Goal: Task Accomplishment & Management: Use online tool/utility

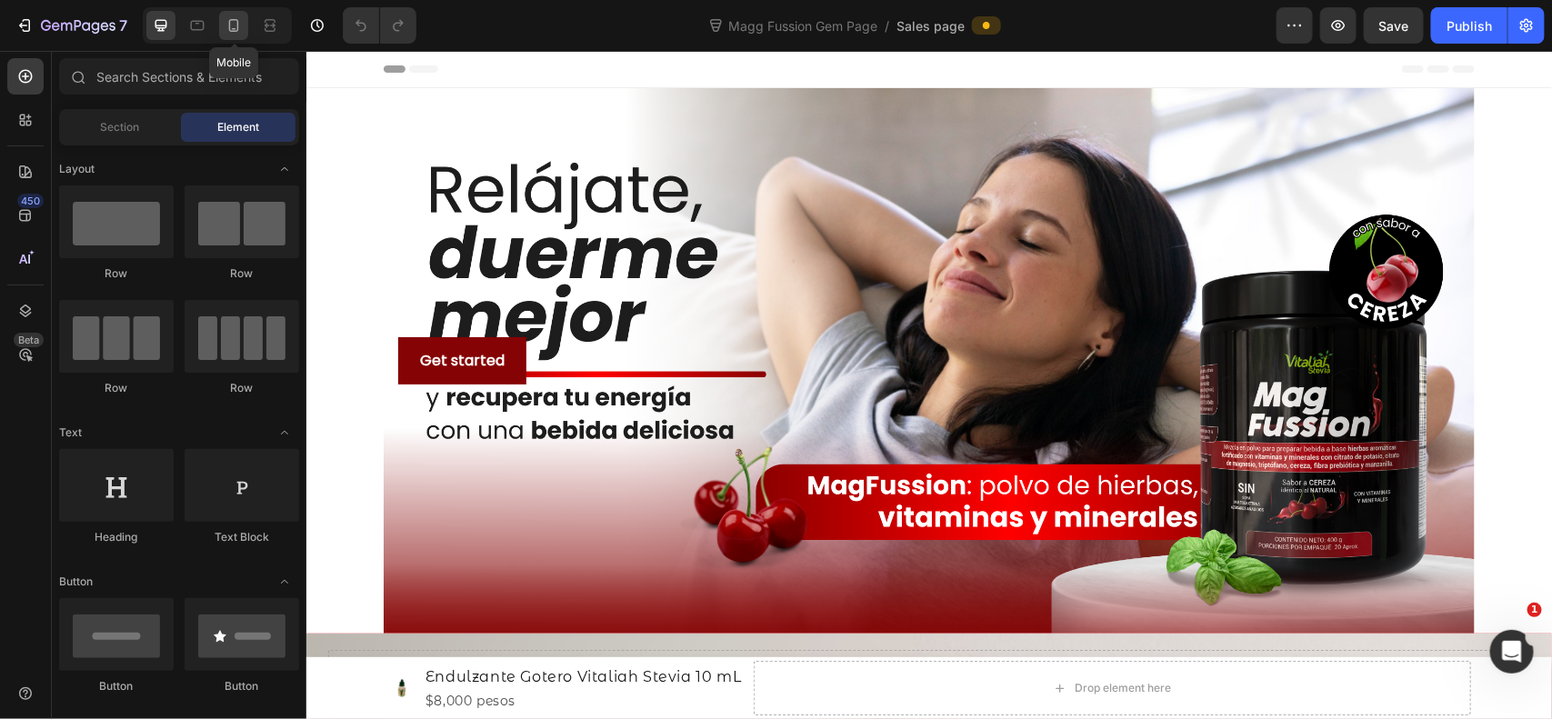
click at [238, 25] on icon at bounding box center [234, 25] width 10 height 13
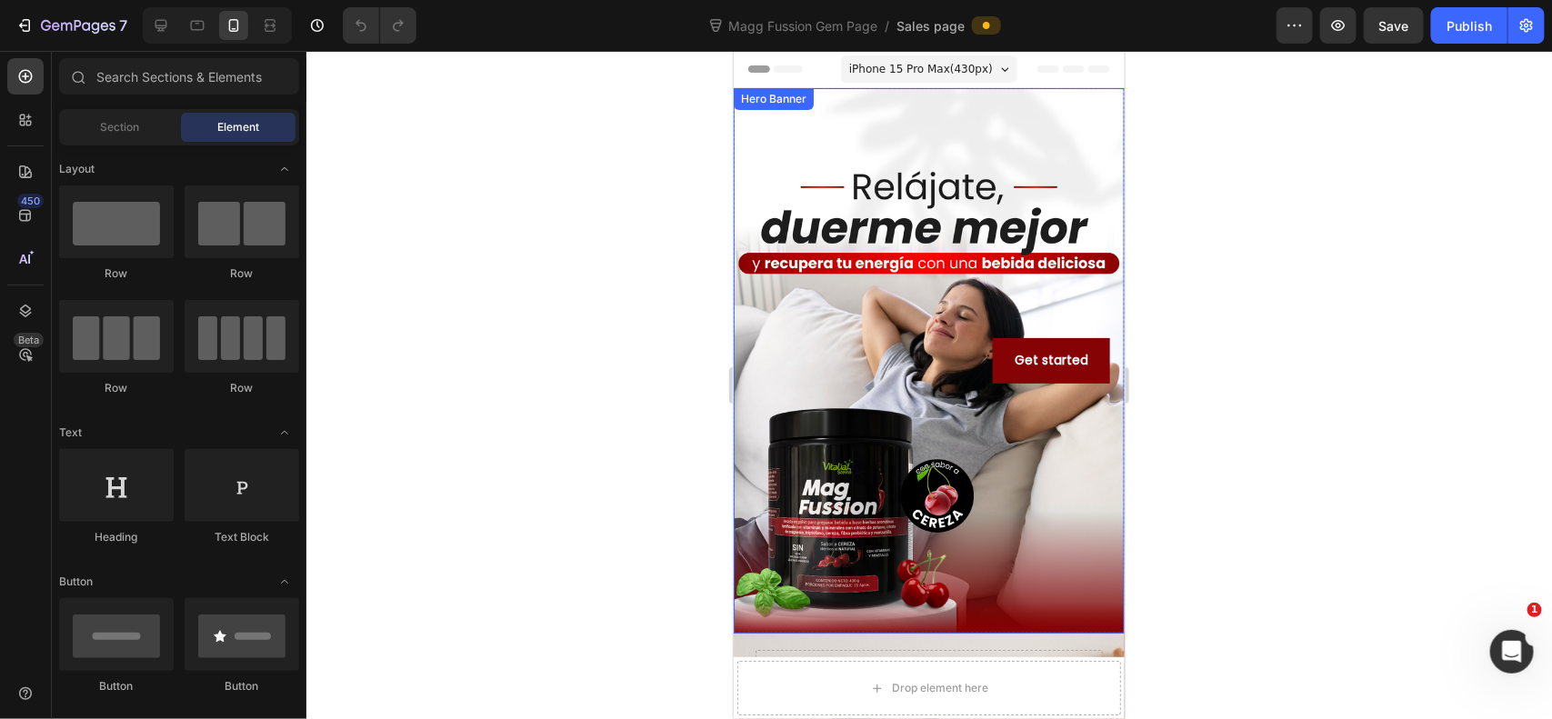
drag, startPoint x: 1259, startPoint y: 255, endPoint x: 350, endPoint y: 206, distance: 910.5
click at [1259, 255] on div at bounding box center [929, 385] width 1246 height 668
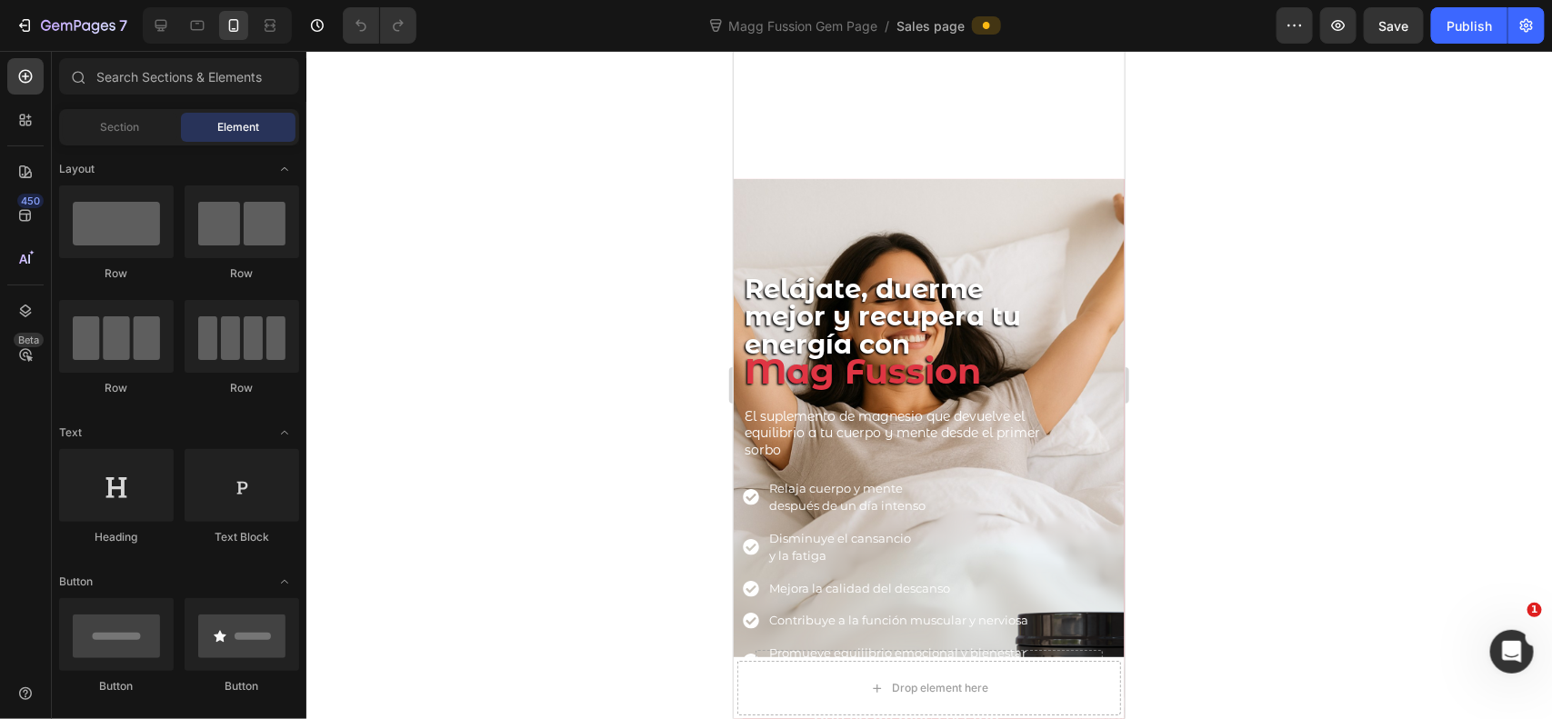
scroll to position [606, 0]
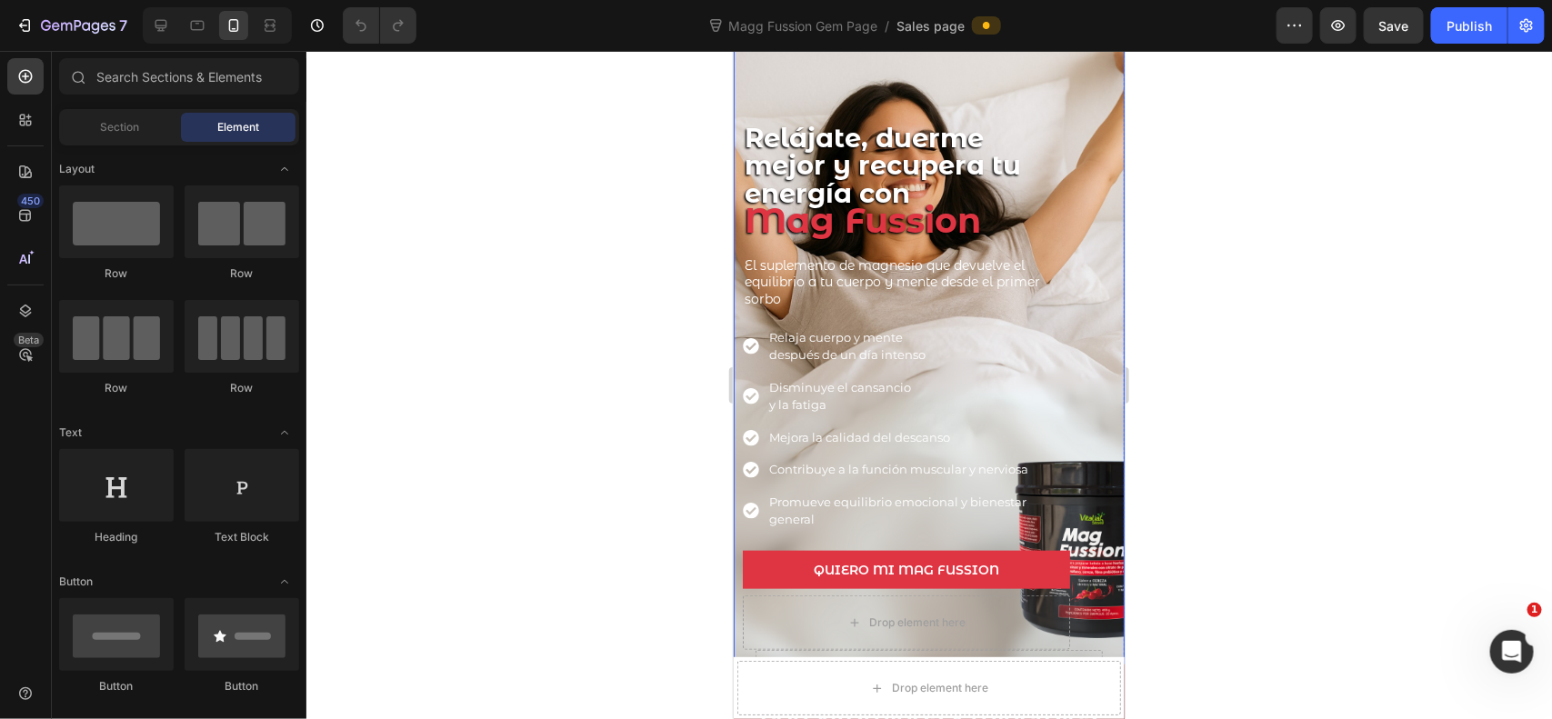
click at [1301, 244] on div at bounding box center [929, 385] width 1246 height 668
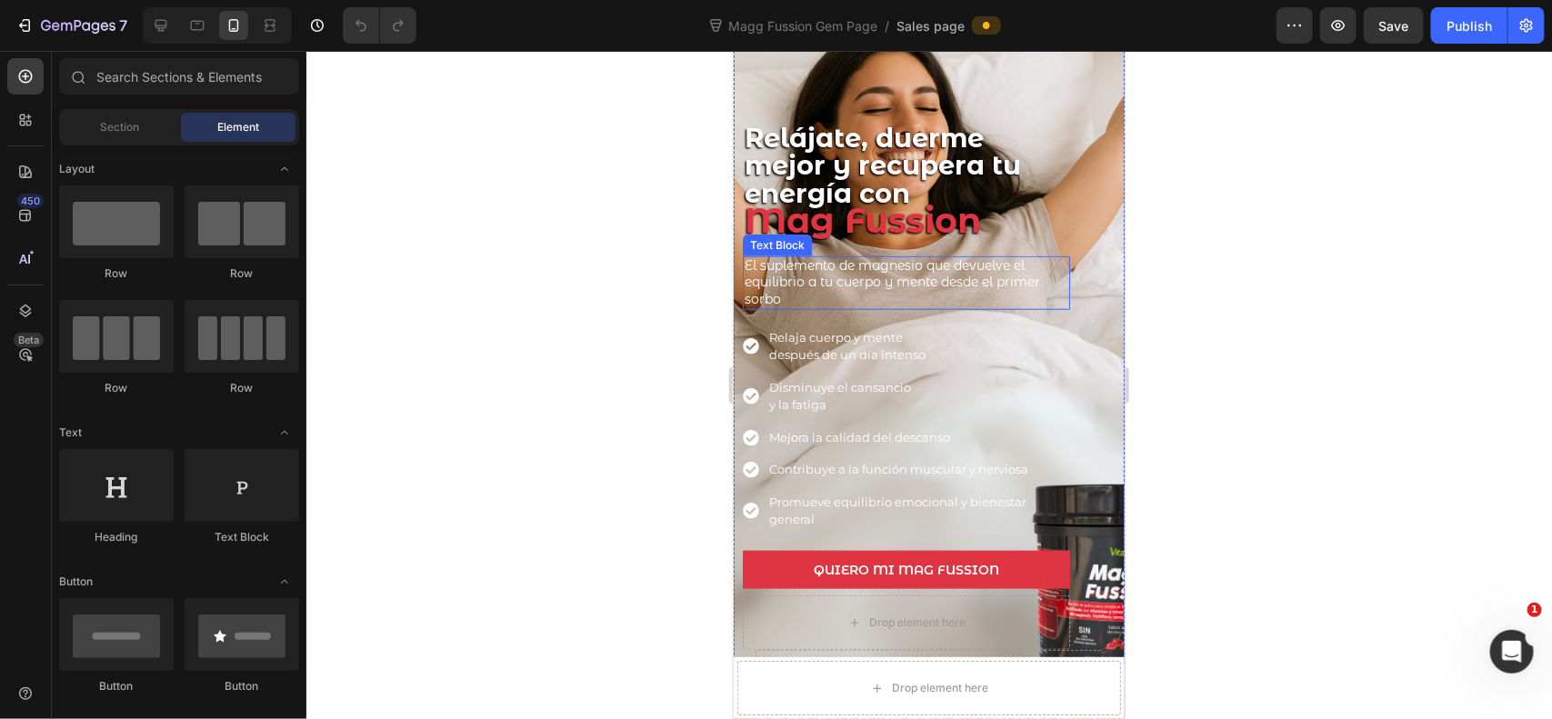
scroll to position [455, 0]
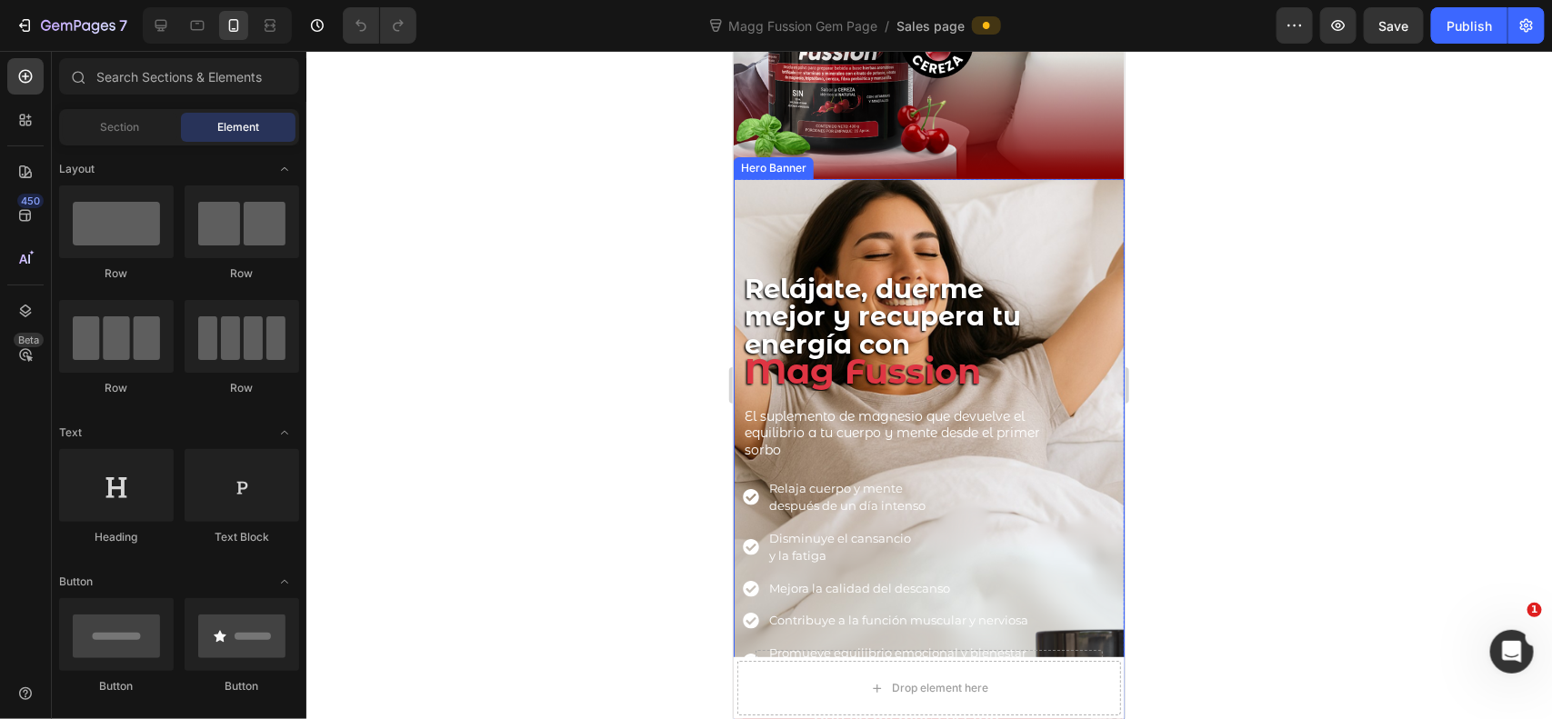
click at [828, 211] on div "Overlay" at bounding box center [928, 496] width 391 height 636
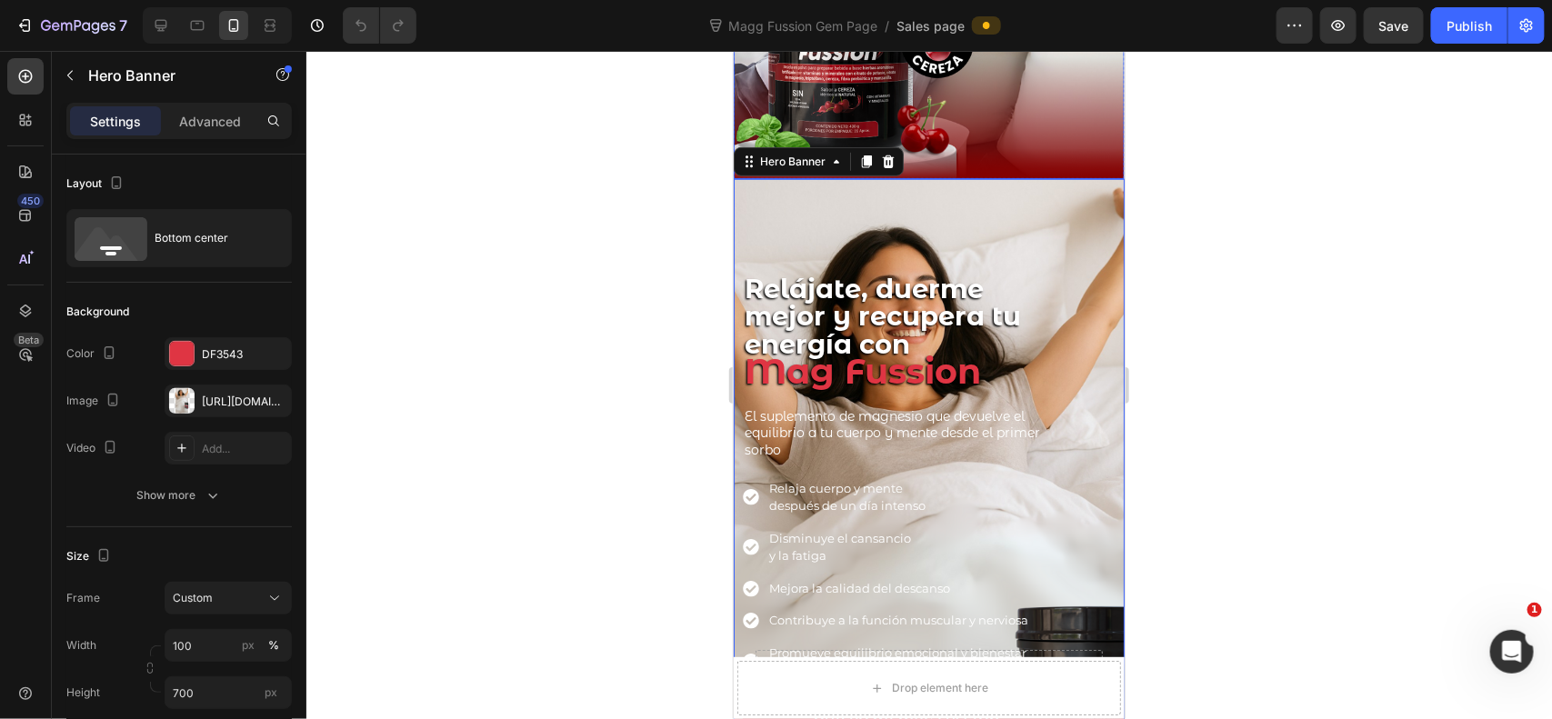
drag, startPoint x: 1246, startPoint y: 177, endPoint x: 1161, endPoint y: 183, distance: 85.6
click at [1246, 175] on div at bounding box center [929, 385] width 1246 height 668
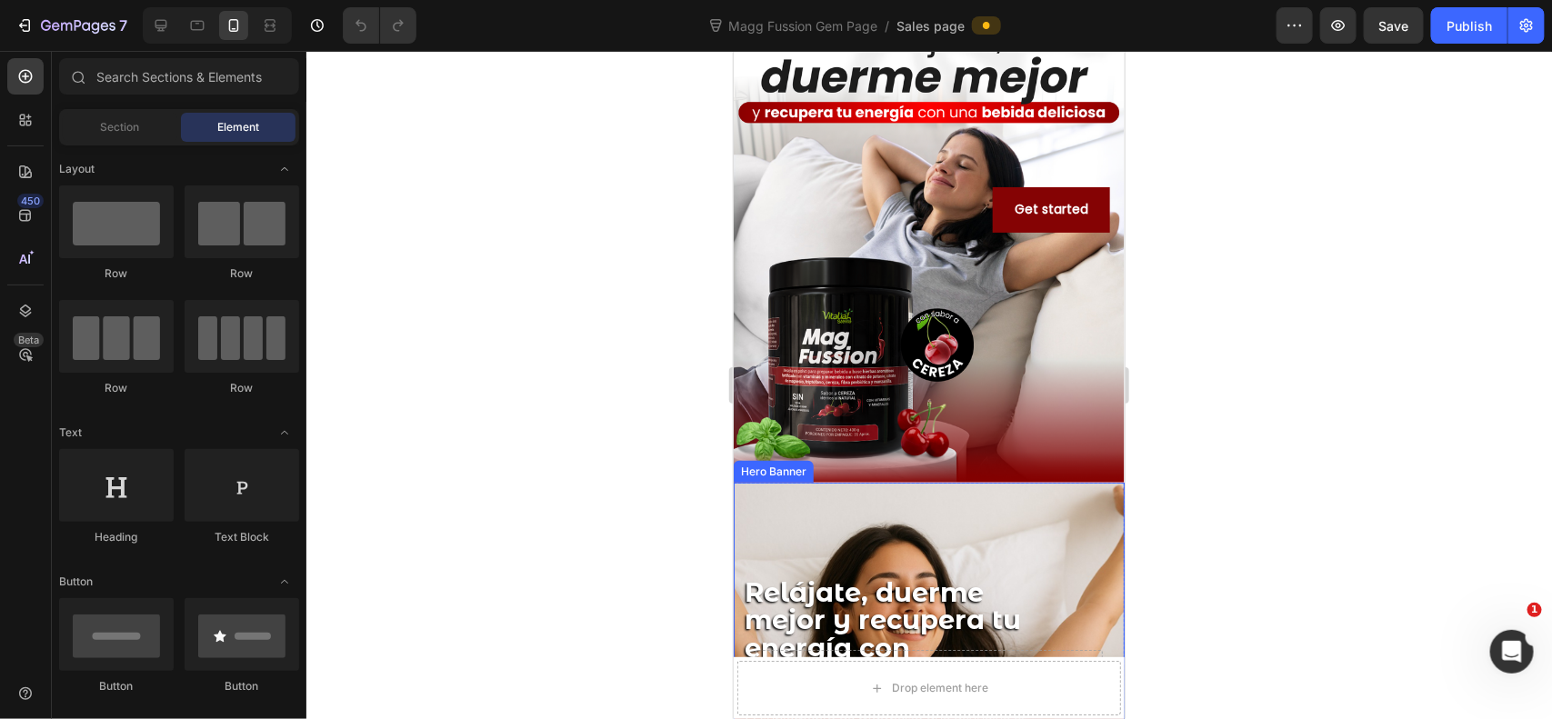
scroll to position [0, 0]
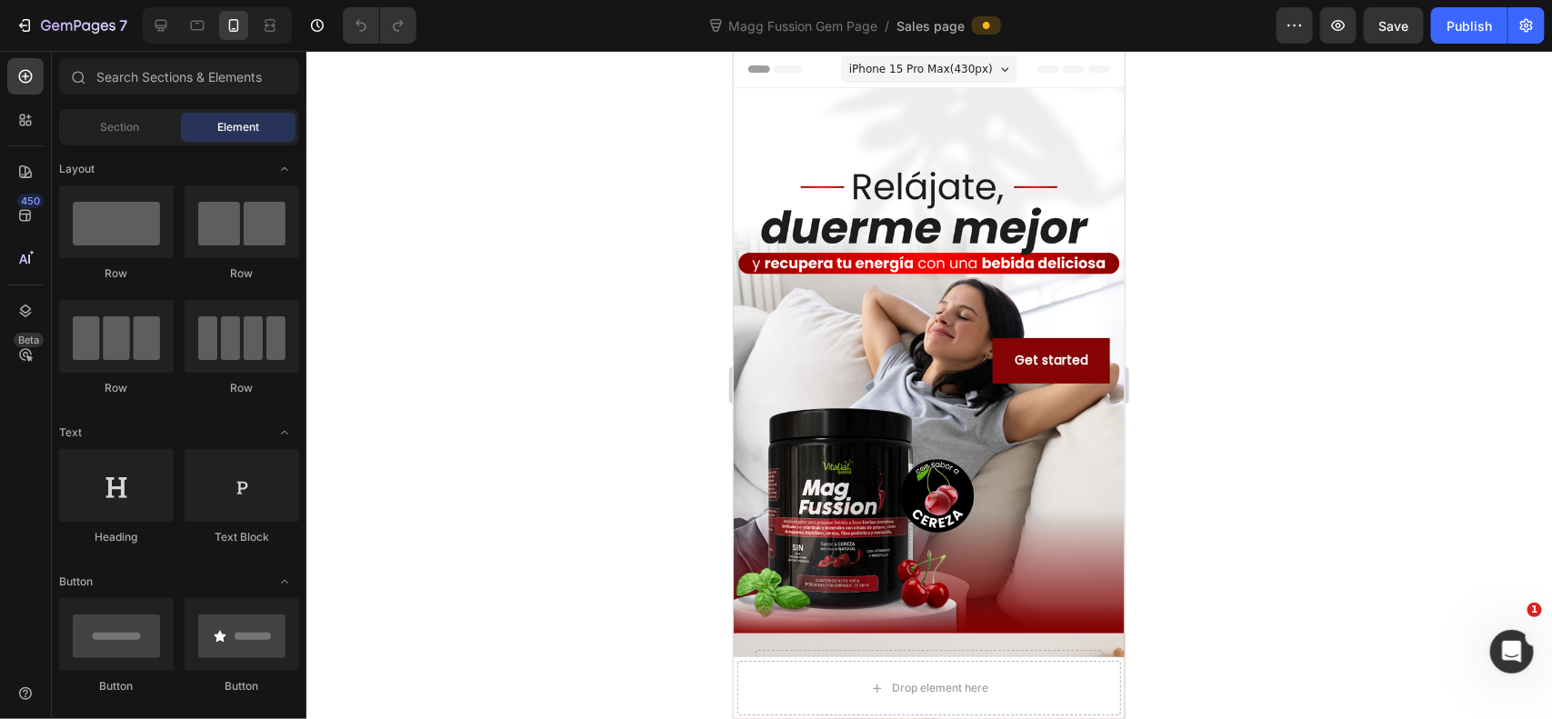
drag, startPoint x: 1285, startPoint y: 165, endPoint x: 1270, endPoint y: 170, distance: 15.2
click at [1285, 165] on div at bounding box center [929, 385] width 1246 height 668
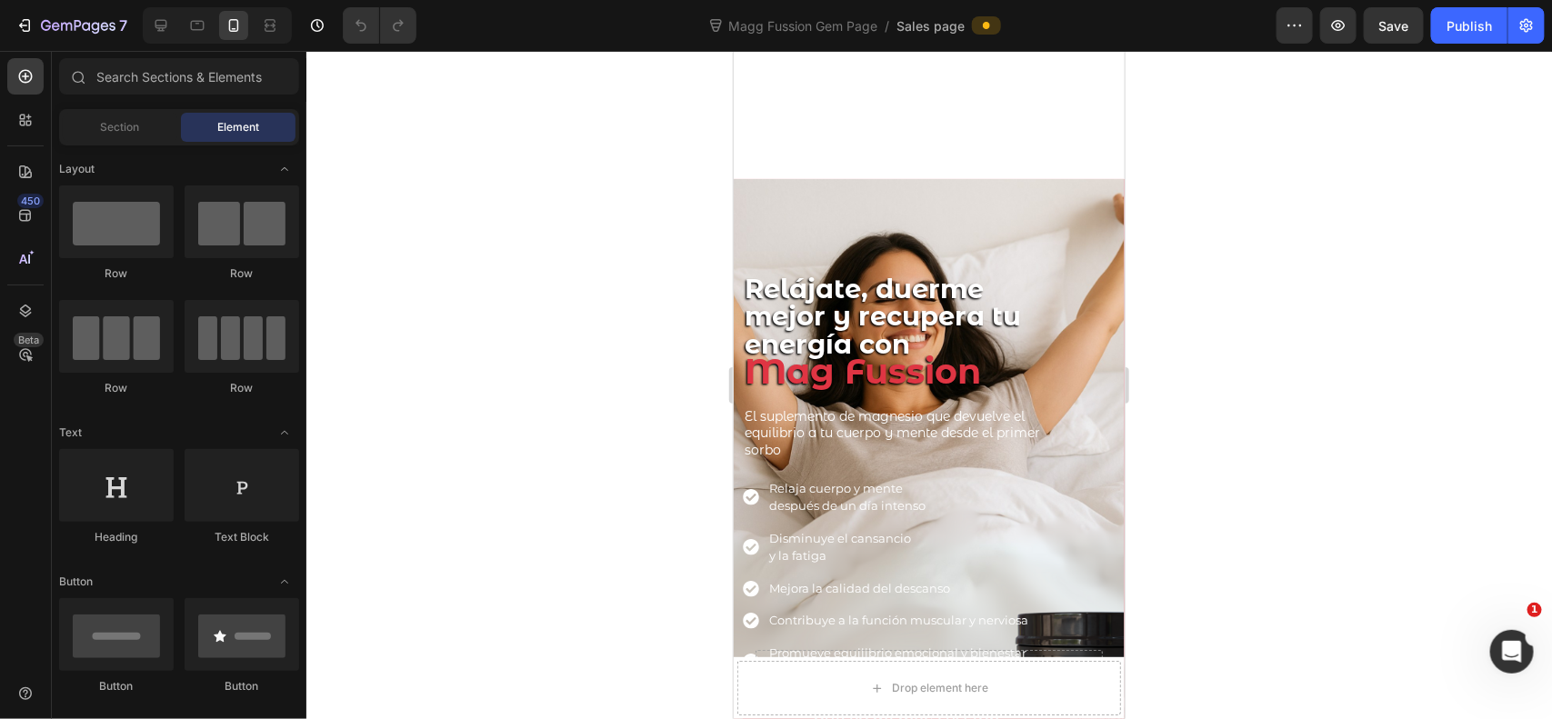
scroll to position [606, 0]
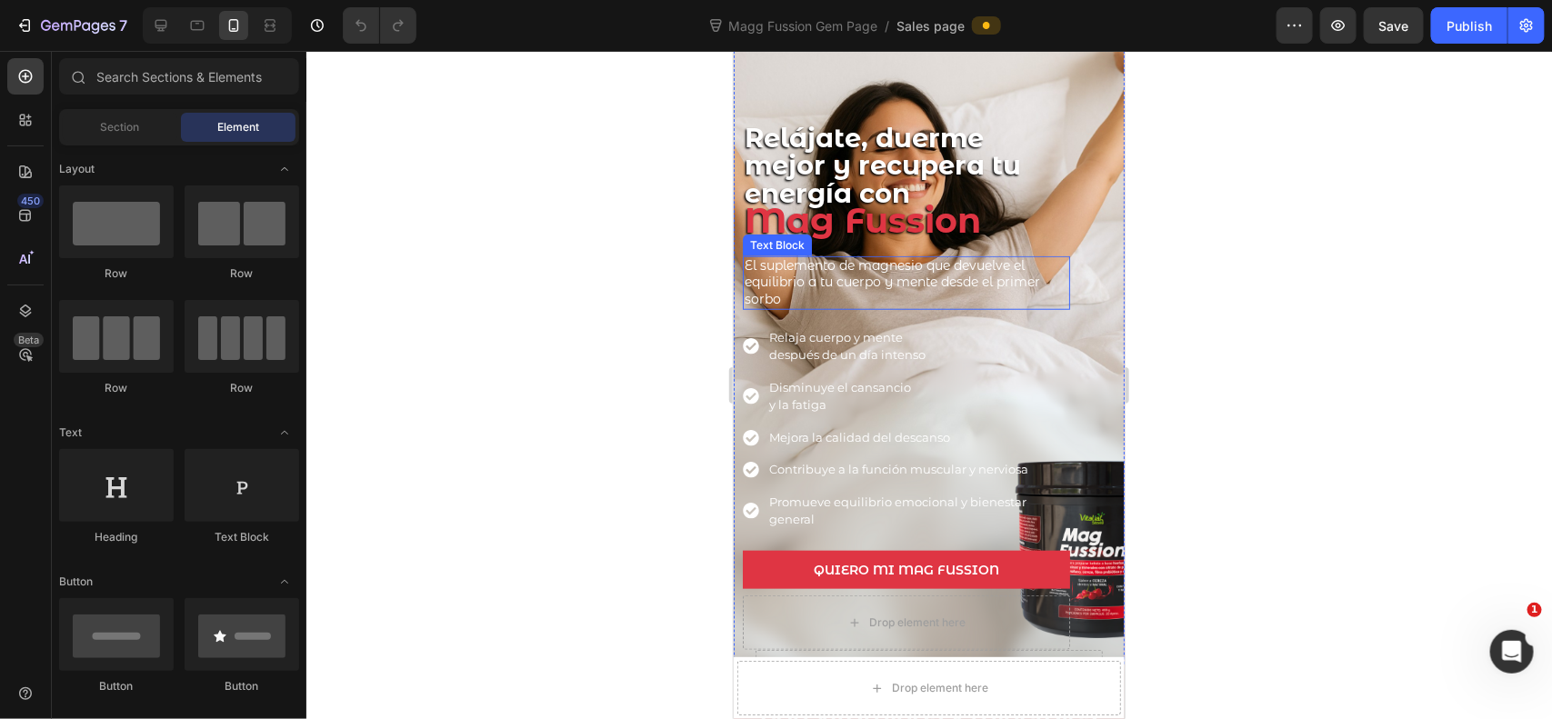
click at [869, 273] on span "El suplemento de magnesio que devuelve el equilibrio a tu cuerpo y mente desde …" at bounding box center [891, 280] width 295 height 49
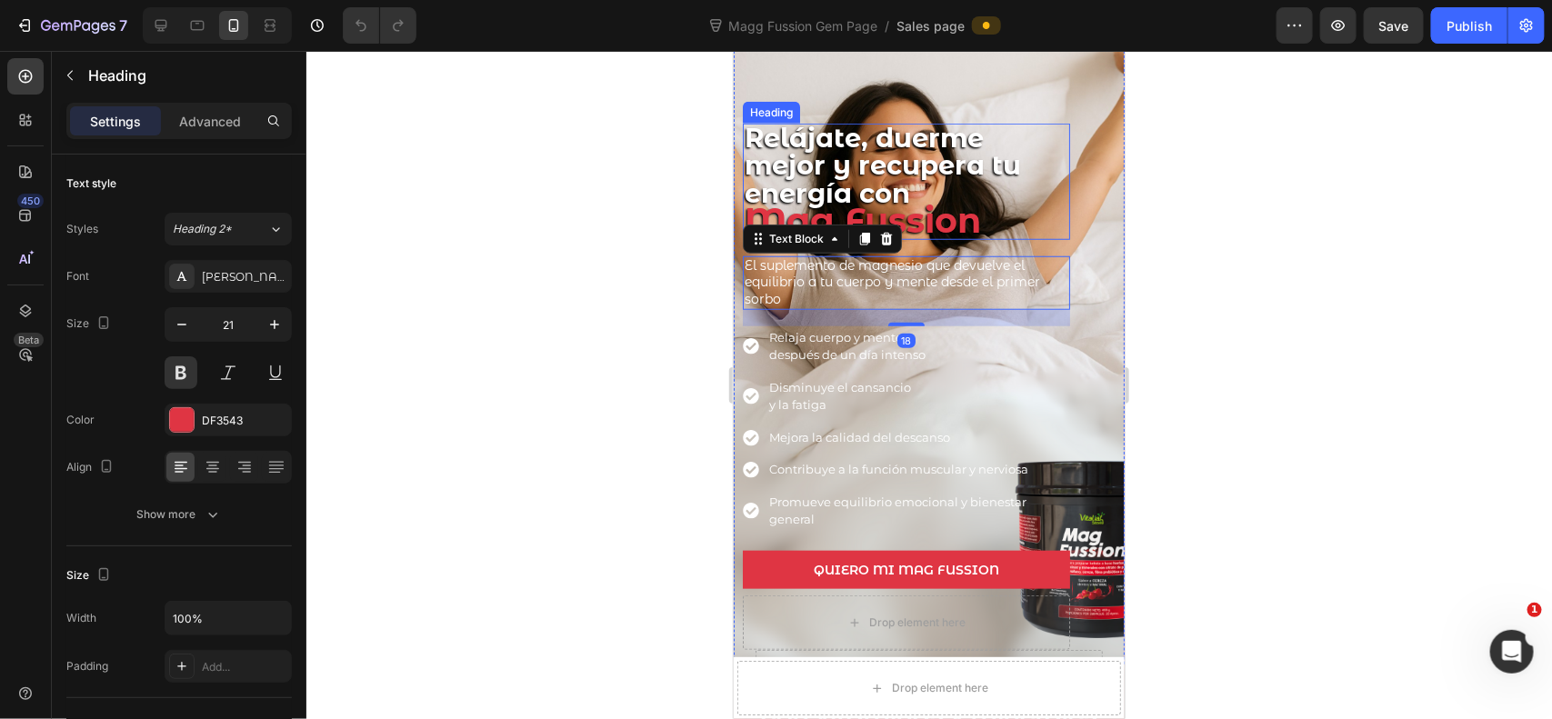
click at [894, 187] on span "Relájate, duerme mejor y recupera tu energía con" at bounding box center [882, 164] width 276 height 87
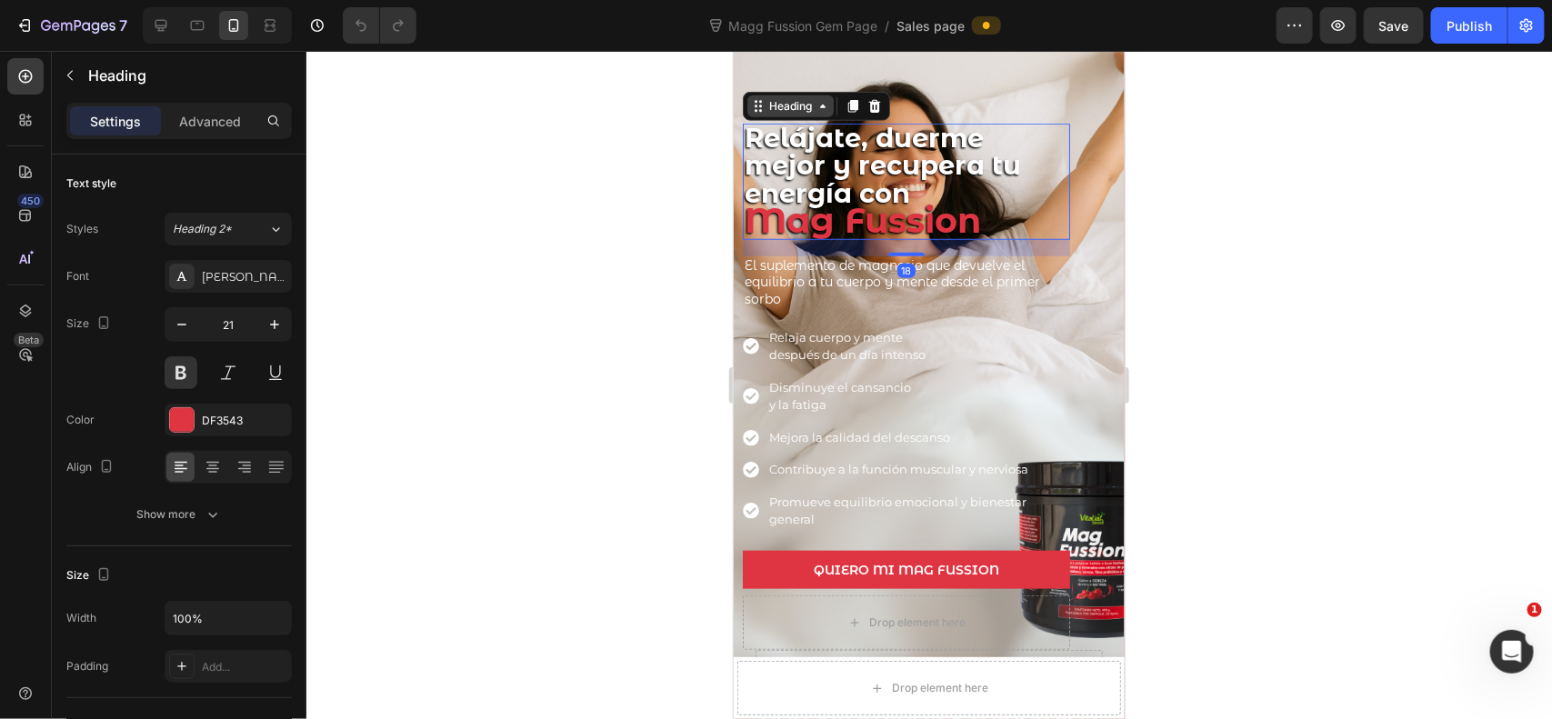
click at [812, 102] on div "Heading" at bounding box center [790, 105] width 50 height 16
click at [1151, 197] on div at bounding box center [929, 385] width 1246 height 668
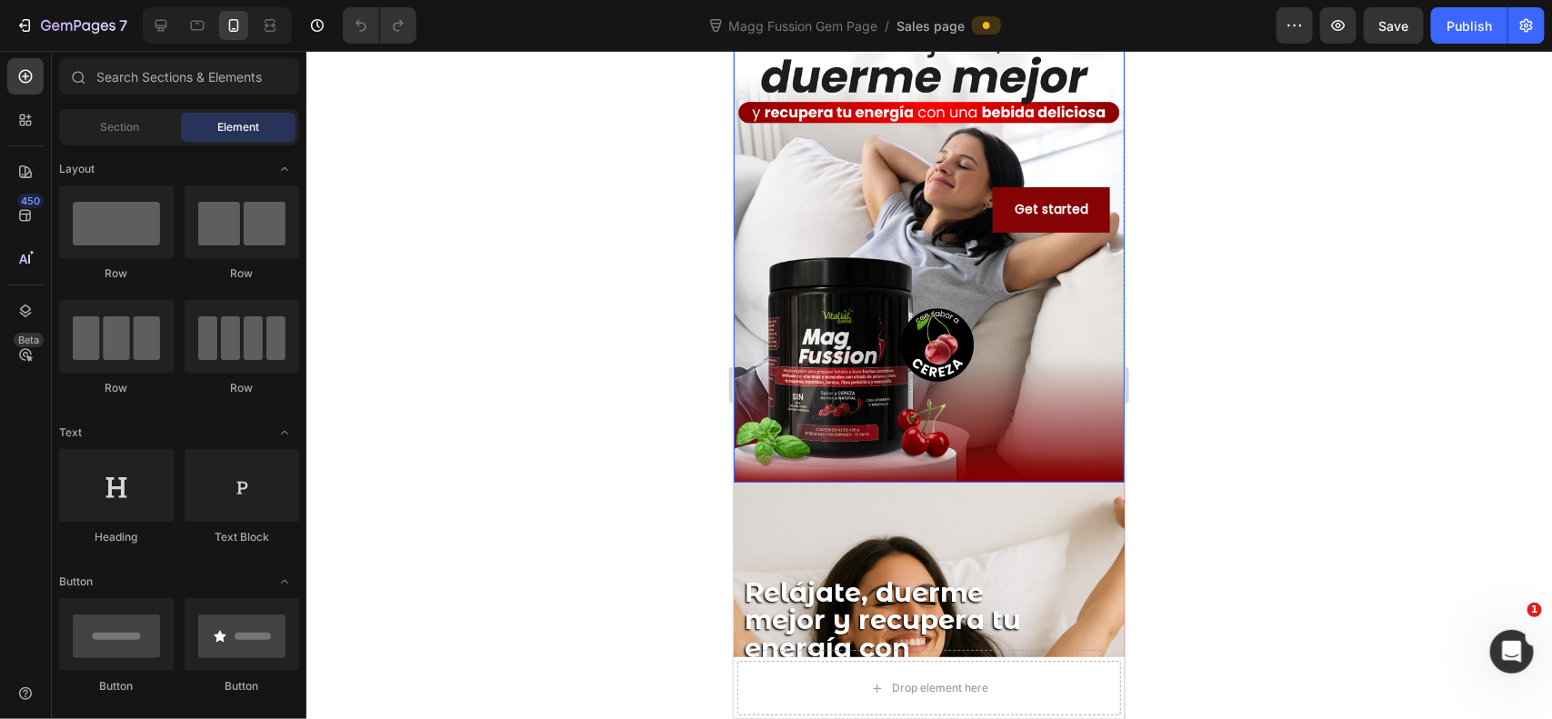
scroll to position [0, 0]
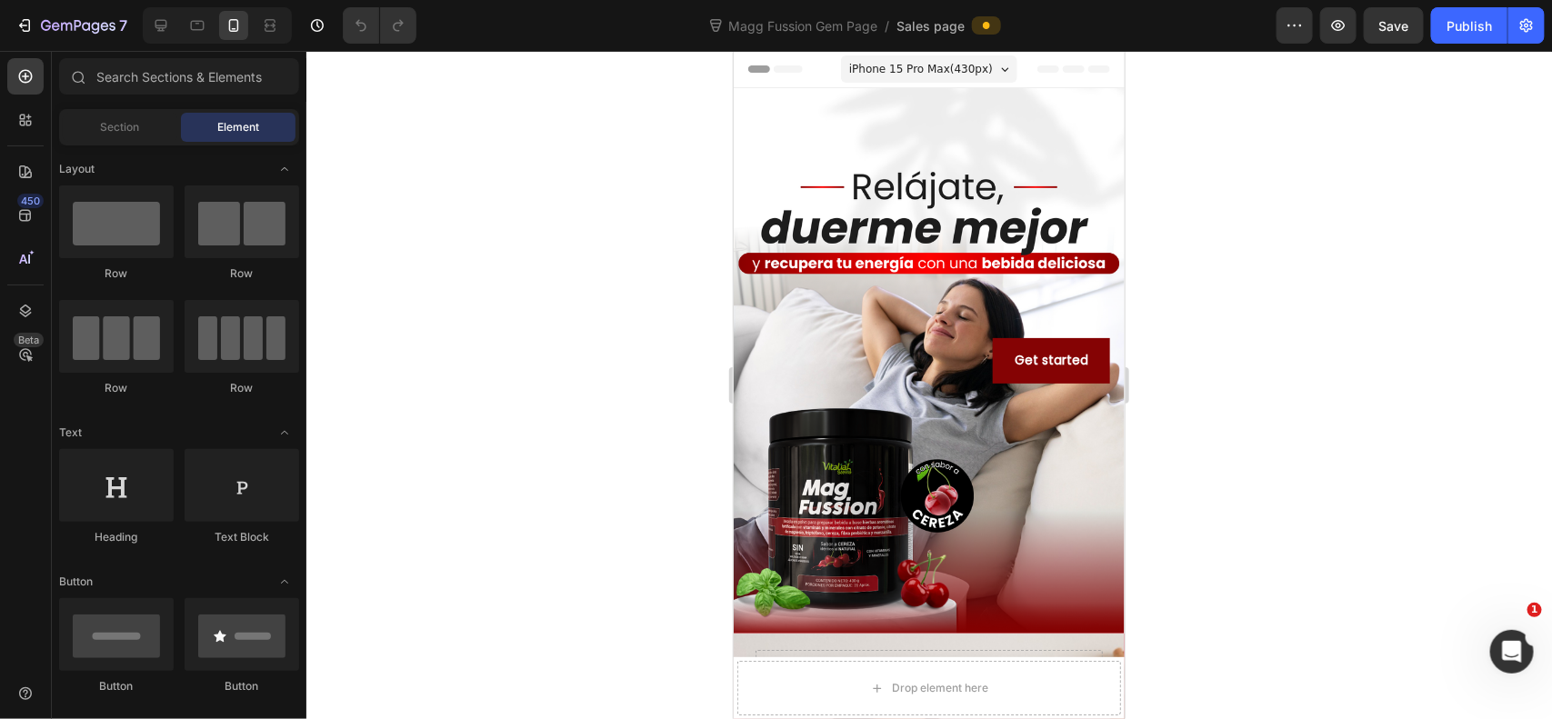
click at [1185, 318] on div at bounding box center [929, 385] width 1246 height 668
click at [155, 35] on div at bounding box center [160, 25] width 29 height 29
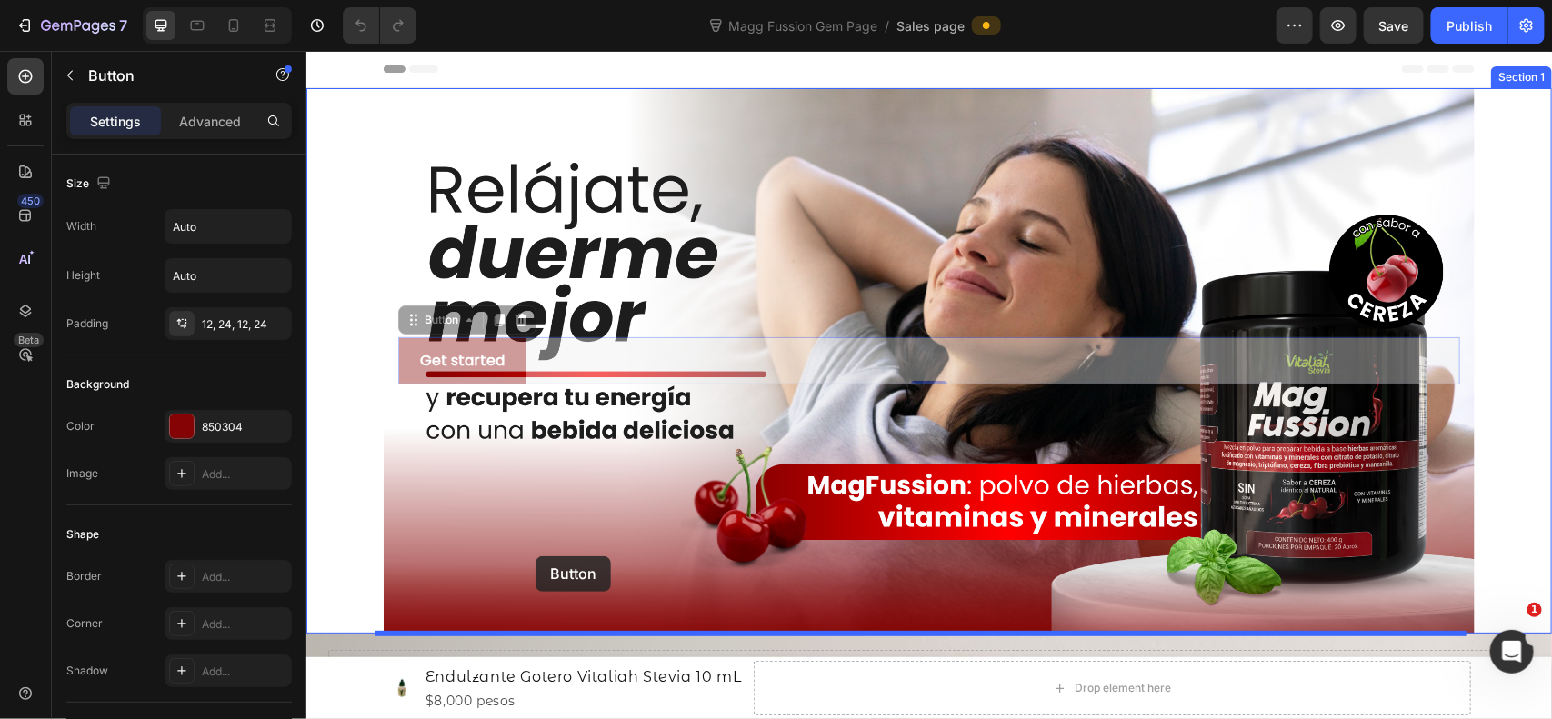
drag, startPoint x: 675, startPoint y: 354, endPoint x: 535, endPoint y: 565, distance: 253.2
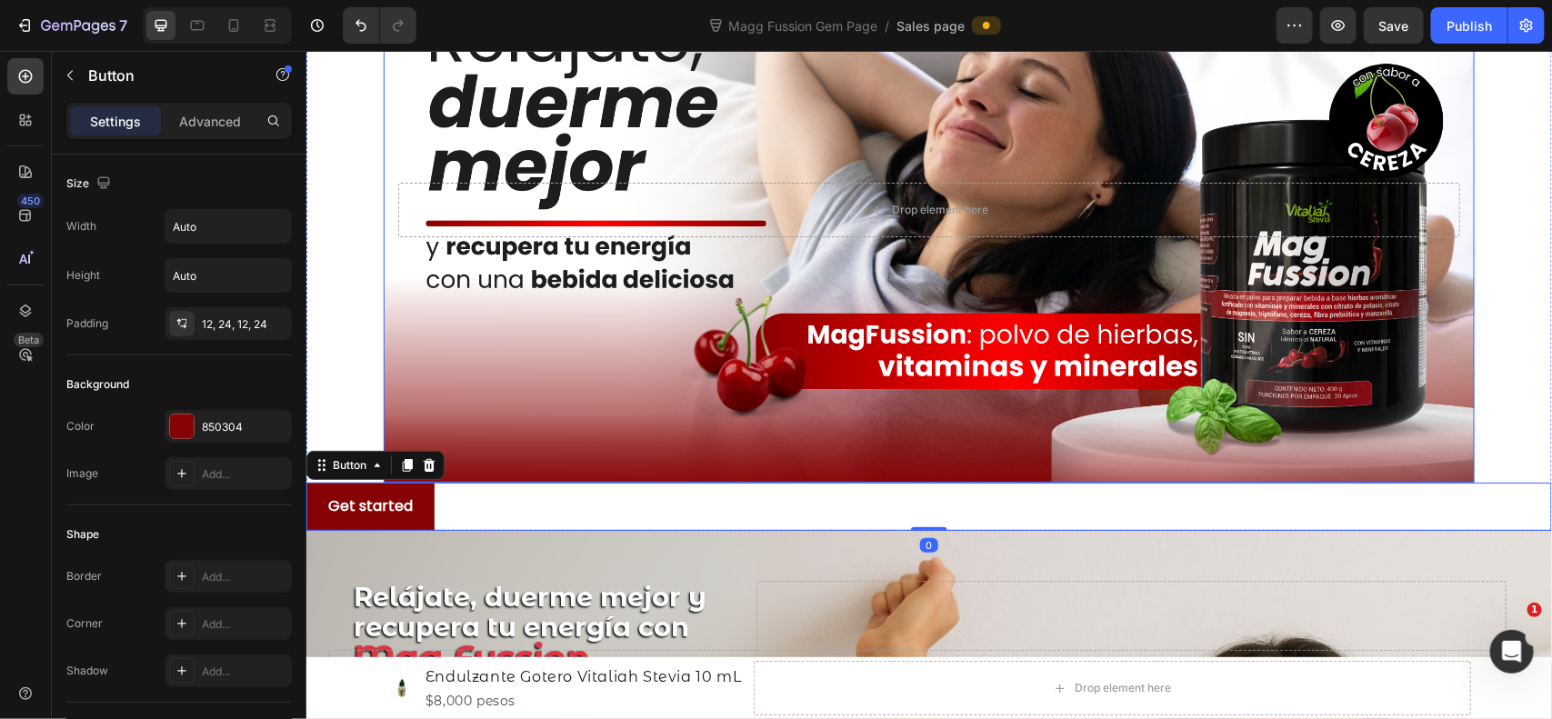
scroll to position [303, 0]
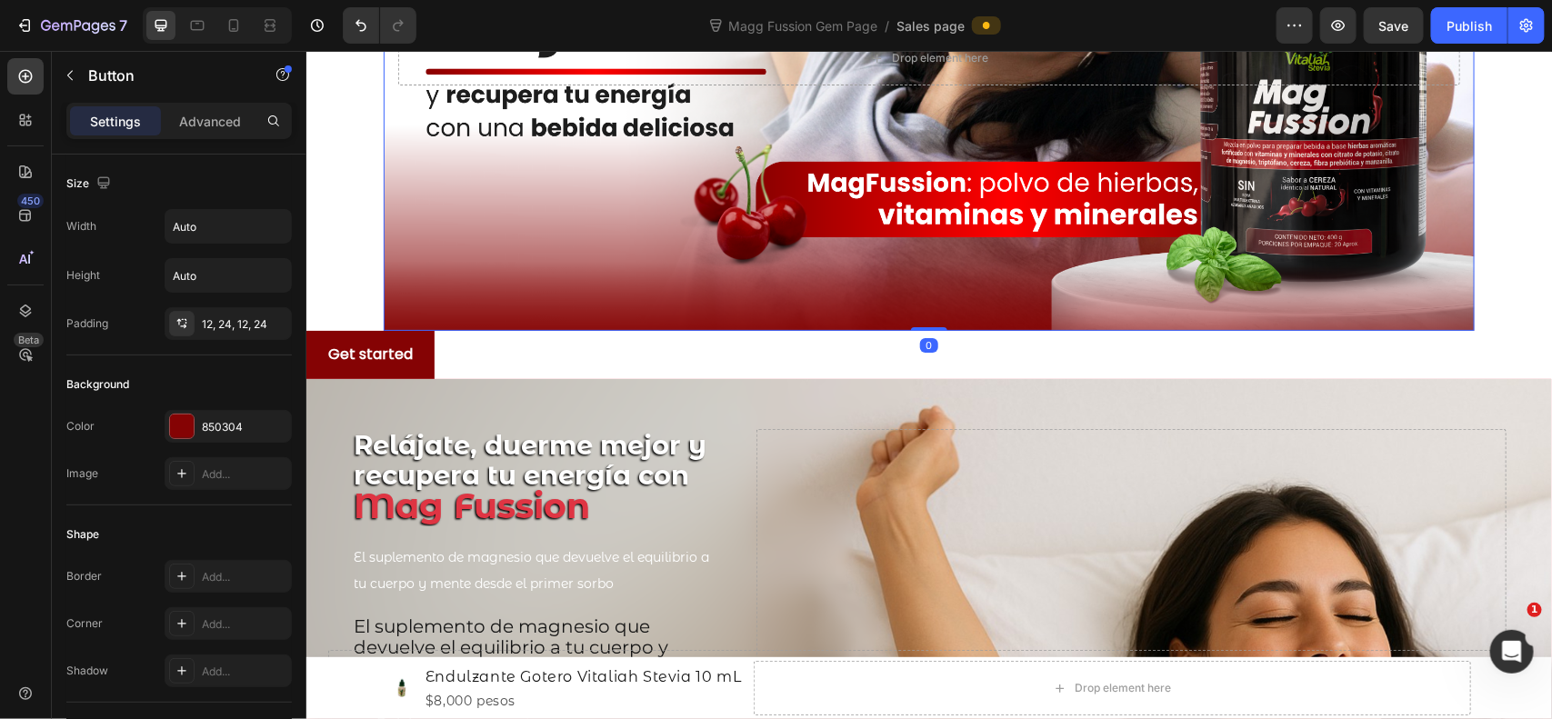
click at [568, 277] on div "Overlay" at bounding box center [928, 57] width 1091 height 545
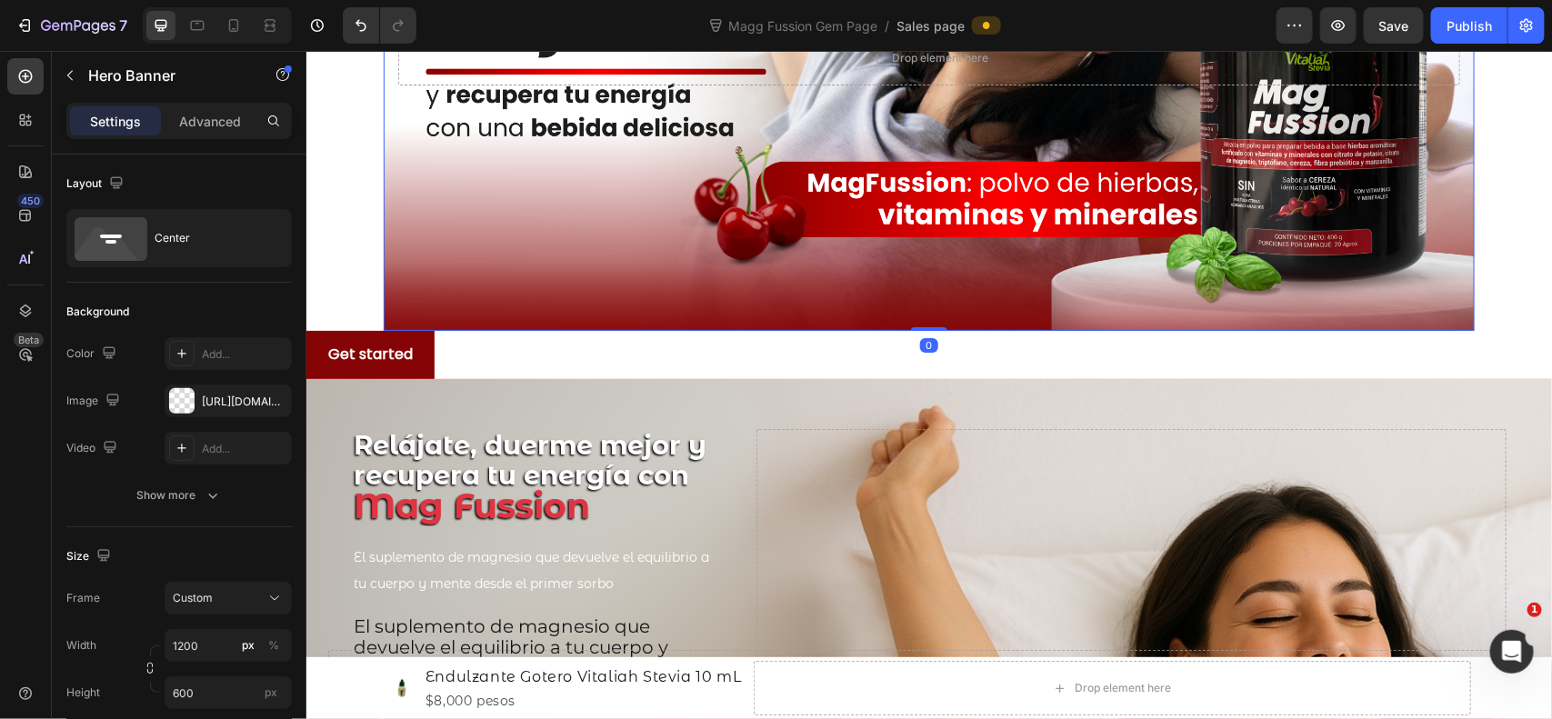
scroll to position [0, 0]
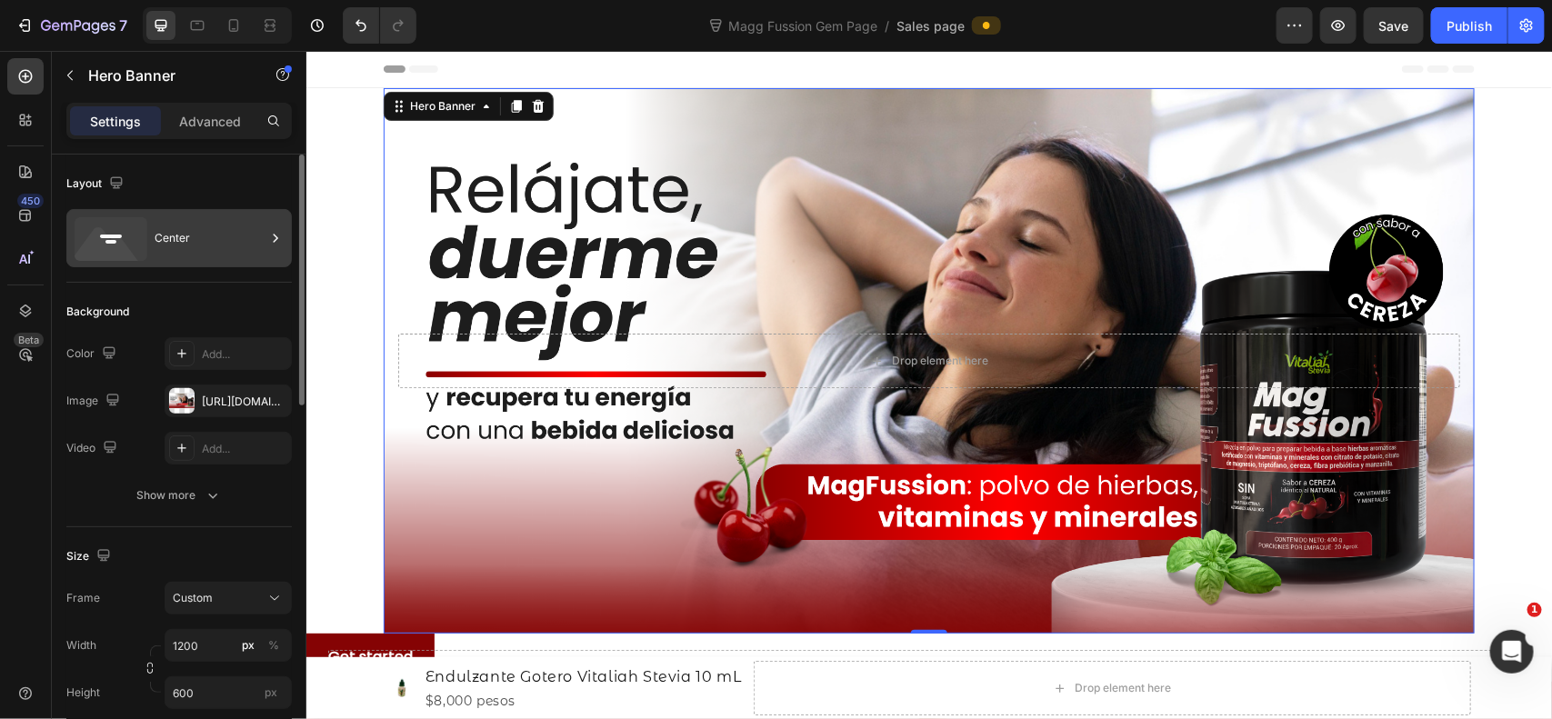
click at [200, 245] on div "Center" at bounding box center [210, 238] width 111 height 42
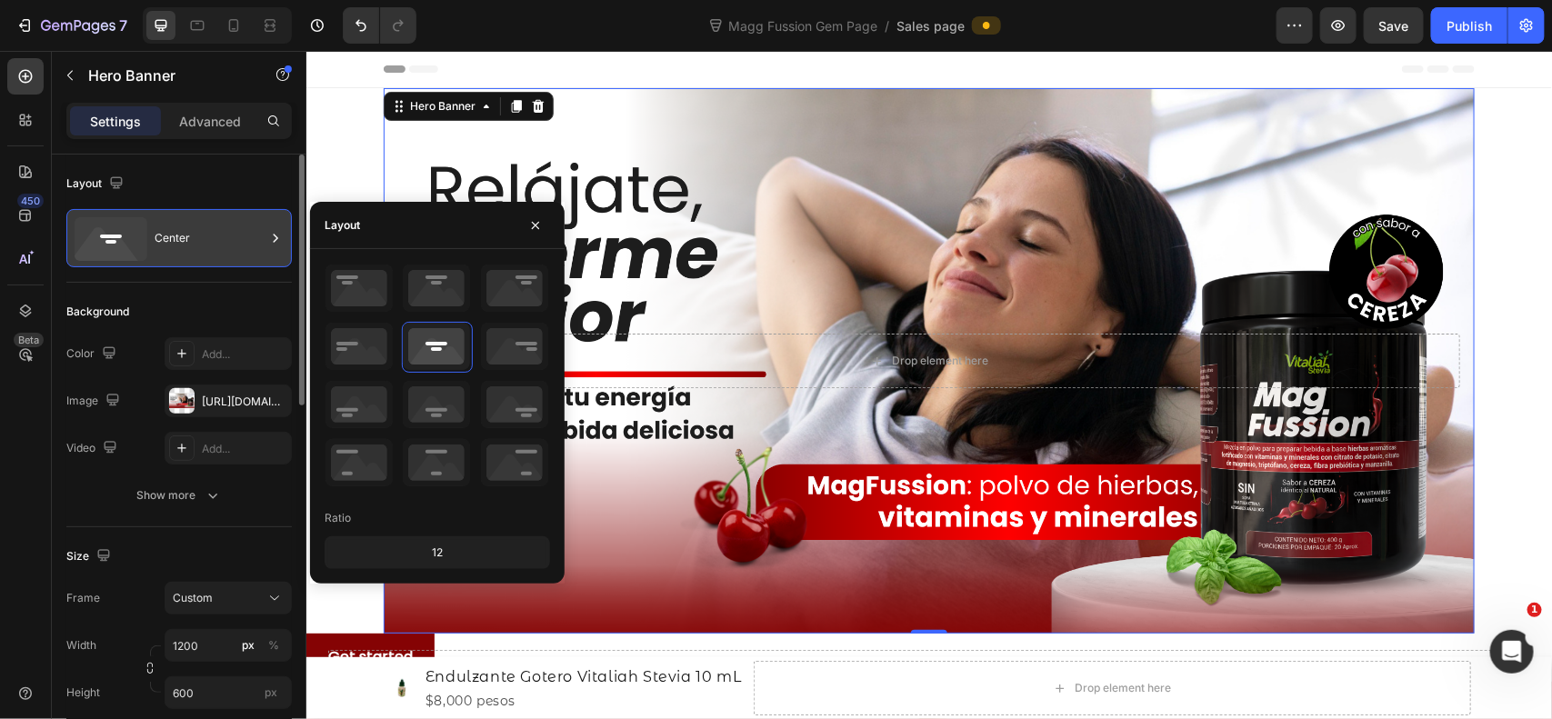
click at [205, 252] on div "Center" at bounding box center [210, 238] width 111 height 42
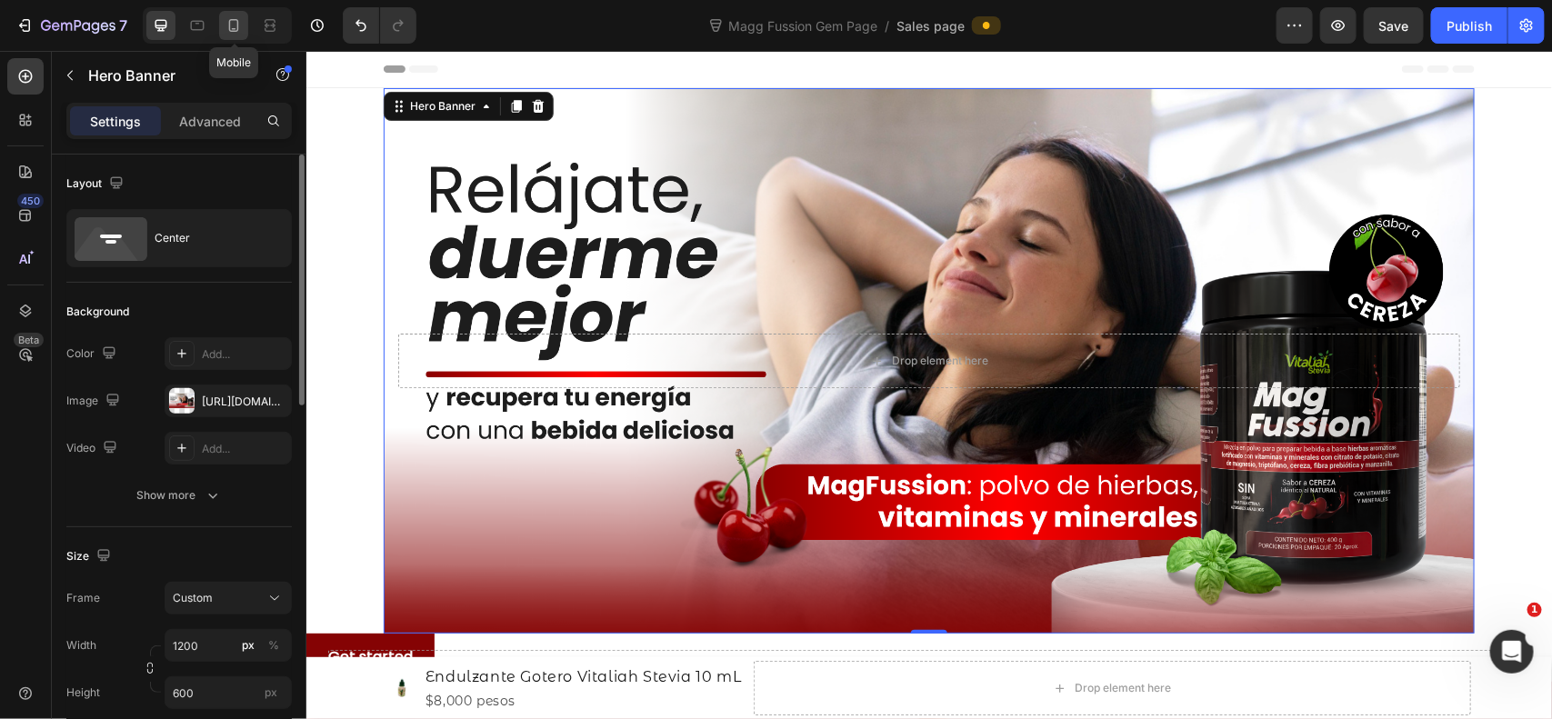
click at [238, 15] on div at bounding box center [233, 25] width 29 height 29
type input "100"
type input "100%"
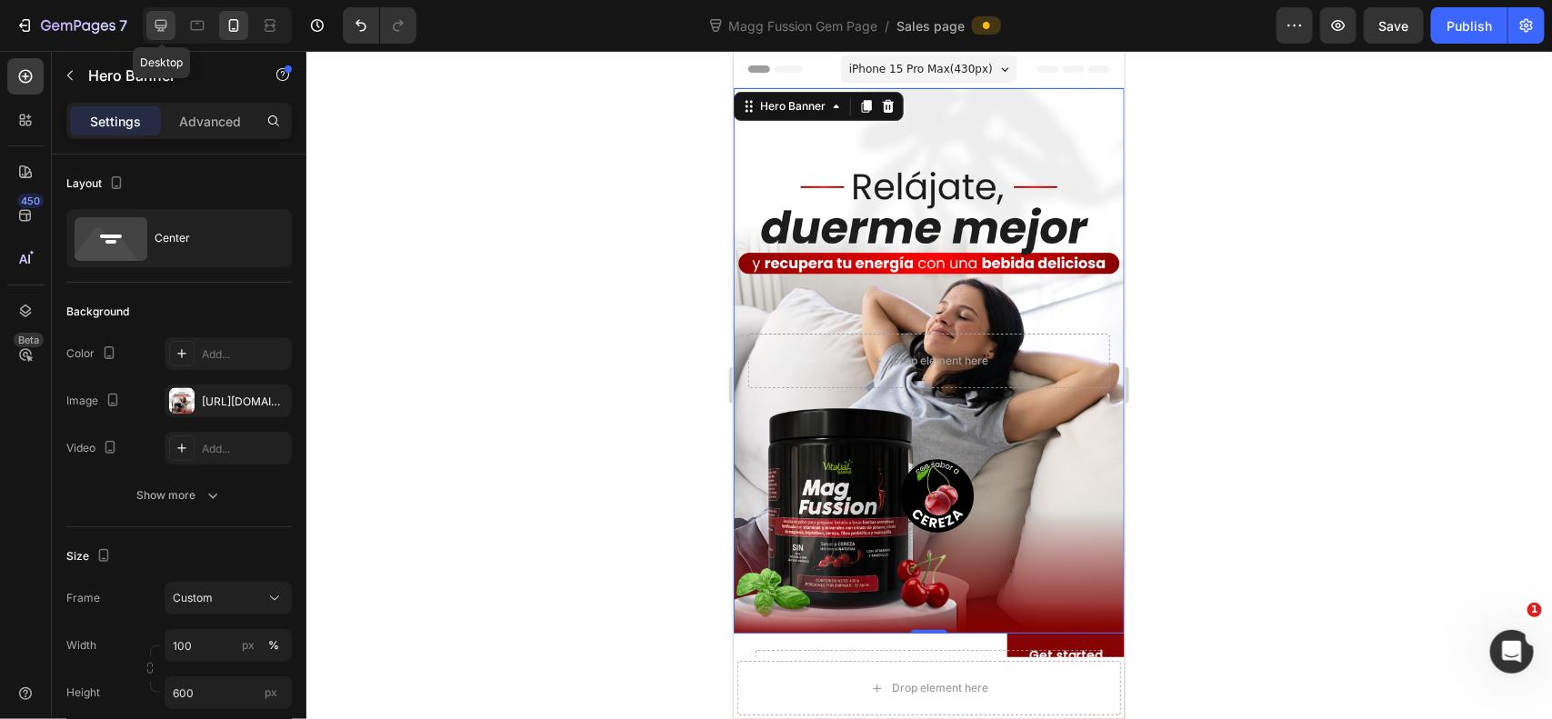
click at [162, 24] on icon at bounding box center [161, 25] width 18 height 18
type input "1200"
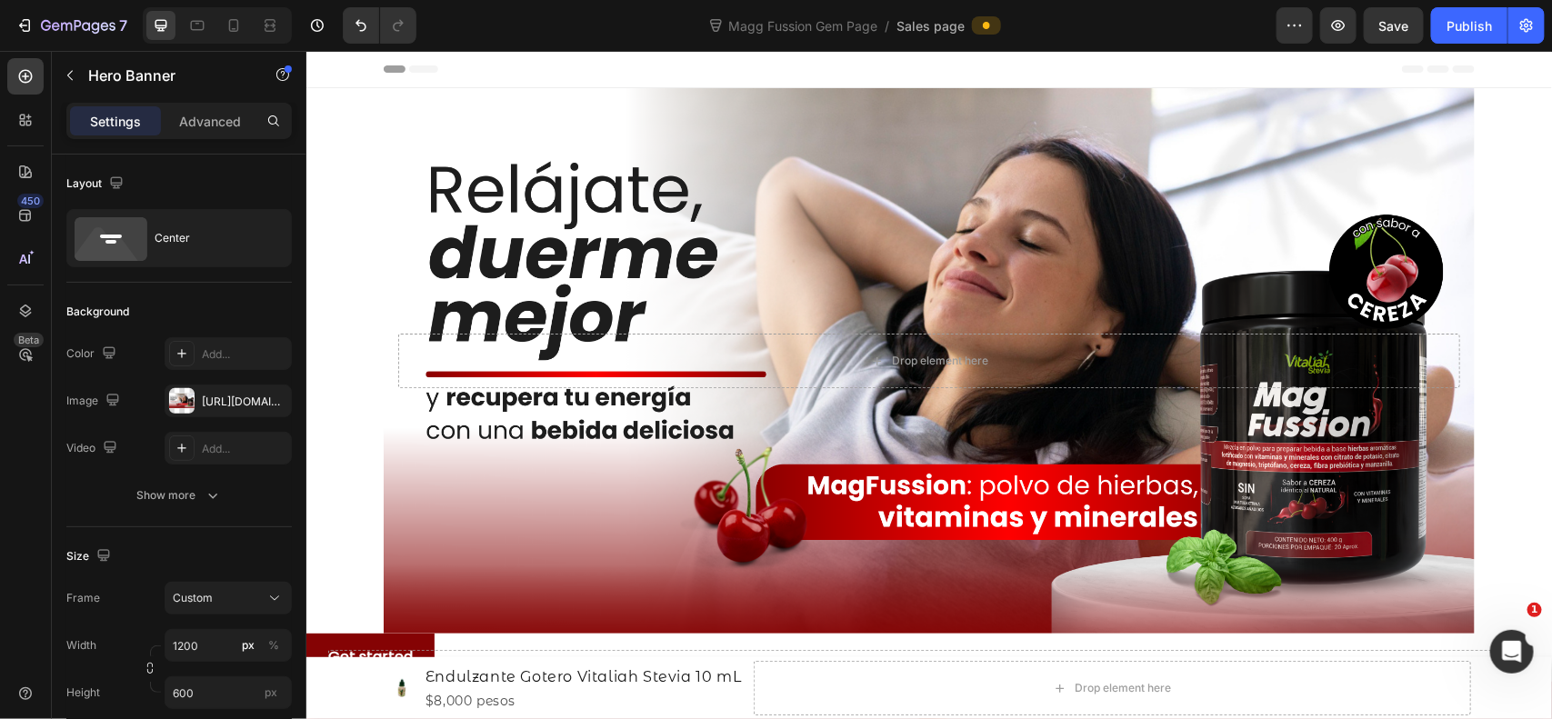
click at [1511, 73] on div "Header" at bounding box center [928, 68] width 1246 height 37
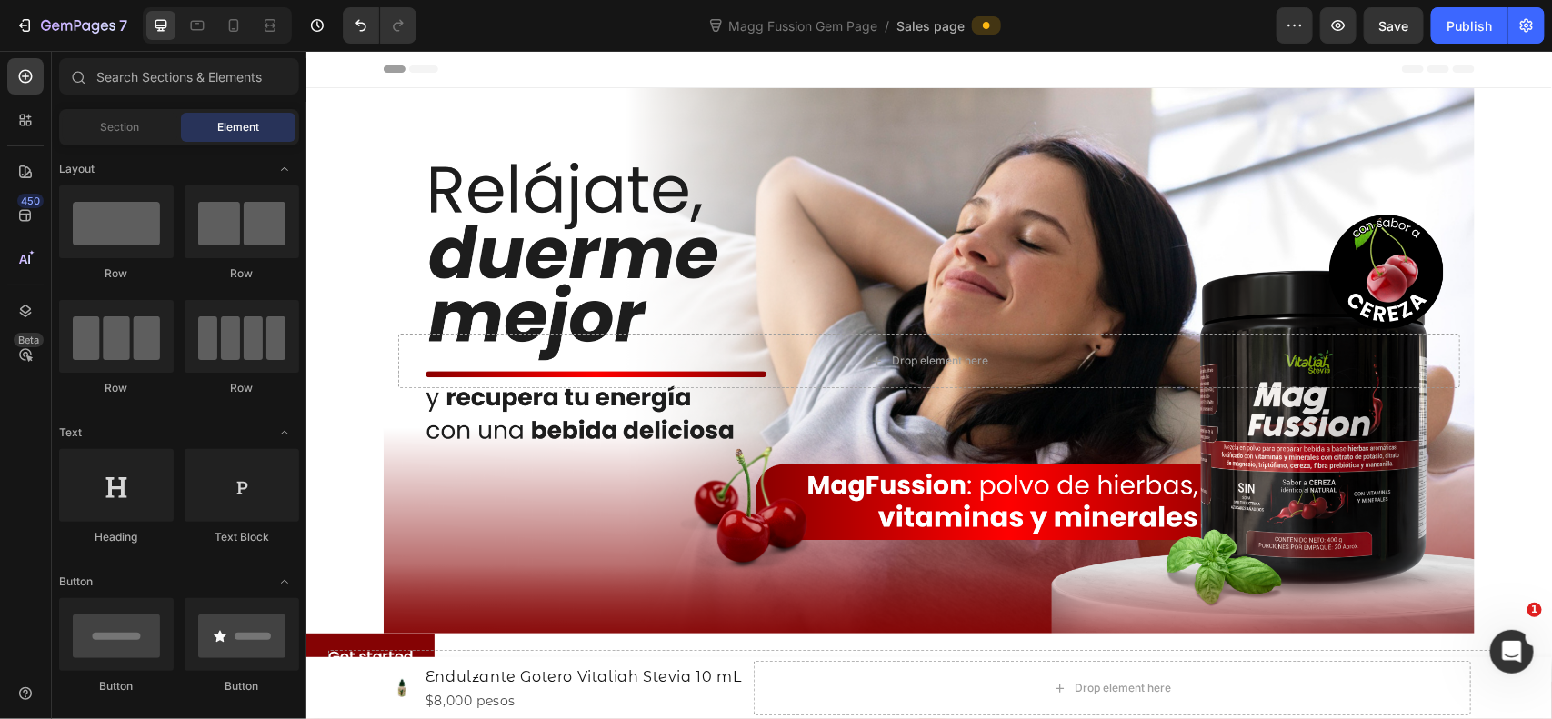
click at [341, 73] on span "Header" at bounding box center [360, 68] width 40 height 18
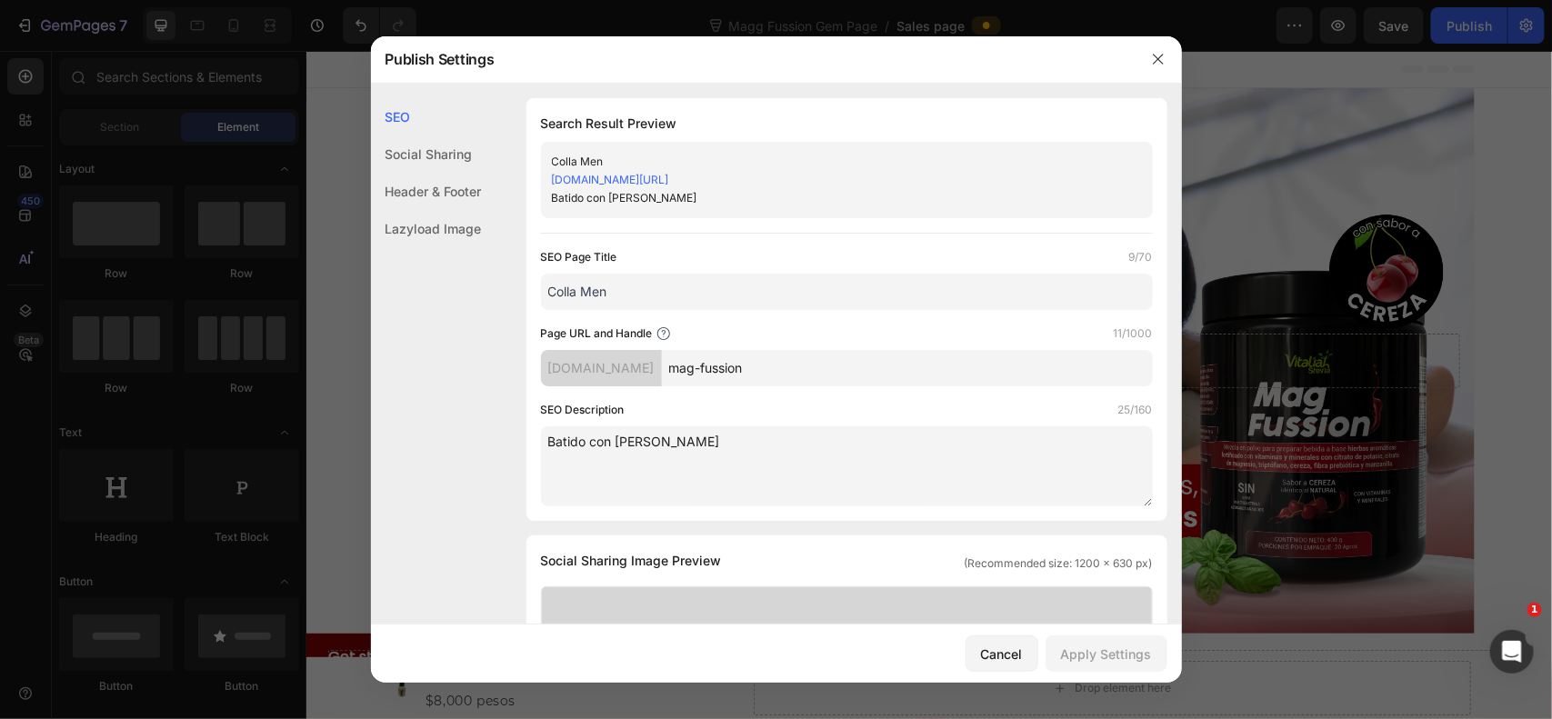
click at [1259, 155] on div at bounding box center [776, 359] width 1552 height 719
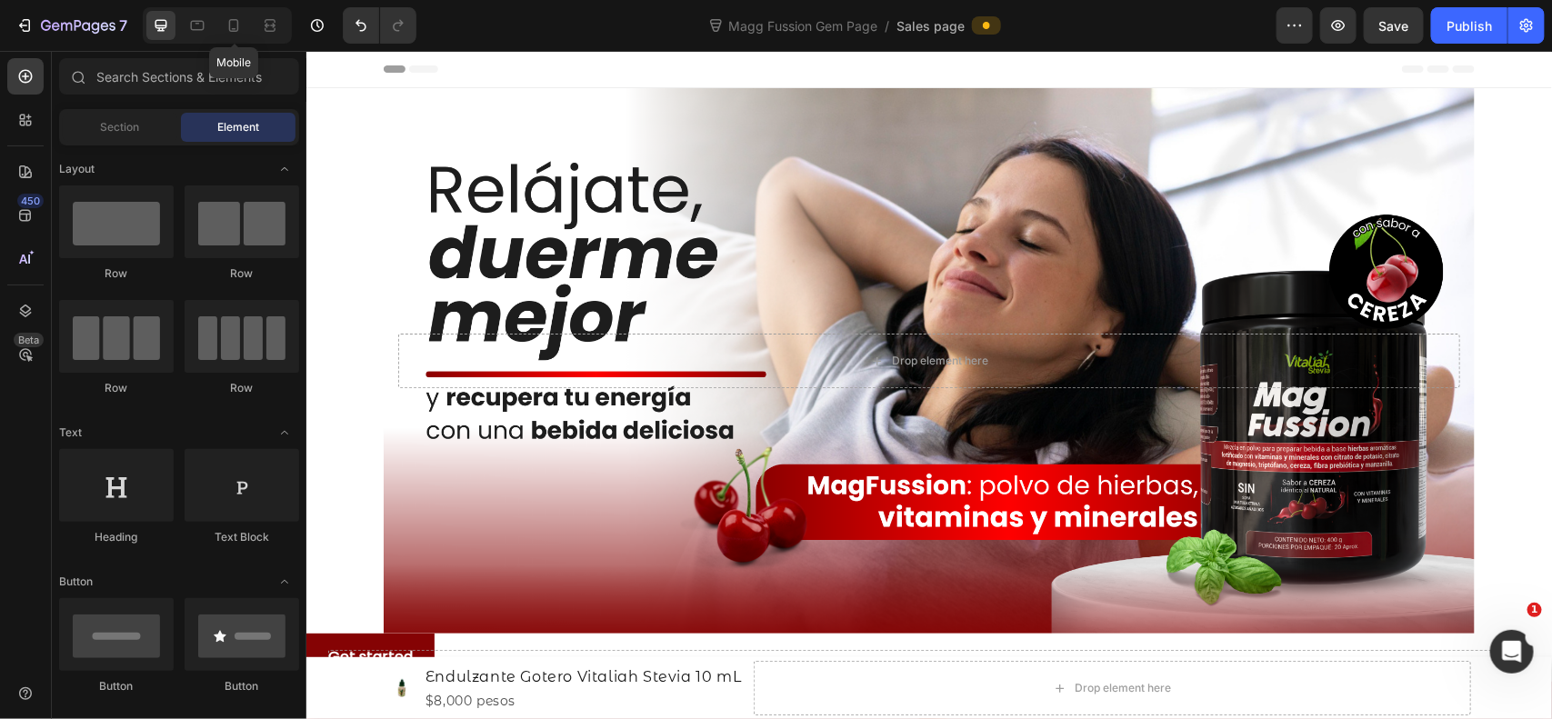
drag, startPoint x: 232, startPoint y: 12, endPoint x: 288, endPoint y: 32, distance: 59.8
click at [232, 14] on div at bounding box center [233, 25] width 29 height 29
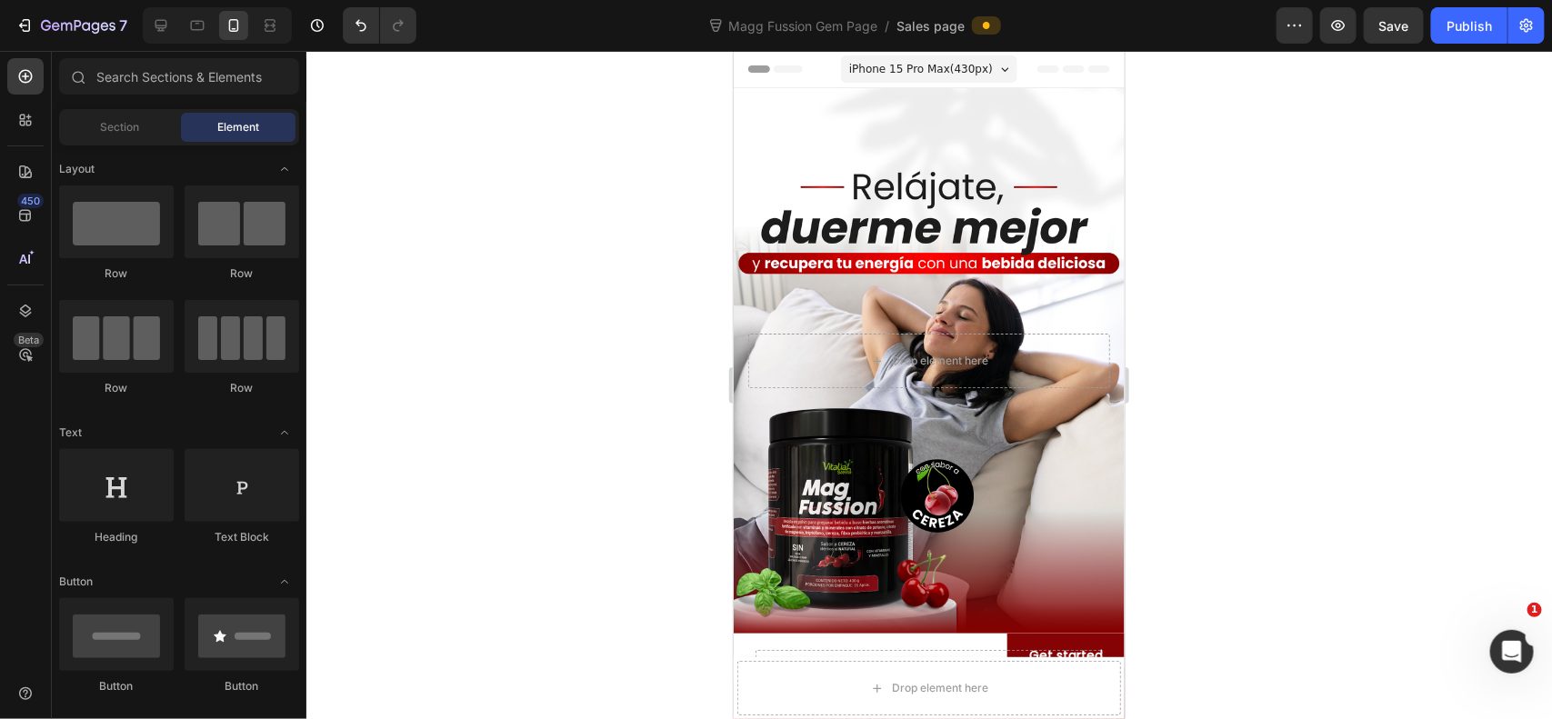
click at [1321, 210] on div at bounding box center [929, 385] width 1246 height 668
drag, startPoint x: 1230, startPoint y: 328, endPoint x: 1174, endPoint y: 355, distance: 62.2
click at [1230, 327] on div at bounding box center [929, 385] width 1246 height 668
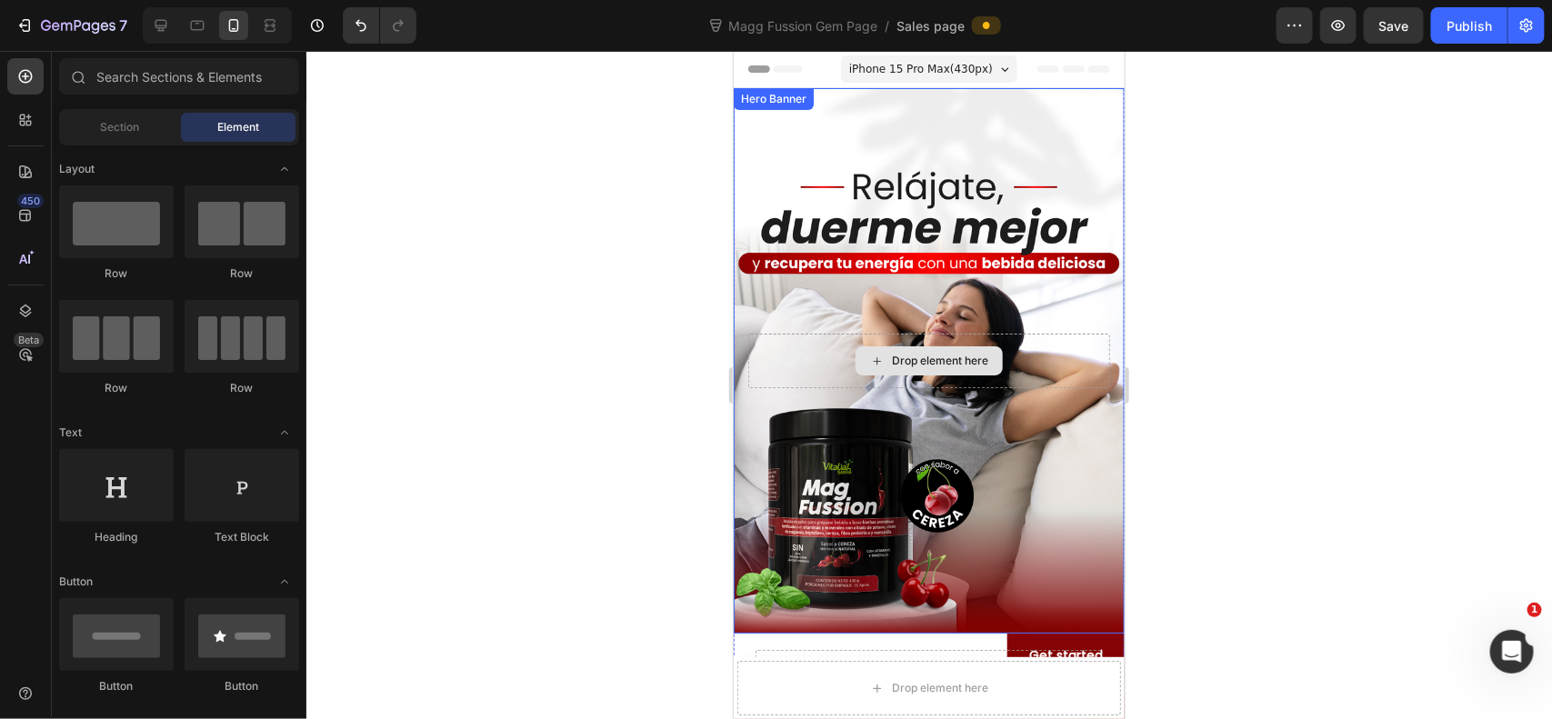
click at [1014, 374] on div "Drop element here" at bounding box center [928, 360] width 362 height 55
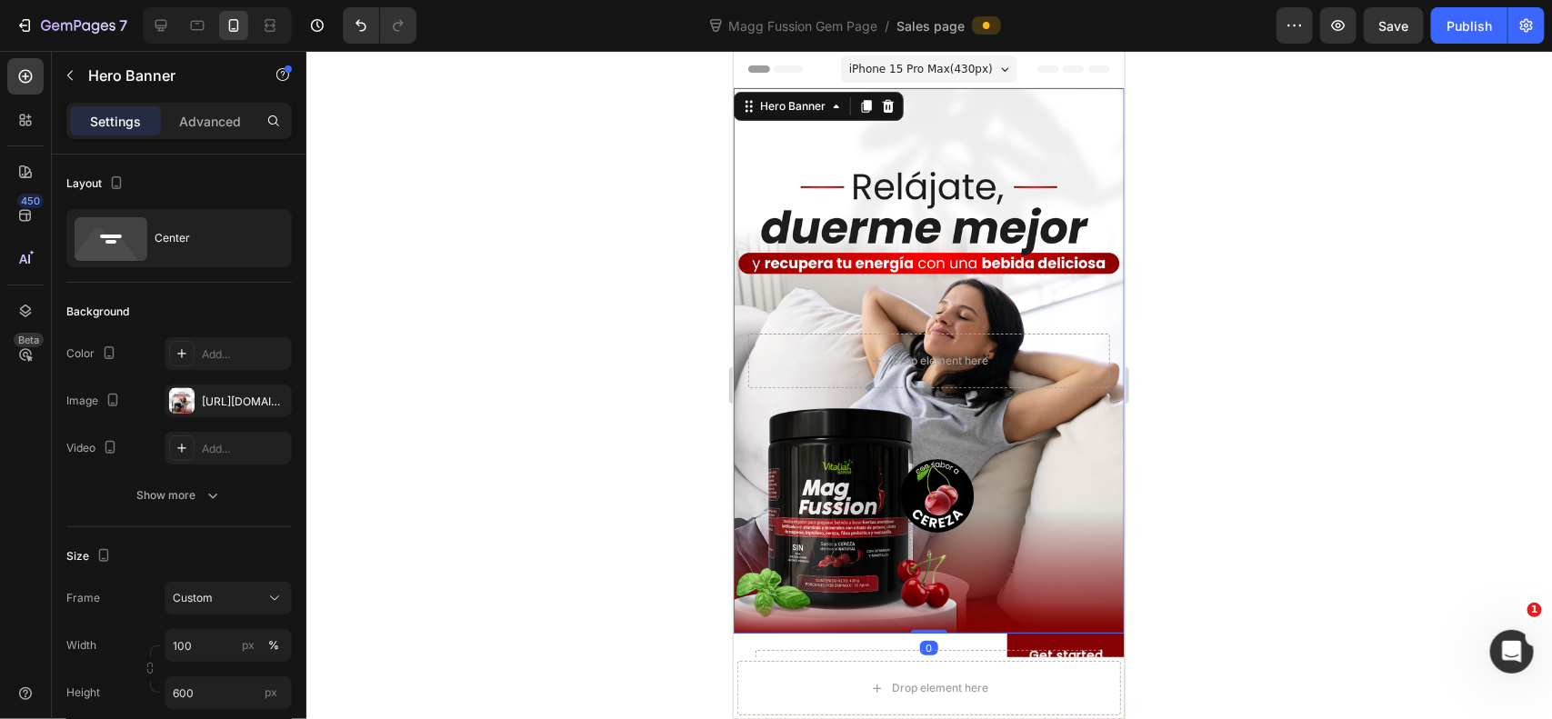
click at [1224, 296] on div at bounding box center [929, 385] width 1246 height 668
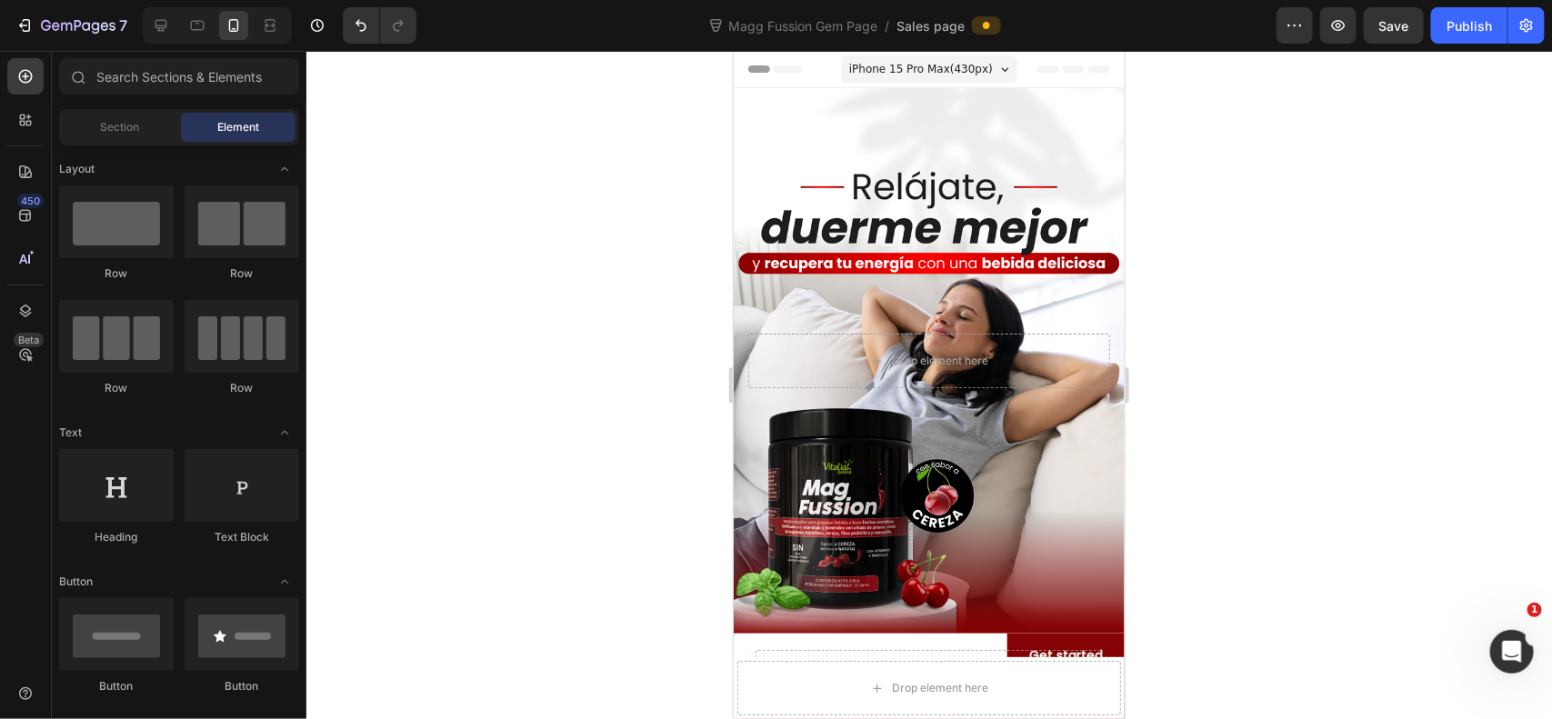
click at [1248, 351] on div at bounding box center [929, 385] width 1246 height 668
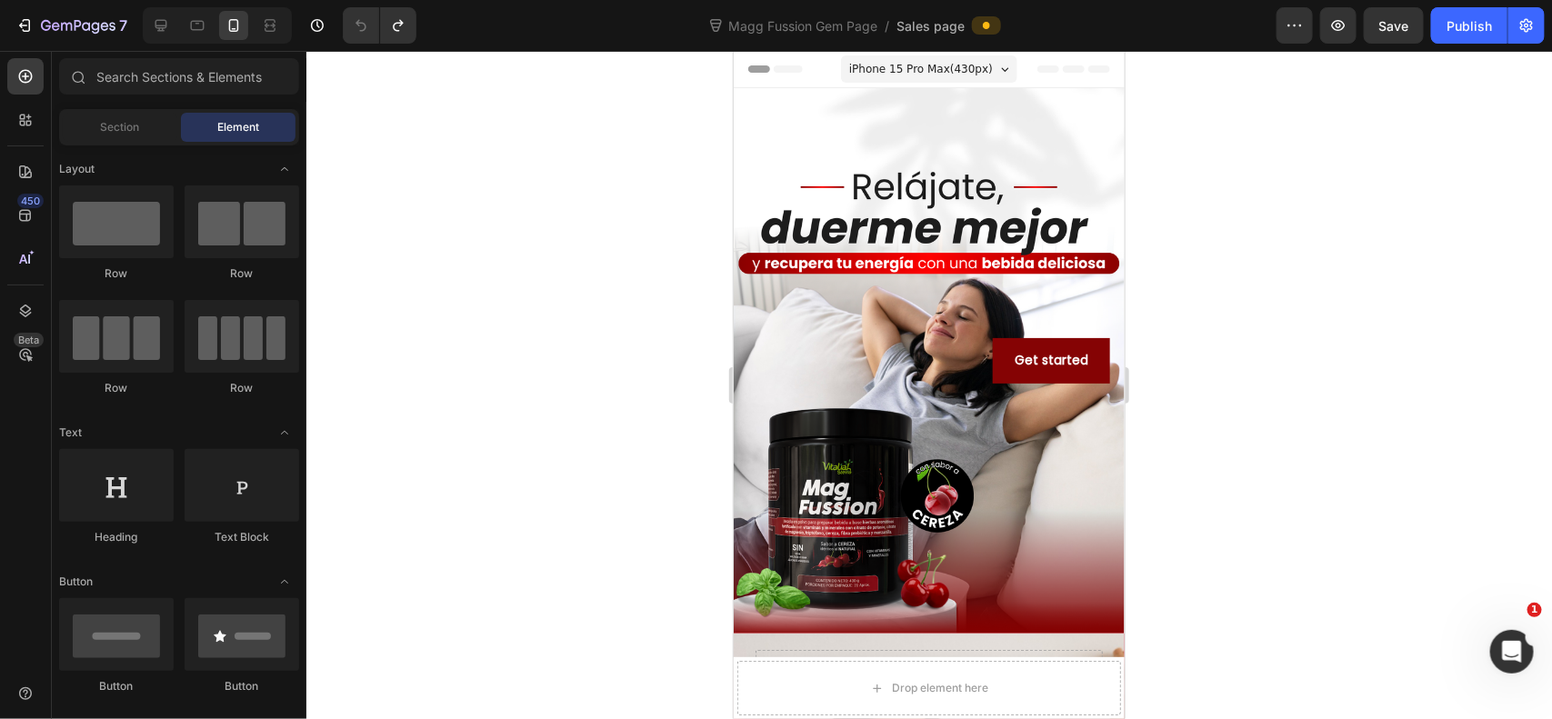
click at [1207, 350] on div at bounding box center [929, 385] width 1246 height 668
click at [1274, 247] on div at bounding box center [929, 385] width 1246 height 668
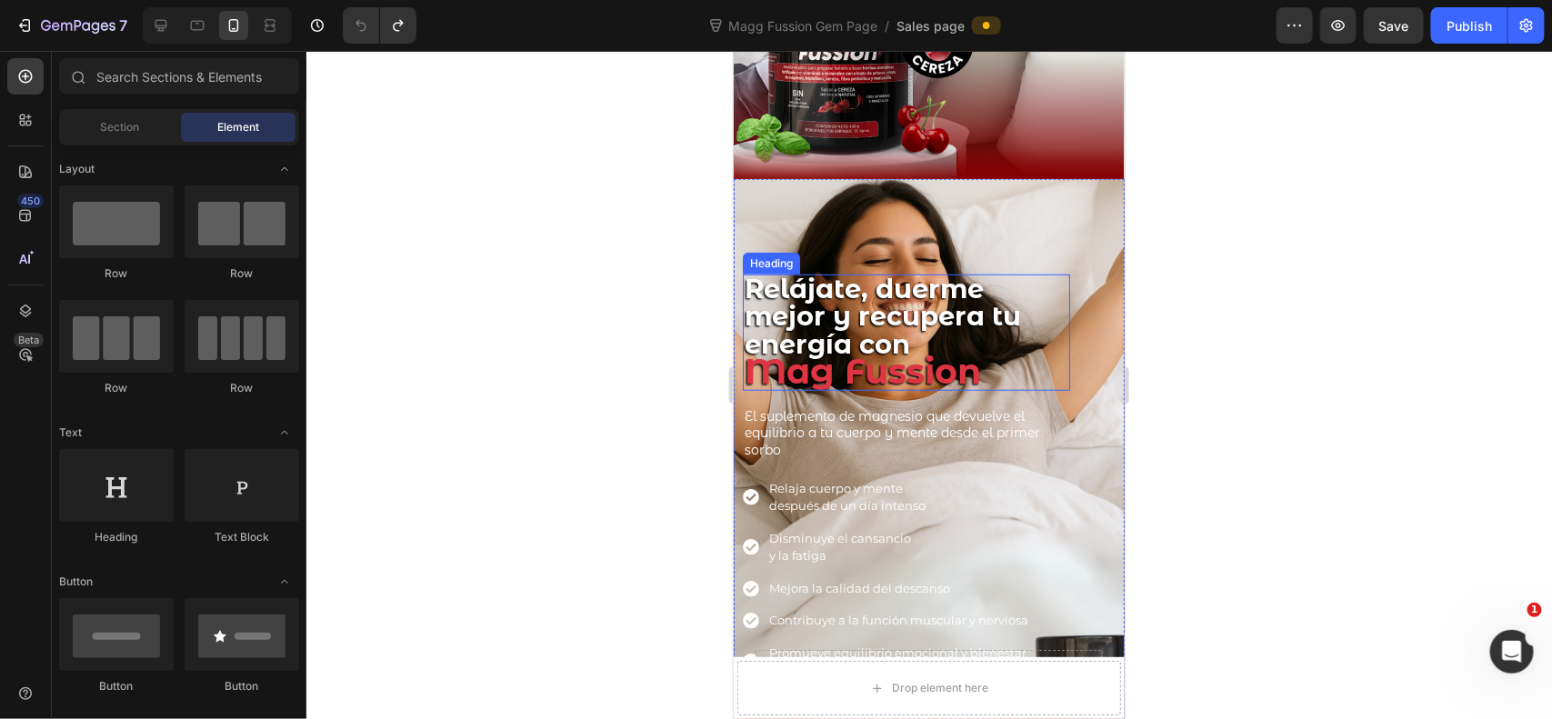
scroll to position [606, 0]
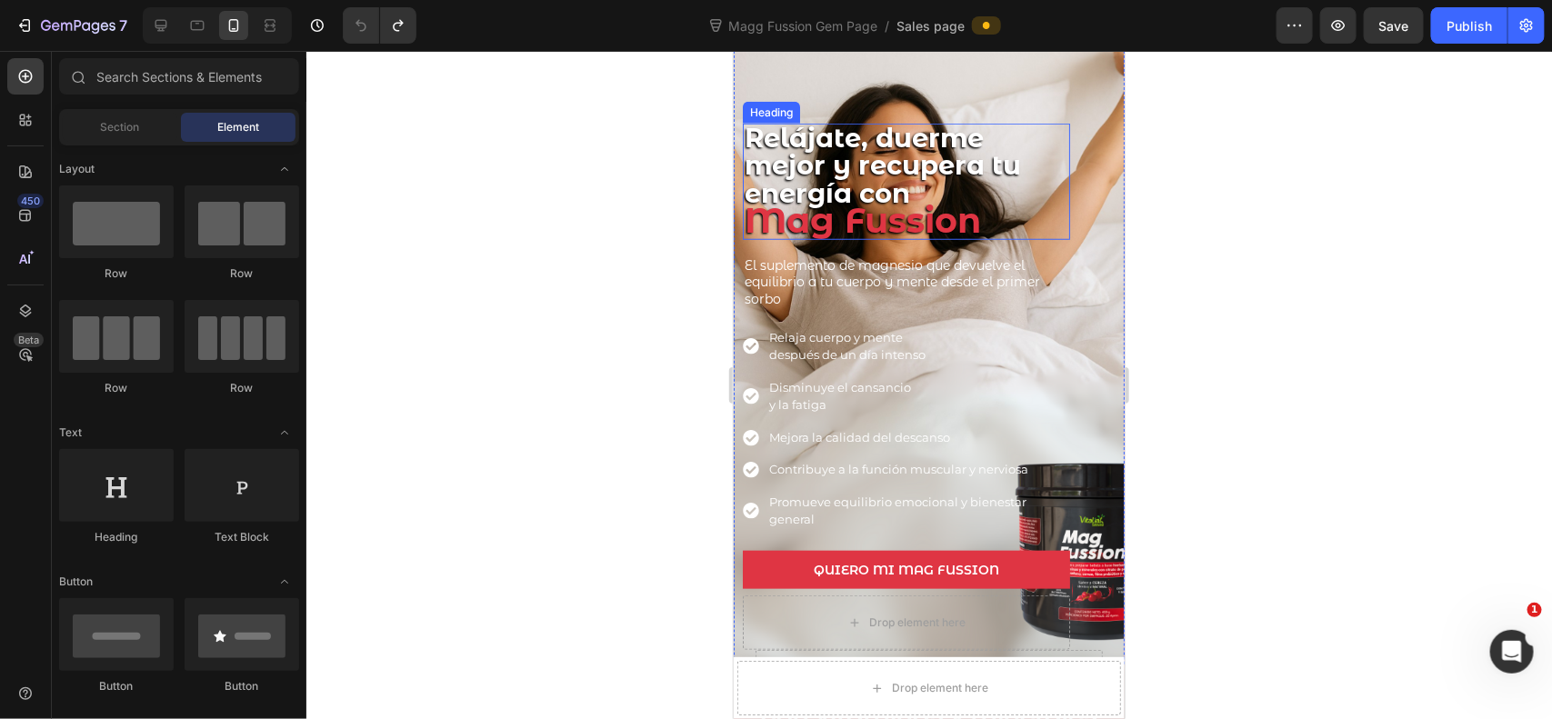
click at [992, 114] on div "Relájate, duerme mejor y recupera tu energía con Mag Fussion Heading El supleme…" at bounding box center [928, 385] width 391 height 555
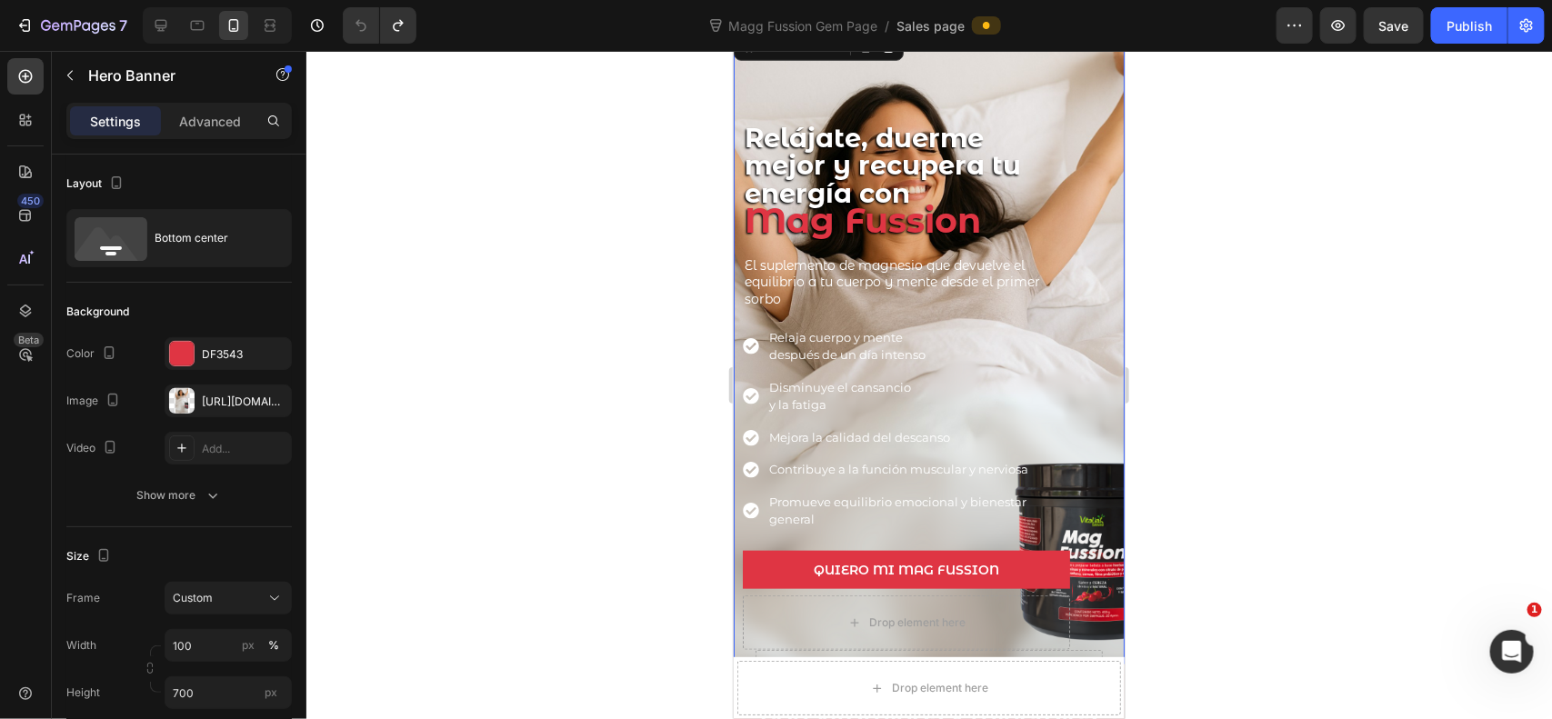
scroll to position [455, 0]
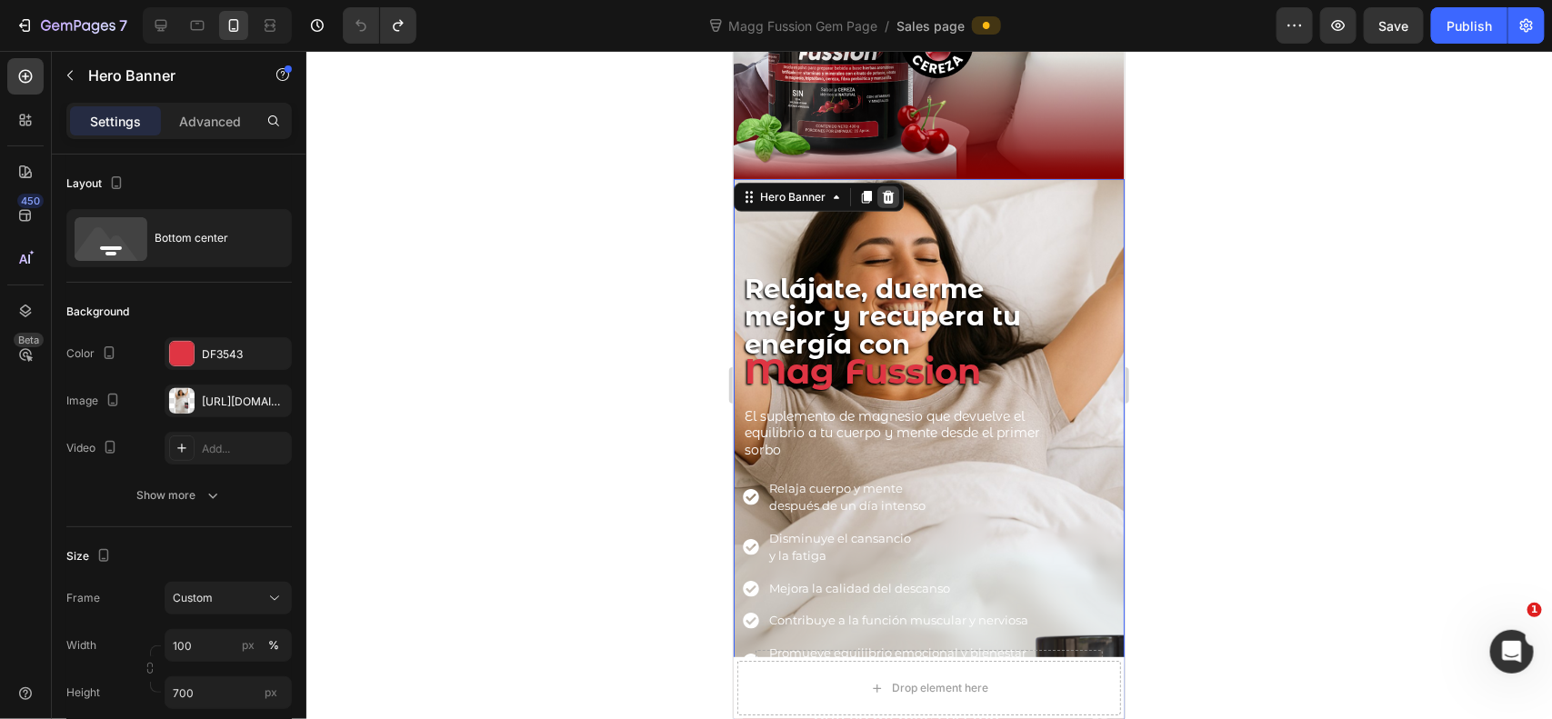
click at [886, 190] on icon at bounding box center [887, 196] width 15 height 15
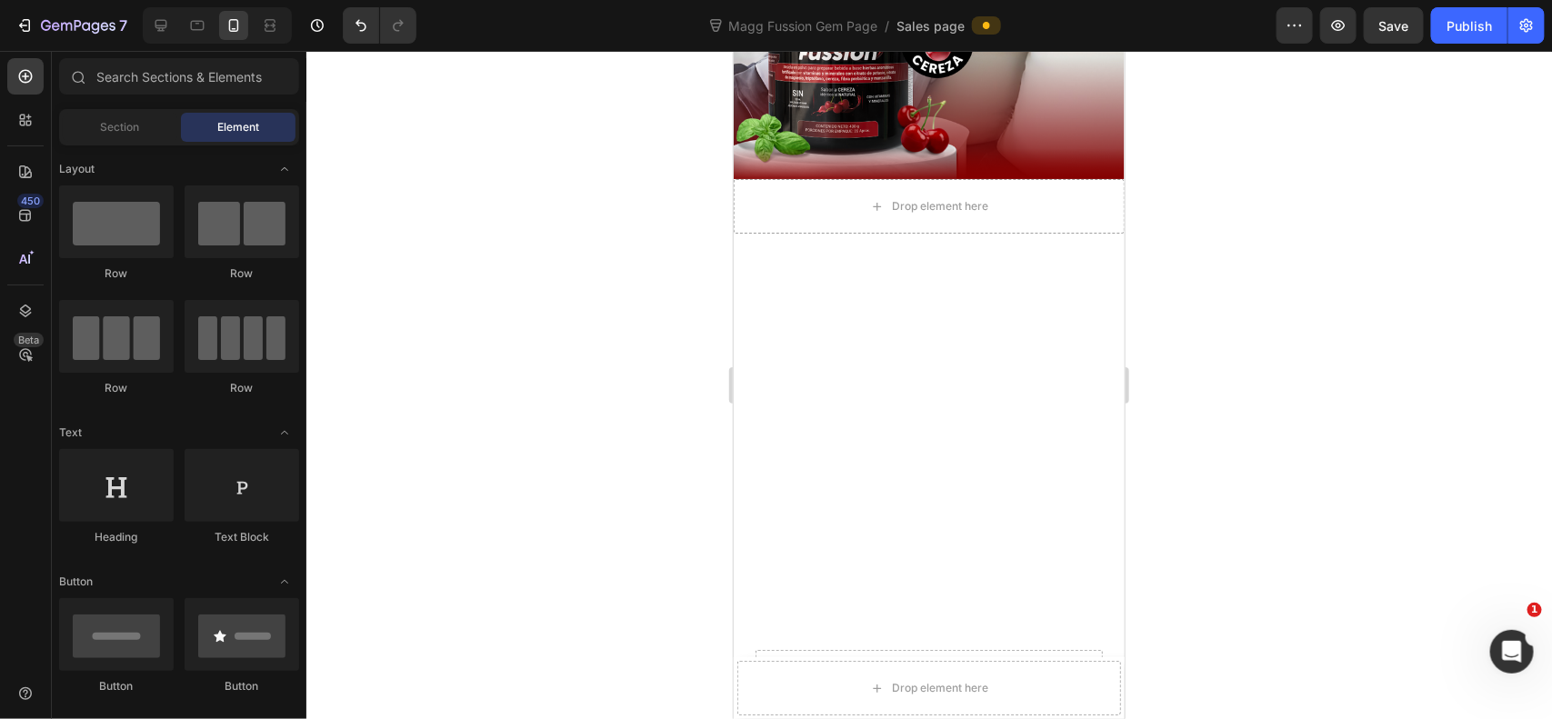
click at [1274, 233] on div at bounding box center [929, 385] width 1246 height 668
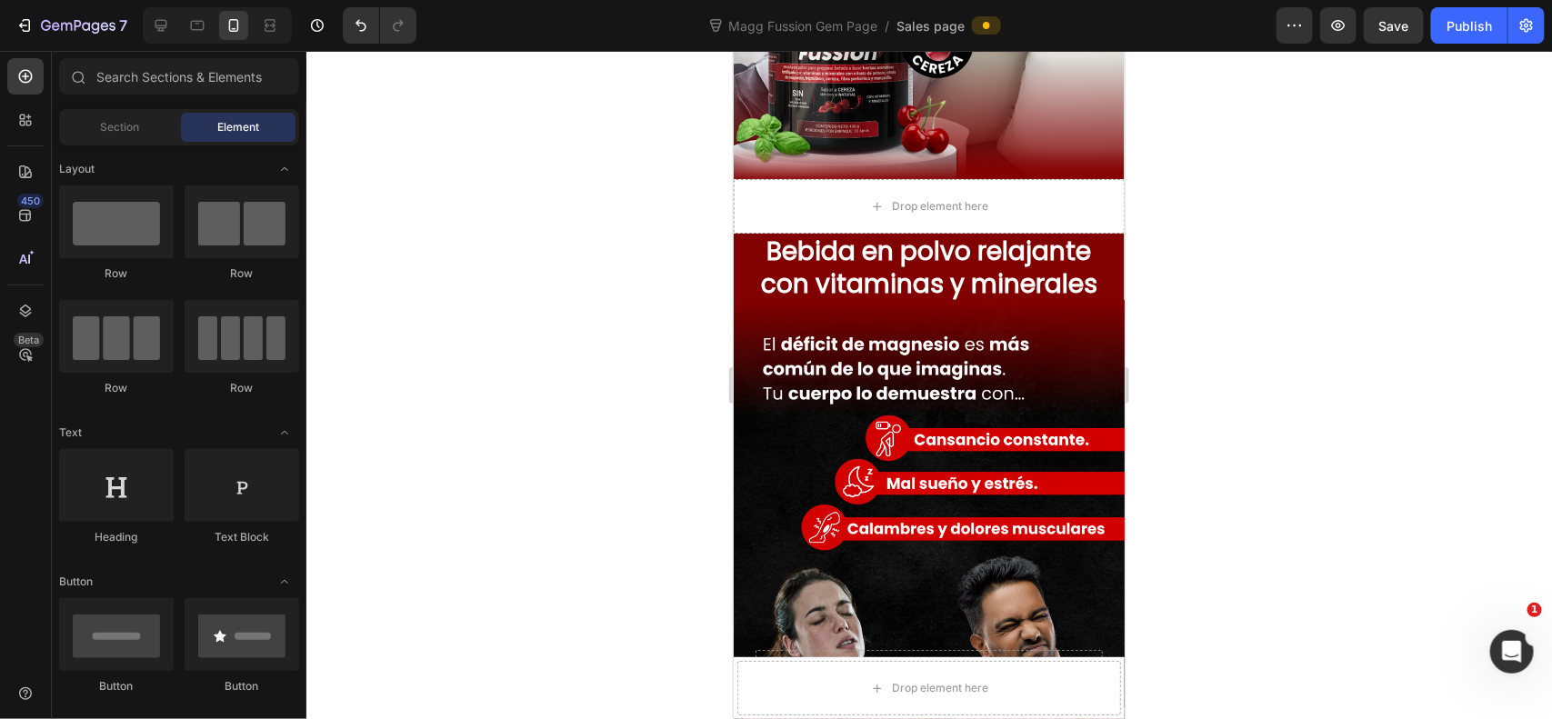
scroll to position [606, 0]
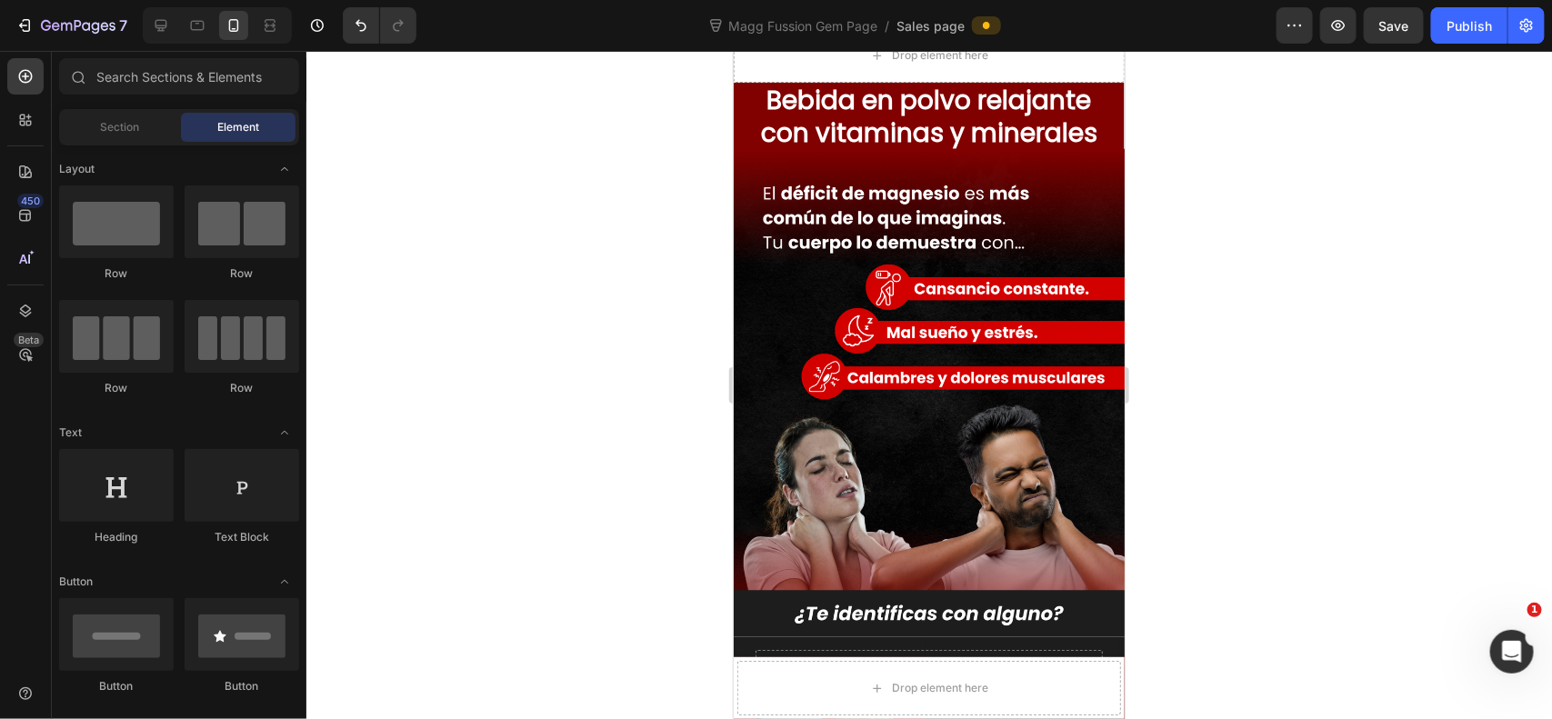
click at [1251, 223] on div at bounding box center [929, 385] width 1246 height 668
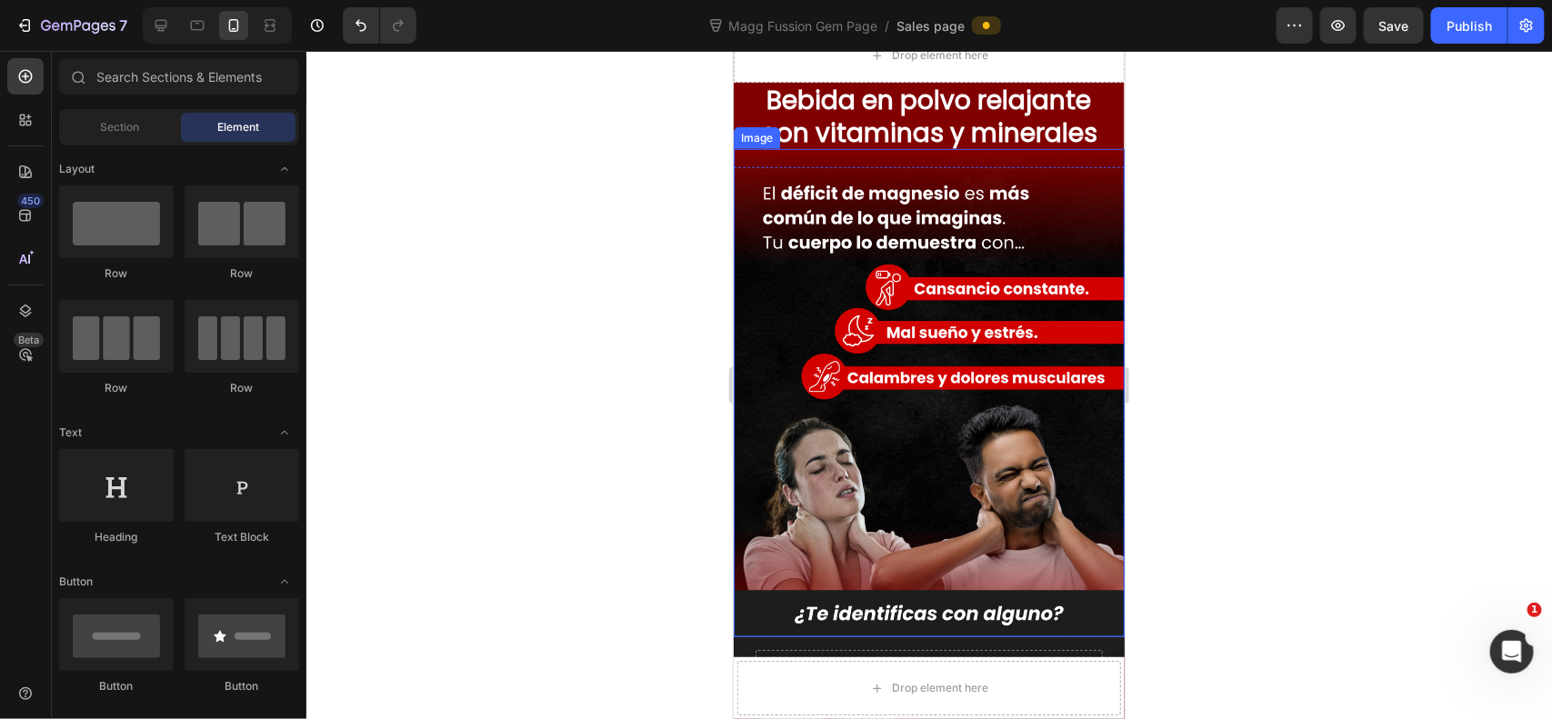
scroll to position [455, 0]
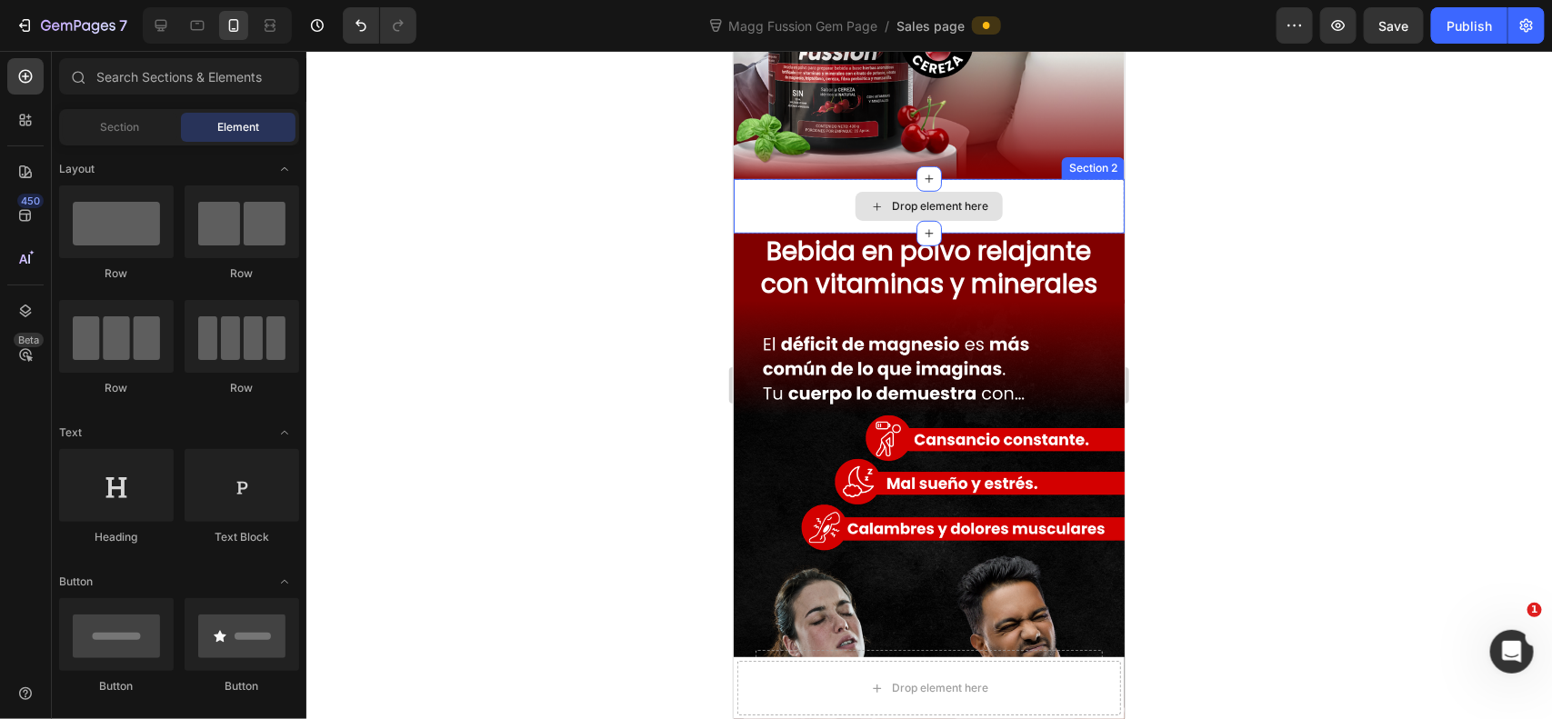
click at [1020, 210] on div "Drop element here" at bounding box center [928, 205] width 391 height 55
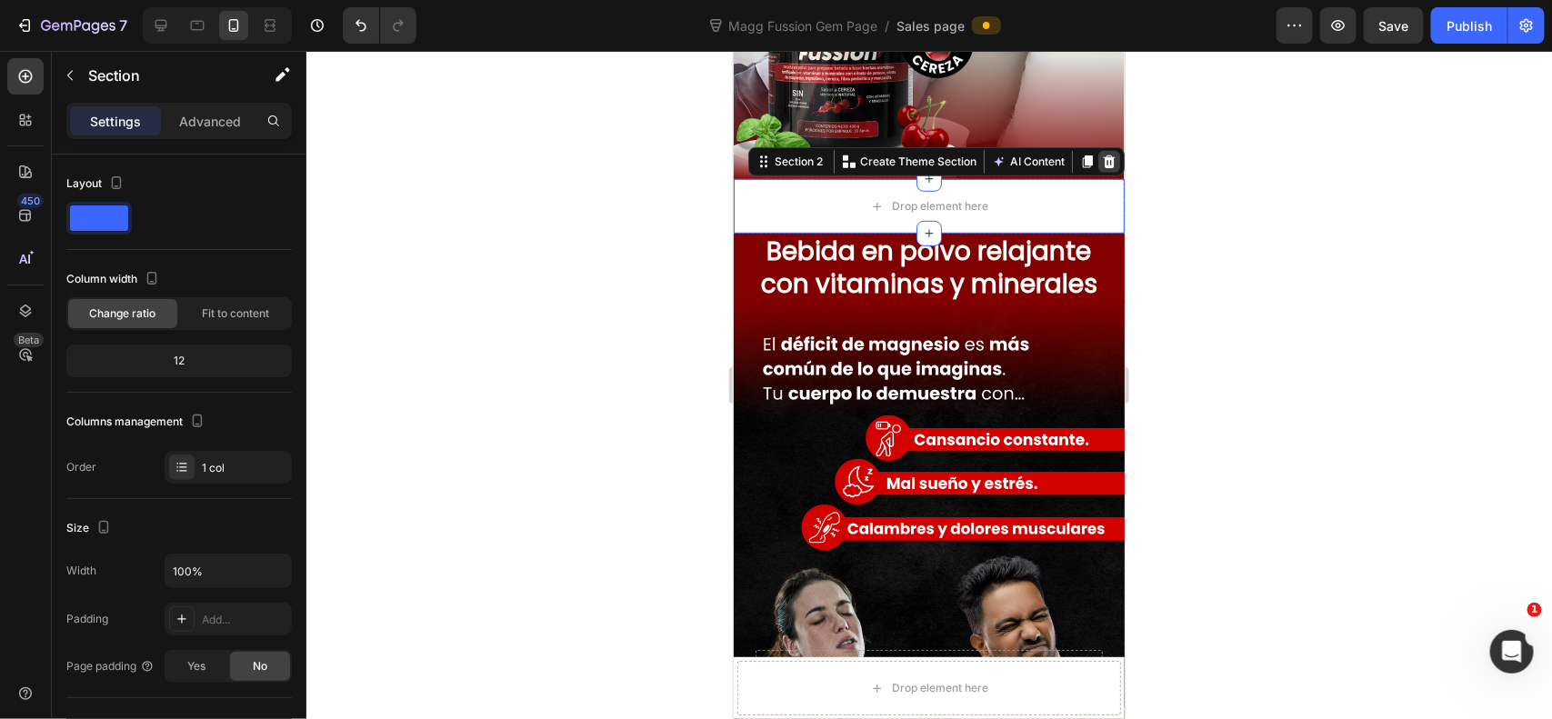
click at [1101, 164] on icon at bounding box center [1108, 161] width 15 height 15
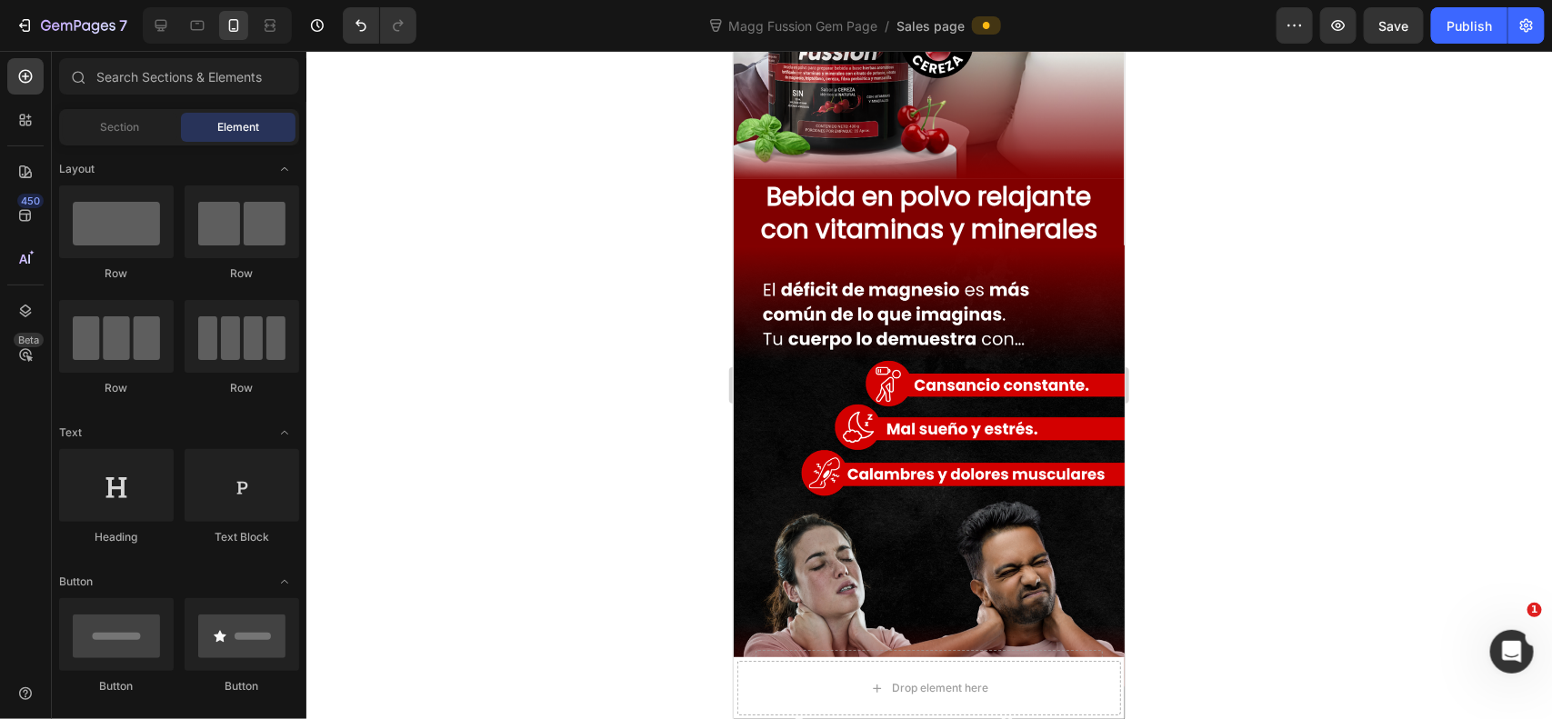
click at [1160, 168] on div at bounding box center [929, 385] width 1246 height 668
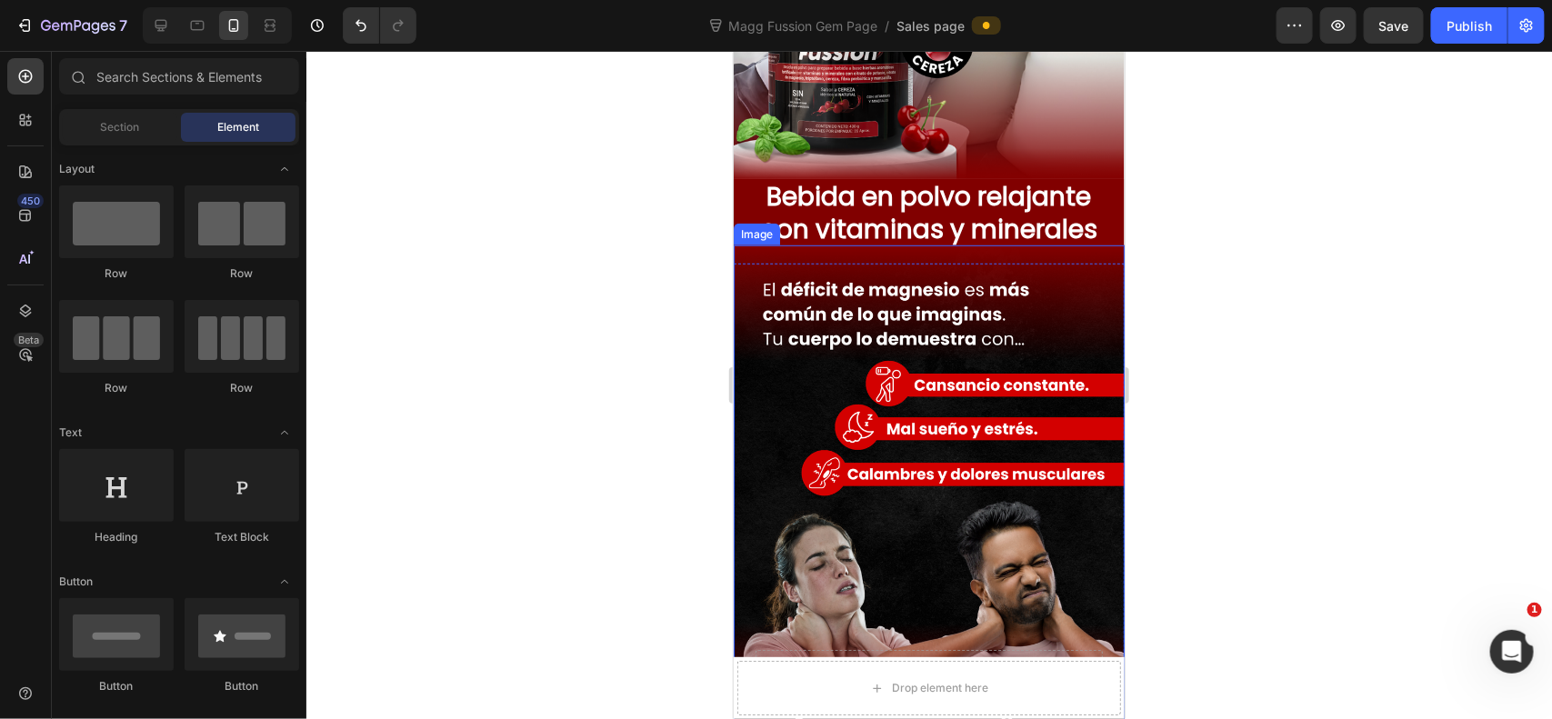
click at [952, 255] on img at bounding box center [928, 489] width 391 height 489
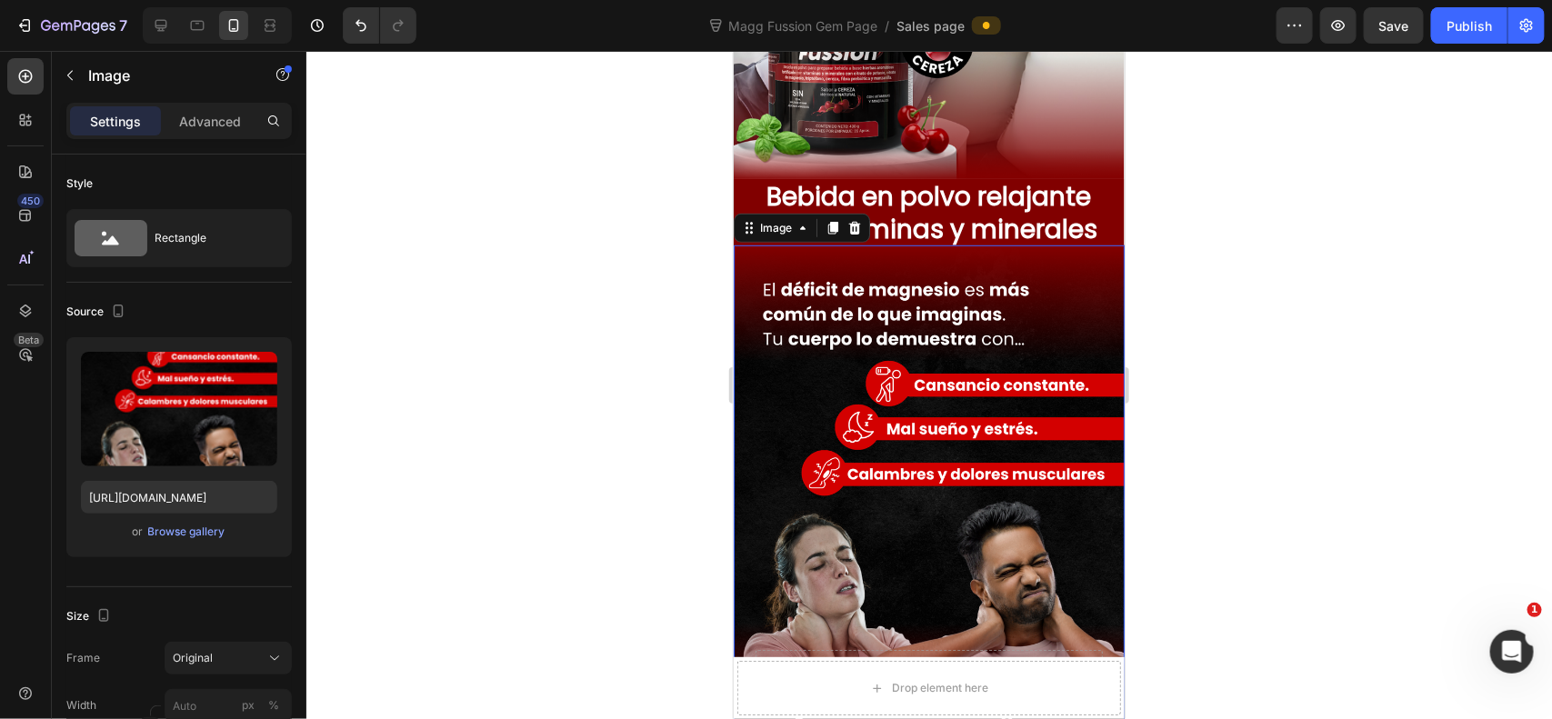
click at [1316, 265] on div at bounding box center [929, 385] width 1246 height 668
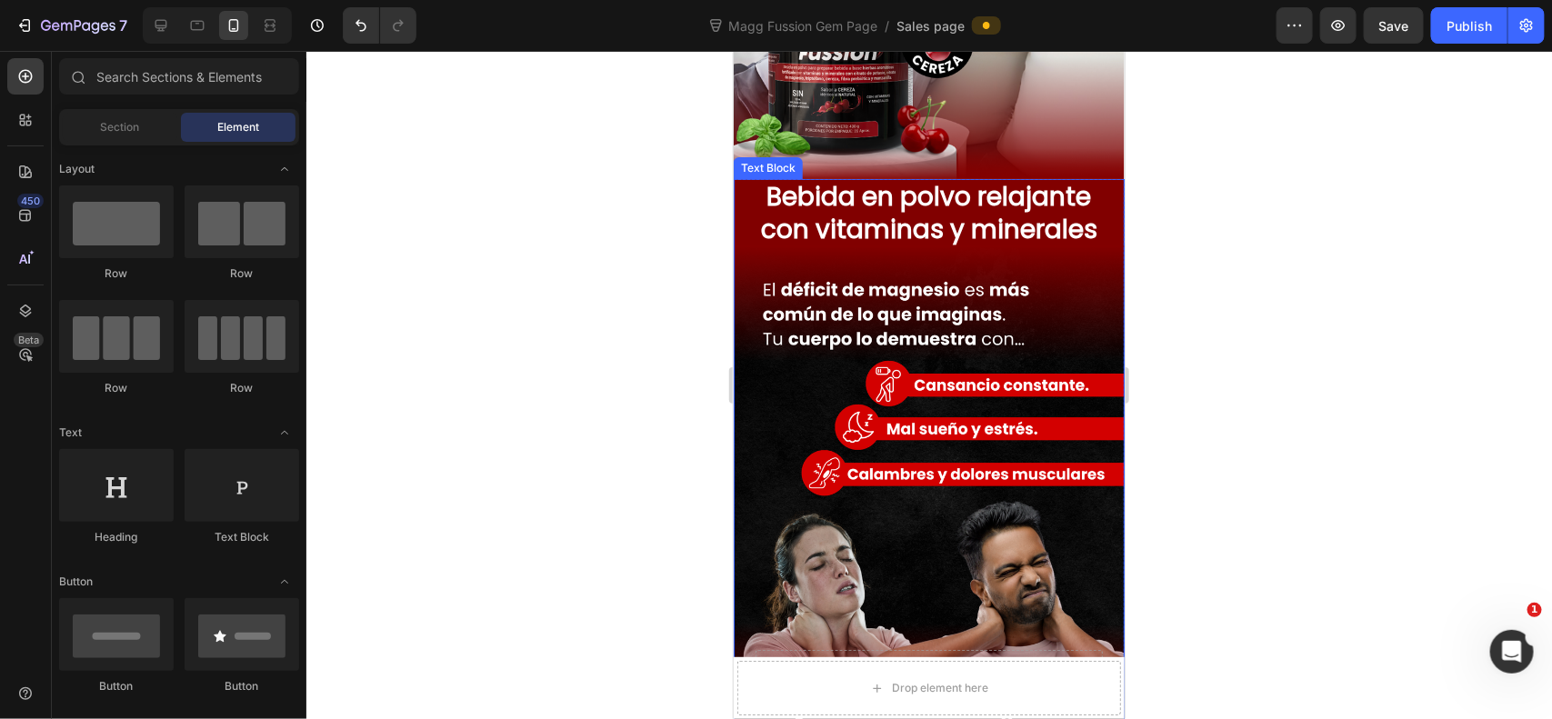
click at [993, 227] on p "Bebida en polvo relajante con vitaminas y minerales" at bounding box center [928, 213] width 387 height 66
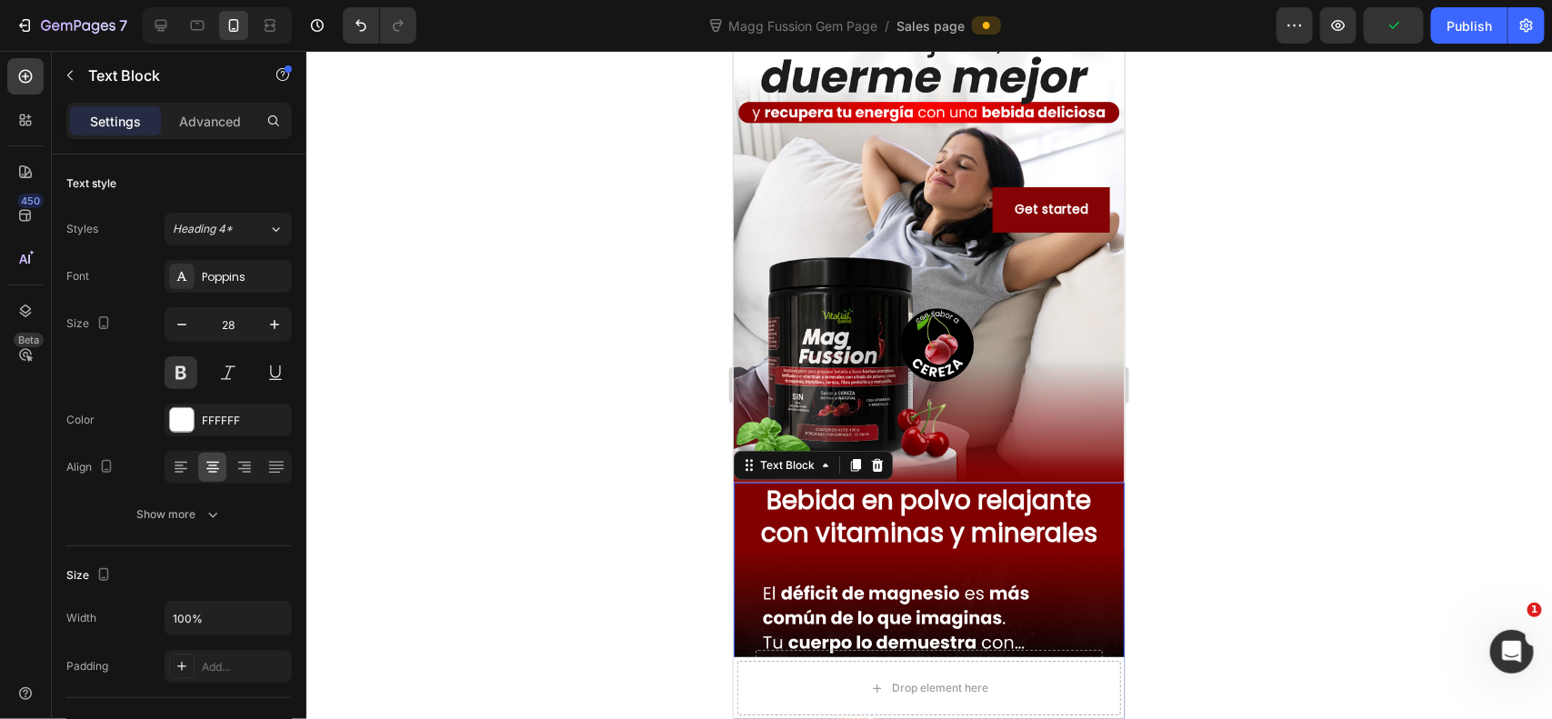
scroll to position [303, 0]
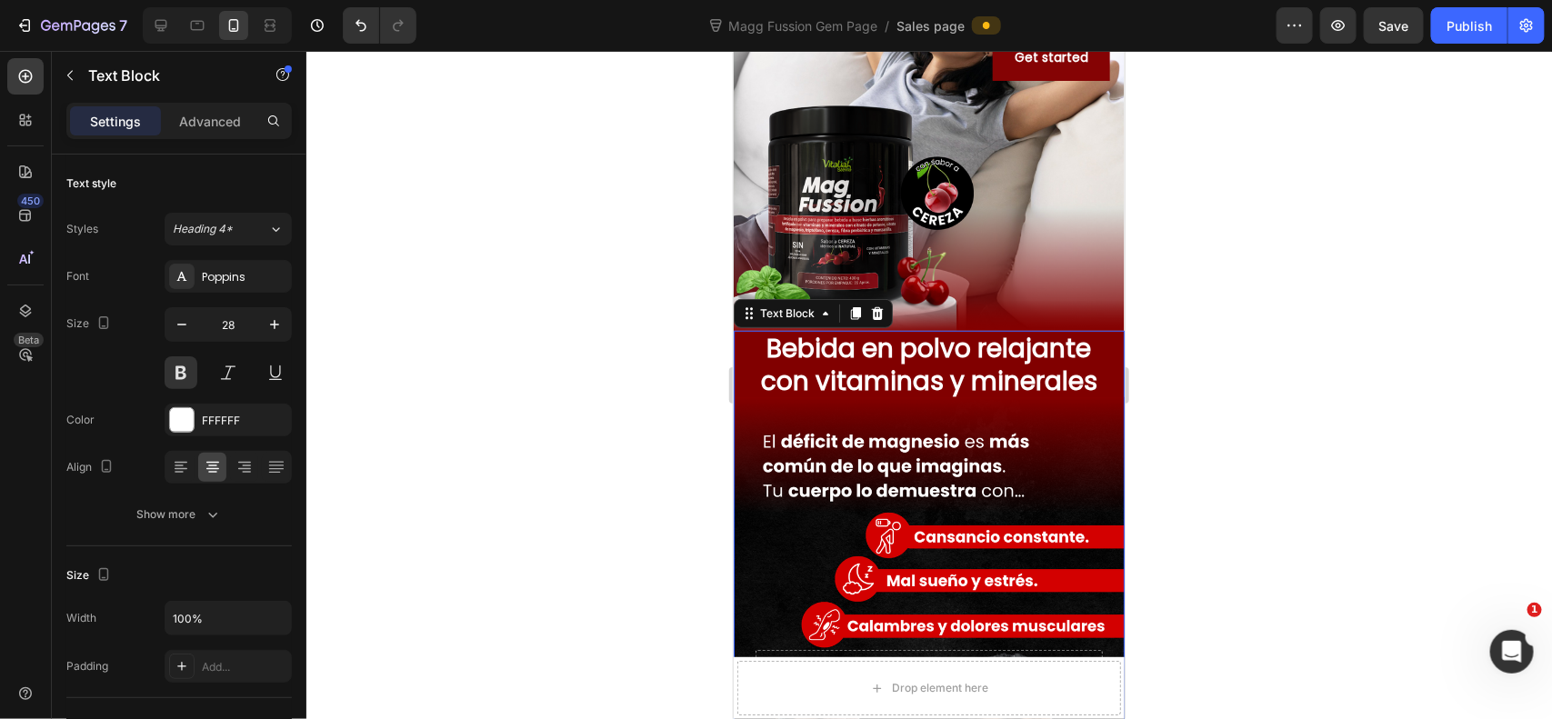
click at [1279, 386] on div at bounding box center [929, 385] width 1246 height 668
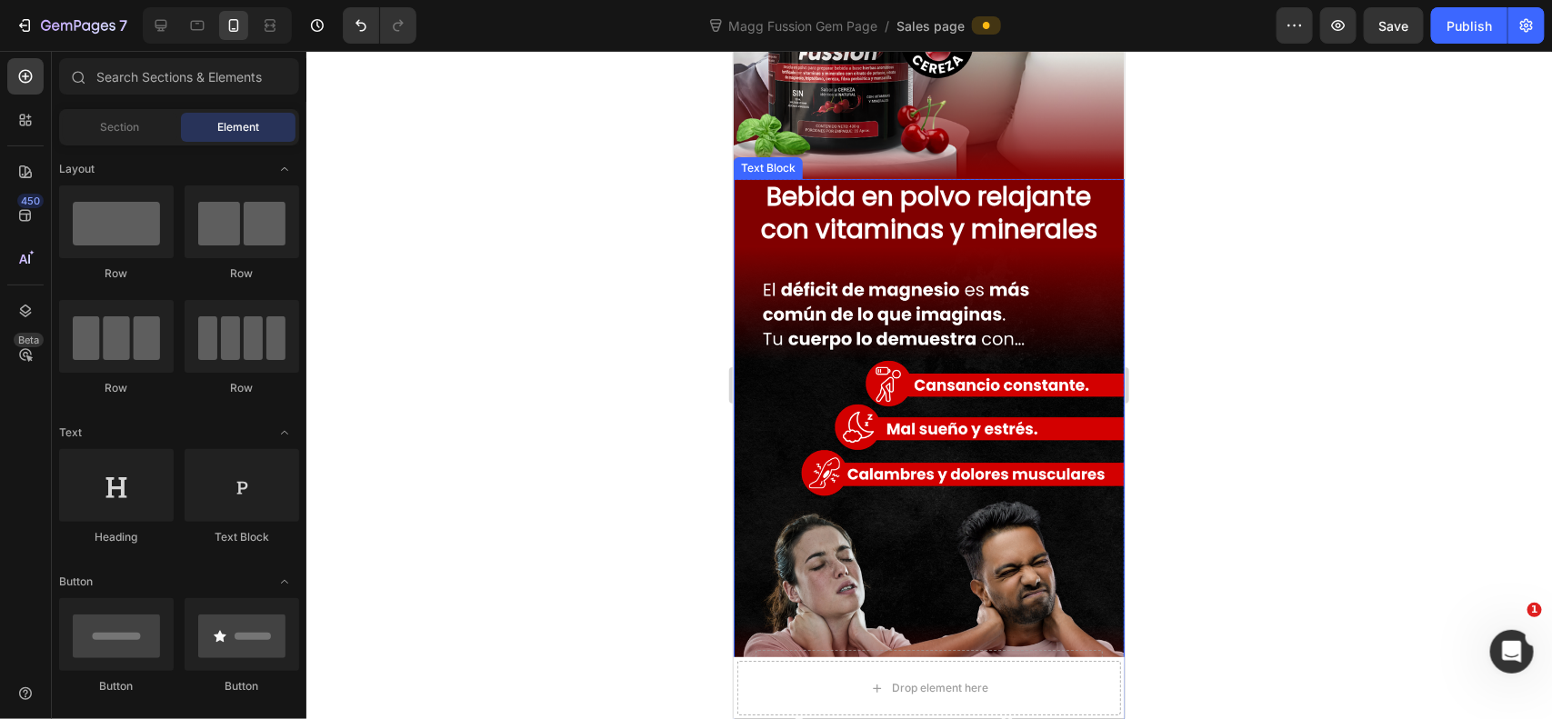
scroll to position [606, 0]
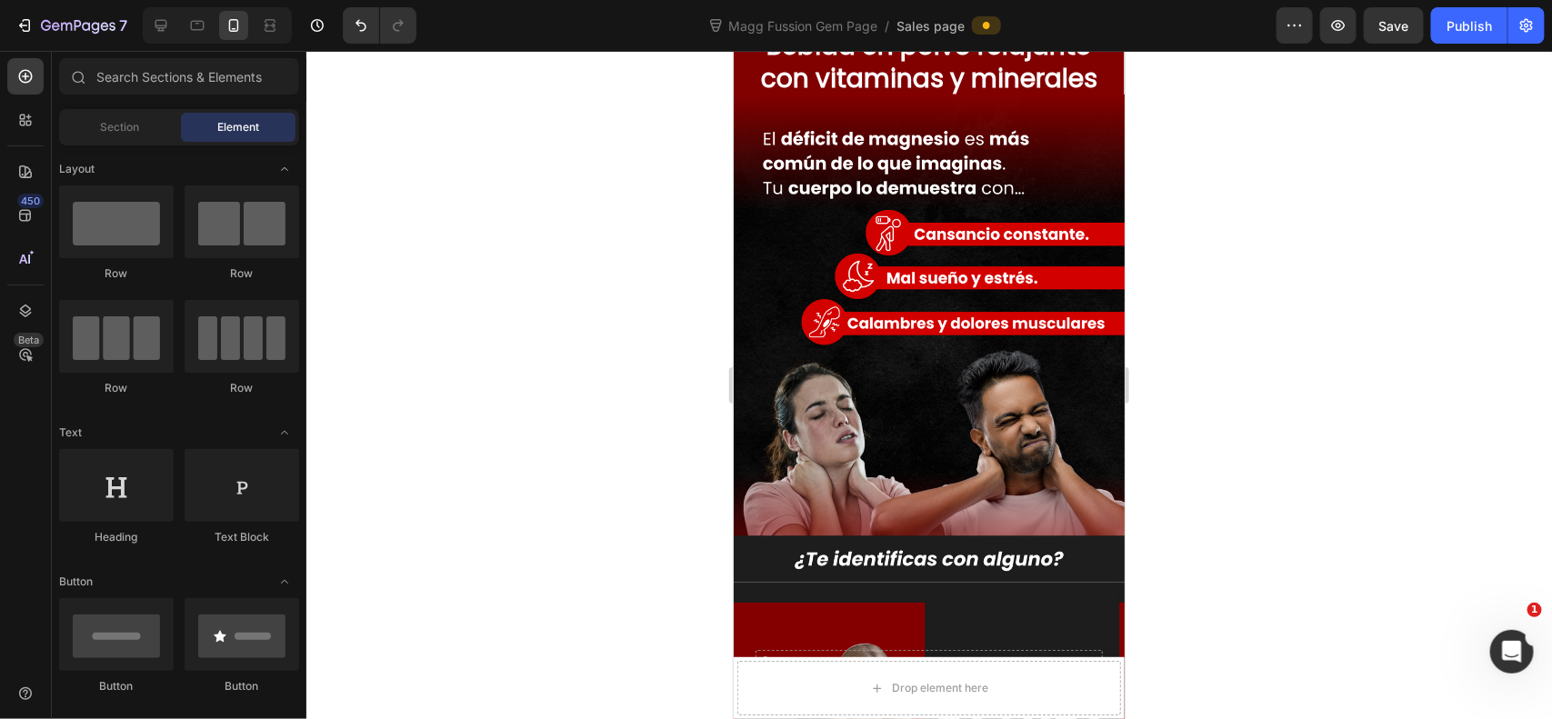
click at [1282, 232] on div at bounding box center [929, 385] width 1246 height 668
drag, startPoint x: 1300, startPoint y: 285, endPoint x: 1291, endPoint y: 289, distance: 10.2
click at [1300, 284] on div at bounding box center [929, 385] width 1246 height 668
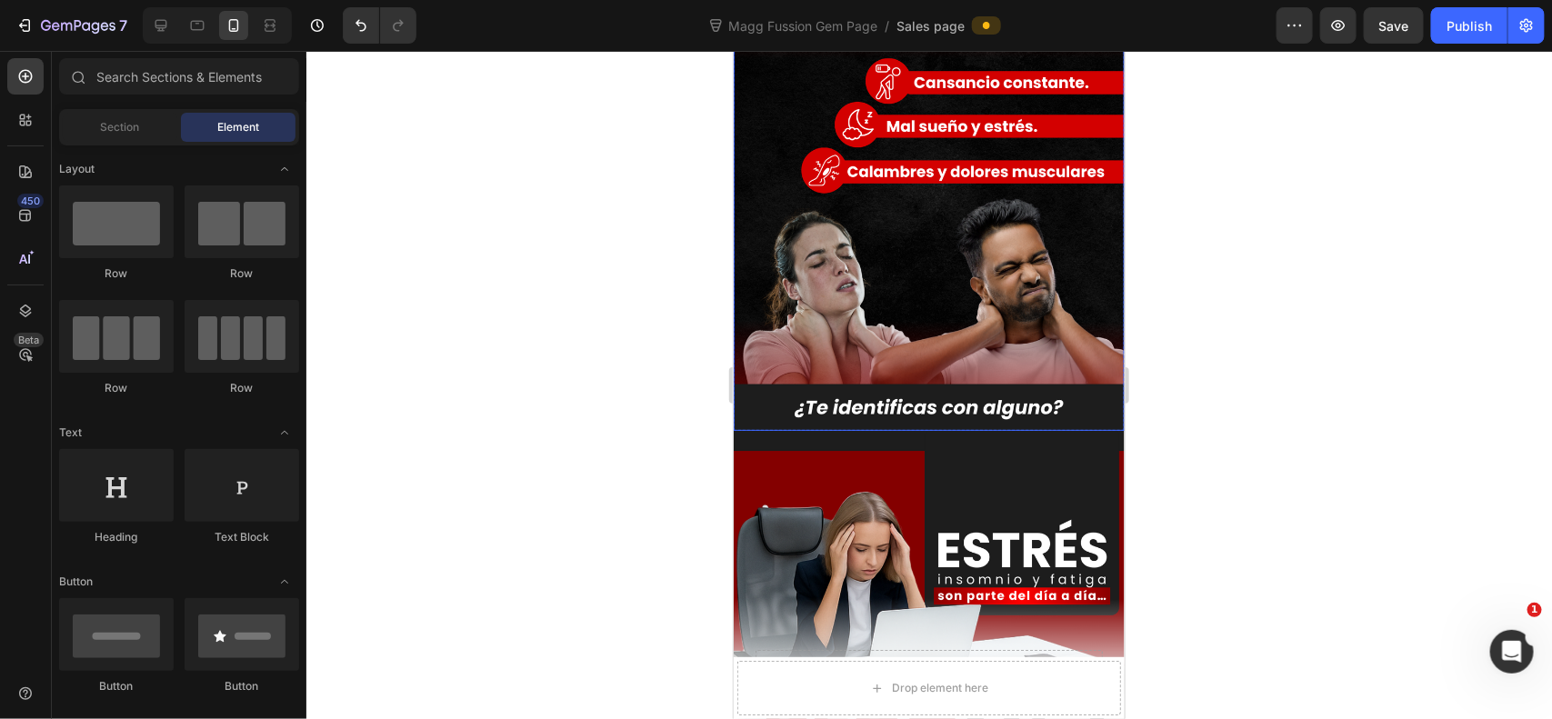
scroll to position [909, 0]
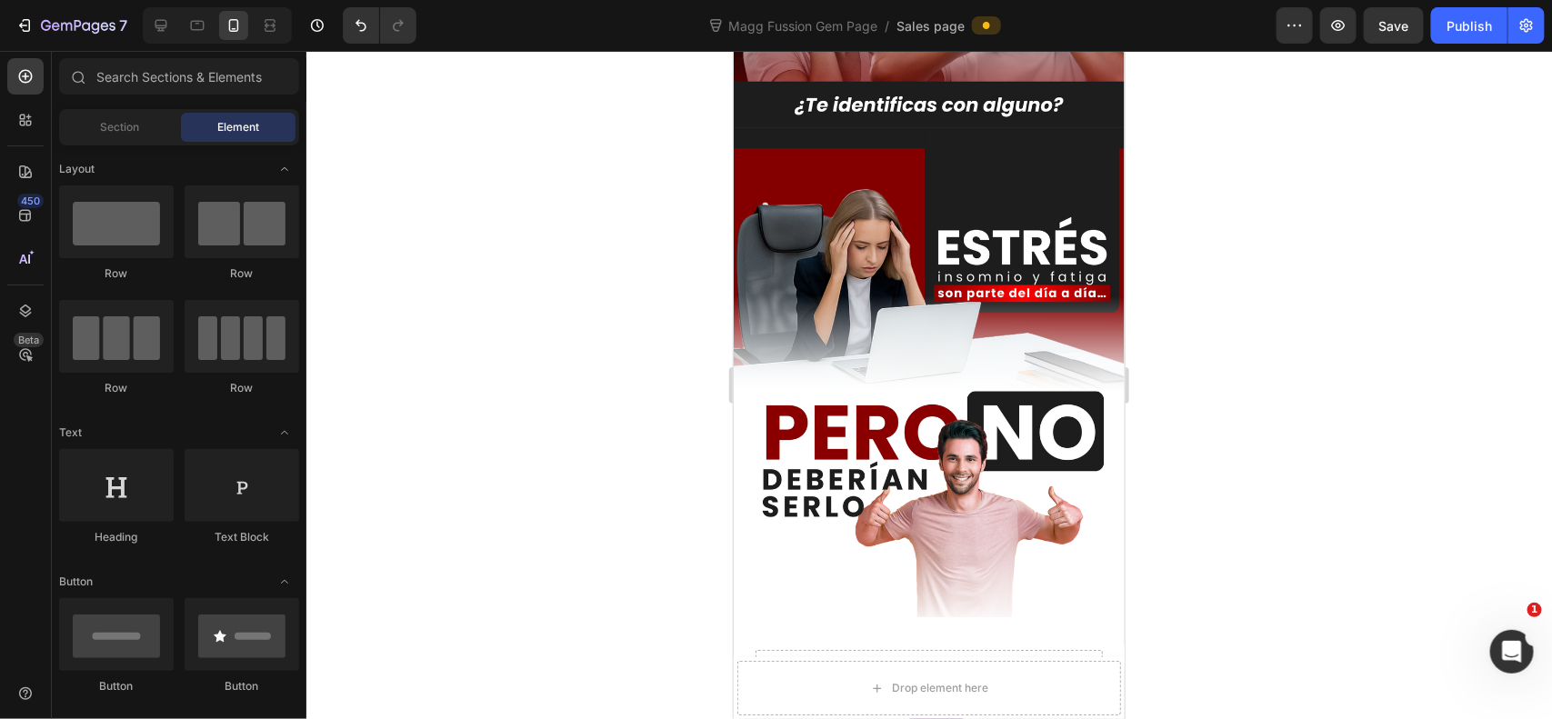
click at [1376, 228] on div at bounding box center [929, 385] width 1246 height 668
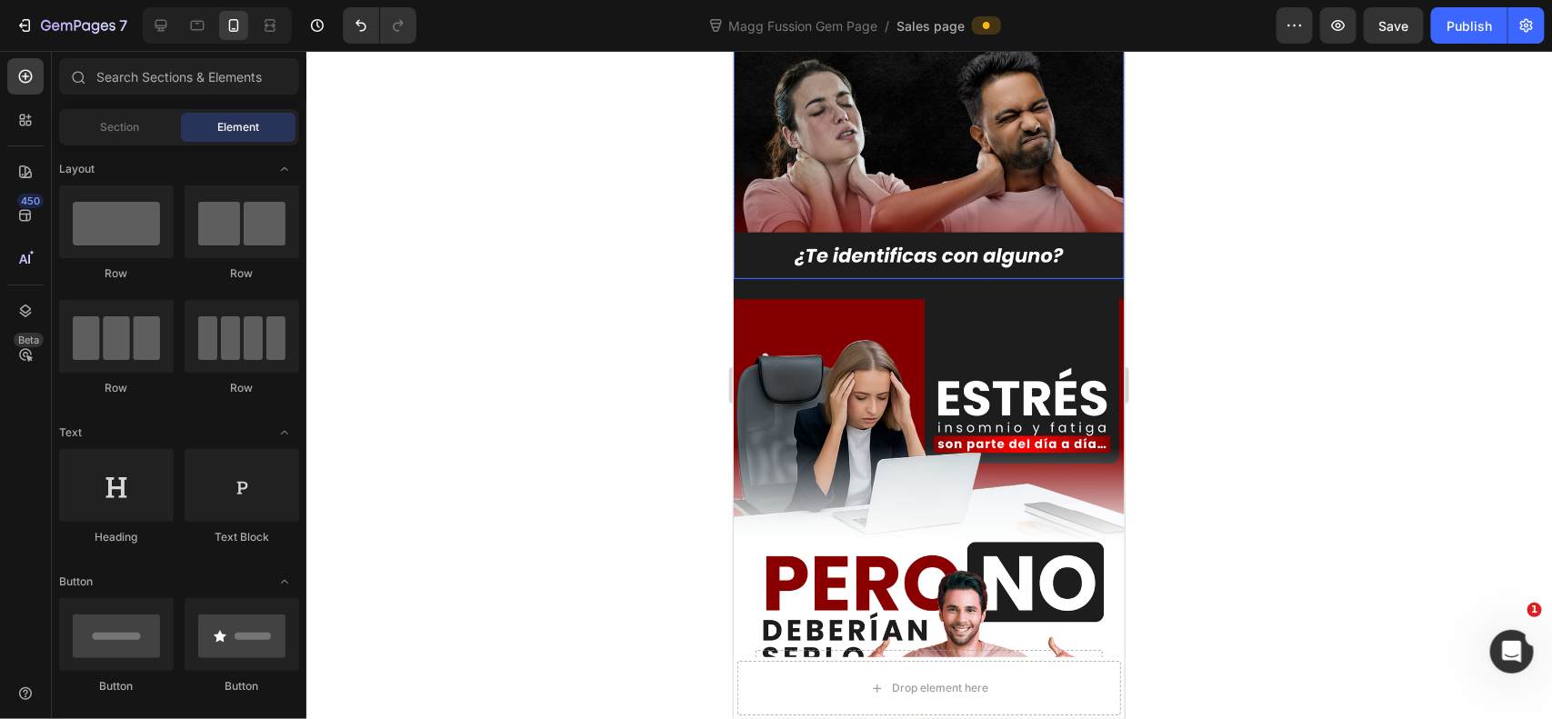
click at [1000, 379] on img at bounding box center [928, 522] width 391 height 489
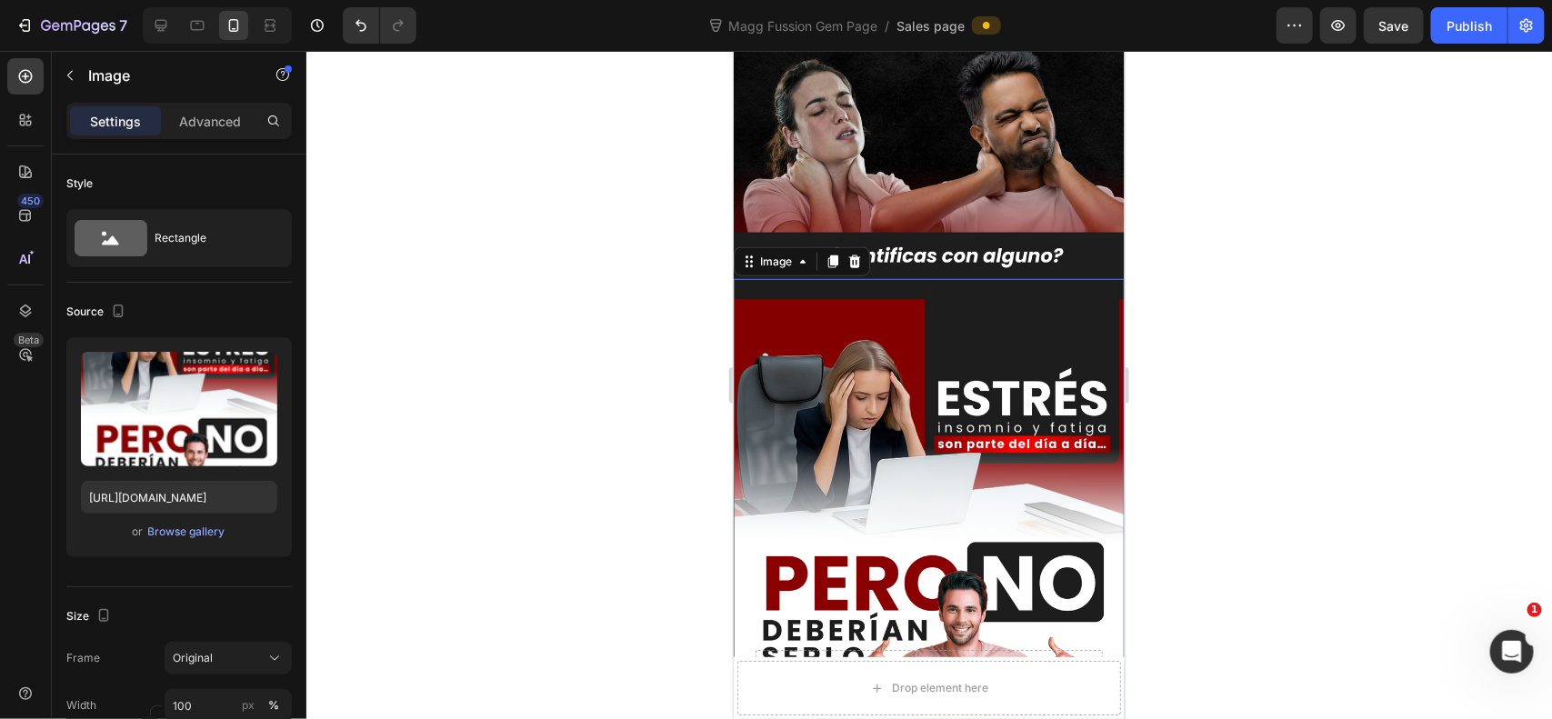
click at [1214, 269] on div at bounding box center [929, 385] width 1246 height 668
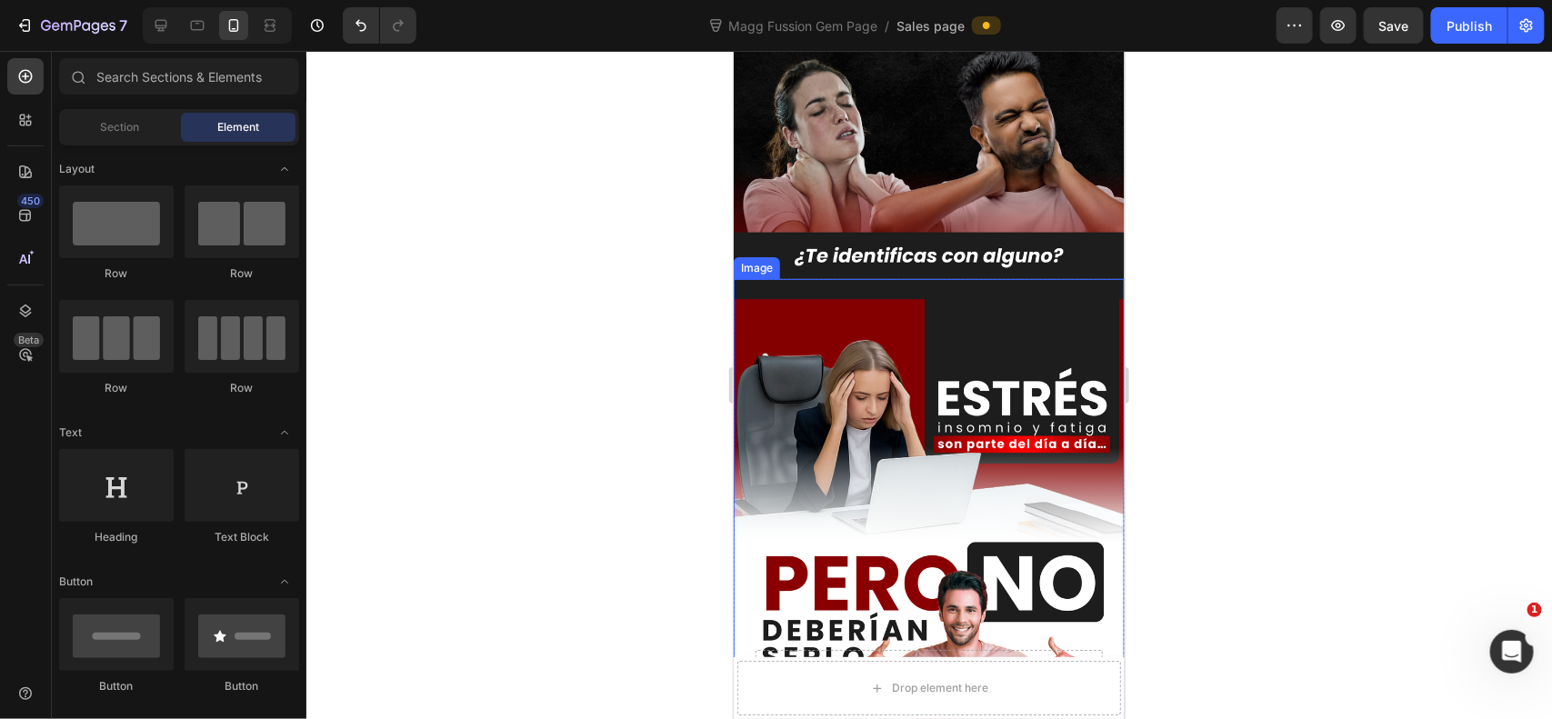
scroll to position [1060, 0]
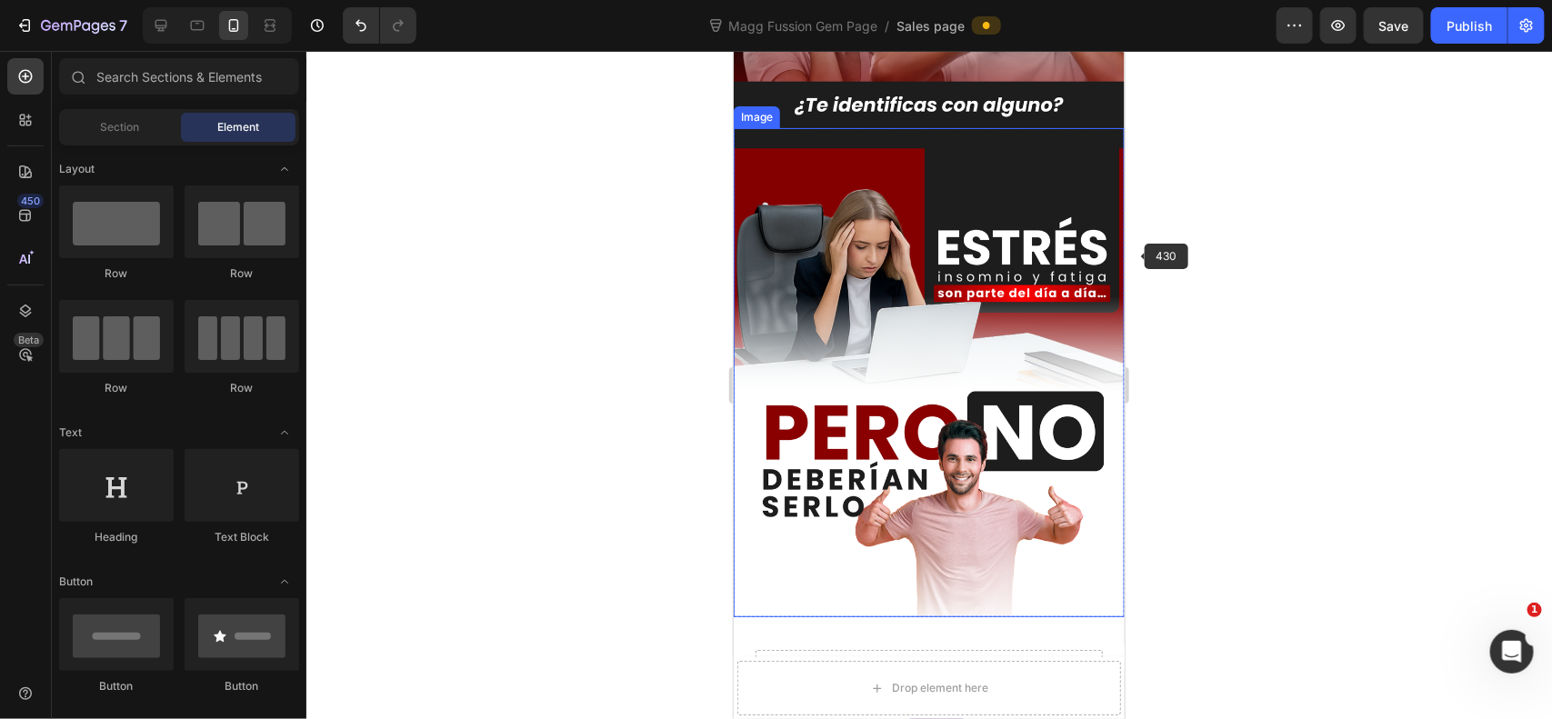
click at [1216, 220] on div at bounding box center [929, 385] width 1246 height 668
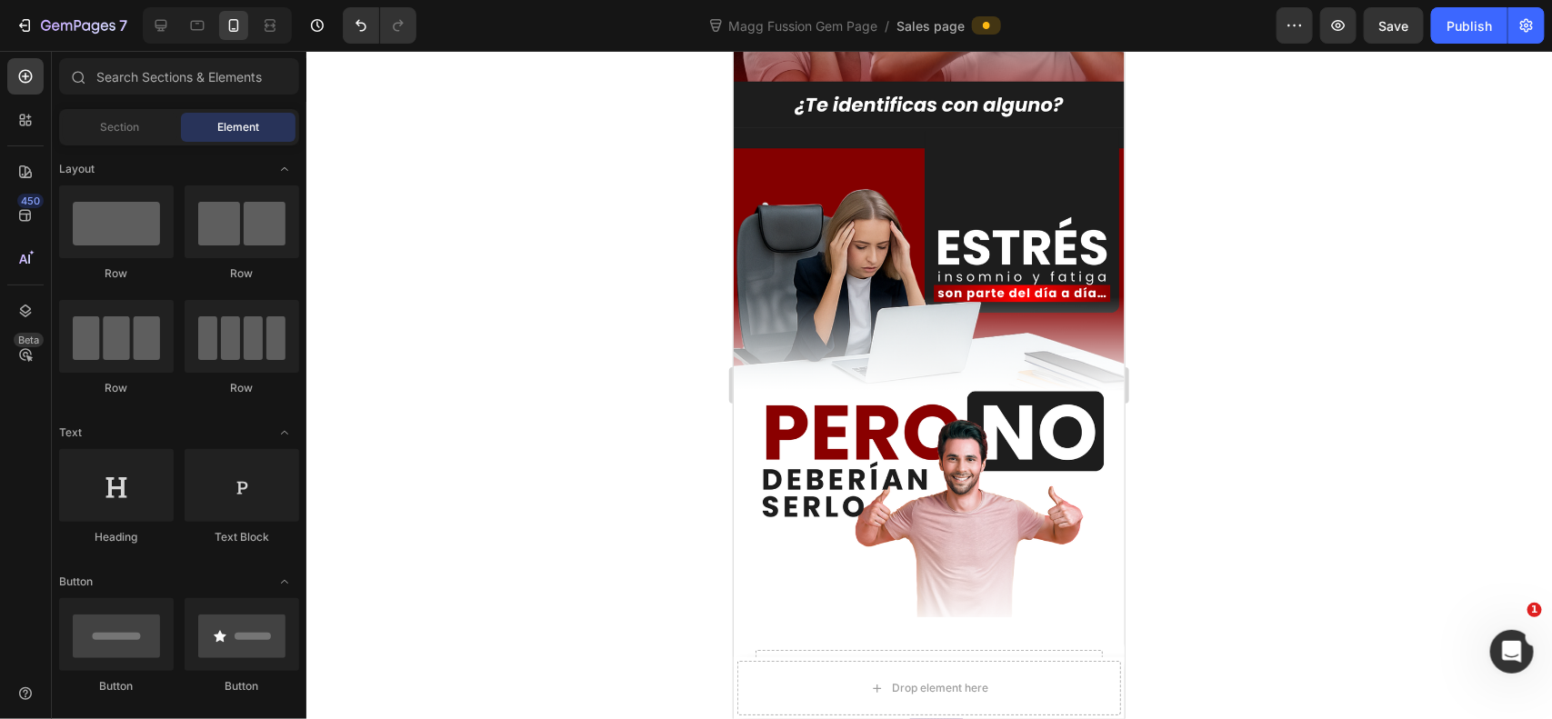
click at [1270, 265] on div at bounding box center [929, 385] width 1246 height 668
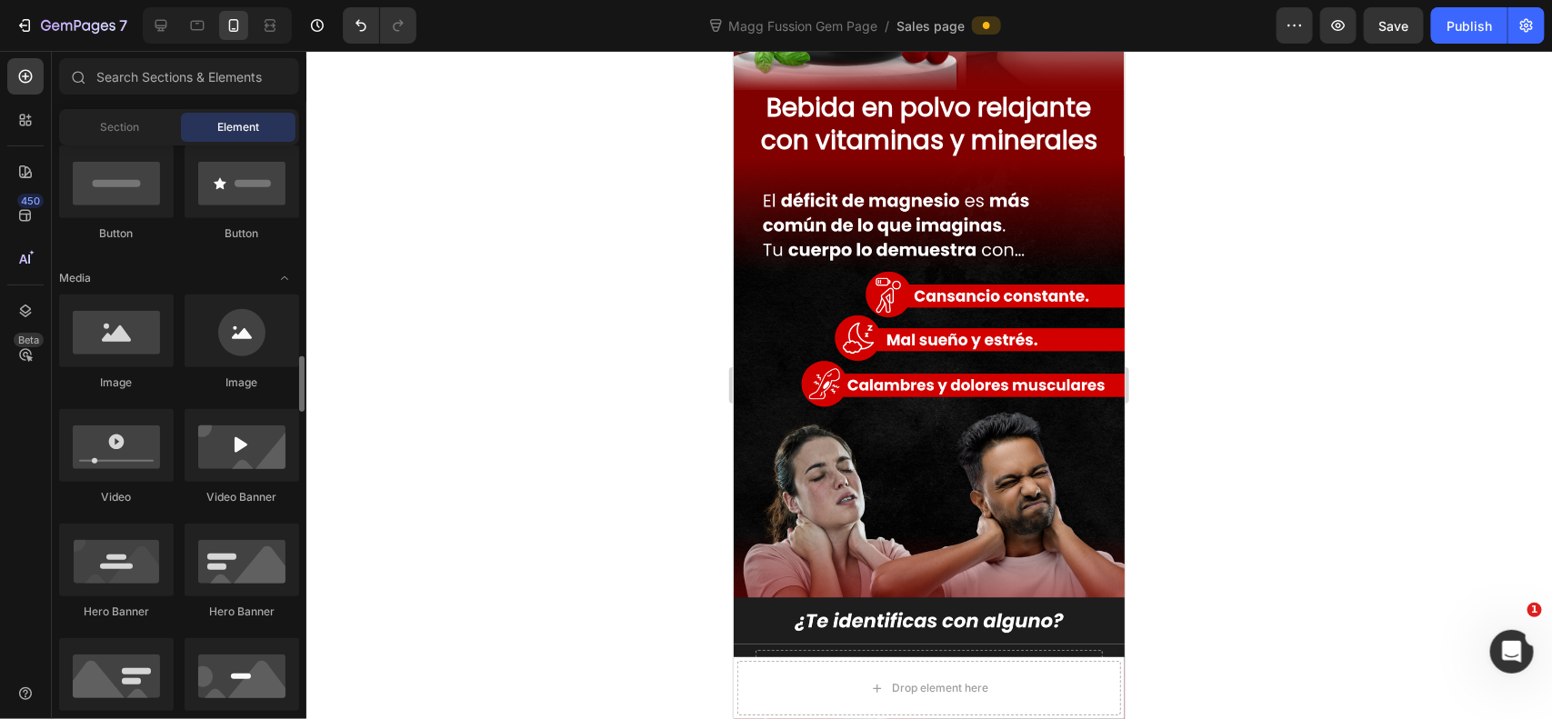
scroll to position [605, 0]
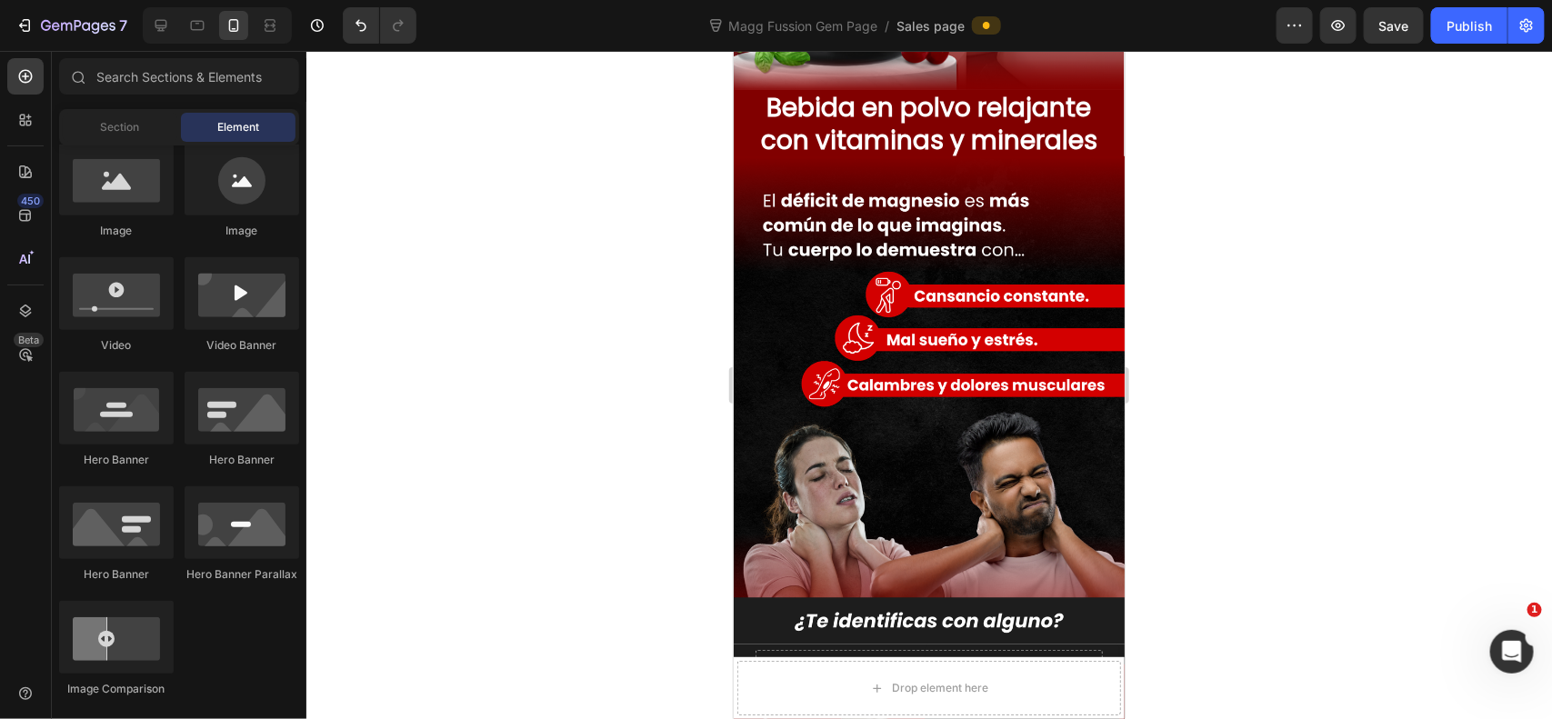
click at [1435, 265] on div at bounding box center [929, 385] width 1246 height 668
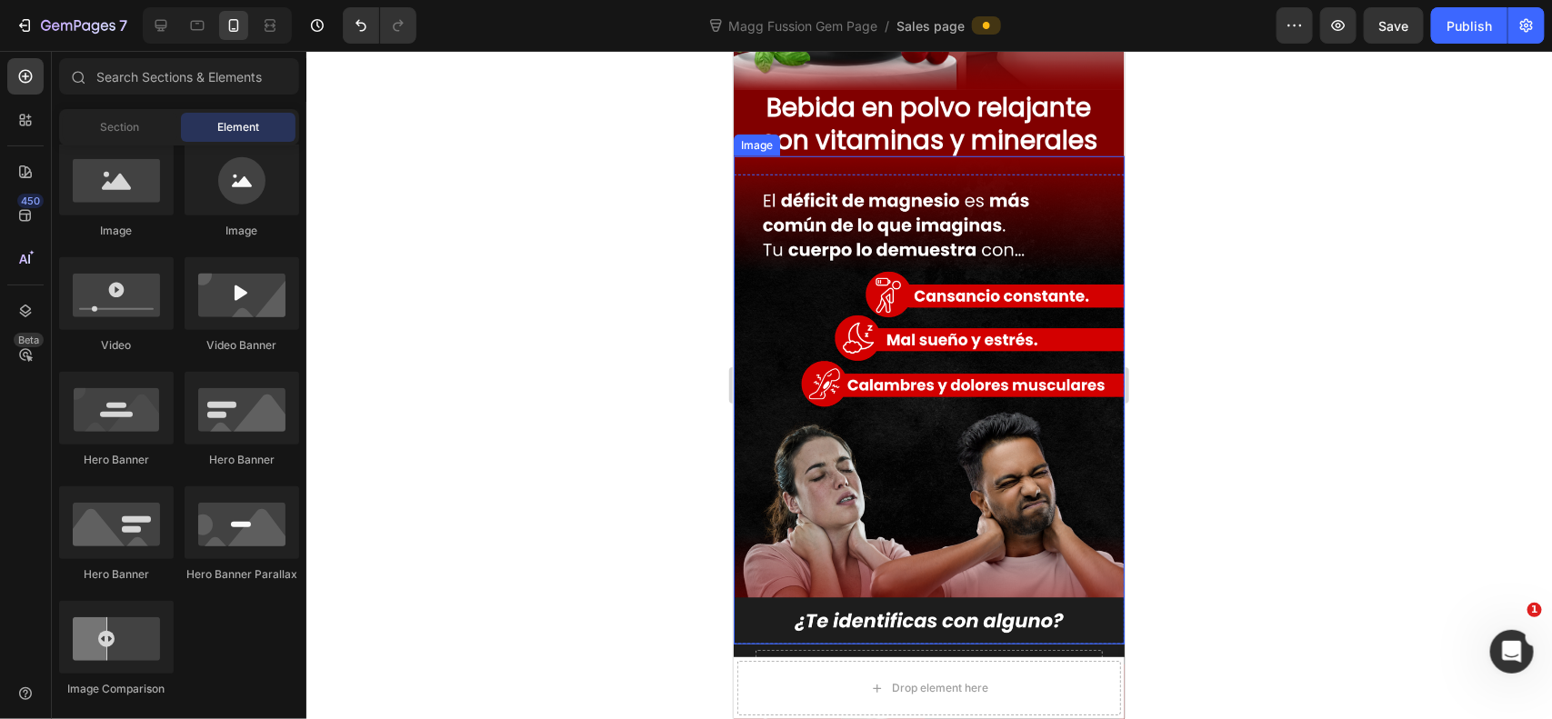
click at [887, 233] on img at bounding box center [928, 399] width 391 height 489
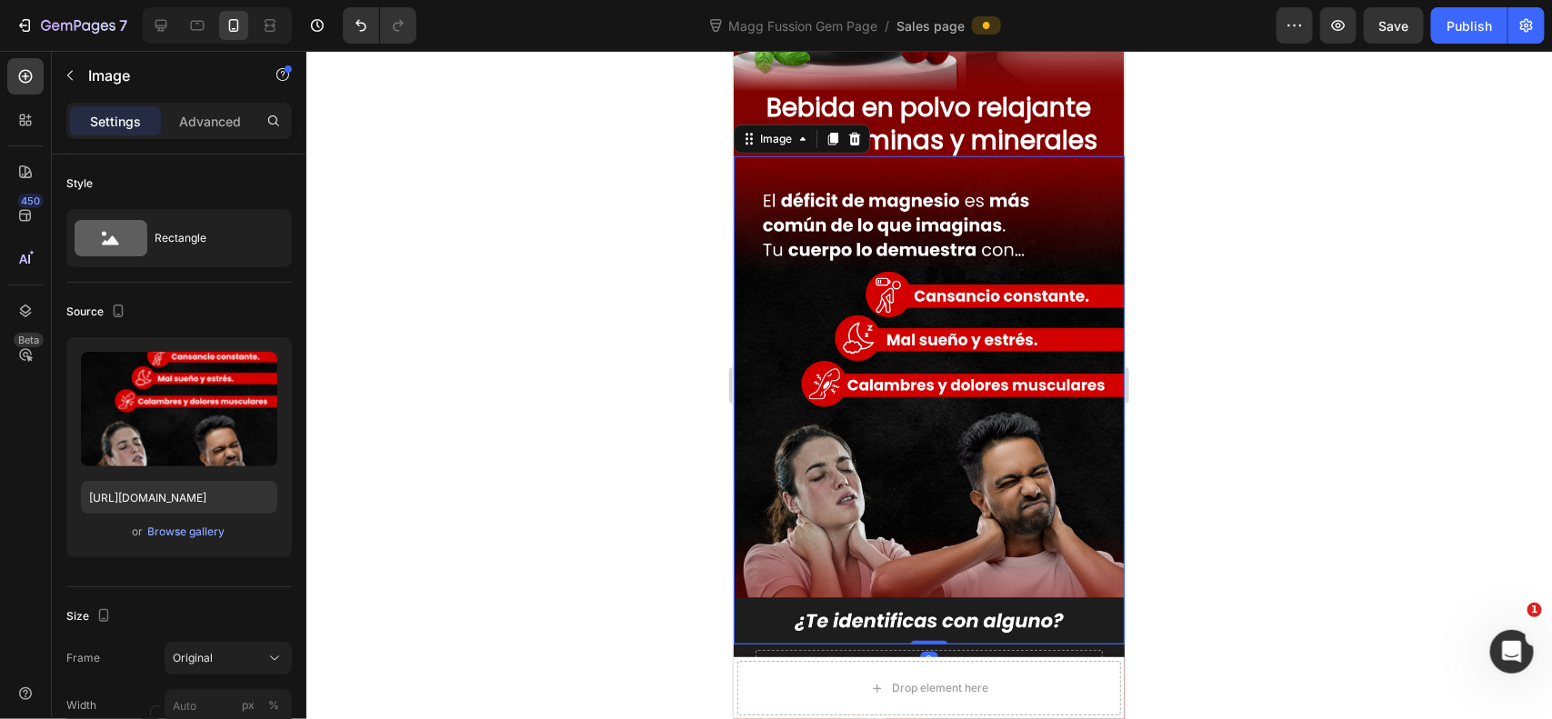
click at [1287, 275] on div at bounding box center [929, 385] width 1246 height 668
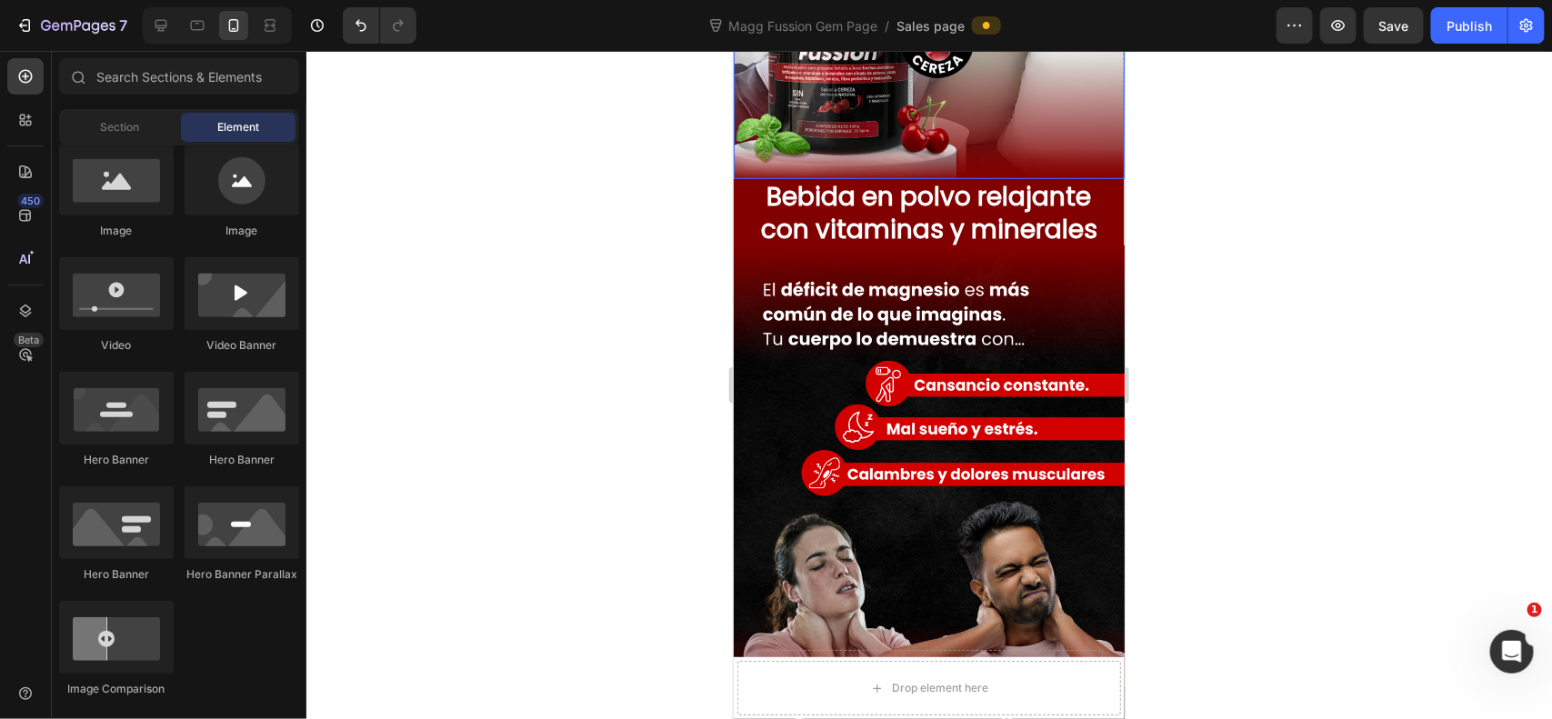
scroll to position [606, 0]
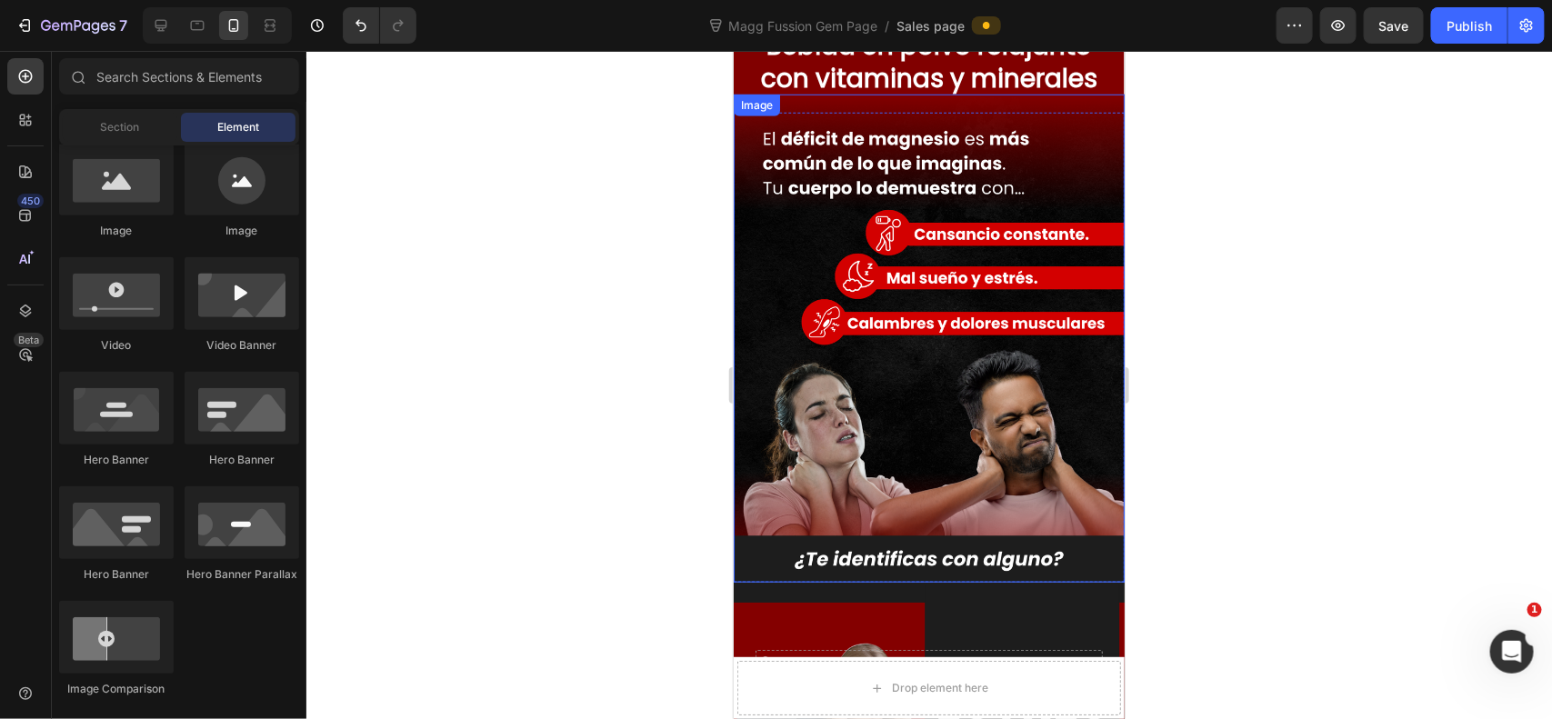
click at [901, 182] on img at bounding box center [928, 338] width 391 height 489
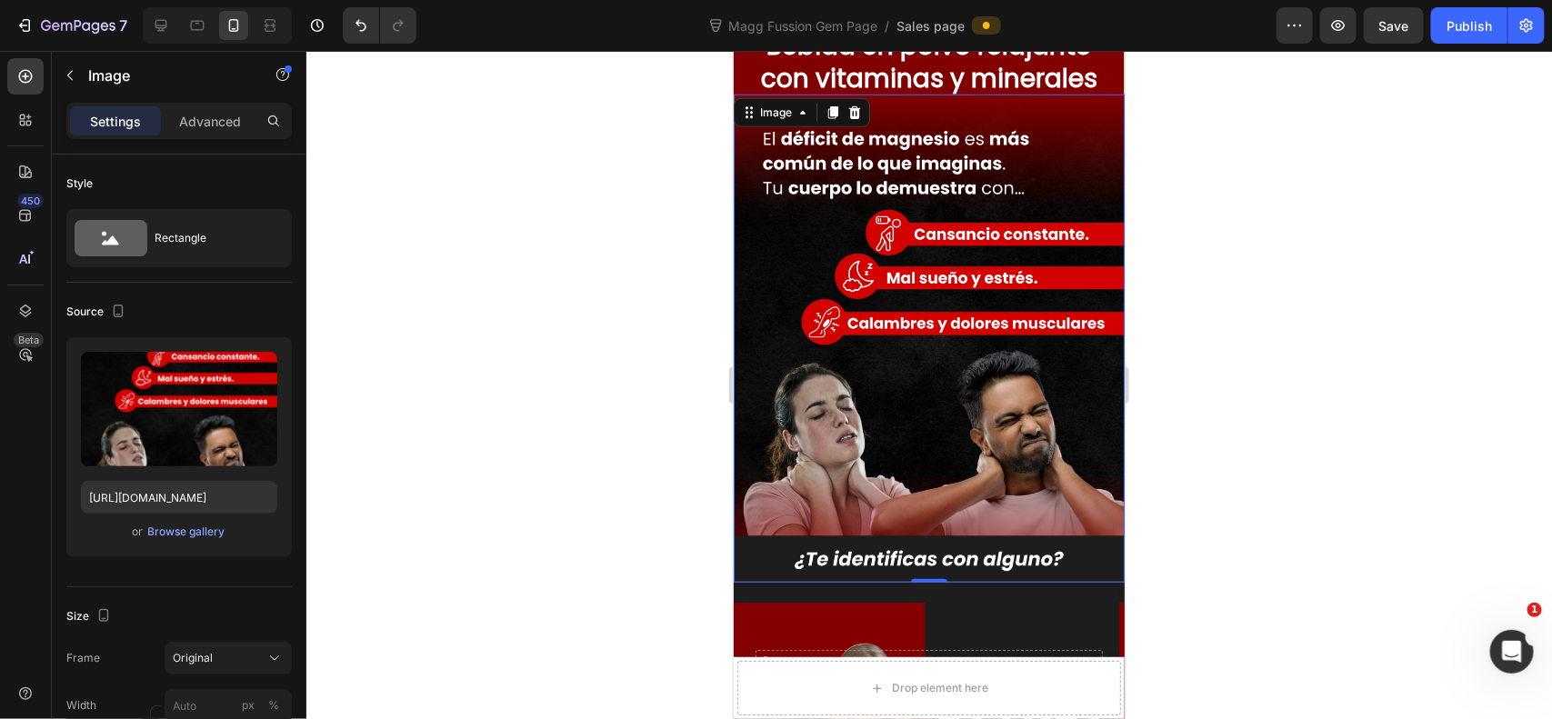
click at [1277, 196] on div at bounding box center [929, 385] width 1246 height 668
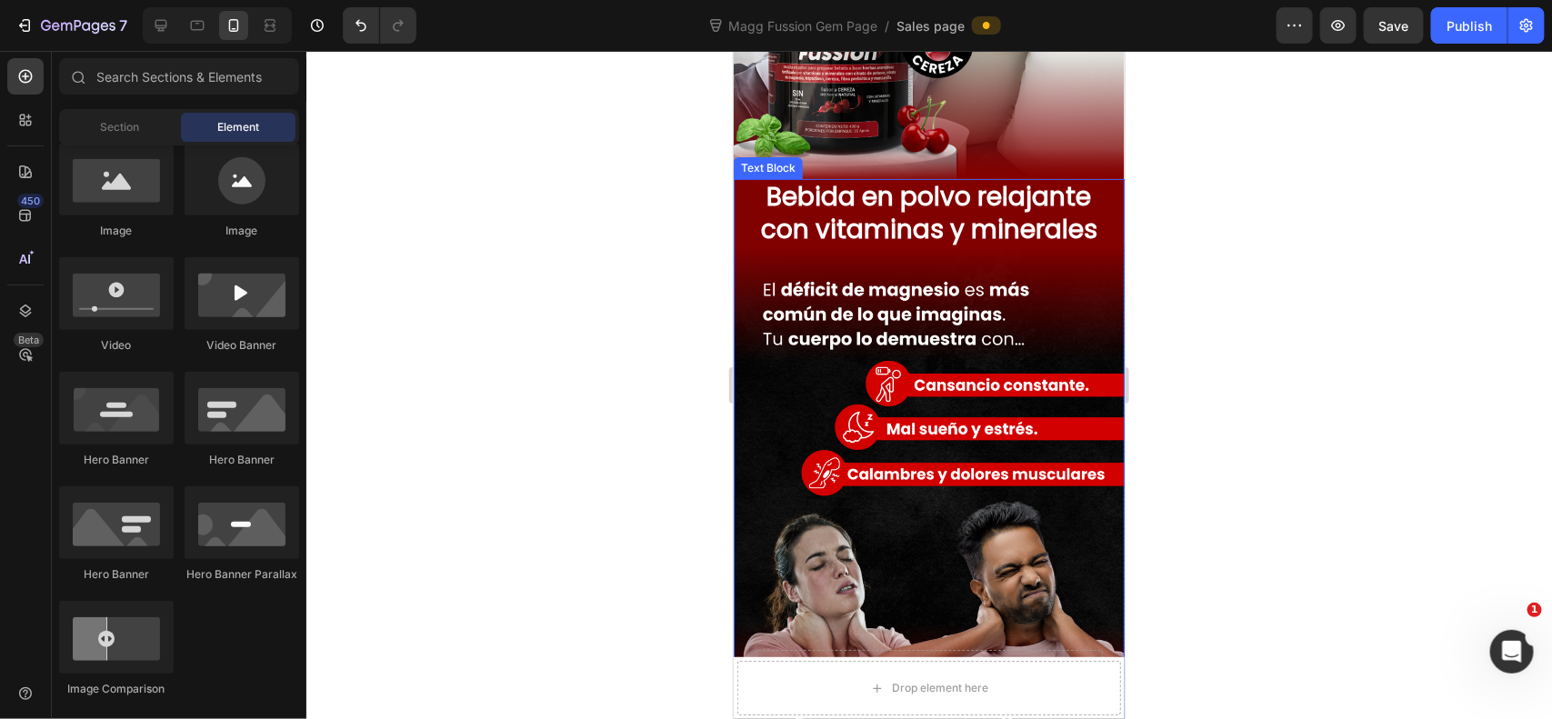
click at [964, 199] on p "Bebida en polvo relajante con vitaminas y minerales" at bounding box center [928, 213] width 387 height 66
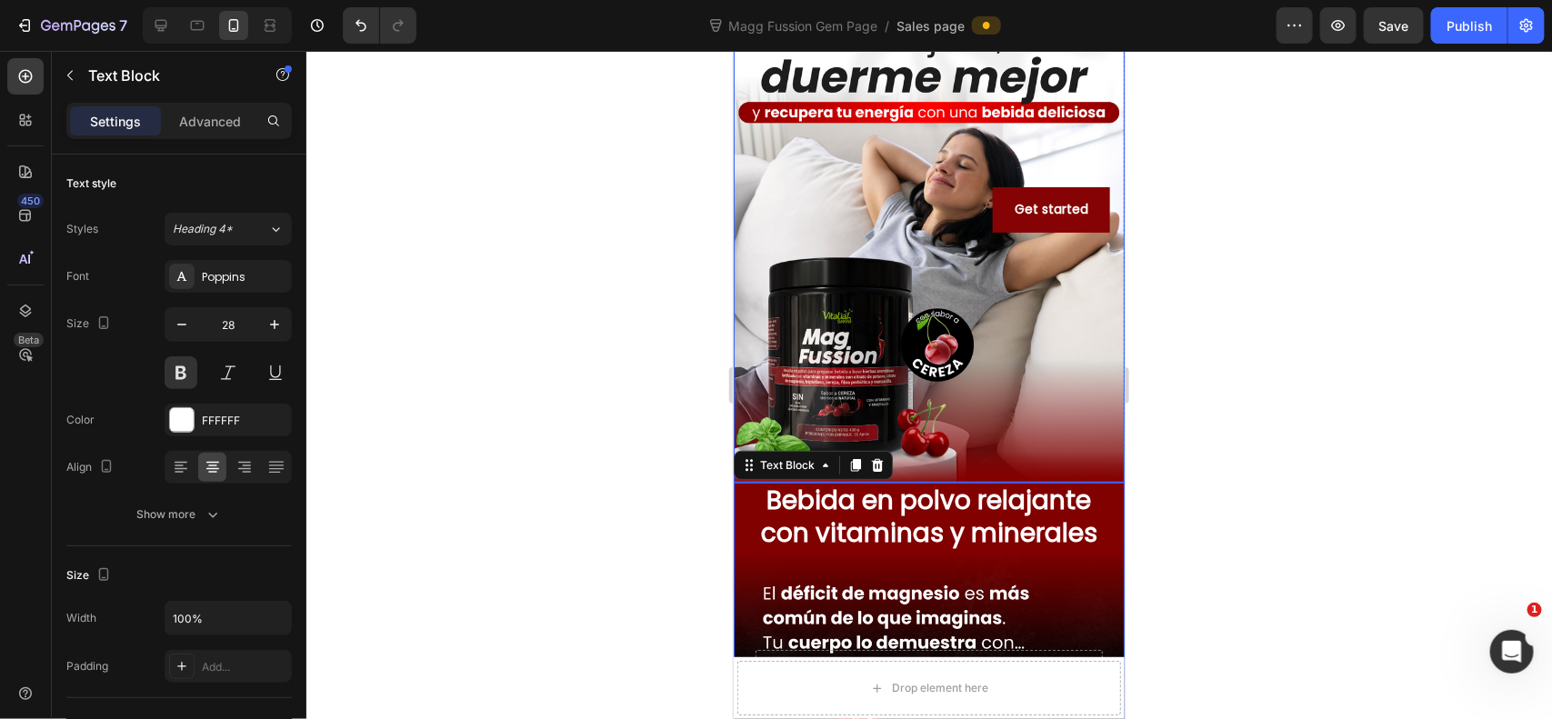
scroll to position [303, 0]
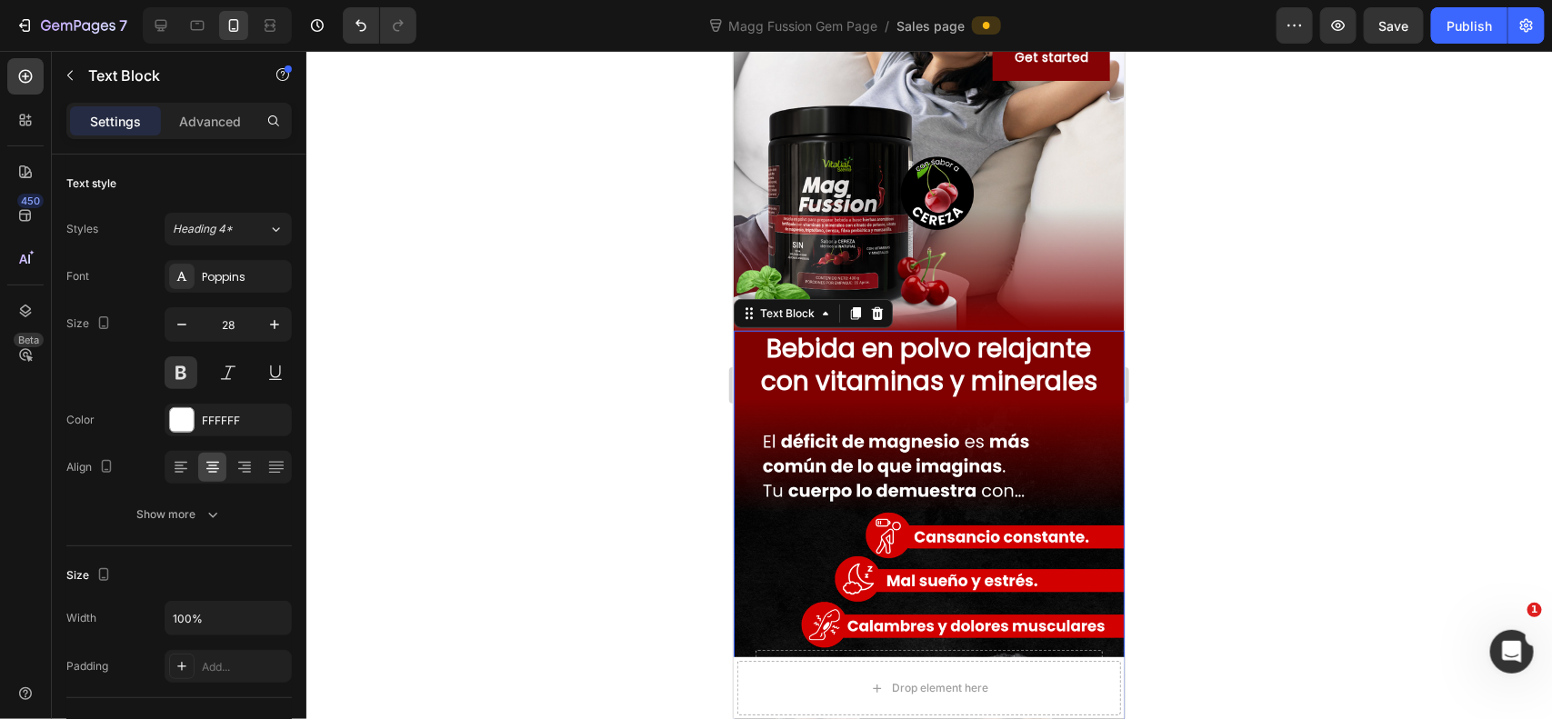
click at [1046, 367] on p "Bebida en polvo relajante con vitaminas y minerales" at bounding box center [928, 365] width 387 height 66
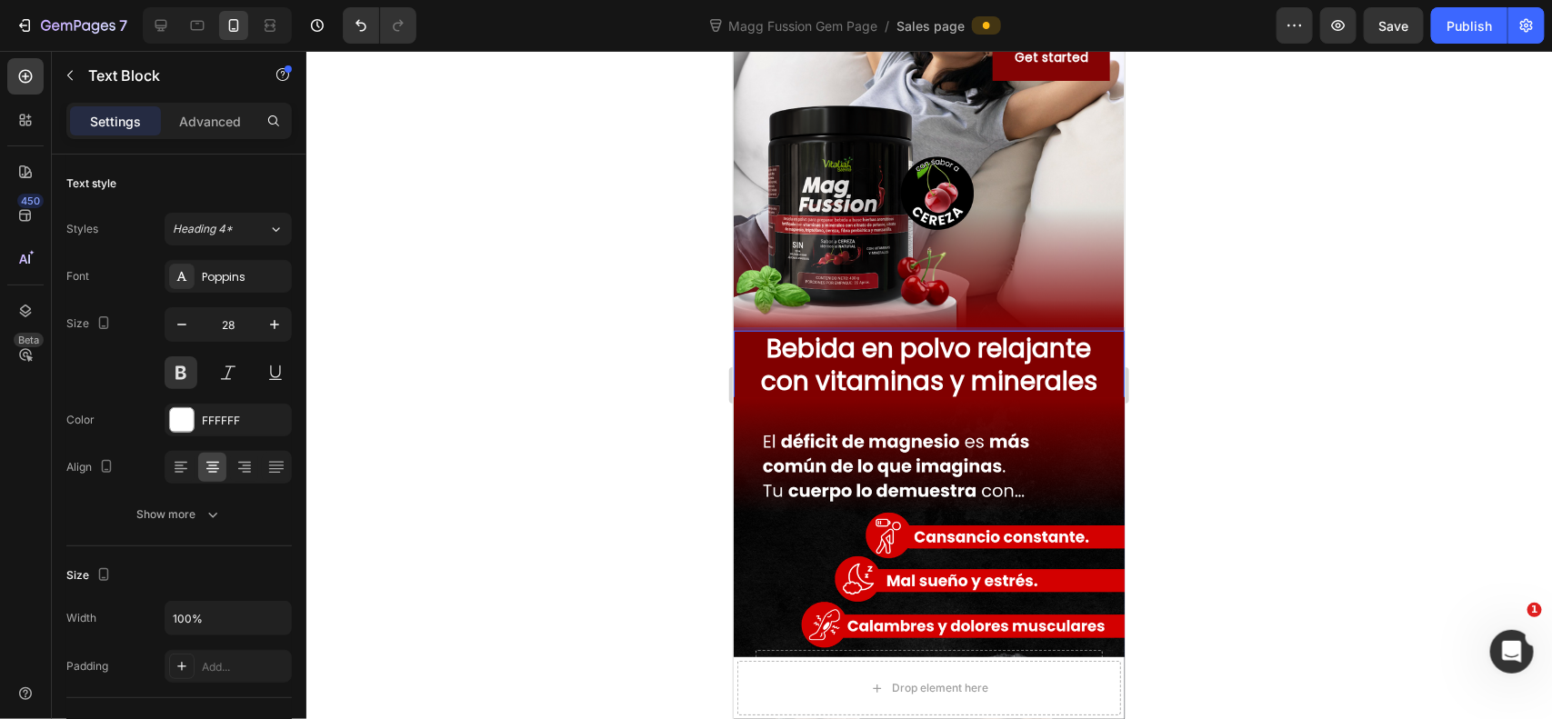
click at [1011, 382] on p "Bebida en polvo relajante con vitaminas y minerales" at bounding box center [928, 365] width 387 height 66
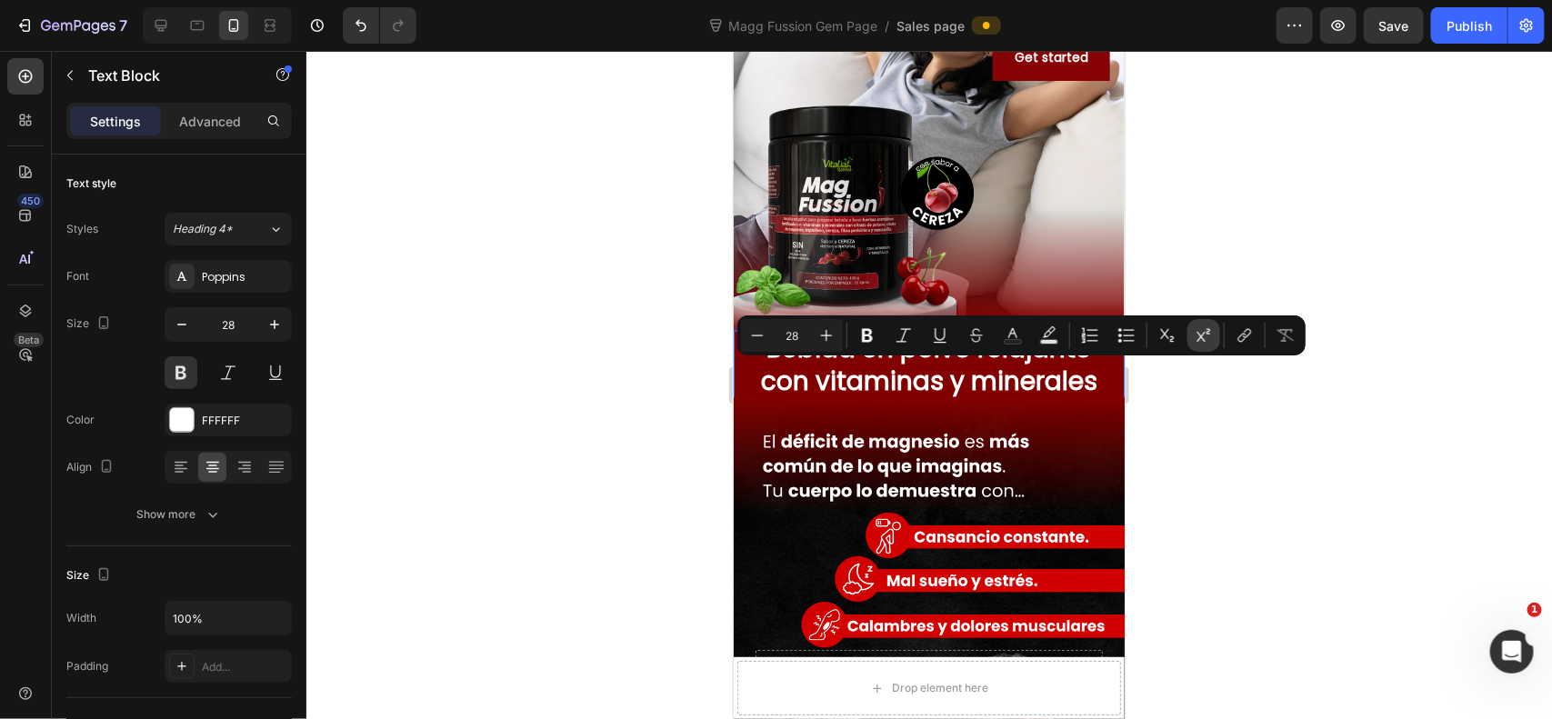
click at [1215, 338] on button "Superscript" at bounding box center [1203, 335] width 33 height 33
click at [938, 375] on sup "con vitaminas y minerales" at bounding box center [928, 373] width 256 height 26
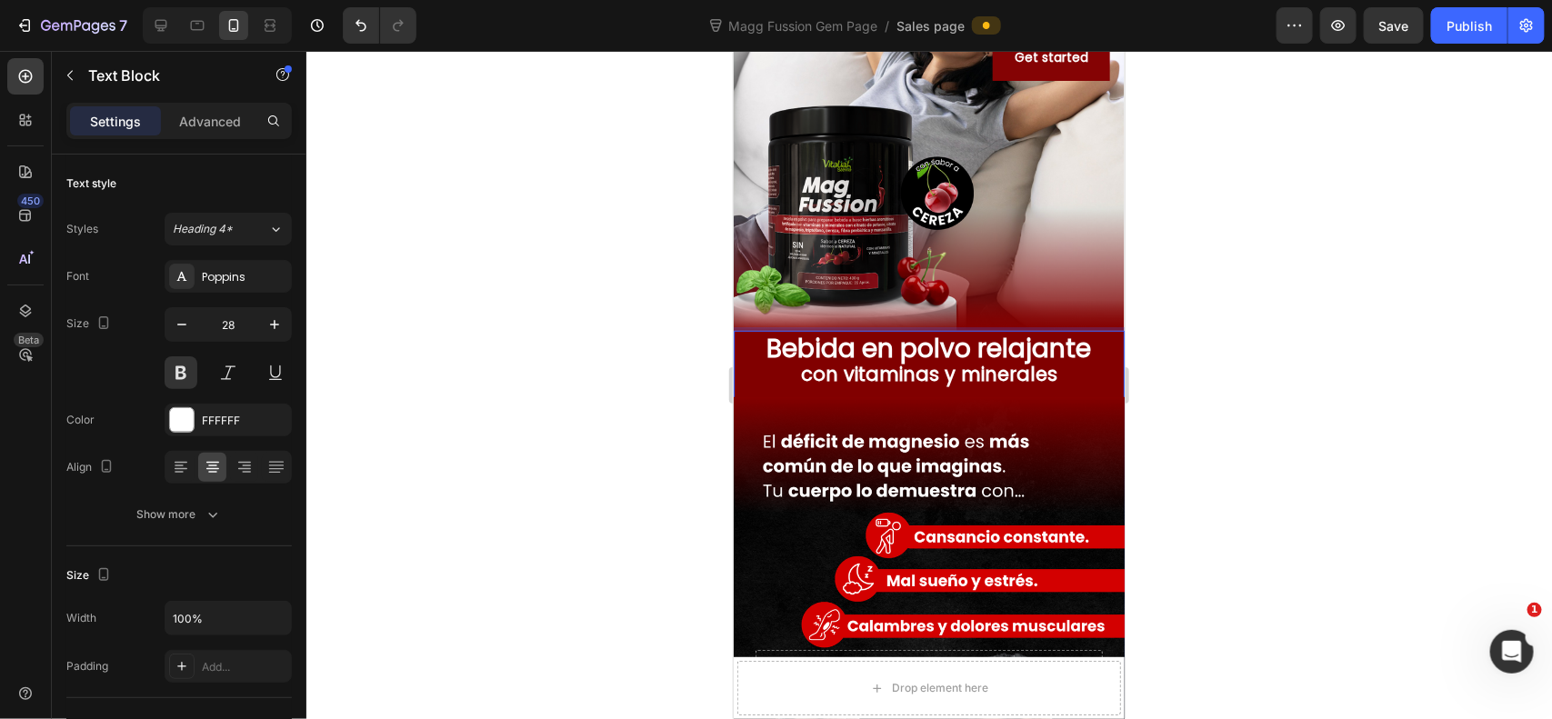
drag, startPoint x: 1293, startPoint y: 328, endPoint x: 1262, endPoint y: 332, distance: 31.1
click at [1262, 332] on div at bounding box center [929, 385] width 1246 height 668
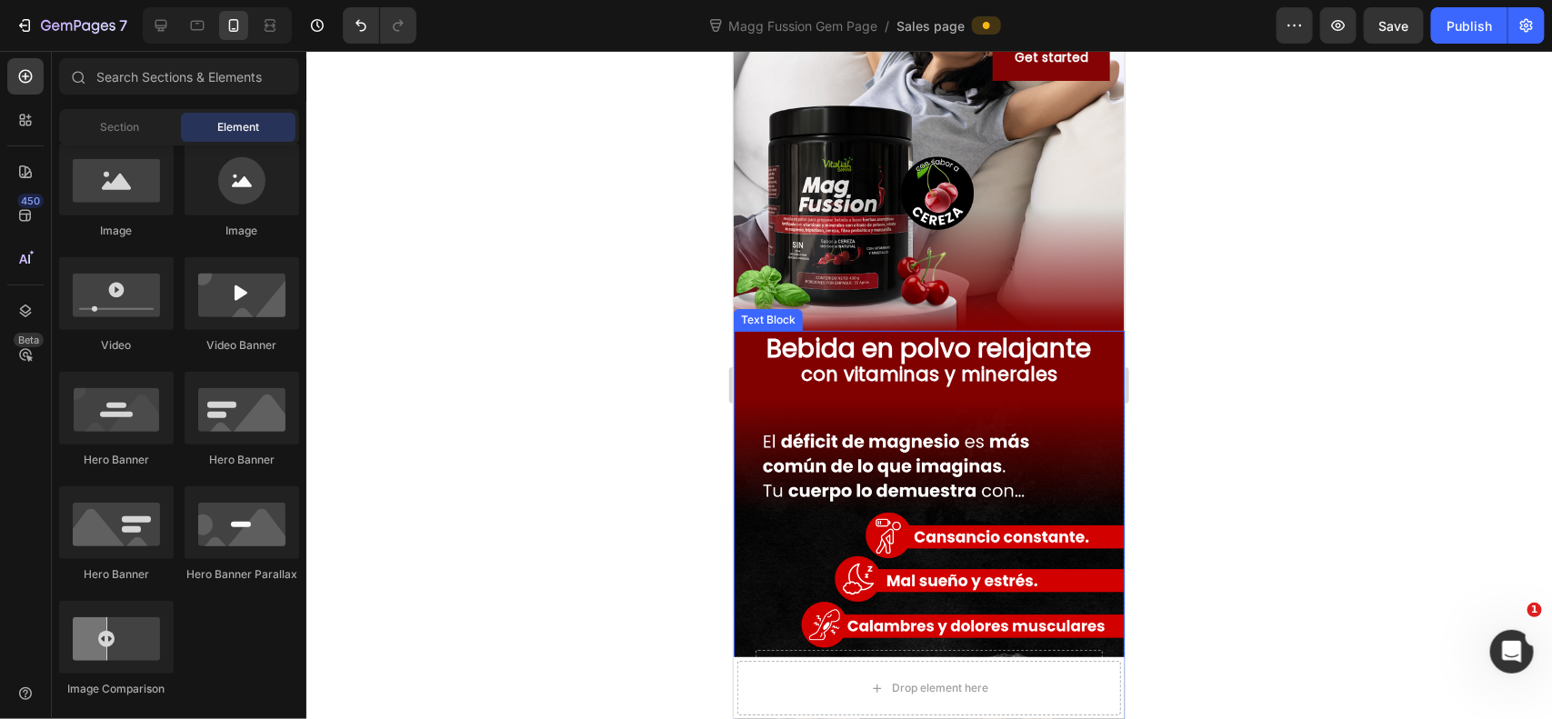
click at [866, 372] on sup "con vitaminas y minerales" at bounding box center [928, 373] width 256 height 26
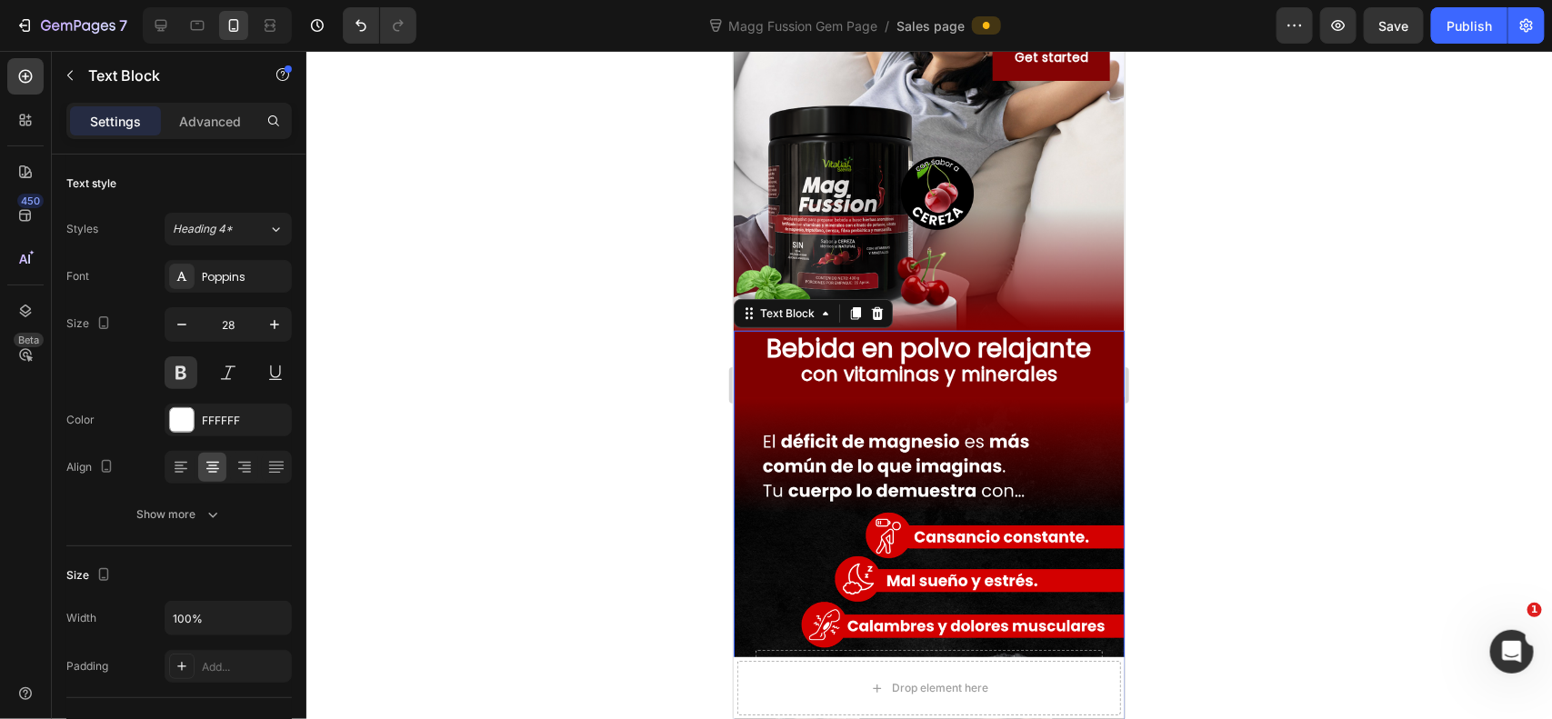
click at [1266, 298] on div at bounding box center [929, 385] width 1246 height 668
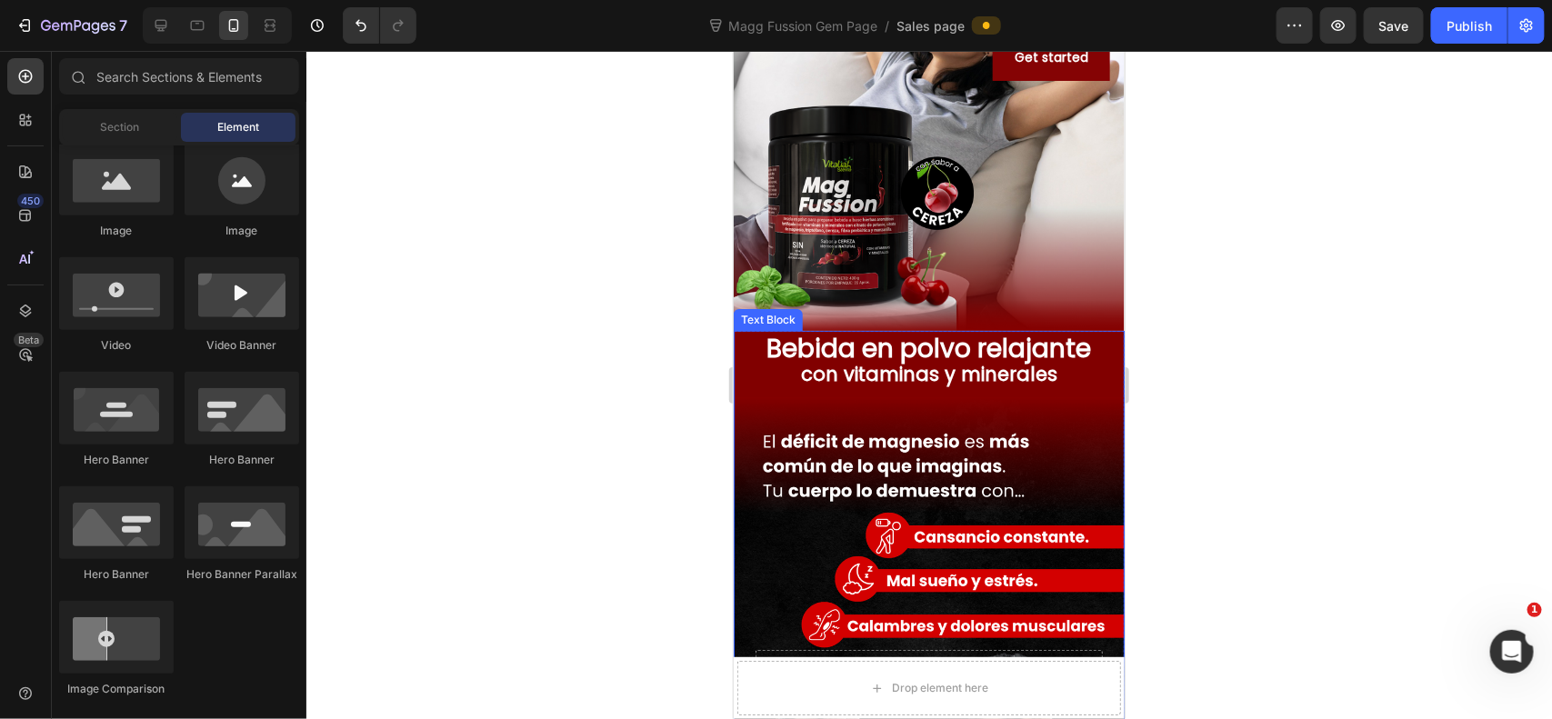
click at [942, 345] on p "Bebida en polvo relajante con vitaminas y minerales" at bounding box center [928, 365] width 387 height 66
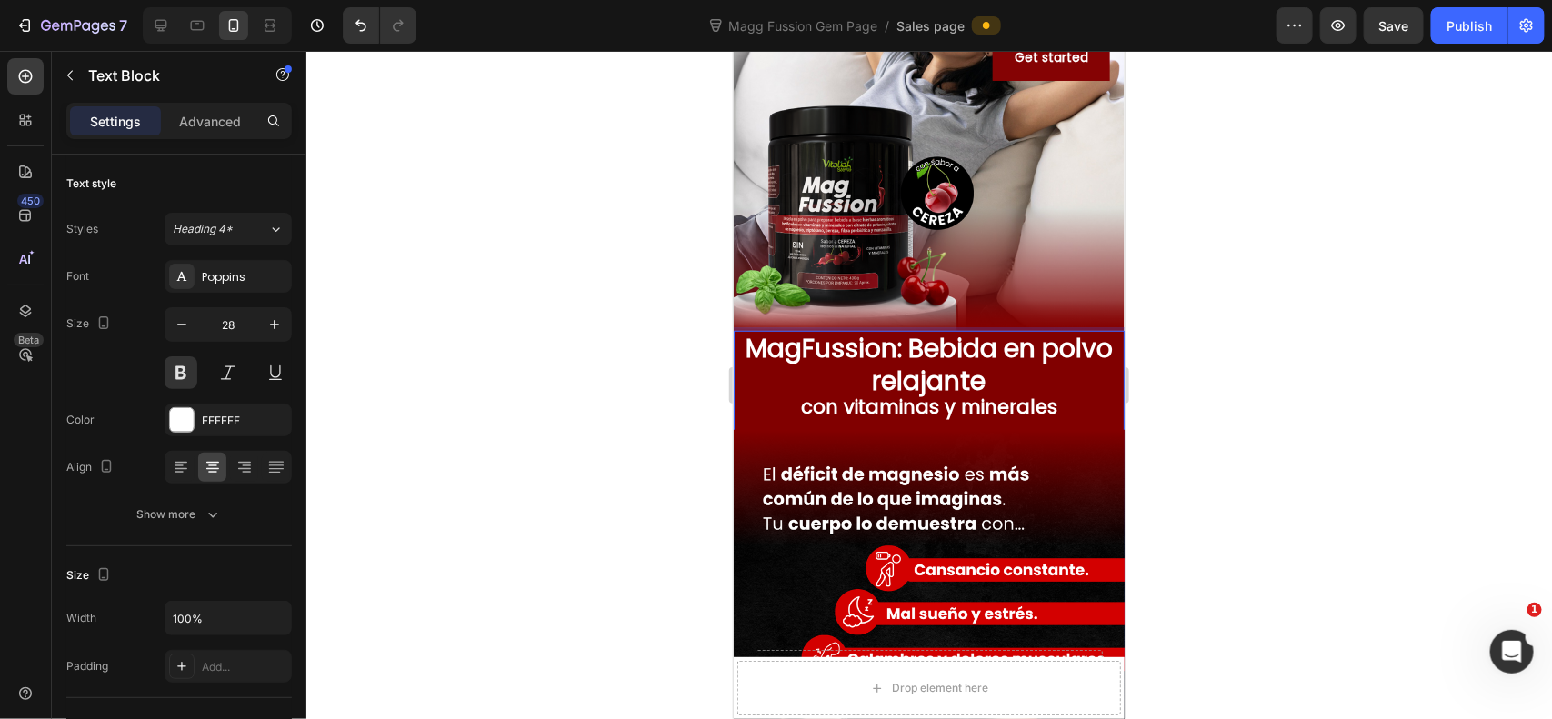
click at [969, 341] on p "MagFussion: Bebida en polvo relajante con vitaminas y minerales" at bounding box center [928, 381] width 387 height 99
click at [991, 372] on p "MagFussion: Bebida en polvo relajante con vitaminas y minerales" at bounding box center [928, 381] width 387 height 99
click at [996, 346] on p "MagFussion: Bebida en polvo relajante de hierbas con vitaminas y minerales" at bounding box center [928, 381] width 387 height 99
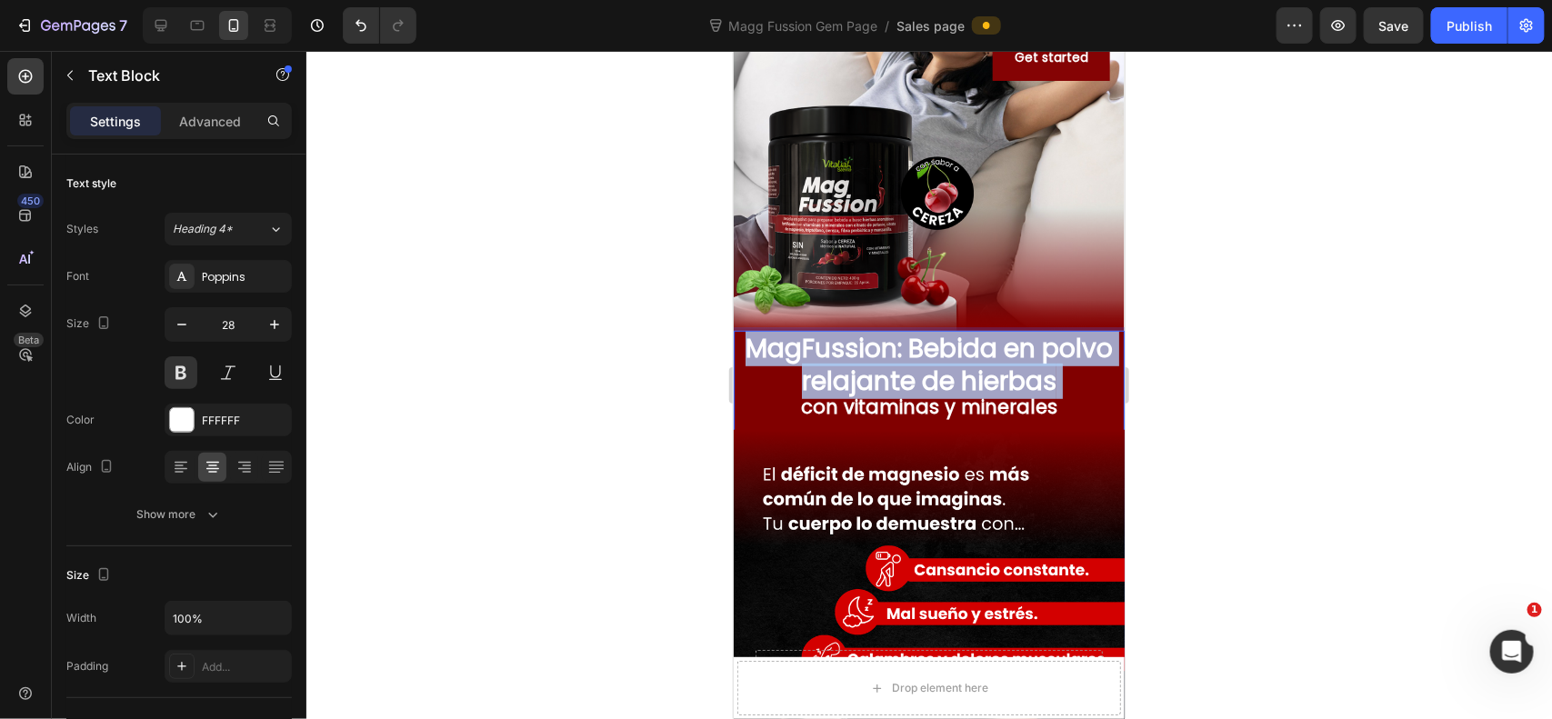
click at [996, 346] on p "MagFussion: Bebida en polvo relajante de hierbas con vitaminas y minerales" at bounding box center [928, 381] width 387 height 99
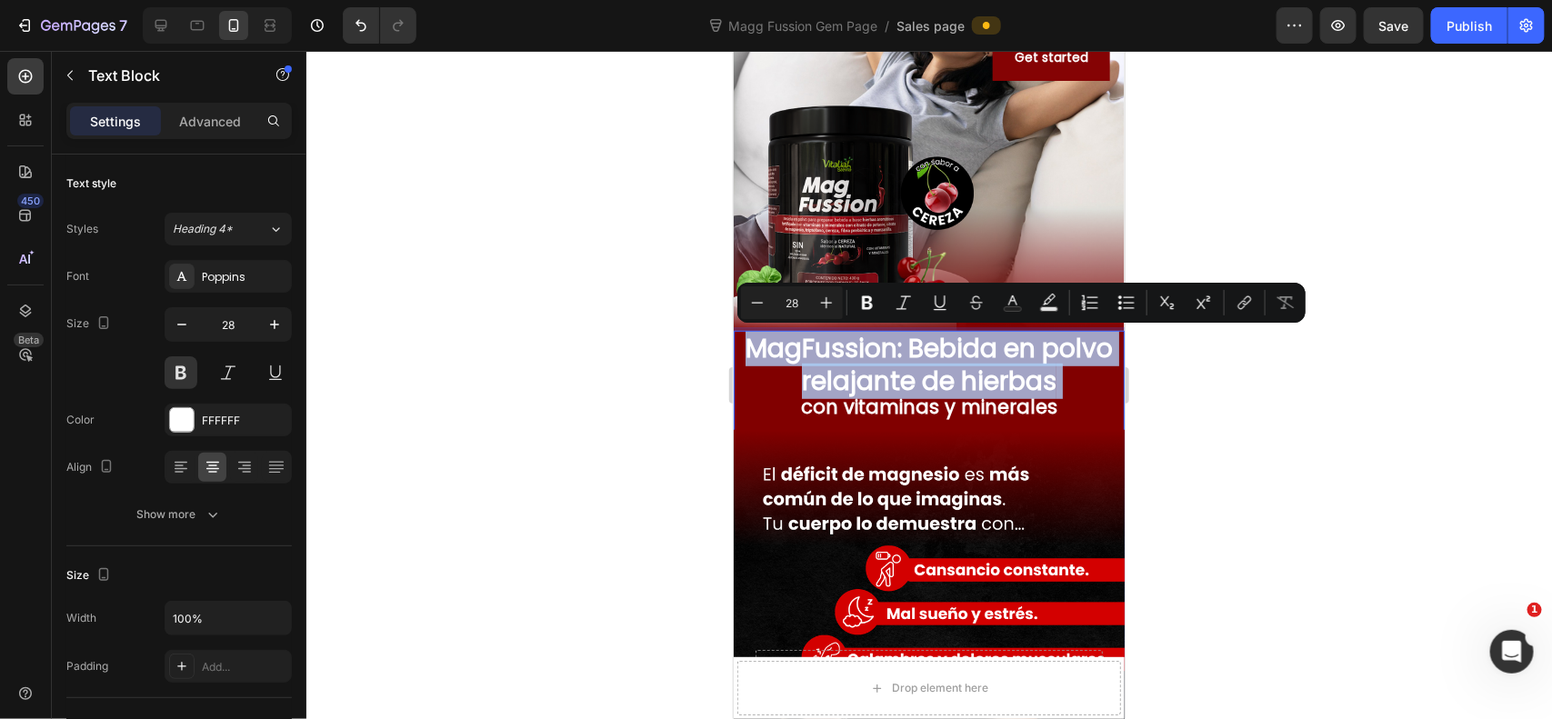
click at [979, 352] on p "MagFussion: Bebida en polvo relajante de hierbas con vitaminas y minerales" at bounding box center [928, 381] width 387 height 99
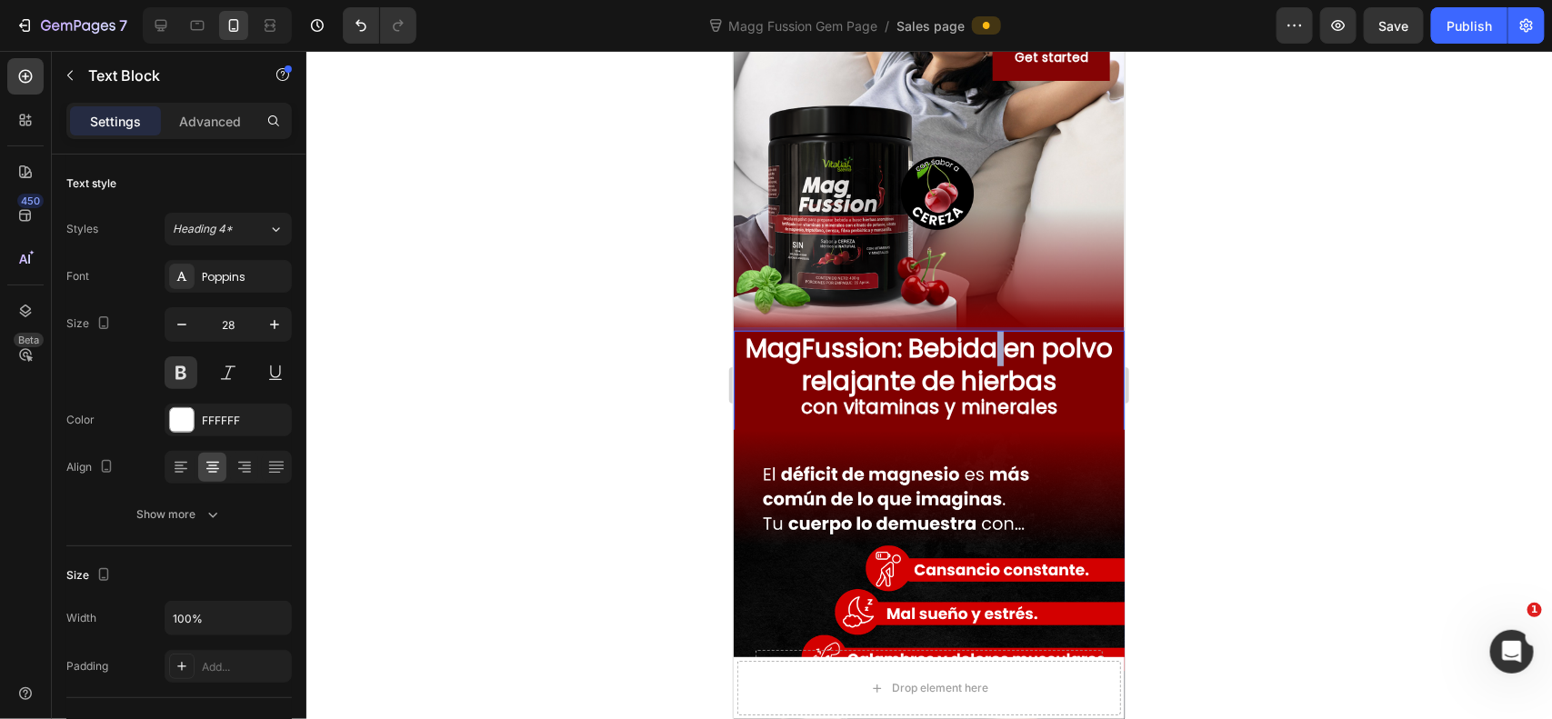
click at [979, 352] on p "MagFussion: Bebida en polvo relajante de hierbas con vitaminas y minerales" at bounding box center [928, 381] width 387 height 99
click at [974, 352] on p "MagFussion: Bebida en polvo relajante de hierbas con vitaminas y minerales" at bounding box center [928, 381] width 387 height 99
click at [974, 386] on p "MagFussion: Bebida en polvo relajante de hierbas con vitaminas y minerales" at bounding box center [928, 381] width 387 height 99
drag, startPoint x: 833, startPoint y: 399, endPoint x: 793, endPoint y: 405, distance: 40.4
click at [832, 399] on sup "con vitaminas y minerales" at bounding box center [928, 406] width 256 height 26
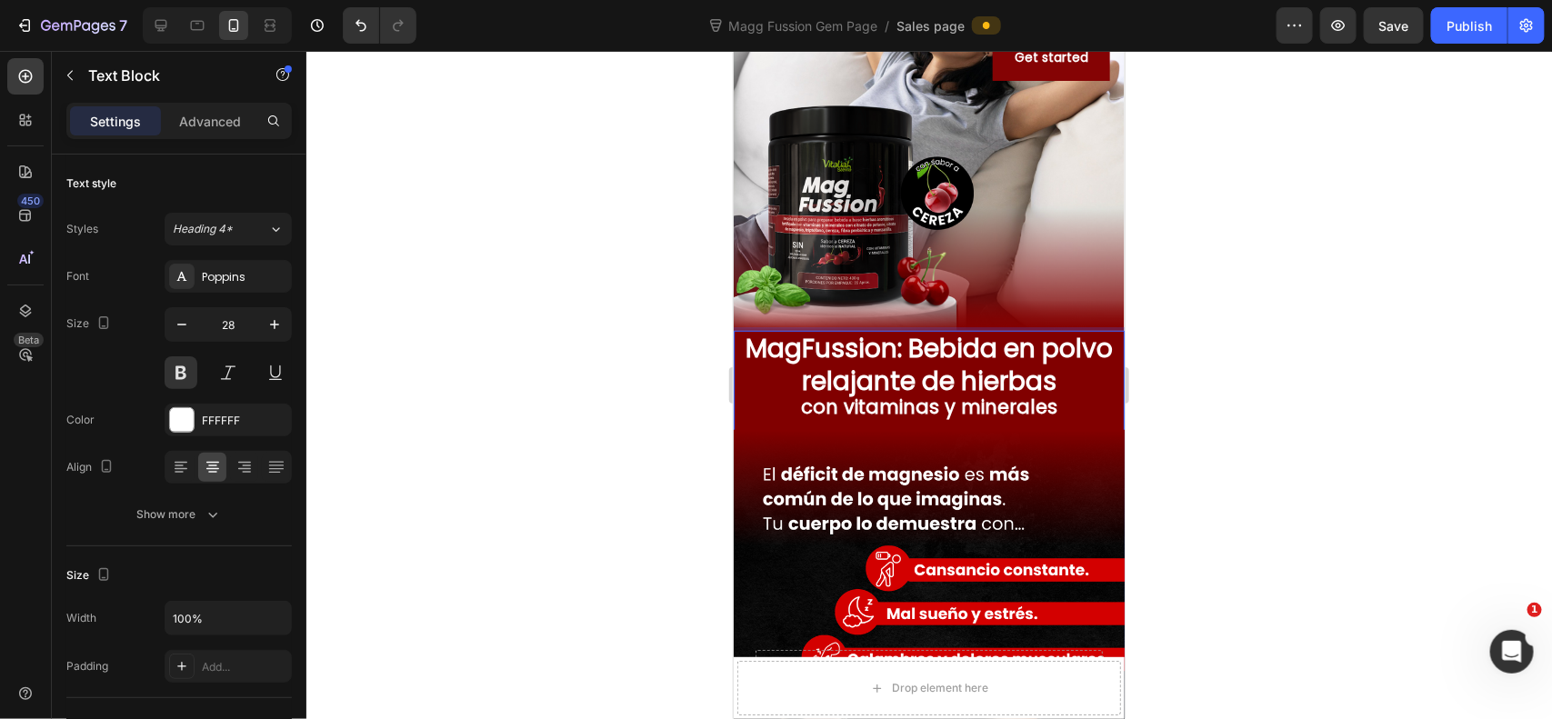
click at [800, 405] on sup "con vitaminas y minerales" at bounding box center [928, 406] width 256 height 26
click at [874, 372] on p "MagFussion: Bebida en polvo relajante de hierbas con vitaminas y minerales" at bounding box center [928, 381] width 387 height 99
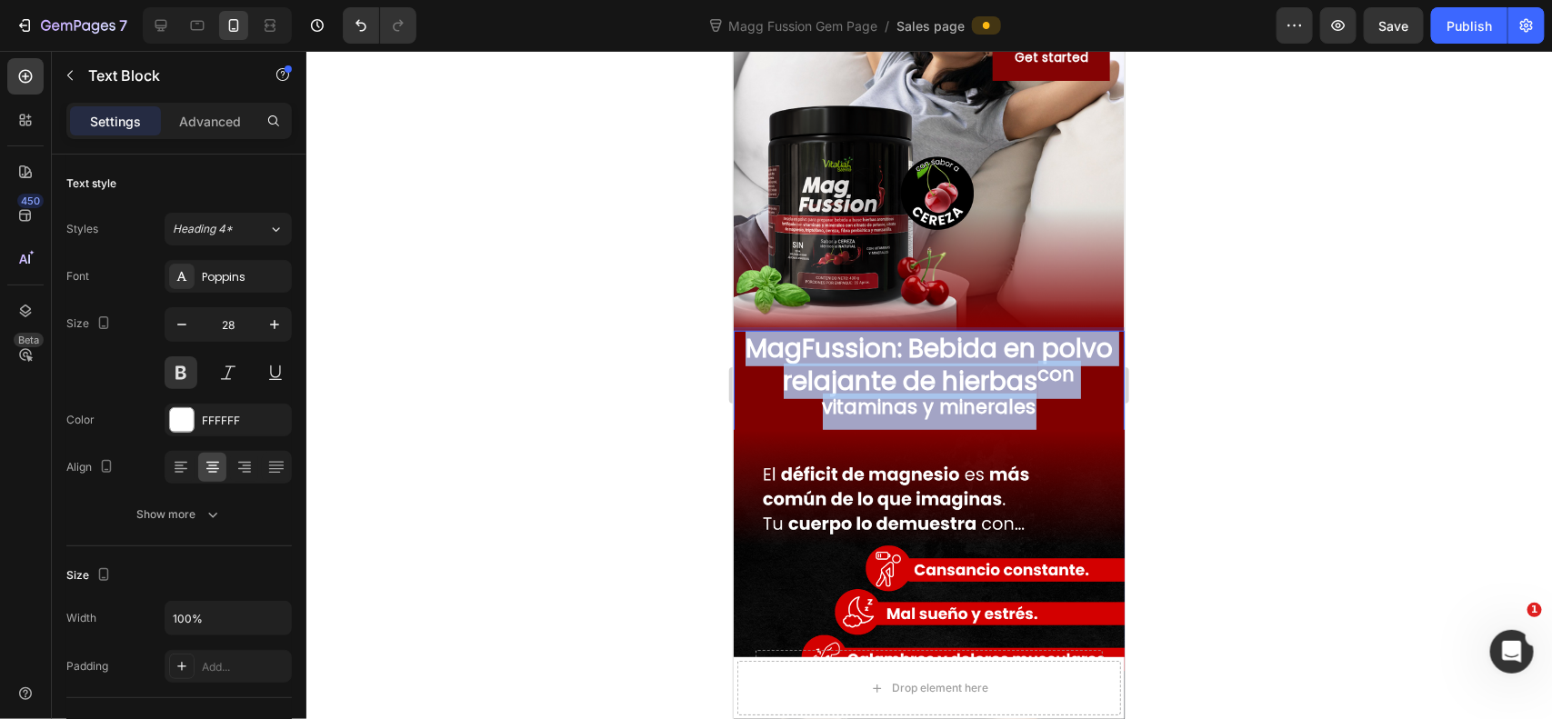
click at [874, 372] on p "MagFussion: Bebida en polvo relajante de hierbas con vitaminas y minerales" at bounding box center [928, 381] width 387 height 99
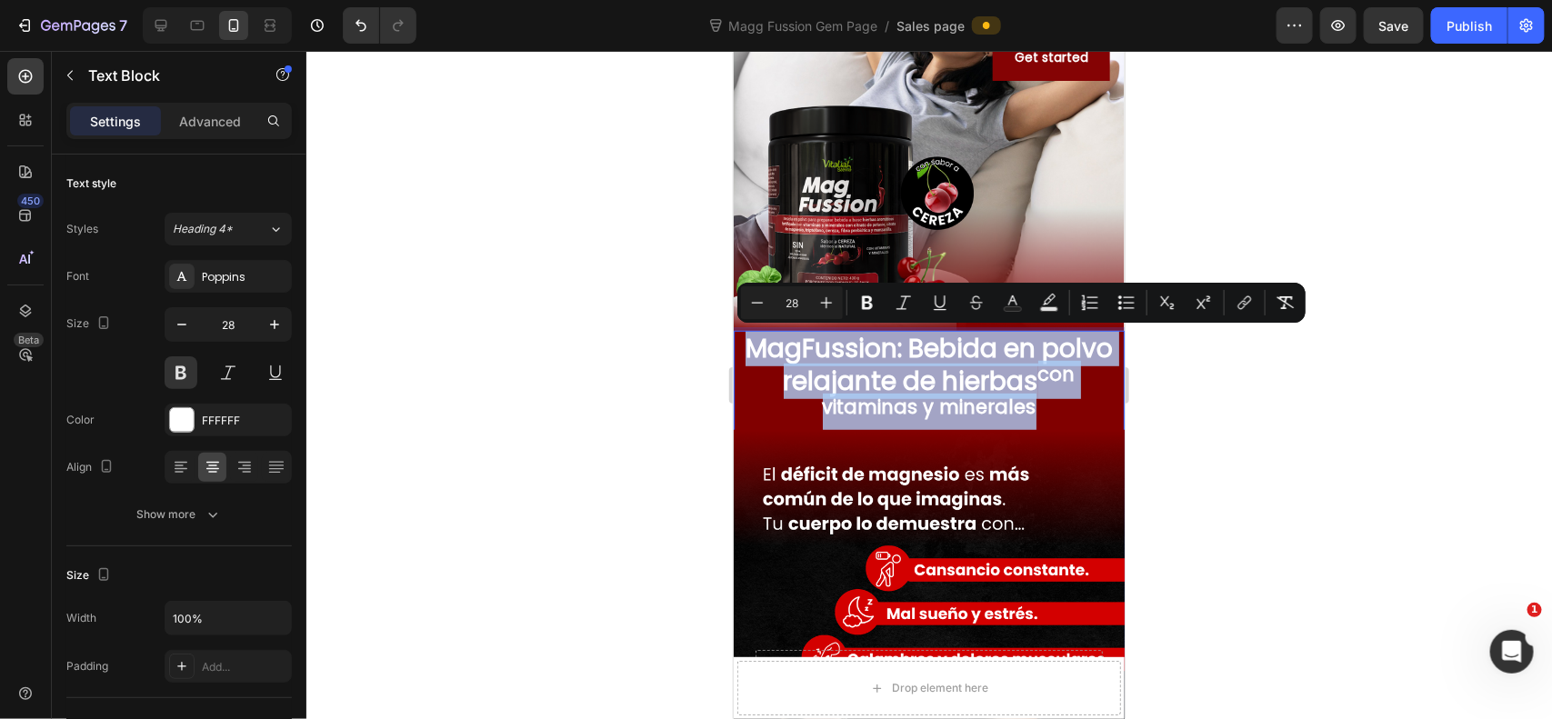
click at [892, 388] on p "MagFussion: Bebida en polvo relajante de hierbas con vitaminas y minerales" at bounding box center [928, 381] width 387 height 99
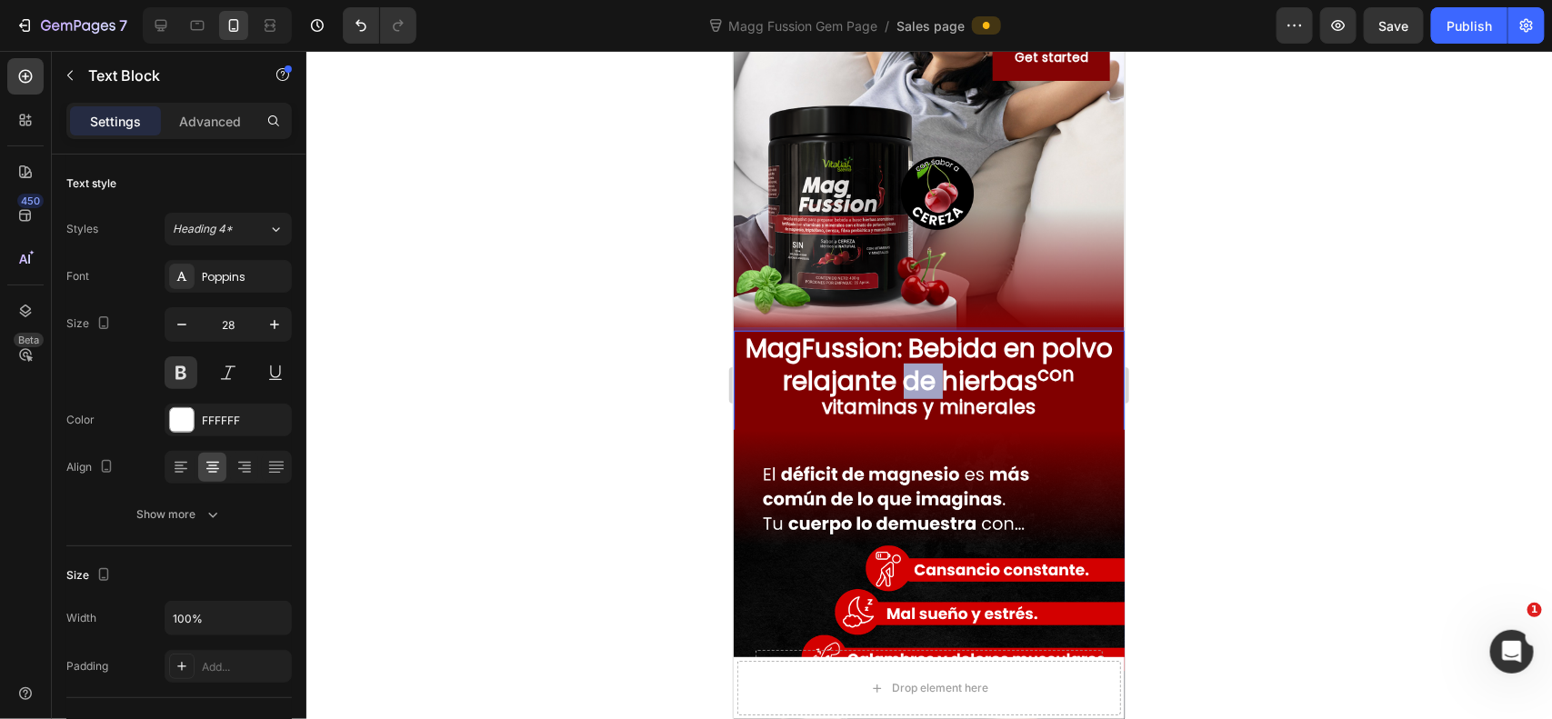
click at [892, 388] on p "MagFussion: Bebida en polvo relajante de hierbas con vitaminas y minerales" at bounding box center [928, 381] width 387 height 99
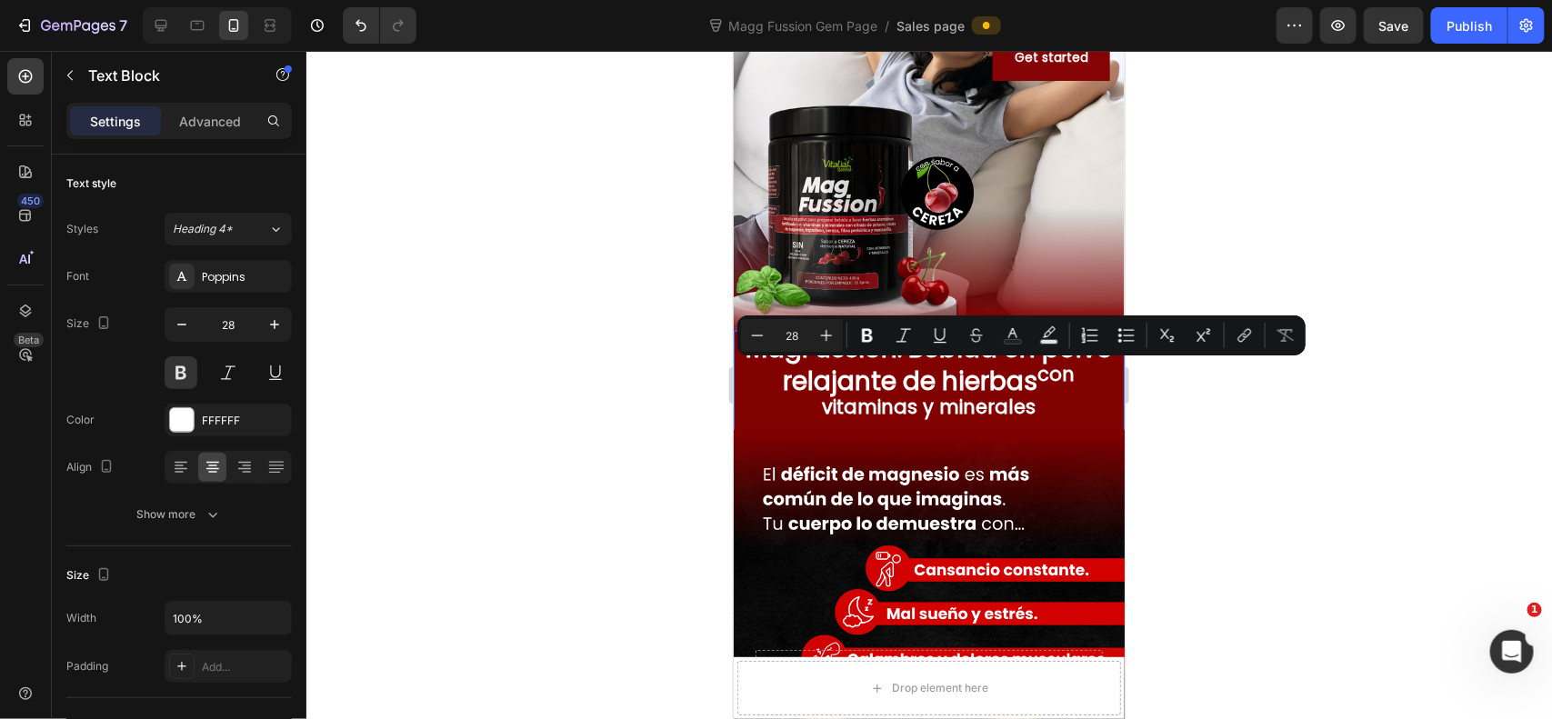
click at [964, 391] on sup "con vitaminas y minerales" at bounding box center [948, 389] width 253 height 59
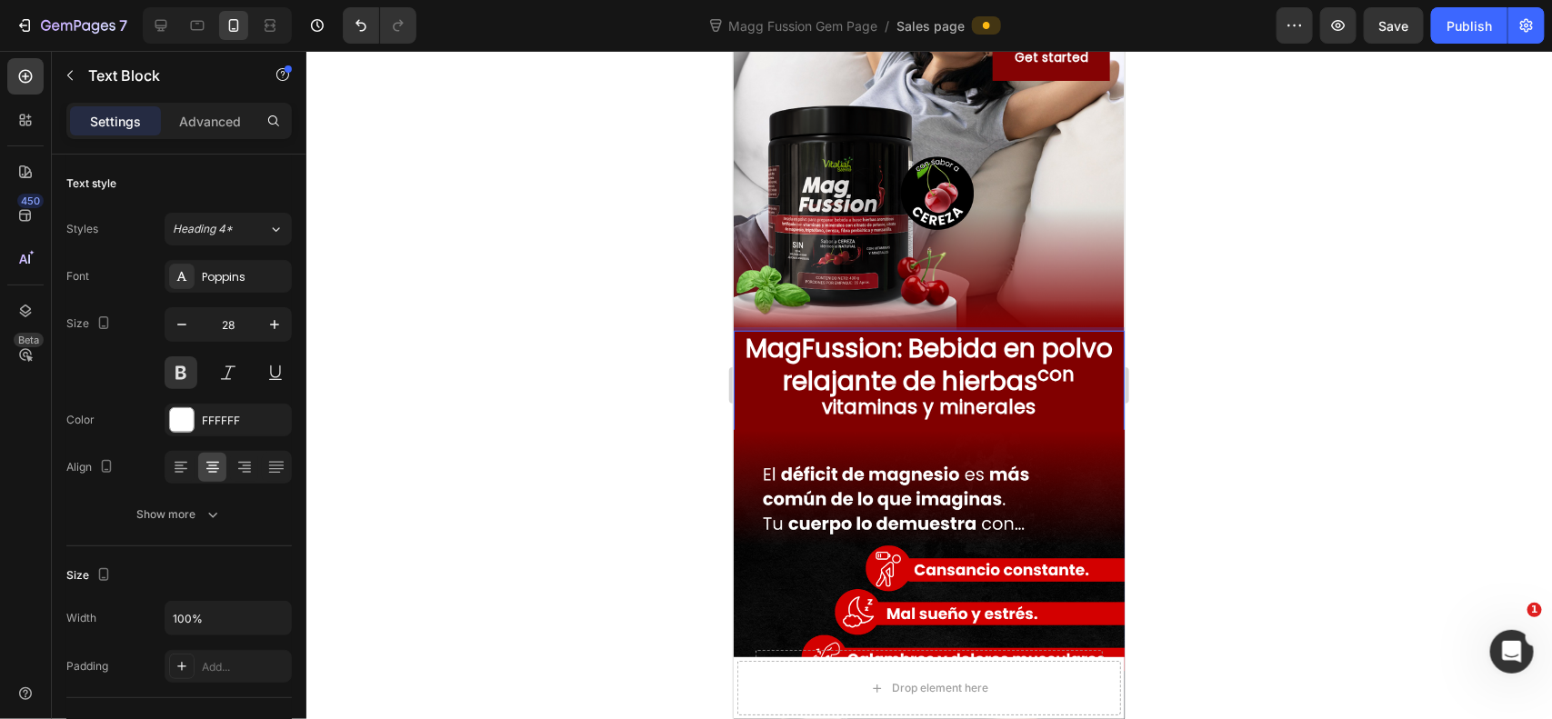
click at [964, 391] on sup "con vitaminas y minerales" at bounding box center [948, 389] width 253 height 59
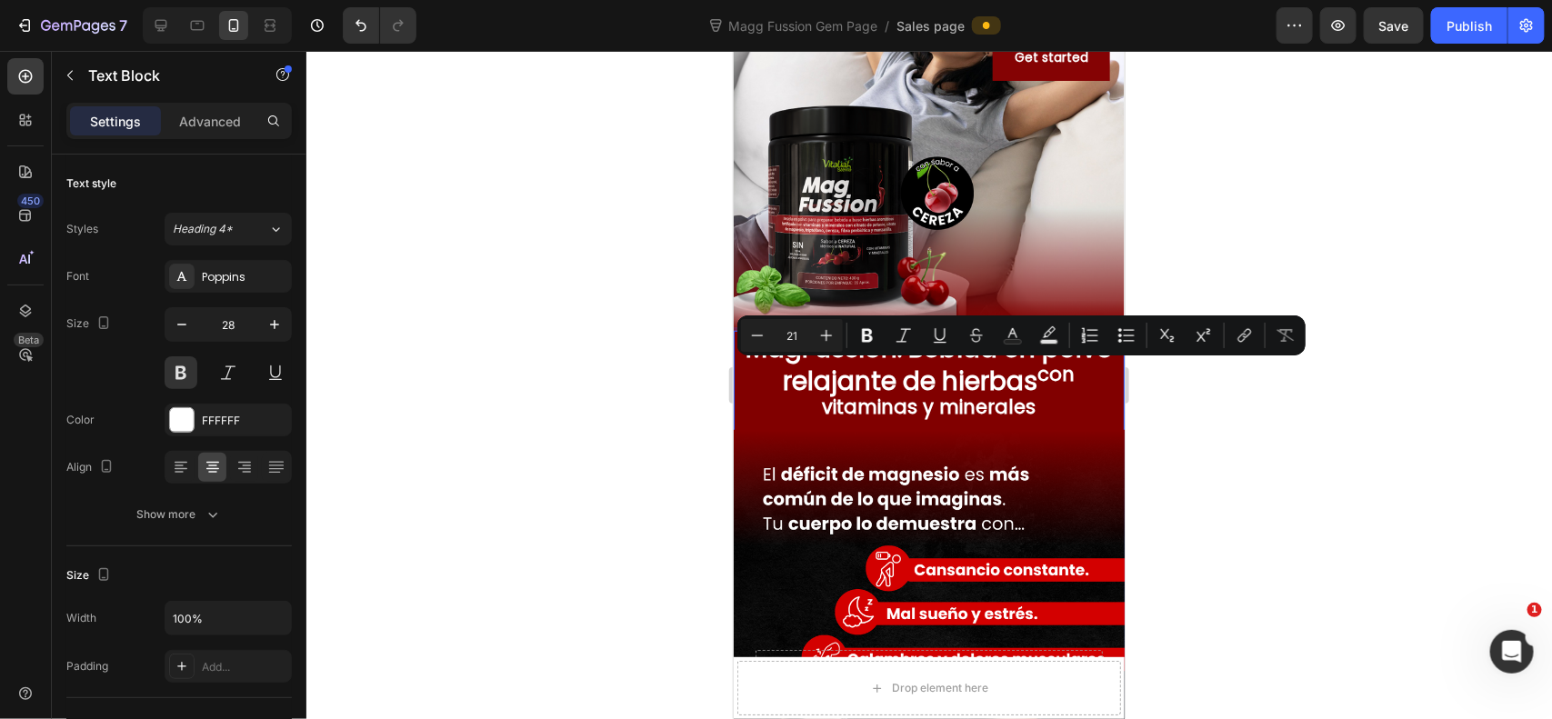
click at [880, 399] on sup "con vitaminas y minerales" at bounding box center [948, 389] width 253 height 59
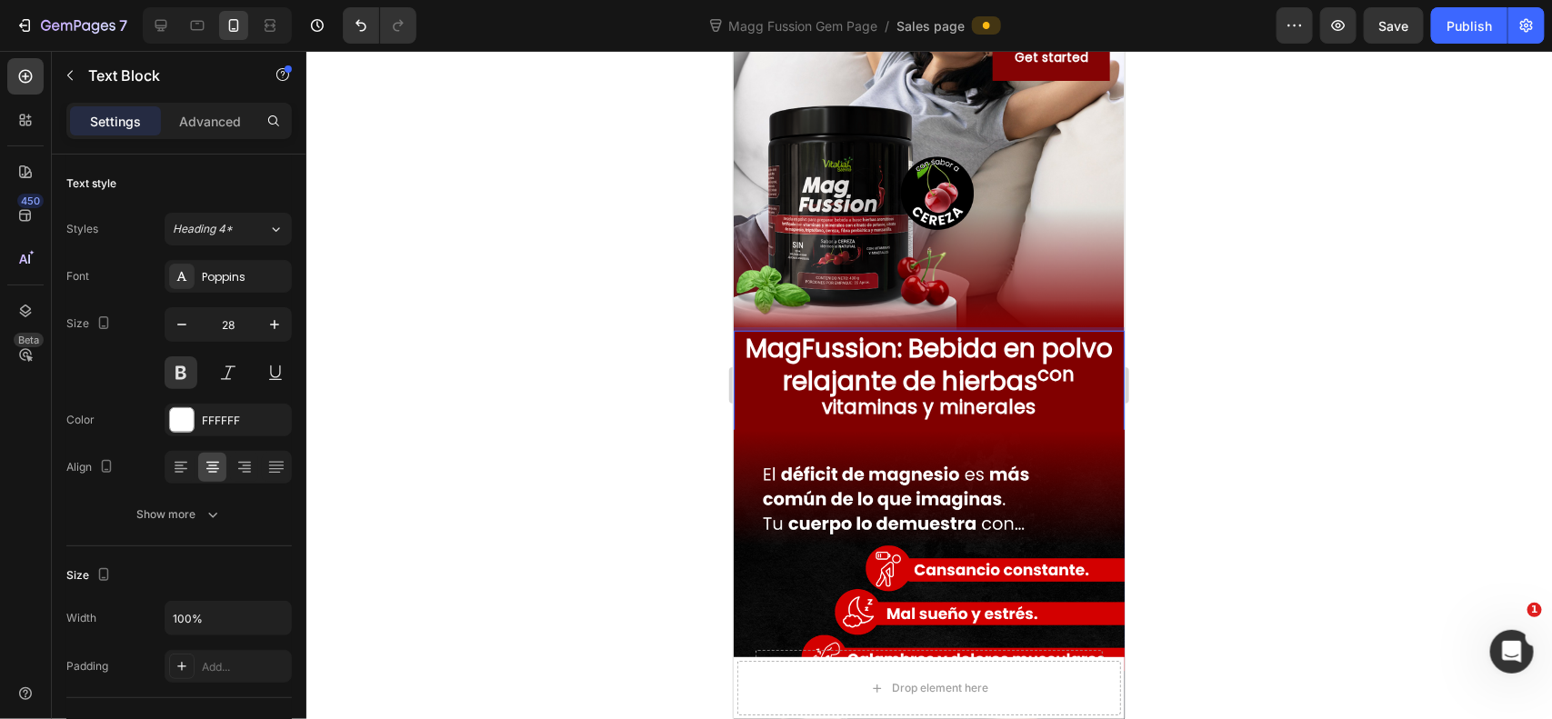
click at [861, 383] on p "MagFussion: Bebida en polvo relajante de hierbas con vitaminas y minerales" at bounding box center [928, 381] width 387 height 99
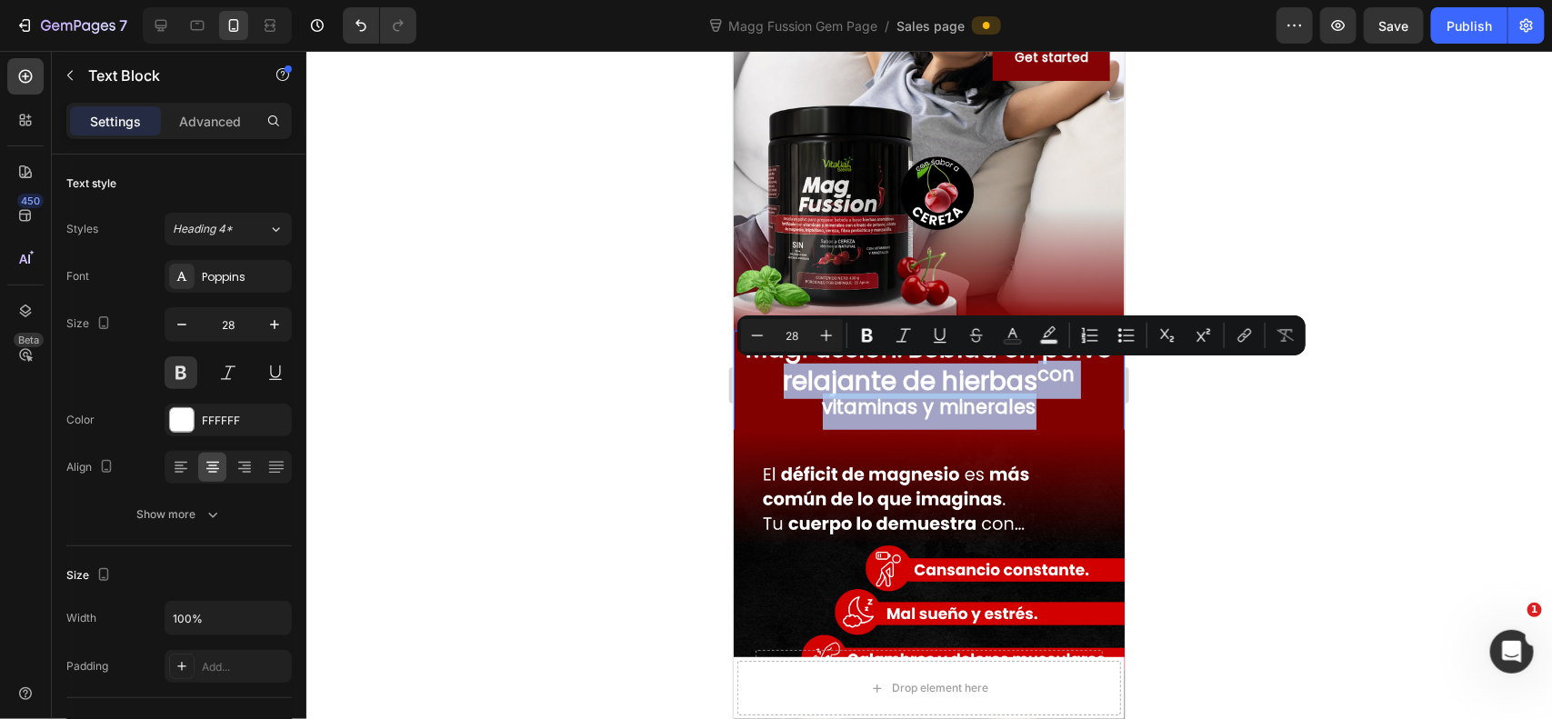
click at [1034, 413] on p "MagFussion: Bebida en polvo relajante de hierbas con vitaminas y minerales" at bounding box center [928, 381] width 387 height 99
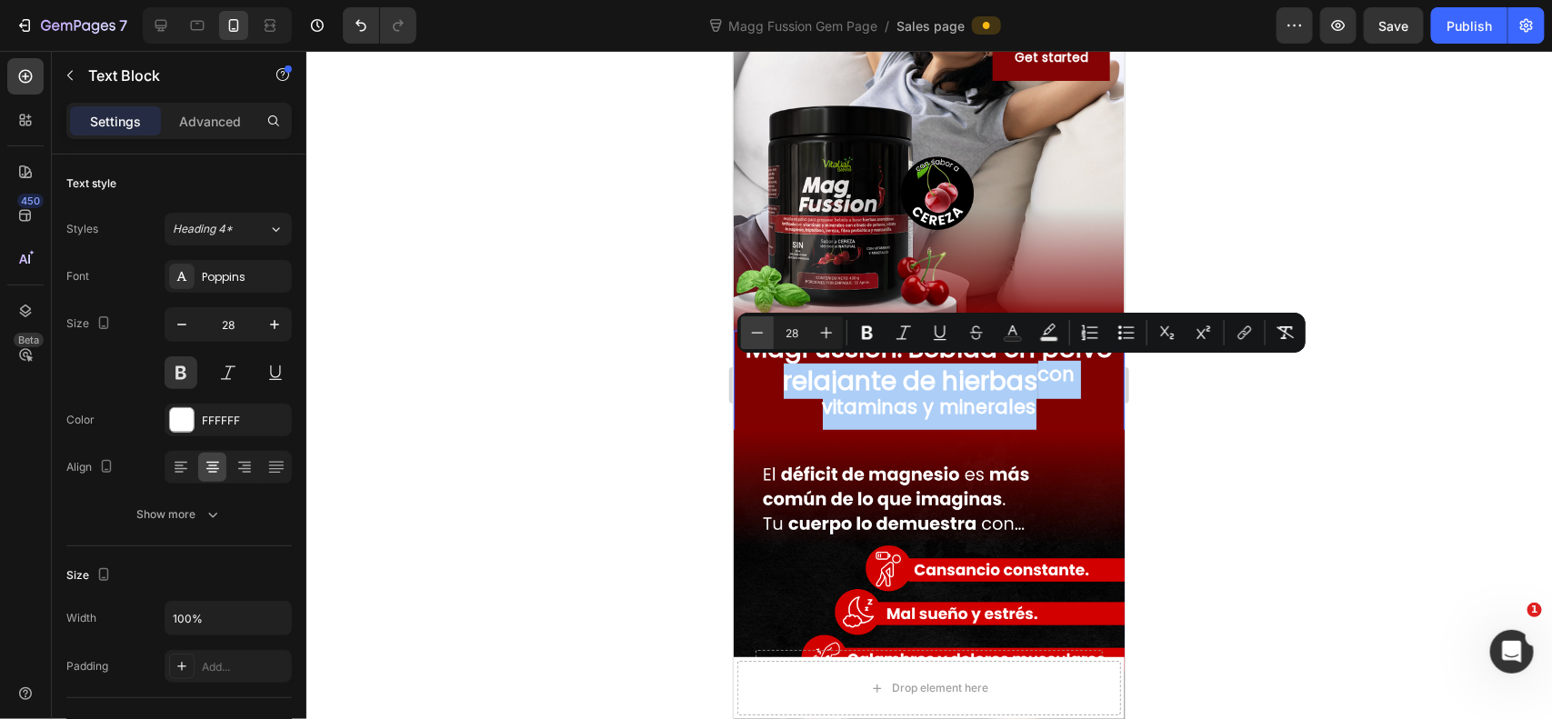
click at [752, 323] on button "Minus" at bounding box center [757, 332] width 33 height 33
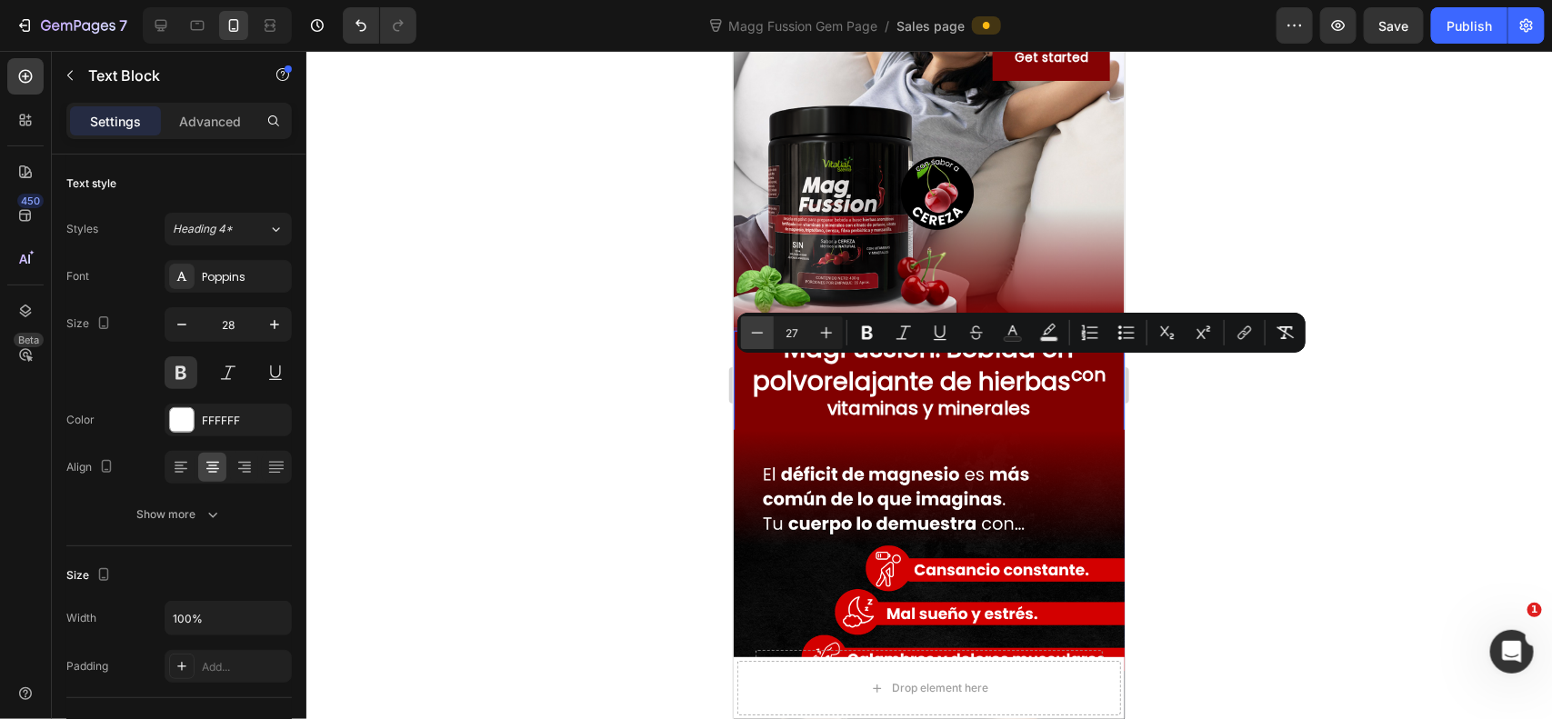
click at [750, 332] on icon "Editor contextual toolbar" at bounding box center [757, 333] width 18 height 18
type input "26"
click at [996, 379] on sup "con vitaminas y minerales" at bounding box center [966, 391] width 267 height 57
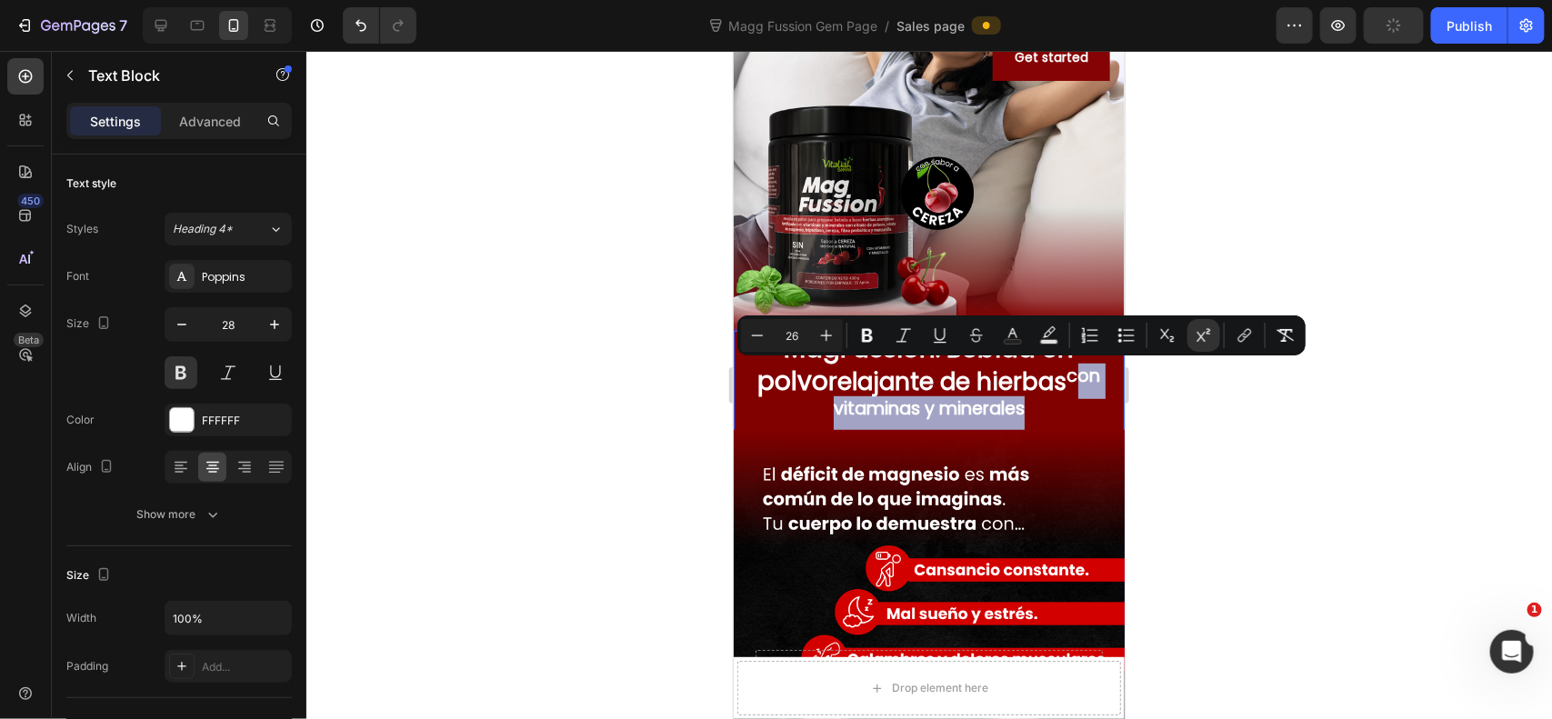
drag, startPoint x: 984, startPoint y: 376, endPoint x: 991, endPoint y: 393, distance: 17.9
click at [998, 410] on p "MagFussion: Bebida en polvo relajante de hierbas con vitaminas y minerales" at bounding box center [928, 381] width 387 height 99
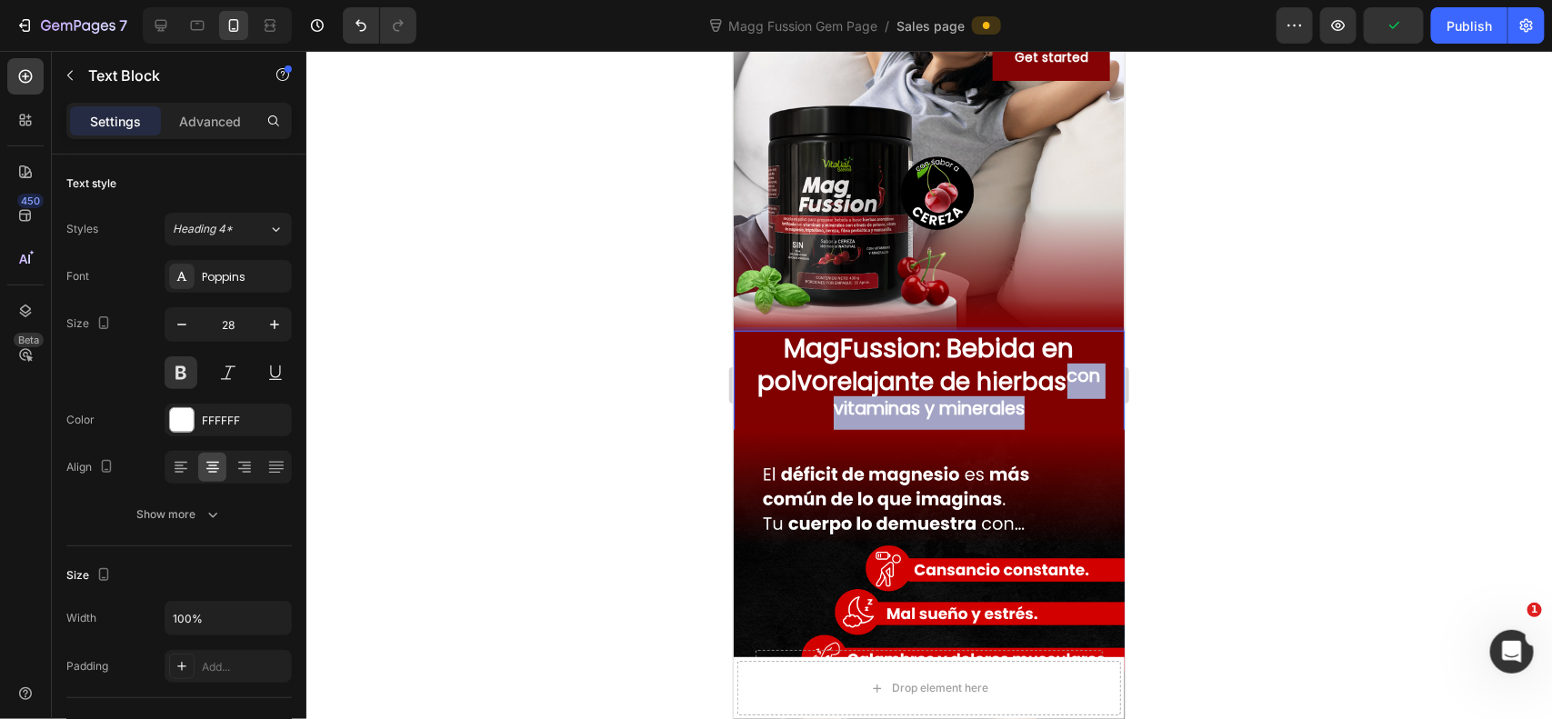
drag, startPoint x: 977, startPoint y: 378, endPoint x: 992, endPoint y: 415, distance: 39.2
click at [992, 415] on p "MagFussion: Bebida en polvo relajante de hierbas con vitaminas y minerales" at bounding box center [928, 381] width 387 height 99
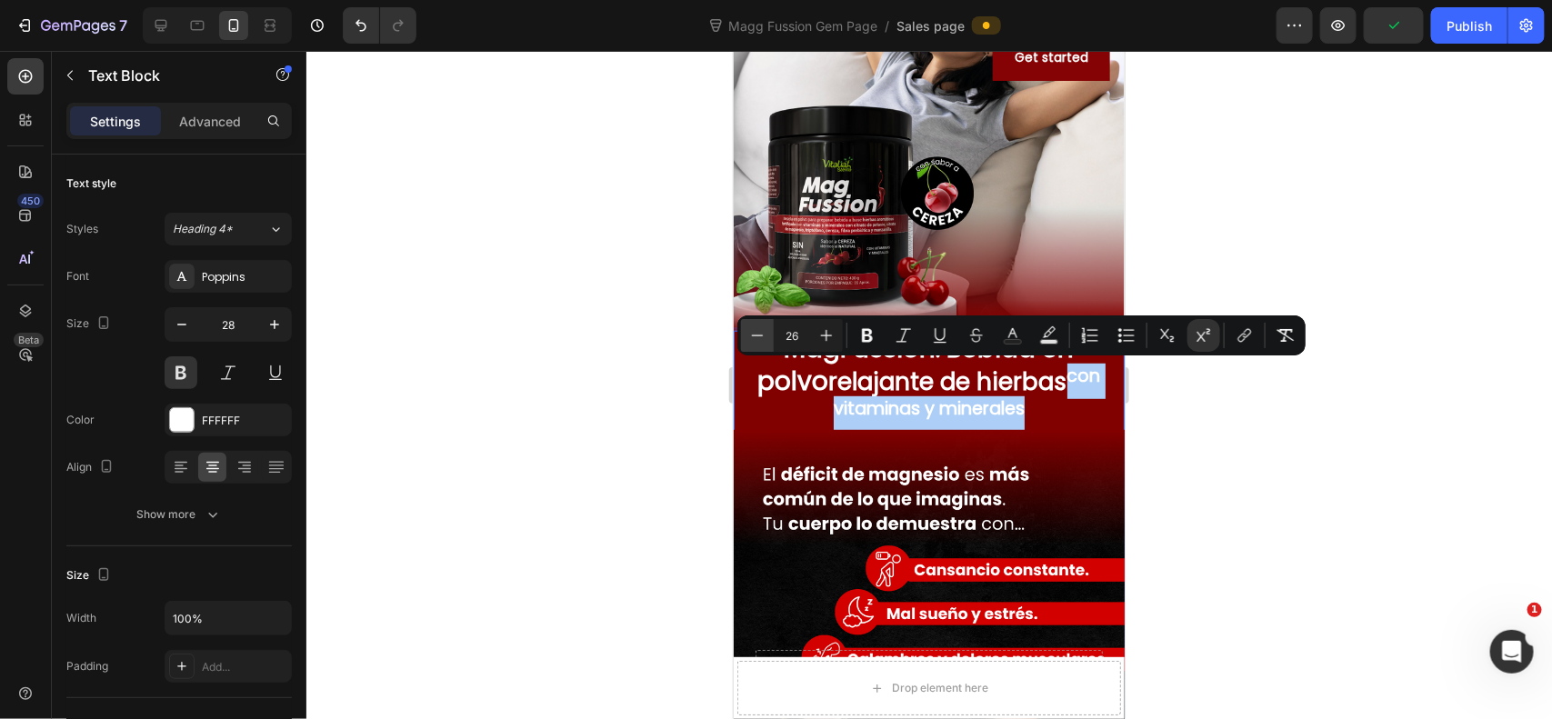
click at [761, 336] on icon "Editor contextual toolbar" at bounding box center [757, 335] width 18 height 18
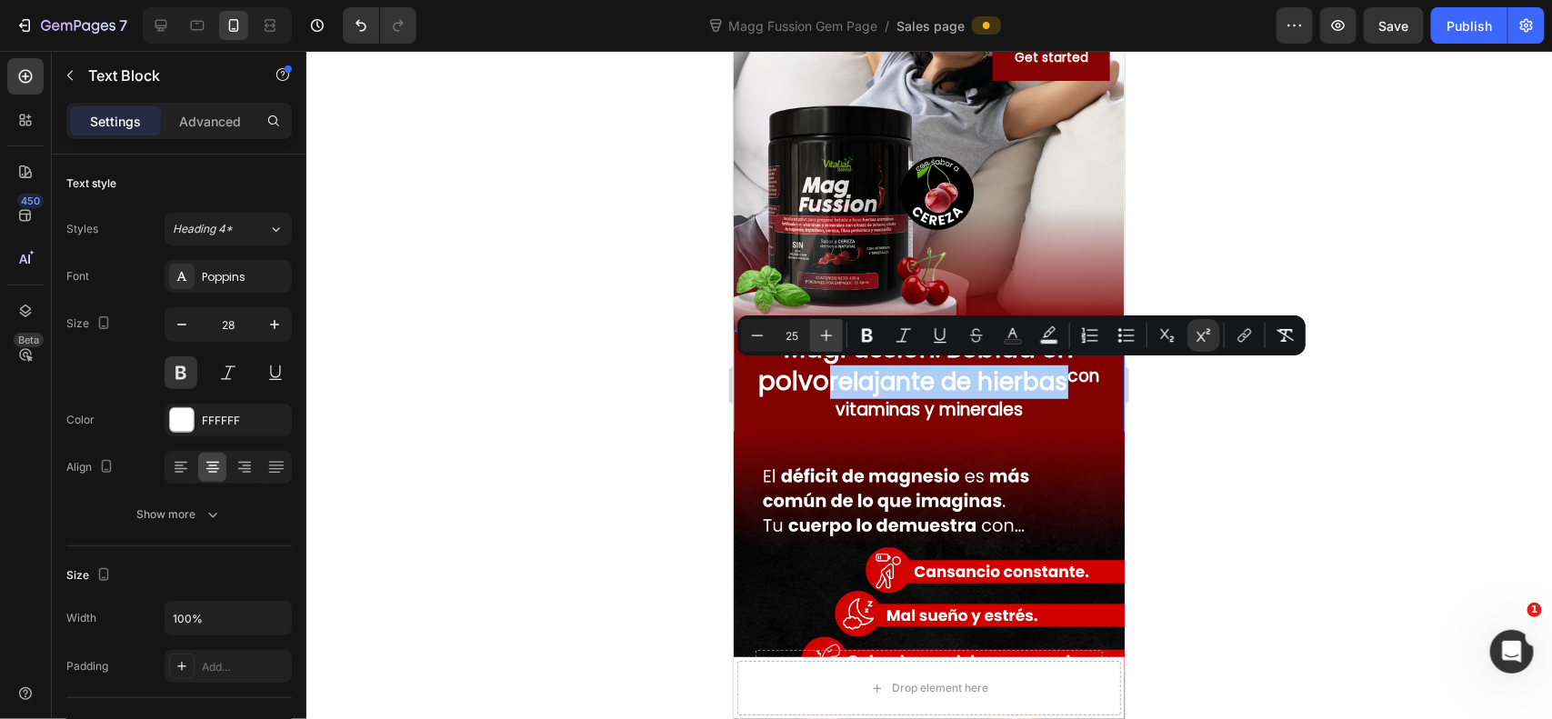
click at [823, 336] on icon "Editor contextual toolbar" at bounding box center [826, 335] width 18 height 18
type input "26"
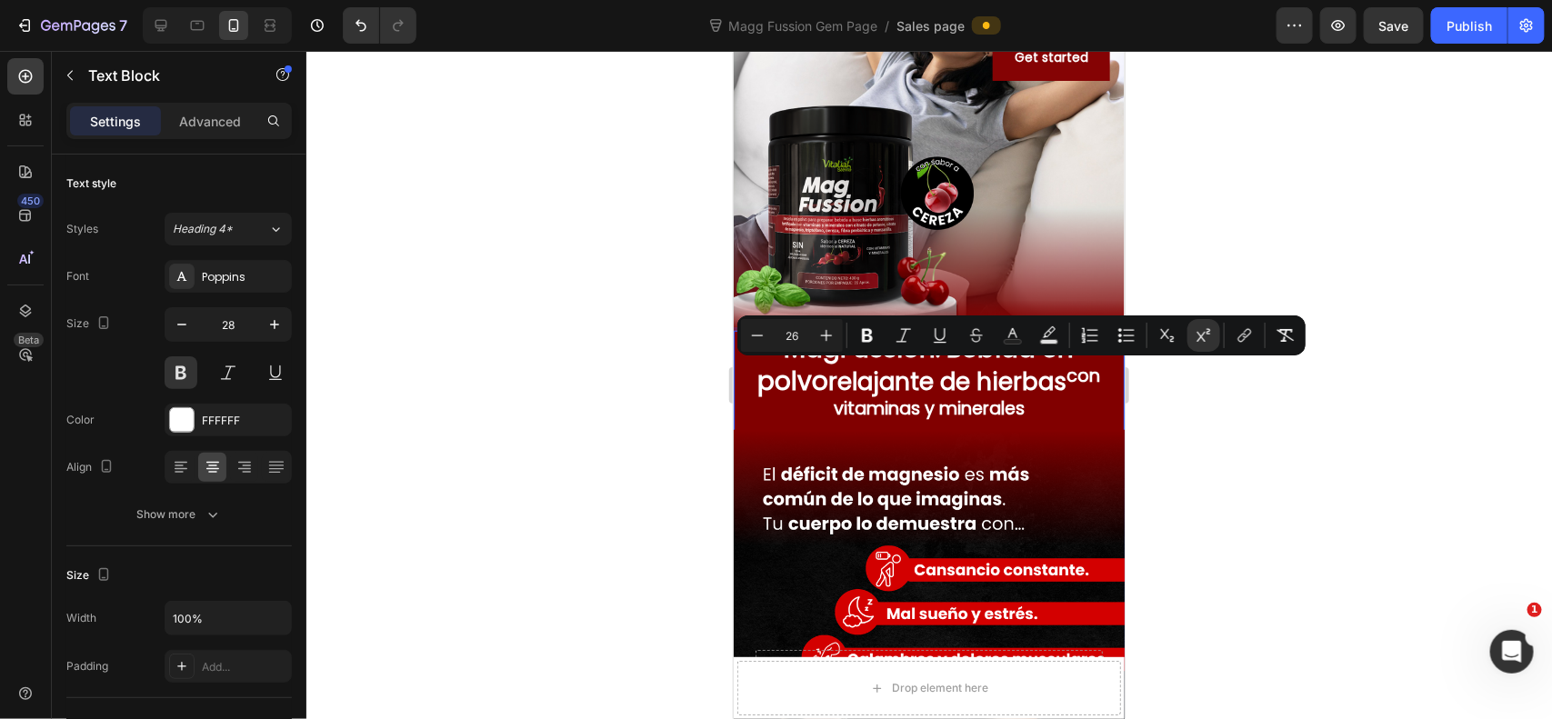
click at [934, 393] on span "relajante de hierbas con vitaminas y minerales" at bounding box center [964, 397] width 272 height 65
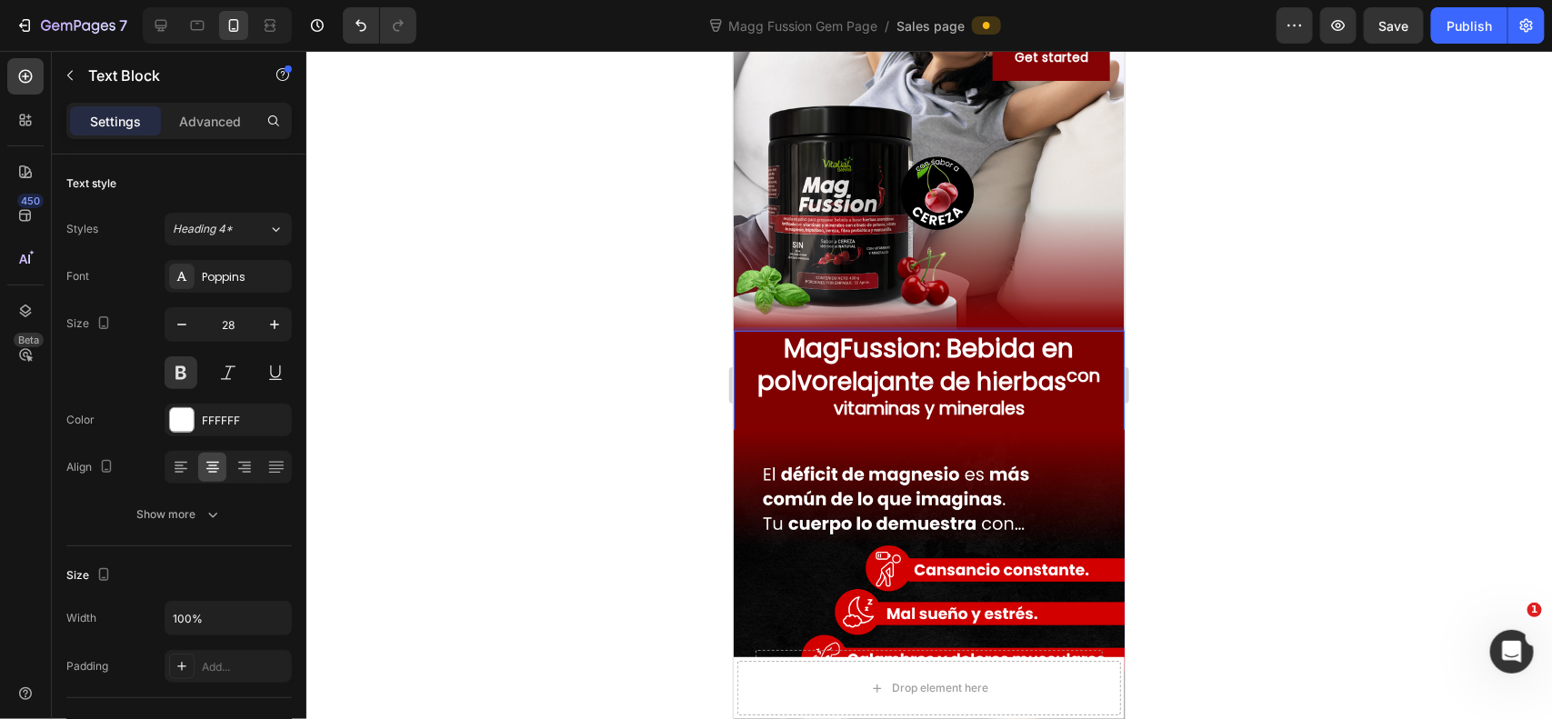
drag, startPoint x: 934, startPoint y: 393, endPoint x: 926, endPoint y: 399, distance: 10.4
click at [934, 395] on span "relajante de hierbas con vitaminas y minerales" at bounding box center [964, 397] width 272 height 65
click at [864, 410] on p "MagFussion: Bebida en polvo relajante de hierbas con vitaminas y minerales" at bounding box center [928, 381] width 387 height 99
click at [896, 381] on span "relajante de hierbas con vitaminas y minerales" at bounding box center [964, 397] width 272 height 65
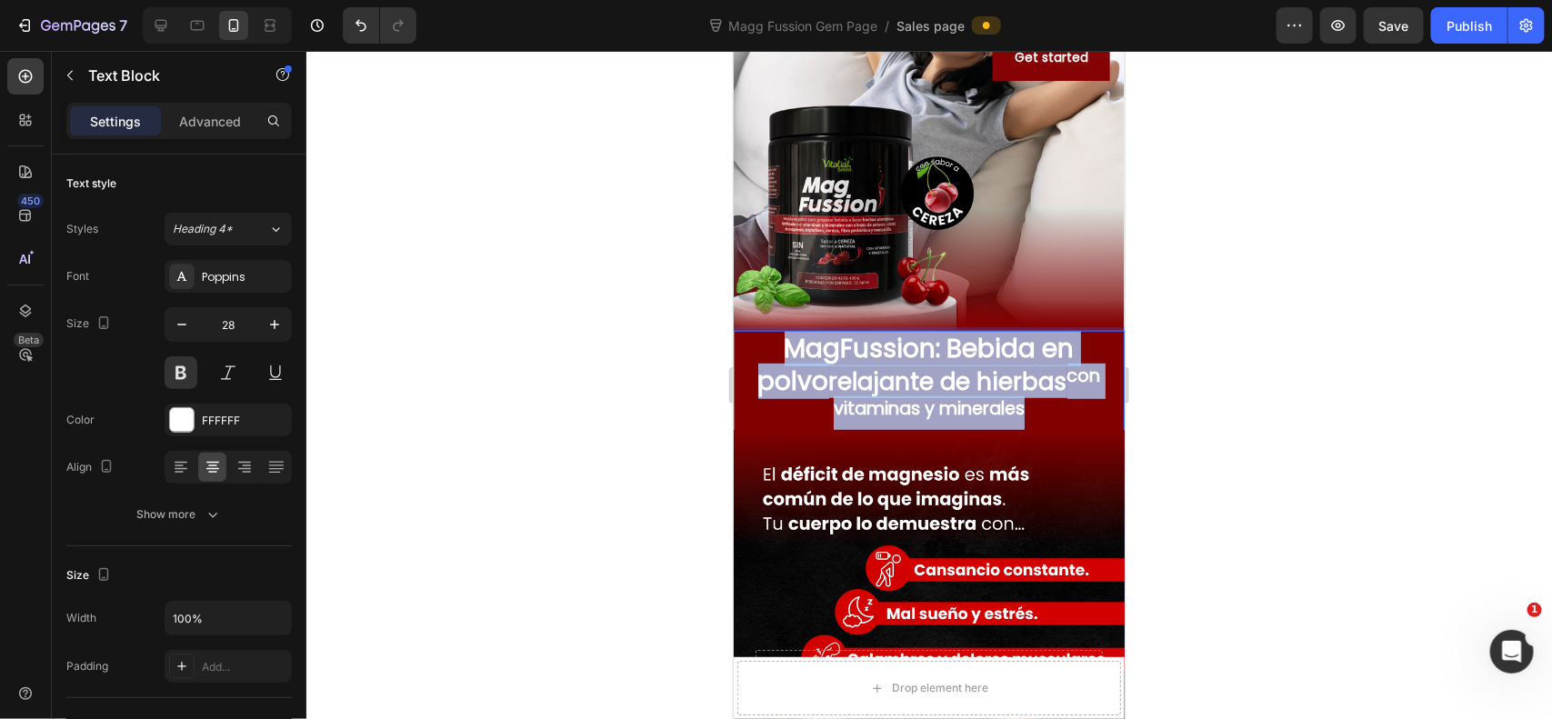
click at [896, 381] on span "relajante de hierbas con vitaminas y minerales" at bounding box center [964, 397] width 272 height 65
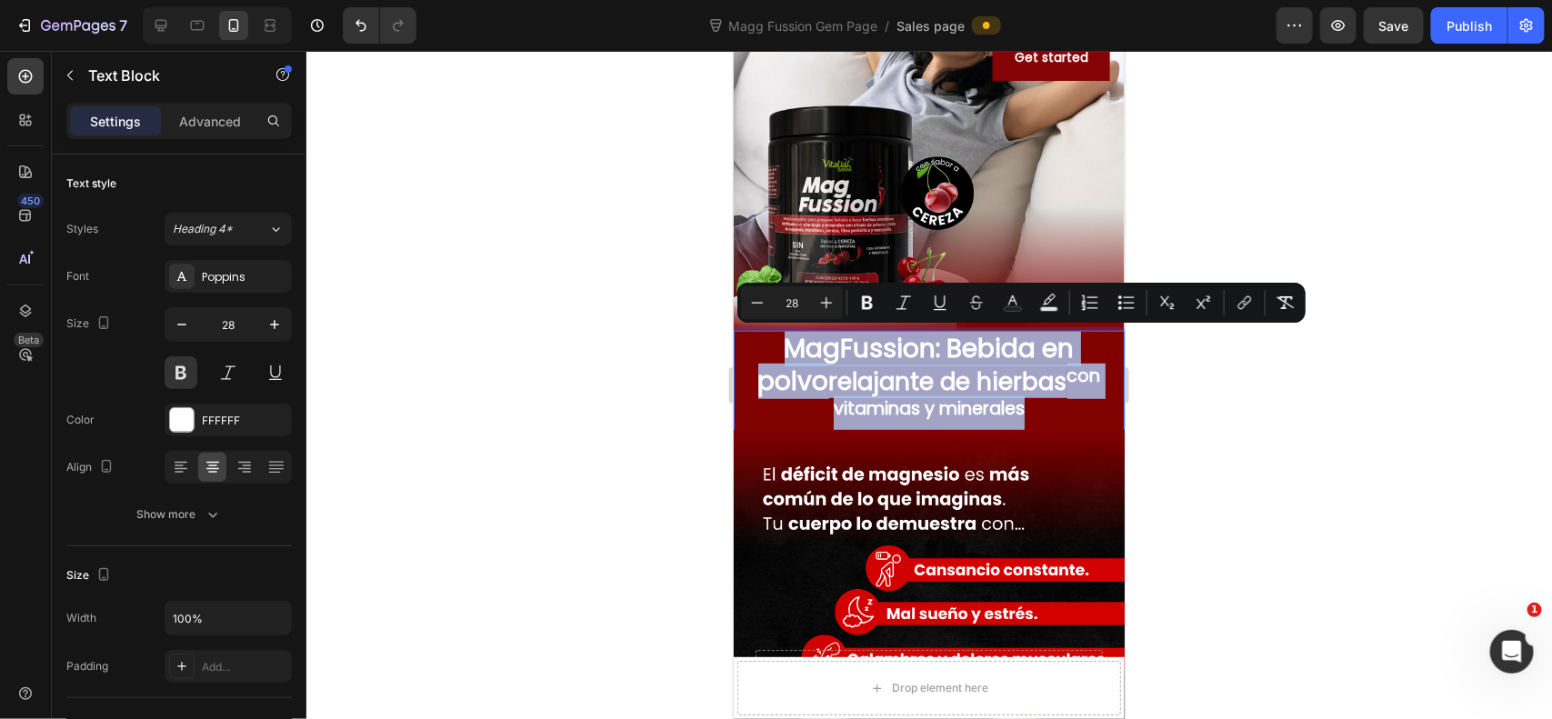
click at [896, 381] on span "relajante de hierbas con vitaminas y minerales" at bounding box center [964, 397] width 272 height 65
type input "26"
click at [896, 381] on span "relajante de hierbas con vitaminas y minerales" at bounding box center [964, 397] width 272 height 65
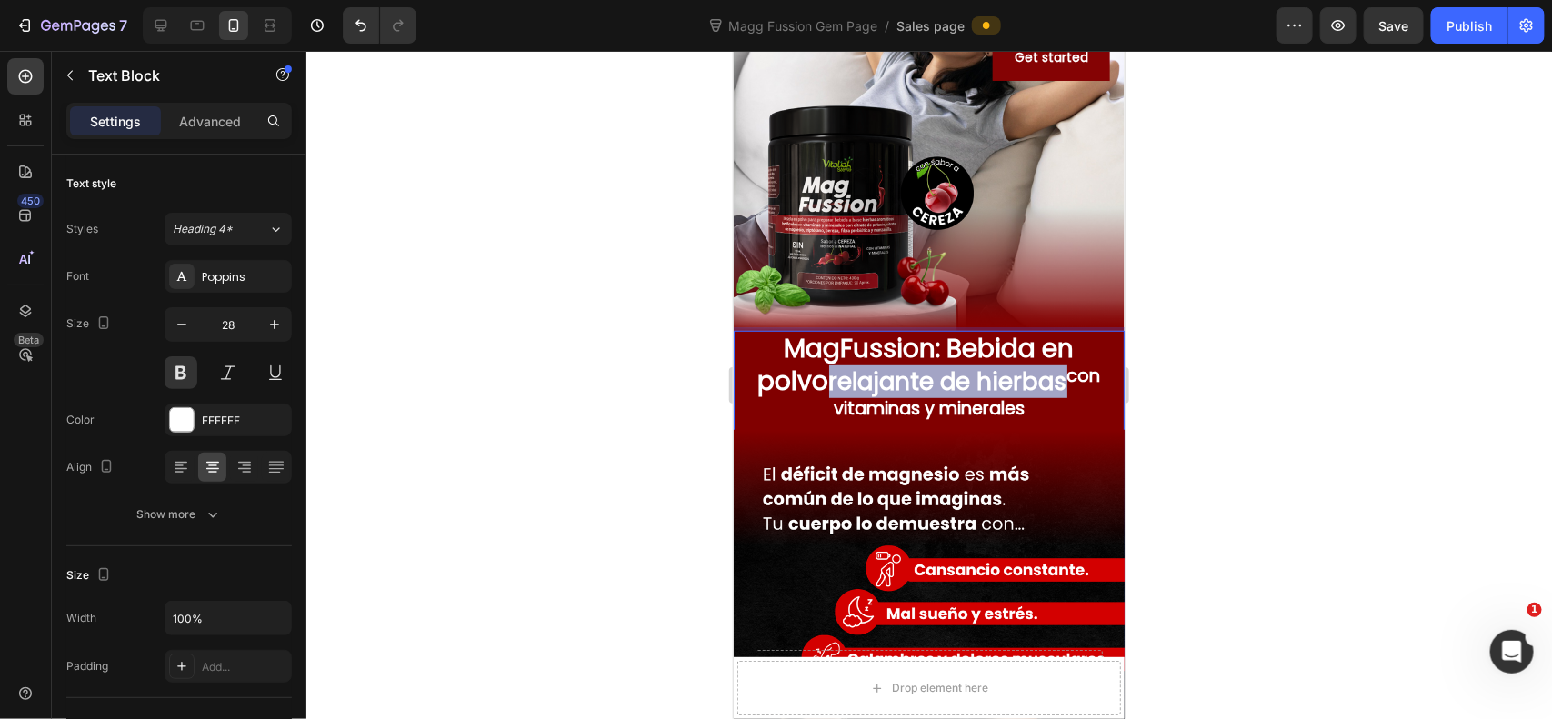
click at [828, 382] on span "relajante de hierbas con vitaminas y minerales" at bounding box center [964, 397] width 272 height 65
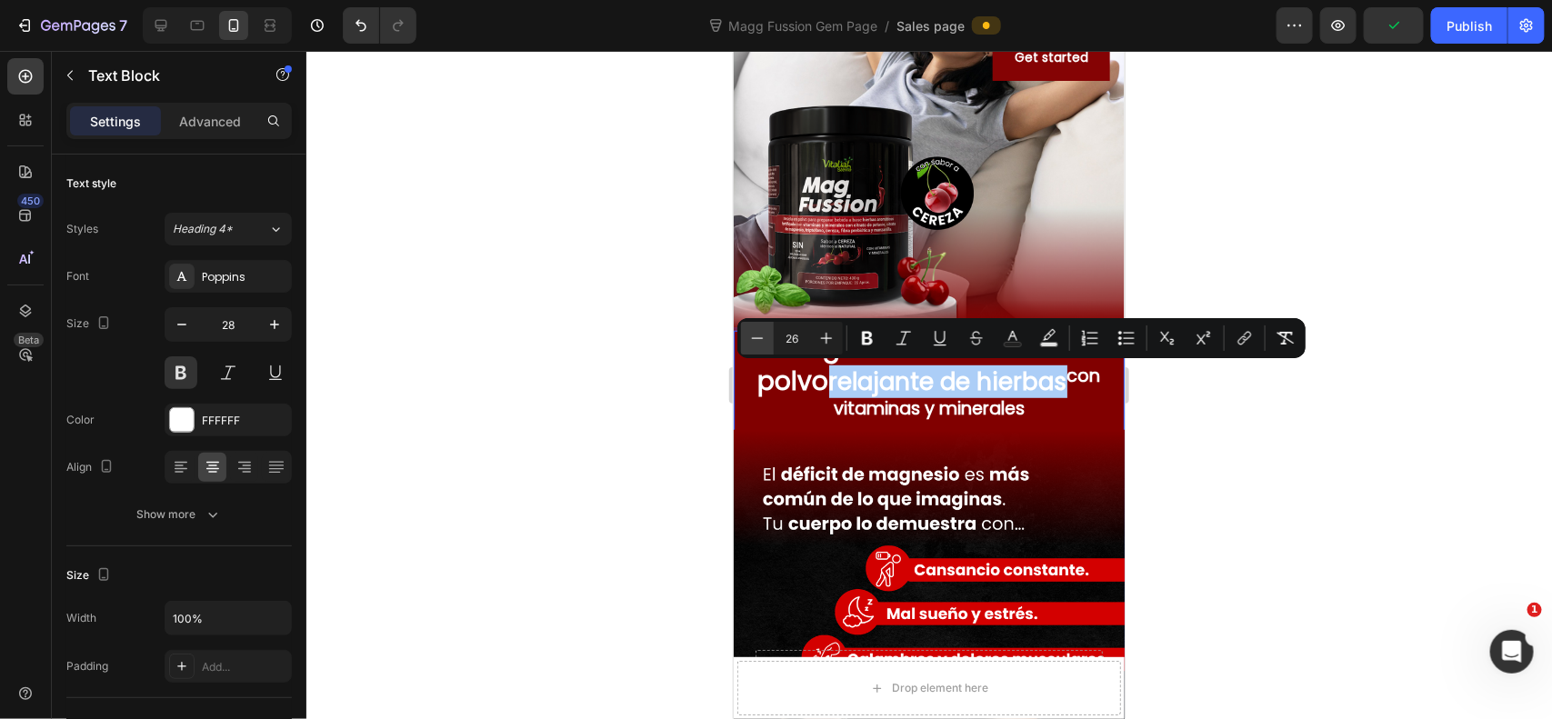
click at [756, 338] on icon "Editor contextual toolbar" at bounding box center [757, 338] width 18 height 18
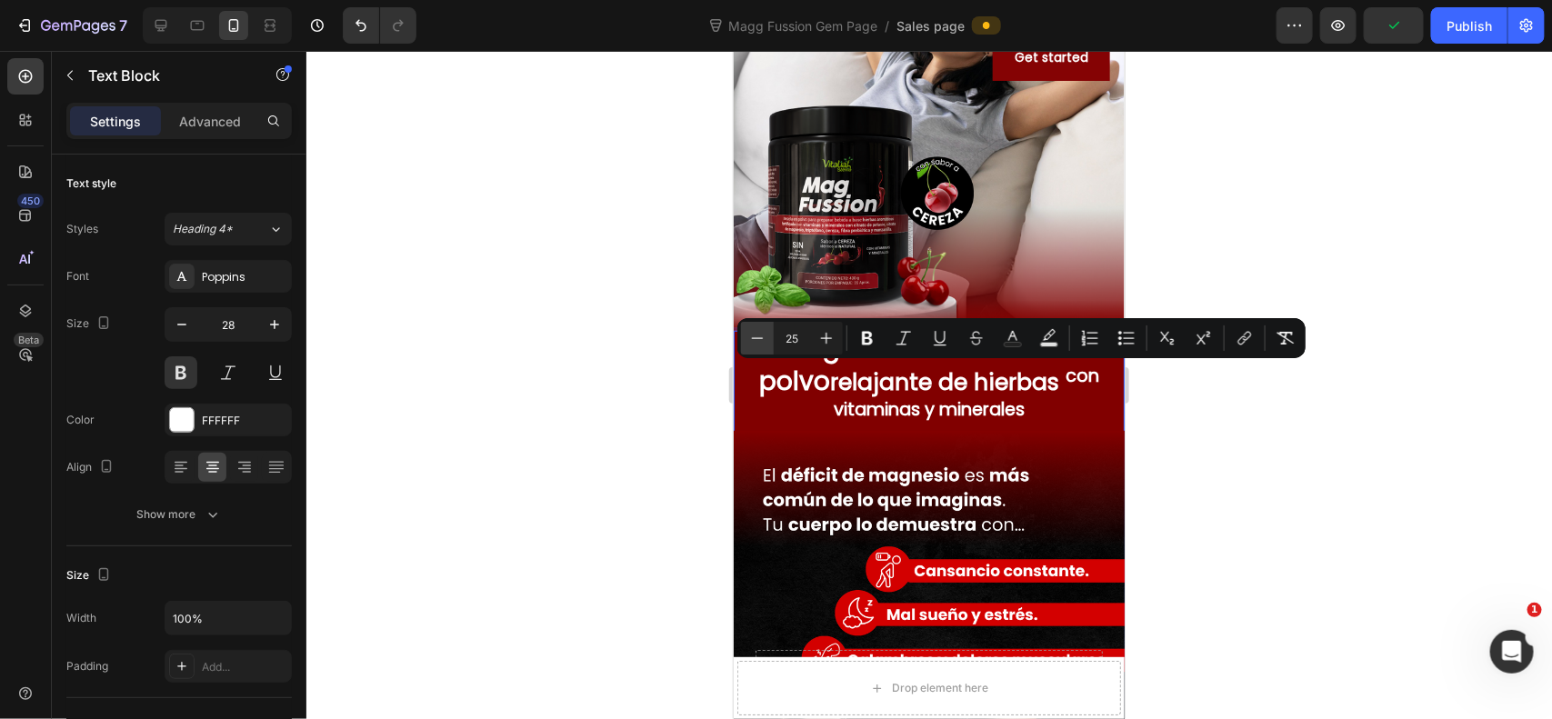
click at [762, 345] on icon "Editor contextual toolbar" at bounding box center [757, 338] width 18 height 18
type input "24"
click at [1018, 341] on icon "Editor contextual toolbar" at bounding box center [1013, 338] width 18 height 18
type input "FFFFFF"
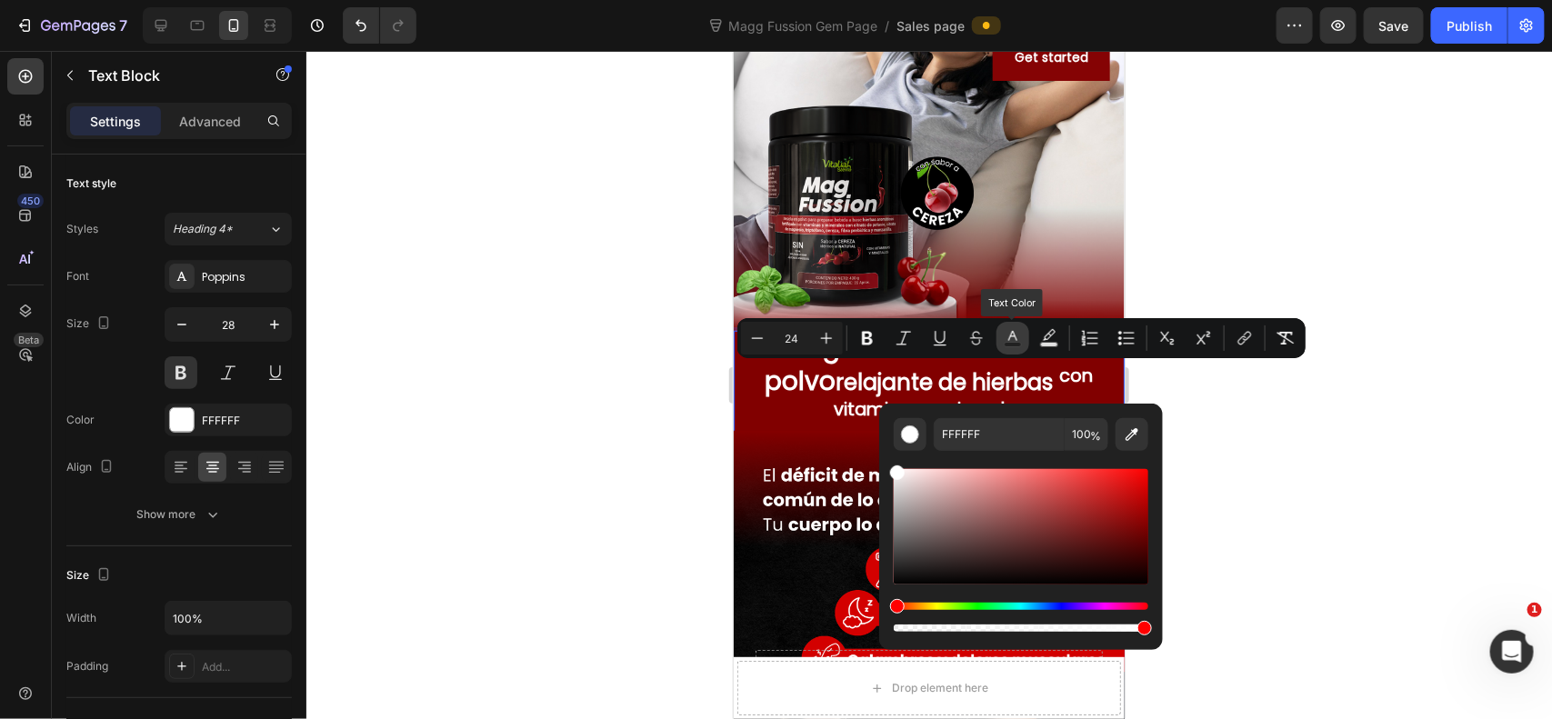
click at [1018, 341] on icon "Editor contextual toolbar" at bounding box center [1013, 338] width 18 height 18
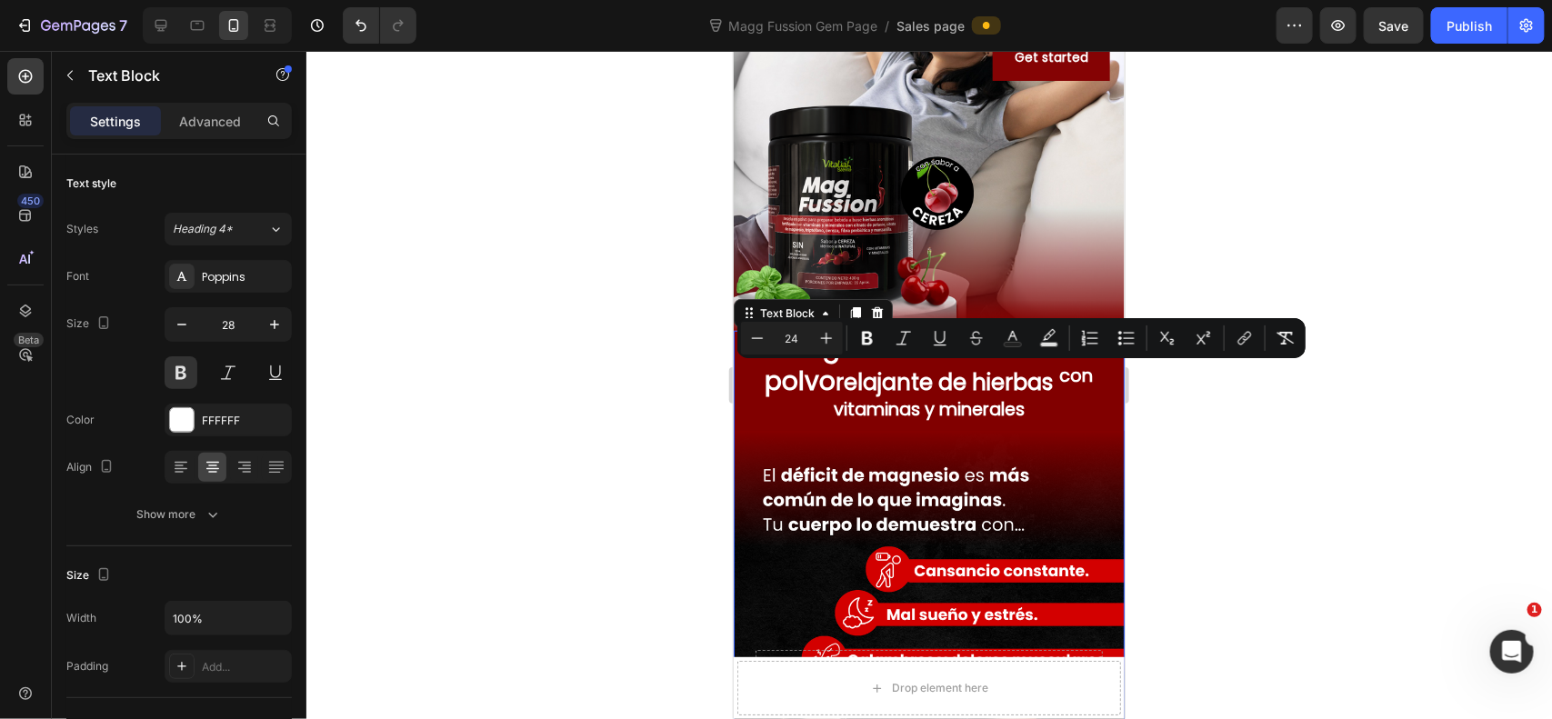
type input "26"
click at [1070, 370] on sup "con vitaminas y minerales" at bounding box center [963, 392] width 260 height 58
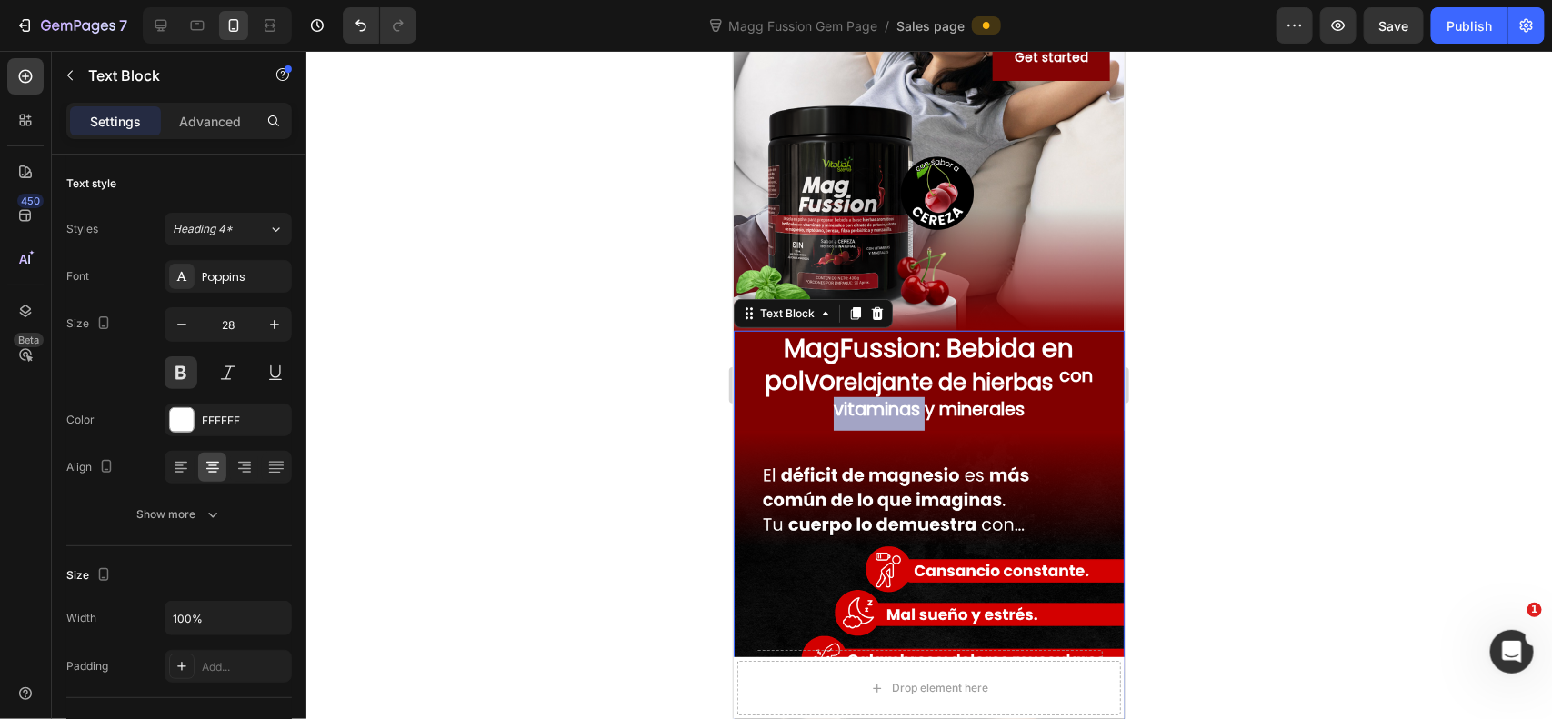
click at [1070, 370] on sup "con vitaminas y minerales" at bounding box center [963, 392] width 260 height 58
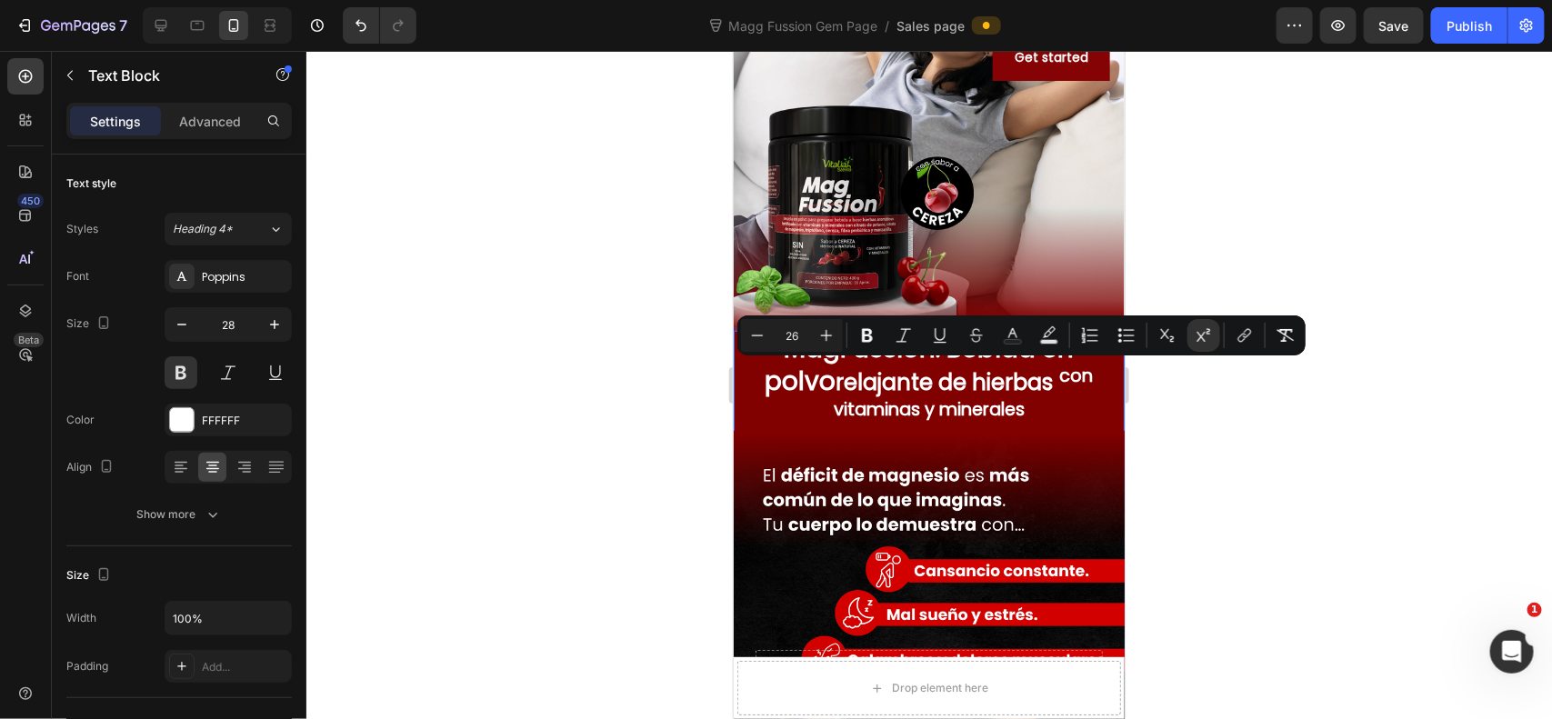
click at [978, 375] on sup "con vitaminas y minerales" at bounding box center [963, 392] width 260 height 58
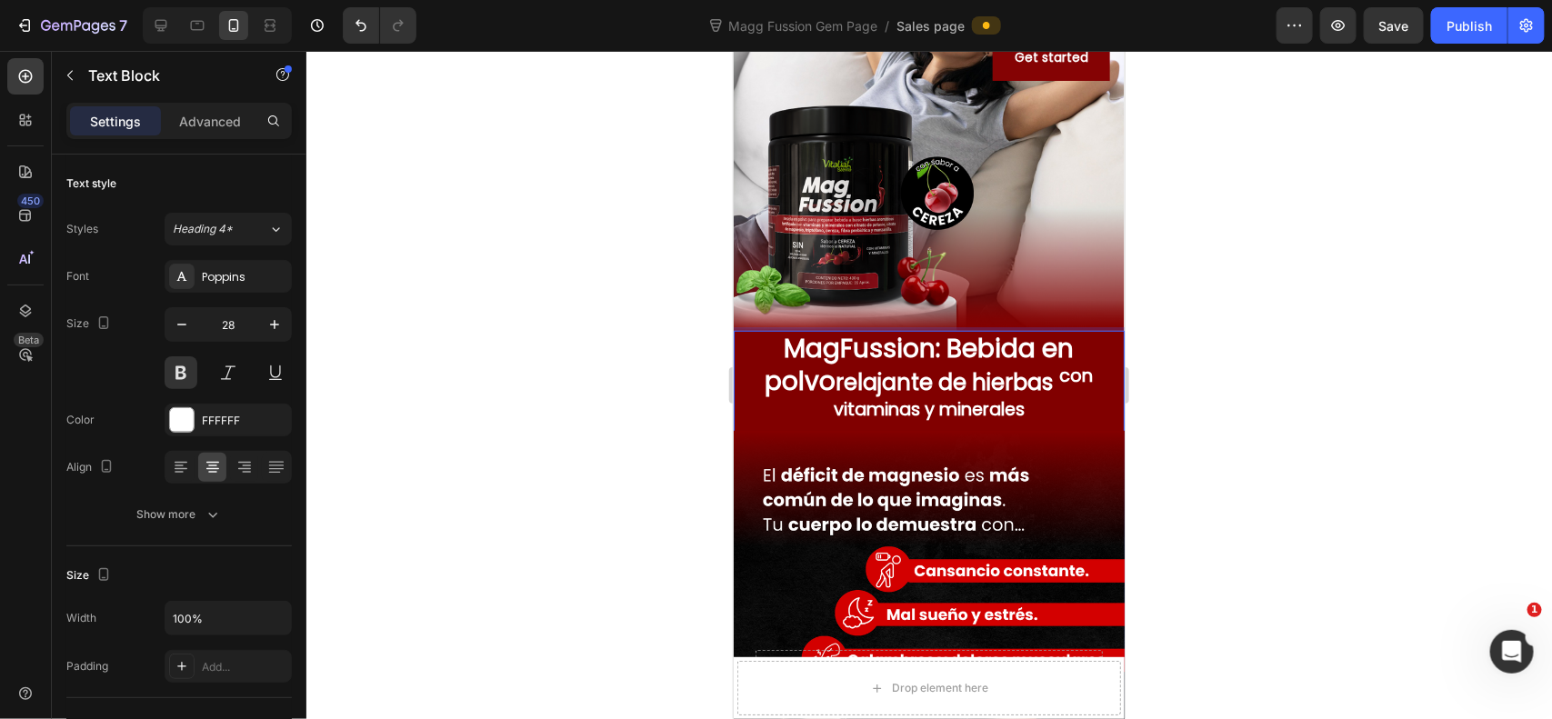
click at [962, 381] on sup "con vitaminas y minerales" at bounding box center [963, 392] width 260 height 58
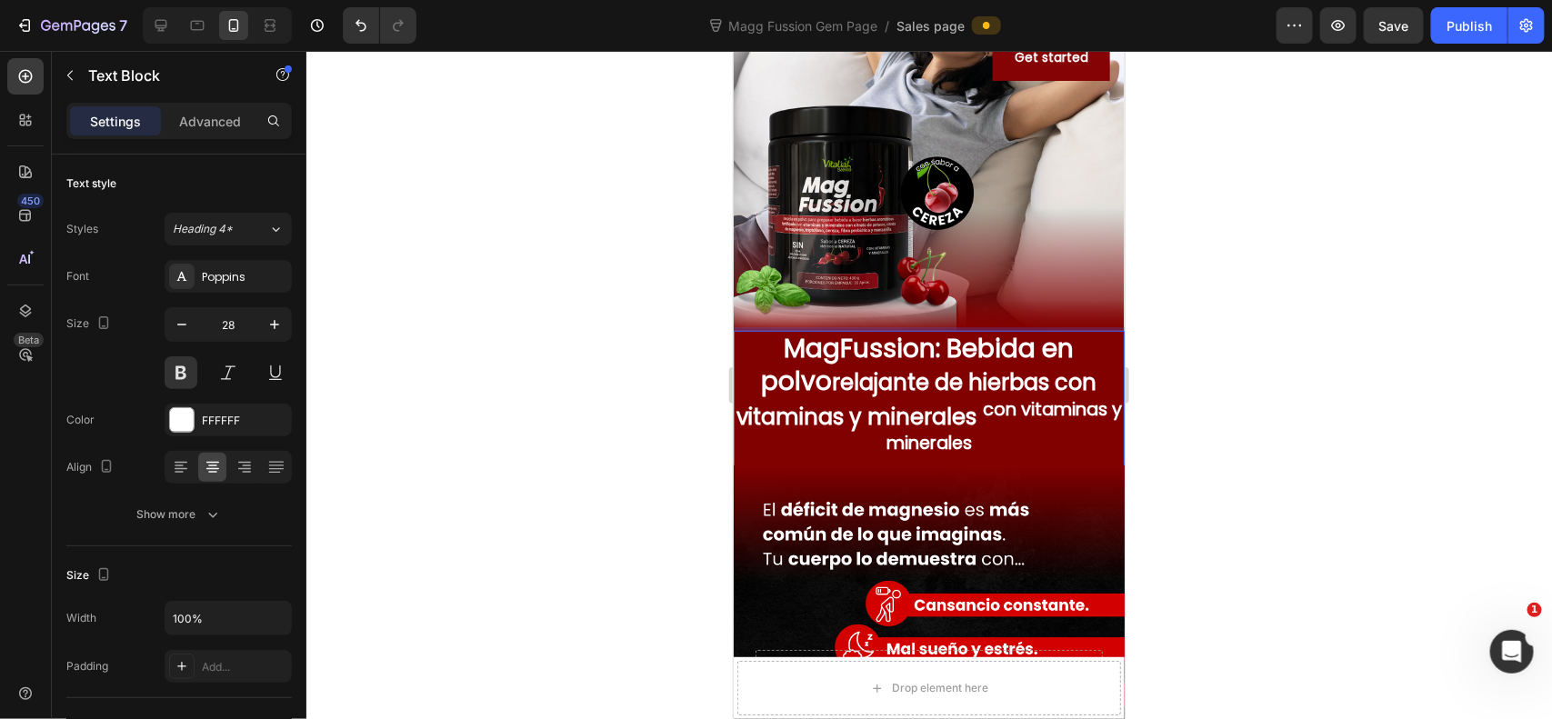
click at [1059, 405] on sup "con vitaminas y minerales" at bounding box center [1003, 425] width 235 height 58
click at [1057, 406] on sup "con vitaminas y minerales" at bounding box center [1003, 425] width 235 height 58
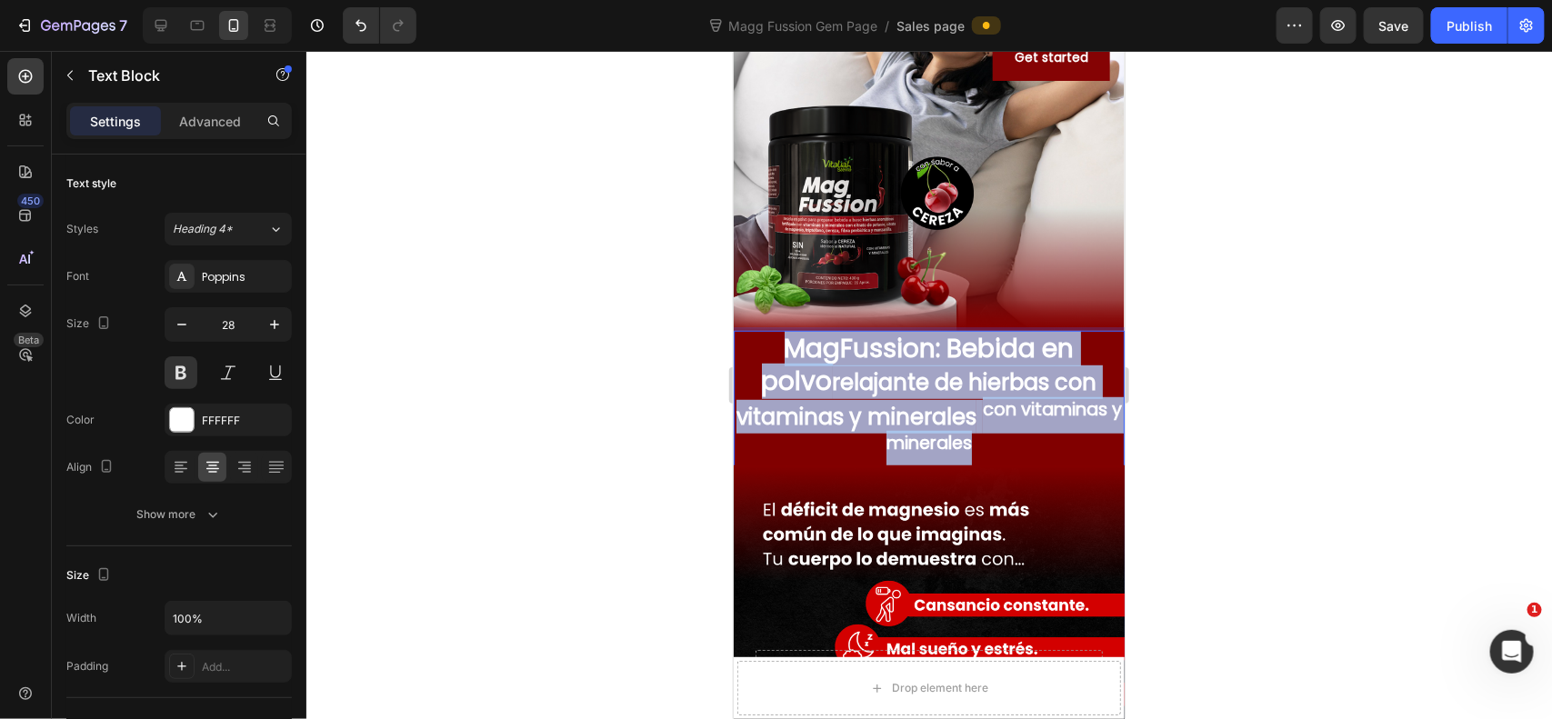
click at [1057, 406] on sup "con vitaminas y minerales" at bounding box center [1003, 425] width 235 height 58
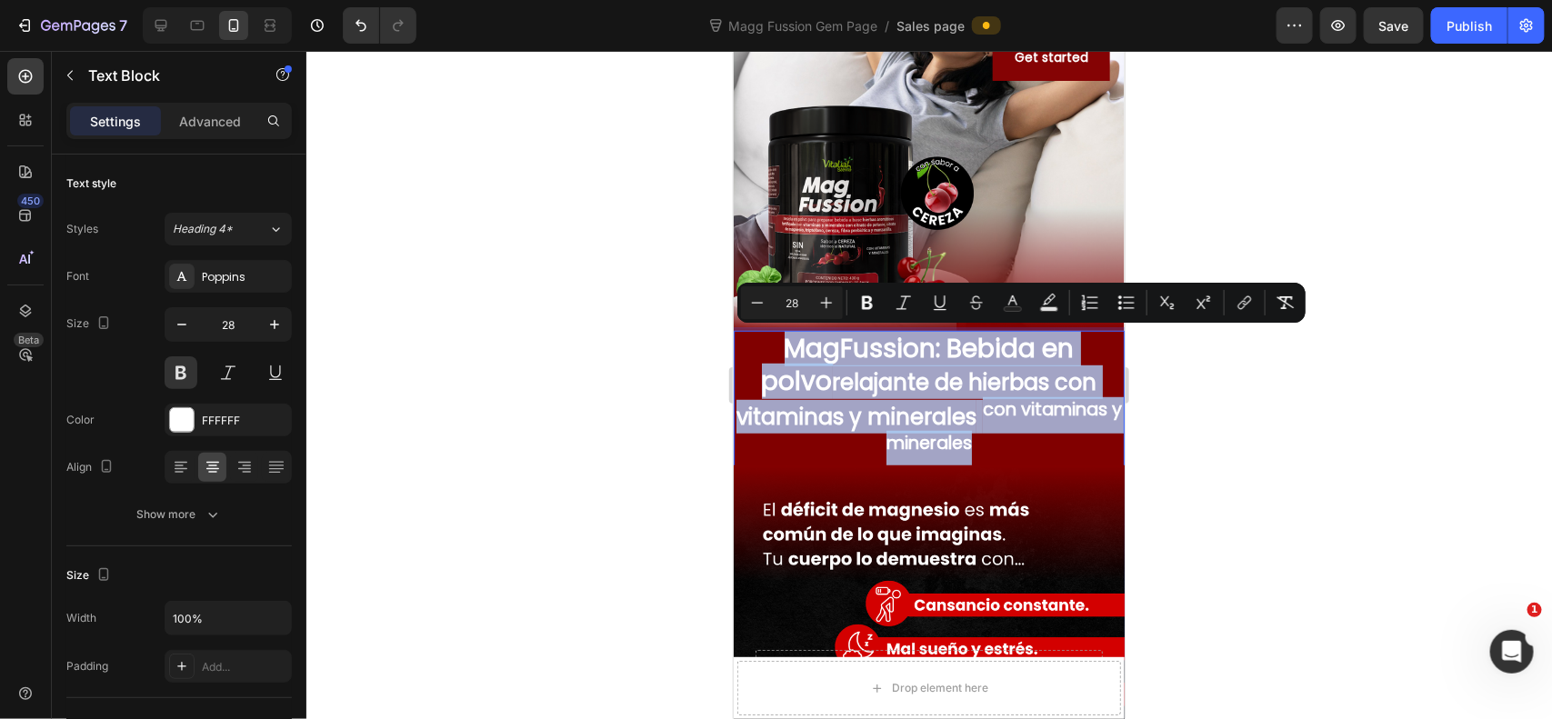
click at [1055, 406] on sup "con vitaminas y minerales" at bounding box center [1003, 425] width 235 height 58
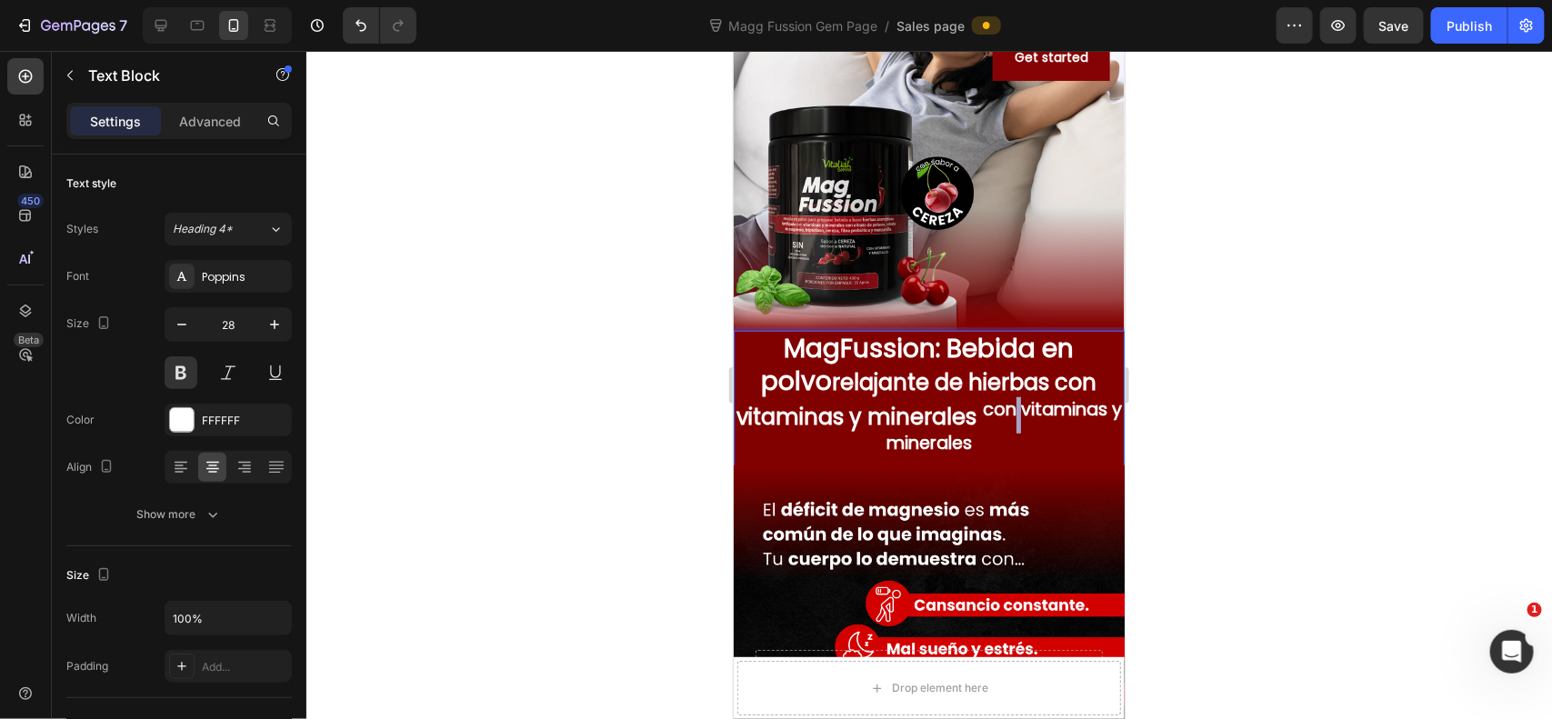
click at [1055, 406] on sup "con vitaminas y minerales" at bounding box center [1003, 425] width 235 height 58
click at [1041, 406] on sup "con vitaminas y minerales" at bounding box center [1003, 425] width 235 height 58
click at [1028, 446] on p "MagFussion: Bebida en polvo relajante de hierbas con vitaminas y minerales con …" at bounding box center [928, 399] width 387 height 135
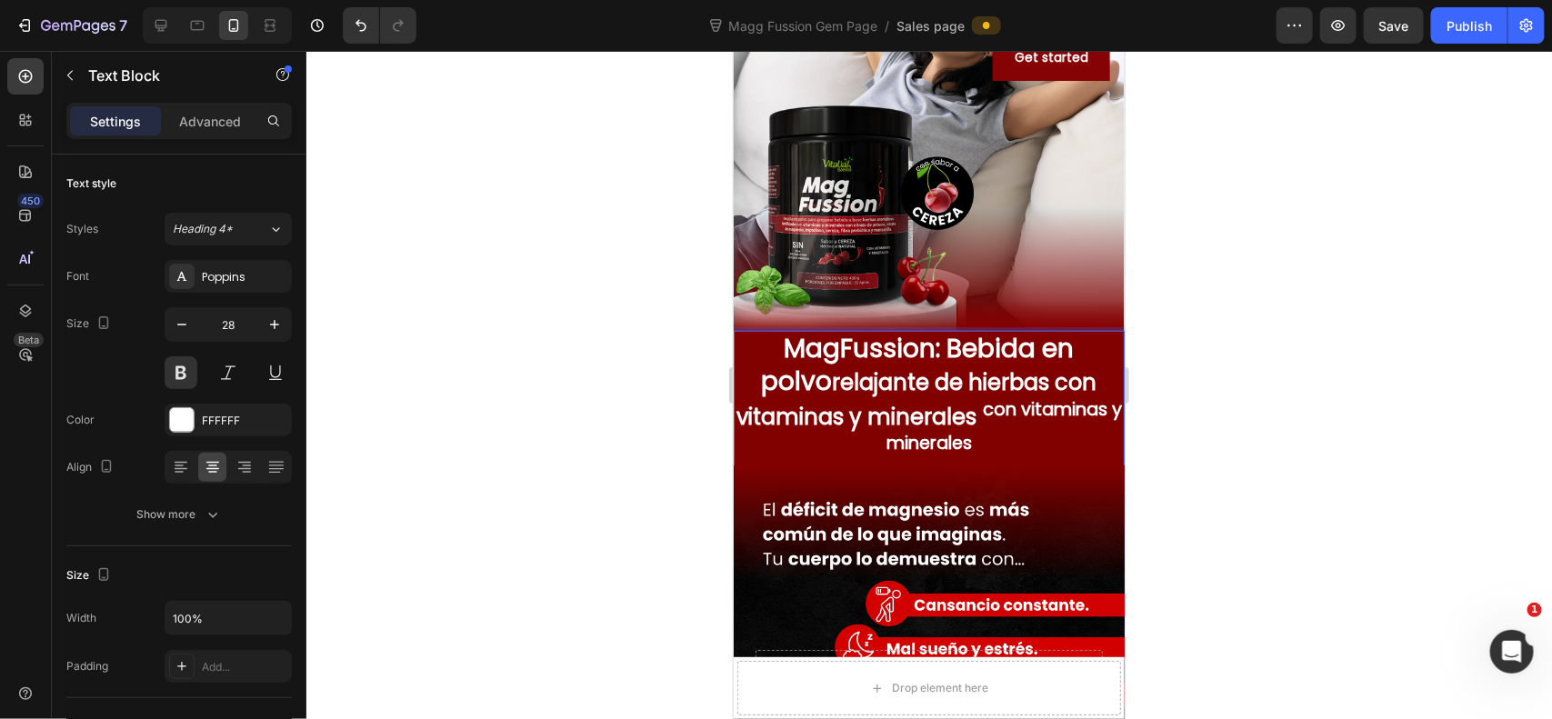
click at [1028, 446] on p "MagFussion: Bebida en polvo relajante de hierbas con vitaminas y minerales con …" at bounding box center [928, 399] width 387 height 135
click at [996, 450] on sup "con vitaminas y minerales" at bounding box center [1003, 425] width 235 height 58
click at [886, 437] on sup "con vitaminas y minerales" at bounding box center [1003, 425] width 235 height 58
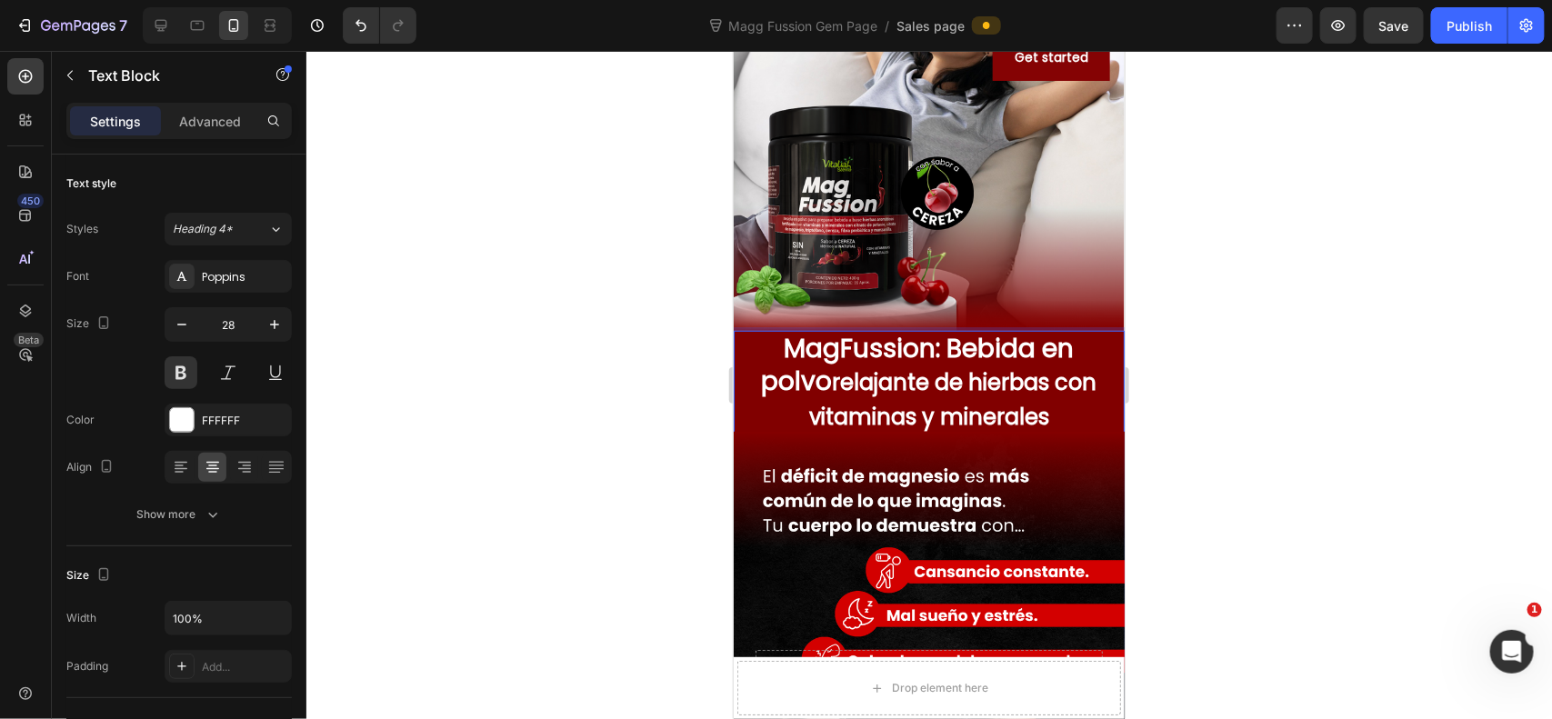
click at [896, 374] on span "relajante de hierbas con vitaminas y minerales" at bounding box center [952, 398] width 288 height 64
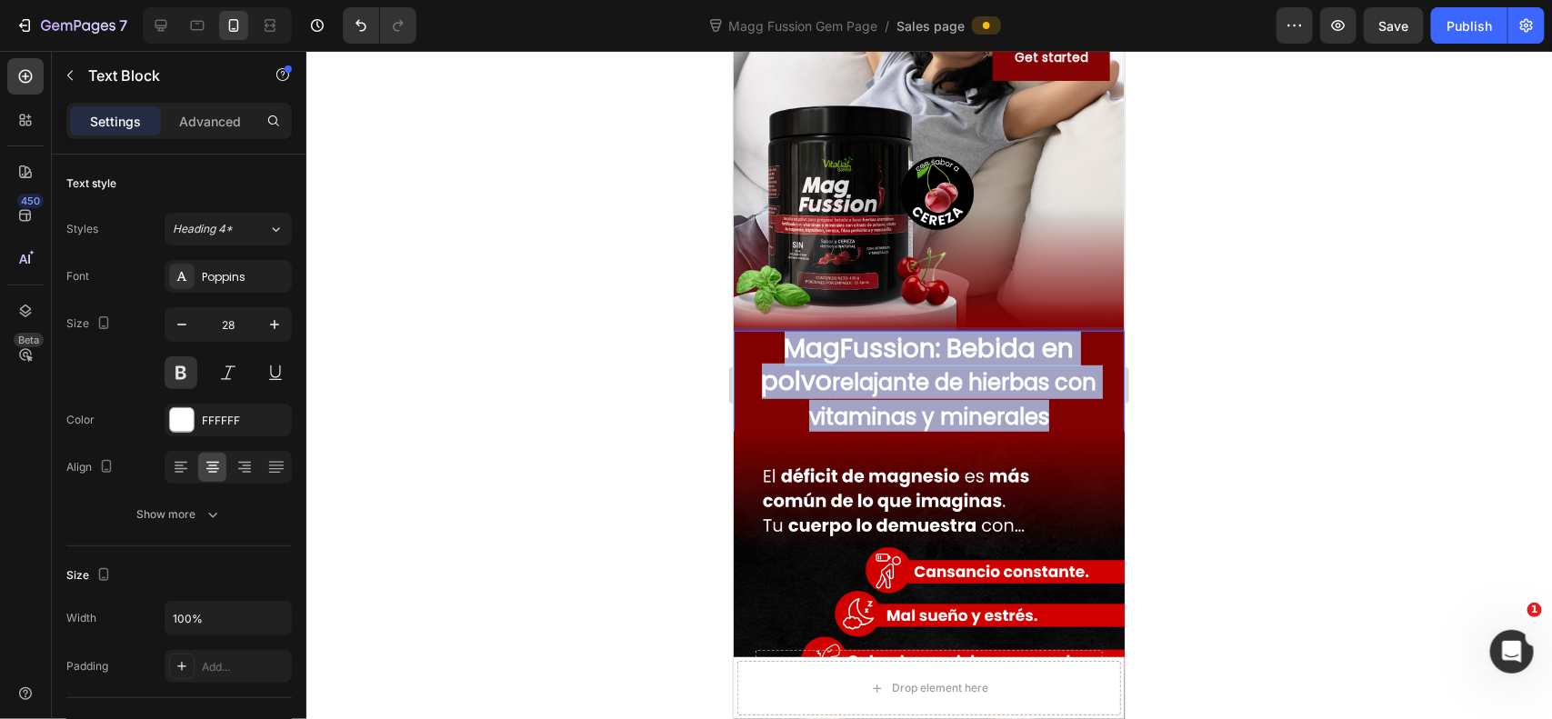
click at [896, 374] on span "relajante de hierbas con vitaminas y minerales" at bounding box center [952, 398] width 288 height 64
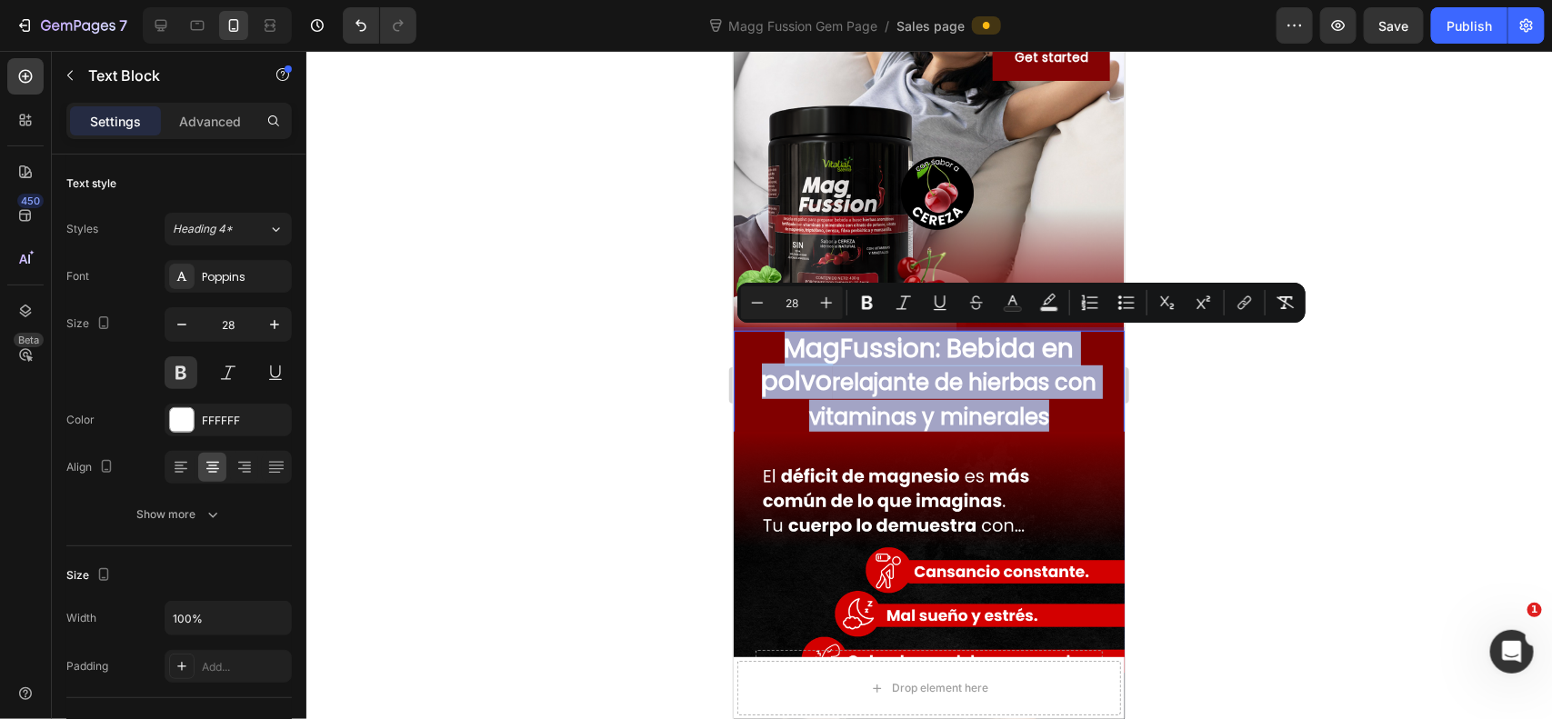
click at [944, 374] on span "relajante de hierbas con vitaminas y minerales" at bounding box center [952, 398] width 288 height 64
click at [944, 385] on span "relajante de hierbas con vitaminas y minerales" at bounding box center [952, 398] width 288 height 64
type input "24"
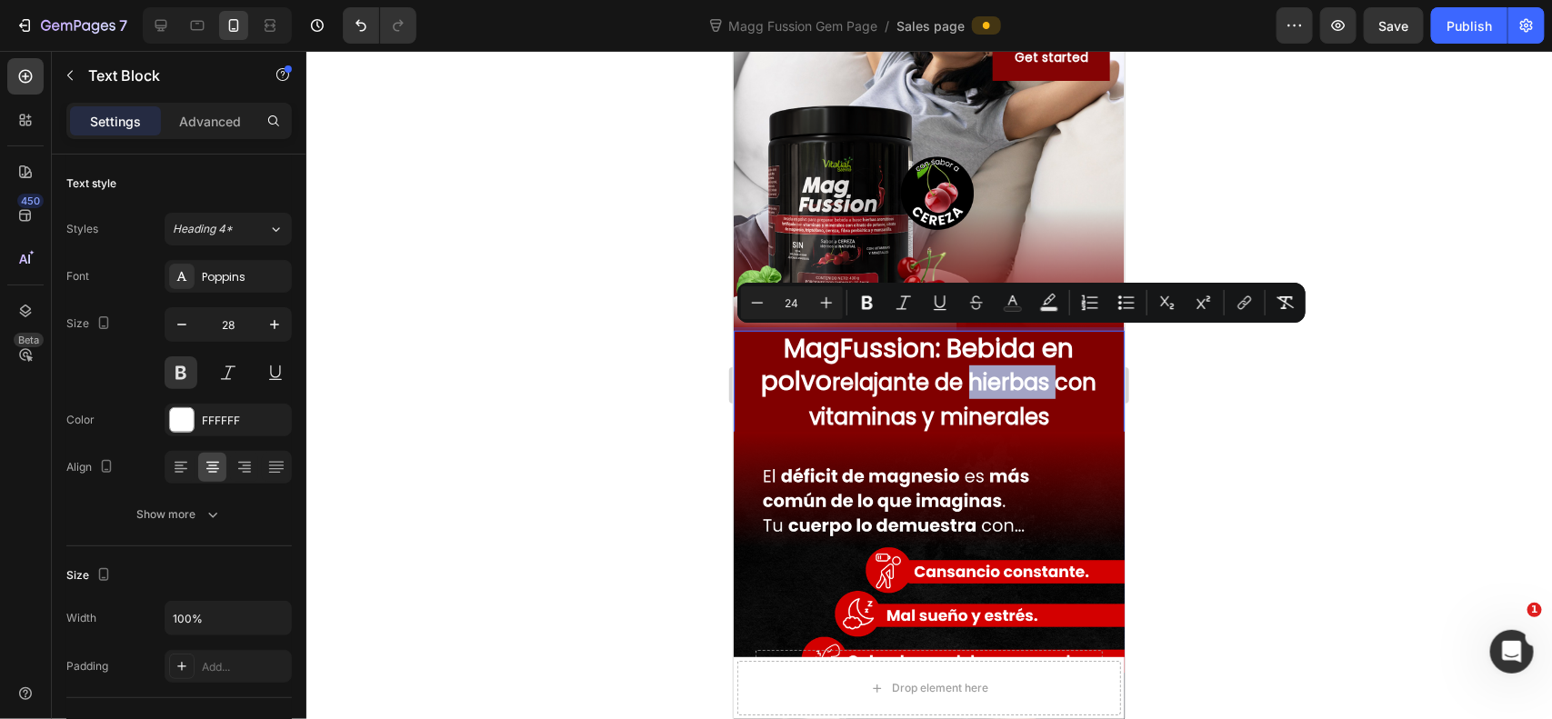
click at [944, 385] on span "relajante de hierbas con vitaminas y minerales" at bounding box center [952, 398] width 288 height 64
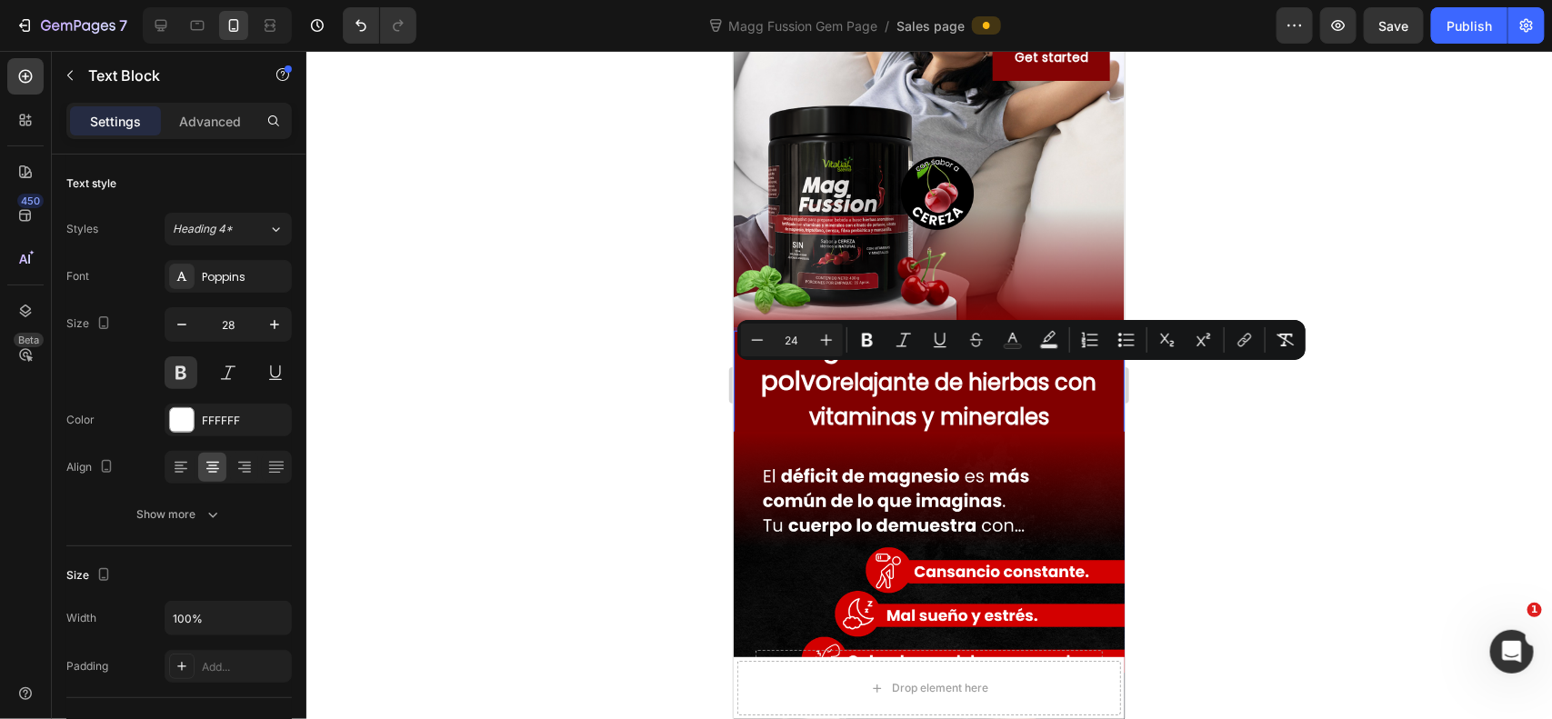
click at [857, 393] on span "relajante de hierbas con vitaminas y minerales" at bounding box center [952, 398] width 288 height 64
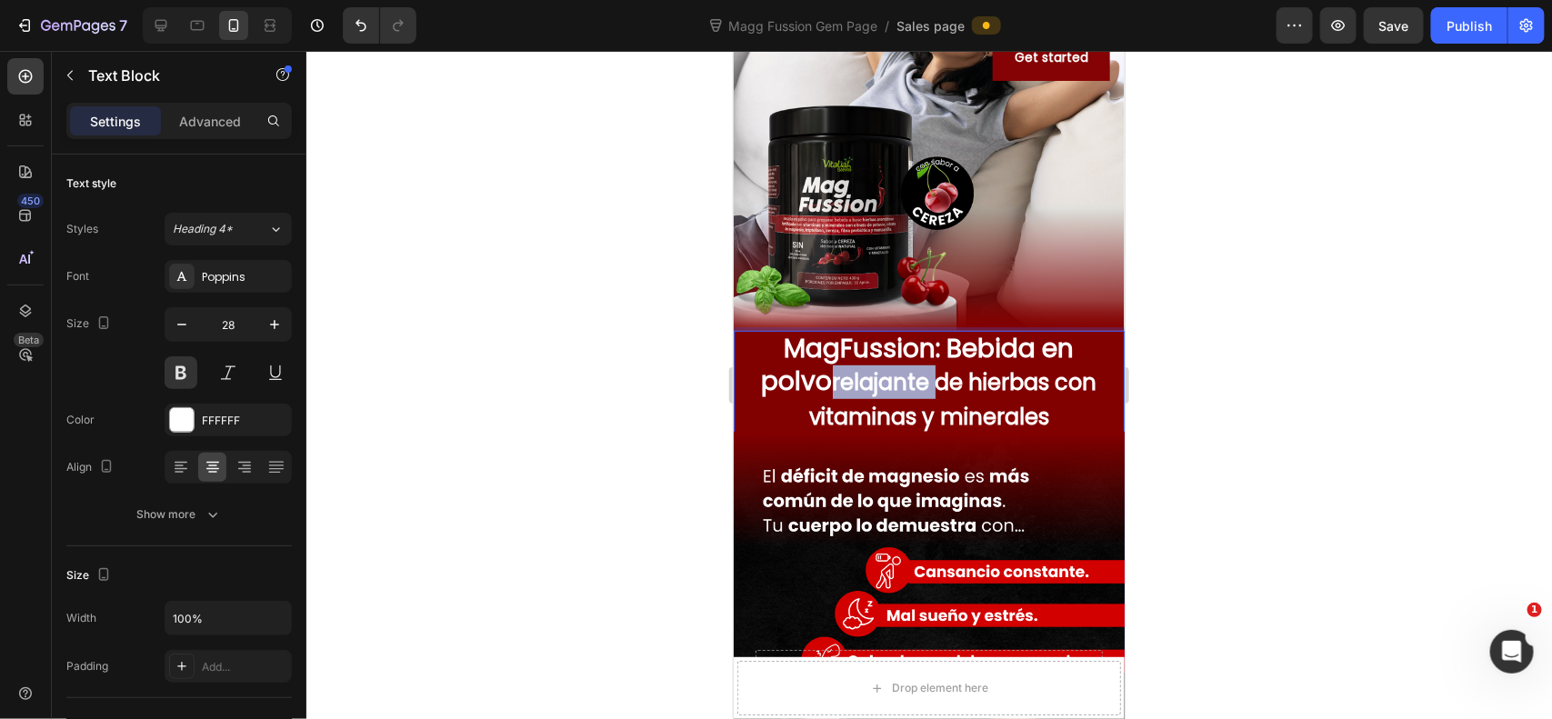
click at [857, 393] on span "relajante de hierbas con vitaminas y minerales" at bounding box center [952, 398] width 288 height 64
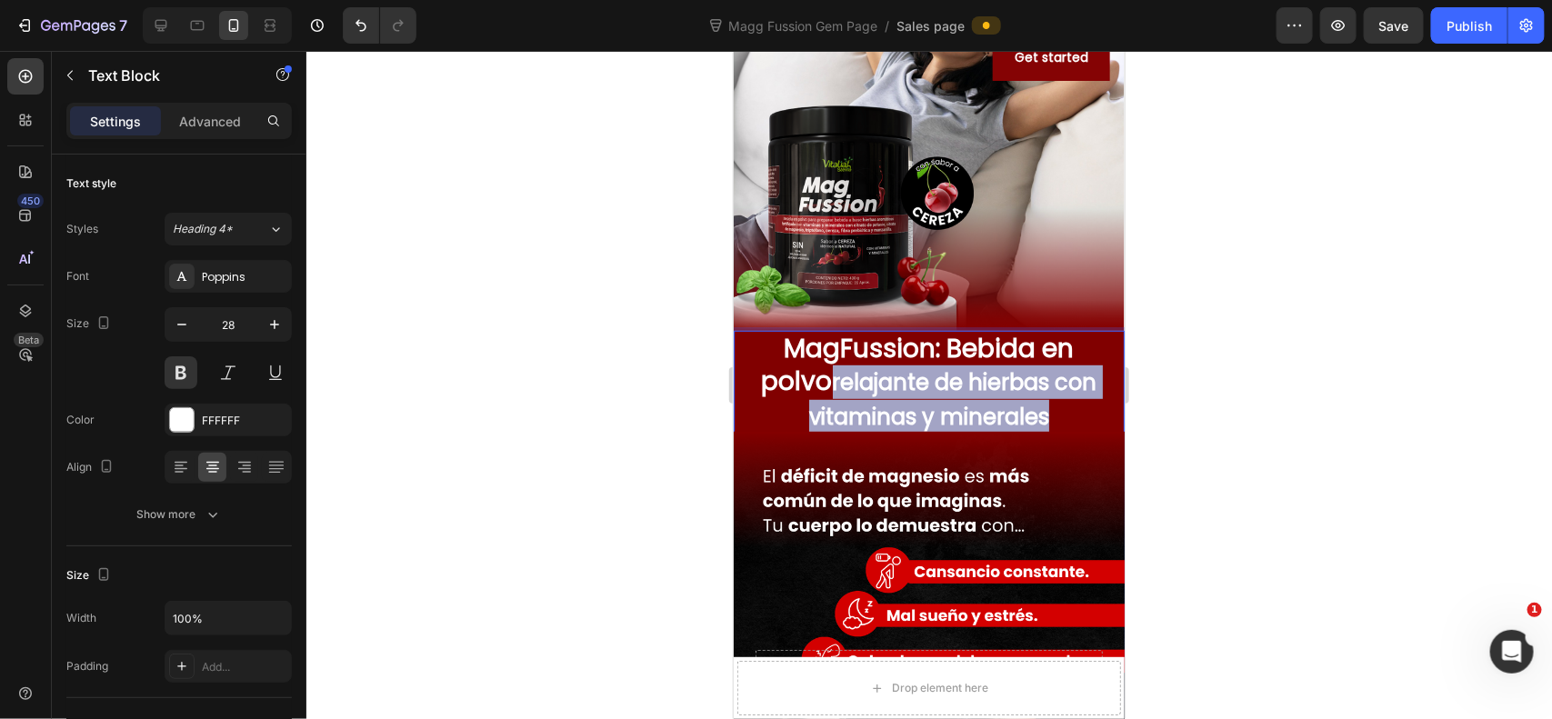
click at [1002, 427] on span "relajante de hierbas con vitaminas y minerales" at bounding box center [952, 398] width 288 height 64
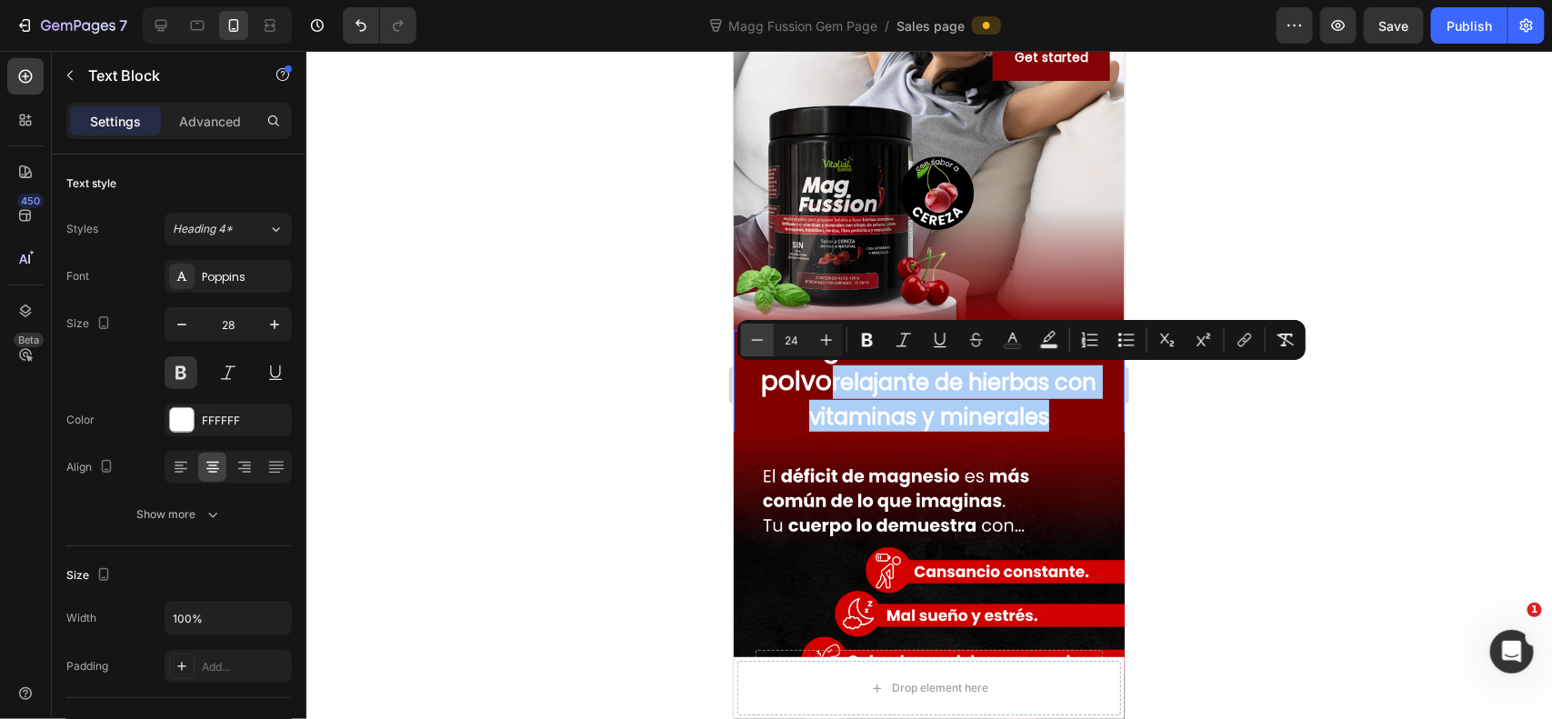
click at [762, 337] on icon "Editor contextual toolbar" at bounding box center [757, 340] width 18 height 18
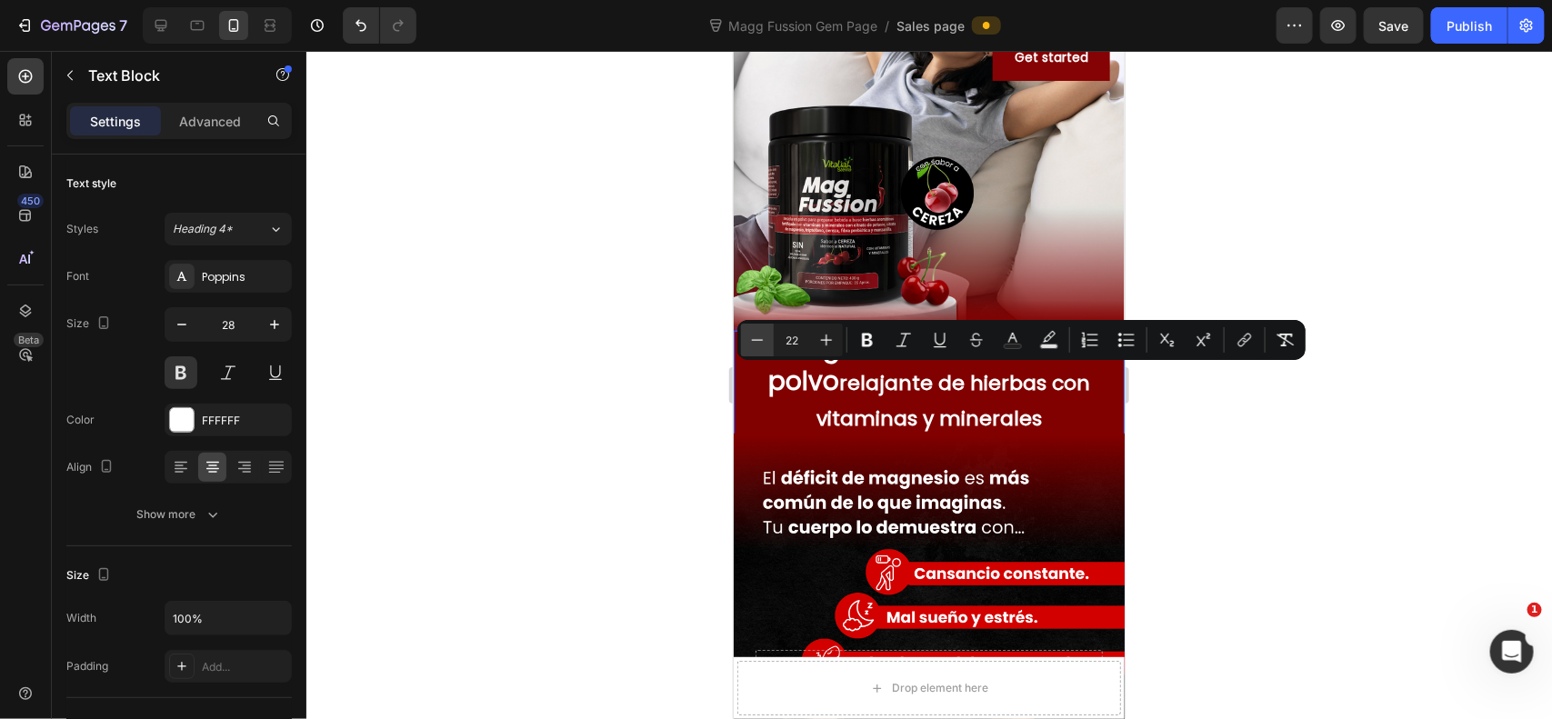
click at [762, 337] on icon "Editor contextual toolbar" at bounding box center [757, 340] width 18 height 18
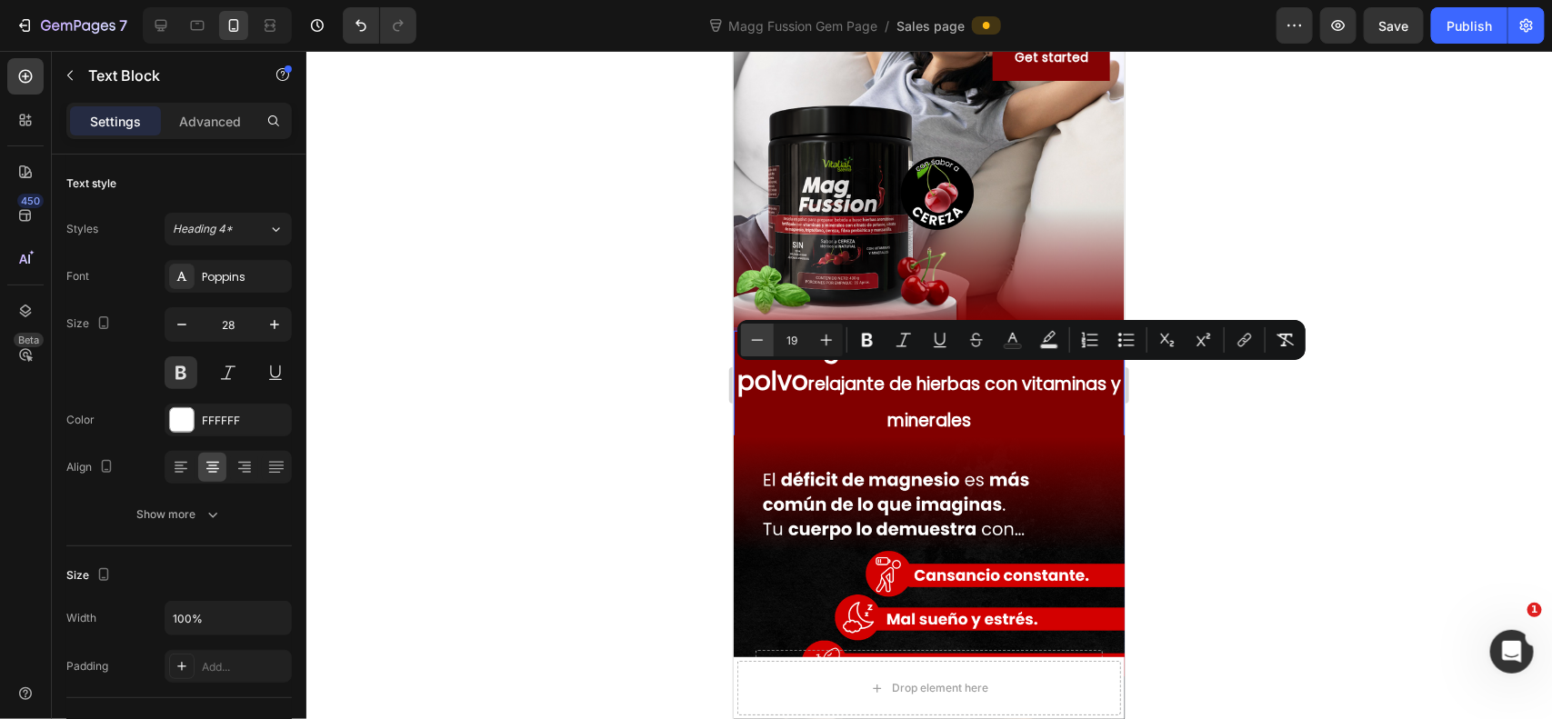
click at [762, 337] on icon "Editor contextual toolbar" at bounding box center [757, 340] width 18 height 18
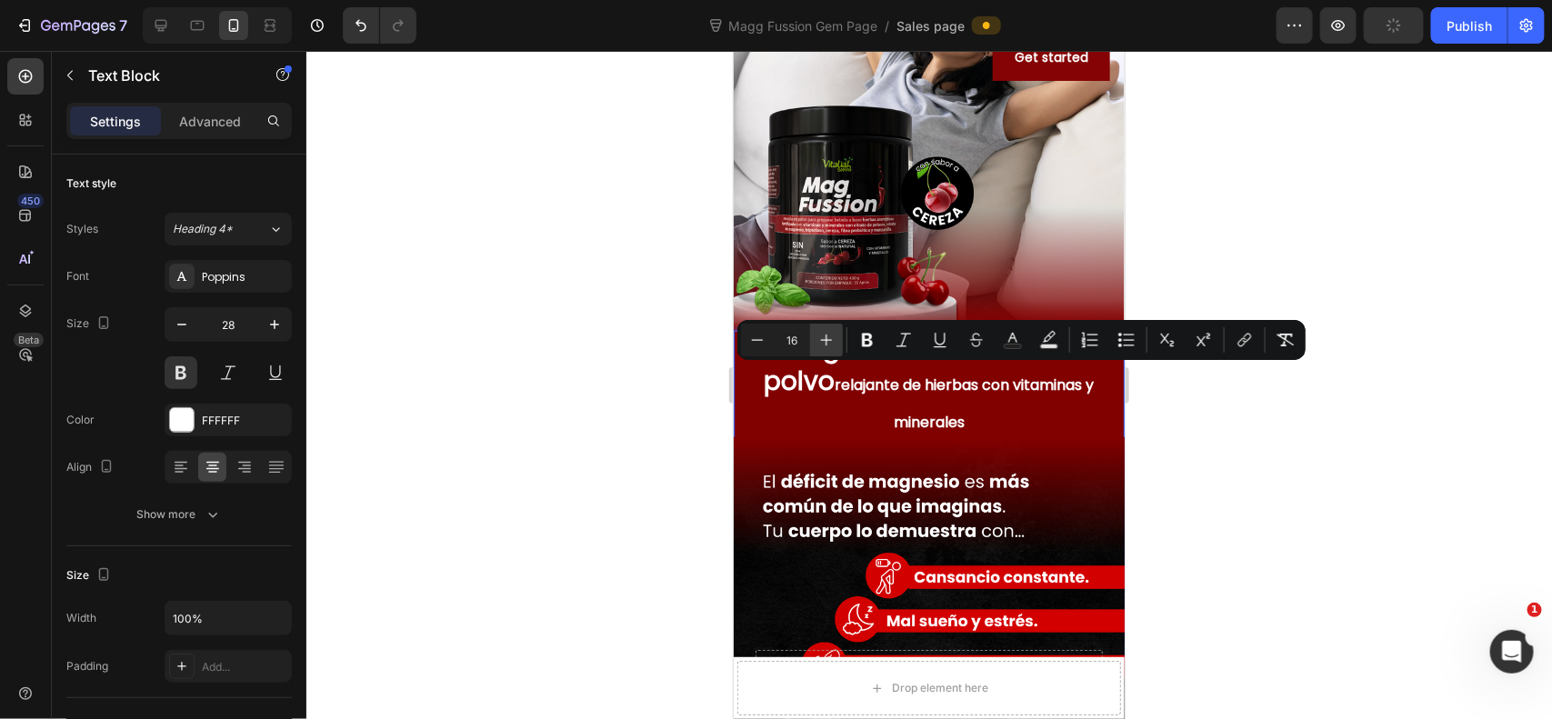
click at [817, 344] on icon "Editor contextual toolbar" at bounding box center [826, 340] width 18 height 18
type input "17"
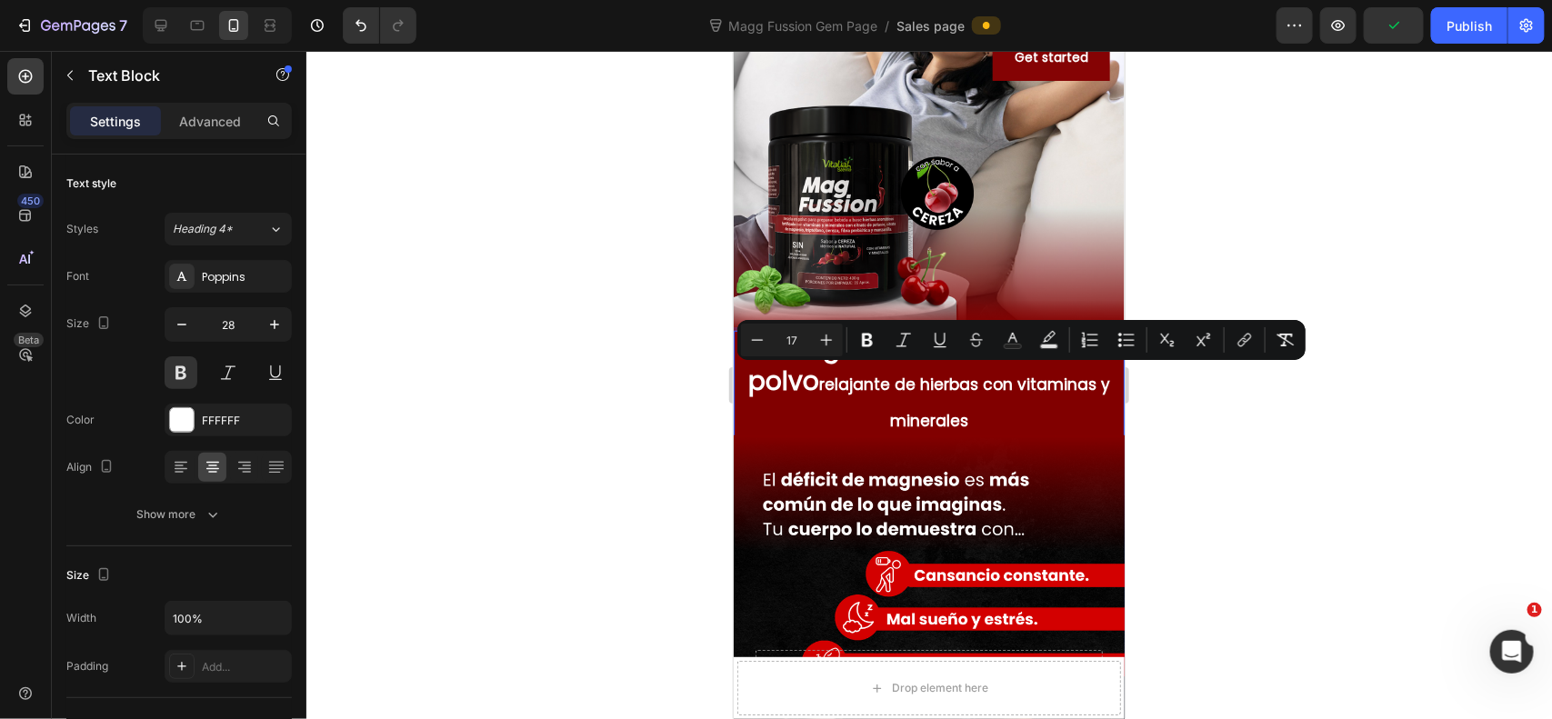
click at [1219, 256] on div at bounding box center [929, 385] width 1246 height 668
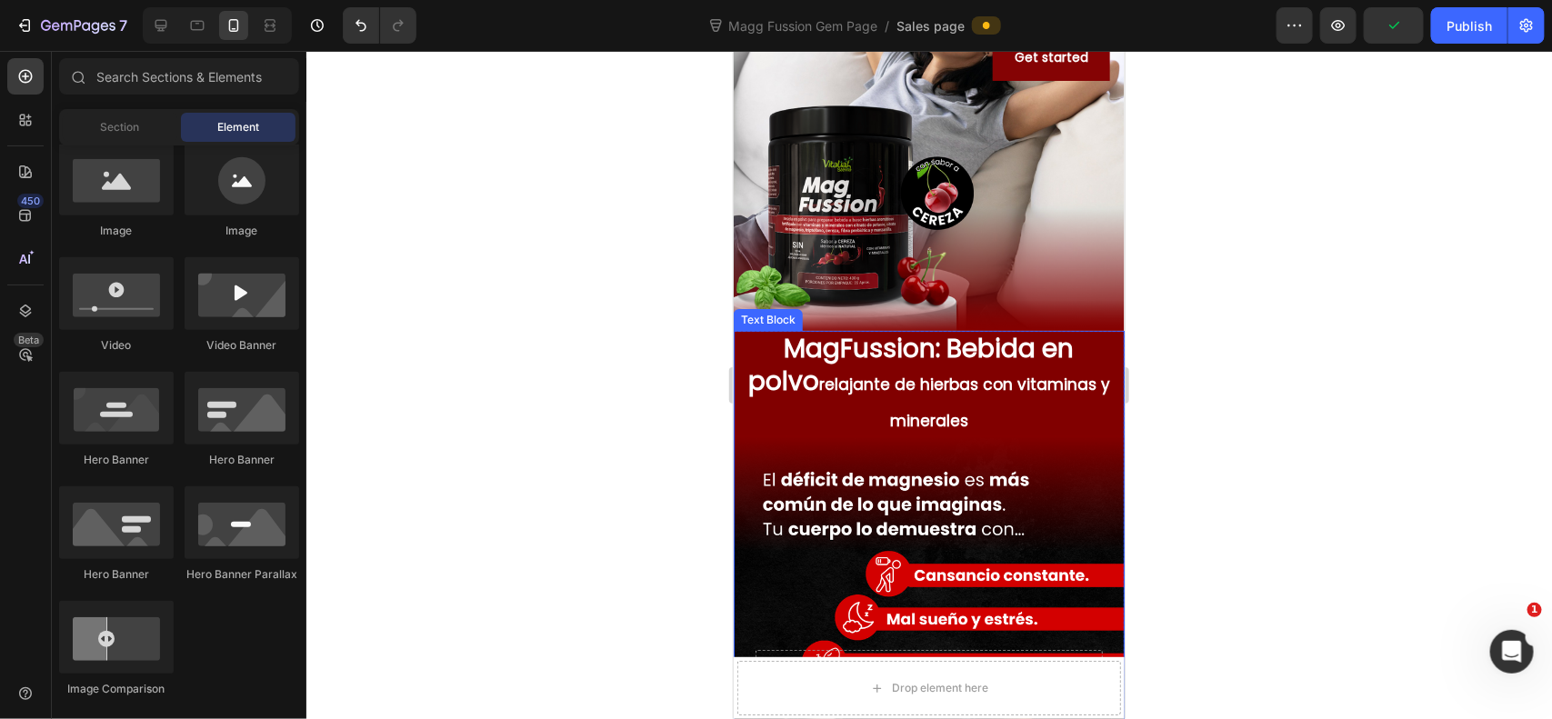
click at [1020, 338] on p "MagFussion: Bebida en polvo relajante de hierbas con vitaminas y minerales" at bounding box center [928, 384] width 387 height 105
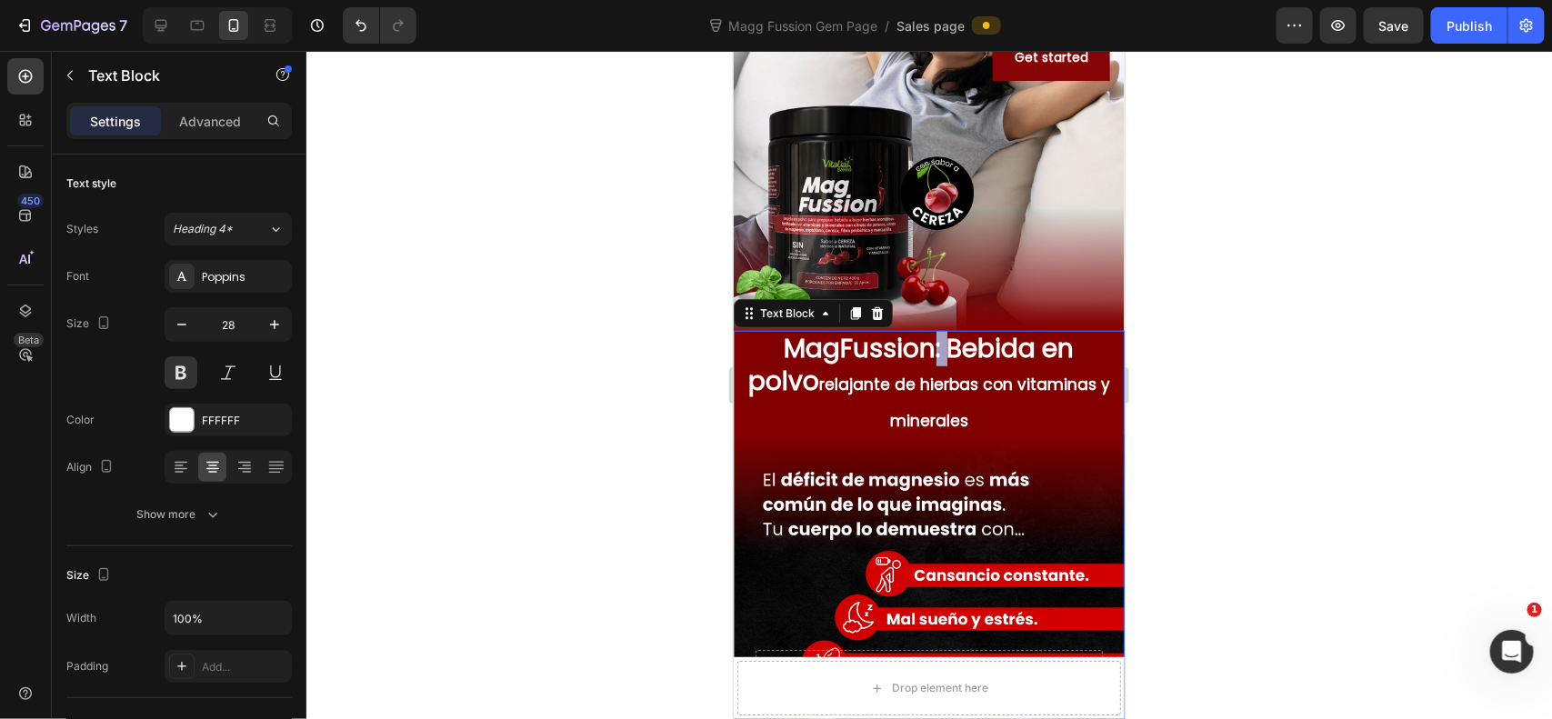
click at [886, 345] on p "MagFussion: Bebida en polvo relajante de hierbas con vitaminas y minerales" at bounding box center [928, 384] width 387 height 105
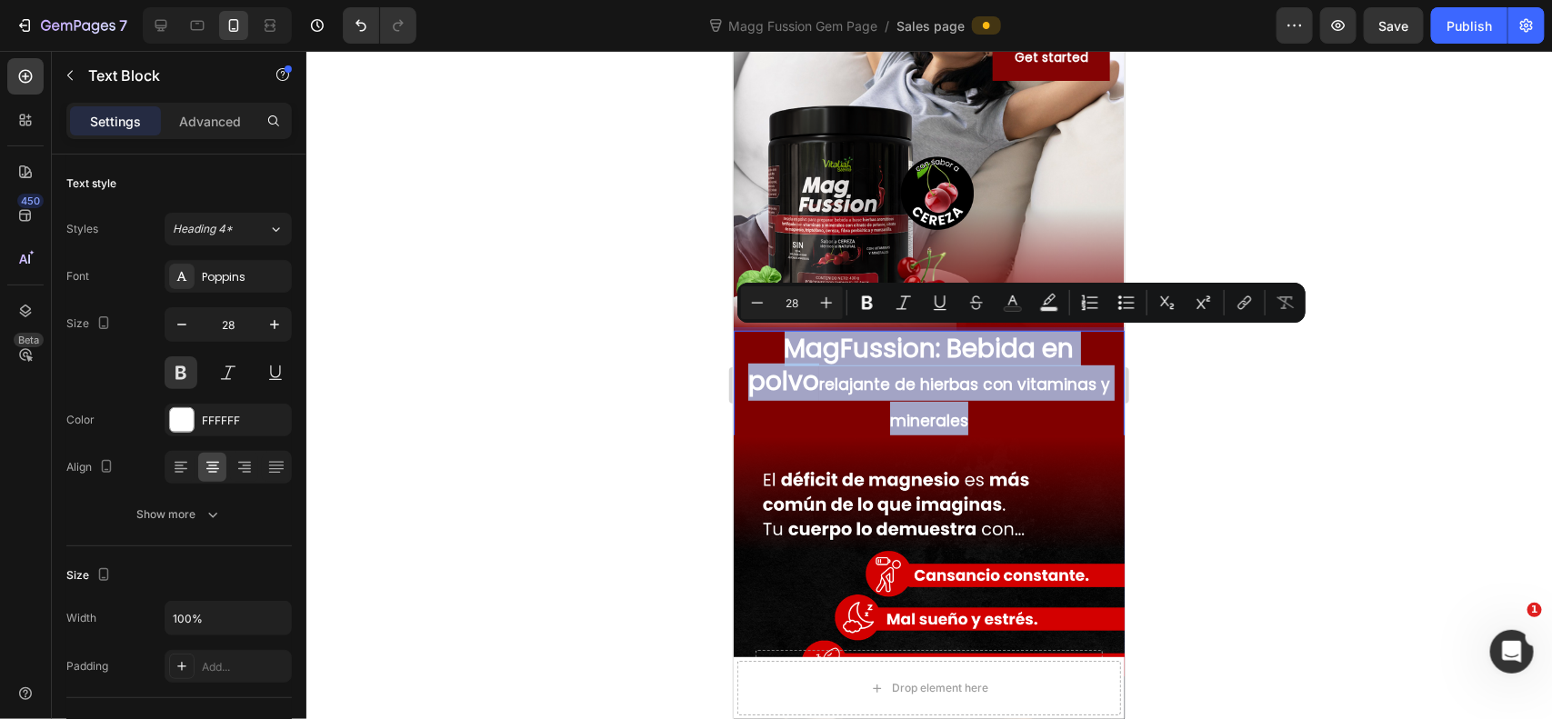
click at [887, 345] on p "MagFussion: Bebida en polvo relajante de hierbas con vitaminas y minerales" at bounding box center [928, 384] width 387 height 105
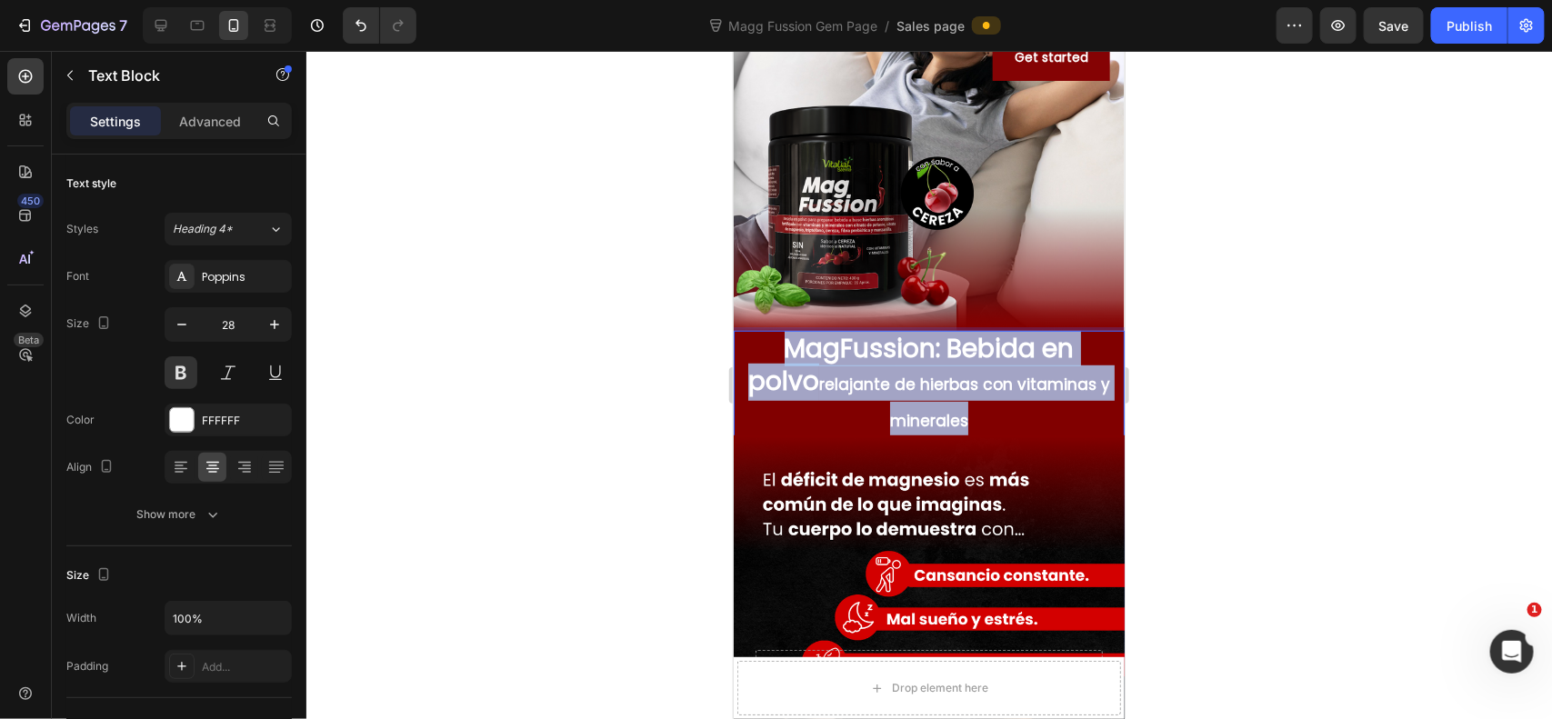
click at [887, 345] on p "MagFussion: Bebida en polvo relajante de hierbas con vitaminas y minerales" at bounding box center [928, 384] width 387 height 105
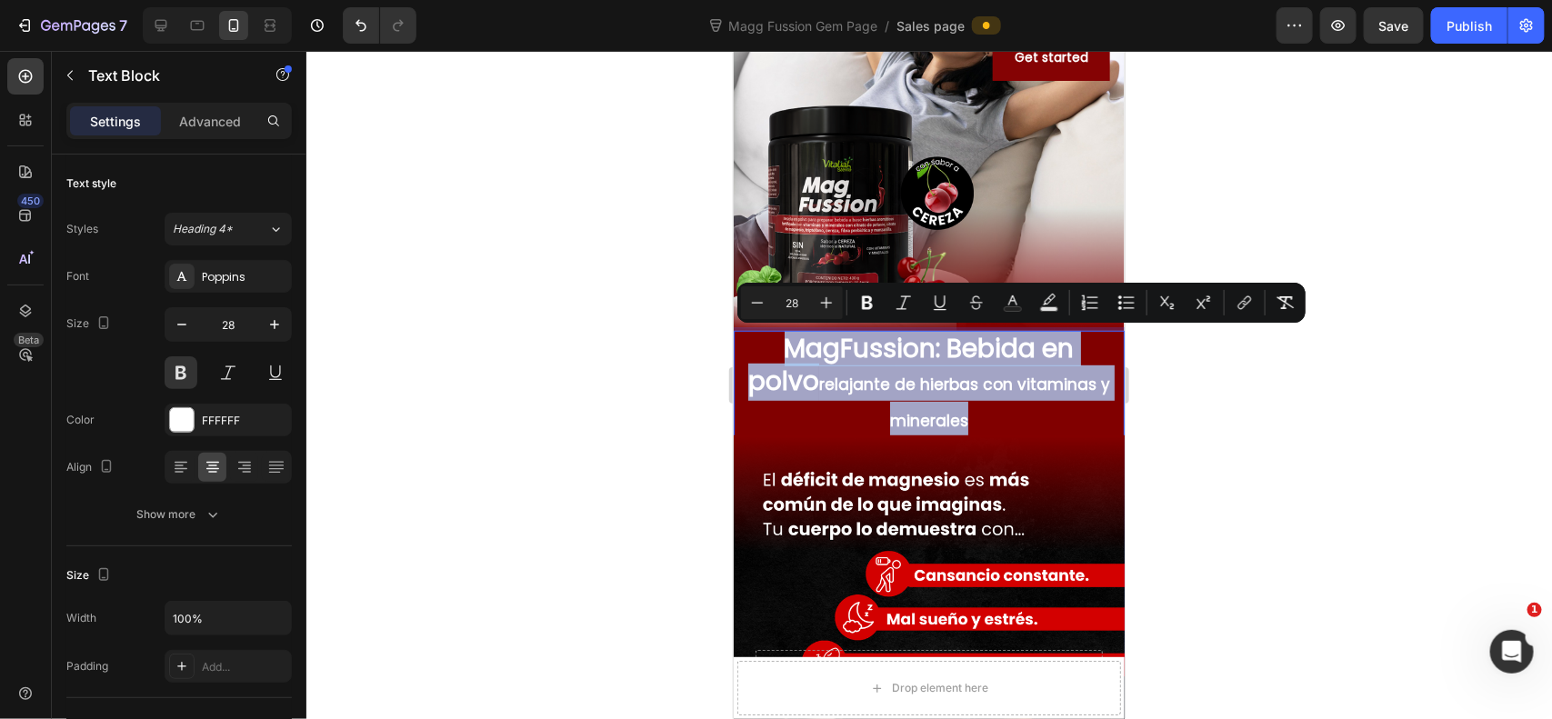
click at [869, 386] on span "relajante de hierbas con vitaminas y minerales" at bounding box center [963, 401] width 291 height 57
type input "17"
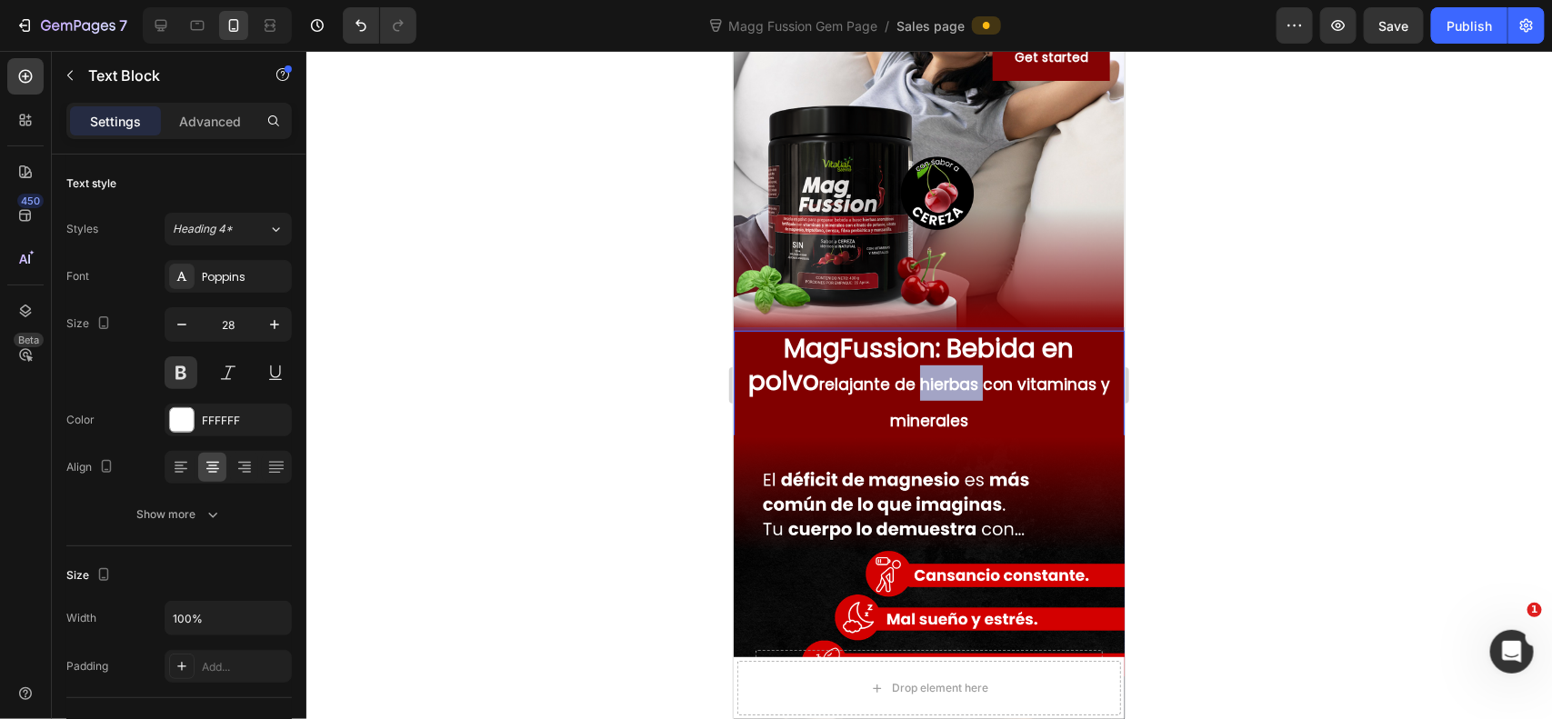
click at [869, 386] on span "relajante de hierbas con vitaminas y minerales" at bounding box center [963, 401] width 291 height 57
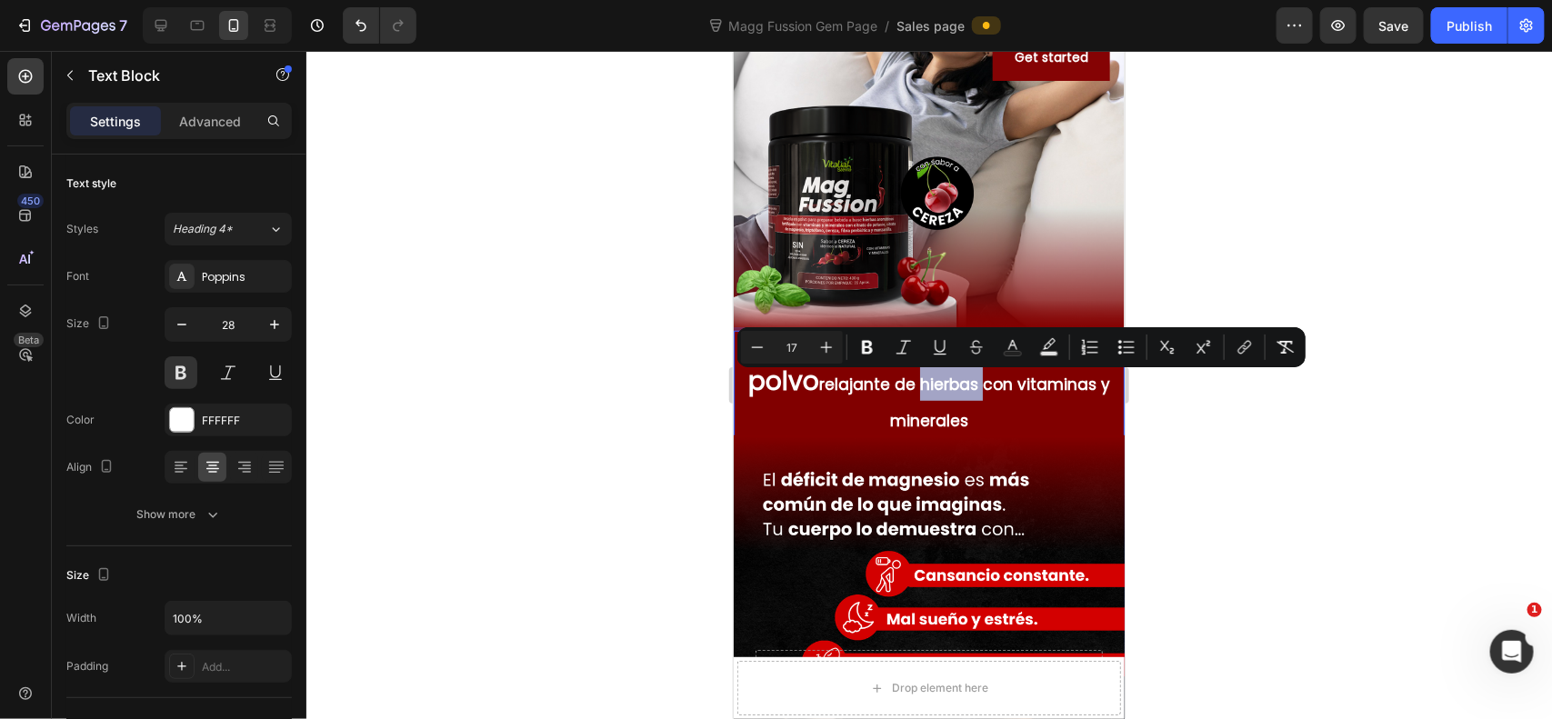
type input "28"
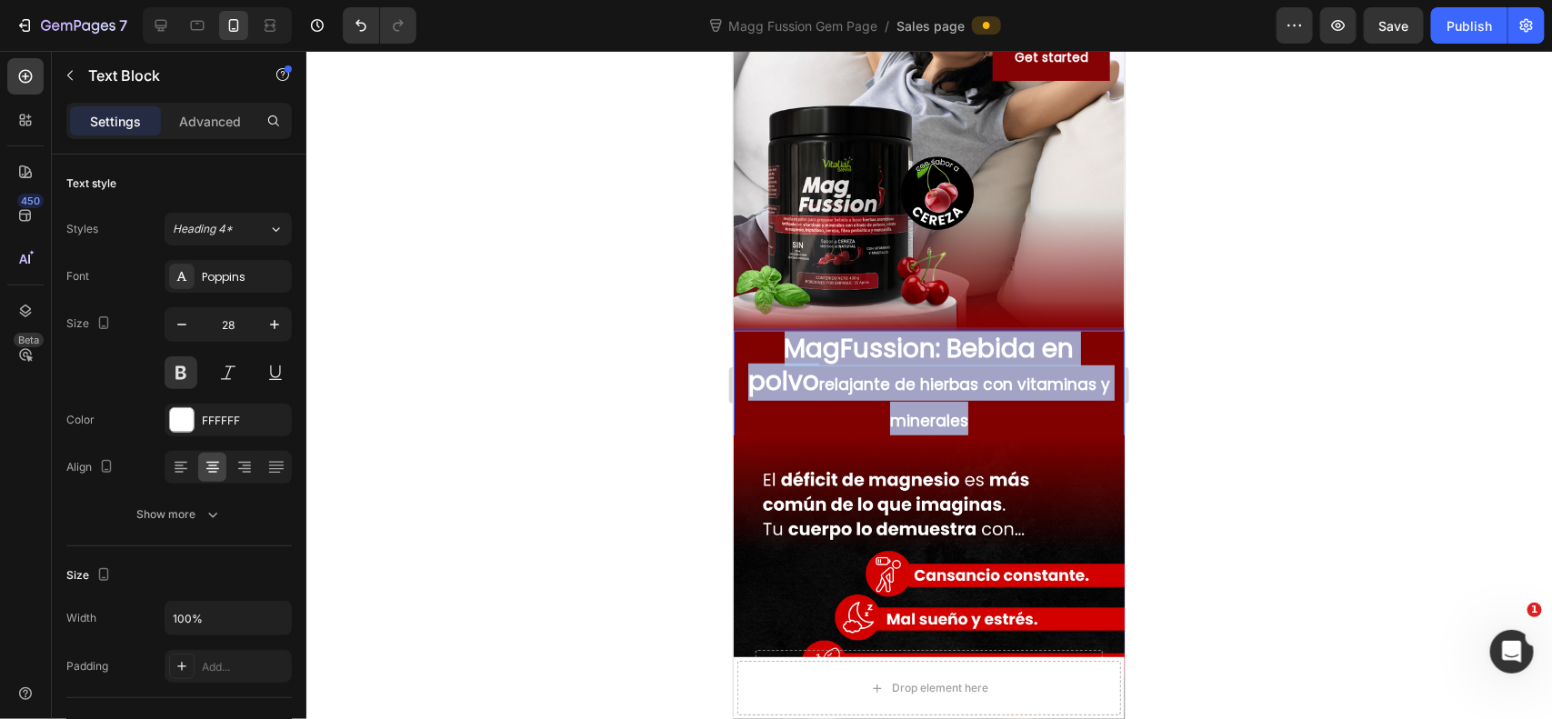
click at [869, 386] on span "relajante de hierbas con vitaminas y minerales" at bounding box center [963, 401] width 291 height 57
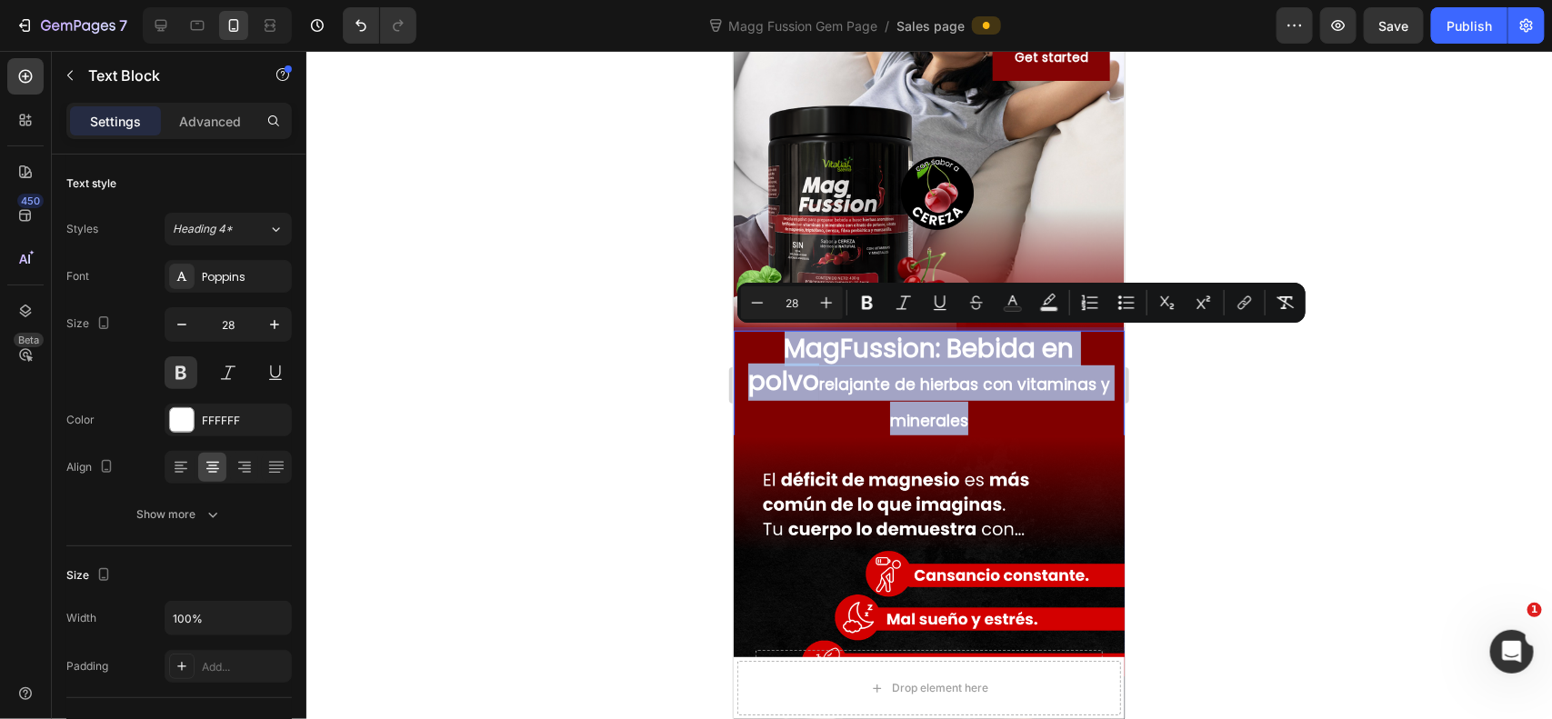
click at [864, 385] on span "relajante de hierbas con vitaminas y minerales" at bounding box center [963, 401] width 291 height 57
type input "17"
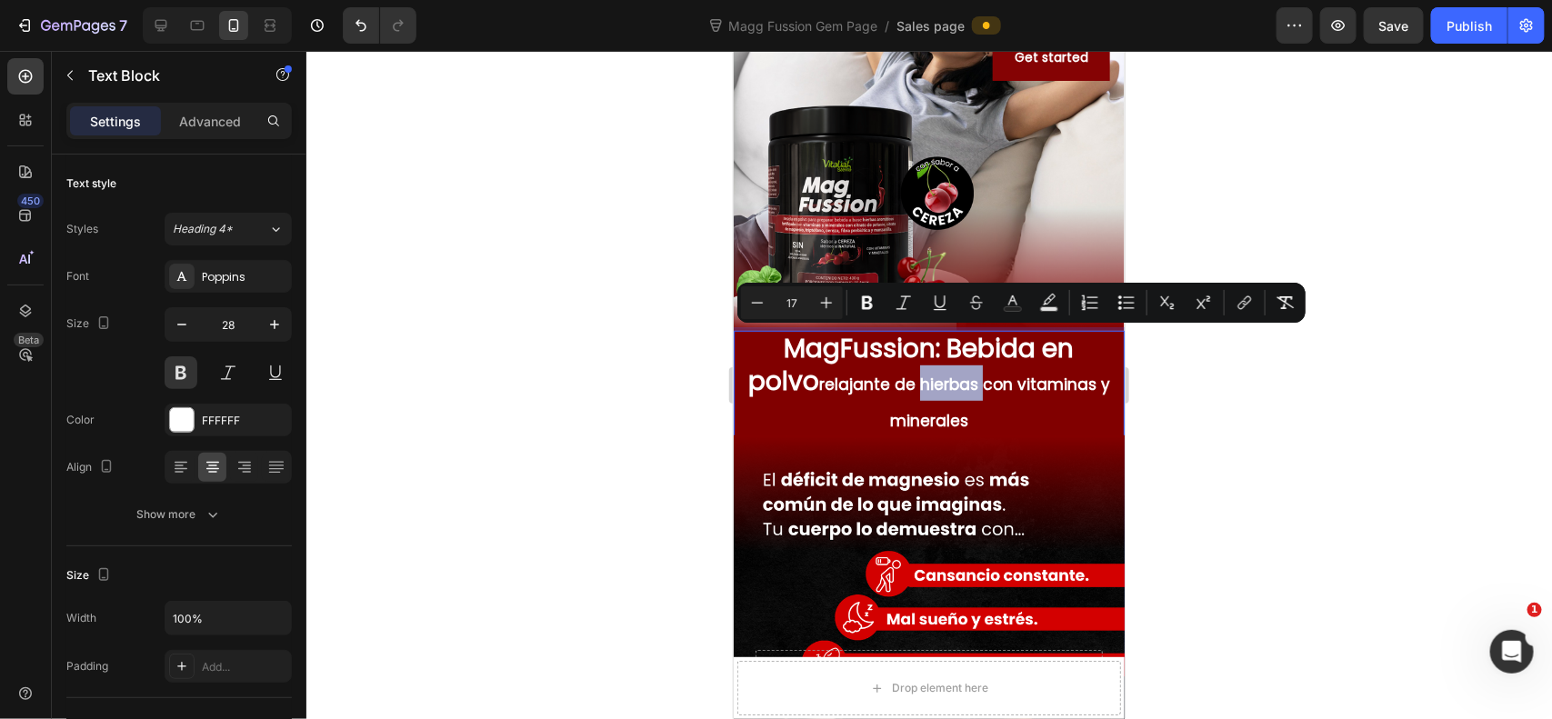
click at [864, 385] on span "relajante de hierbas con vitaminas y minerales" at bounding box center [963, 401] width 291 height 57
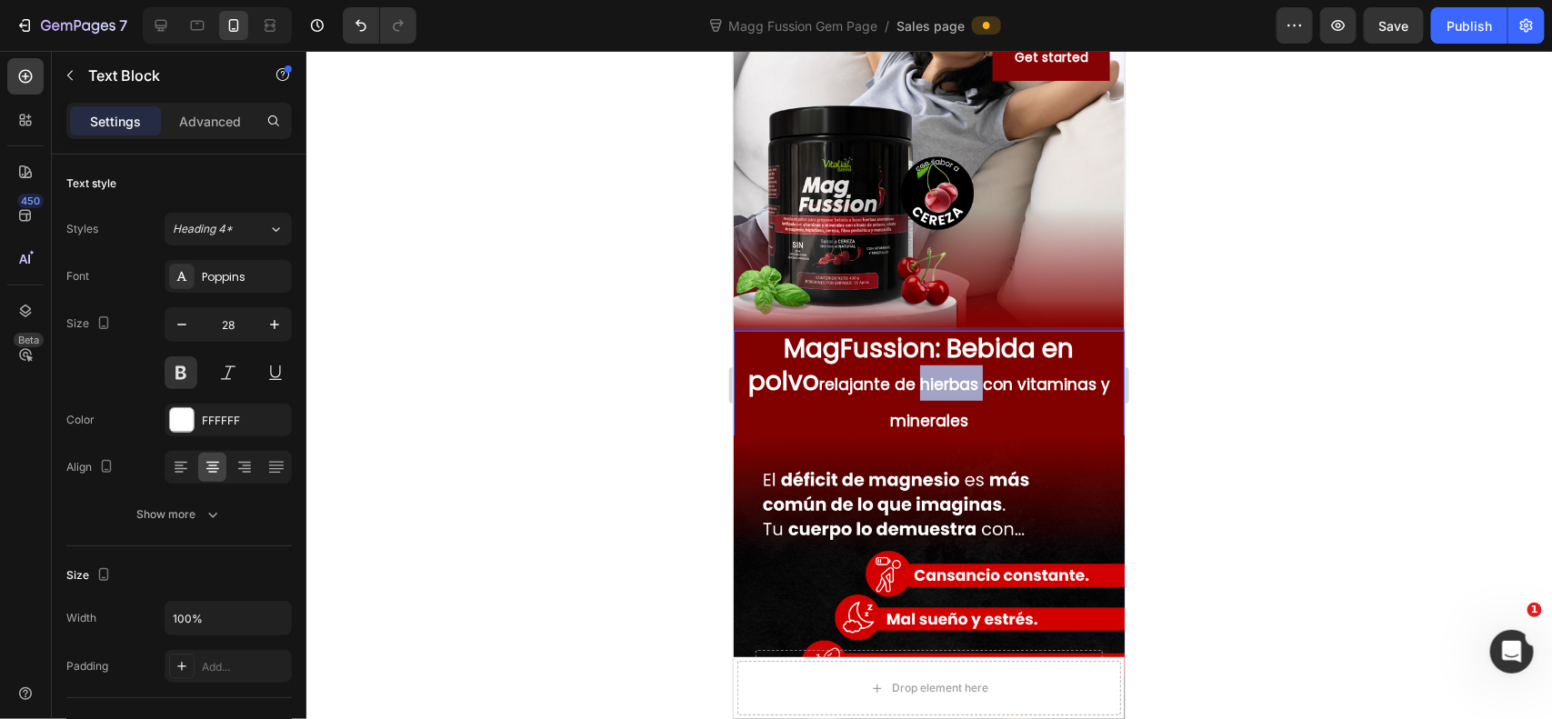
click at [861, 388] on span "relajante de hierbas con vitaminas y minerales" at bounding box center [963, 401] width 291 height 57
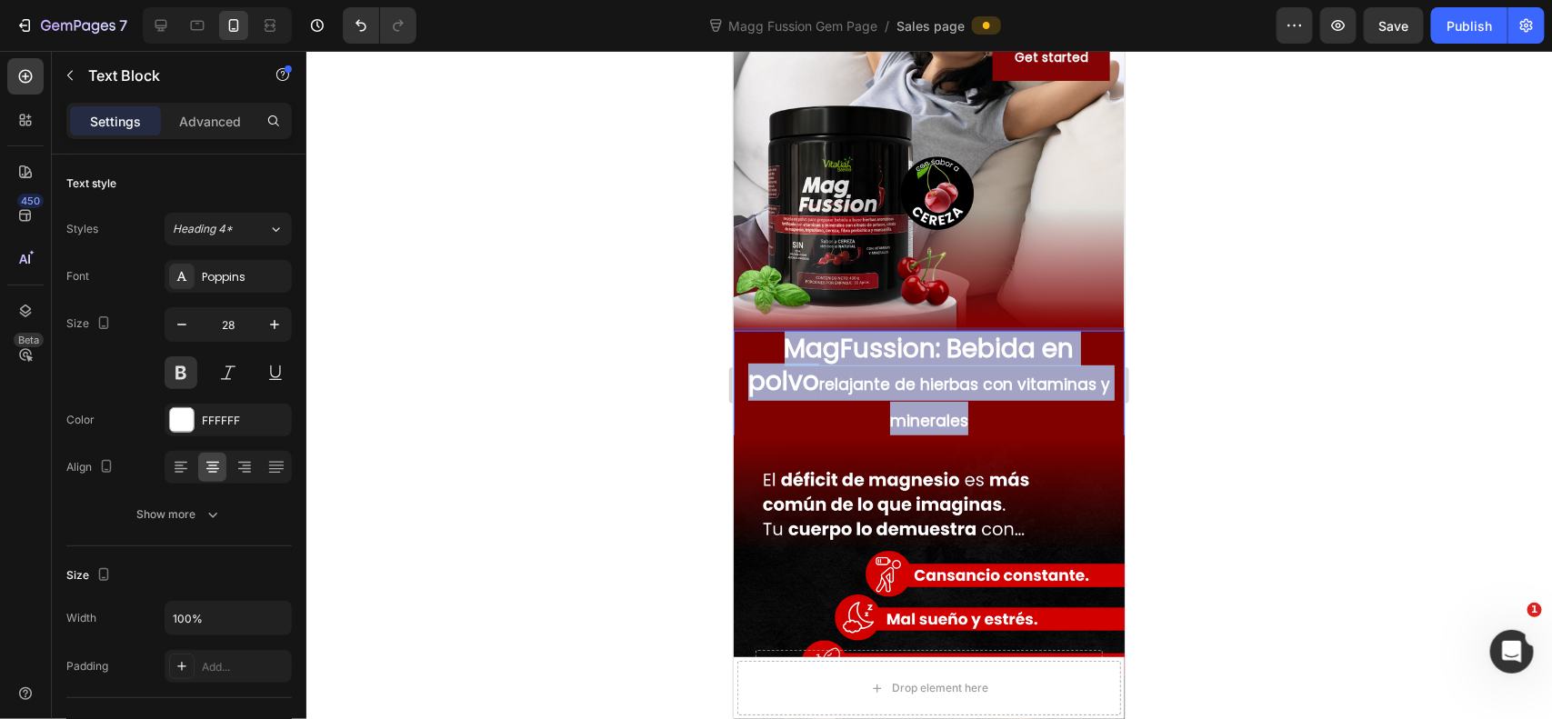
click at [861, 388] on span "relajante de hierbas con vitaminas y minerales" at bounding box center [963, 401] width 291 height 57
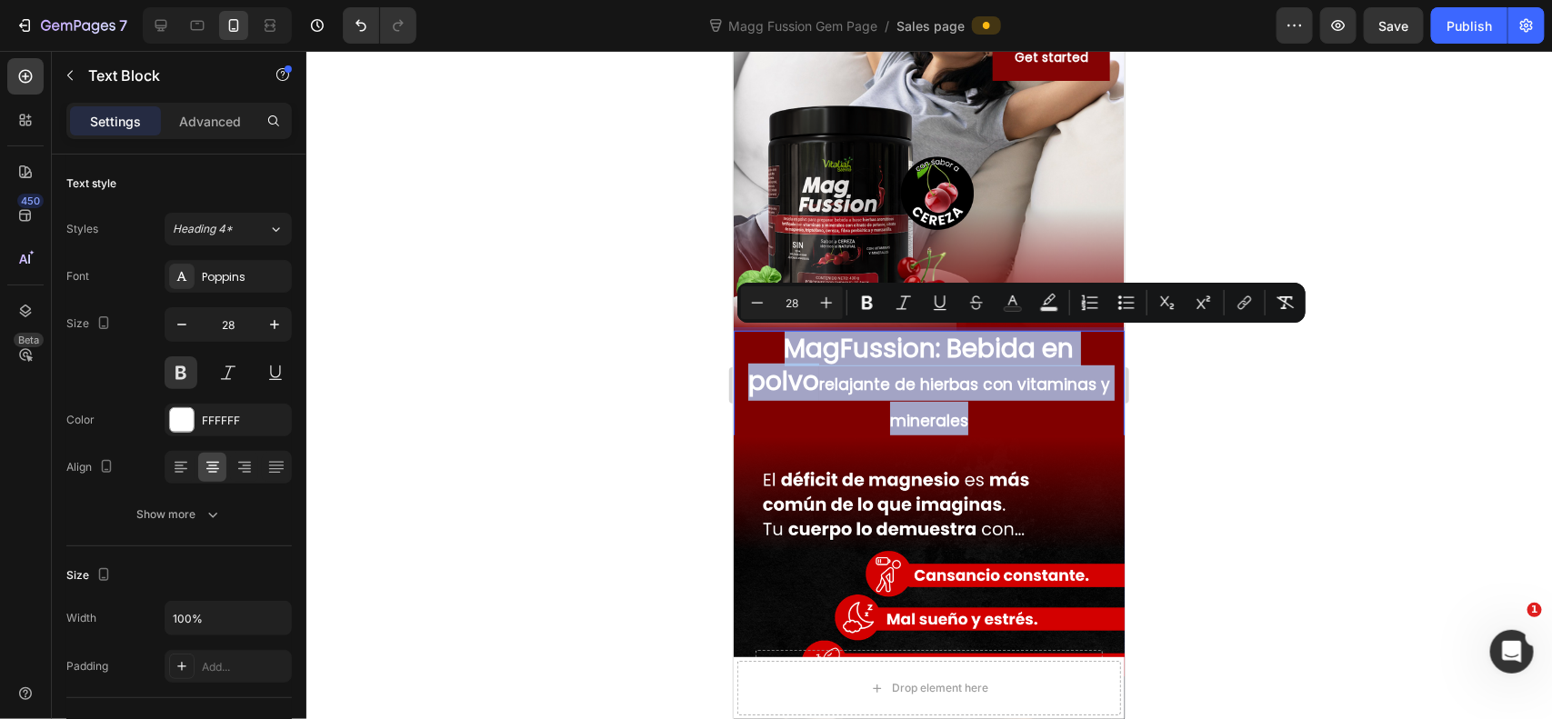
click at [861, 388] on span "relajante de hierbas con vitaminas y minerales" at bounding box center [963, 401] width 291 height 57
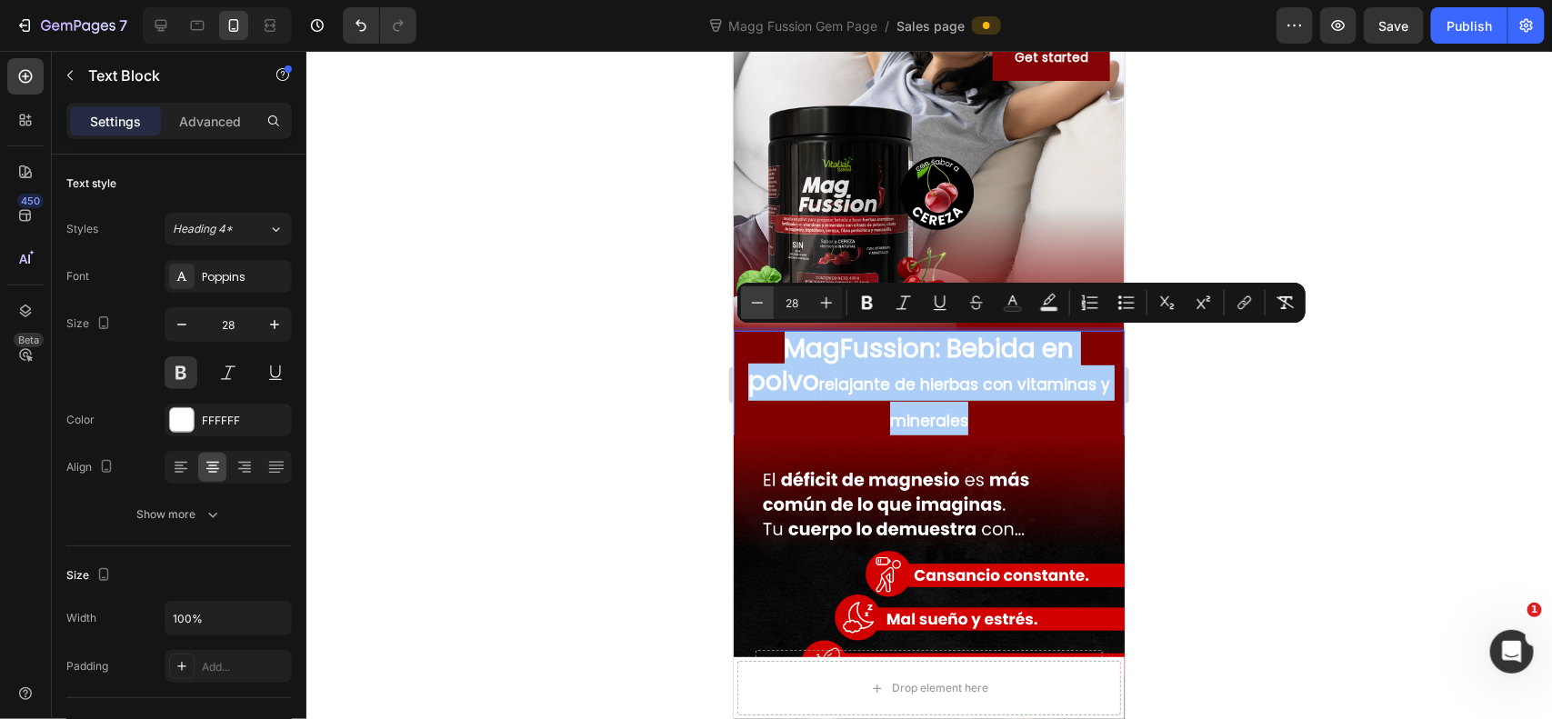
click at [762, 306] on icon "Editor contextual toolbar" at bounding box center [757, 303] width 18 height 18
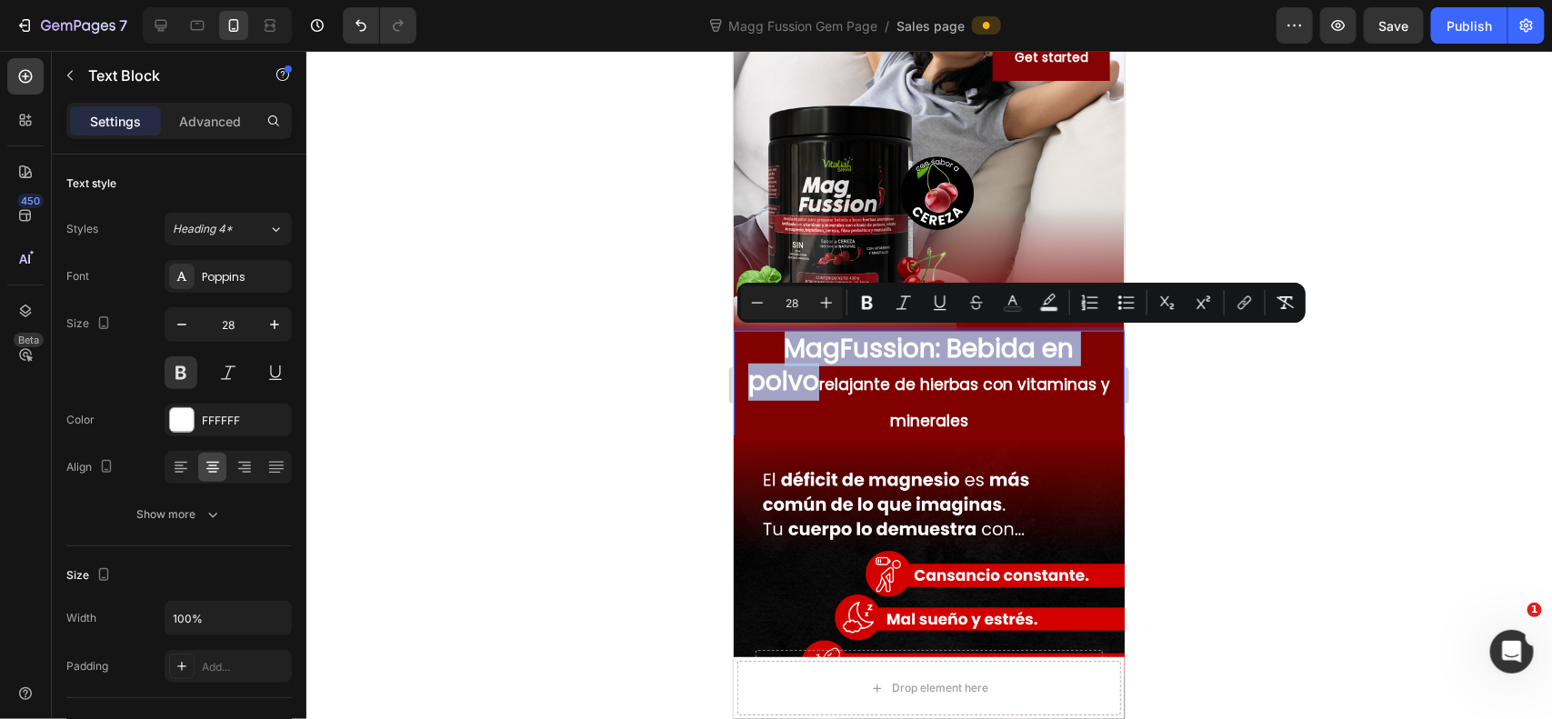
click at [956, 386] on span "relajante de hierbas con vitaminas y minerales" at bounding box center [963, 401] width 291 height 57
type input "17"
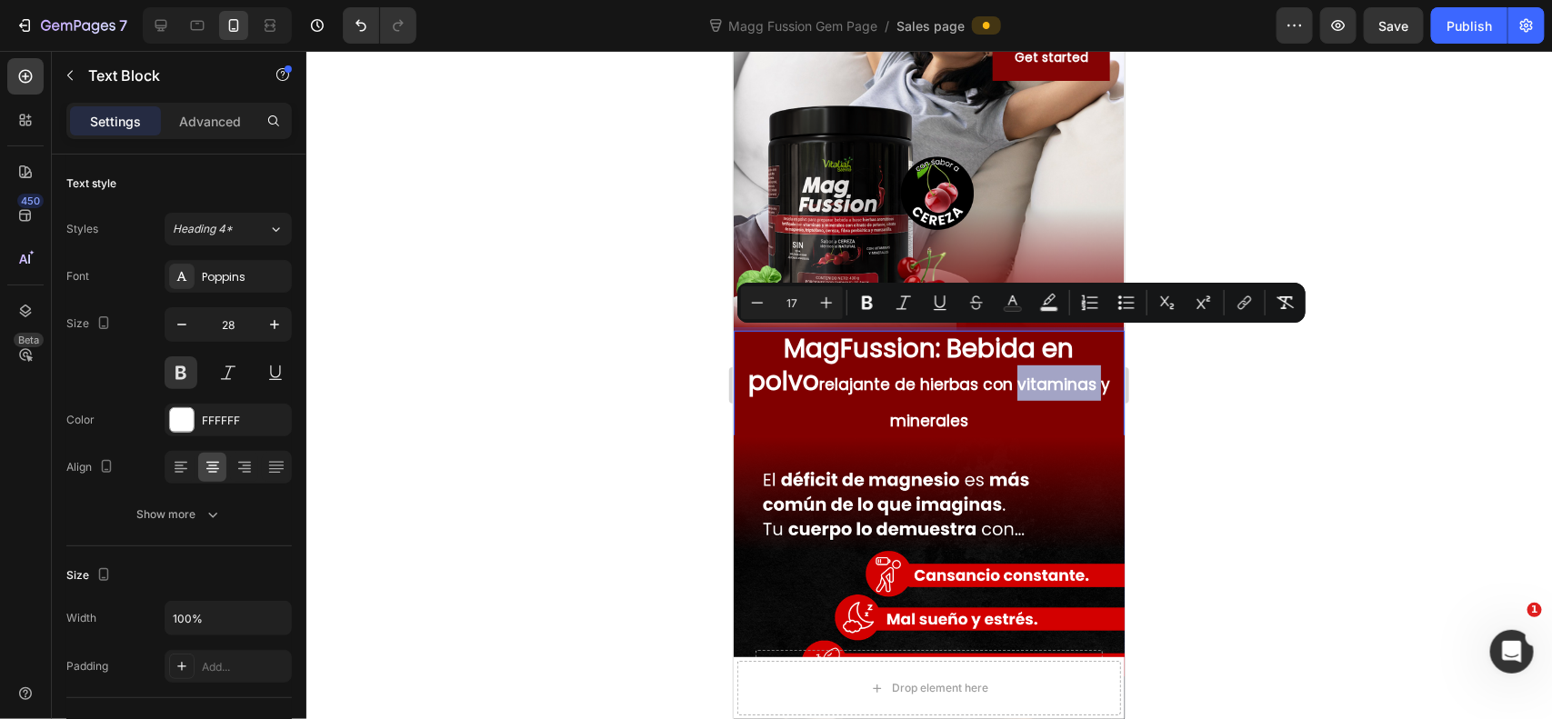
click at [956, 386] on span "relajante de hierbas con vitaminas y minerales" at bounding box center [963, 401] width 291 height 57
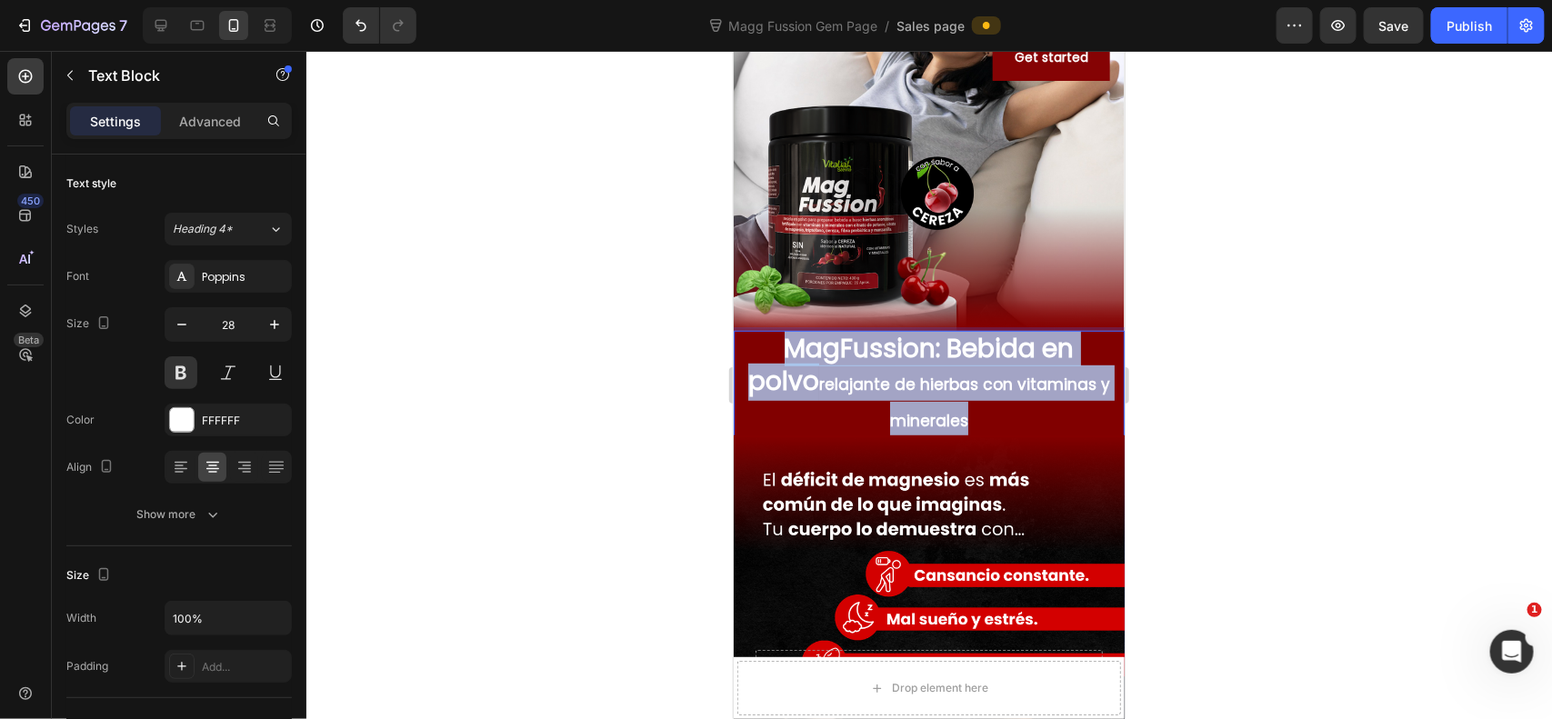
click at [956, 386] on span "relajante de hierbas con vitaminas y minerales" at bounding box center [963, 401] width 291 height 57
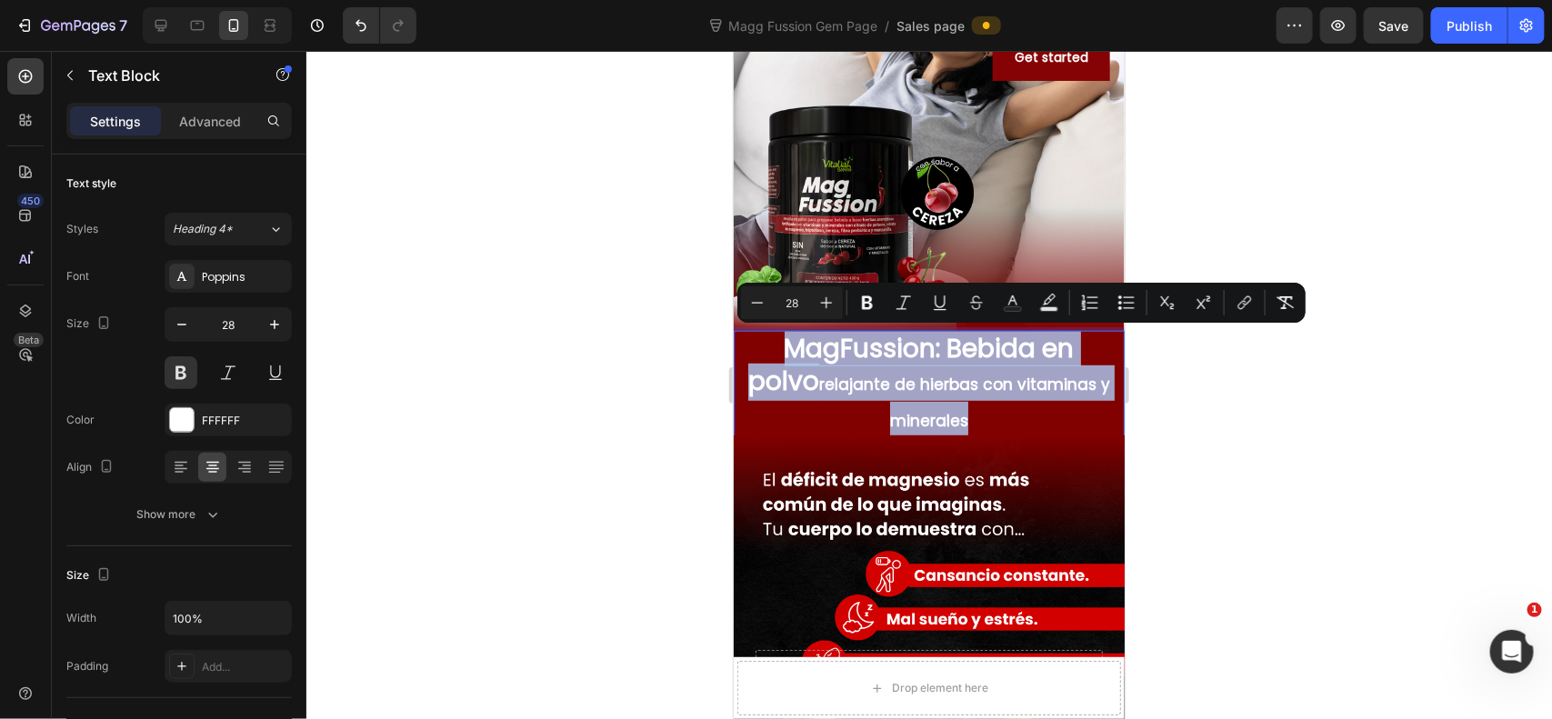
click at [956, 386] on span "relajante de hierbas con vitaminas y minerales" at bounding box center [963, 401] width 291 height 57
drag, startPoint x: 956, startPoint y: 386, endPoint x: 897, endPoint y: 395, distance: 58.9
click at [939, 391] on span "relajante de hierbas con vitaminas y minerales" at bounding box center [963, 401] width 291 height 57
click at [818, 385] on span "relajante de hierbas con vitaminas y minerales" at bounding box center [963, 401] width 291 height 57
type input "17"
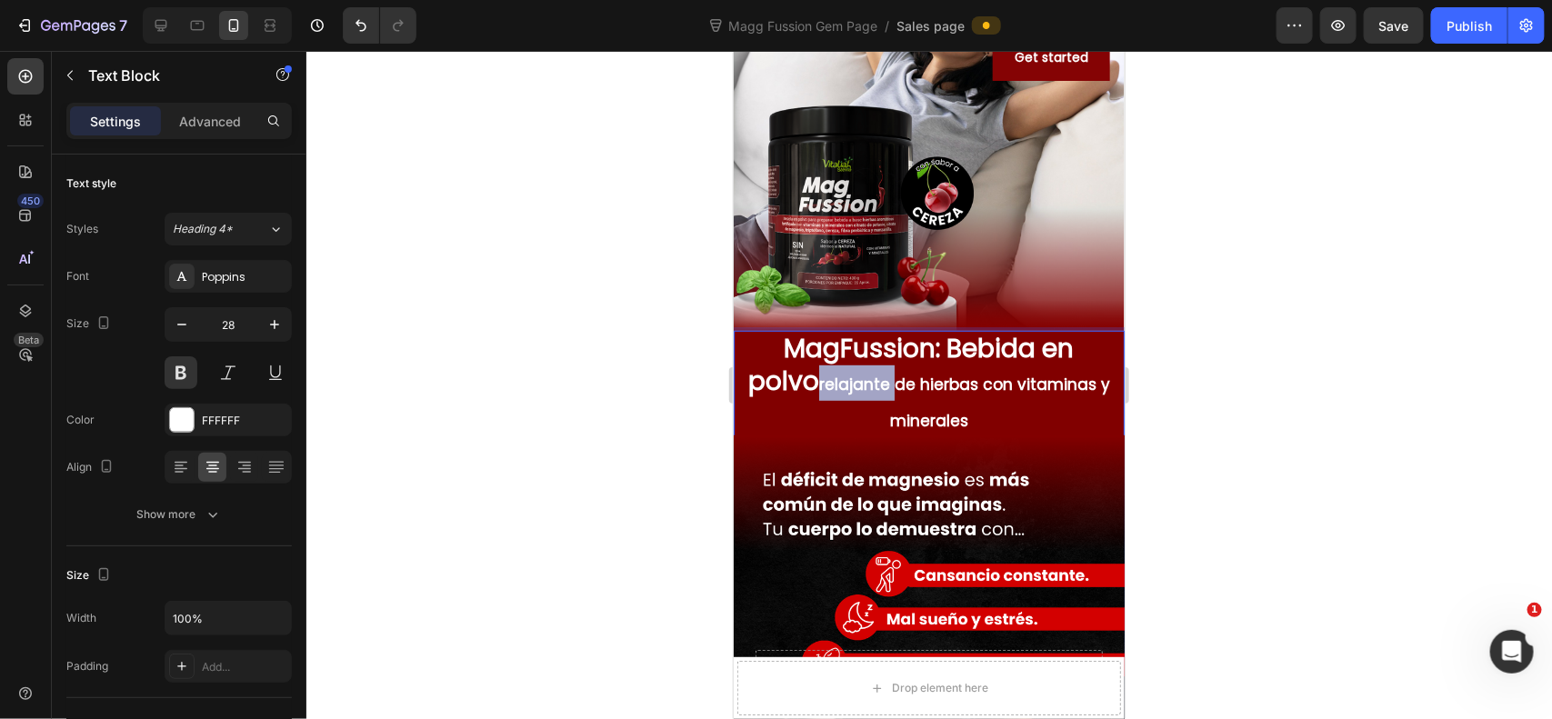
click at [818, 385] on span "relajante de hierbas con vitaminas y minerales" at bounding box center [963, 401] width 291 height 57
click at [1071, 388] on span "relajante de hierbas con vitaminas y minerales" at bounding box center [963, 401] width 291 height 57
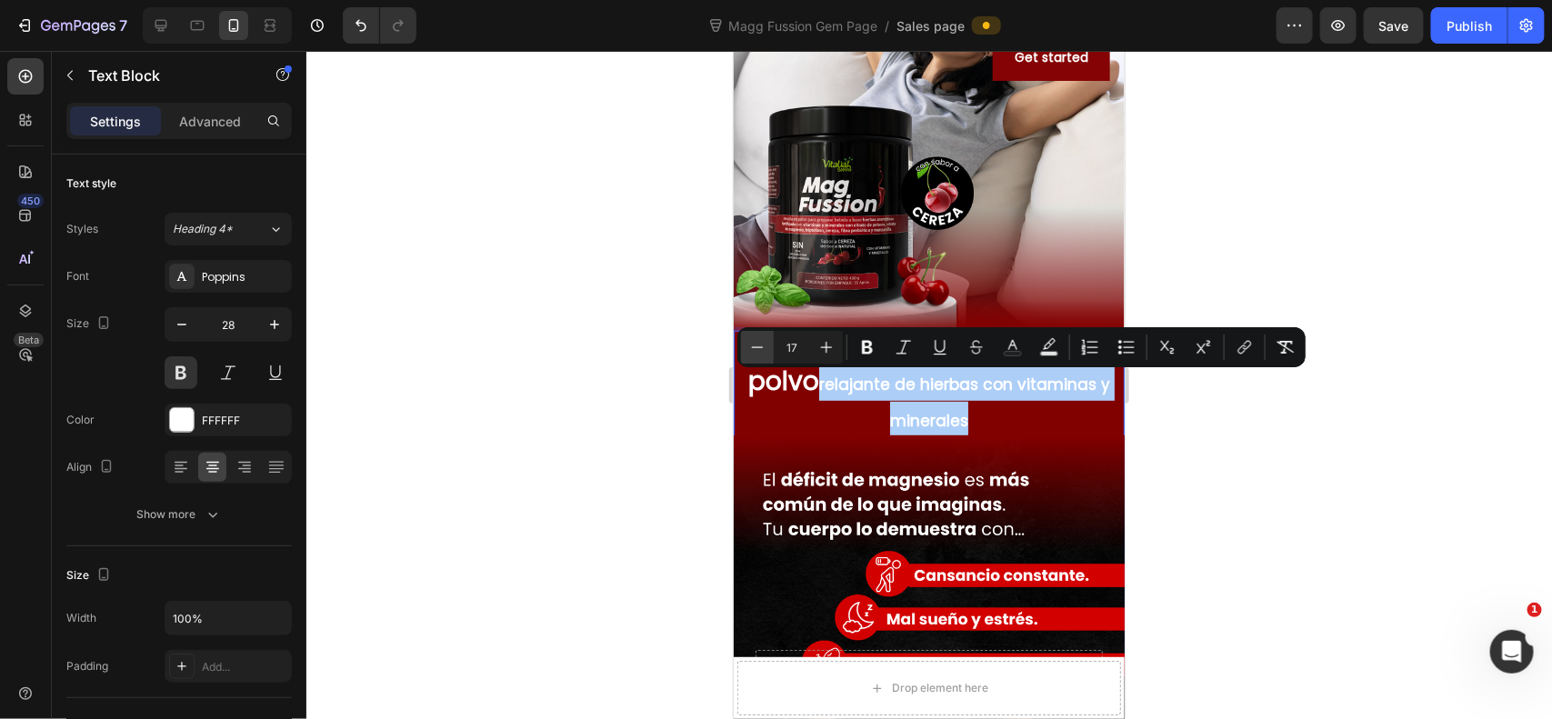
click at [751, 343] on icon "Editor contextual toolbar" at bounding box center [757, 347] width 18 height 18
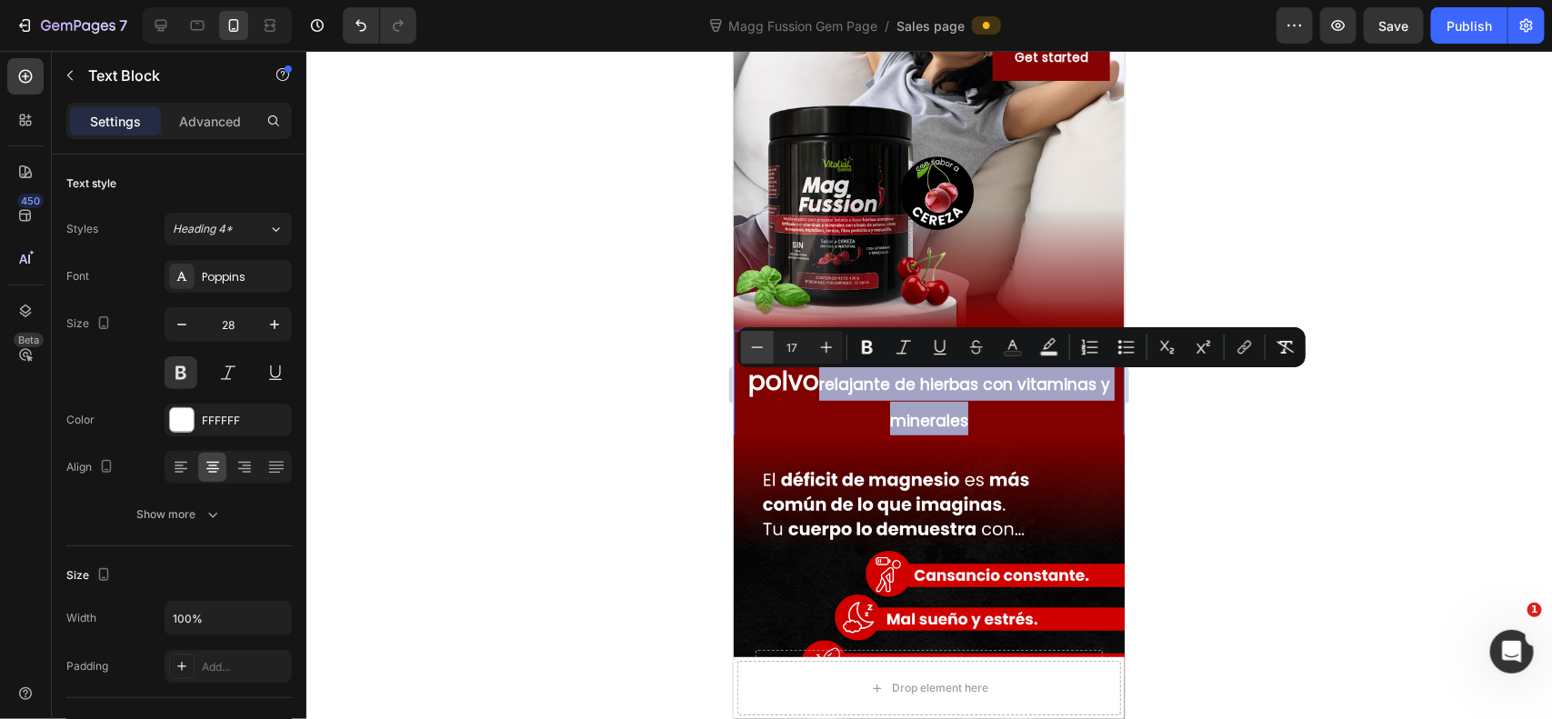
type input "16"
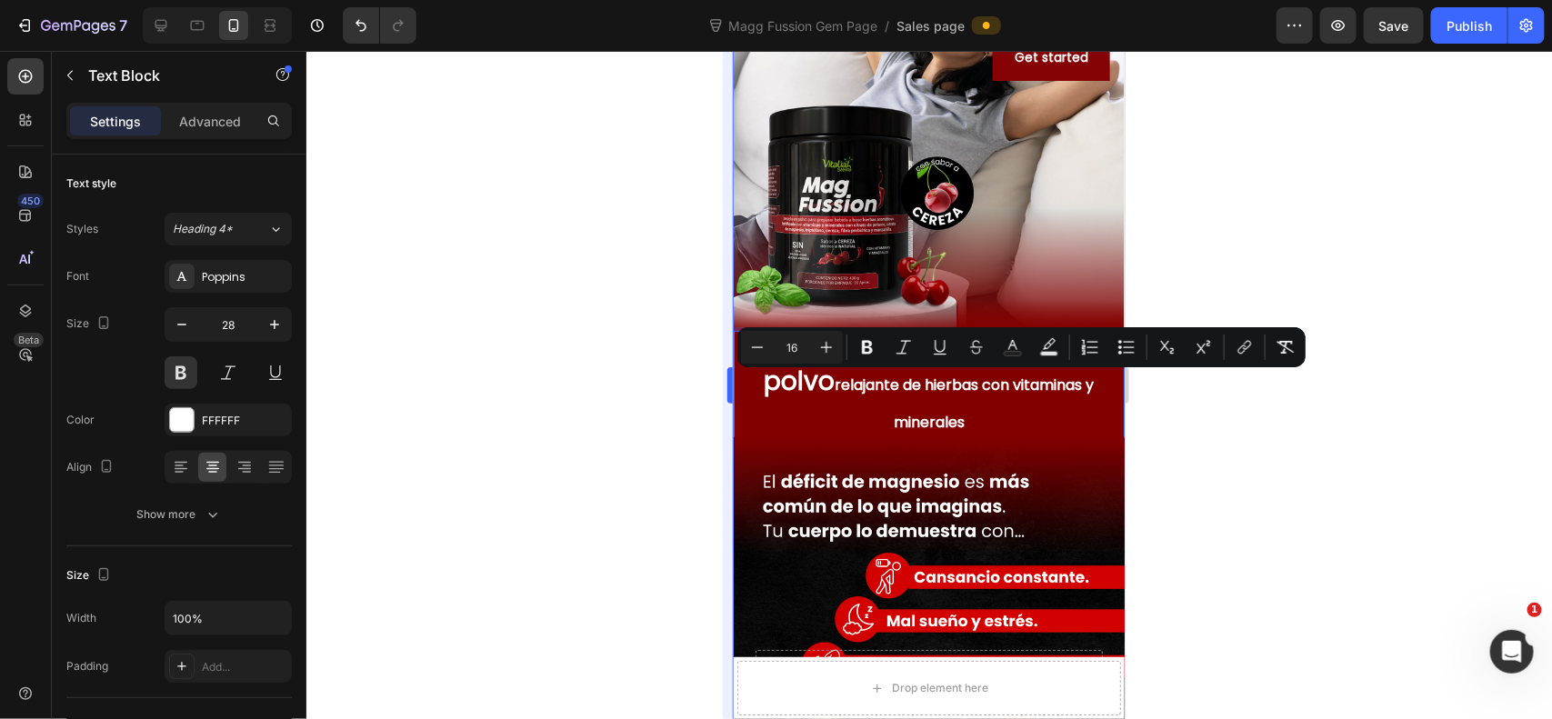
drag, startPoint x: 659, startPoint y: 375, endPoint x: 728, endPoint y: 359, distance: 71.0
click at [669, 375] on div at bounding box center [929, 385] width 1246 height 668
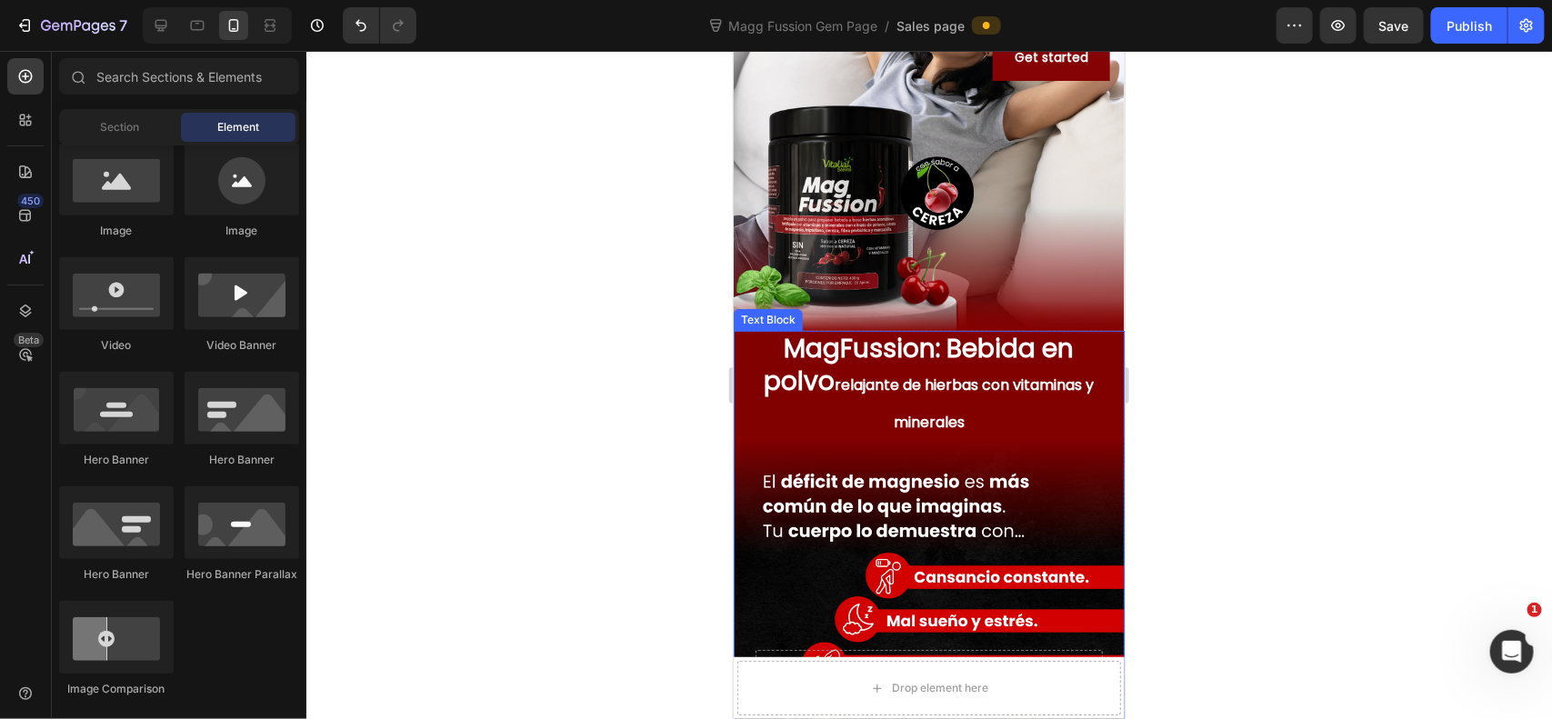
click at [755, 351] on p "MagFussion: Bebida en polvo relajante de hierbas con vitaminas y minerales" at bounding box center [928, 385] width 387 height 106
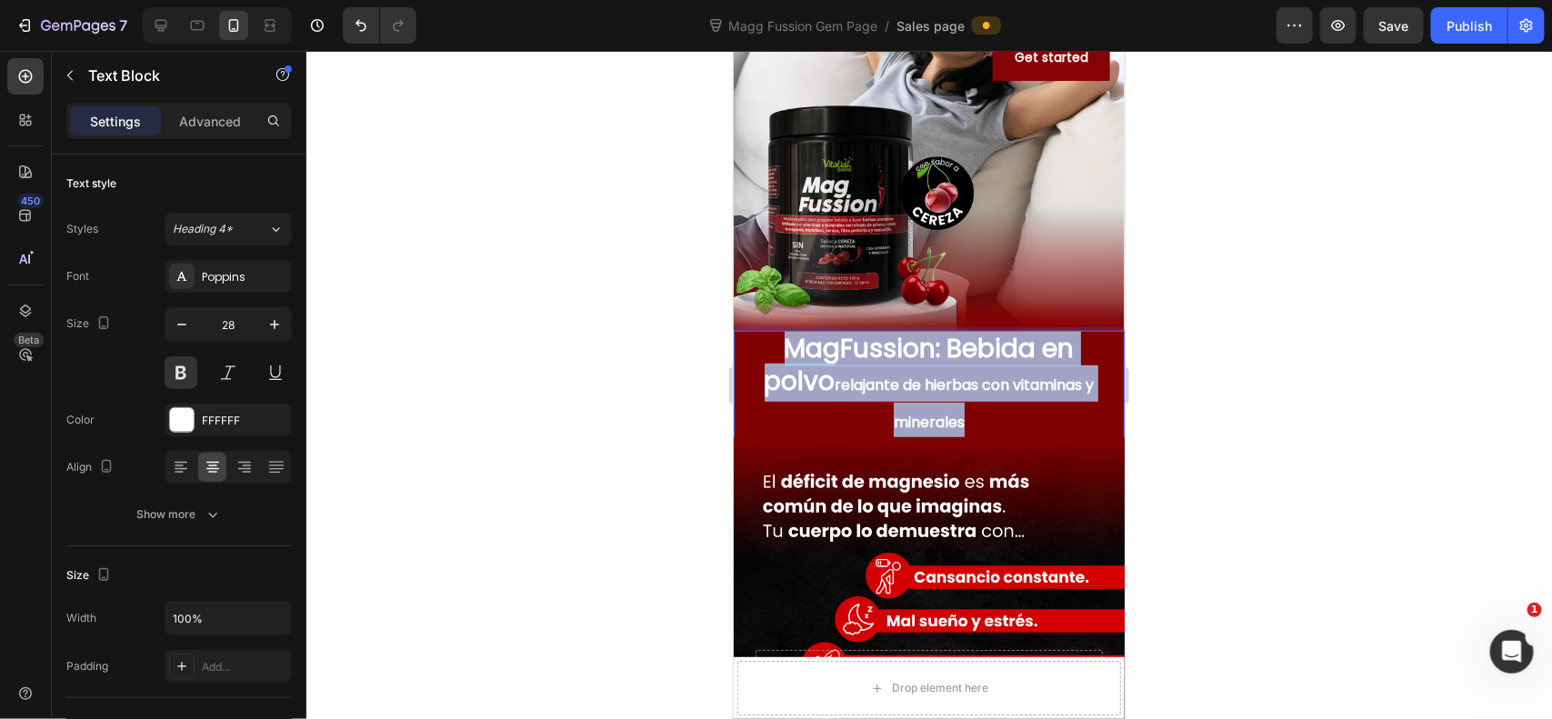
click at [755, 351] on p "MagFussion: Bebida en polvo relajante de hierbas con vitaminas y minerales" at bounding box center [928, 385] width 387 height 106
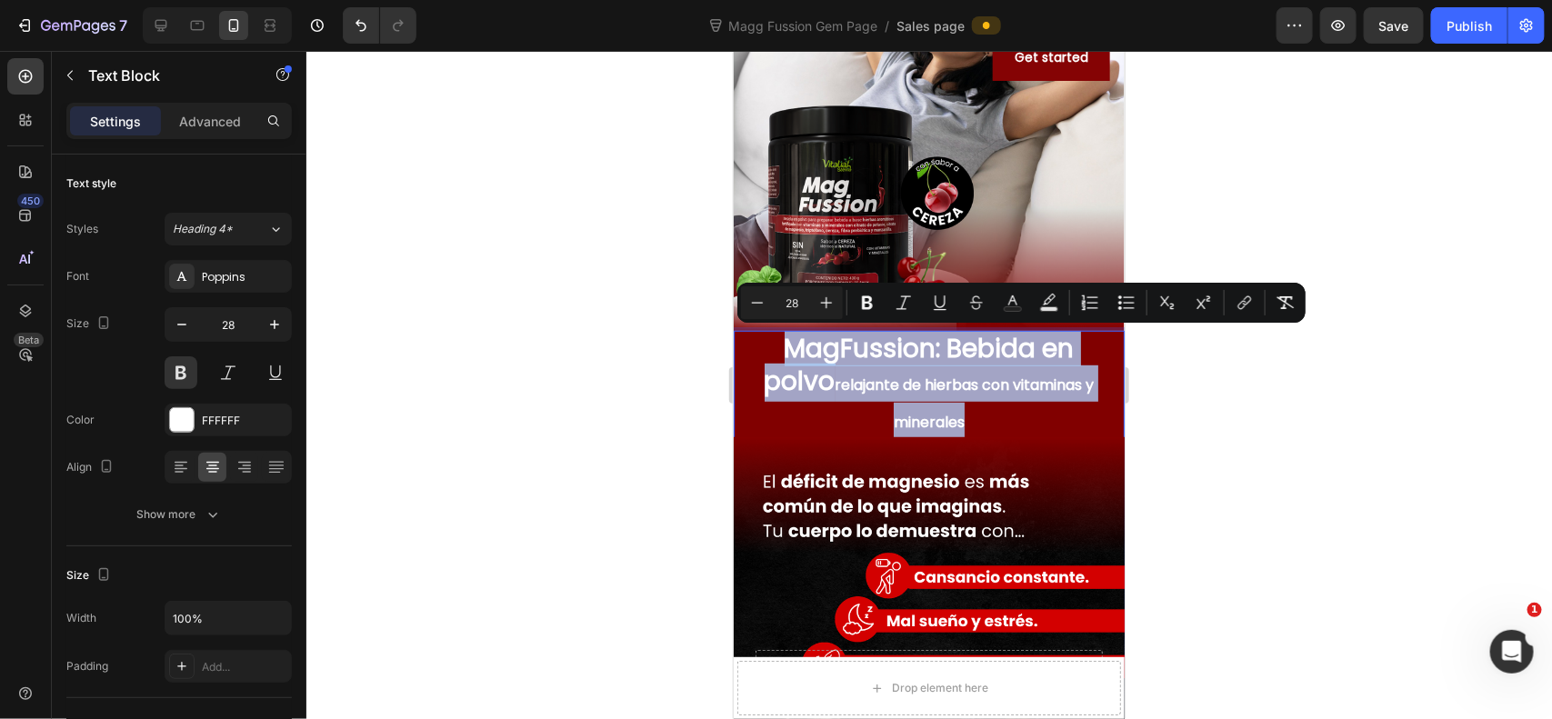
click at [755, 351] on p "MagFussion: Bebida en polvo relajante de hierbas con vitaminas y minerales" at bounding box center [928, 385] width 387 height 106
drag, startPoint x: 755, startPoint y: 351, endPoint x: 776, endPoint y: 350, distance: 20.9
click at [764, 350] on p "MagFussion: Bebida en polvo relajante de hierbas con vitaminas y minerales" at bounding box center [928, 385] width 387 height 106
click at [776, 350] on p "MagFussion: Bebida en polvo relajante de hierbas con vitaminas y minerales" at bounding box center [928, 385] width 387 height 106
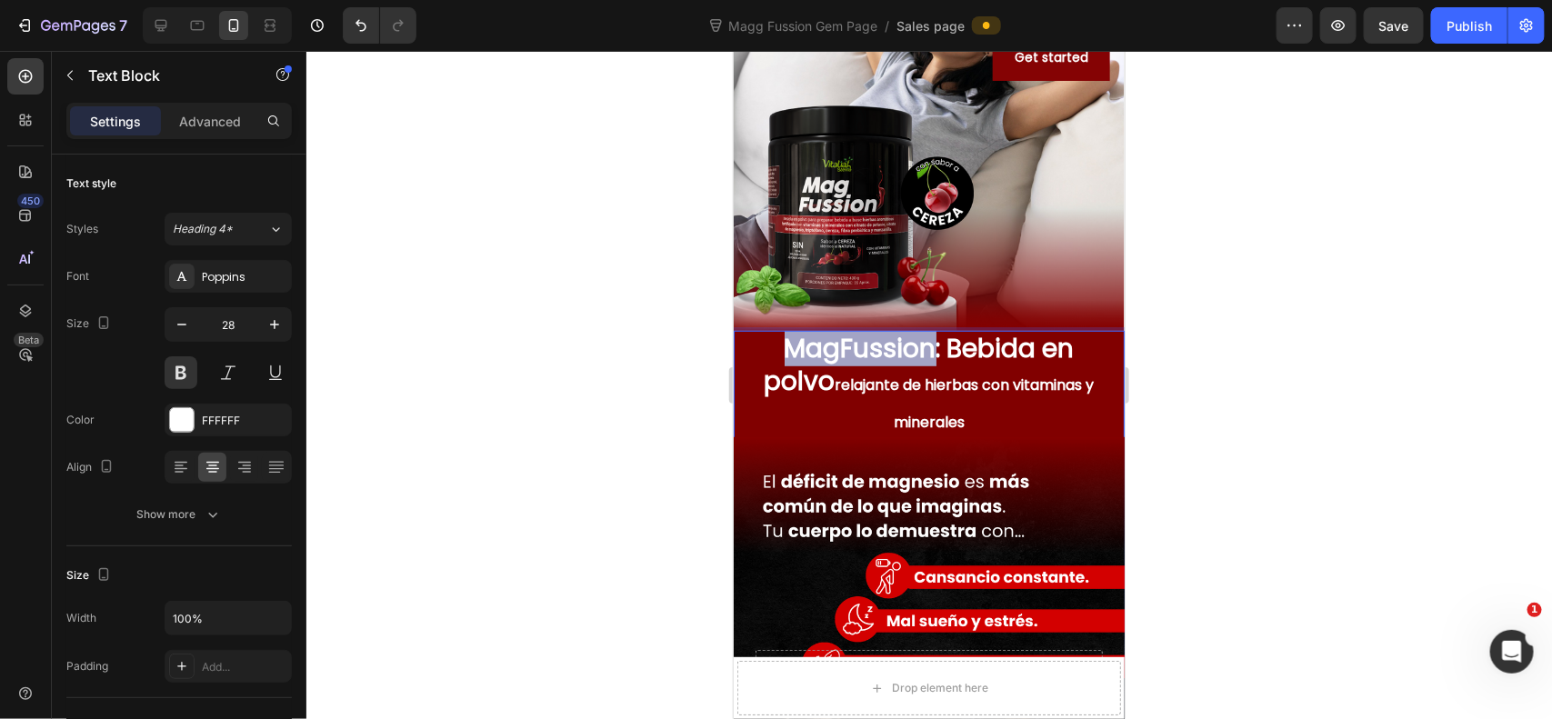
click at [776, 350] on p "MagFussion: Bebida en polvo relajante de hierbas con vitaminas y minerales" at bounding box center [928, 385] width 387 height 106
click at [1009, 341] on p "MagFussion: Bebida en polvo relajante de hierbas con vitaminas y minerales" at bounding box center [928, 385] width 387 height 106
click at [1061, 358] on p "MagFussion: Bebida en polvo relajante de hierbas con vitaminas y minerales" at bounding box center [928, 385] width 387 height 106
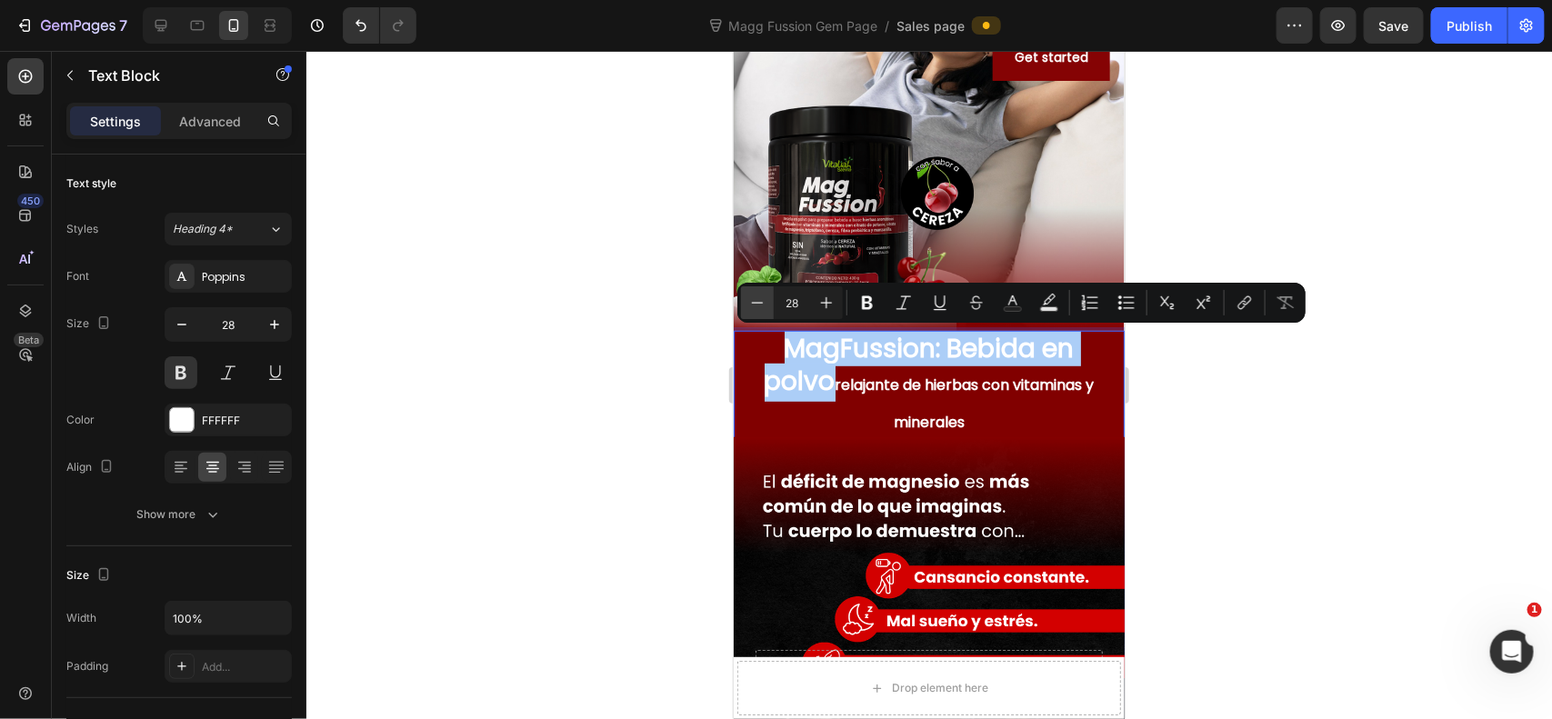
click at [750, 307] on icon "Editor contextual toolbar" at bounding box center [757, 303] width 18 height 18
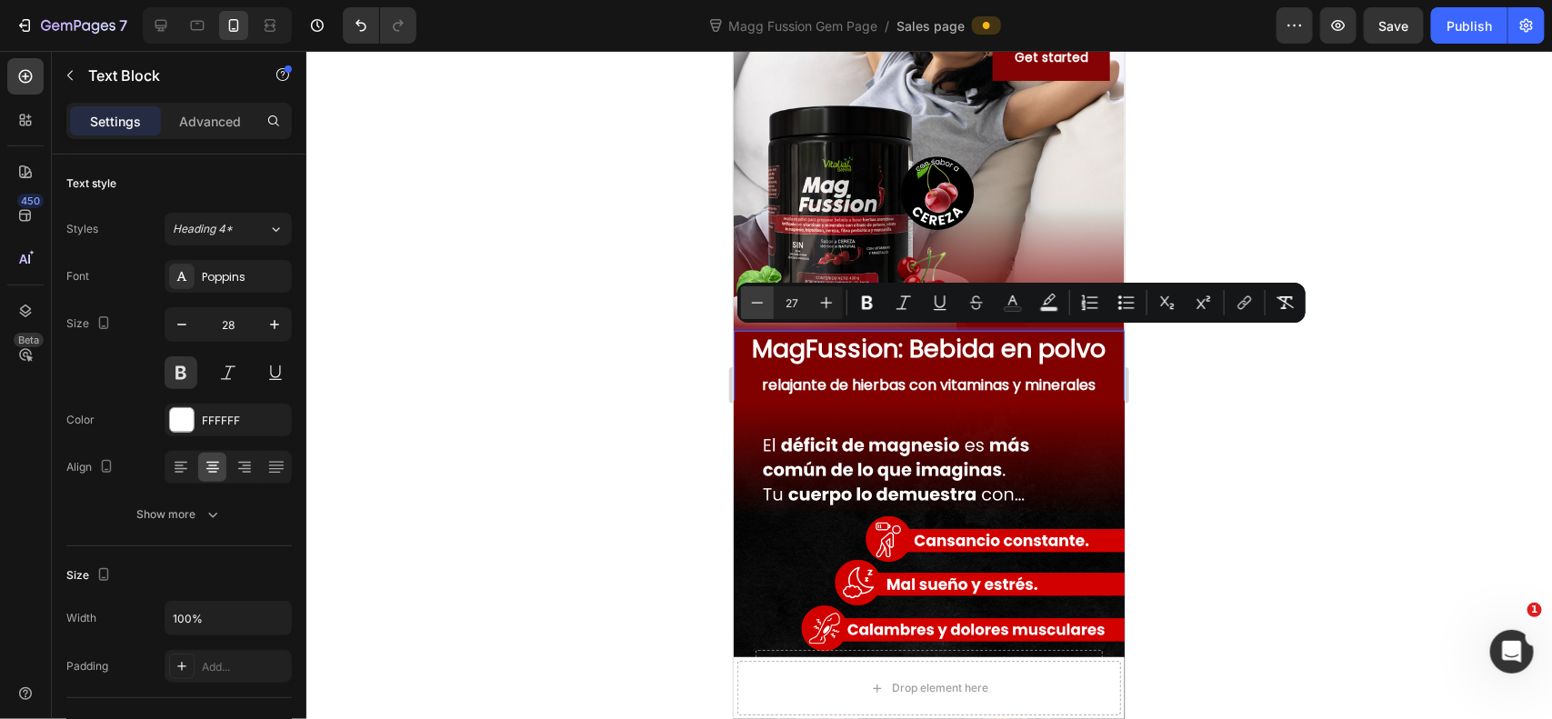
click at [750, 307] on icon "Editor contextual toolbar" at bounding box center [757, 303] width 18 height 18
type input "26"
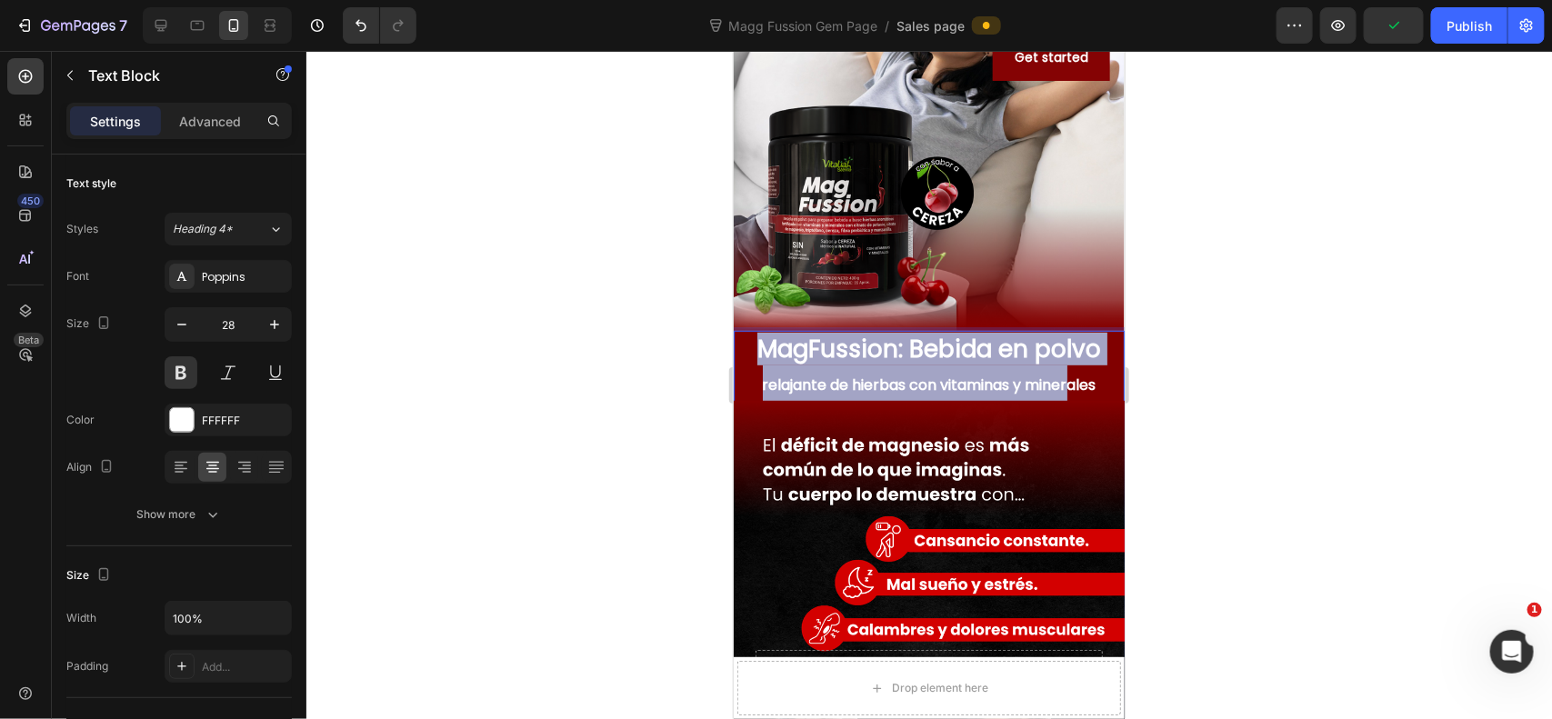
click at [1061, 388] on span "relajante de hierbas con vitaminas y minerales" at bounding box center [929, 384] width 334 height 21
click at [1083, 384] on span "relajante de hierbas con vitaminas y minerales" at bounding box center [929, 384] width 334 height 21
click at [1094, 383] on p "MagFussion: Bebida en polvo relajante de hierbas con vitaminas y minerales" at bounding box center [928, 367] width 387 height 70
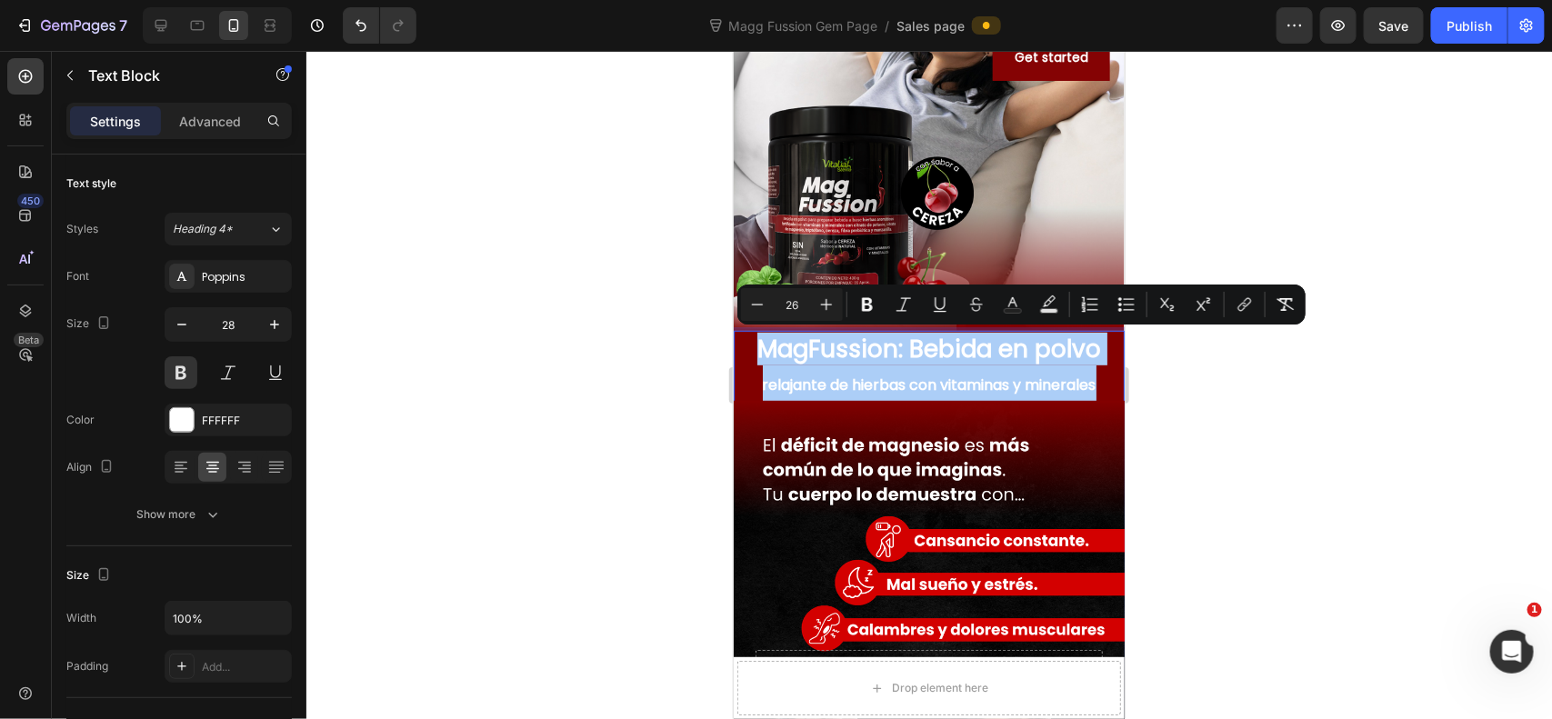
click at [1200, 414] on div at bounding box center [929, 385] width 1246 height 668
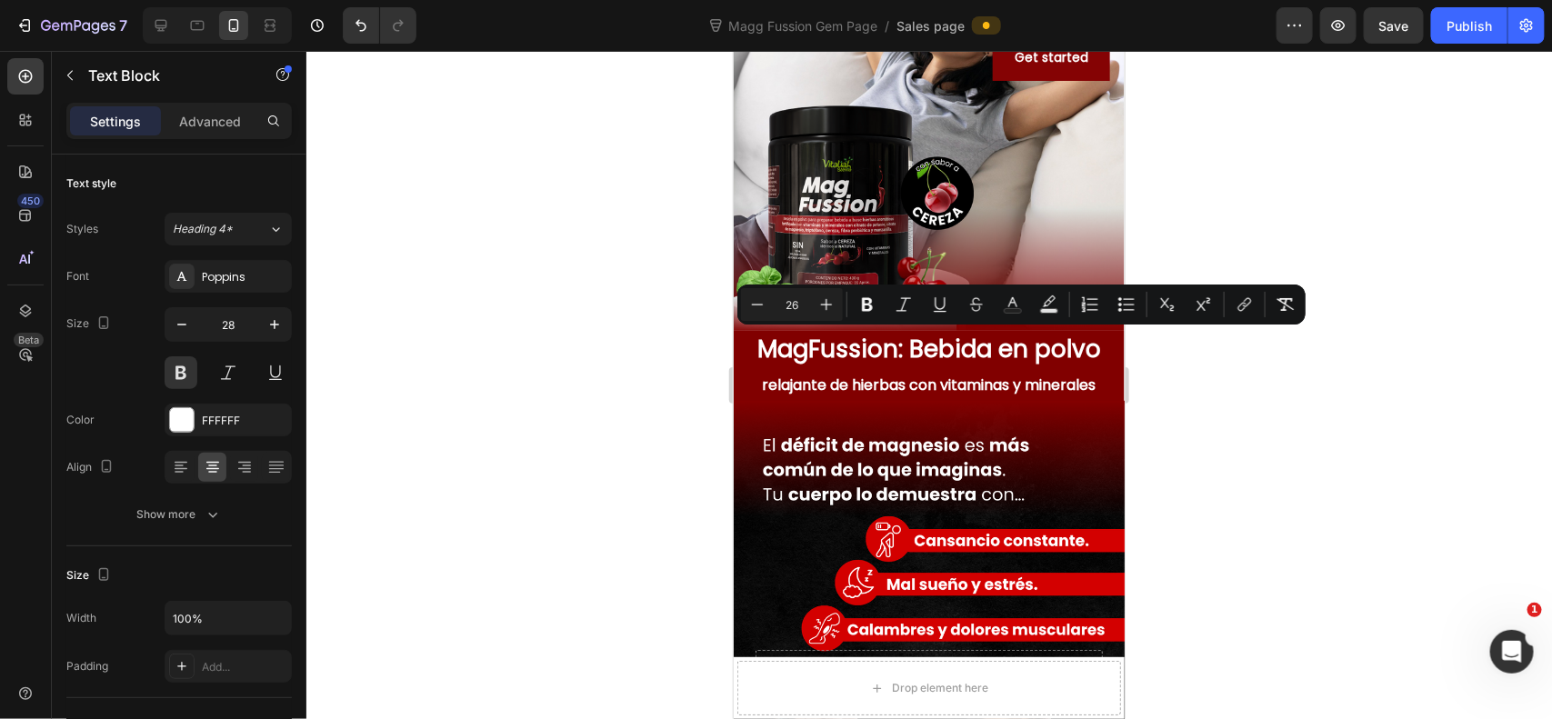
click at [1200, 414] on div at bounding box center [929, 385] width 1246 height 668
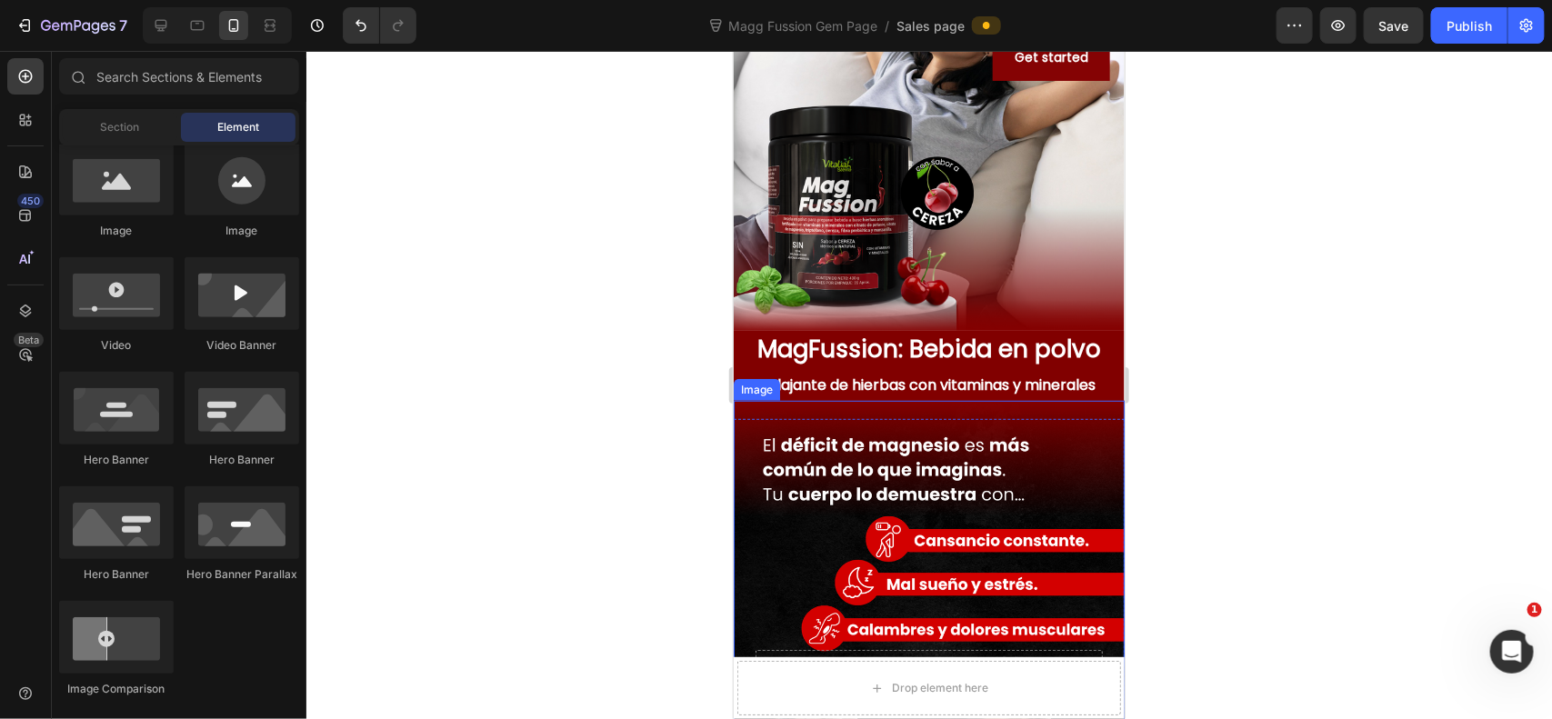
click at [976, 425] on img at bounding box center [928, 644] width 391 height 489
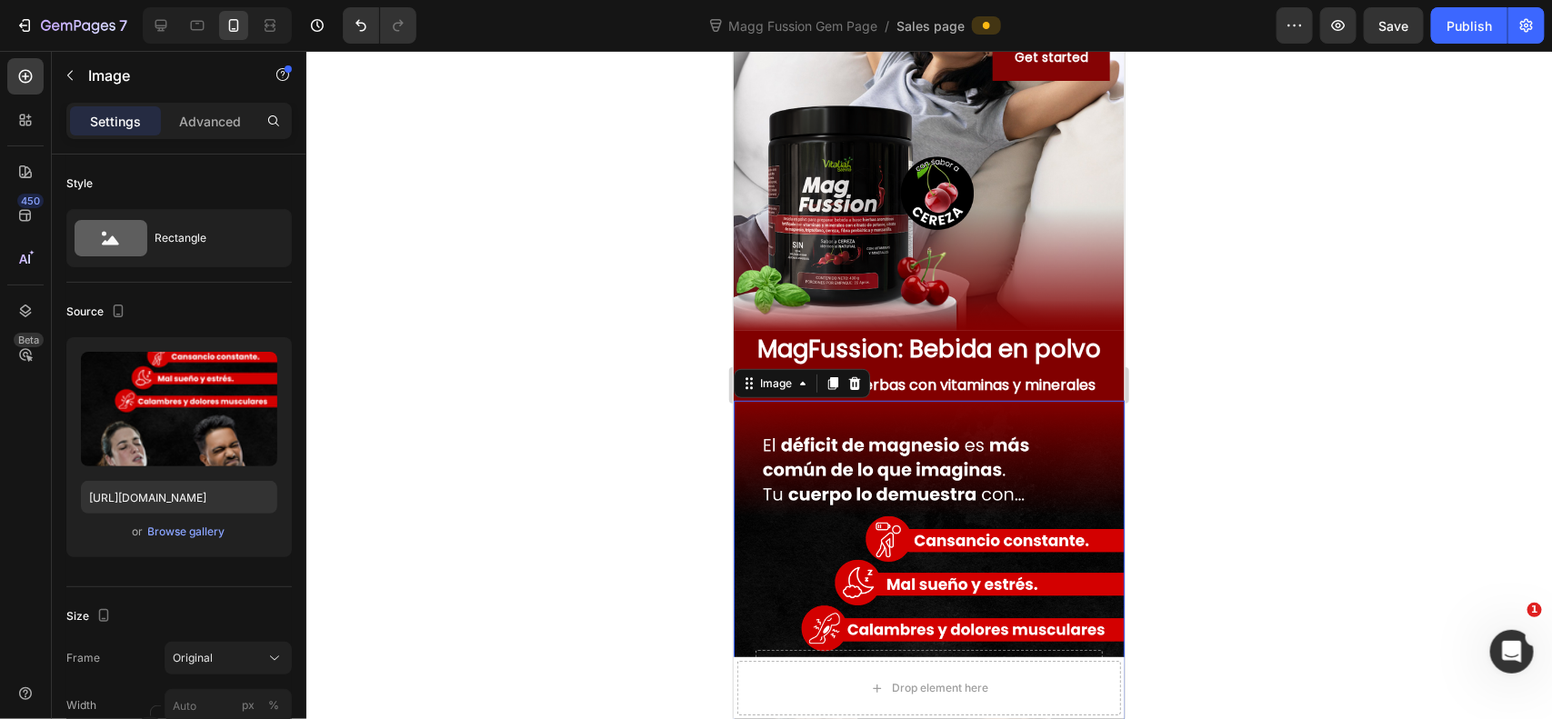
click at [1400, 393] on div at bounding box center [929, 385] width 1246 height 668
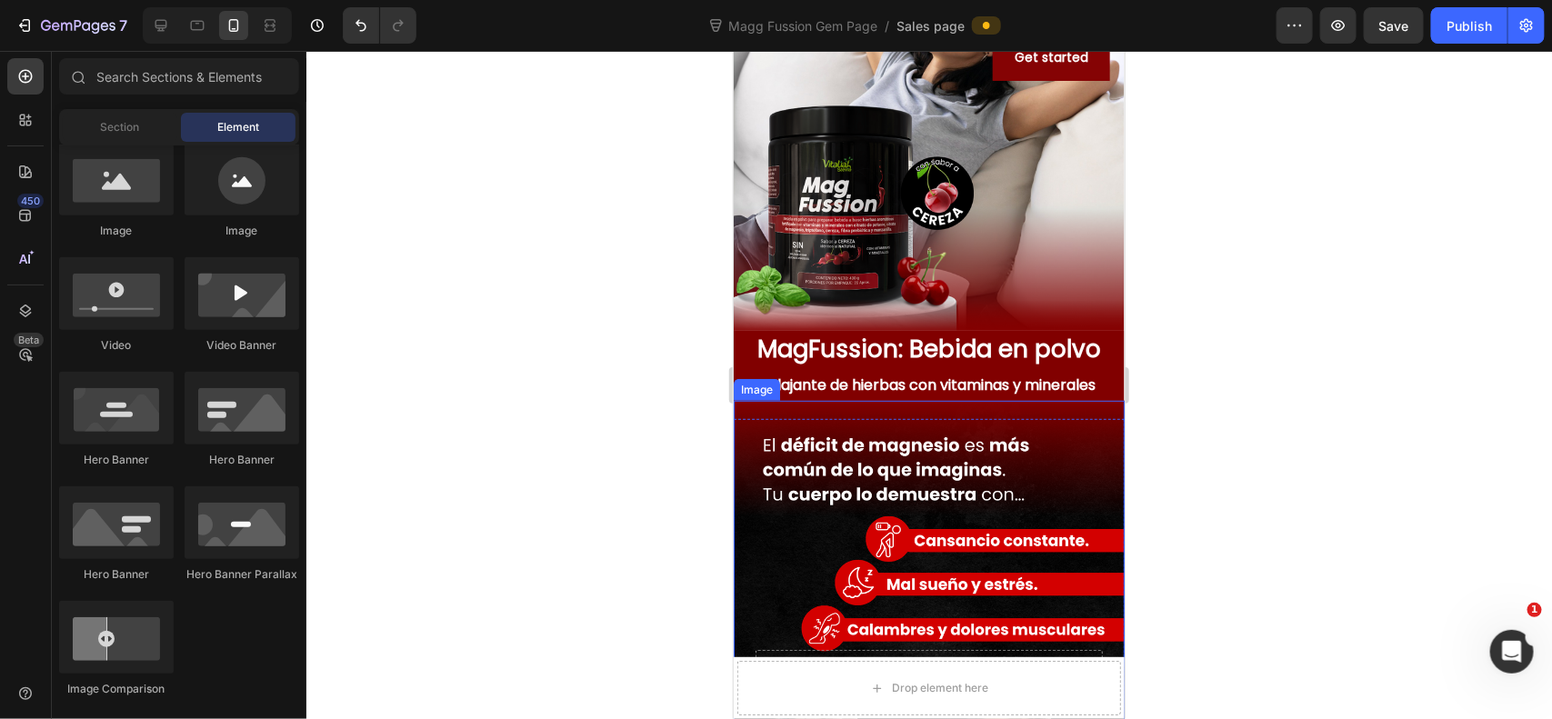
click at [901, 461] on img at bounding box center [928, 644] width 391 height 489
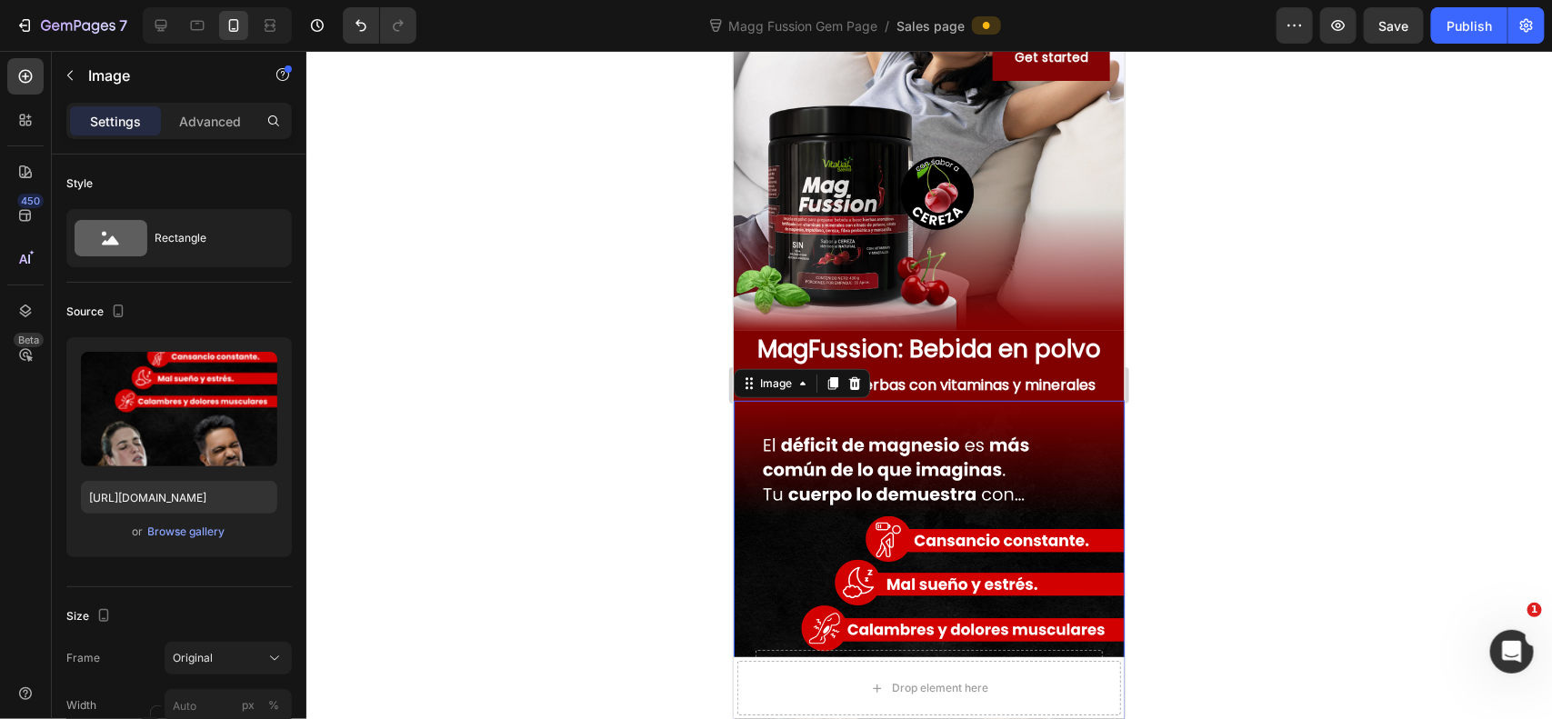
click at [1310, 370] on div at bounding box center [929, 385] width 1246 height 668
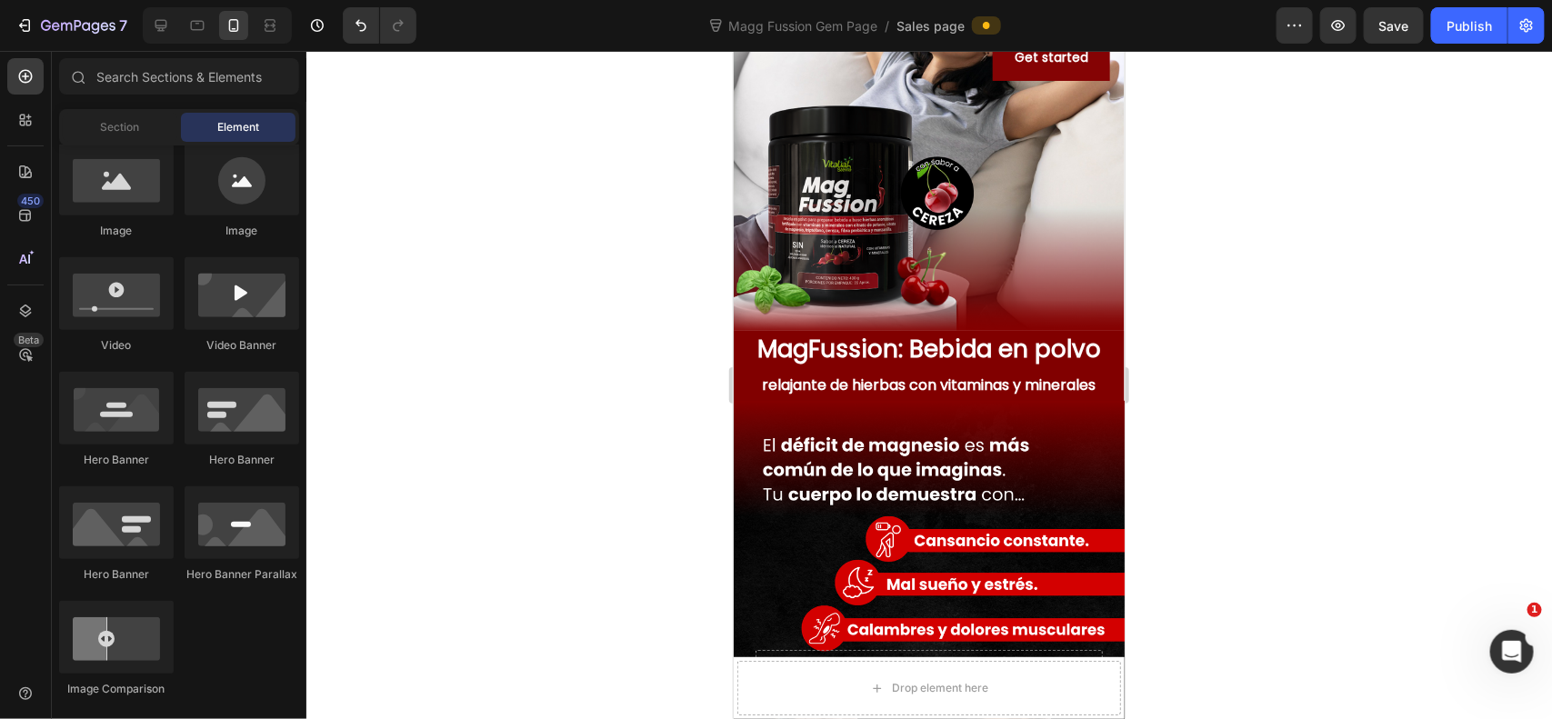
click at [1318, 366] on div at bounding box center [929, 385] width 1246 height 668
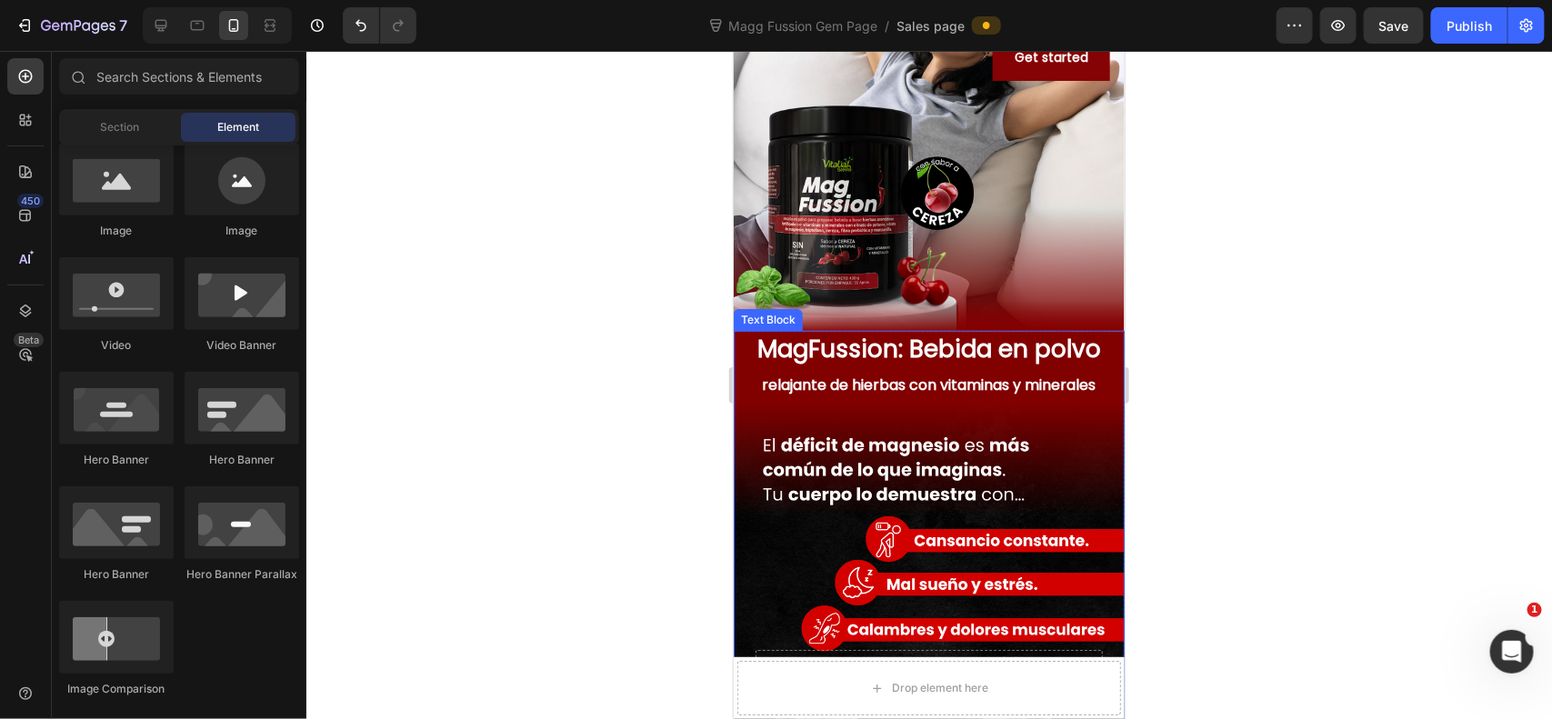
scroll to position [455, 0]
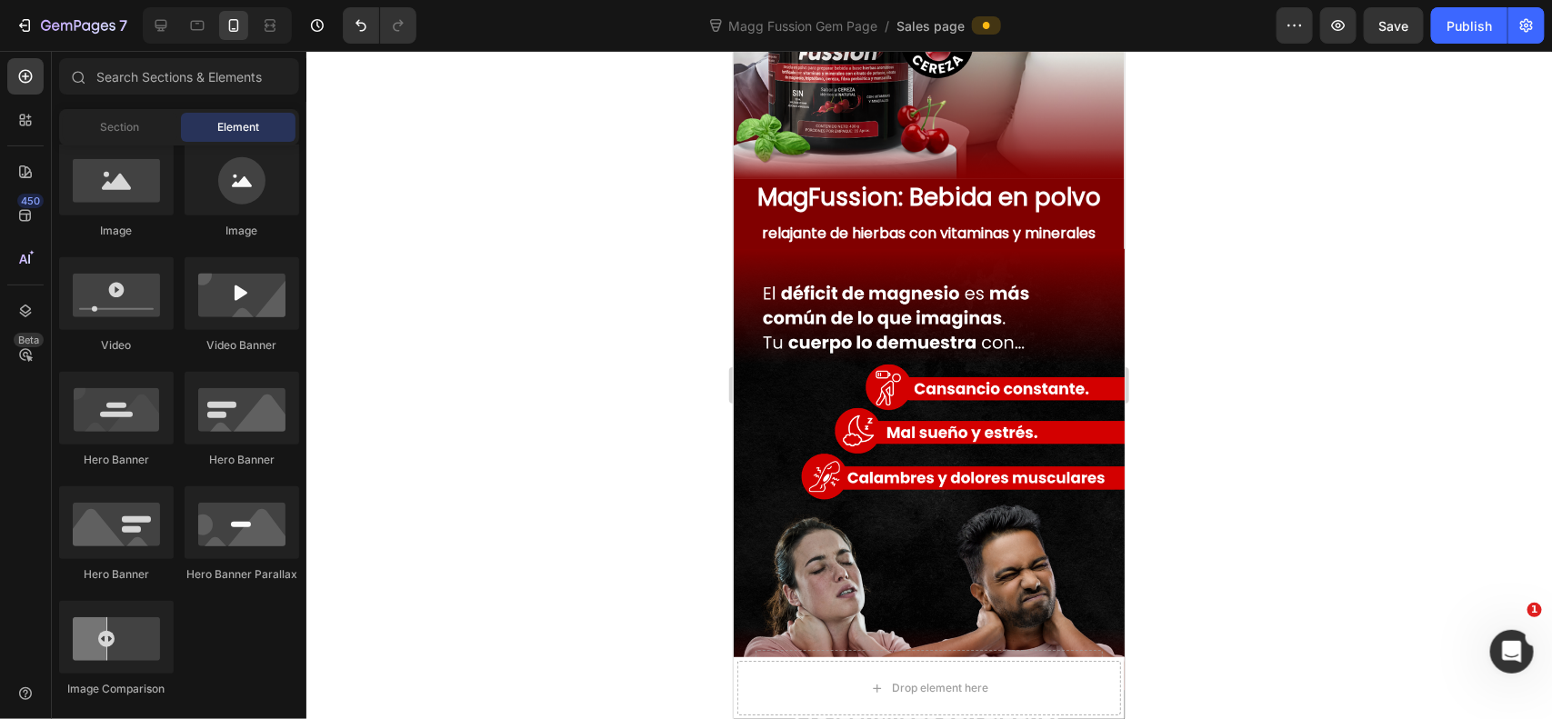
click at [1374, 262] on div at bounding box center [929, 385] width 1246 height 668
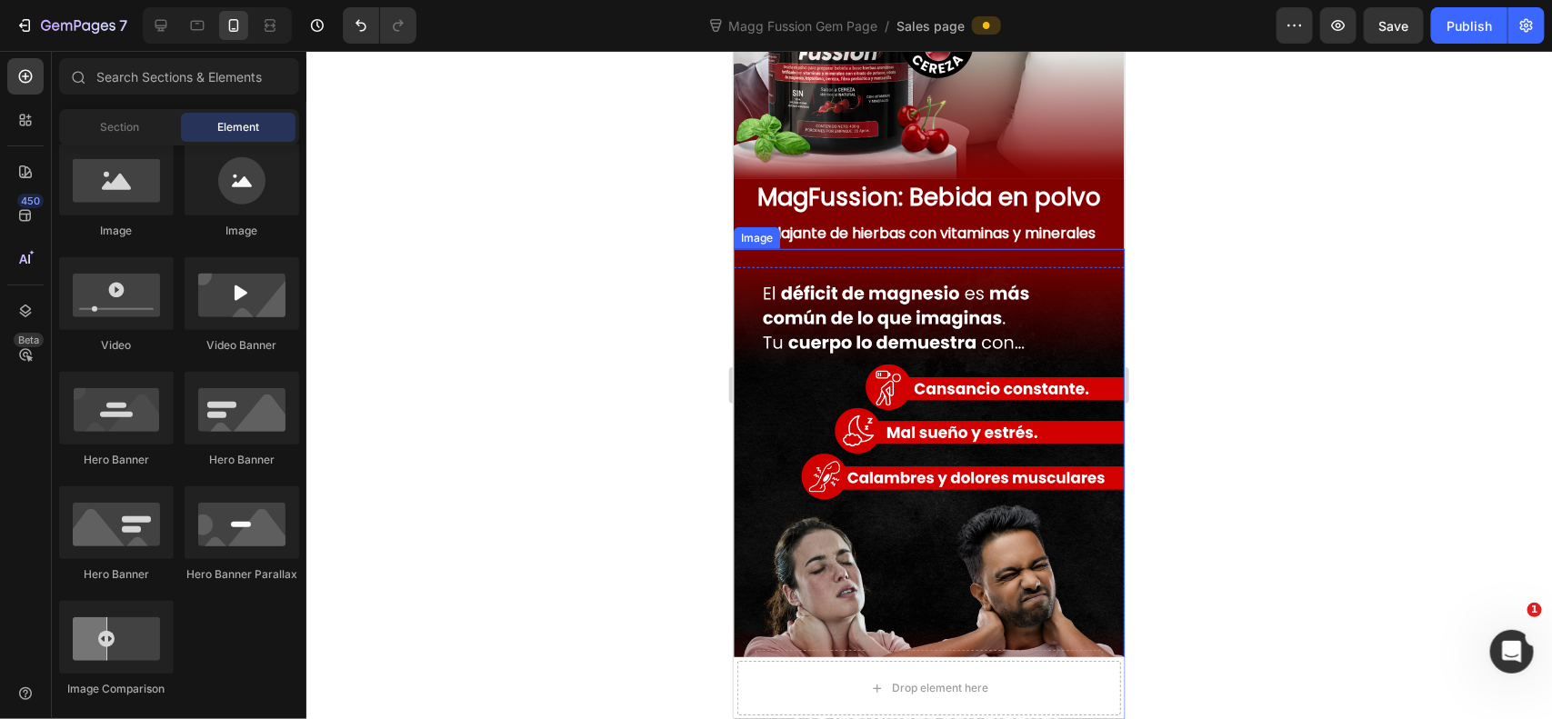
click at [915, 331] on img at bounding box center [928, 492] width 391 height 489
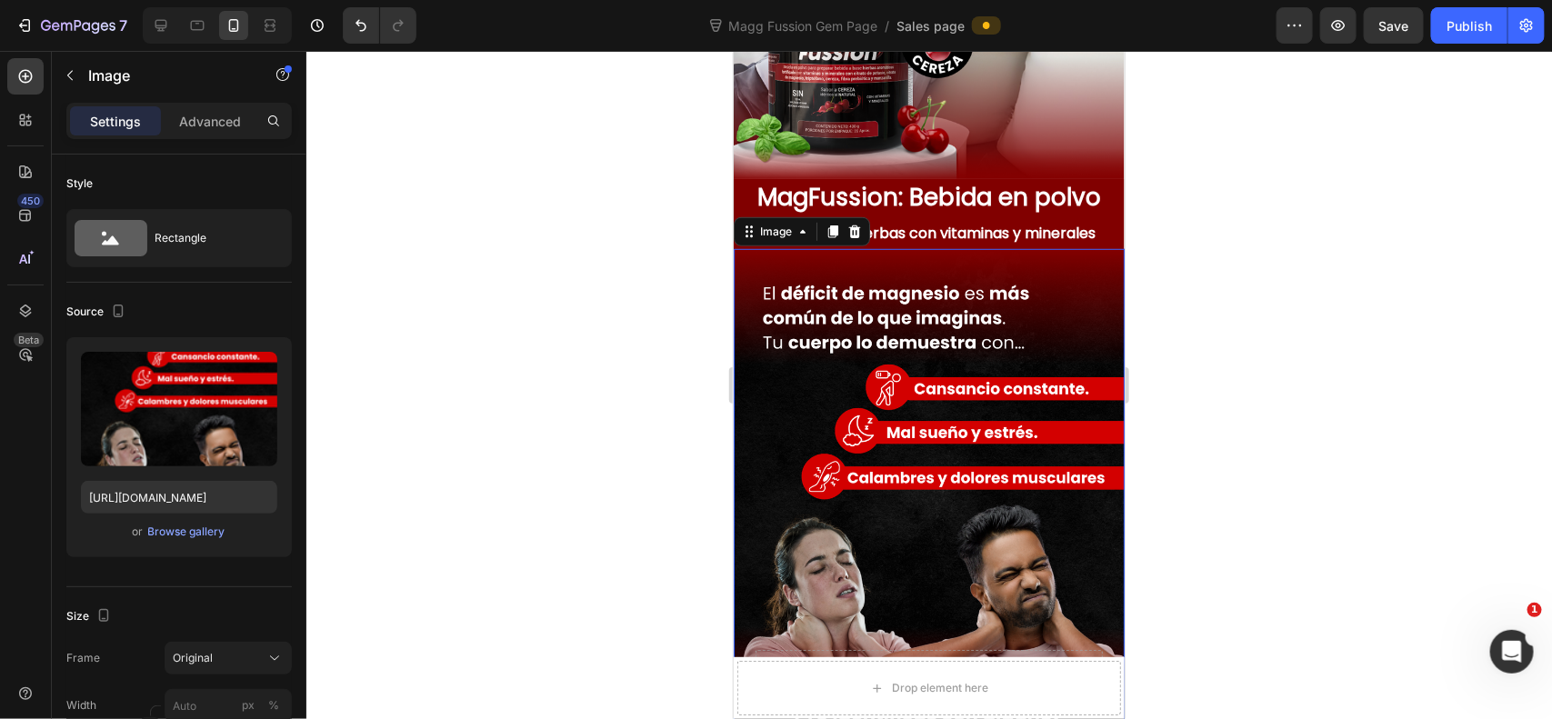
click at [1318, 246] on div at bounding box center [929, 385] width 1246 height 668
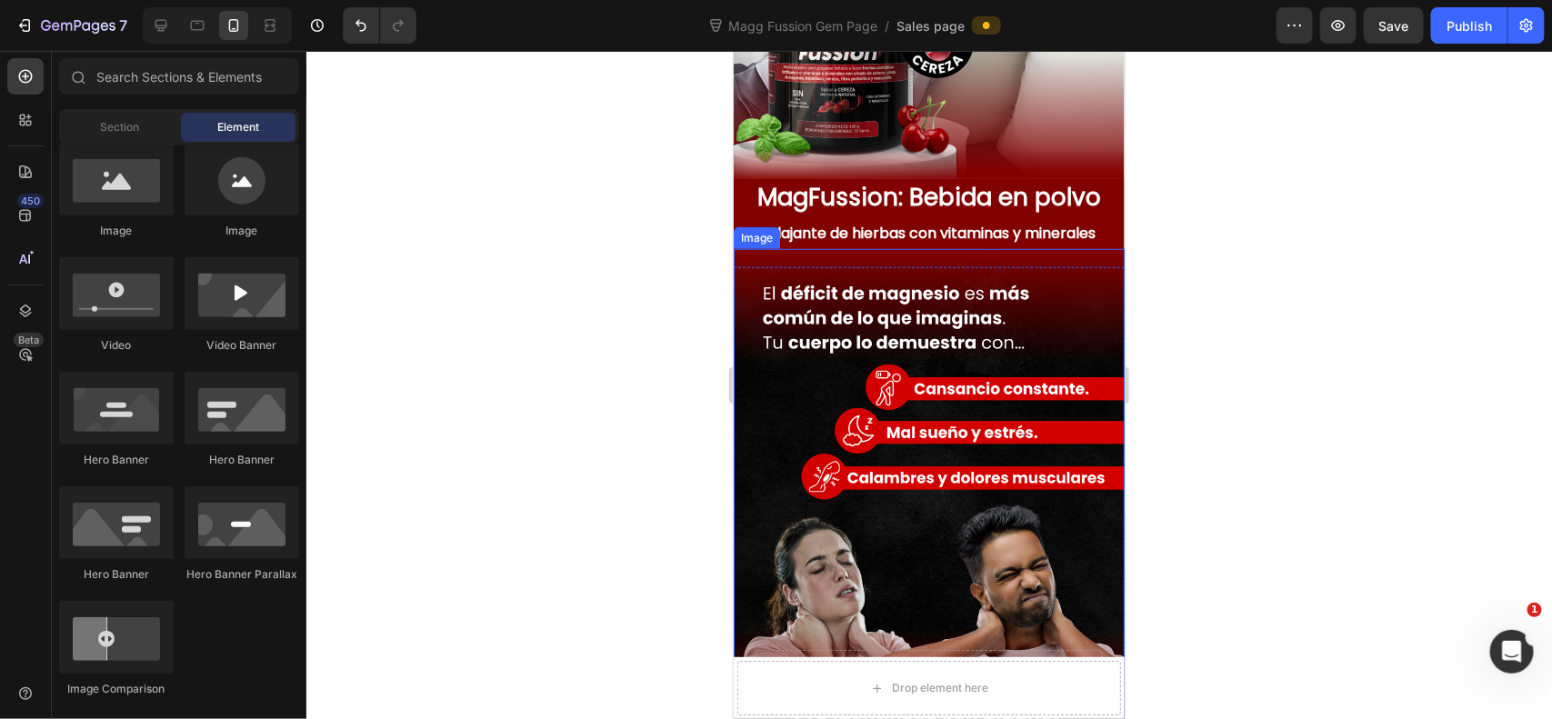
click at [966, 323] on img at bounding box center [928, 492] width 391 height 489
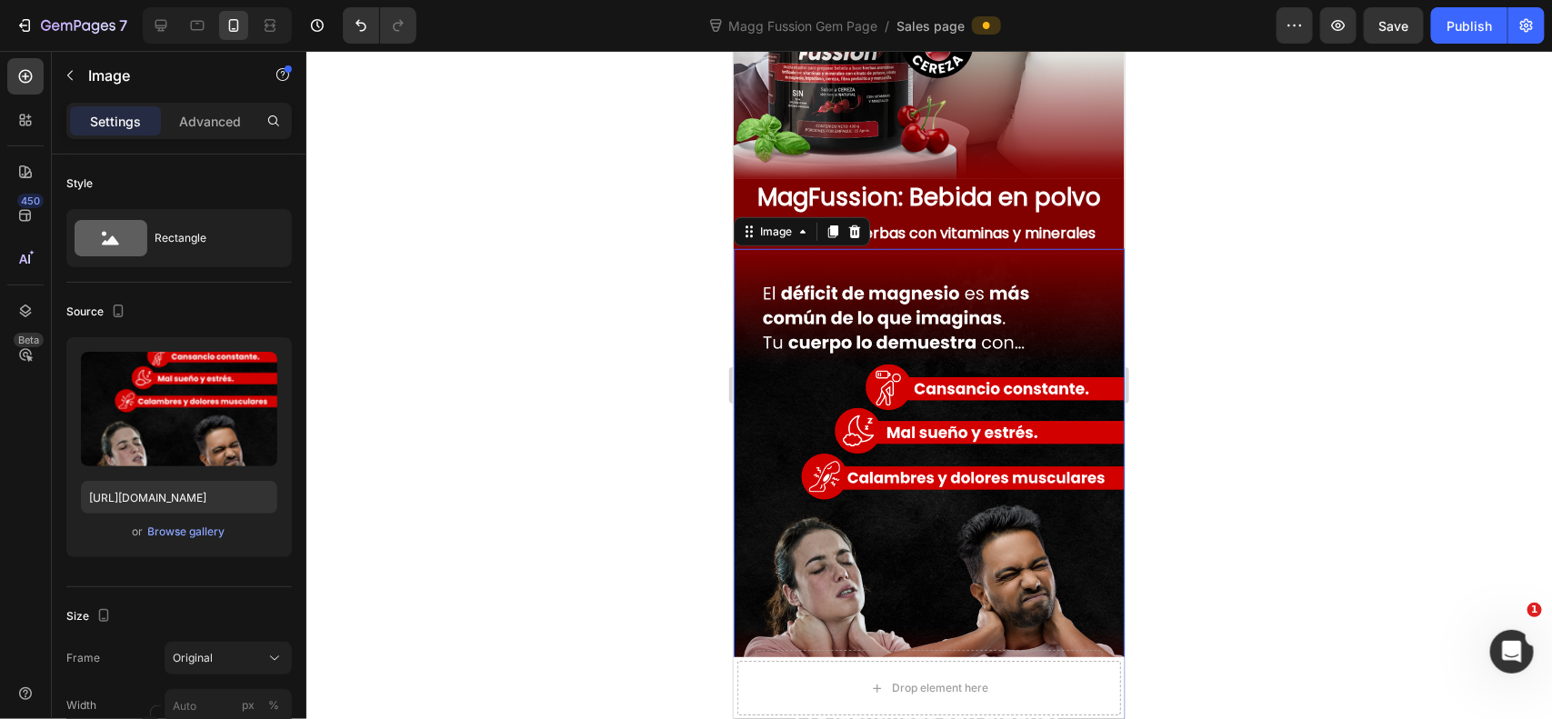
click at [956, 295] on img at bounding box center [928, 492] width 391 height 489
click at [1279, 245] on div at bounding box center [929, 385] width 1246 height 668
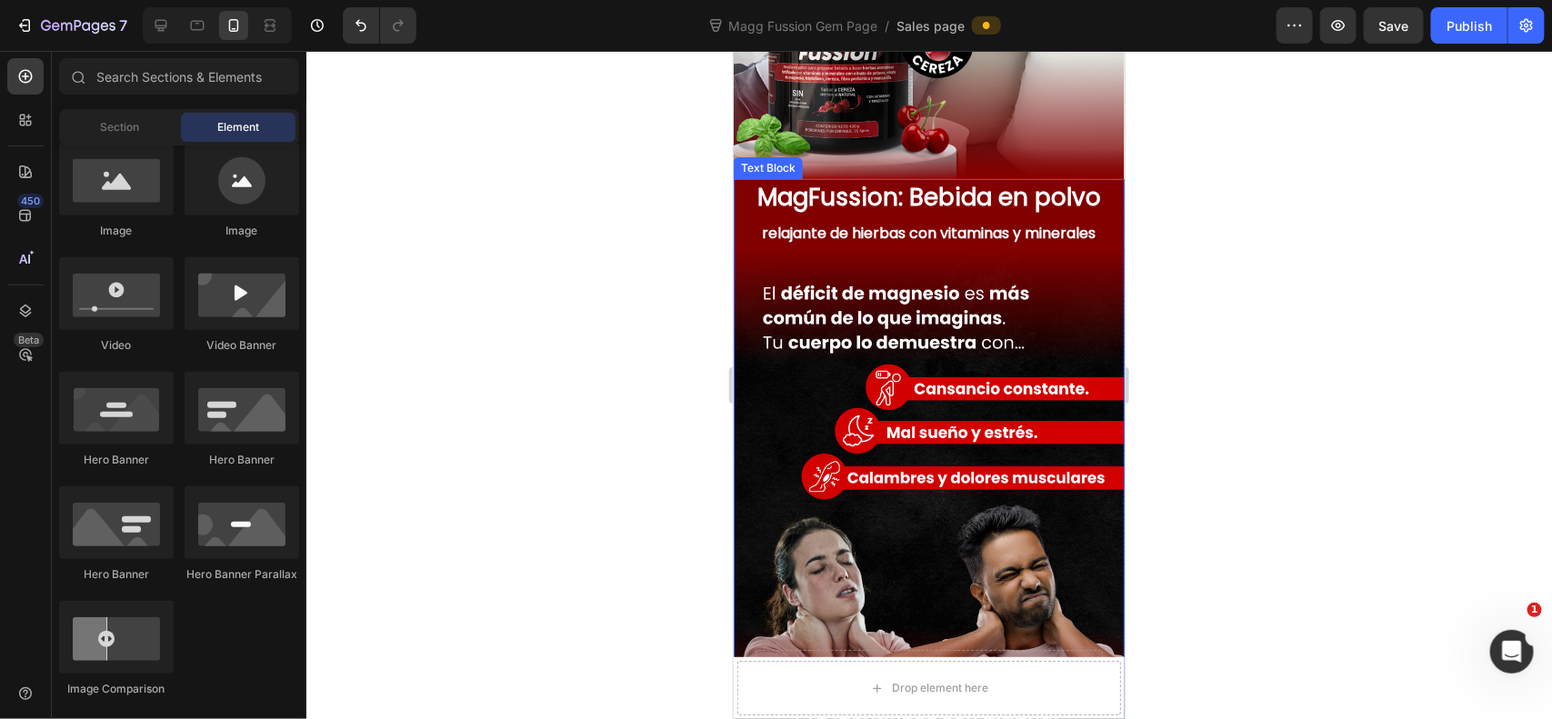
click at [969, 233] on span "relajante de hierbas con vitaminas y minerales" at bounding box center [929, 232] width 334 height 21
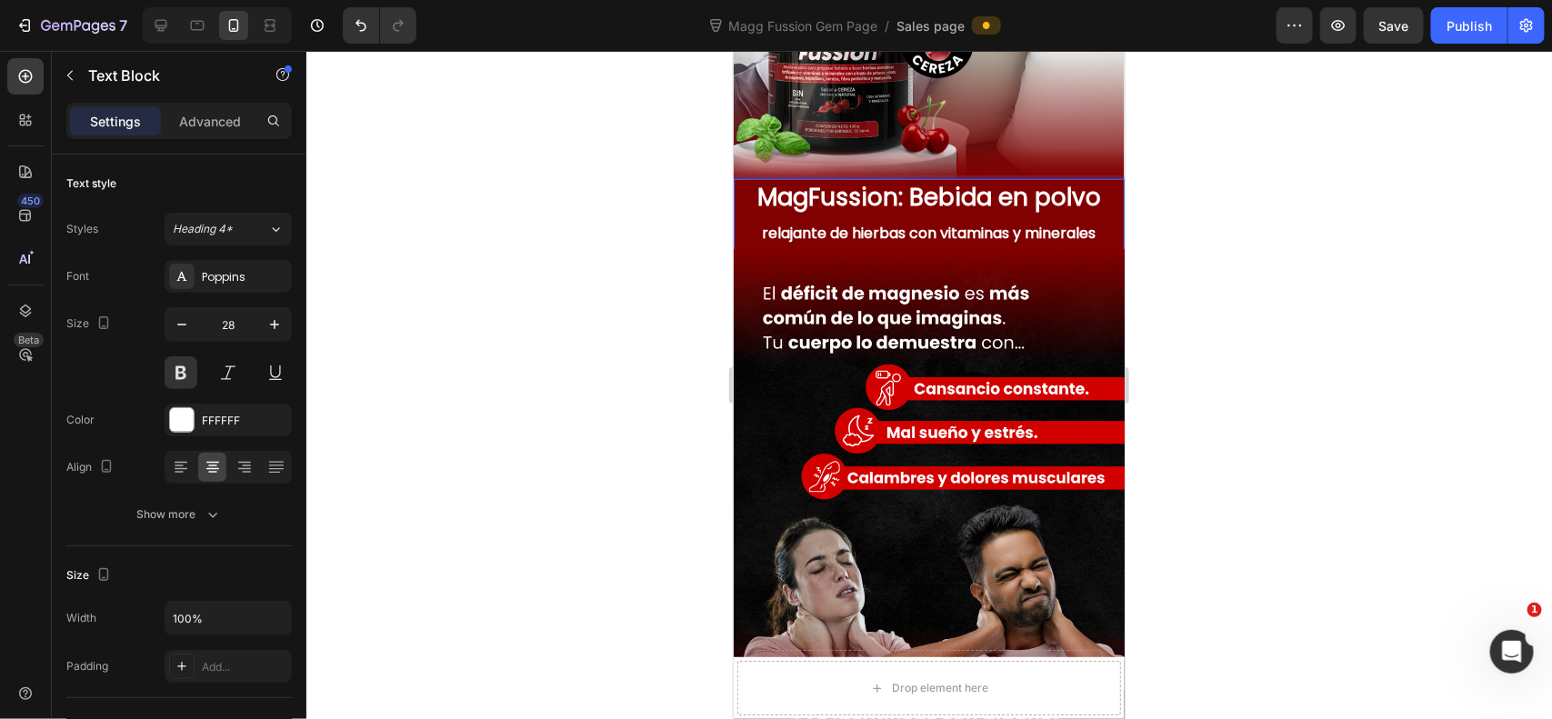
drag, startPoint x: 1320, startPoint y: 273, endPoint x: 191, endPoint y: 168, distance: 1134.0
click at [1320, 273] on div at bounding box center [929, 385] width 1246 height 668
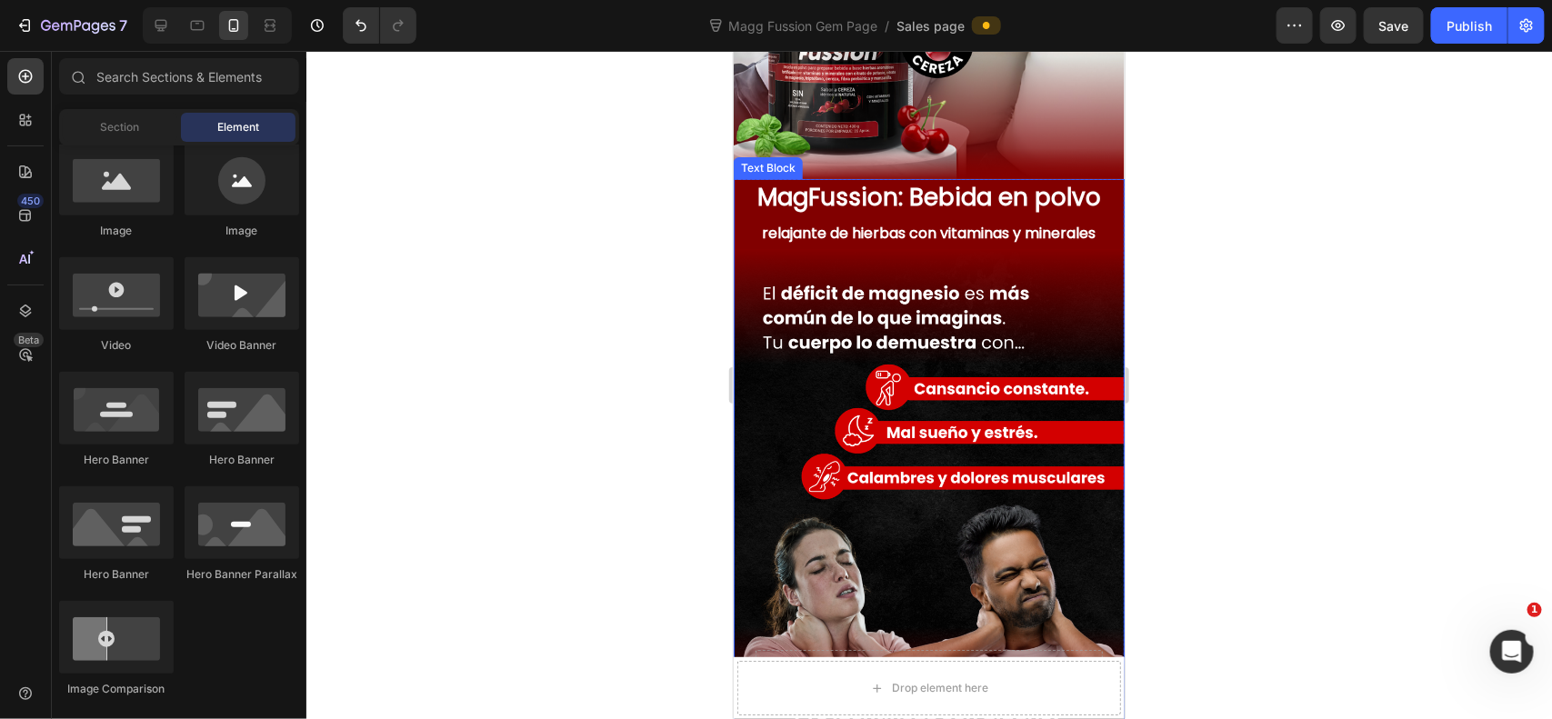
click at [918, 215] on p "MagFussion: Bebida en polvo relajante de hierbas con vitaminas y minerales" at bounding box center [928, 215] width 387 height 70
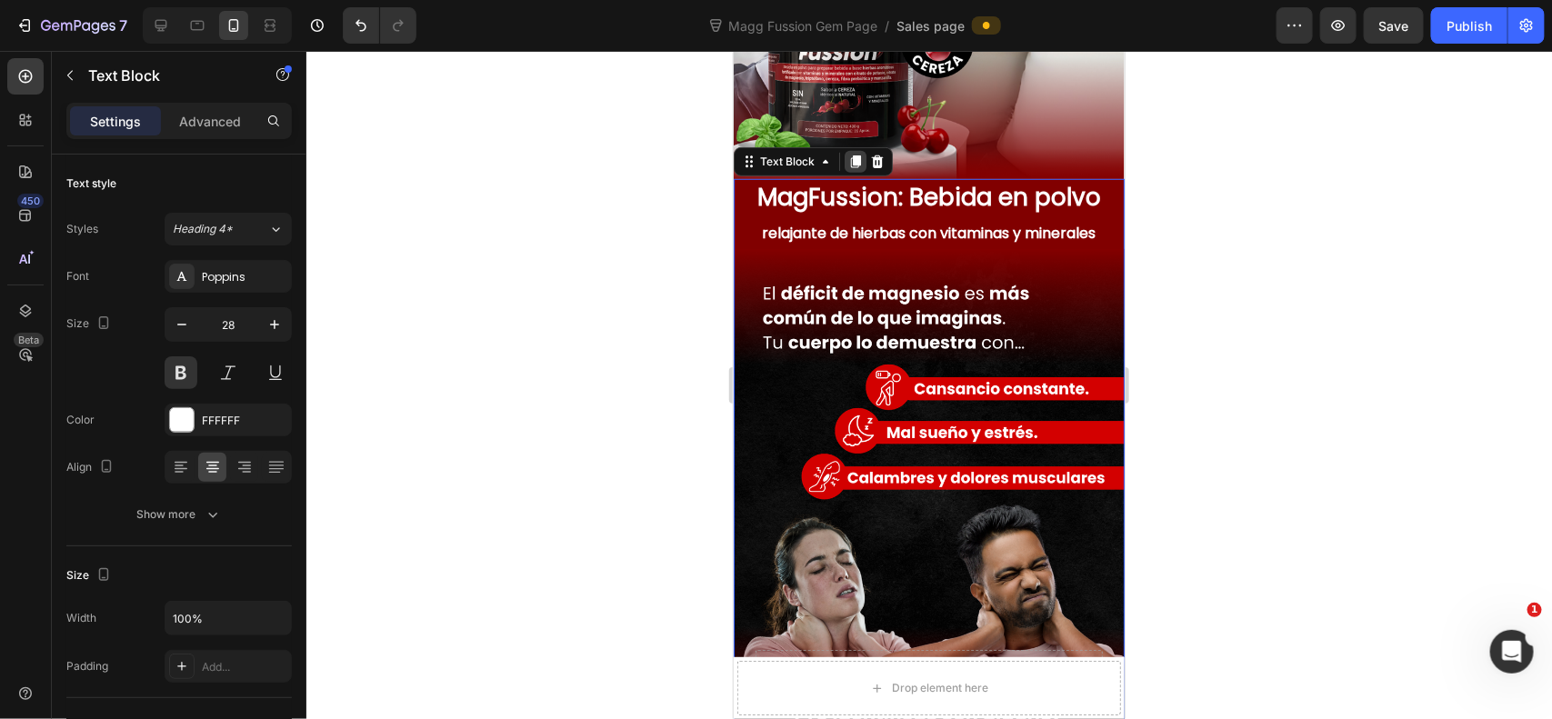
click at [853, 160] on icon at bounding box center [855, 161] width 10 height 13
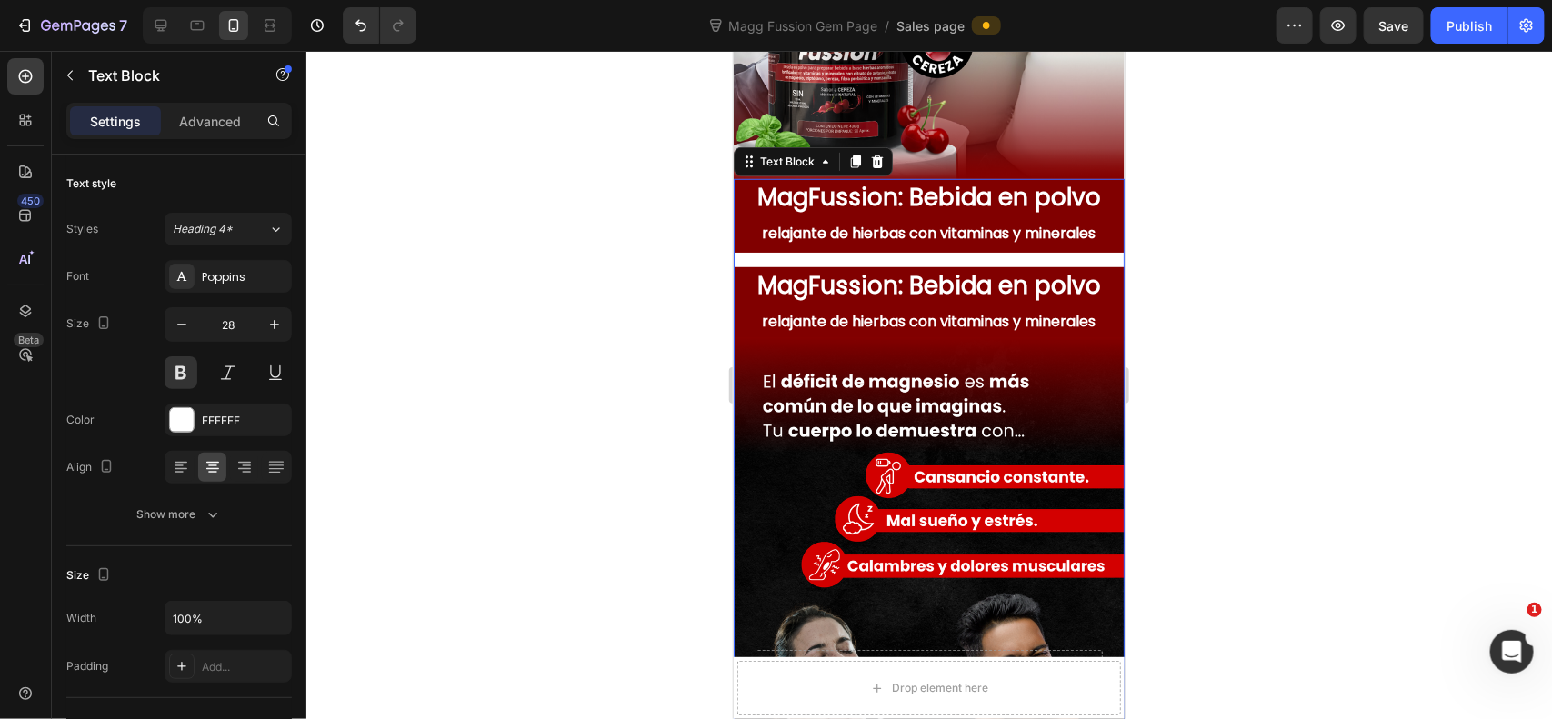
click at [896, 290] on span "MagFussion: Bebida en polvo" at bounding box center [928, 284] width 344 height 33
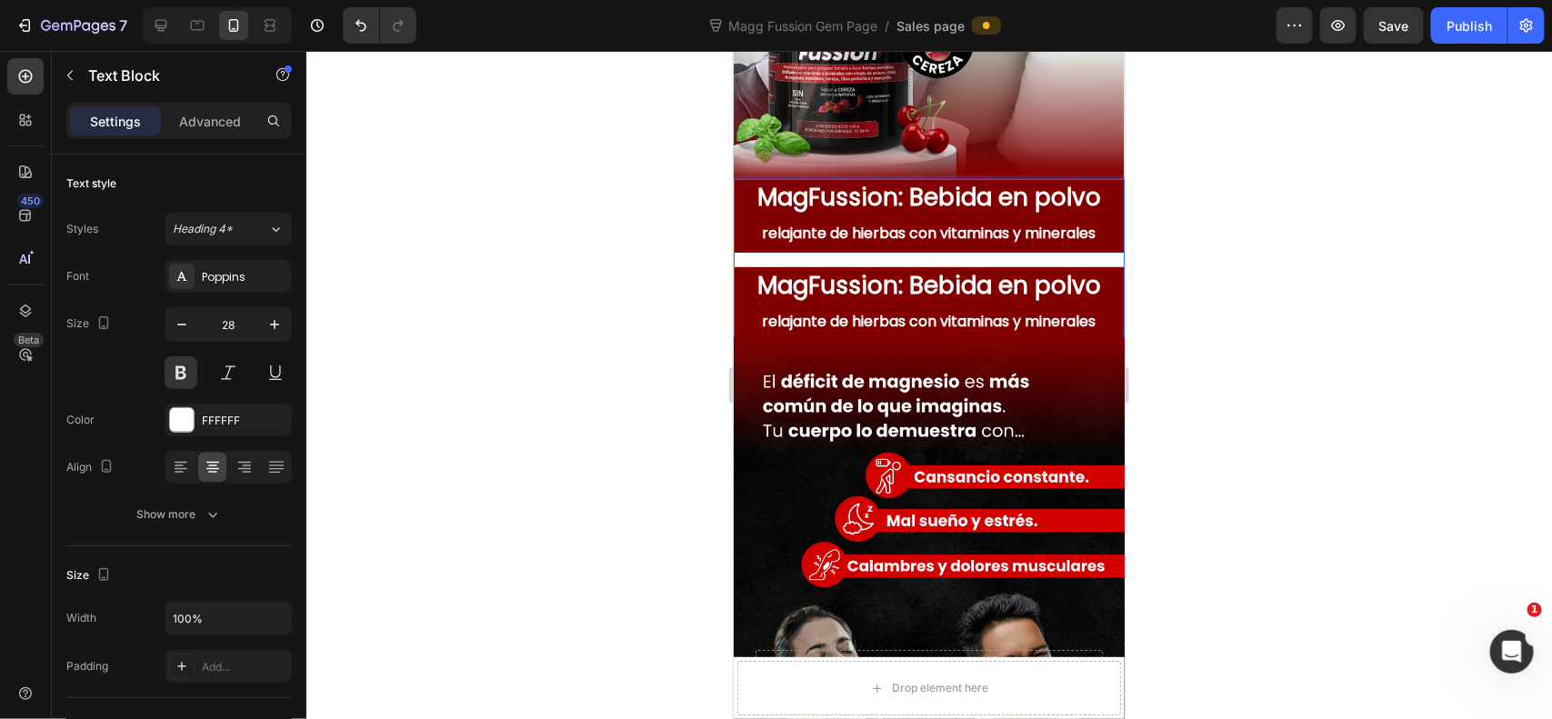
click at [1209, 273] on div at bounding box center [929, 385] width 1246 height 668
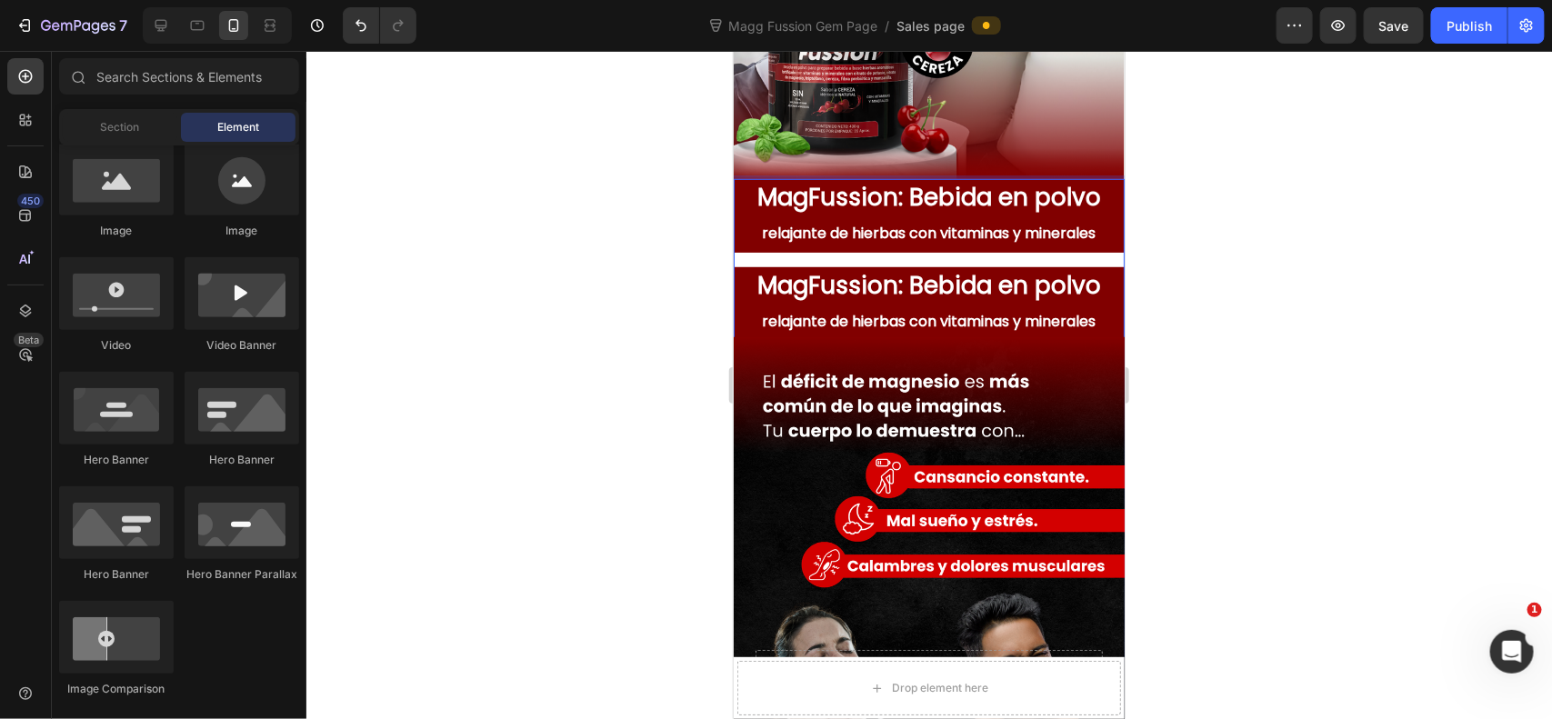
click at [948, 295] on span "MagFussion: Bebida en polvo" at bounding box center [928, 284] width 344 height 33
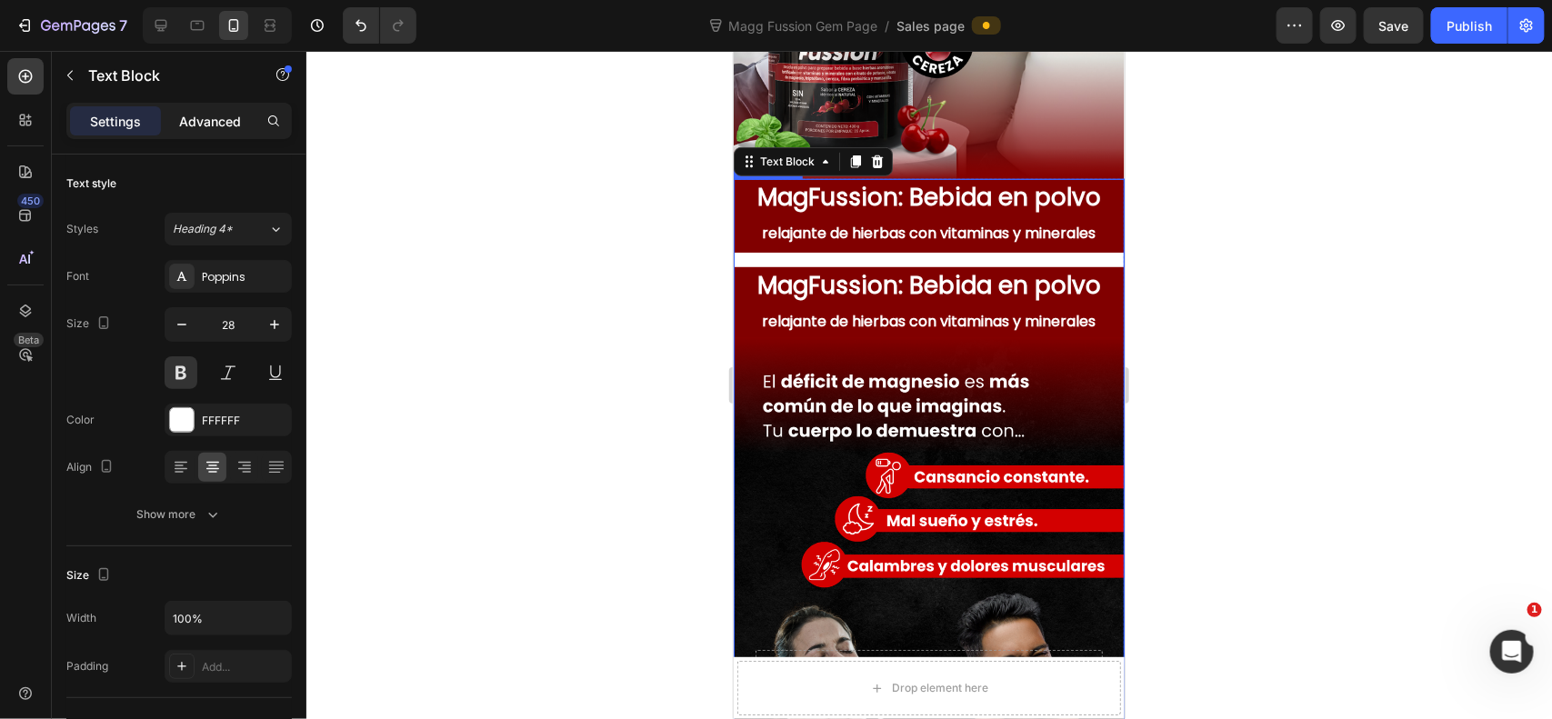
click at [228, 133] on div "Advanced" at bounding box center [210, 120] width 91 height 29
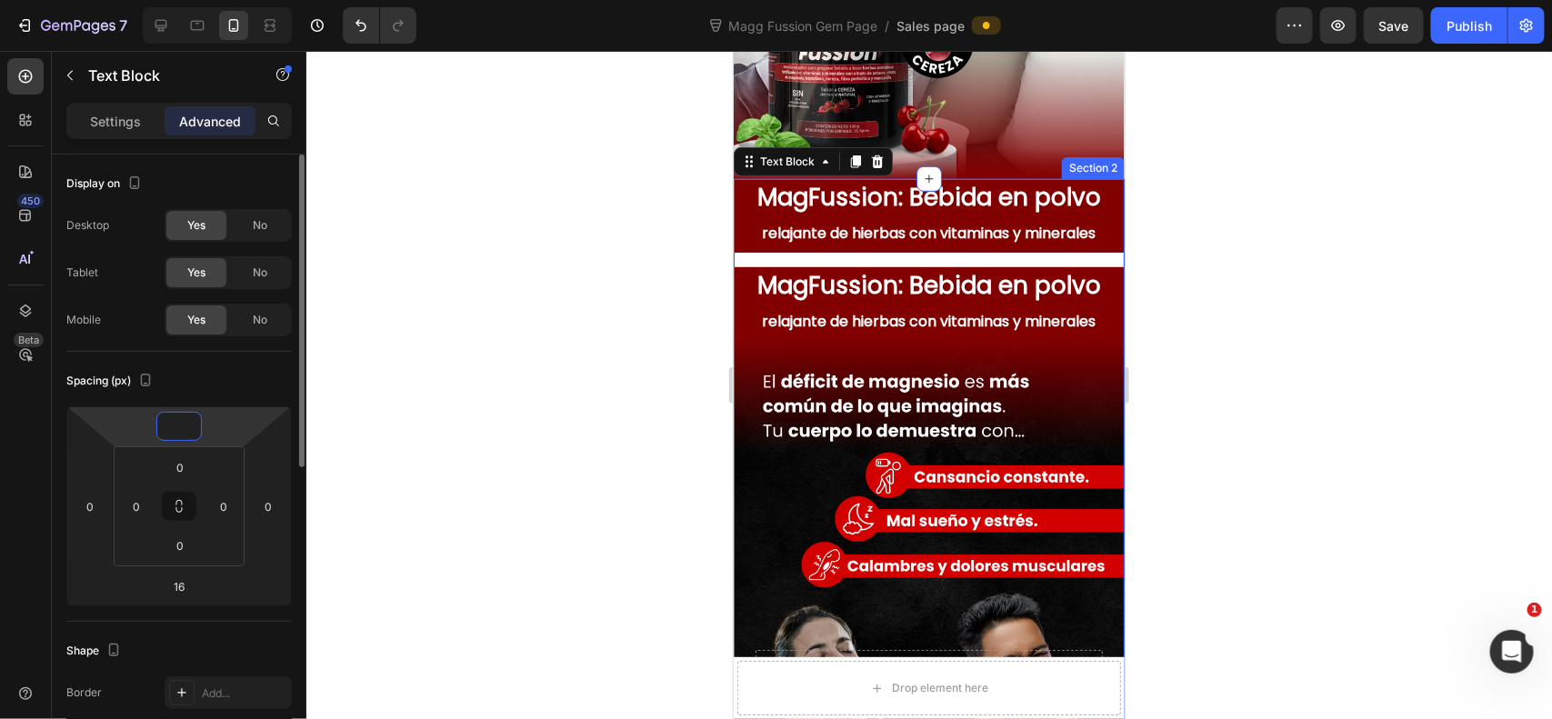
type input "-1"
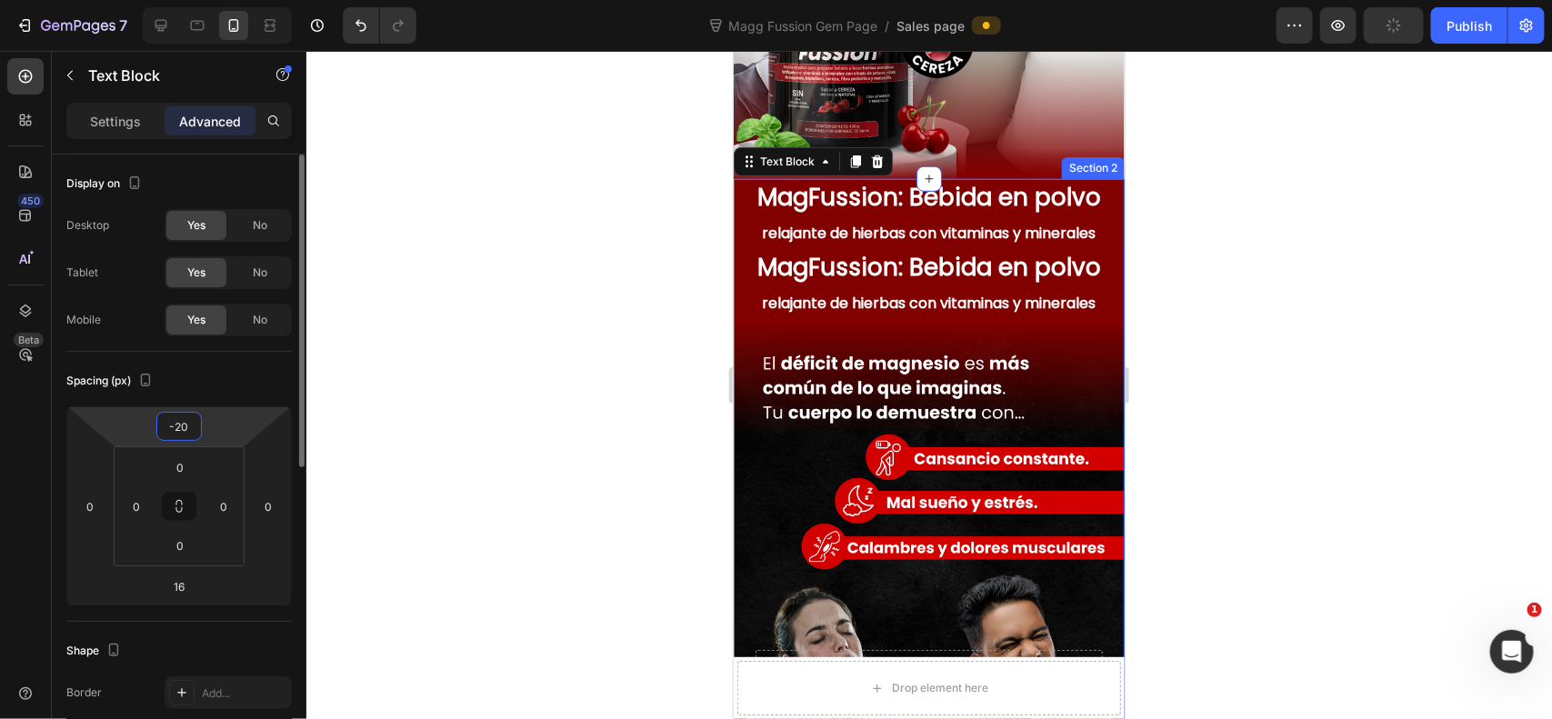
type input "-20"
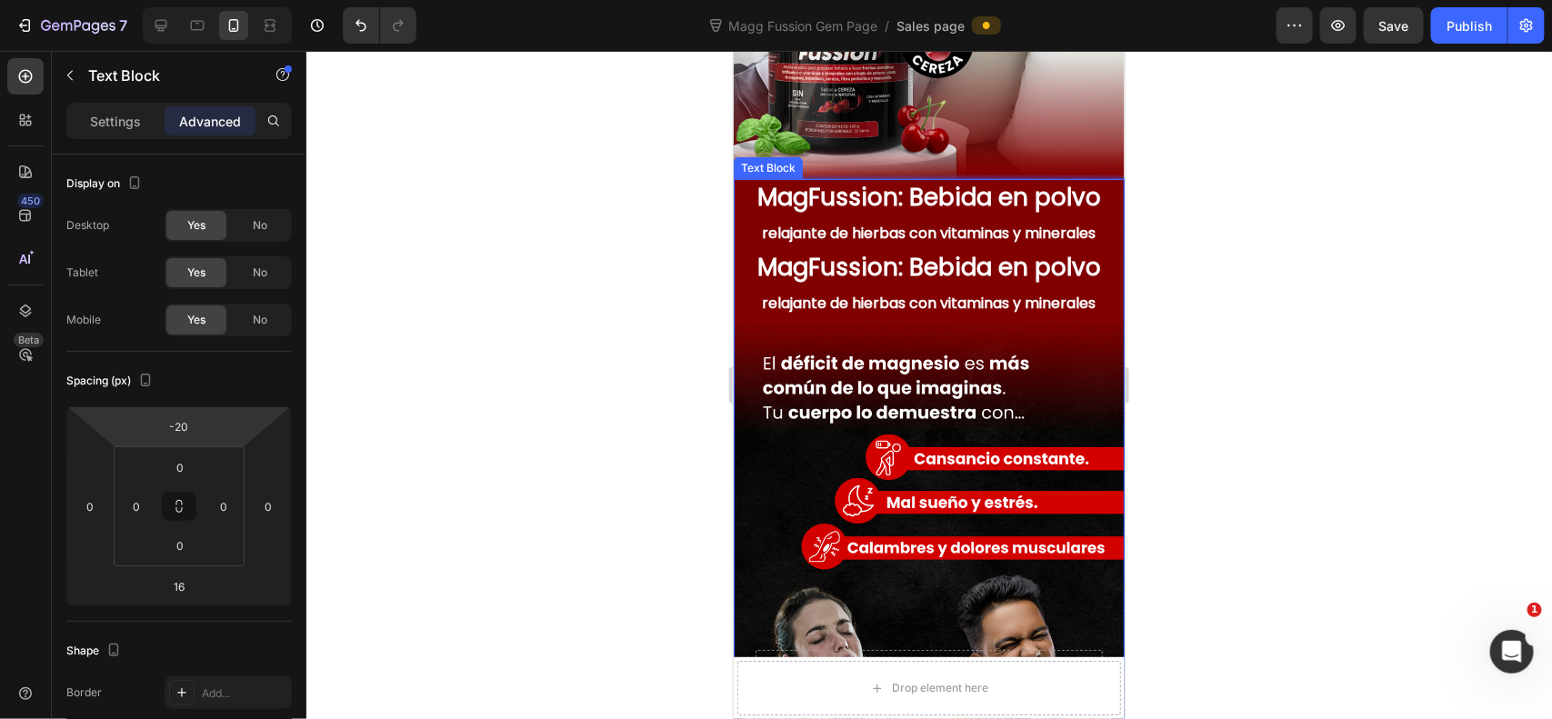
click at [987, 197] on span "MagFussion: Bebida en polvo" at bounding box center [928, 196] width 344 height 33
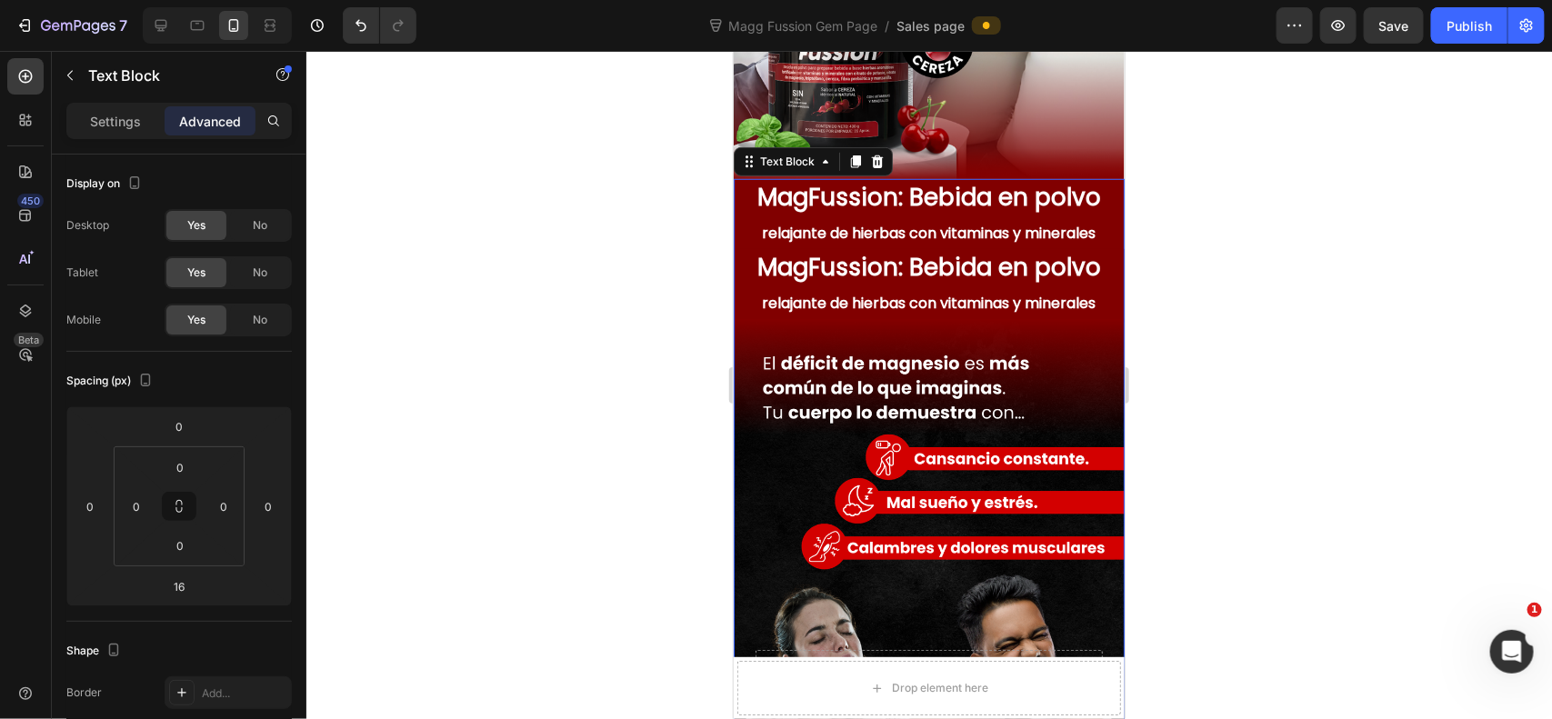
scroll to position [303, 0]
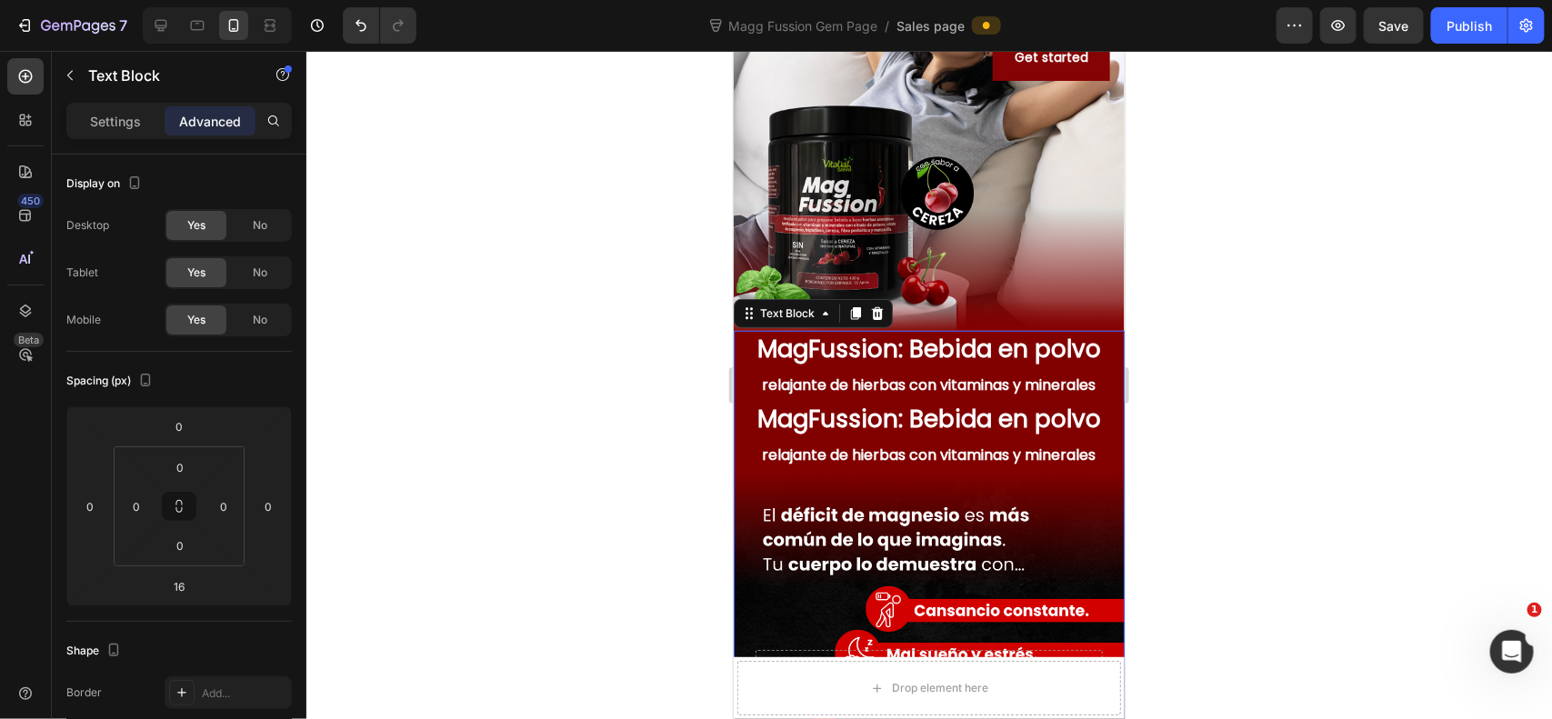
click at [1224, 215] on div at bounding box center [929, 385] width 1246 height 668
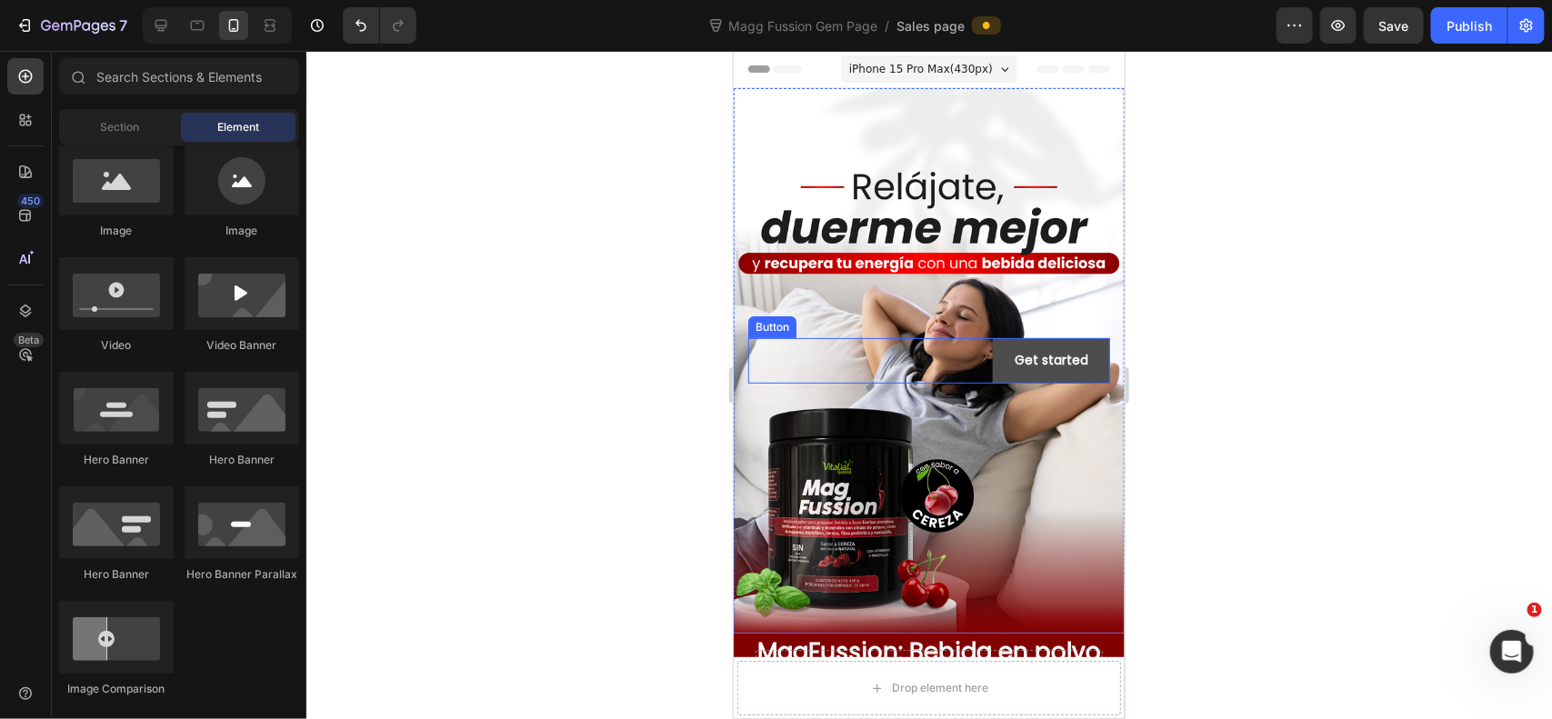
scroll to position [151, 0]
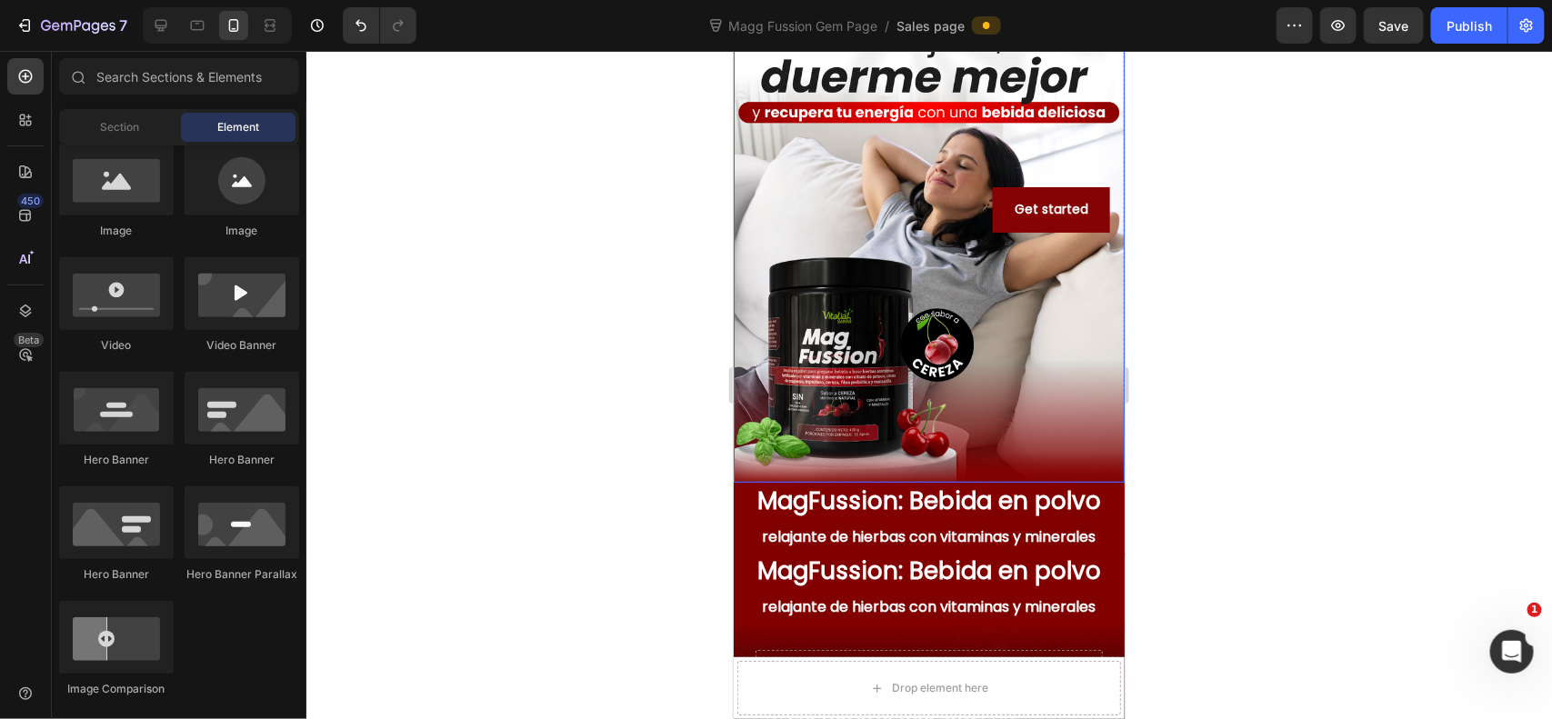
click at [1206, 307] on div at bounding box center [929, 385] width 1246 height 668
click at [1007, 493] on span "MagFussion: Bebida en polvo" at bounding box center [928, 500] width 344 height 33
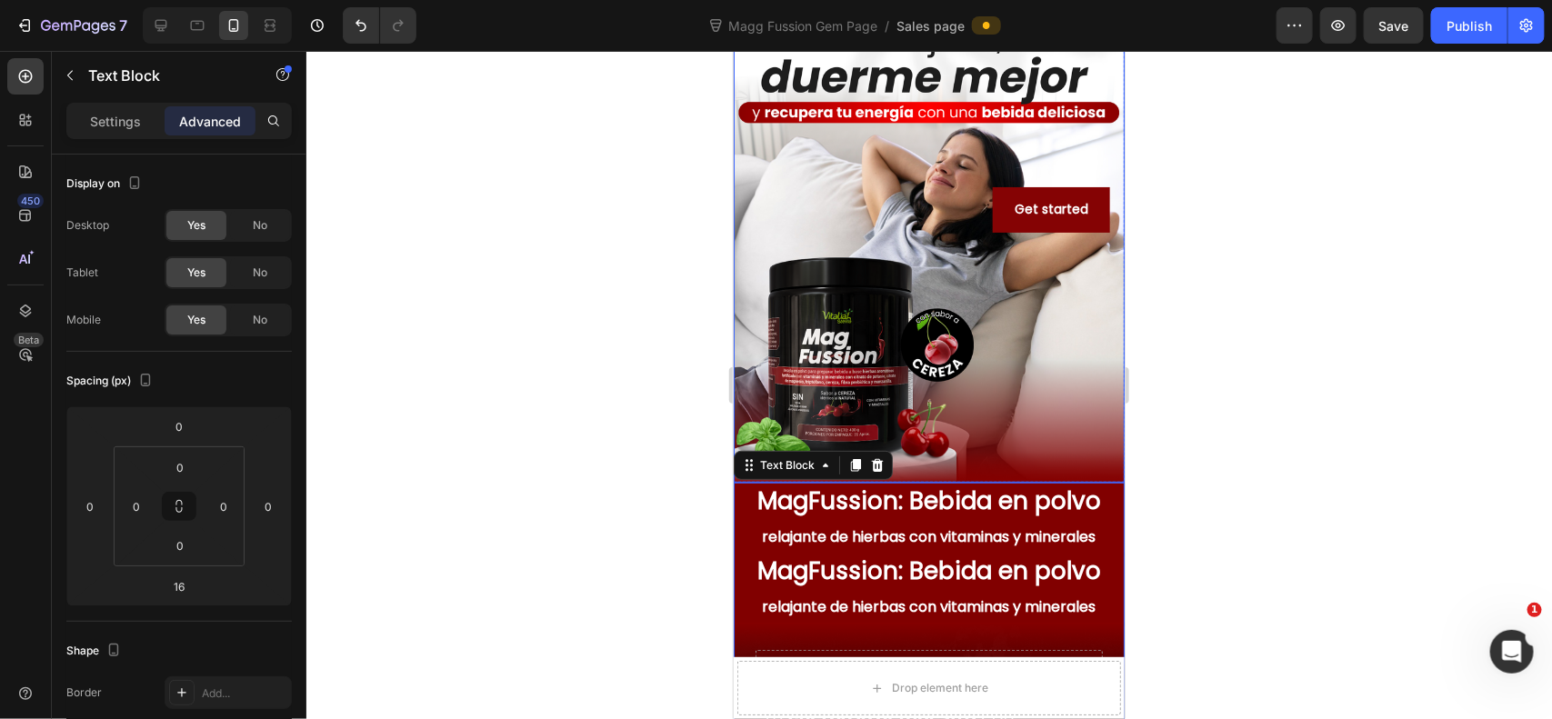
click at [983, 375] on div "Overlay" at bounding box center [928, 208] width 391 height 545
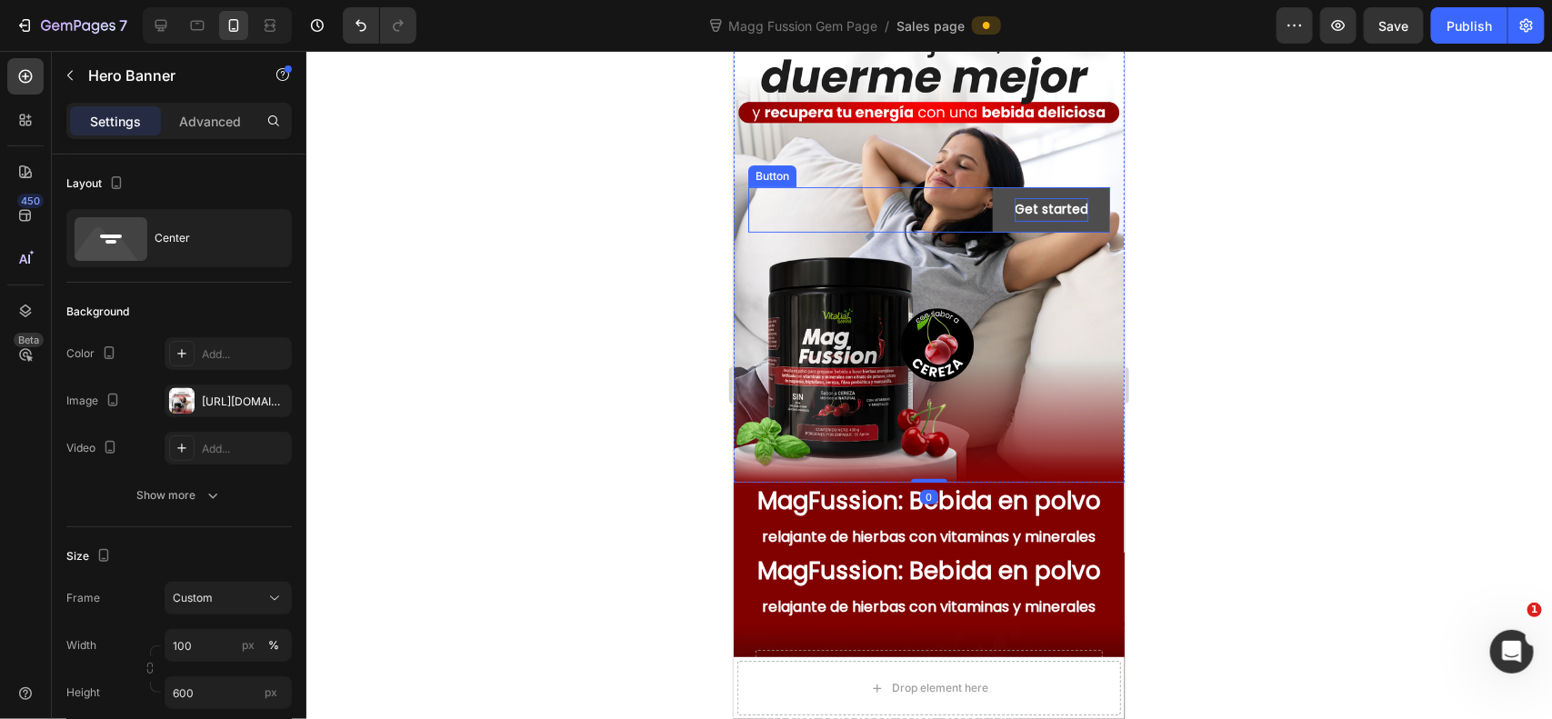
click at [1064, 218] on div "Get started" at bounding box center [1051, 208] width 74 height 23
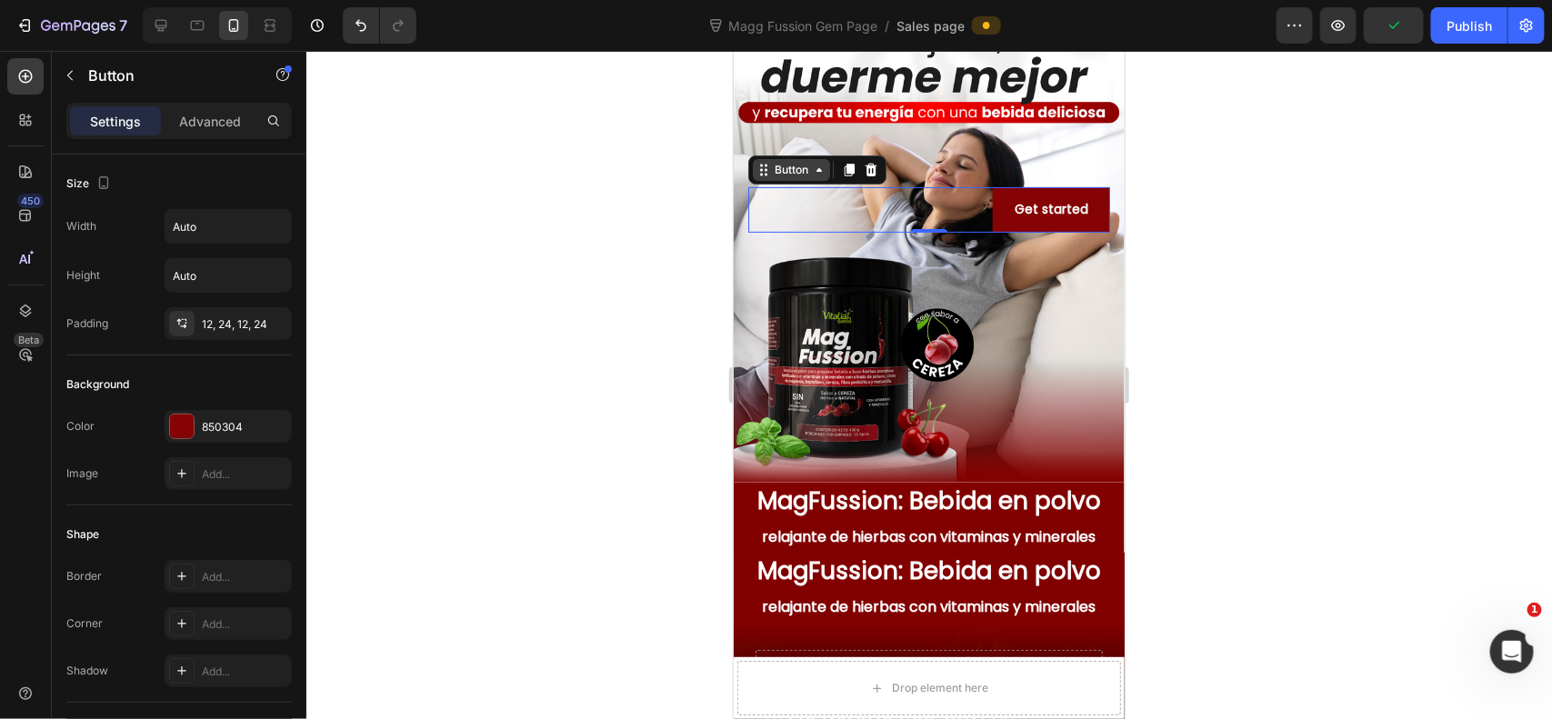
click at [792, 174] on div "Button" at bounding box center [790, 169] width 41 height 16
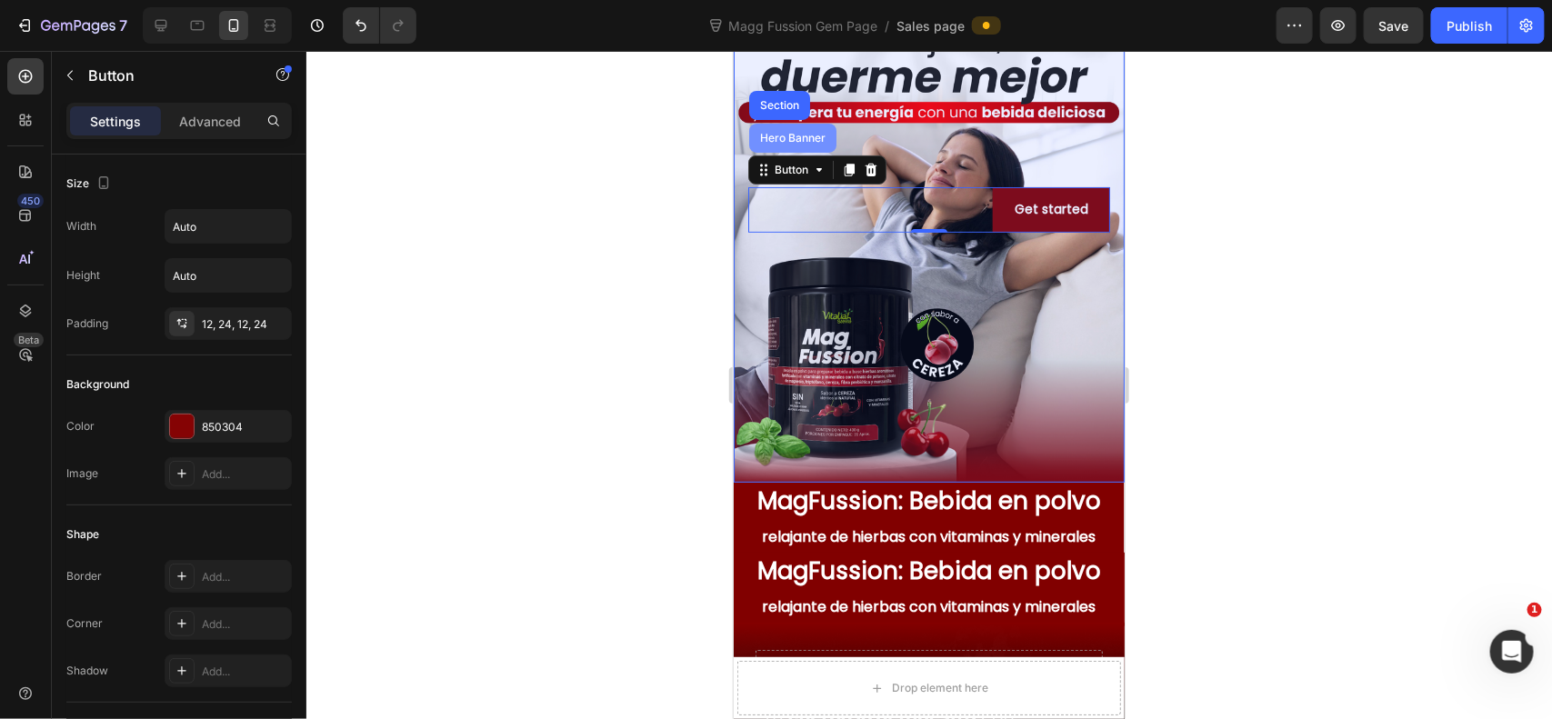
click at [793, 141] on div "Hero Banner" at bounding box center [792, 137] width 73 height 11
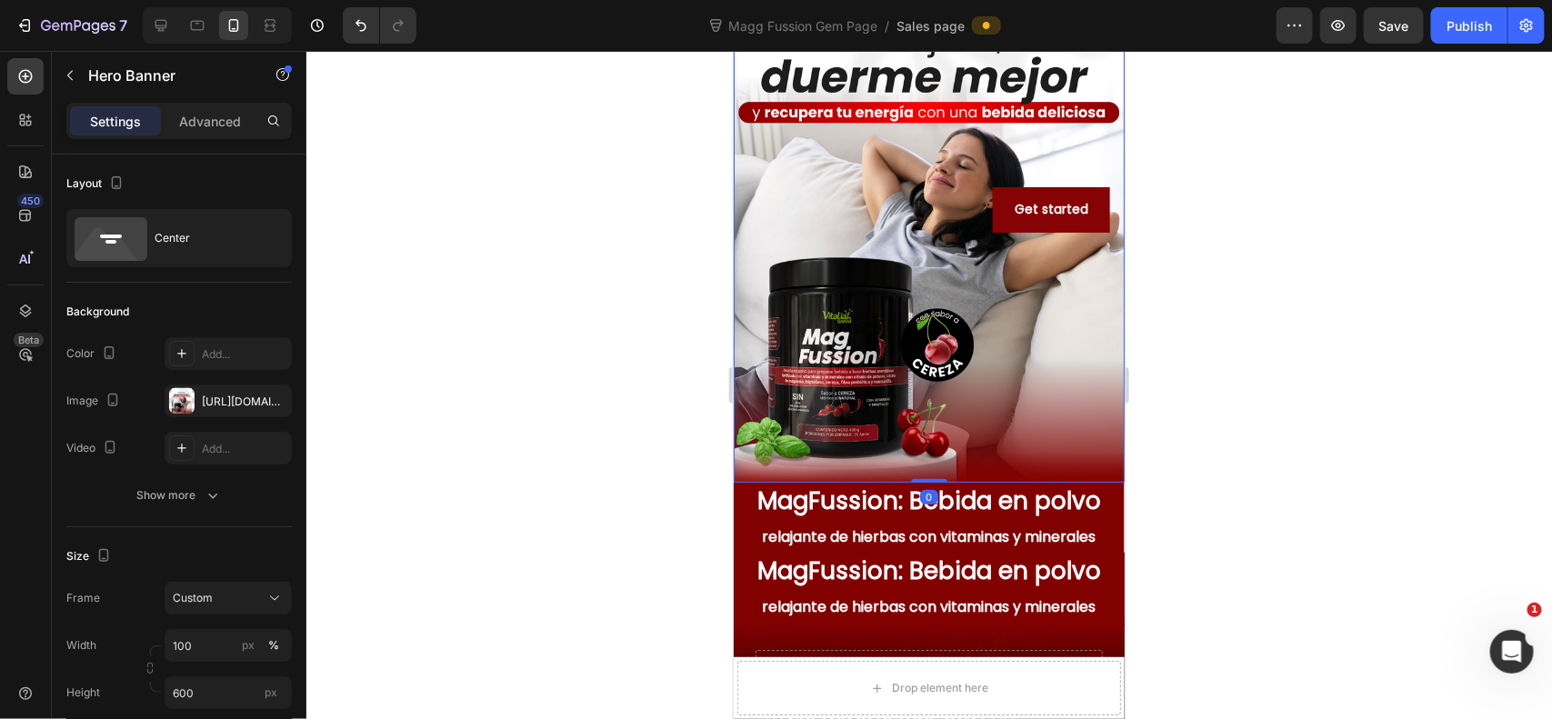
click at [1046, 384] on div "Overlay" at bounding box center [928, 208] width 391 height 545
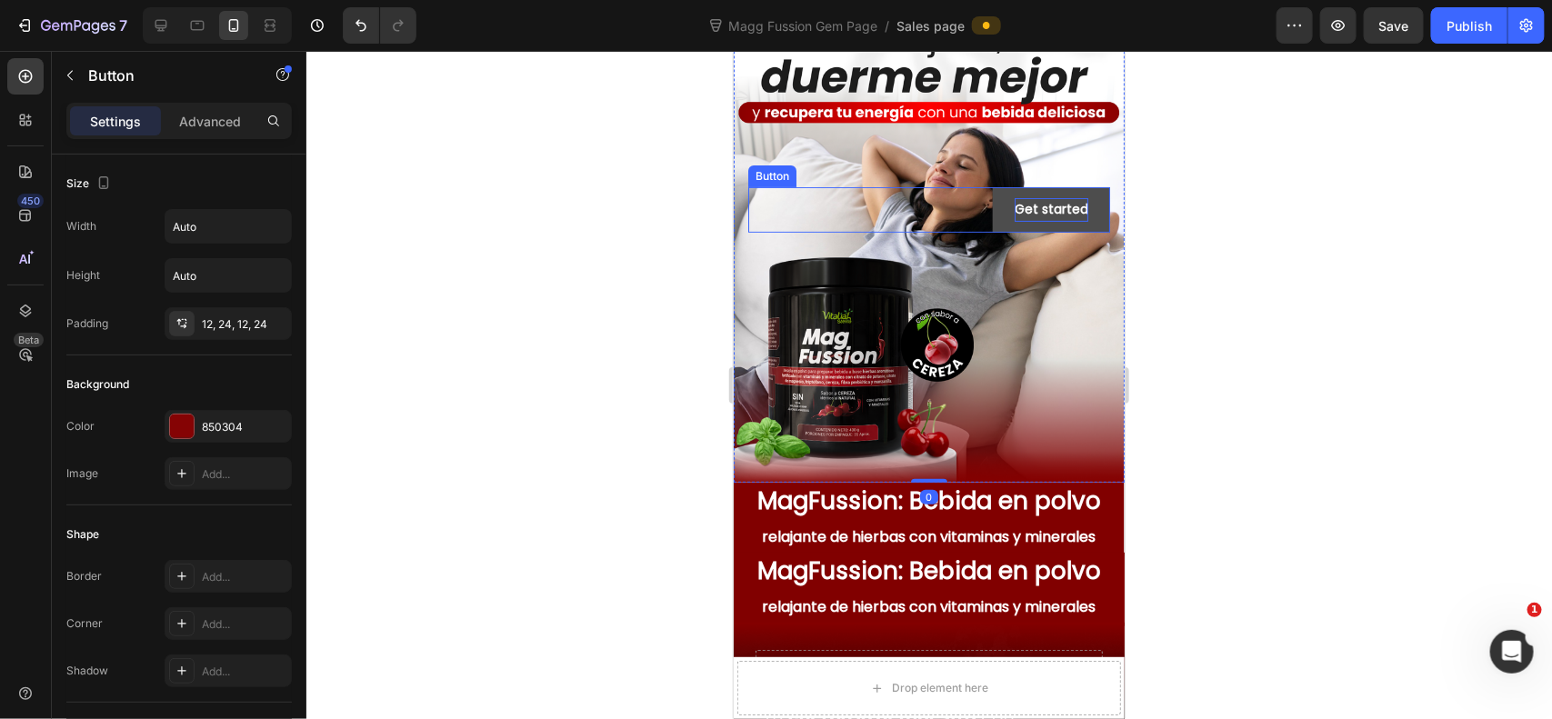
click at [1047, 219] on button "Get started" at bounding box center [1050, 208] width 117 height 45
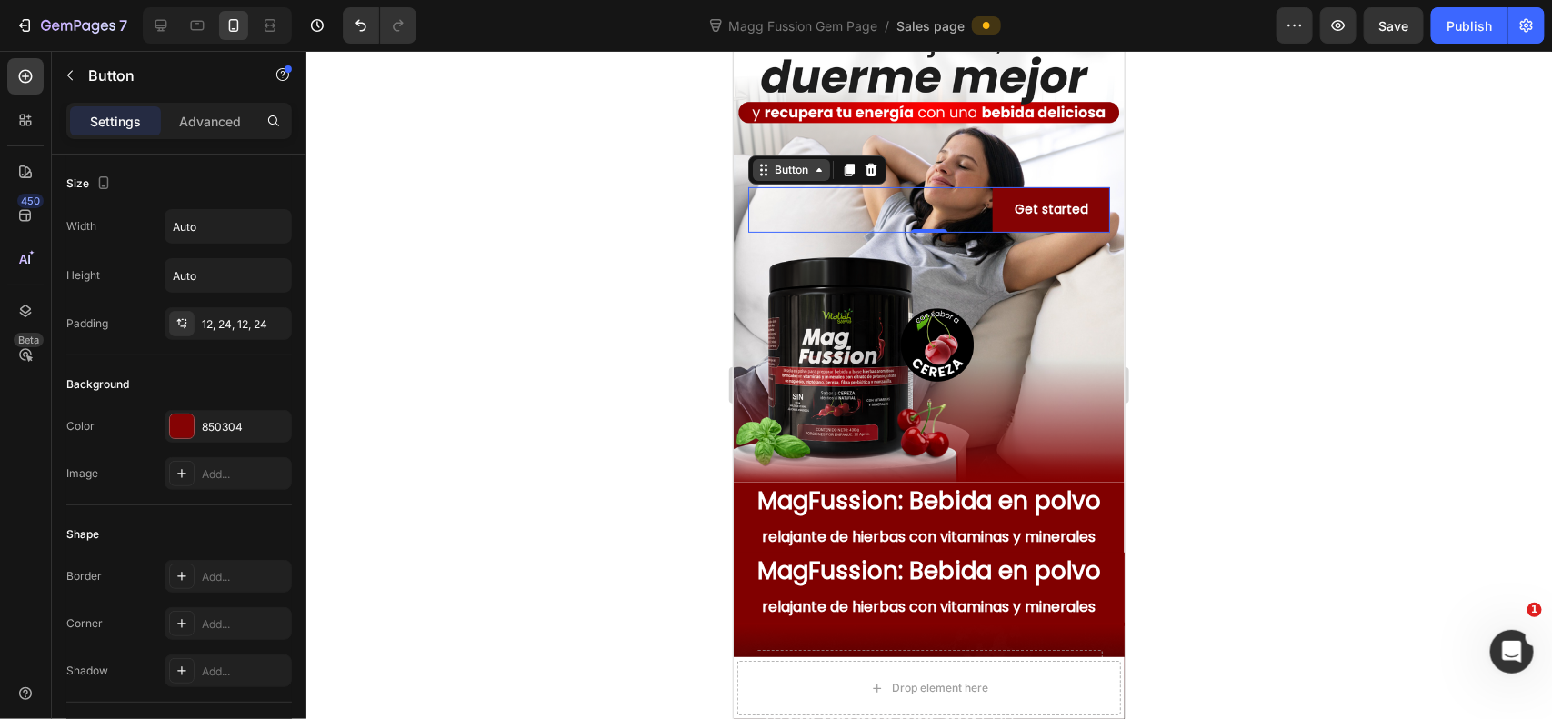
click at [796, 167] on div "Button" at bounding box center [790, 169] width 41 height 16
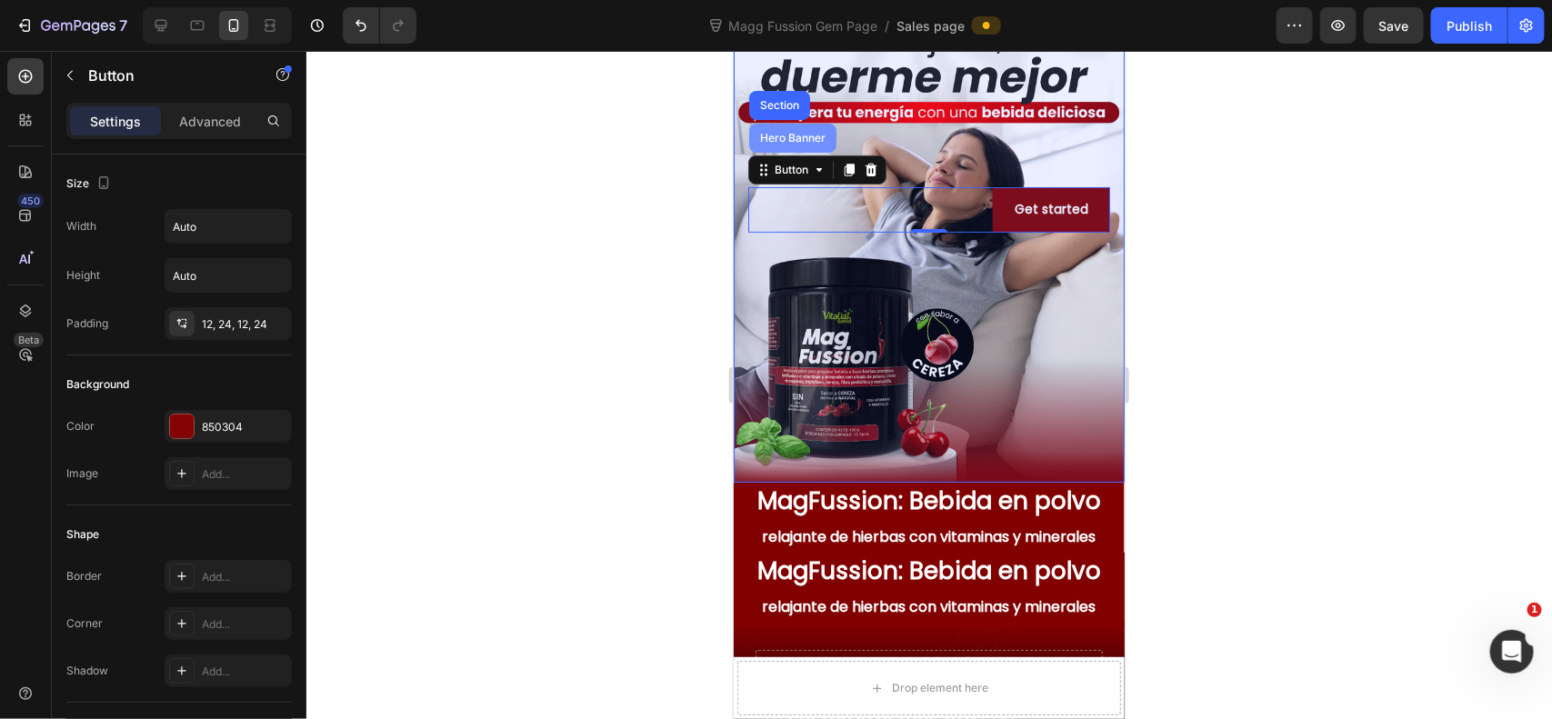
click at [786, 146] on div "Hero Banner" at bounding box center [791, 137] width 87 height 29
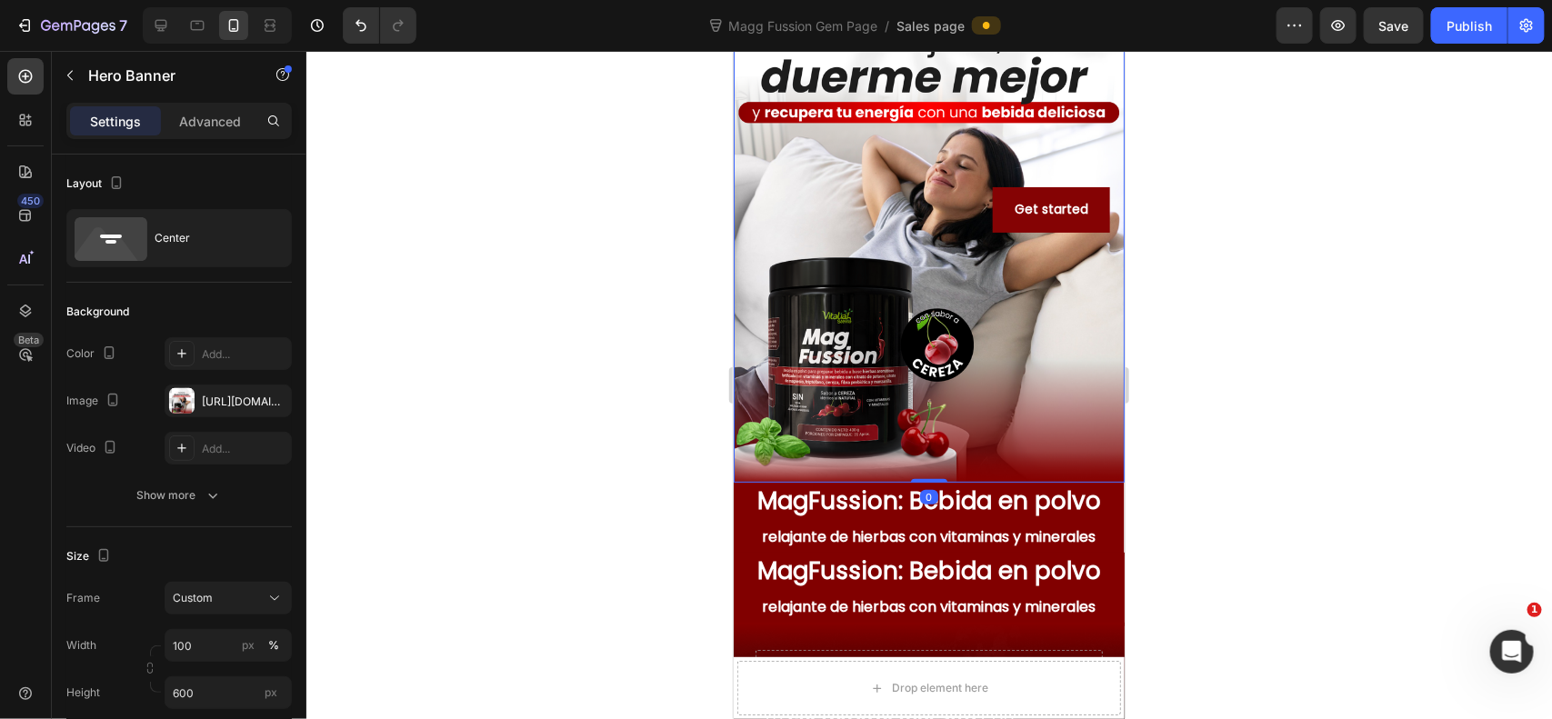
click at [1146, 207] on div at bounding box center [929, 385] width 1246 height 668
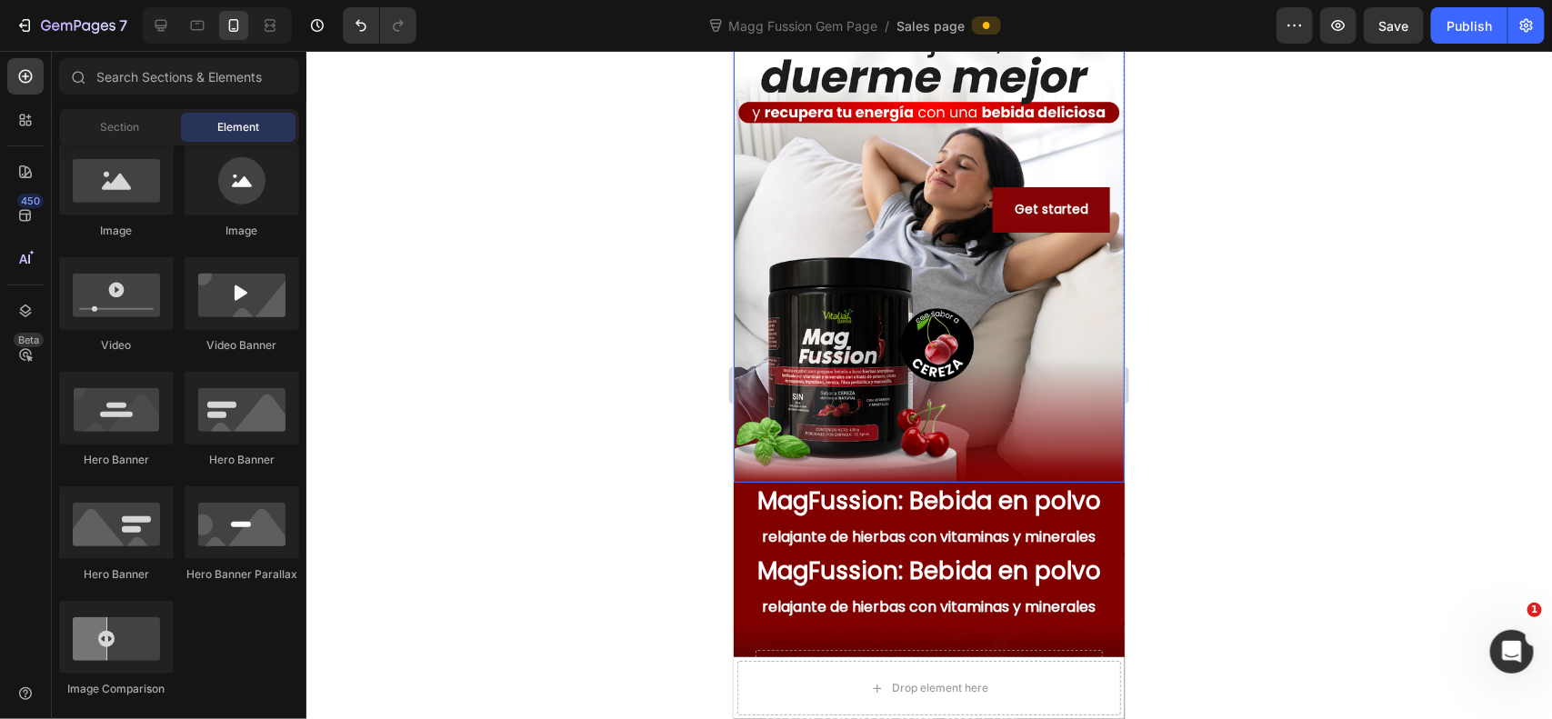
click at [985, 396] on div "Overlay" at bounding box center [928, 208] width 391 height 545
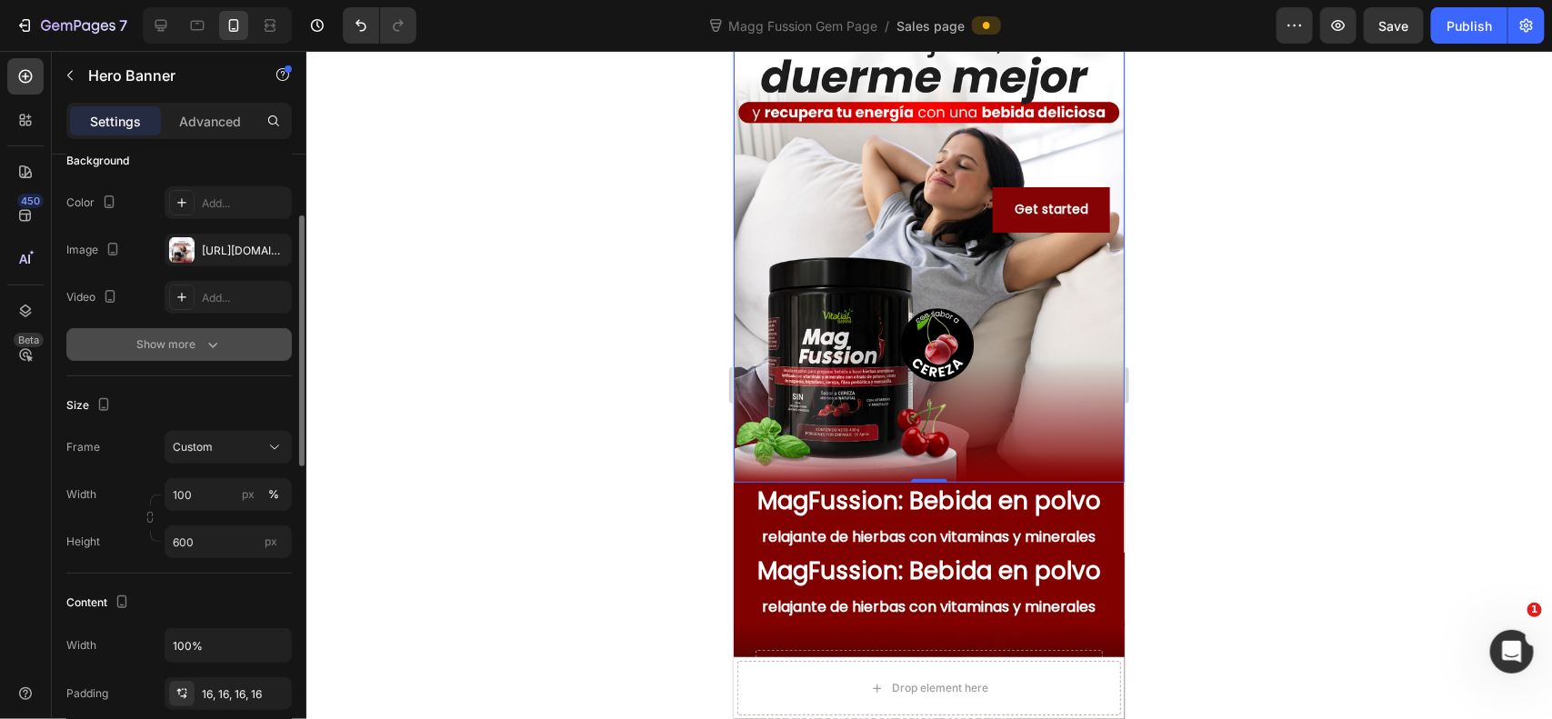
click at [207, 344] on icon "button" at bounding box center [213, 344] width 18 height 18
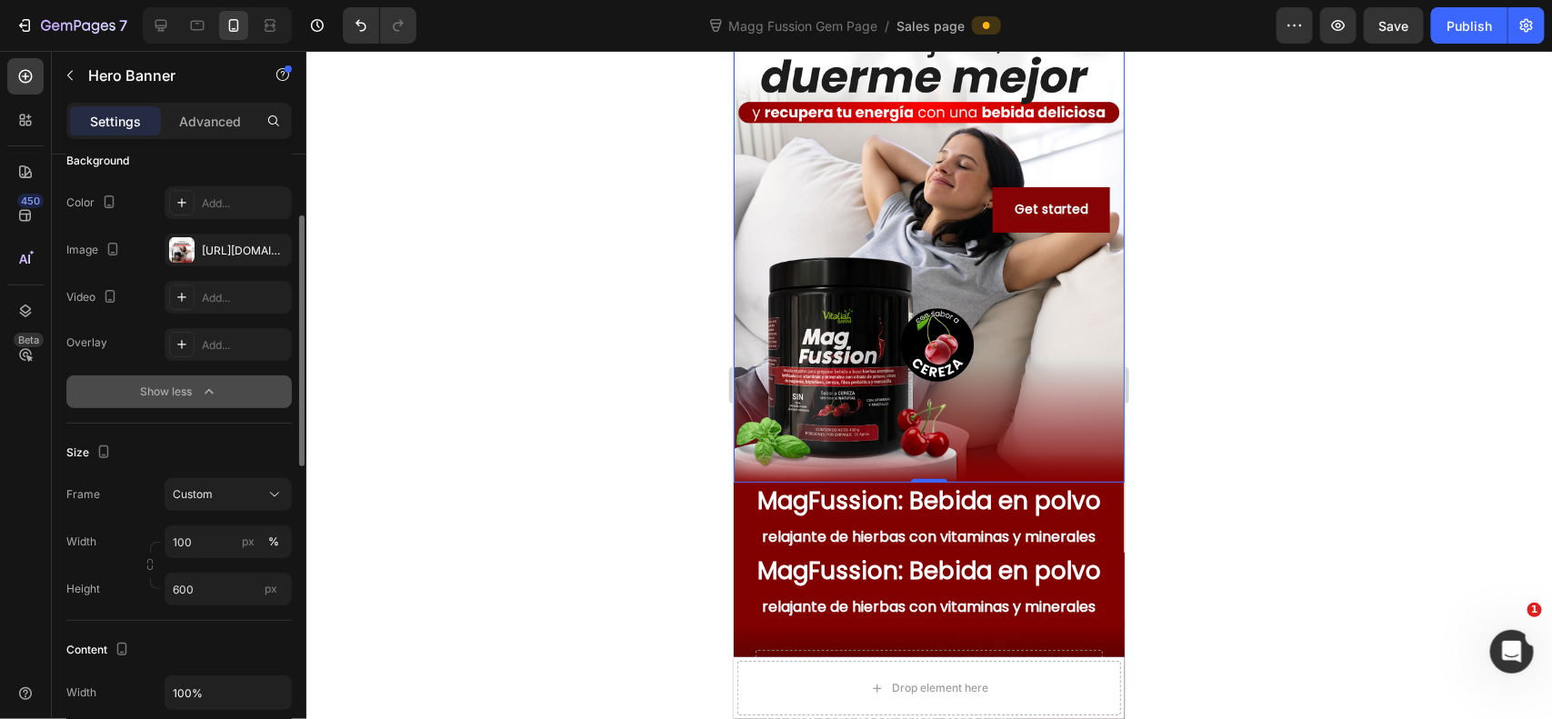
scroll to position [0, 0]
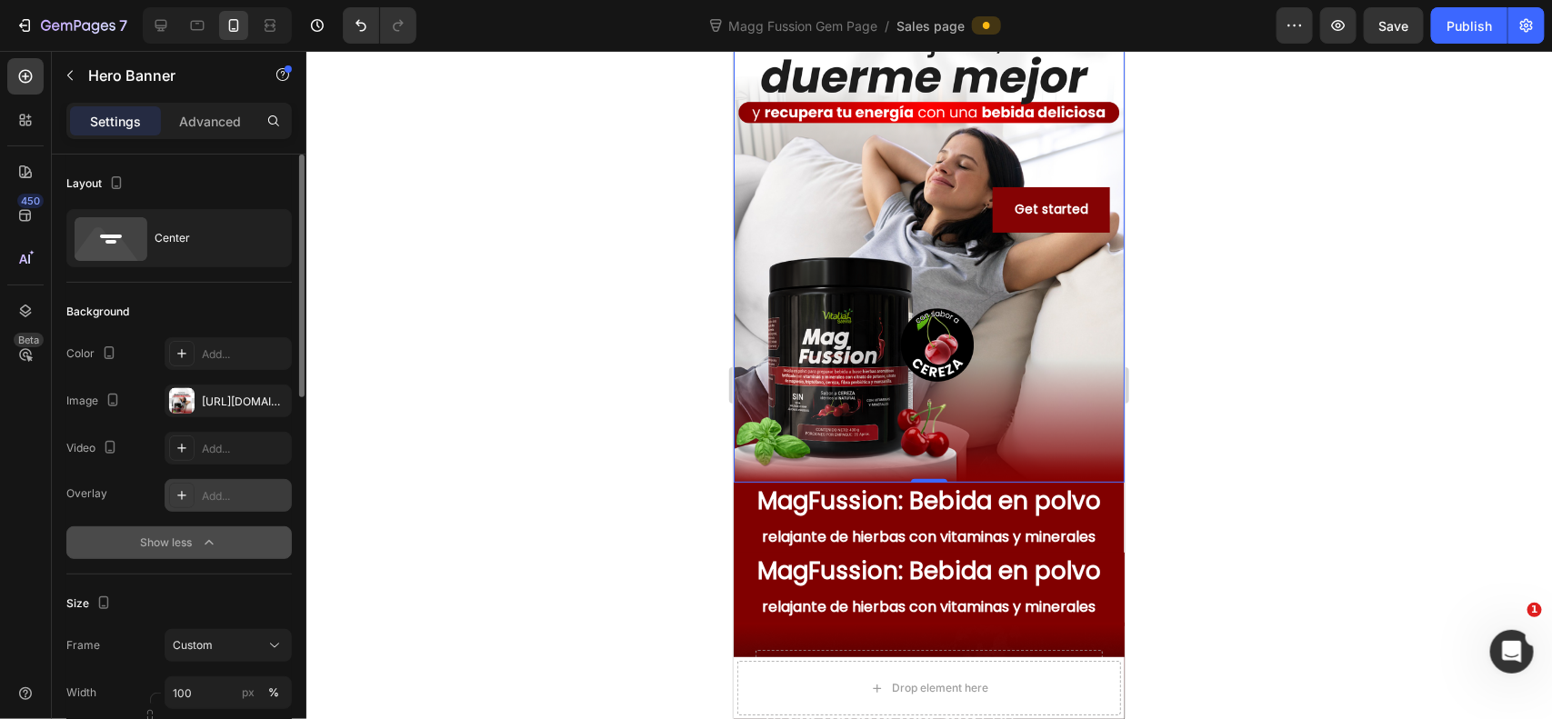
click at [194, 497] on div "Add..." at bounding box center [228, 495] width 127 height 33
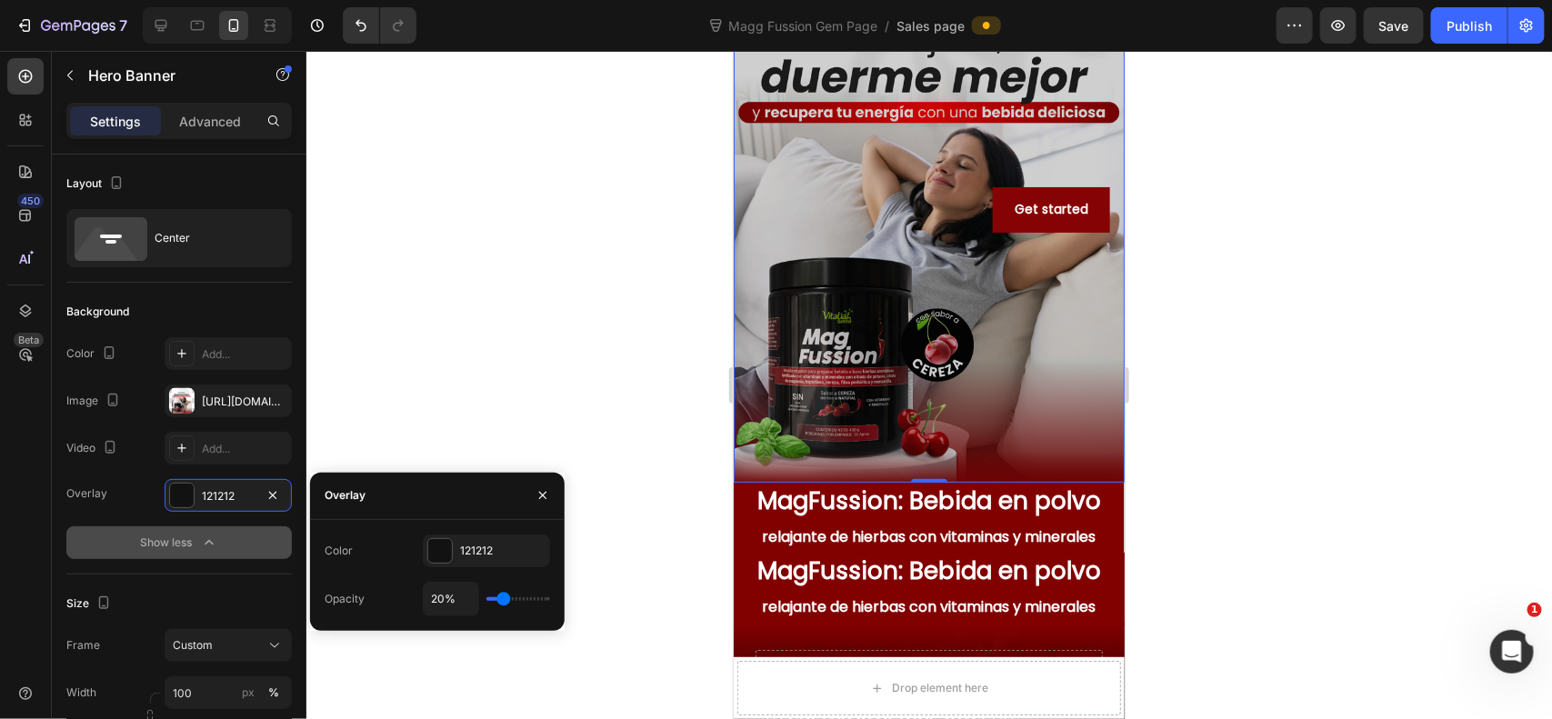
type input "36%"
type input "36"
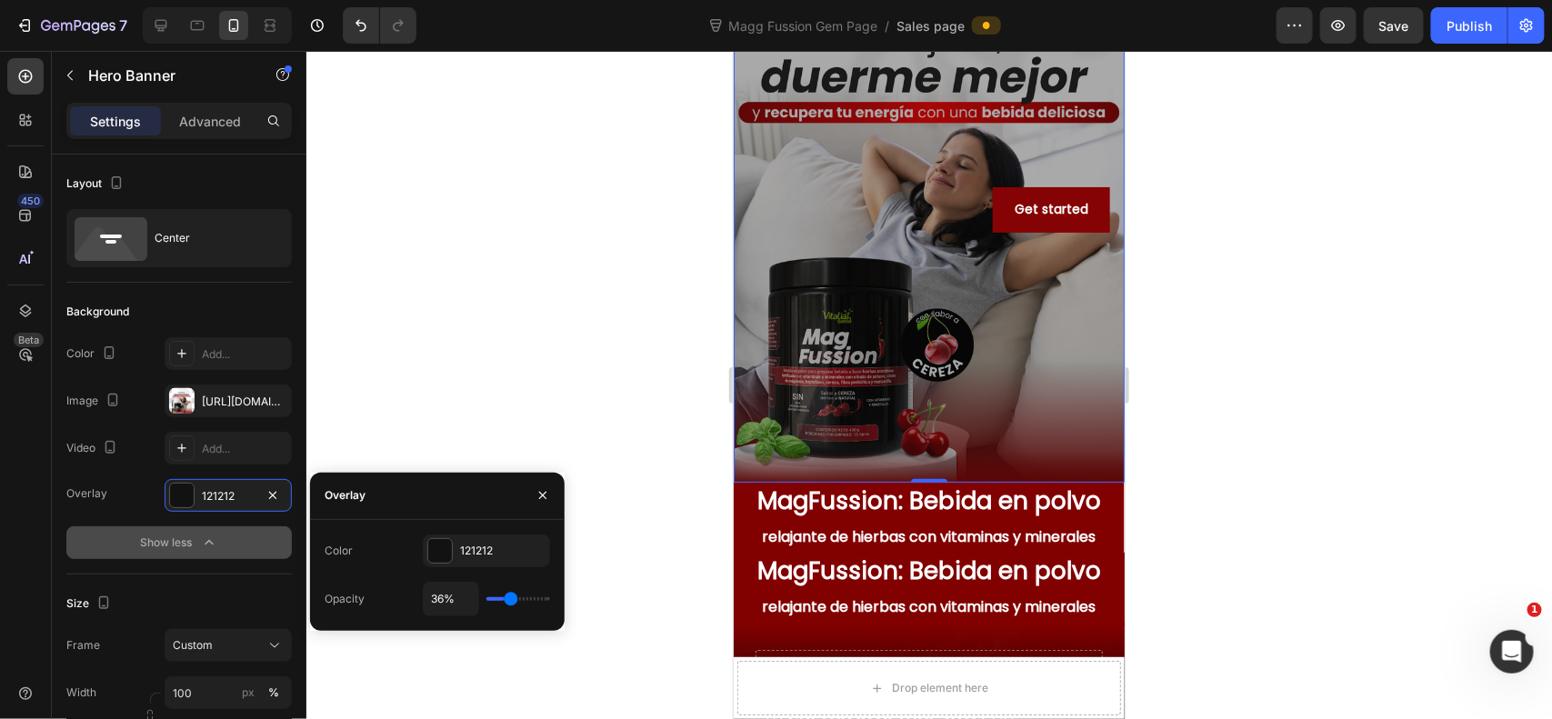
type input "39%"
type input "39"
type input "45%"
type input "45"
type input "76%"
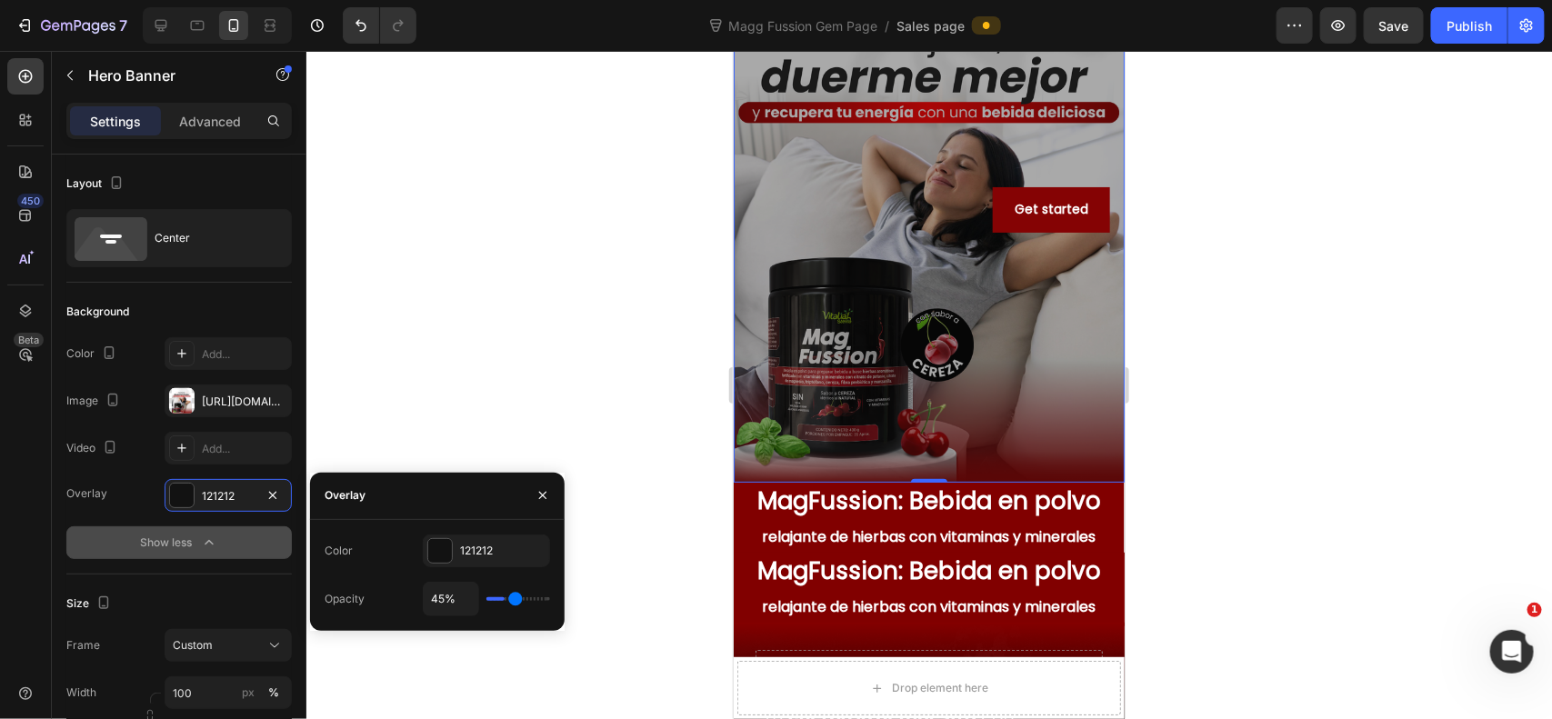
type input "76"
type input "100%"
type input "100"
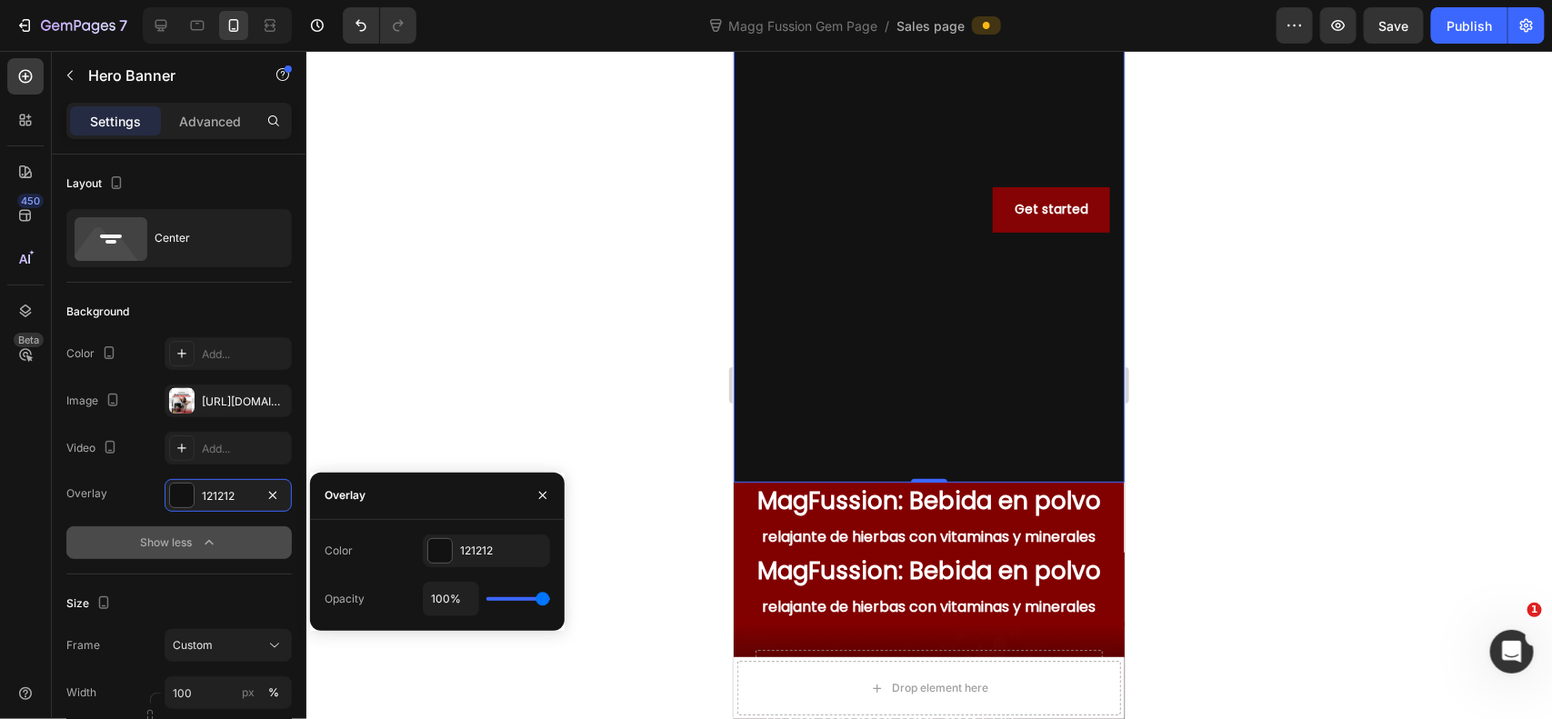
type input "87%"
type input "87"
type input "41%"
type input "41"
type input "29%"
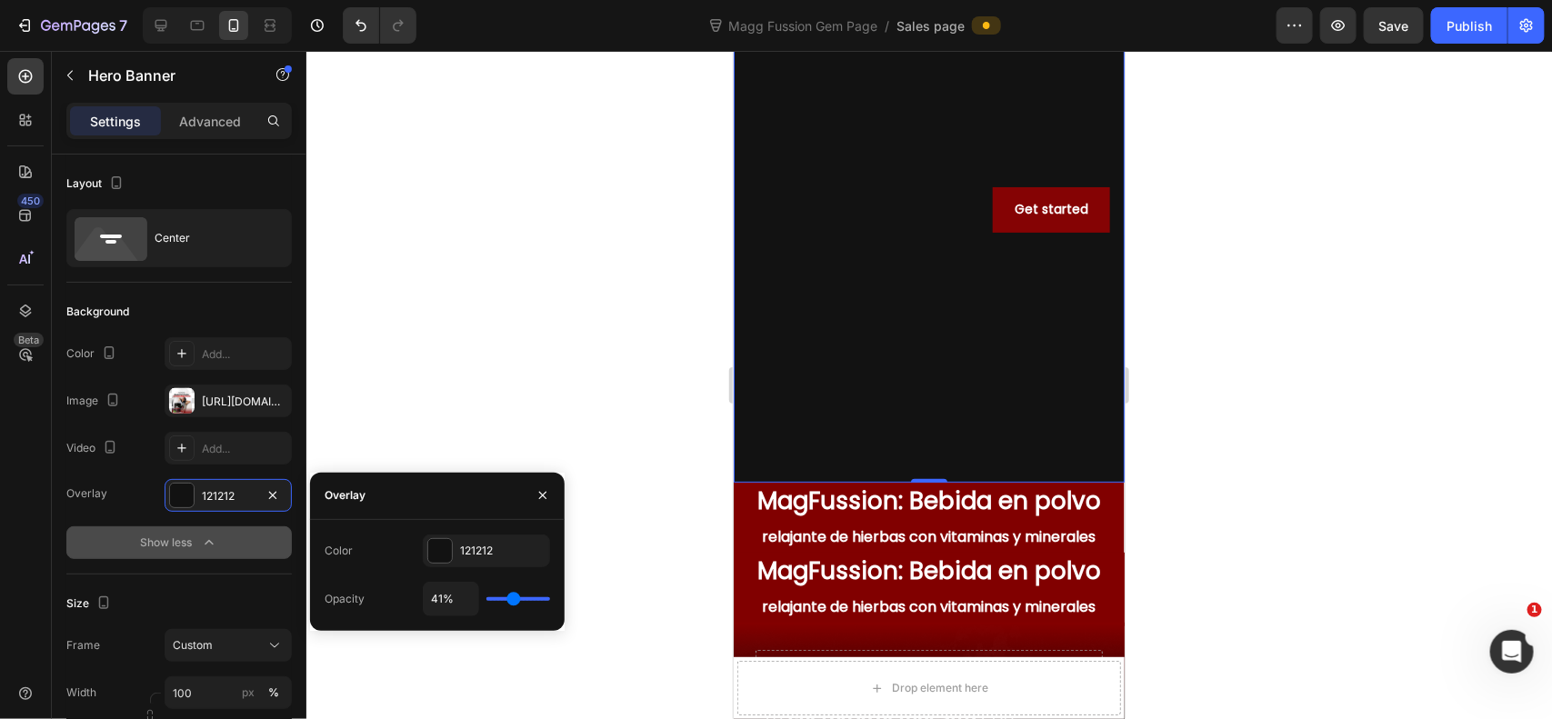
type input "29"
type input "27%"
drag, startPoint x: 511, startPoint y: 598, endPoint x: 352, endPoint y: 523, distance: 176.1
type input "22"
click at [505, 601] on input "range" at bounding box center [518, 599] width 64 height 4
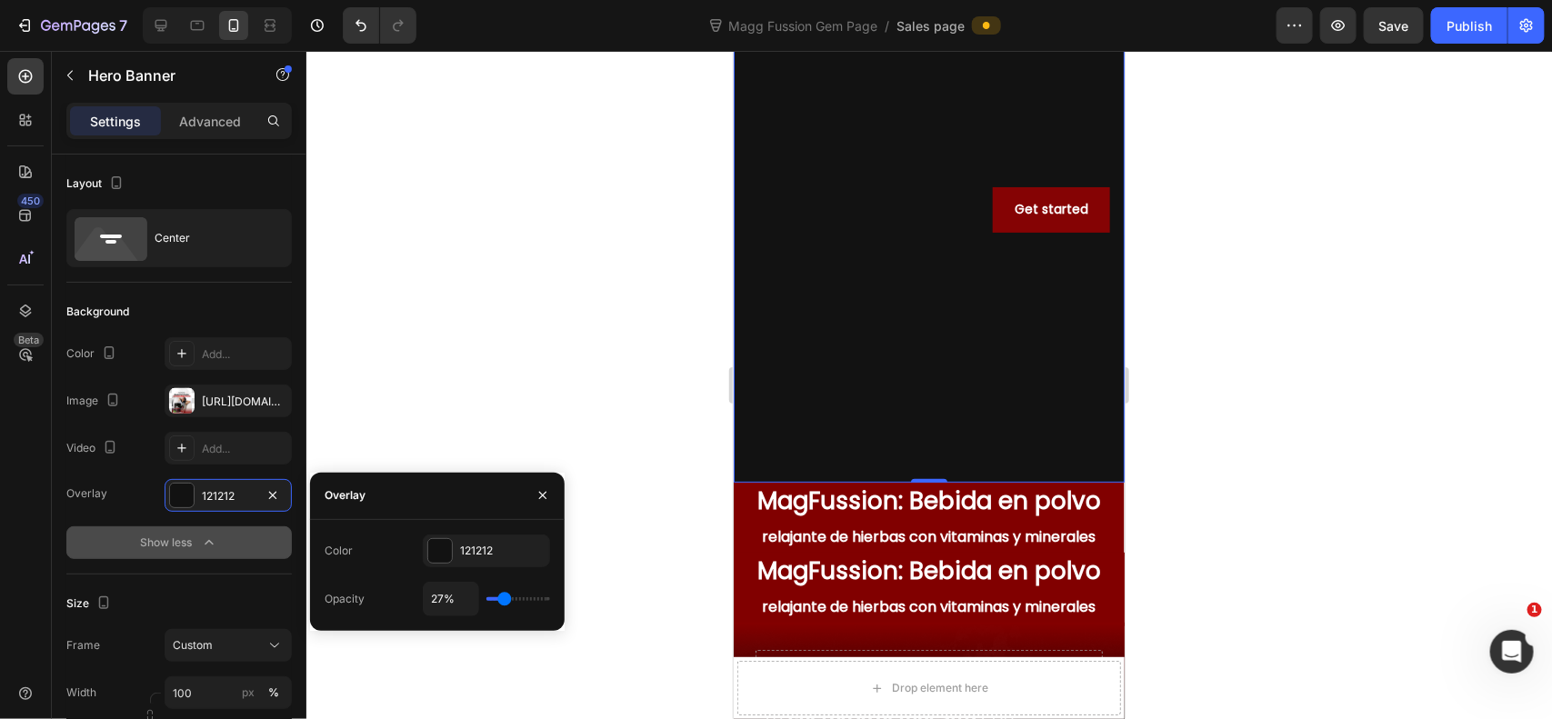
type input "22%"
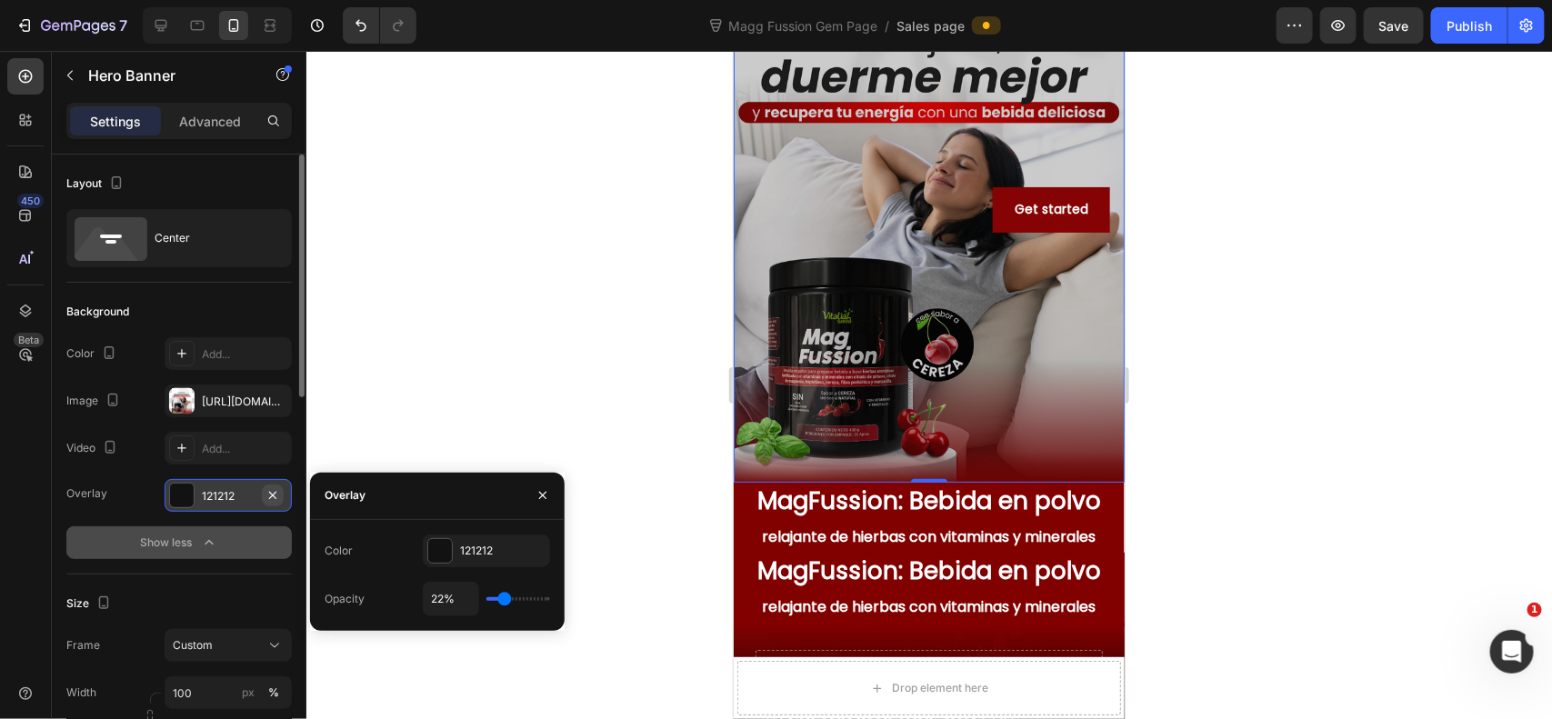
click at [275, 498] on icon "button" at bounding box center [272, 495] width 15 height 15
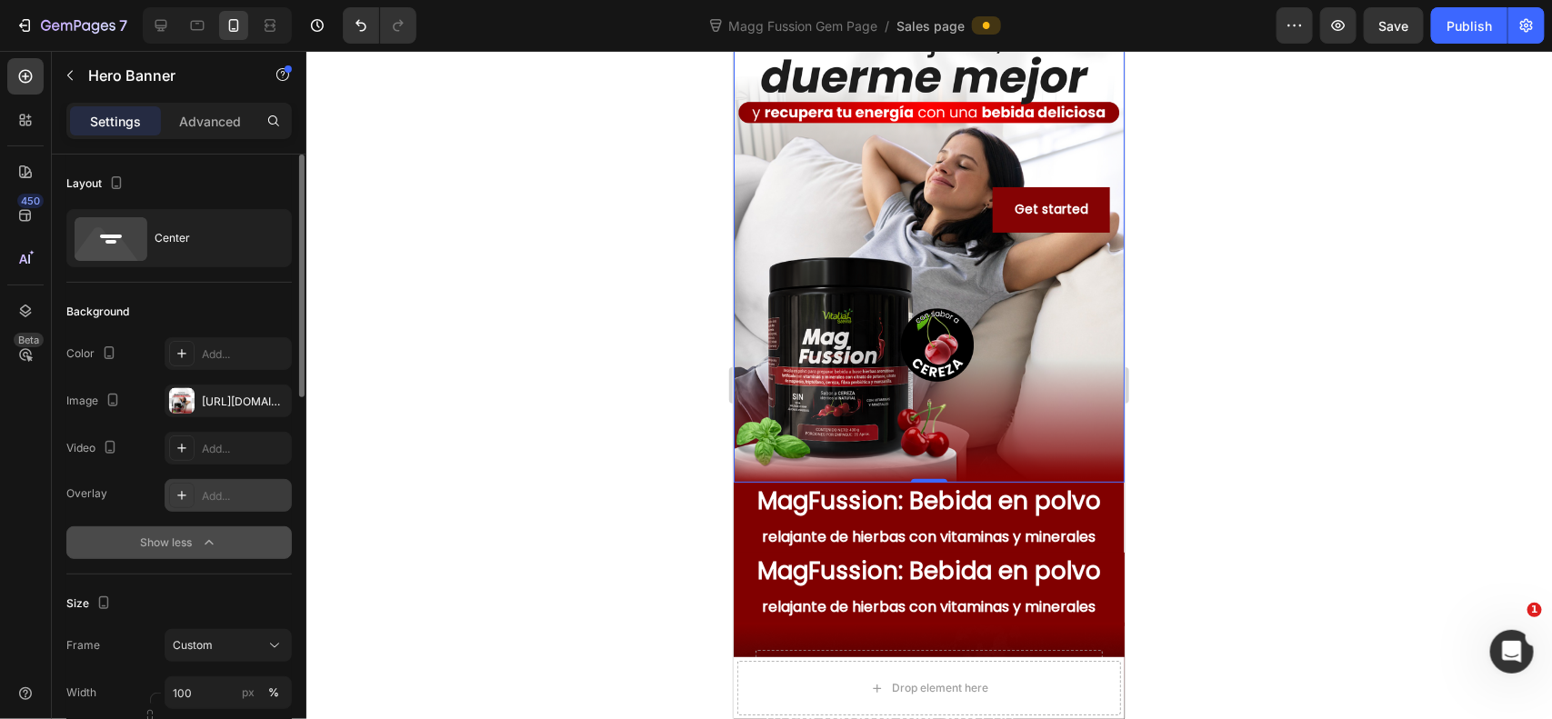
scroll to position [151, 0]
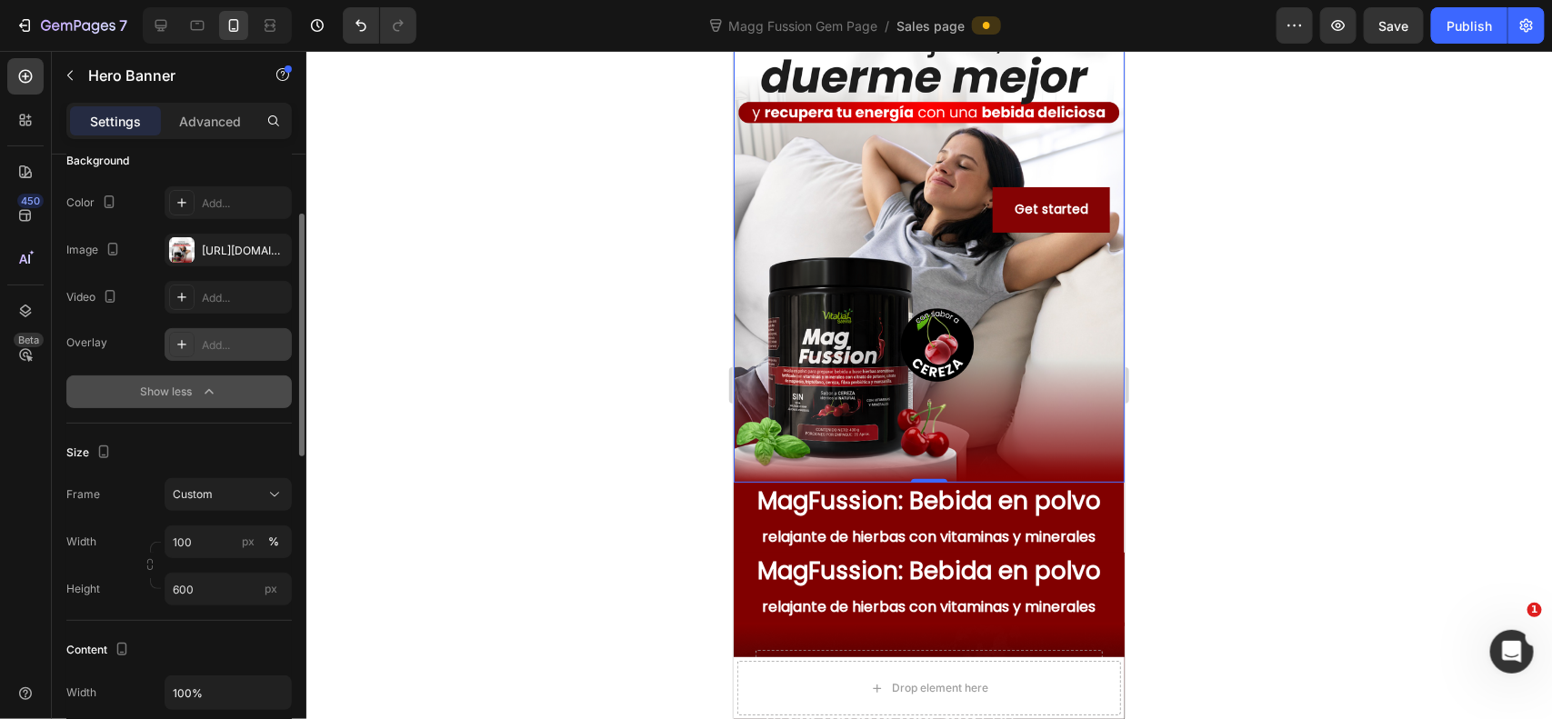
click at [233, 457] on div "Size" at bounding box center [178, 452] width 225 height 29
click at [229, 486] on div "Custom" at bounding box center [217, 494] width 89 height 16
click at [228, 512] on div "Frame Custom Width 100 px % Height 600 px" at bounding box center [178, 541] width 225 height 127
click at [224, 501] on div "Custom" at bounding box center [217, 494] width 89 height 16
click at [216, 543] on span "As banner source" at bounding box center [217, 538] width 90 height 16
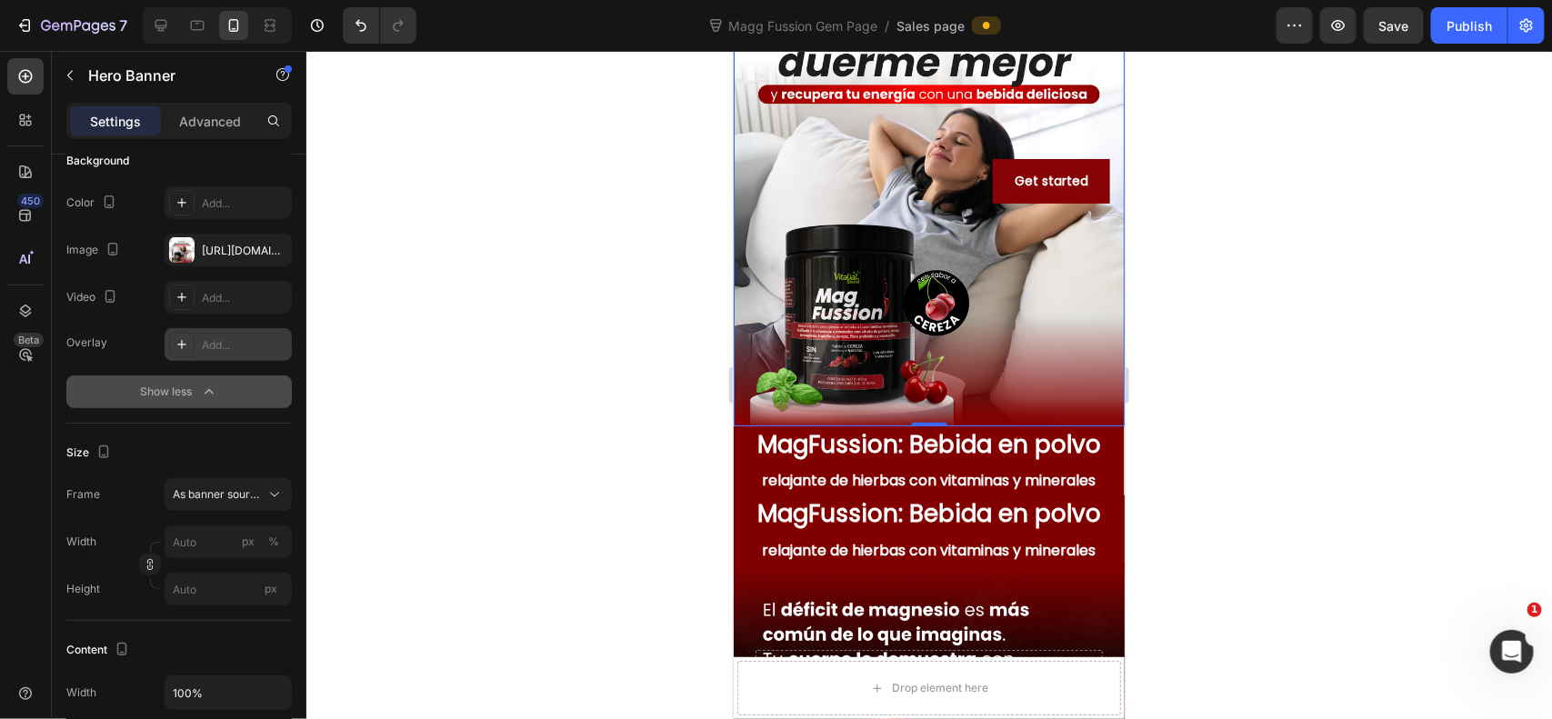
scroll to position [0, 0]
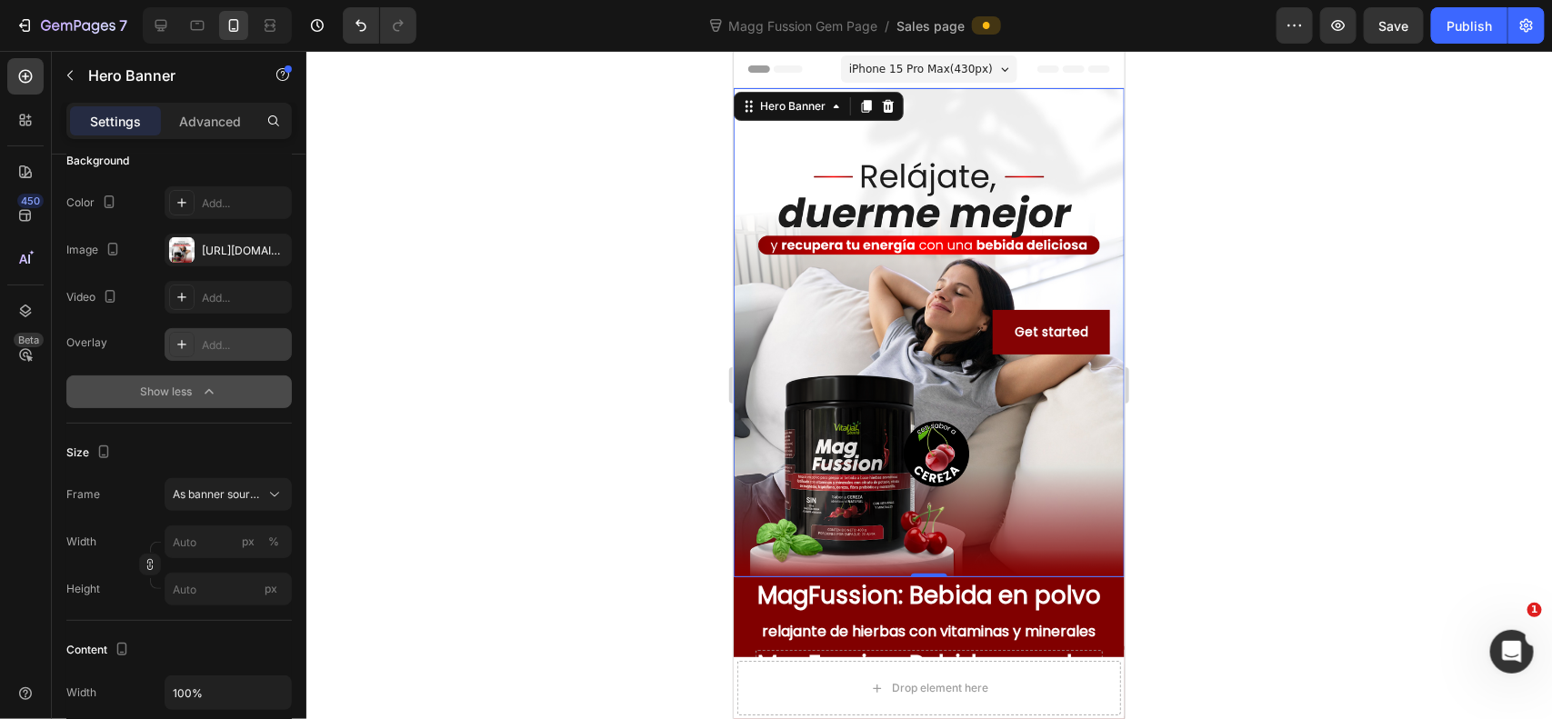
click at [1238, 312] on div at bounding box center [929, 385] width 1246 height 668
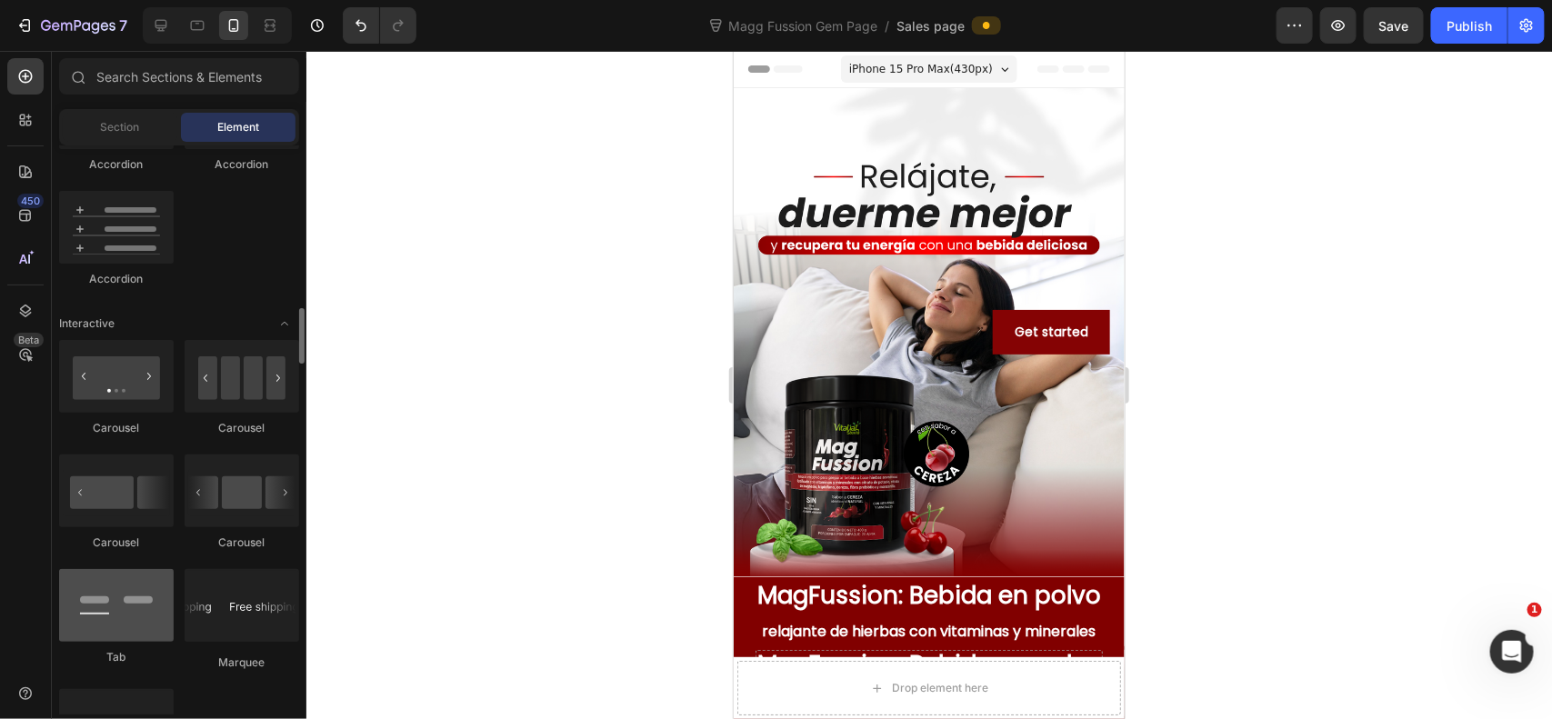
scroll to position [1814, 0]
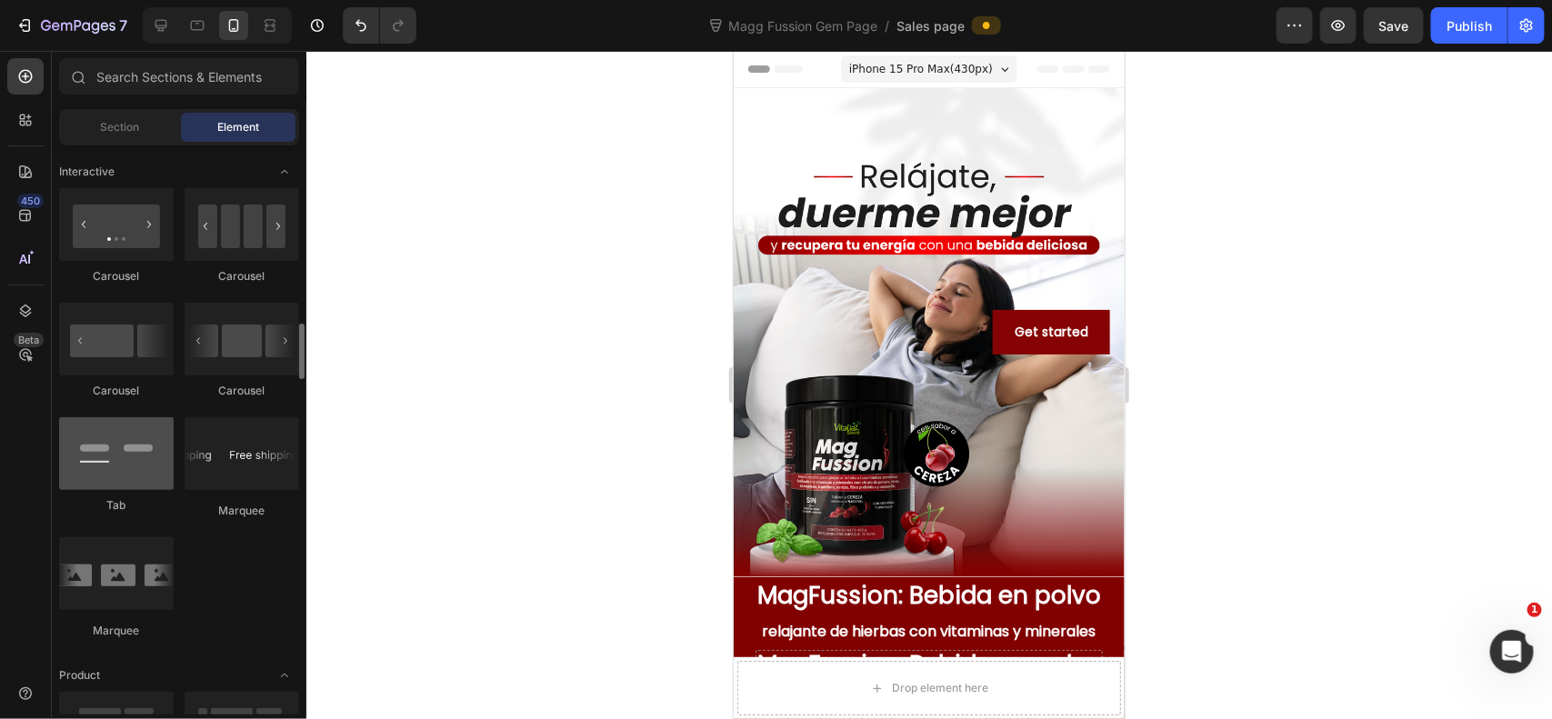
click at [106, 464] on div at bounding box center [116, 453] width 115 height 73
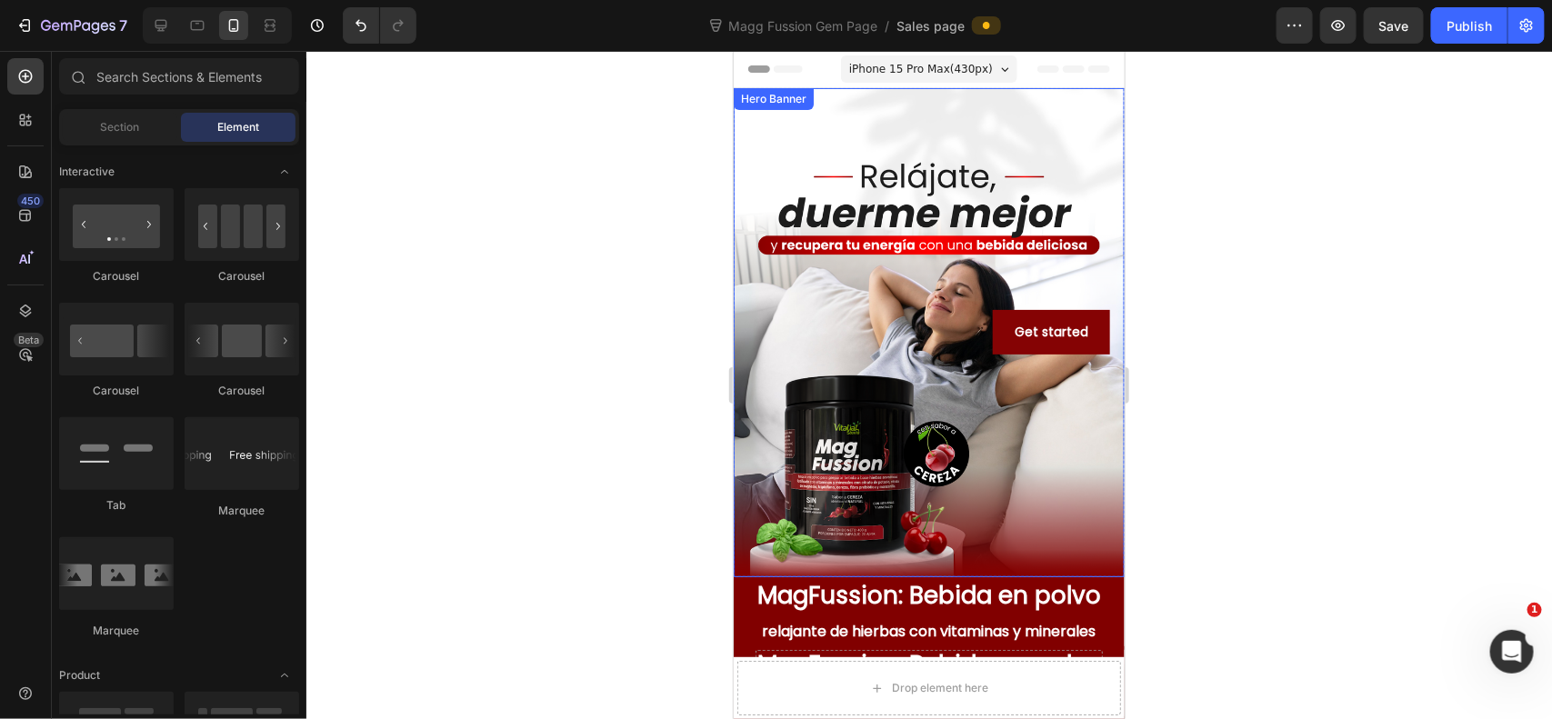
scroll to position [151, 0]
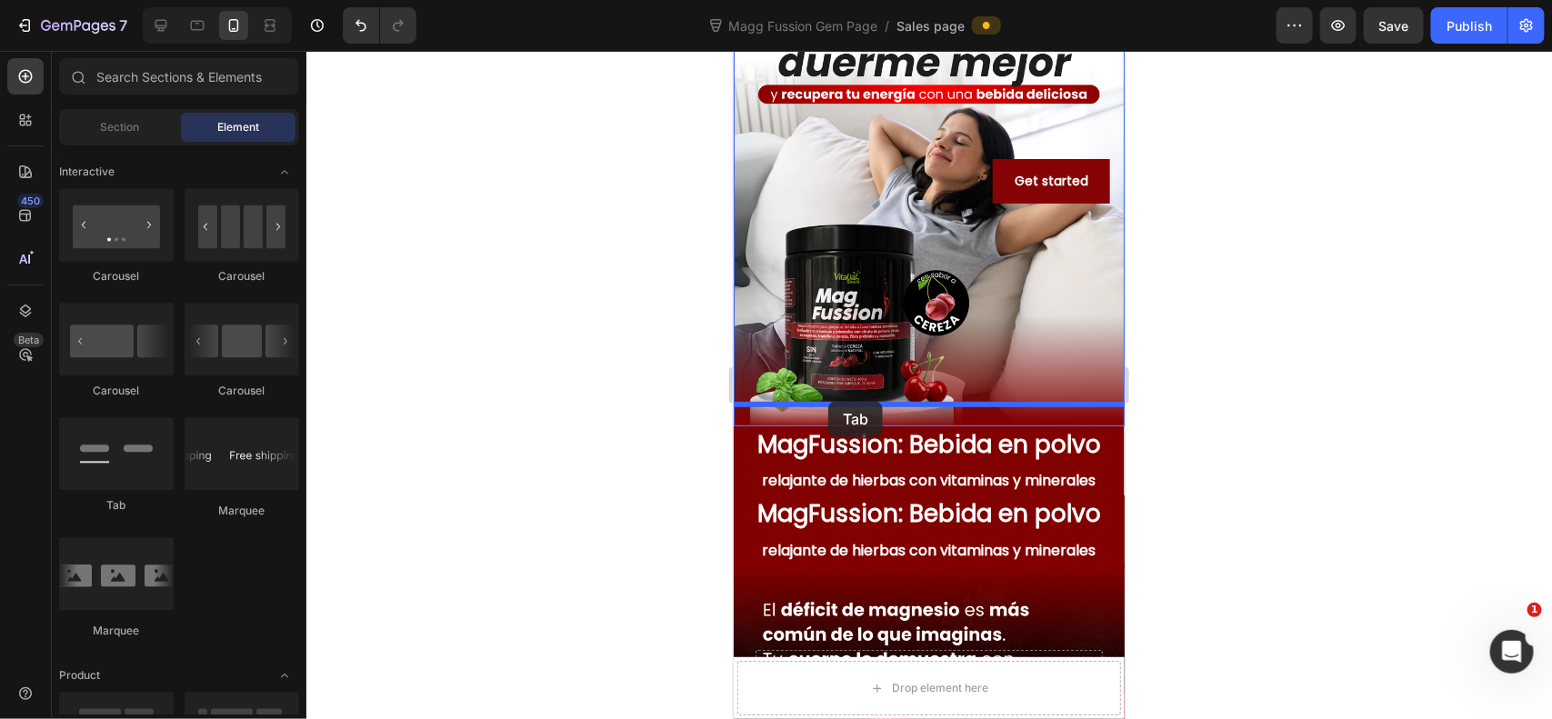
drag, startPoint x: 846, startPoint y: 509, endPoint x: 828, endPoint y: 405, distance: 106.1
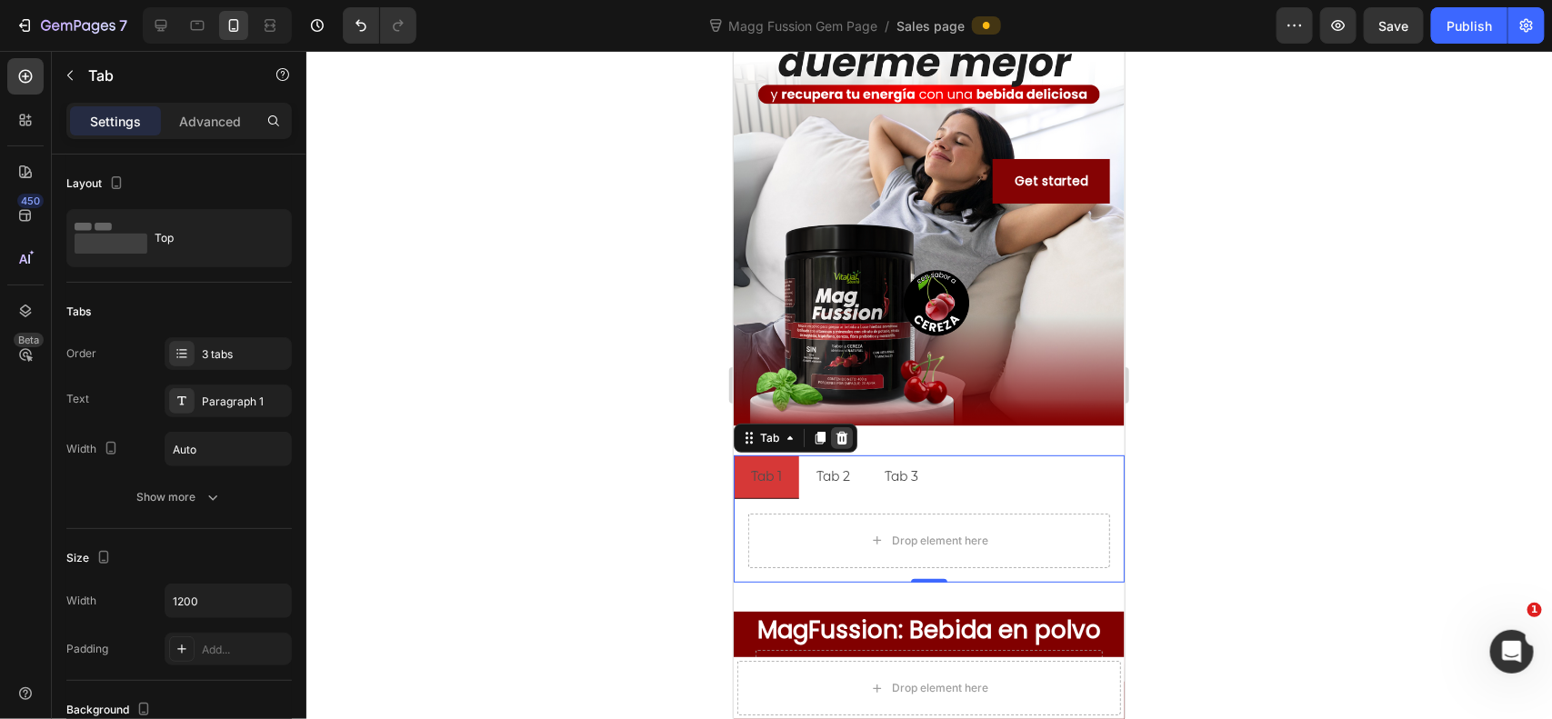
click at [842, 426] on div at bounding box center [841, 437] width 22 height 22
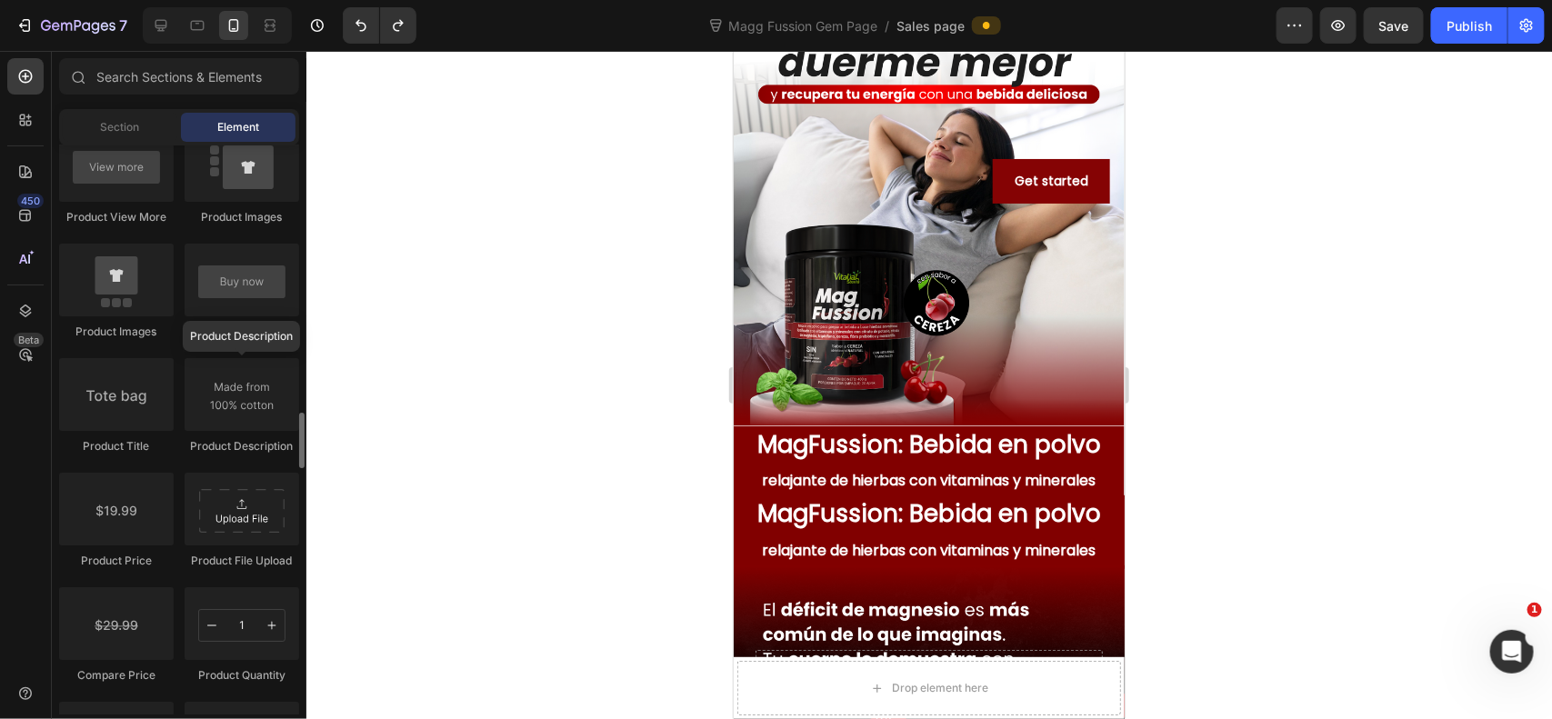
scroll to position [2871, 0]
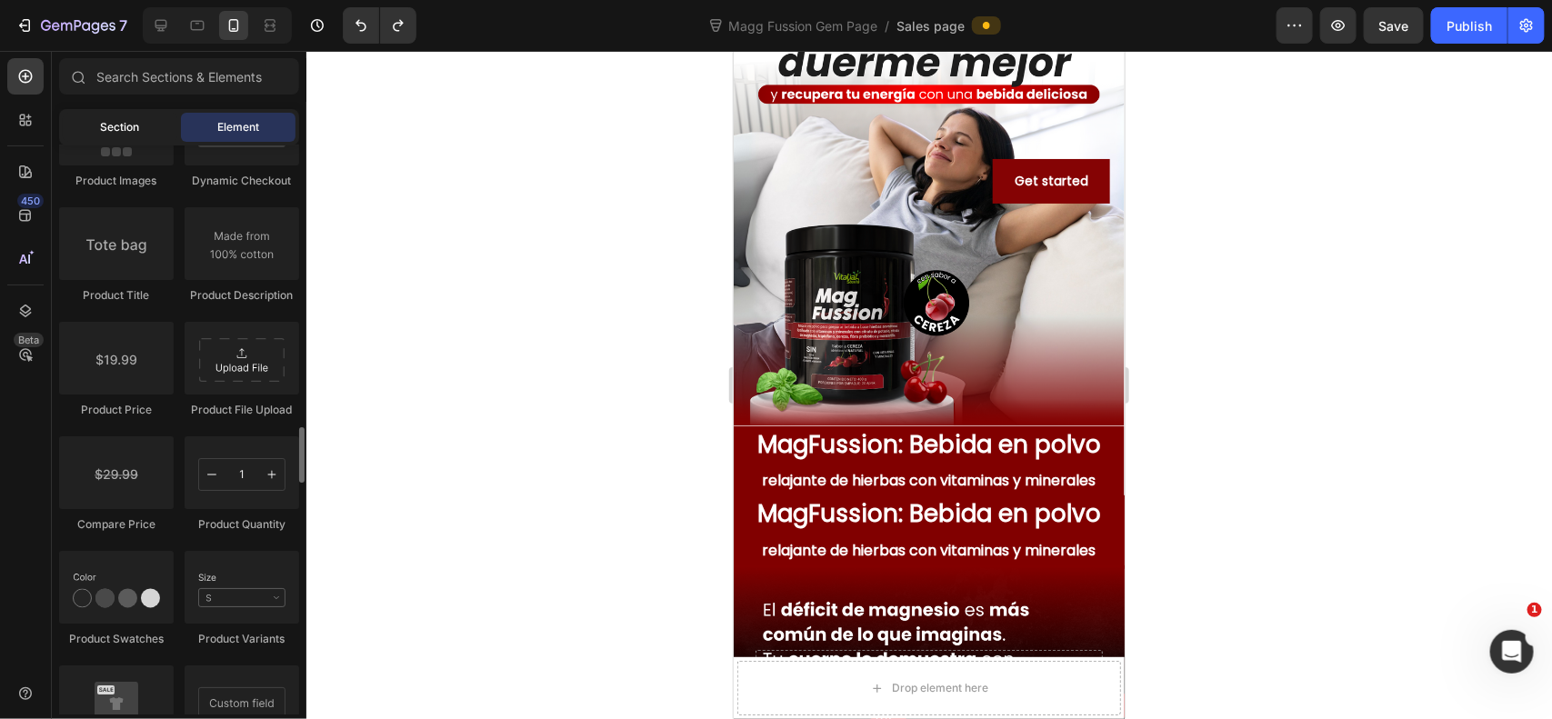
click at [123, 133] on span "Section" at bounding box center [120, 127] width 39 height 16
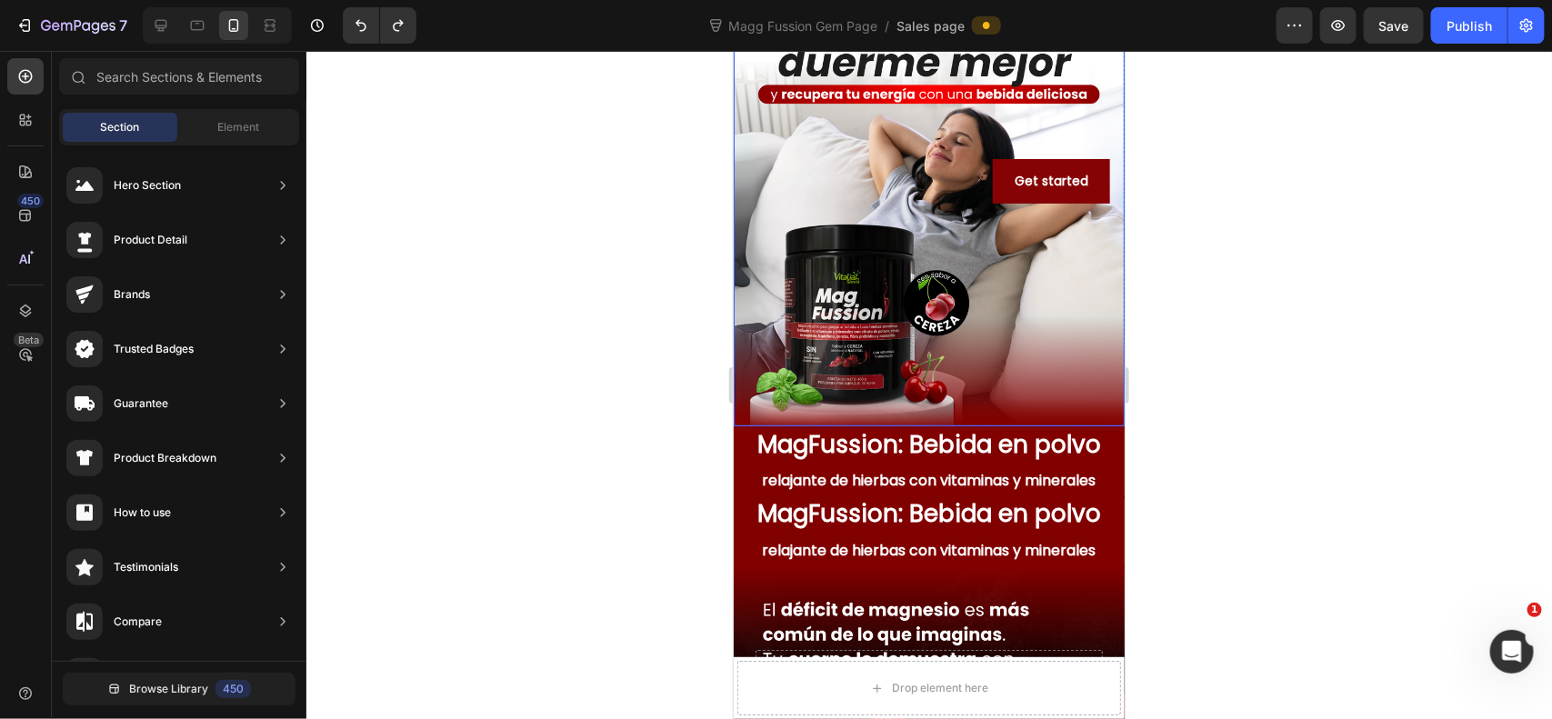
scroll to position [0, 0]
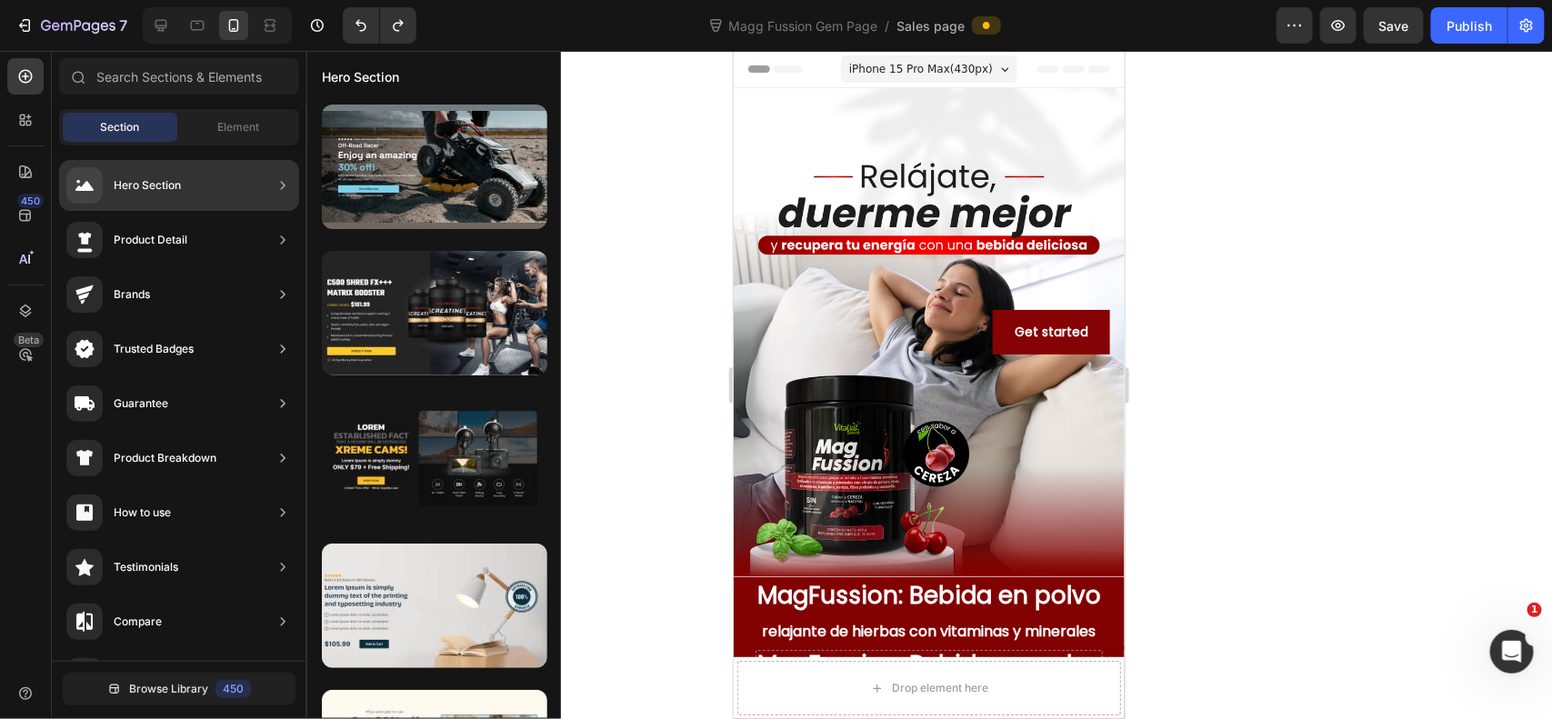
click at [191, 193] on div "Hero Section" at bounding box center [179, 185] width 240 height 51
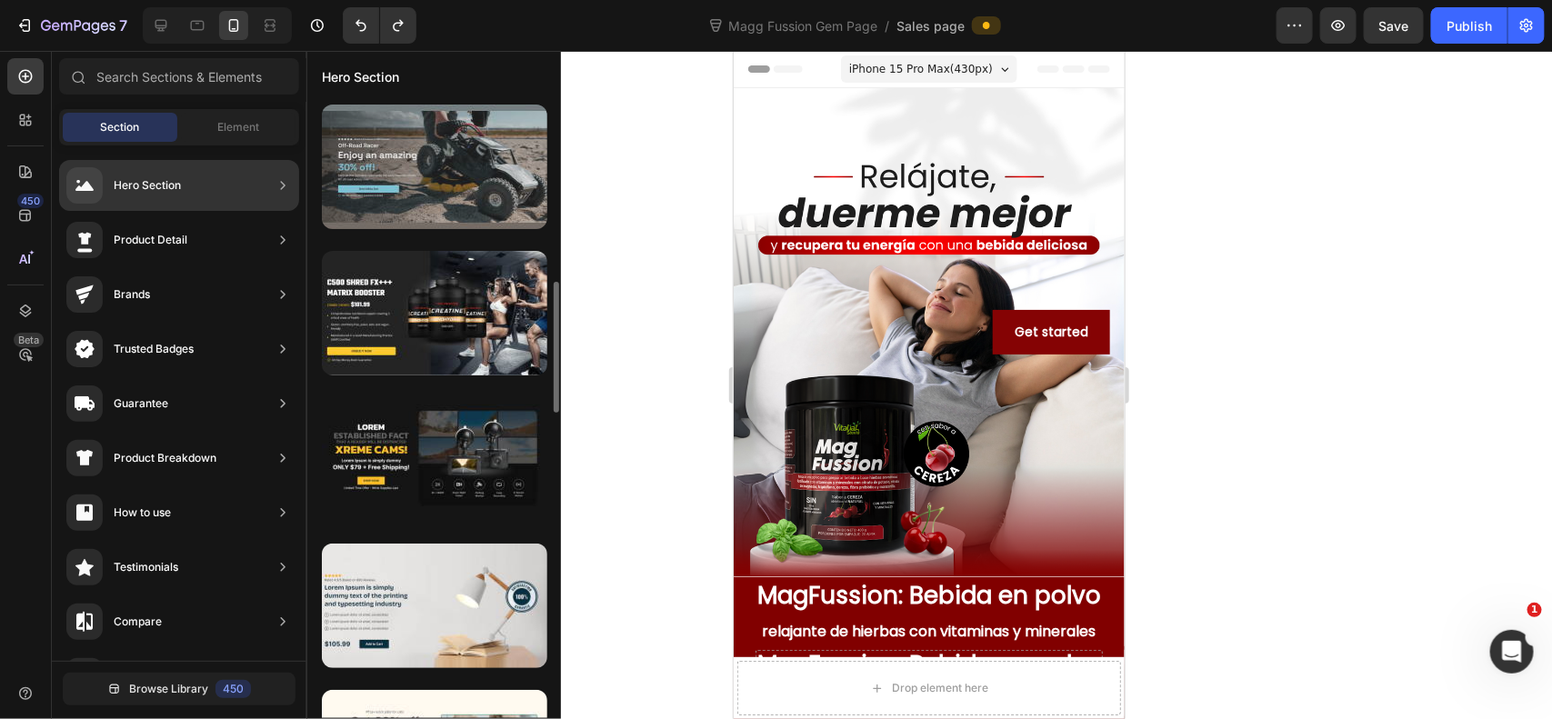
scroll to position [151, 0]
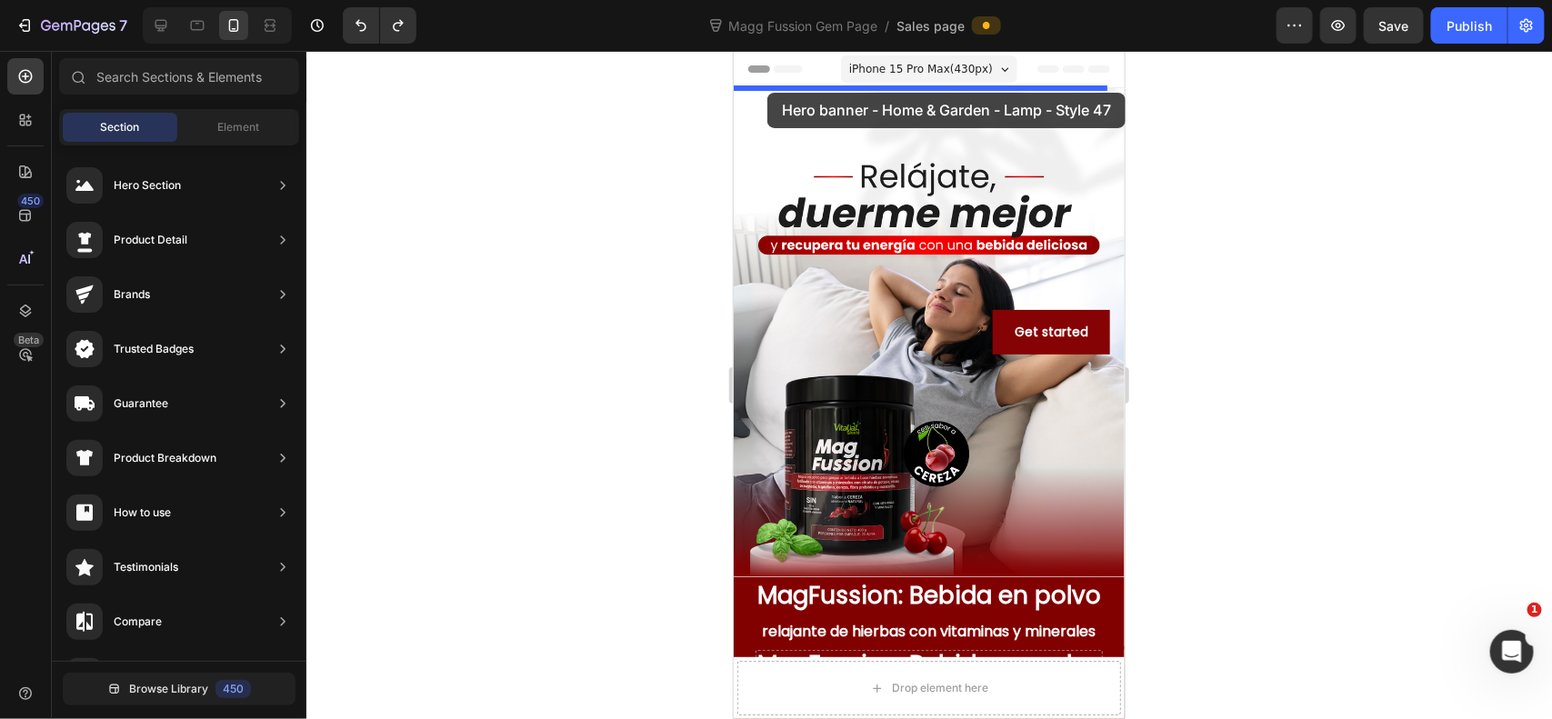
drag, startPoint x: 1179, startPoint y: 511, endPoint x: 766, endPoint y: 92, distance: 588.2
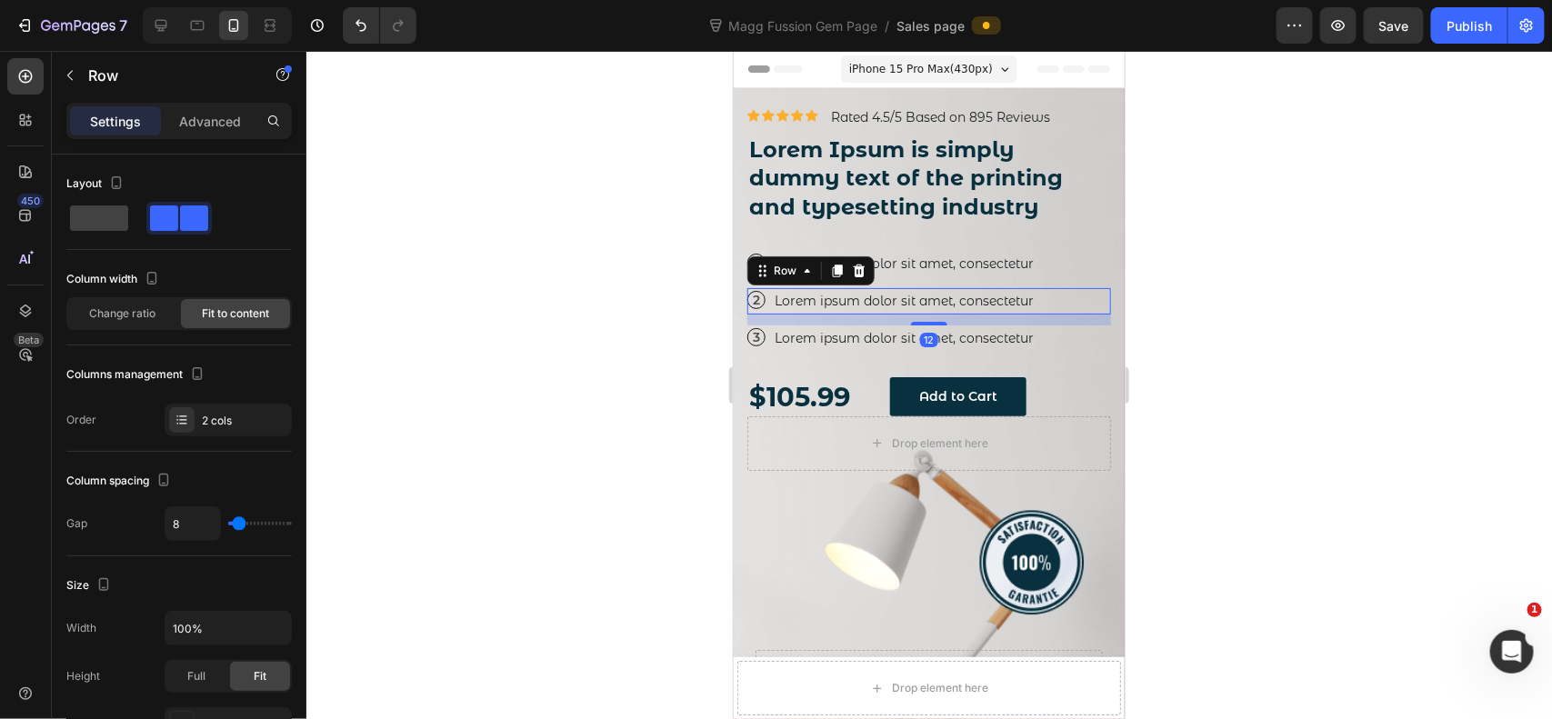
click at [1066, 306] on div "2 Text Block Row Lorem ipsum dolor sit amet, consectetur Text Block Row 12" at bounding box center [928, 300] width 364 height 26
click at [1173, 255] on div at bounding box center [929, 385] width 1246 height 668
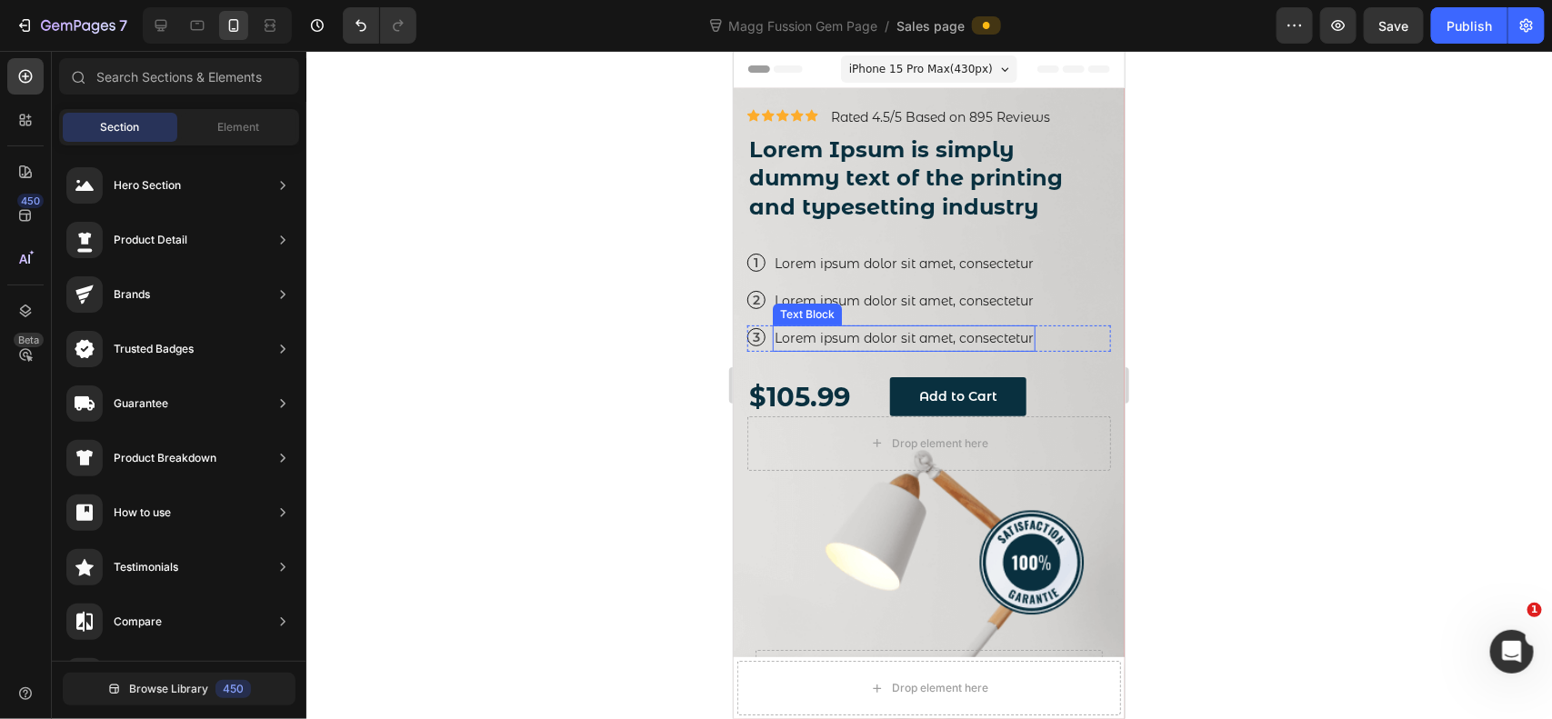
click at [966, 336] on p "Lorem ipsum dolor sit amet, consectetur" at bounding box center [903, 337] width 259 height 23
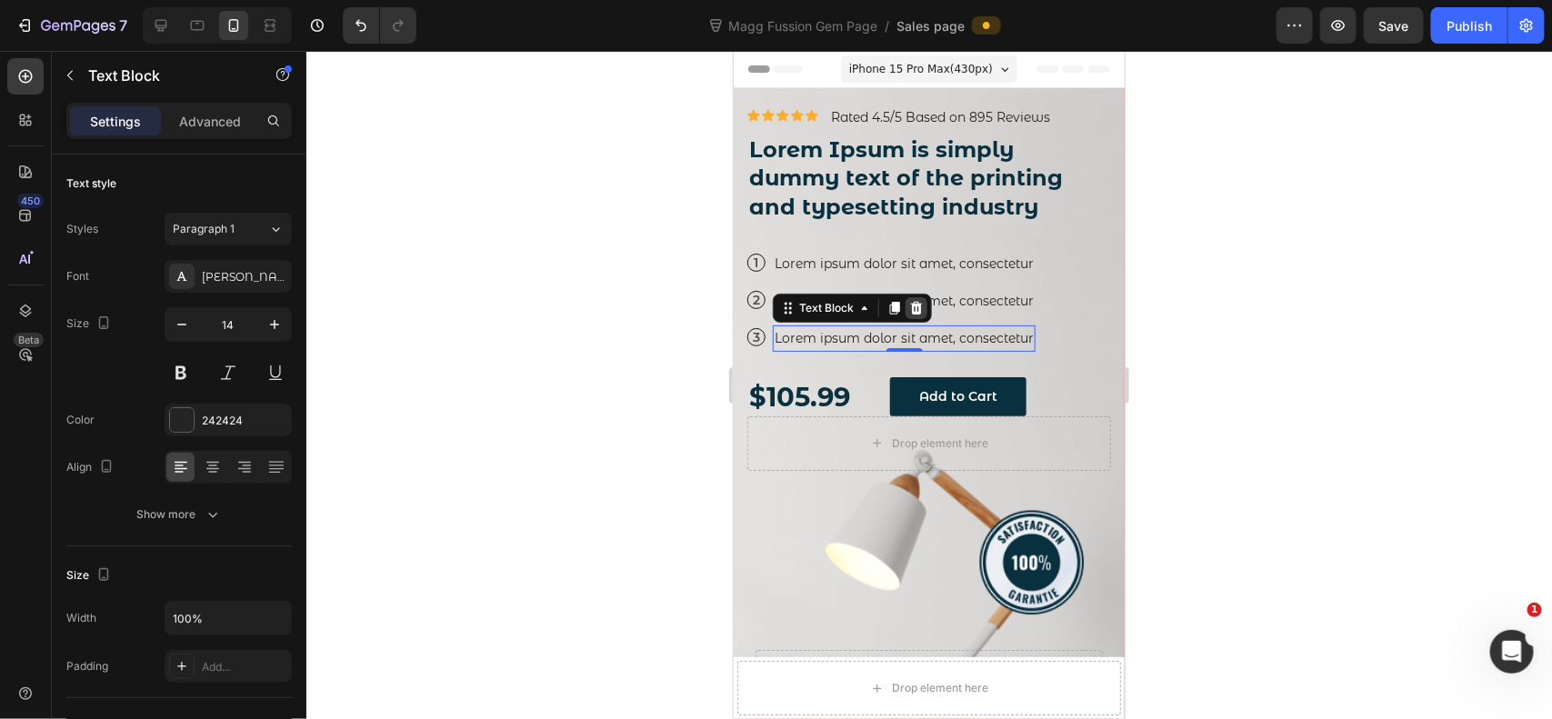
click at [916, 301] on icon at bounding box center [916, 307] width 12 height 13
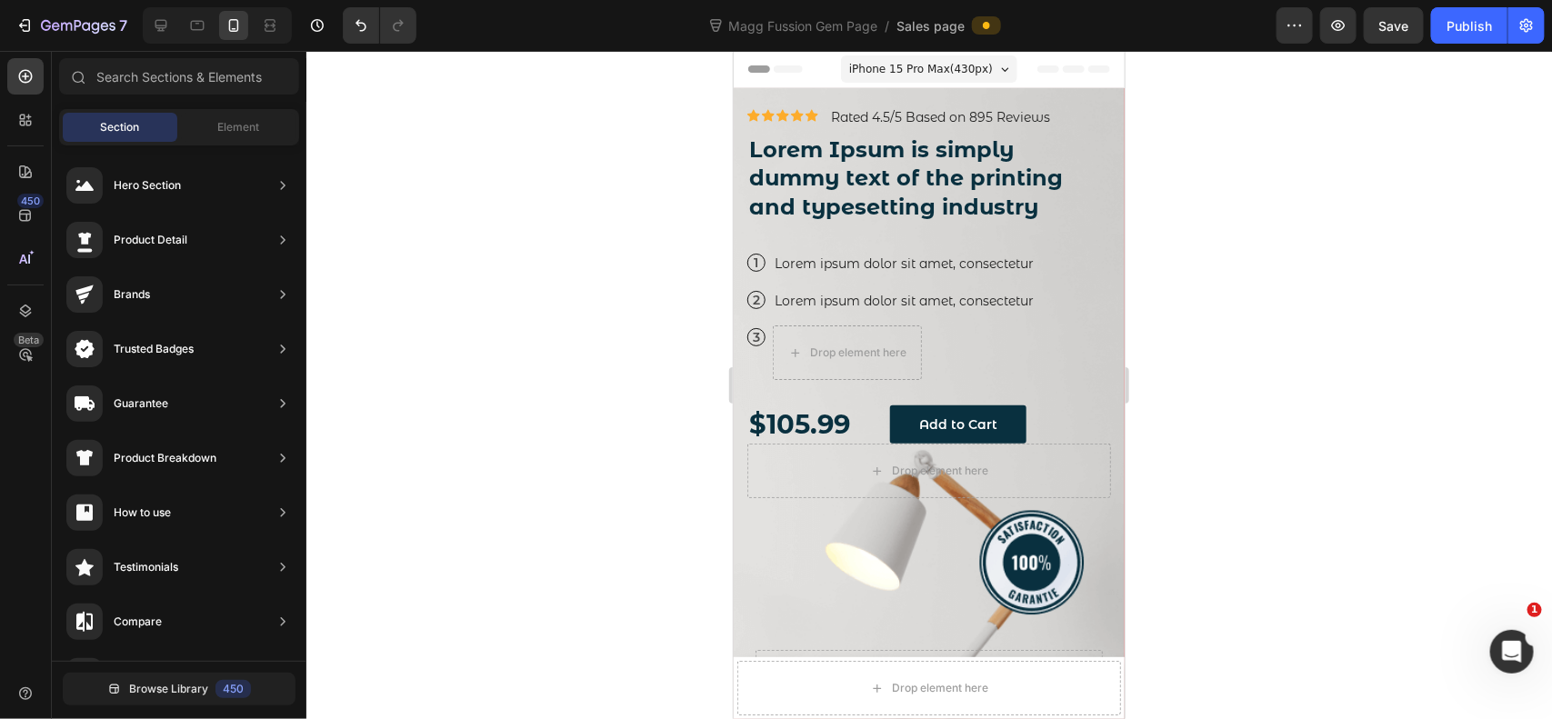
click at [1221, 351] on div at bounding box center [929, 385] width 1246 height 668
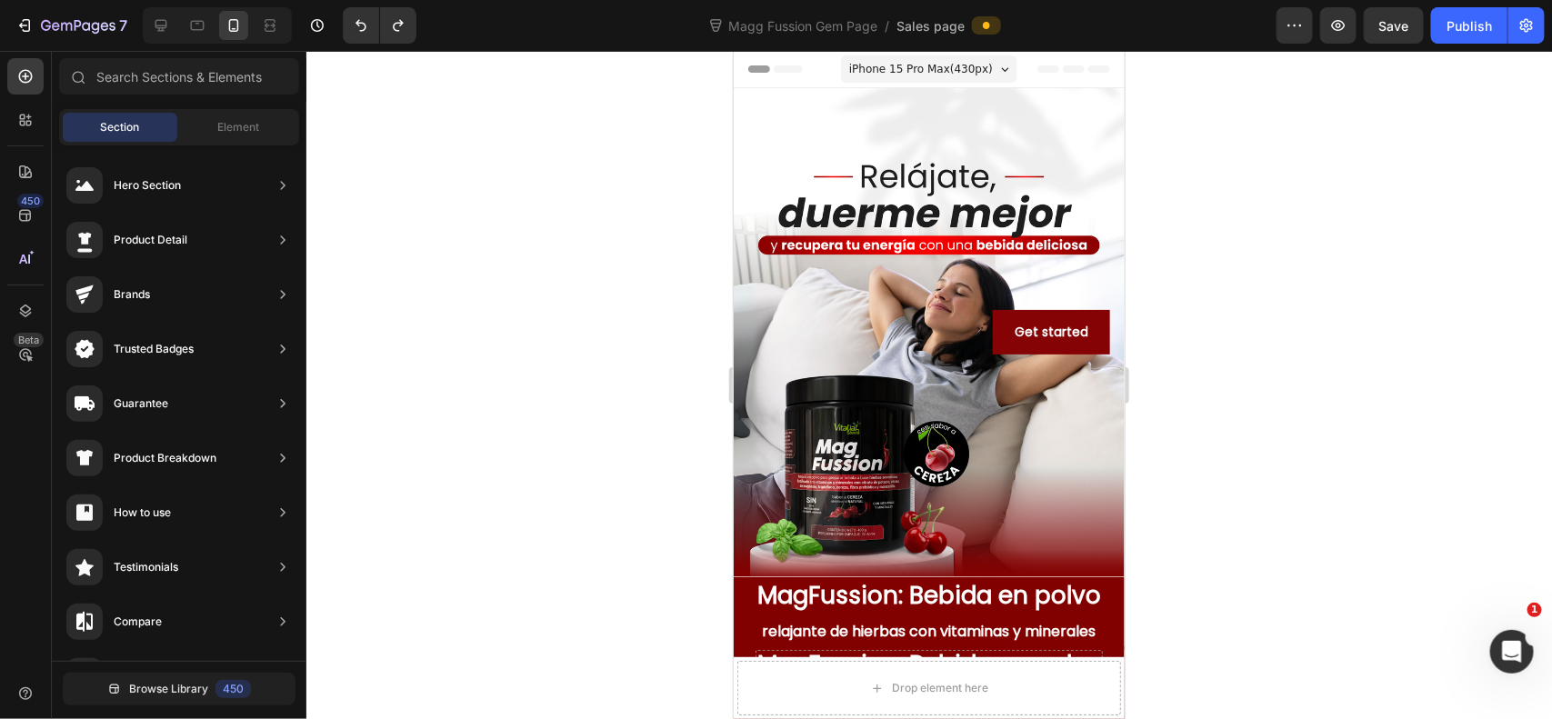
click at [1198, 277] on div at bounding box center [929, 385] width 1246 height 668
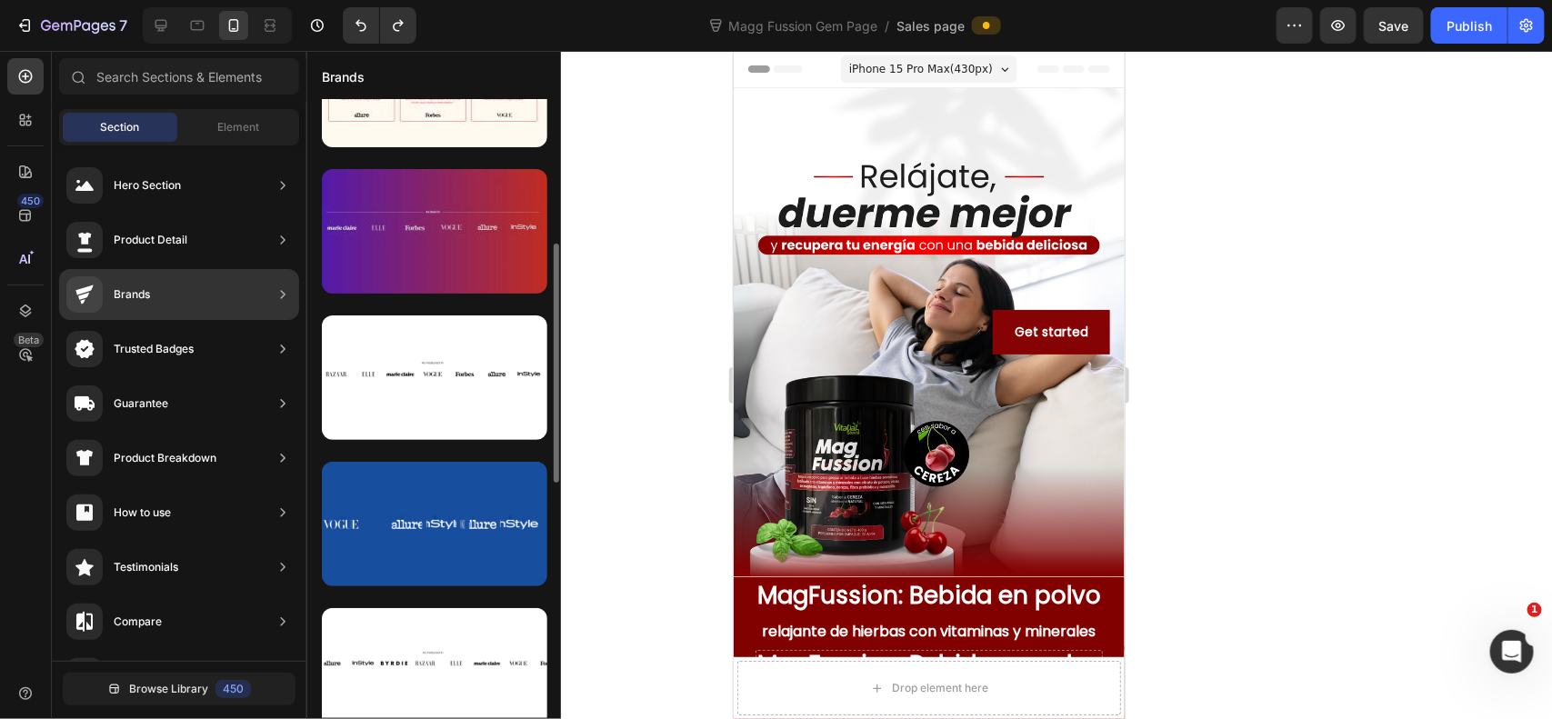
scroll to position [0, 0]
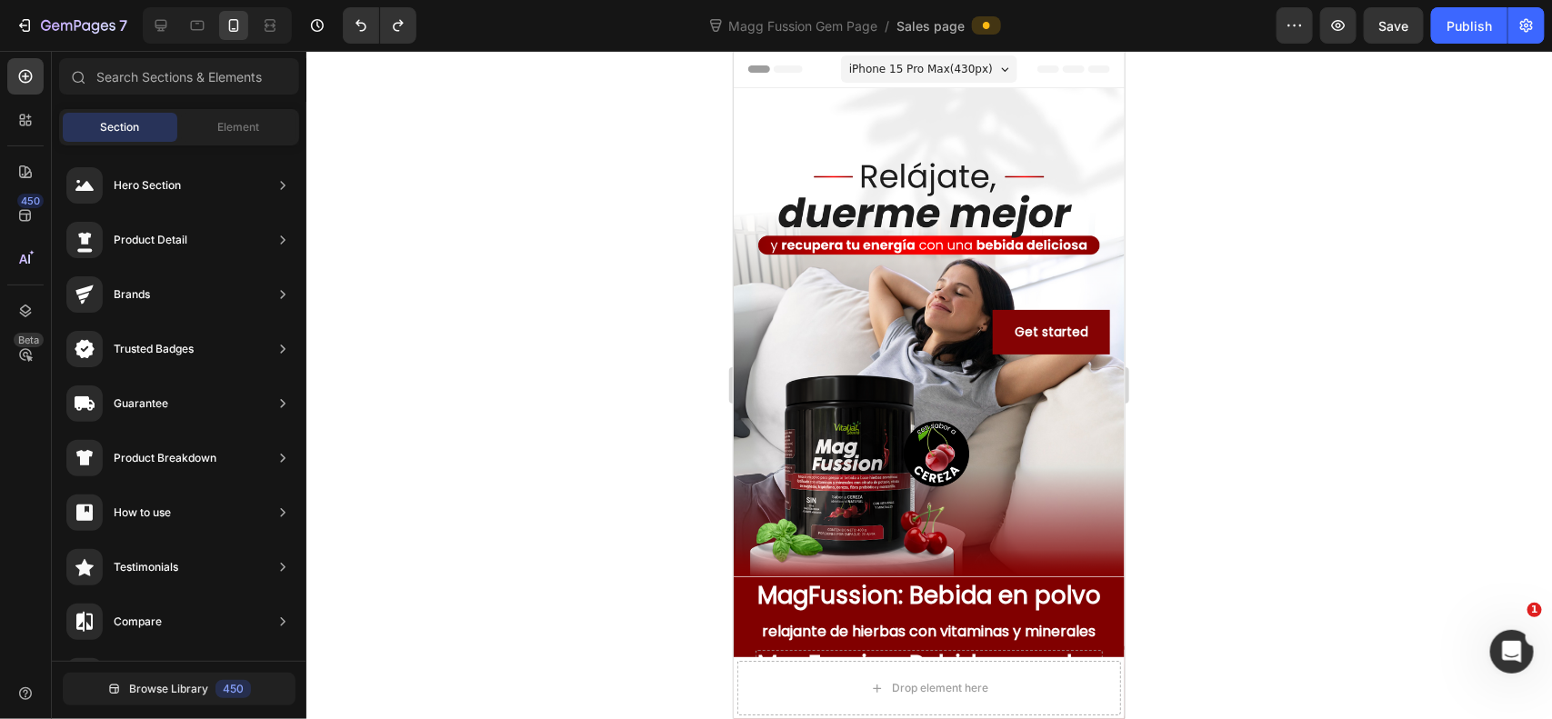
click at [1147, 321] on div at bounding box center [929, 385] width 1246 height 668
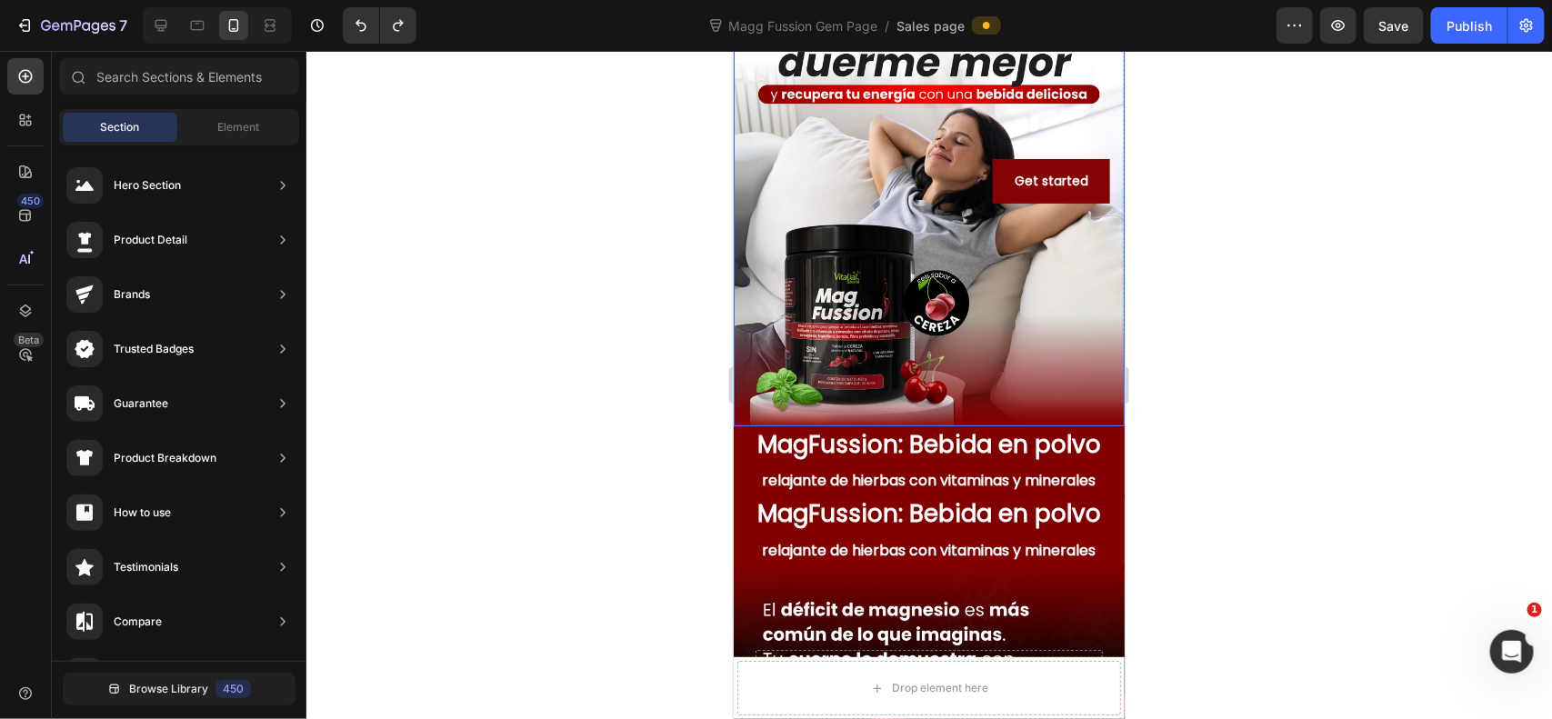
scroll to position [303, 0]
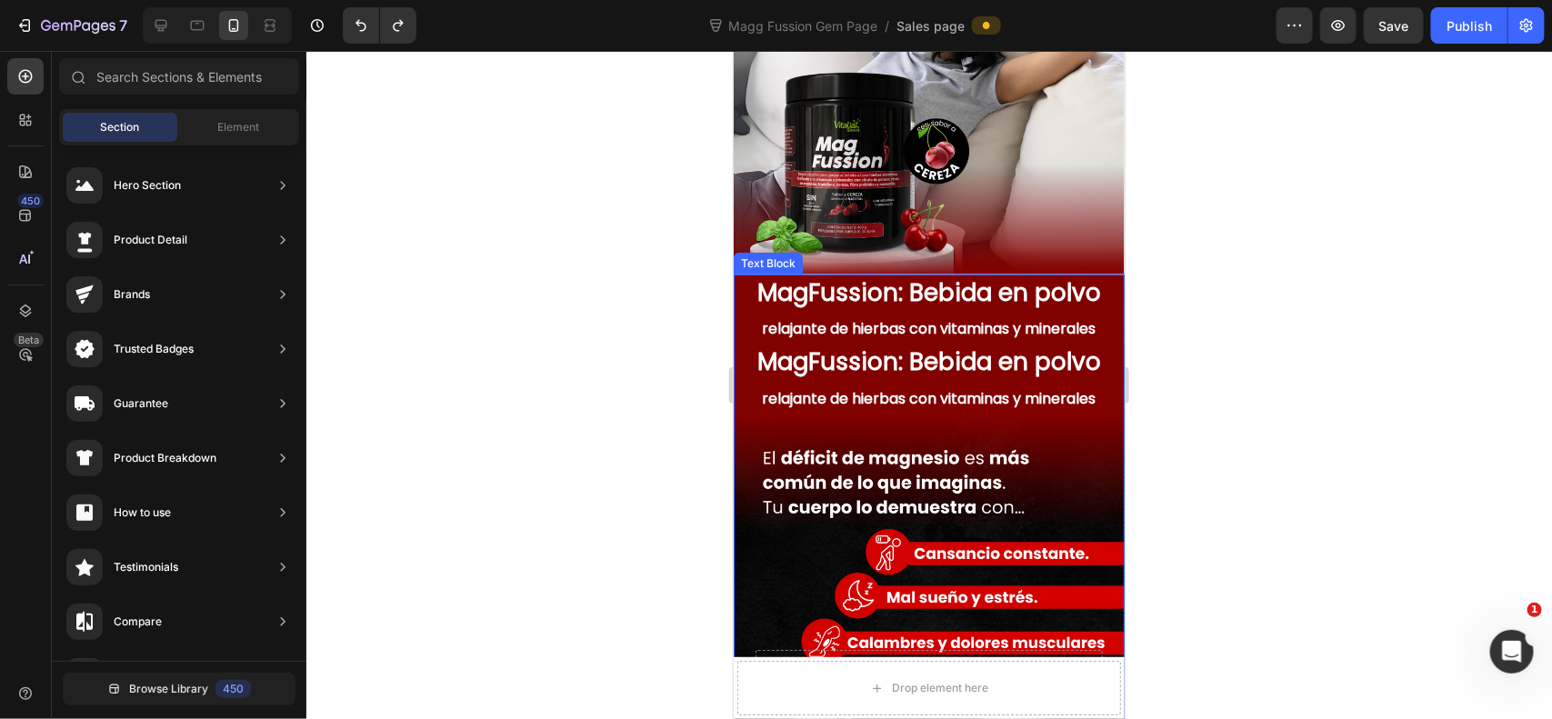
click at [994, 387] on span "relajante de hierbas con vitaminas y minerales" at bounding box center [929, 397] width 334 height 21
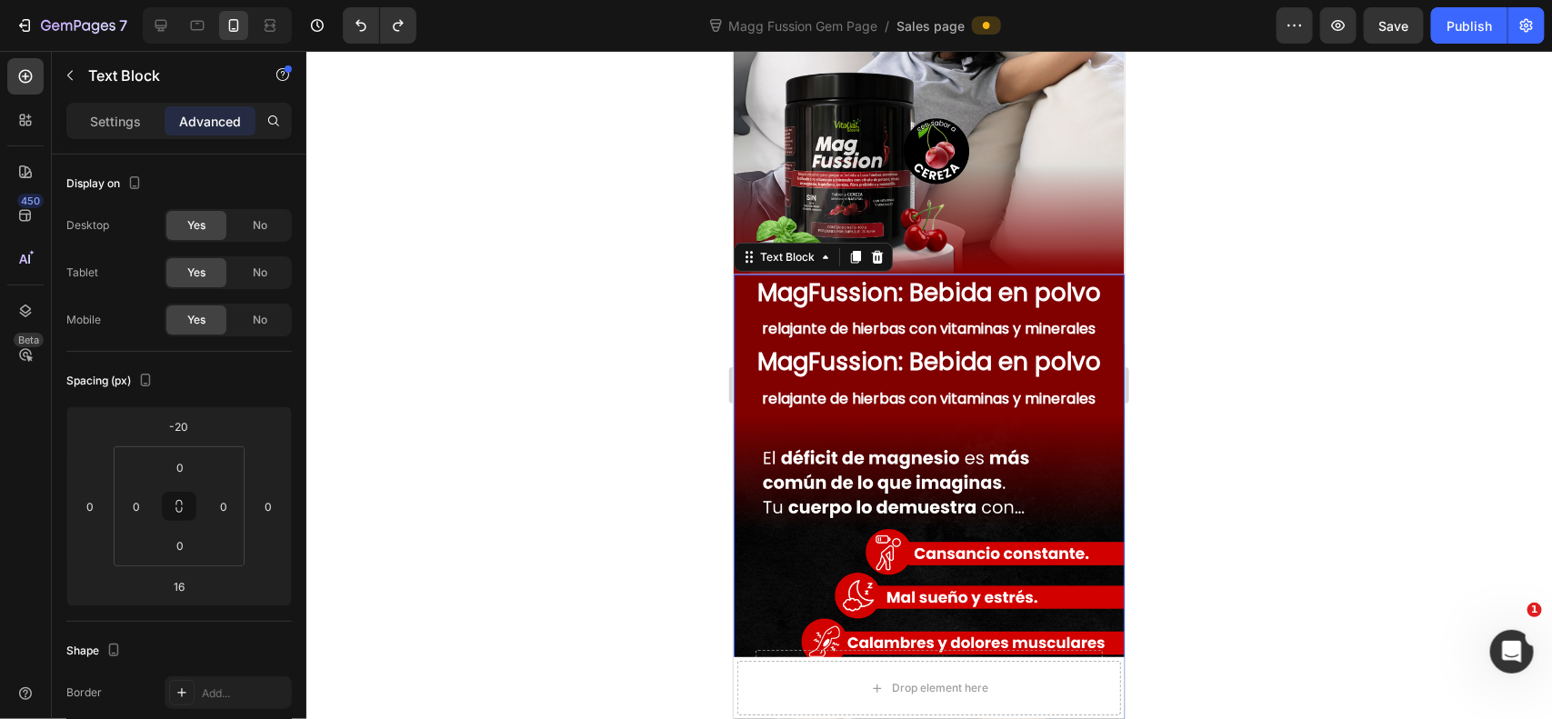
click at [1226, 307] on div at bounding box center [929, 385] width 1246 height 668
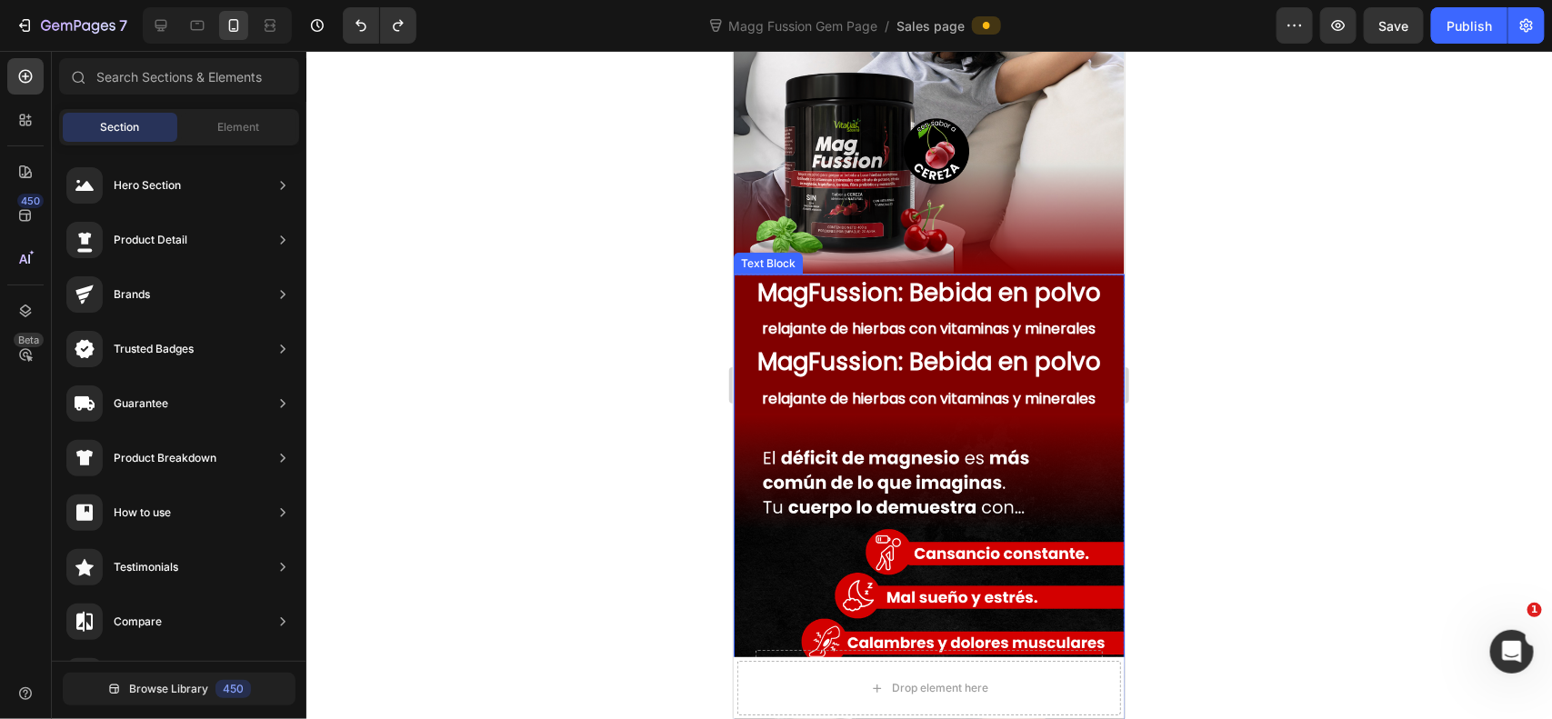
click at [966, 345] on span "MagFussion: Bebida en polvo" at bounding box center [928, 361] width 344 height 33
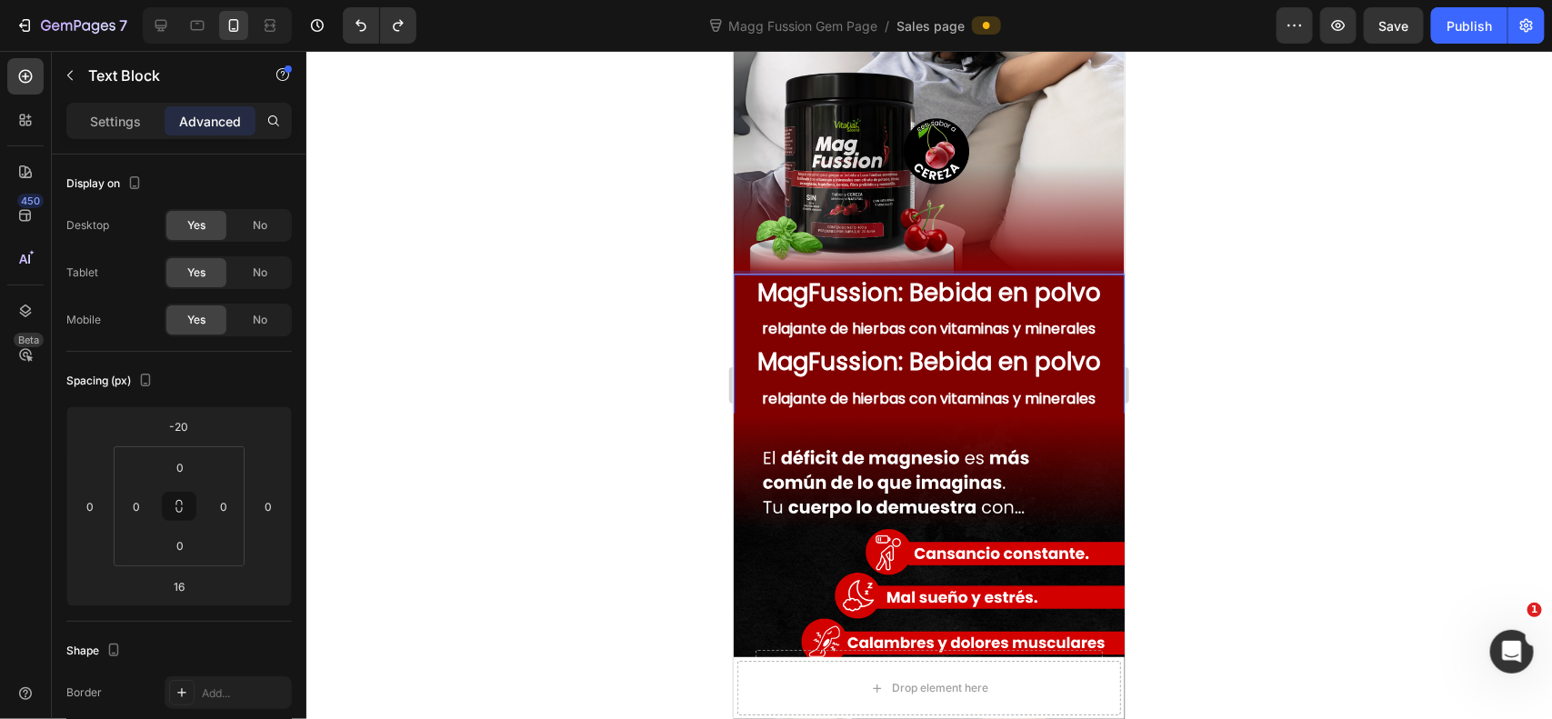
click at [850, 345] on span "MagFussion: Bebida en polvo" at bounding box center [928, 361] width 344 height 33
drag, startPoint x: 1251, startPoint y: 315, endPoint x: 1126, endPoint y: 339, distance: 127.7
click at [1247, 316] on div at bounding box center [929, 385] width 1246 height 668
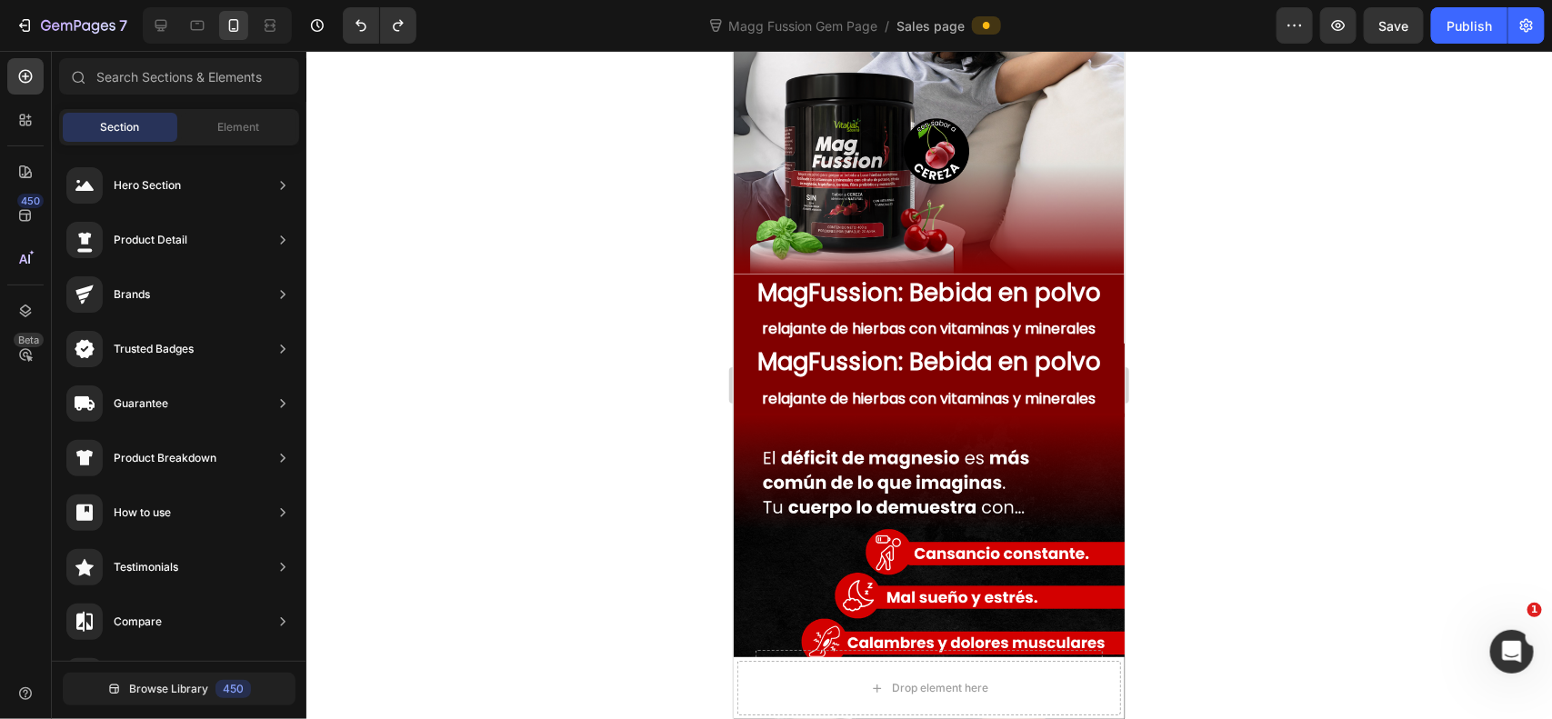
click at [997, 360] on p "MagFussion: Bebida en polvo relajante de hierbas con vitaminas y minerales" at bounding box center [928, 380] width 387 height 70
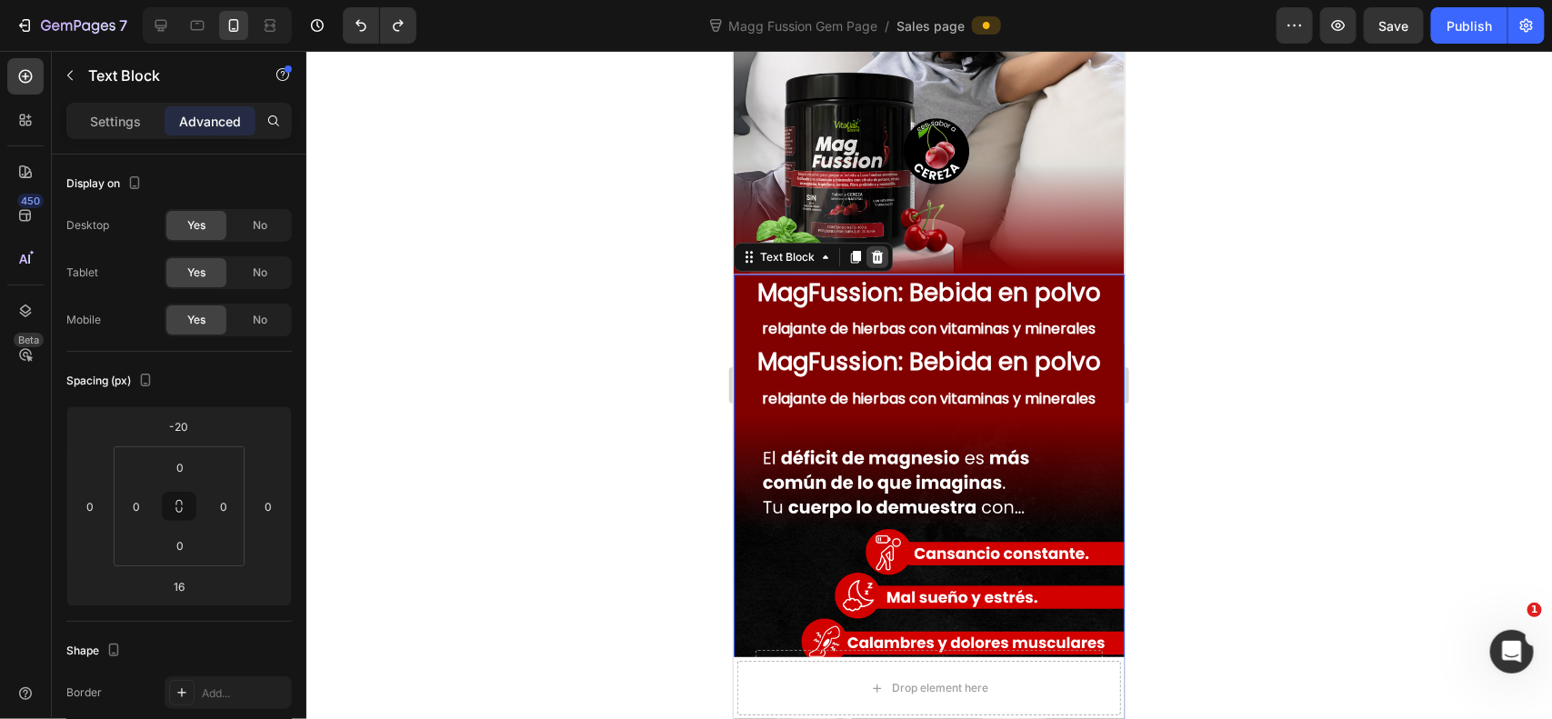
click at [870, 249] on icon at bounding box center [876, 256] width 15 height 15
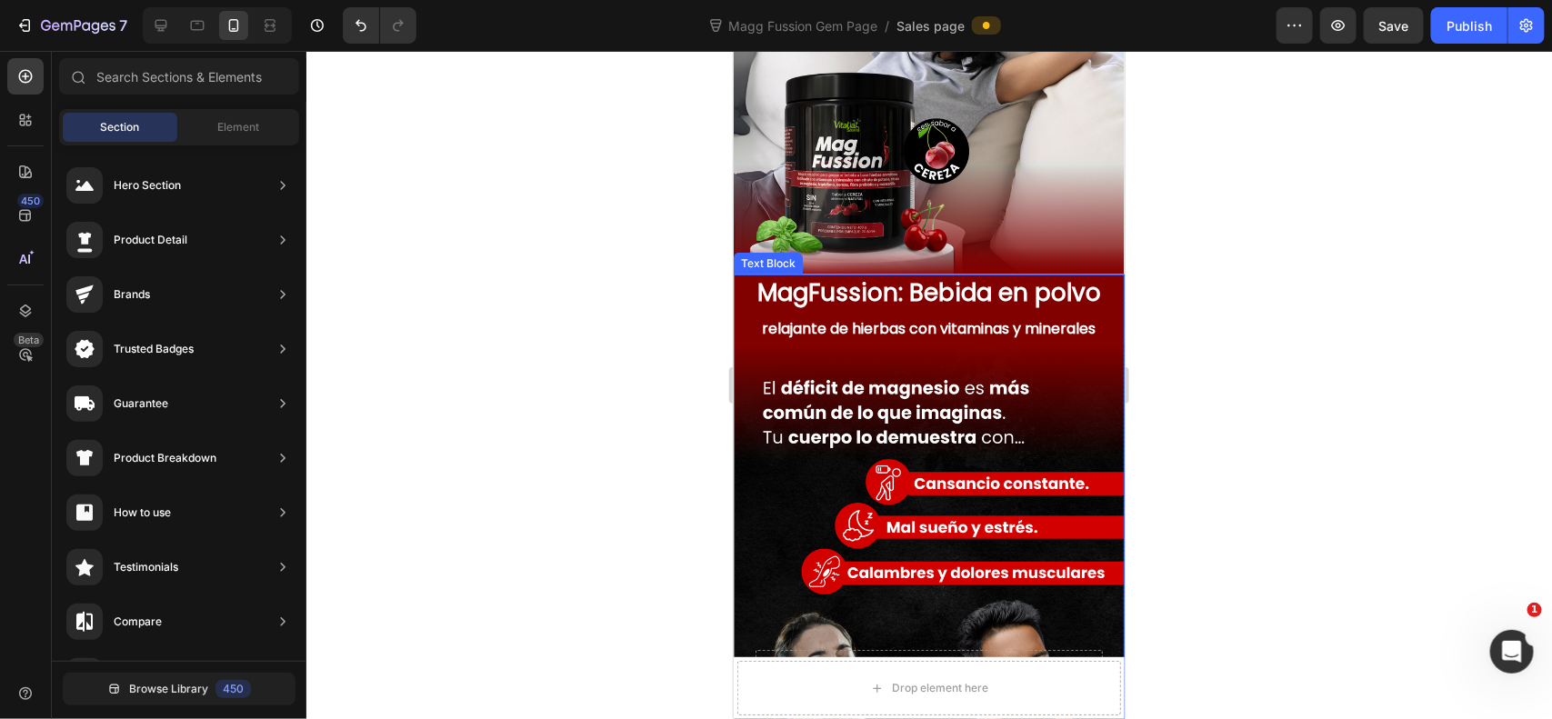
click at [1185, 277] on div at bounding box center [929, 385] width 1246 height 668
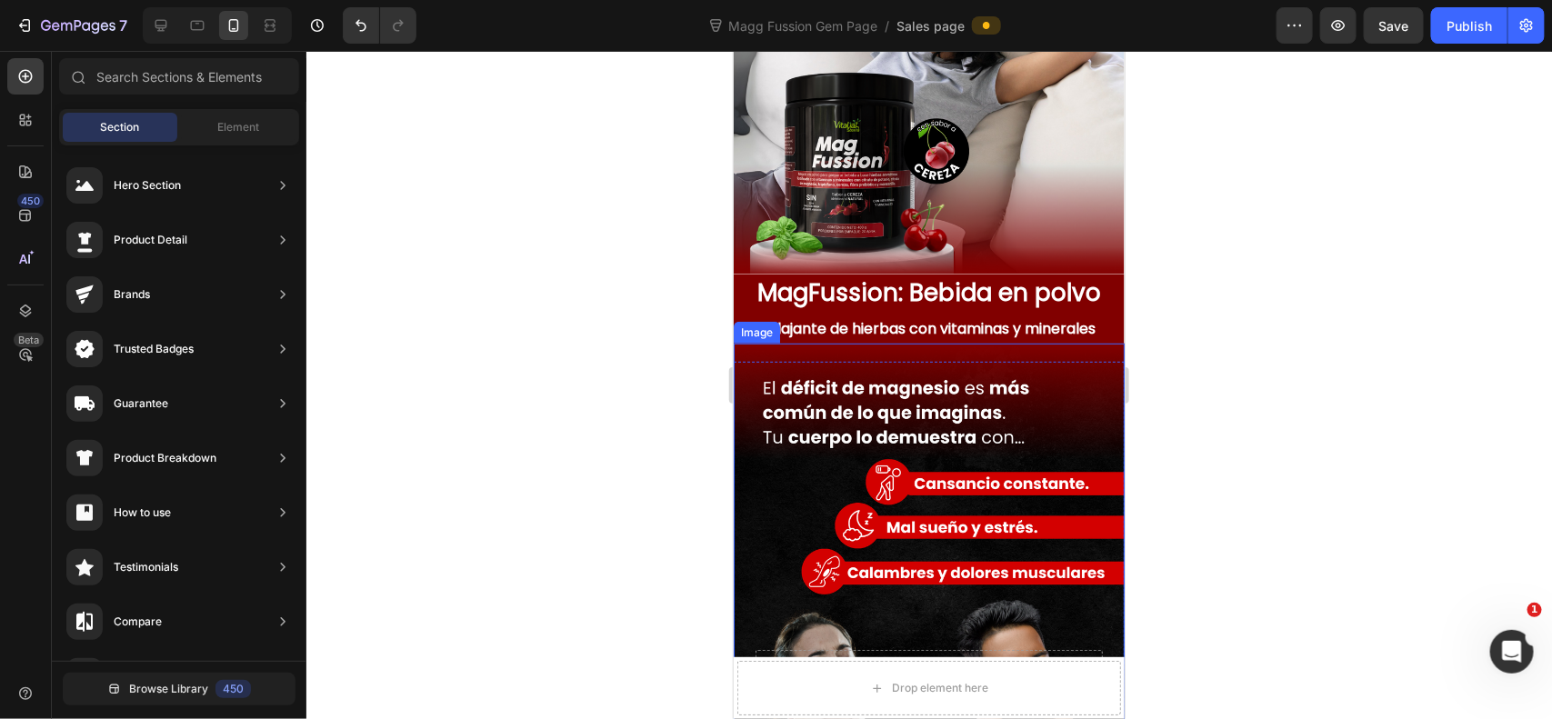
click at [1244, 291] on div at bounding box center [929, 385] width 1246 height 668
click at [1047, 343] on img at bounding box center [928, 587] width 391 height 489
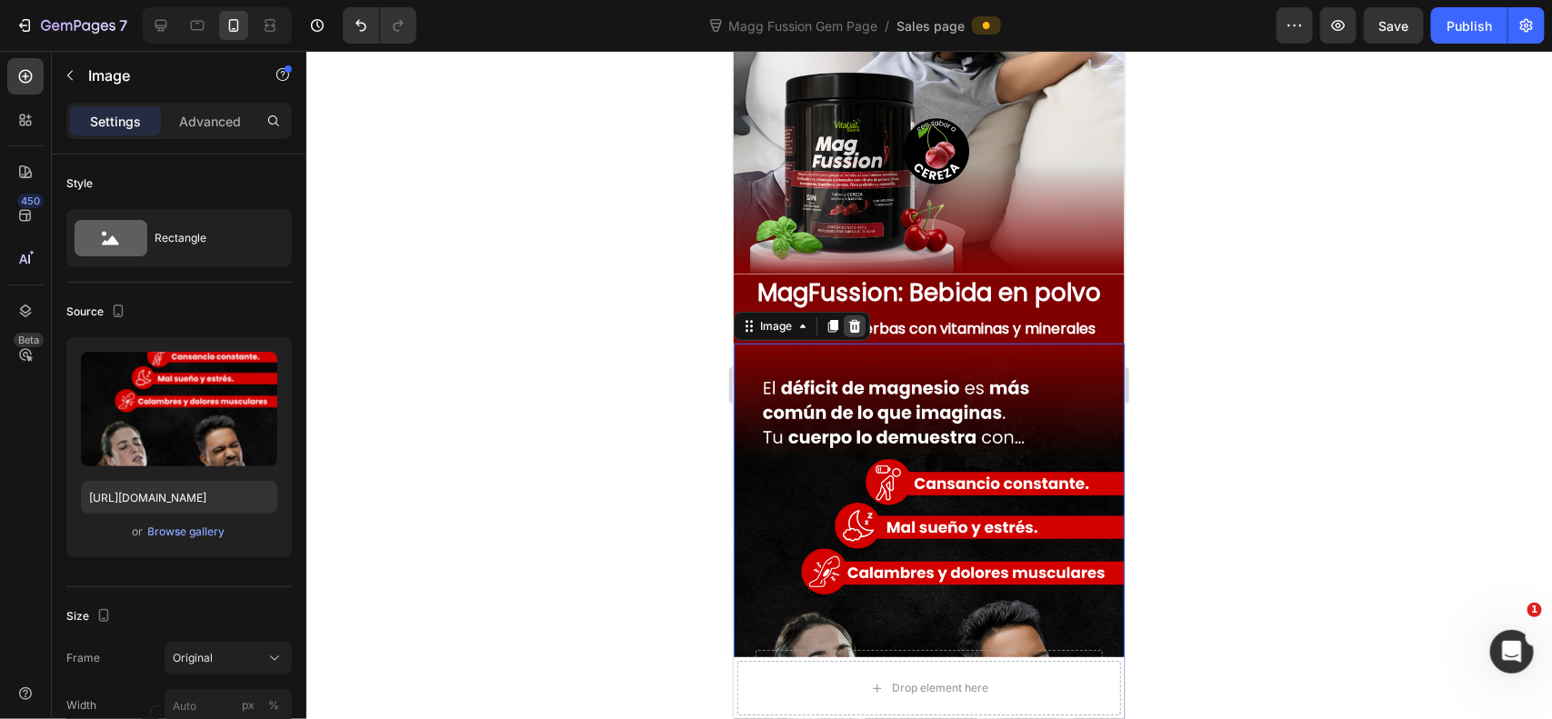
click at [846, 318] on icon at bounding box center [853, 325] width 15 height 15
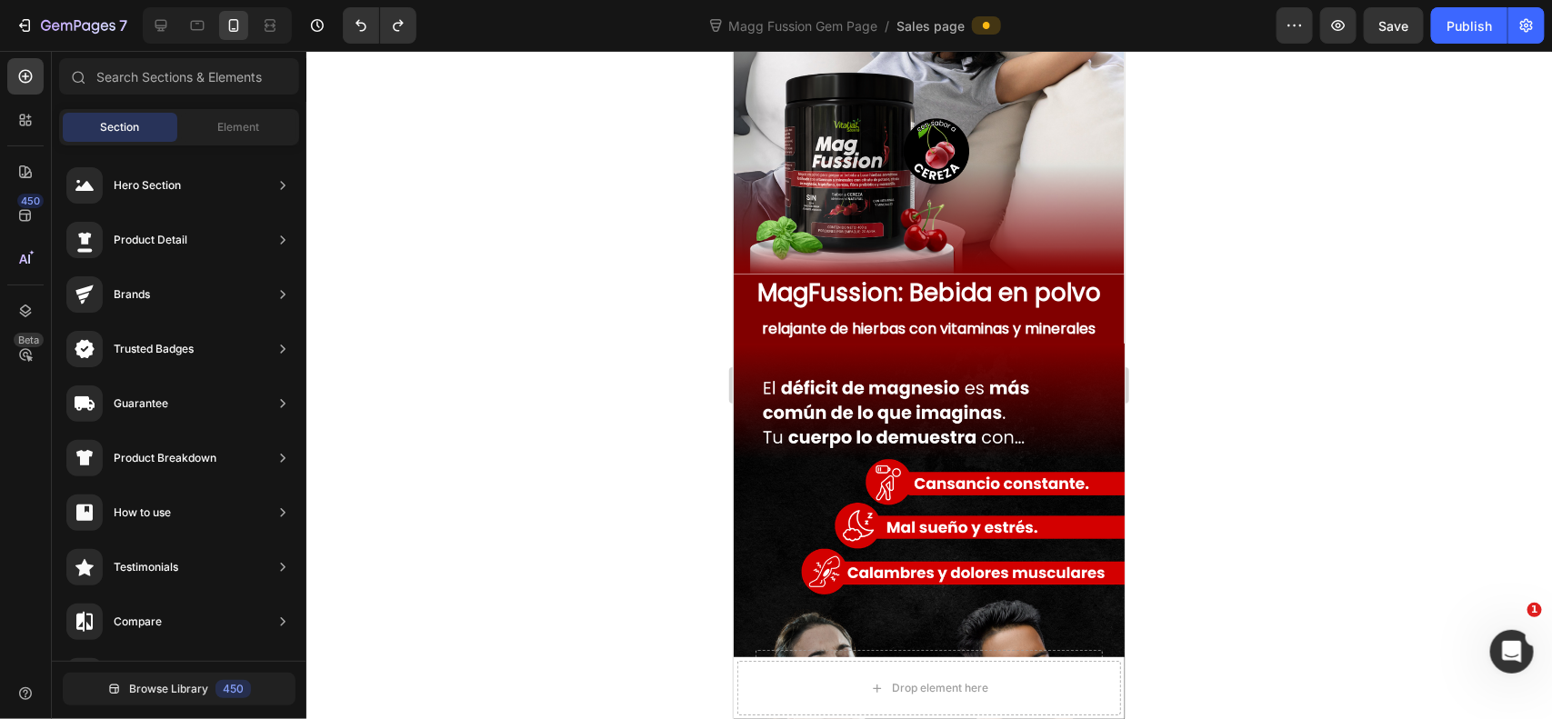
click at [1256, 374] on div at bounding box center [929, 385] width 1246 height 668
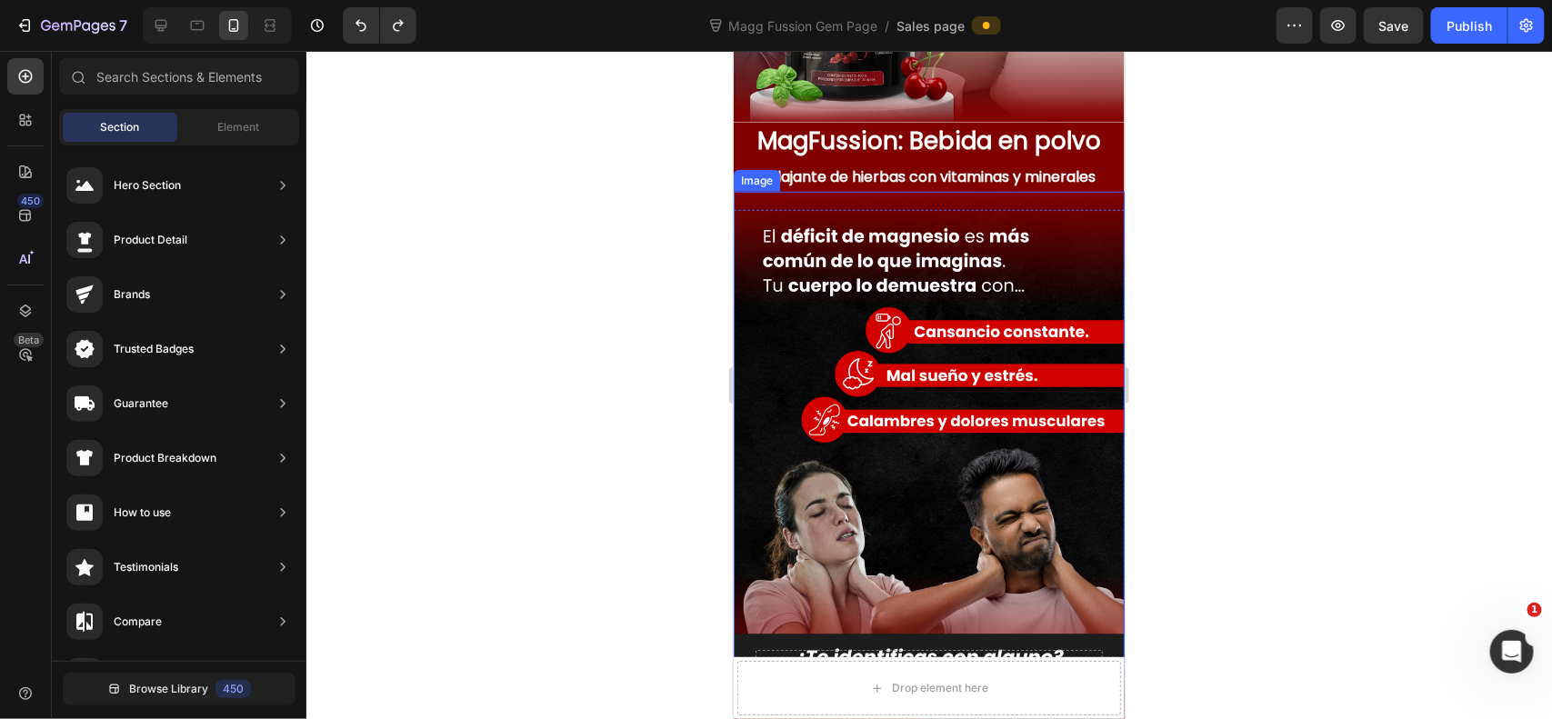
scroll to position [606, 0]
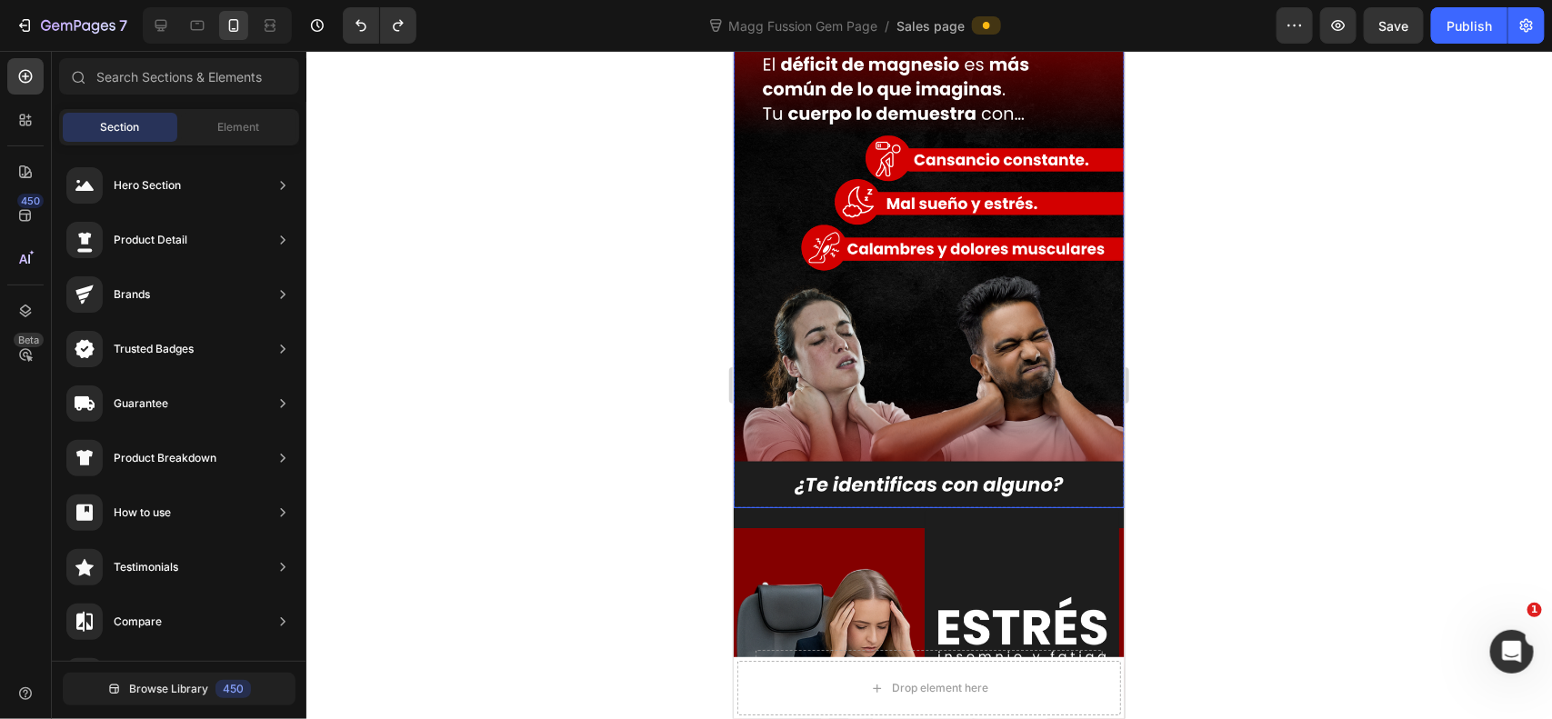
click at [986, 455] on img at bounding box center [928, 263] width 391 height 489
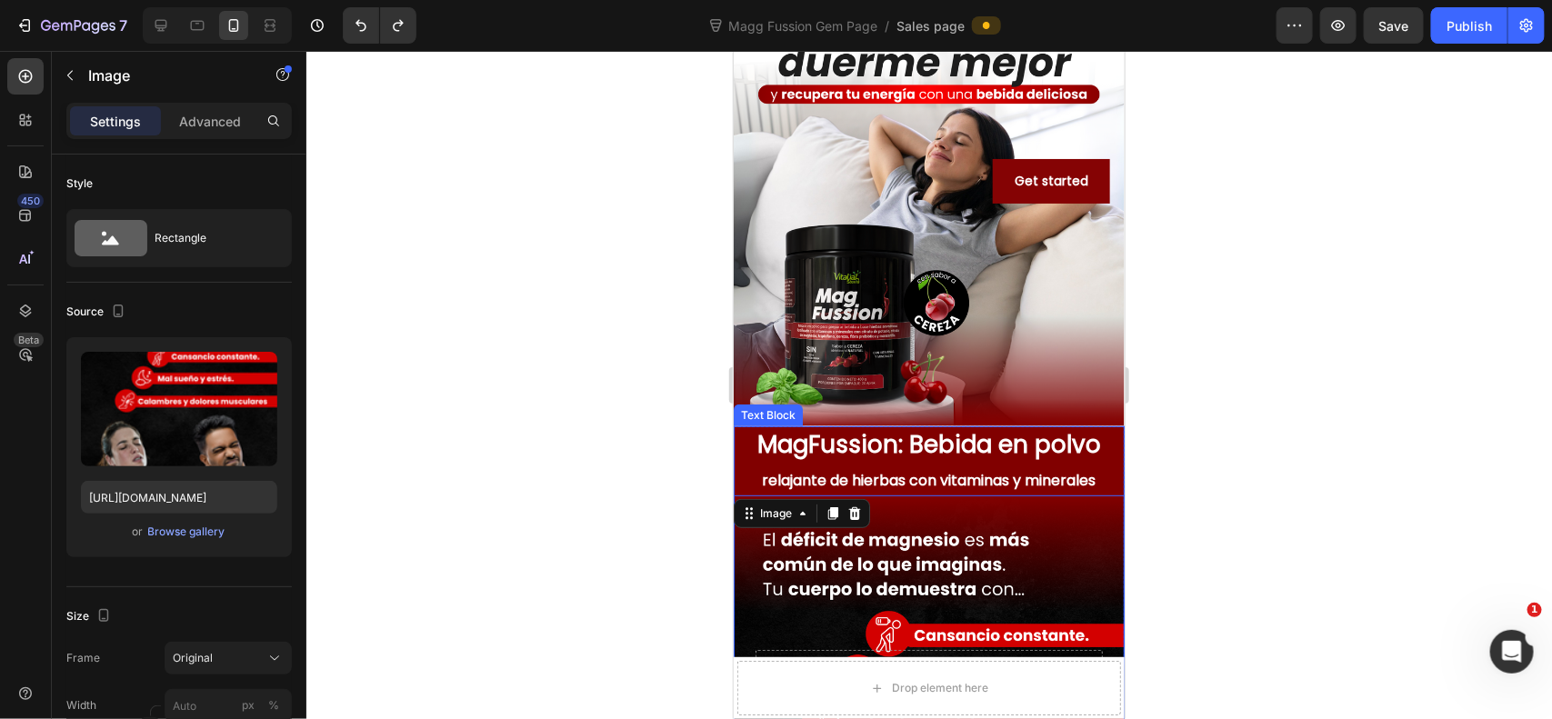
scroll to position [303, 0]
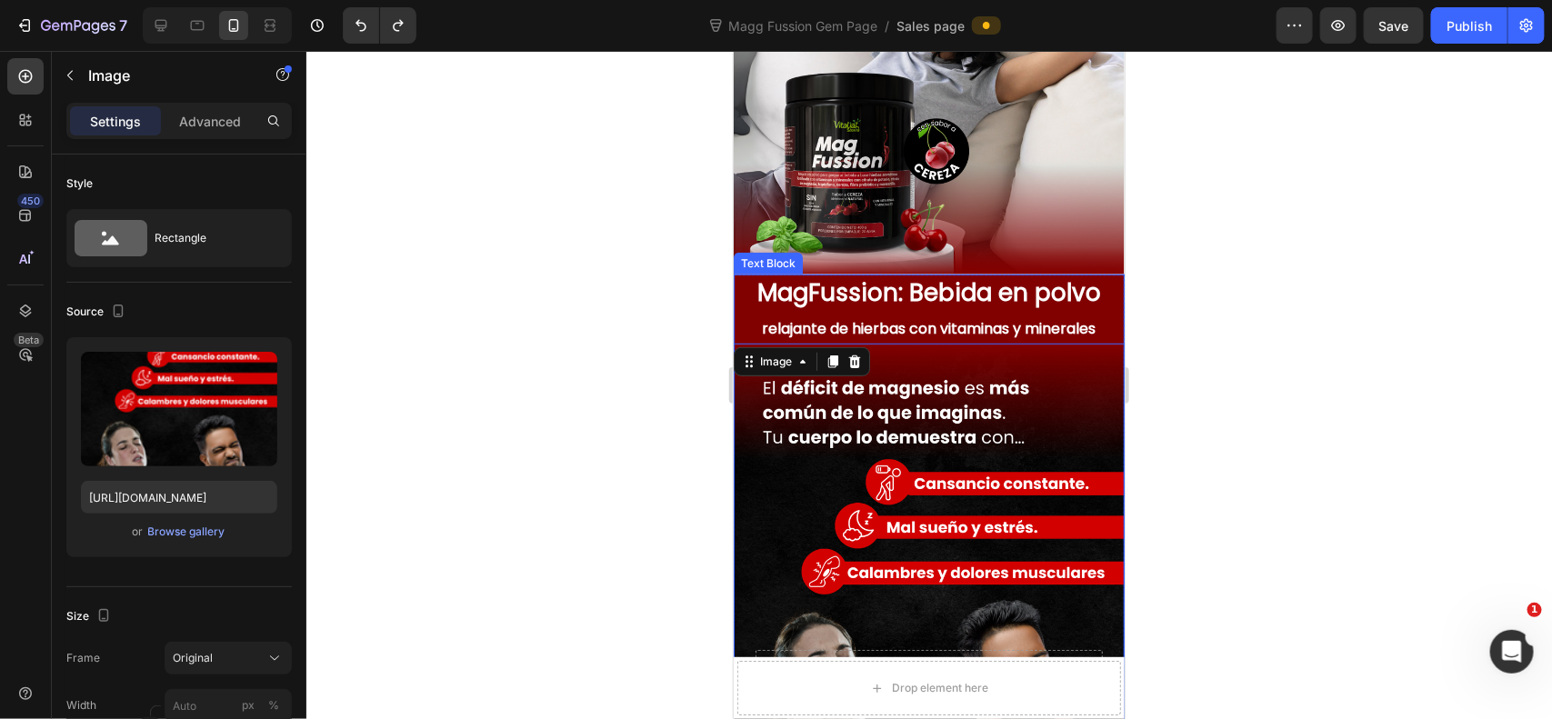
click at [1207, 292] on div at bounding box center [929, 385] width 1246 height 668
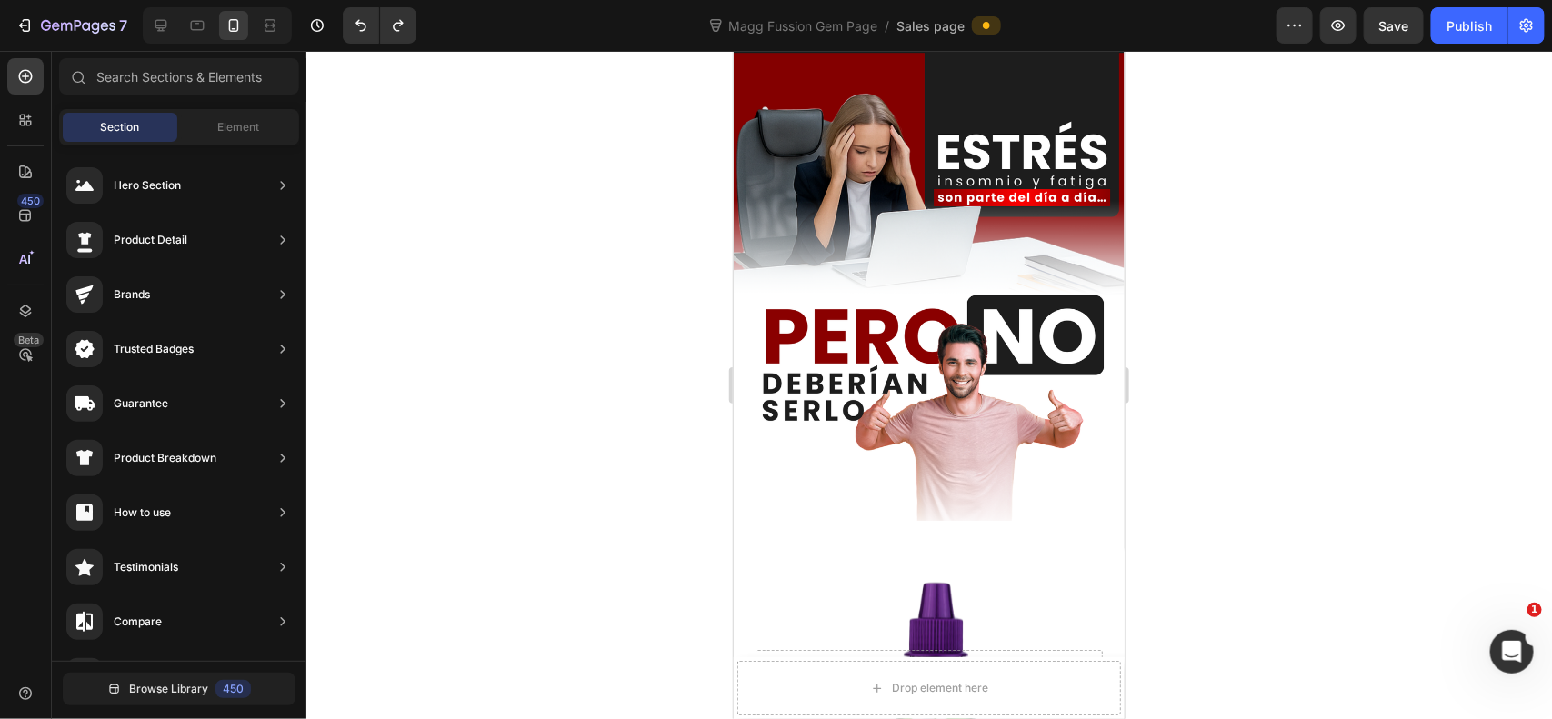
click at [1178, 275] on div at bounding box center [929, 385] width 1246 height 668
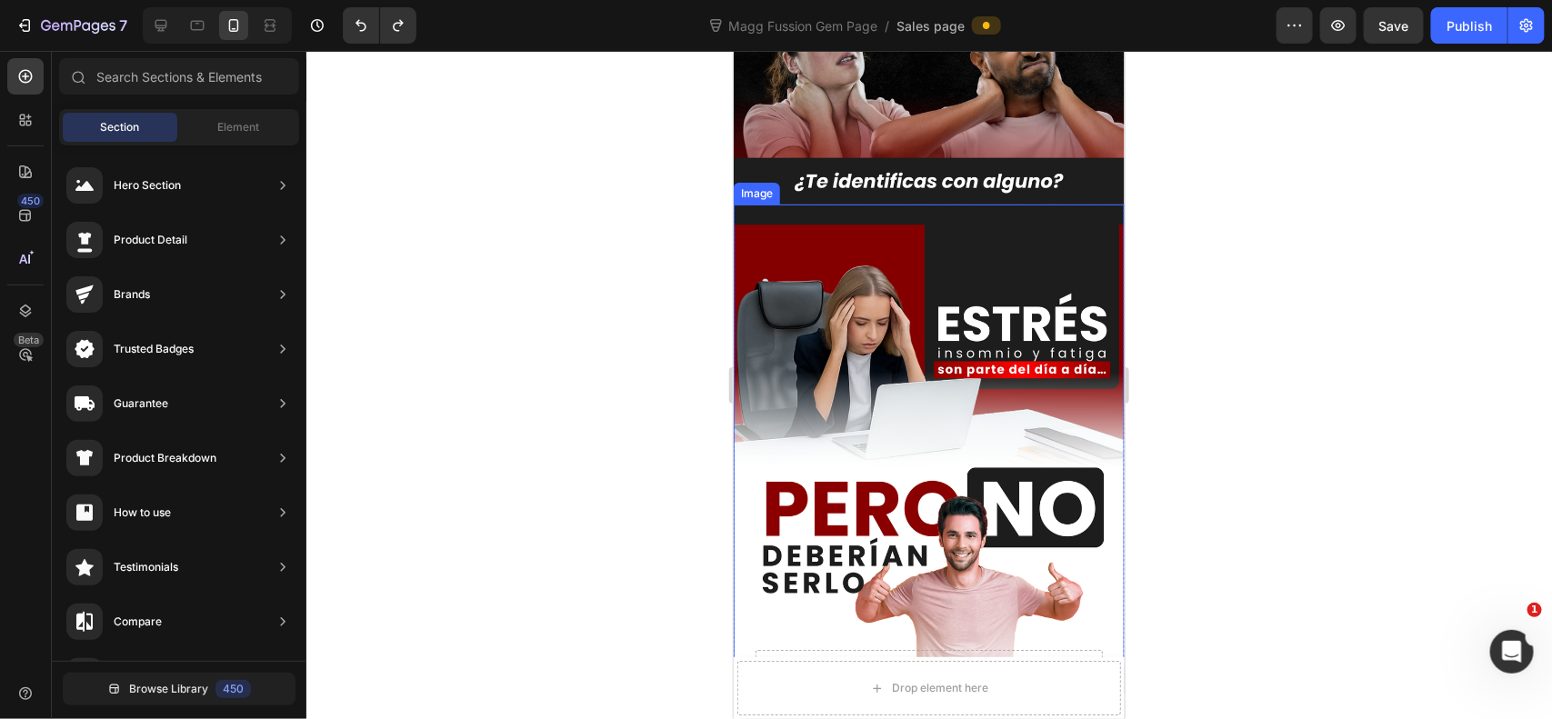
click at [1000, 277] on img at bounding box center [928, 448] width 391 height 489
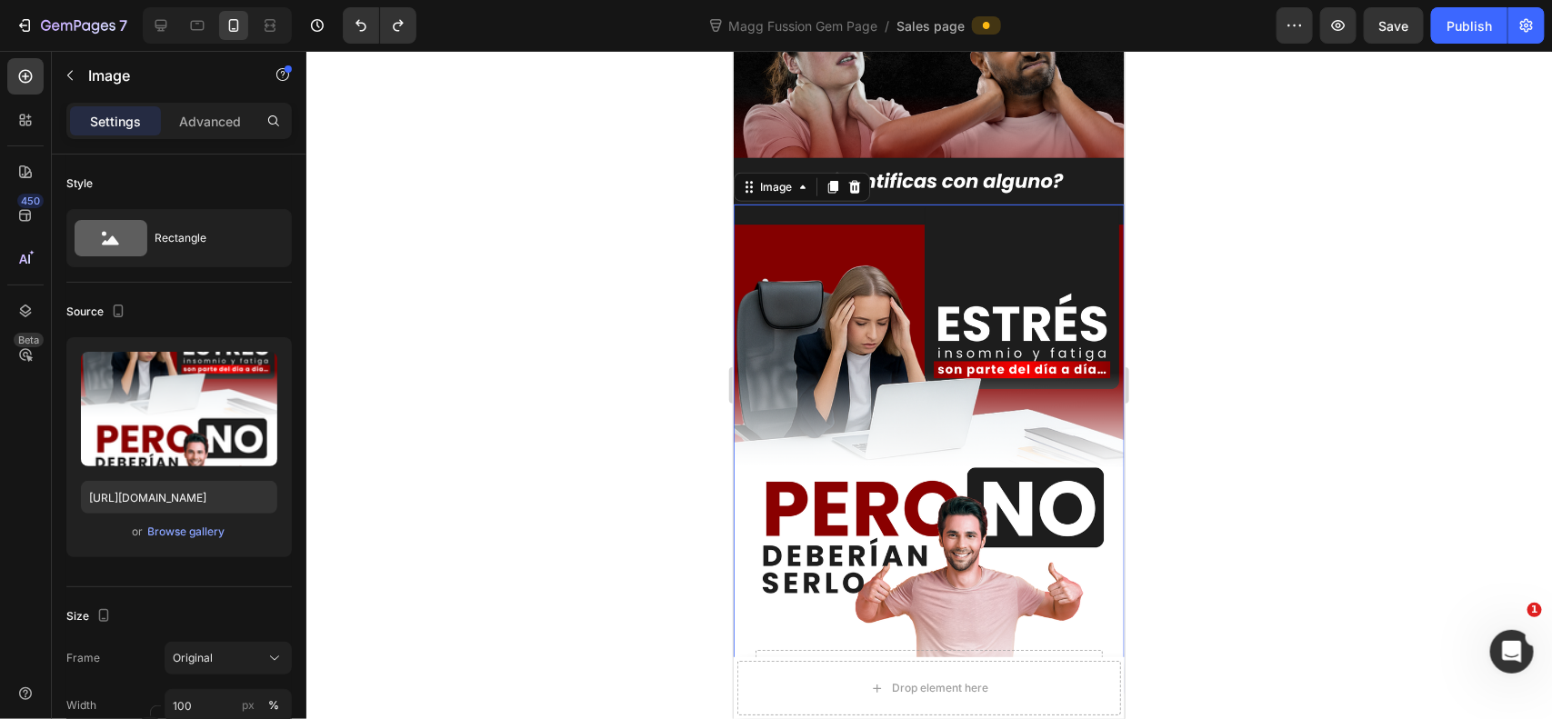
click at [1265, 234] on div at bounding box center [929, 385] width 1246 height 668
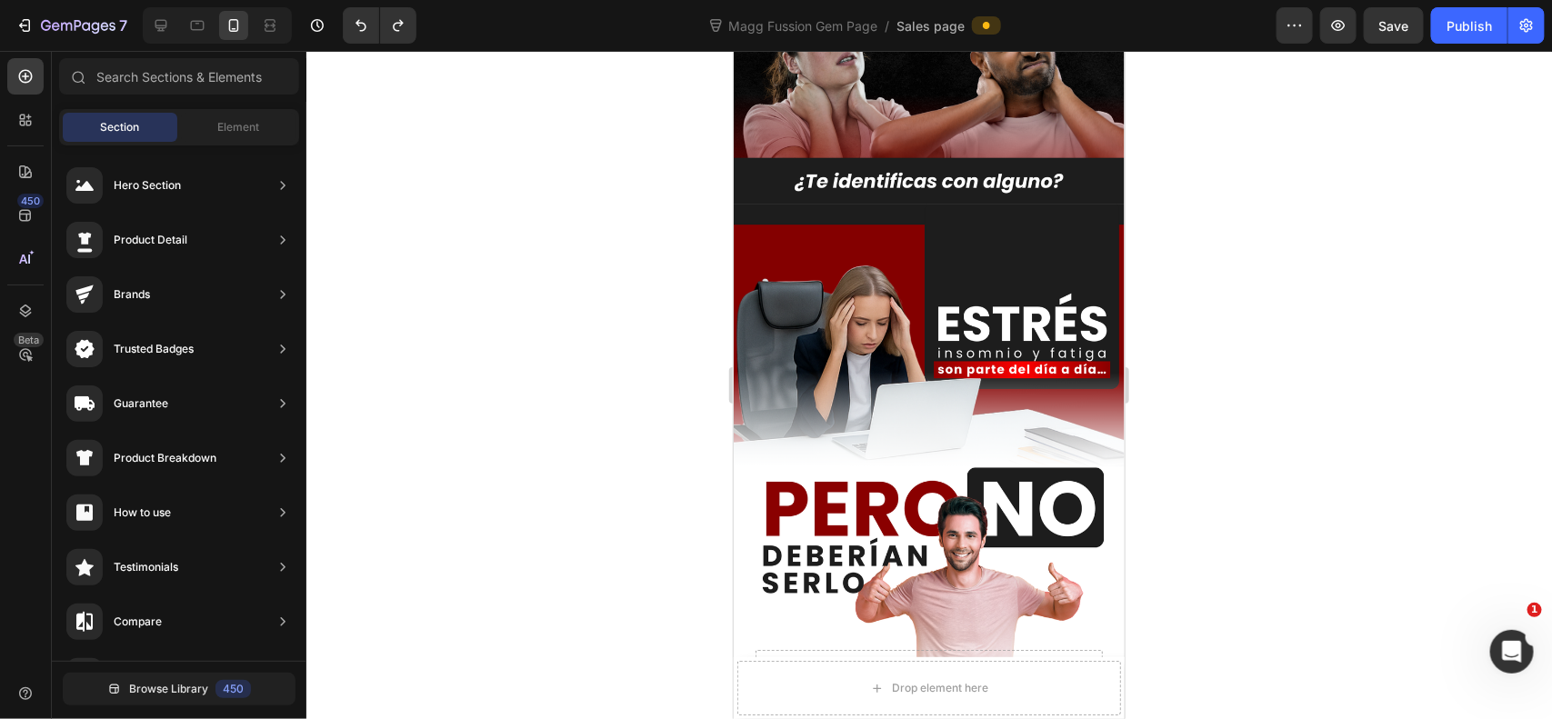
click at [1169, 200] on div at bounding box center [929, 385] width 1246 height 668
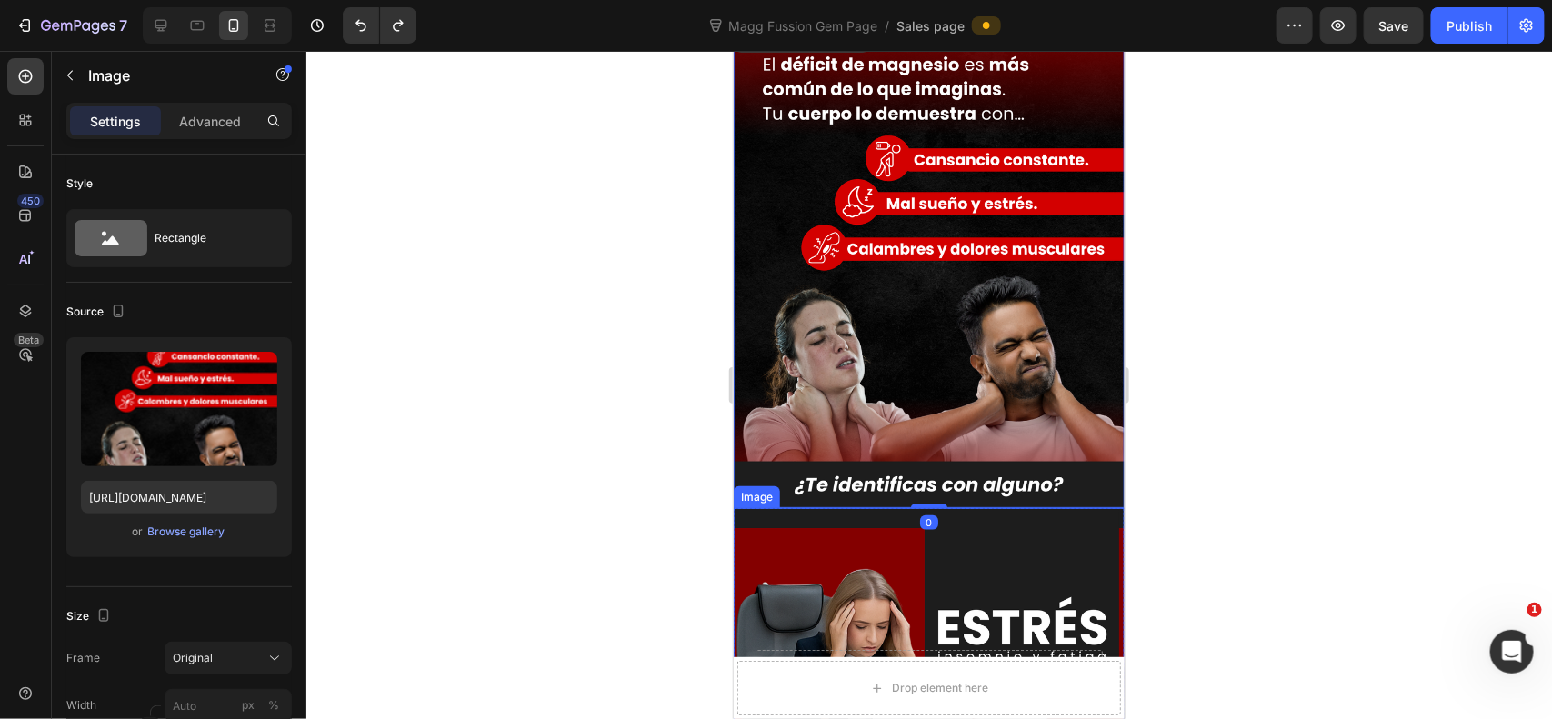
scroll to position [455, 0]
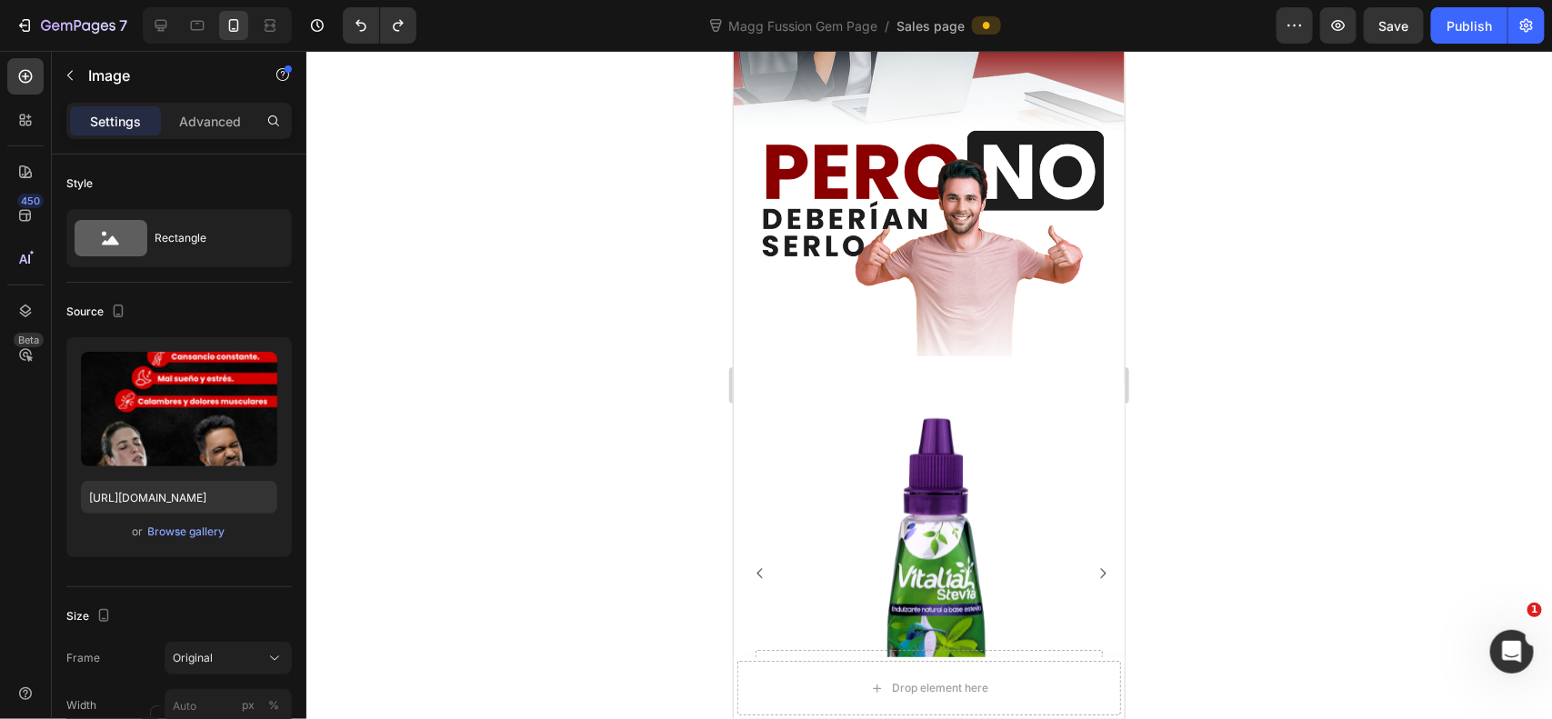
click at [1188, 180] on div at bounding box center [929, 385] width 1246 height 668
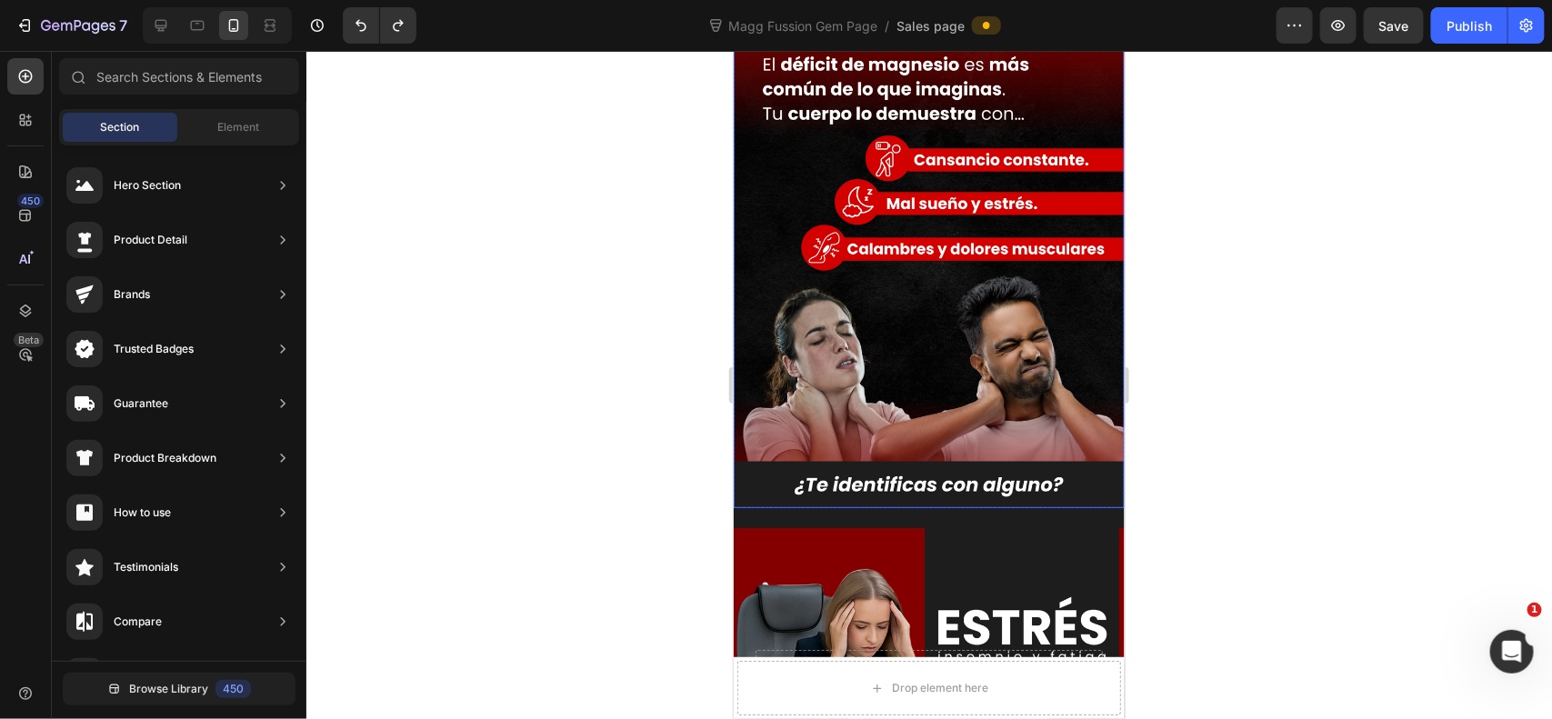
scroll to position [757, 0]
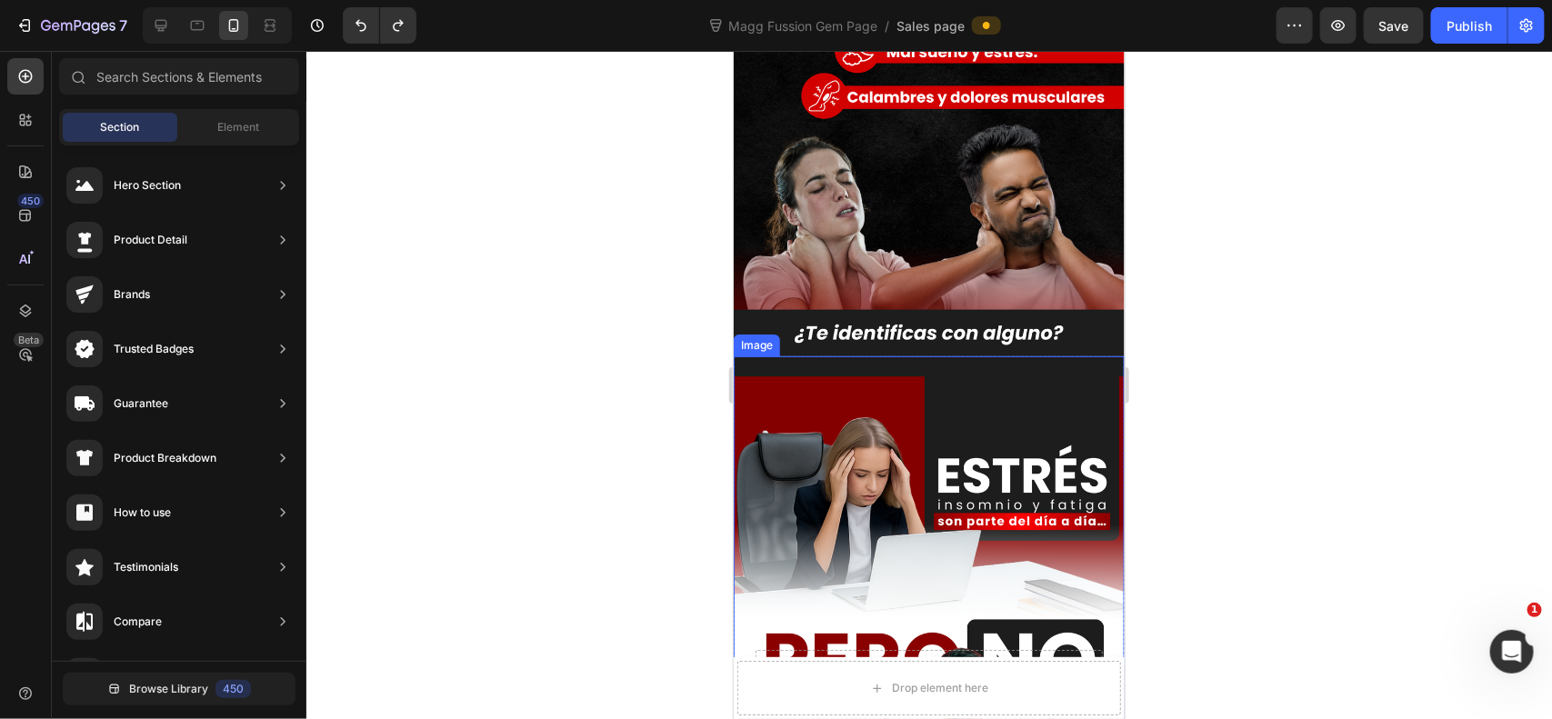
click at [992, 355] on img at bounding box center [928, 599] width 391 height 489
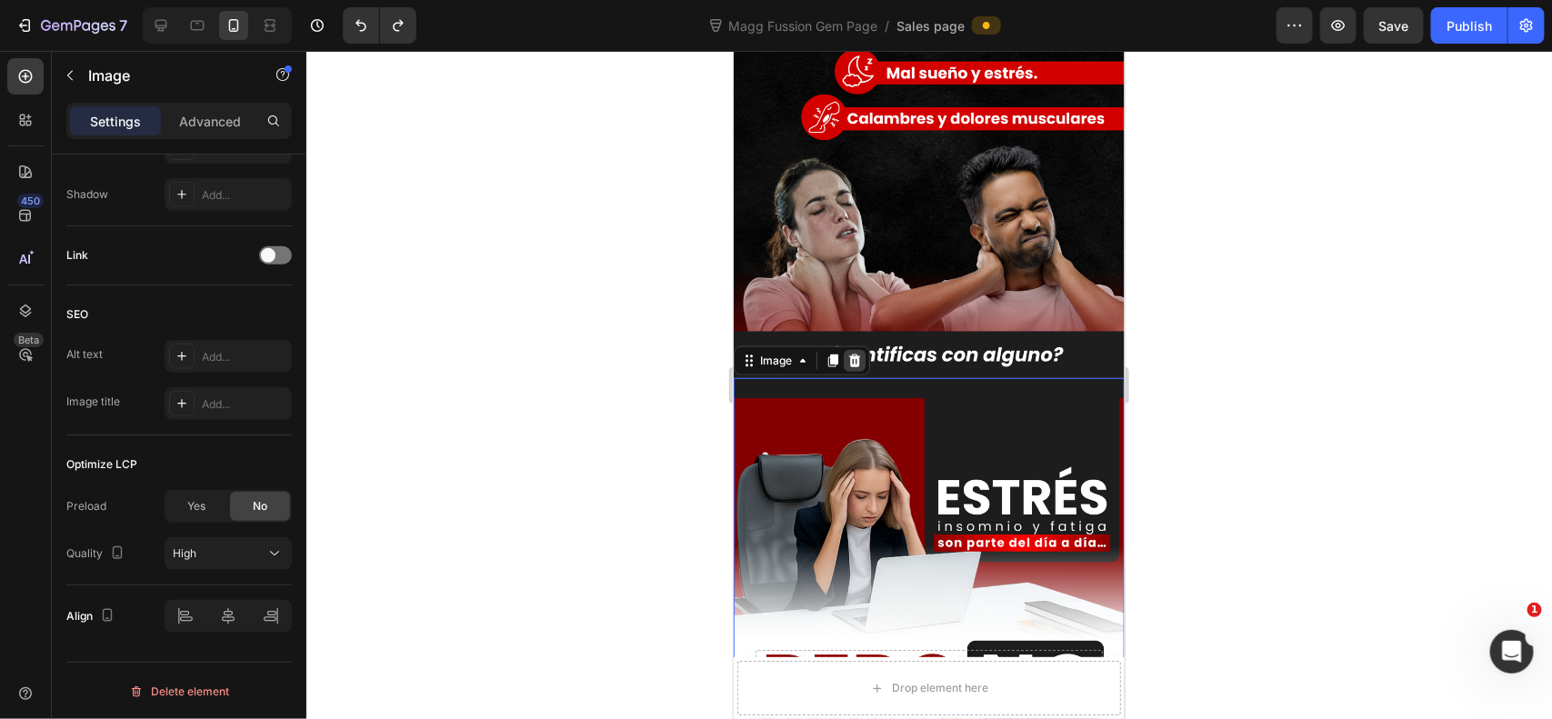
scroll to position [455, 0]
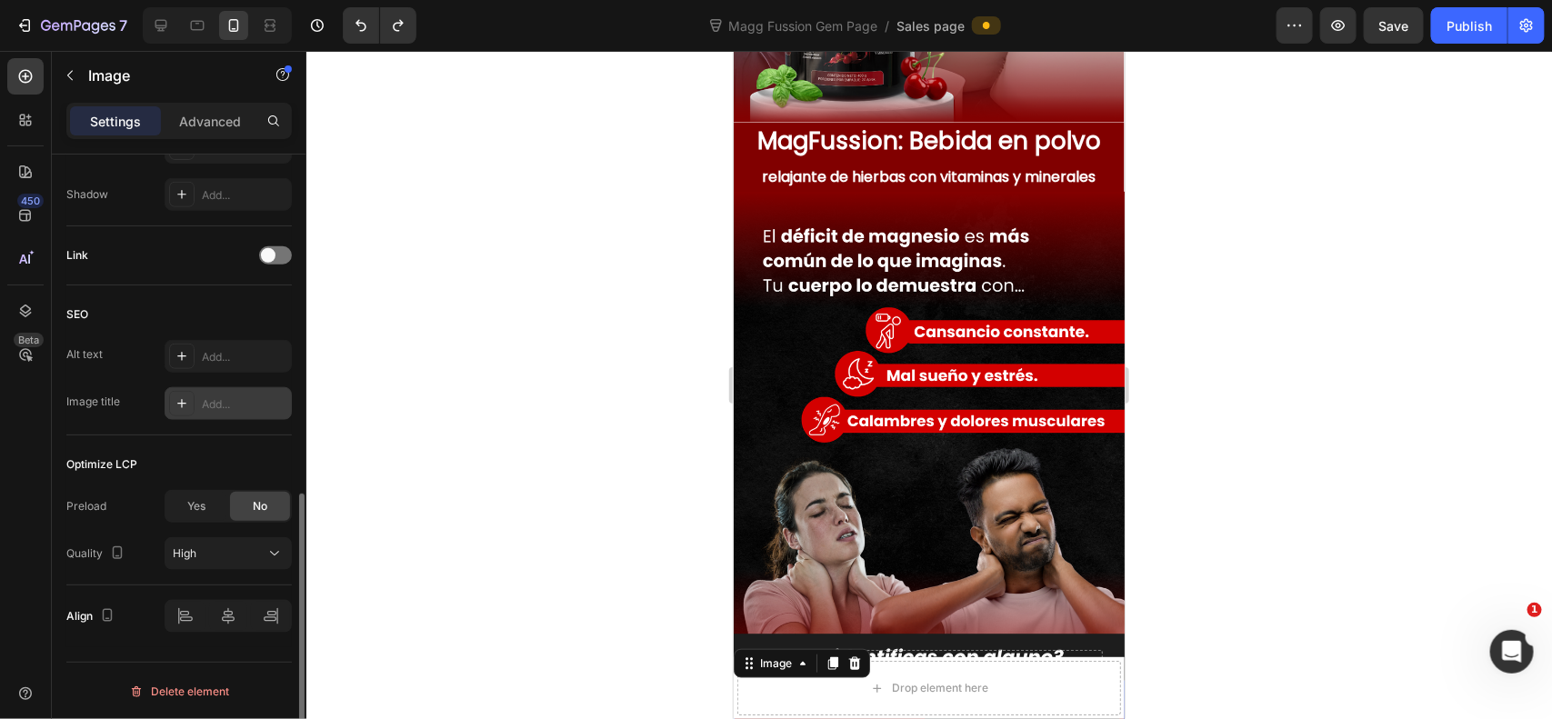
click at [218, 400] on div "Add..." at bounding box center [244, 404] width 85 height 16
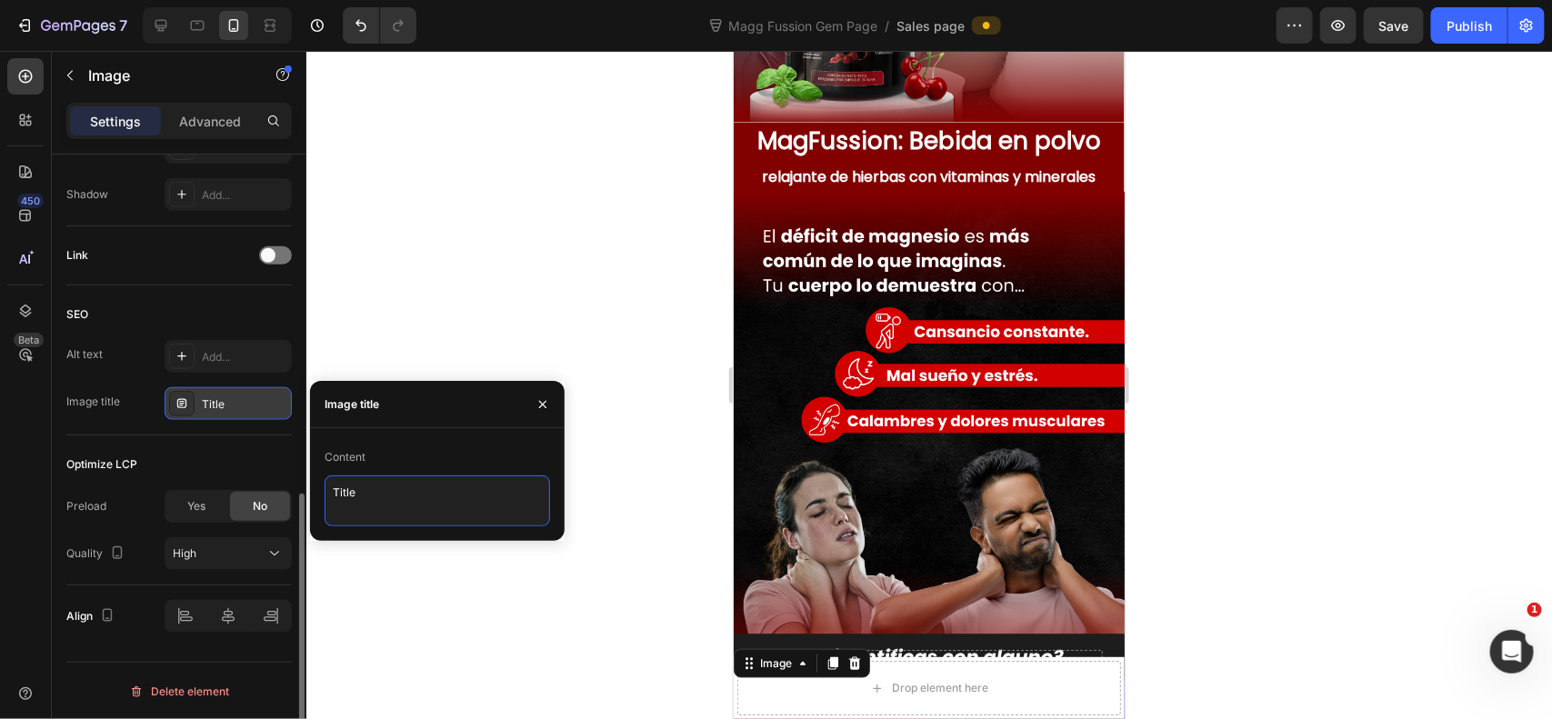
click at [370, 495] on textarea "Title" at bounding box center [437, 500] width 225 height 51
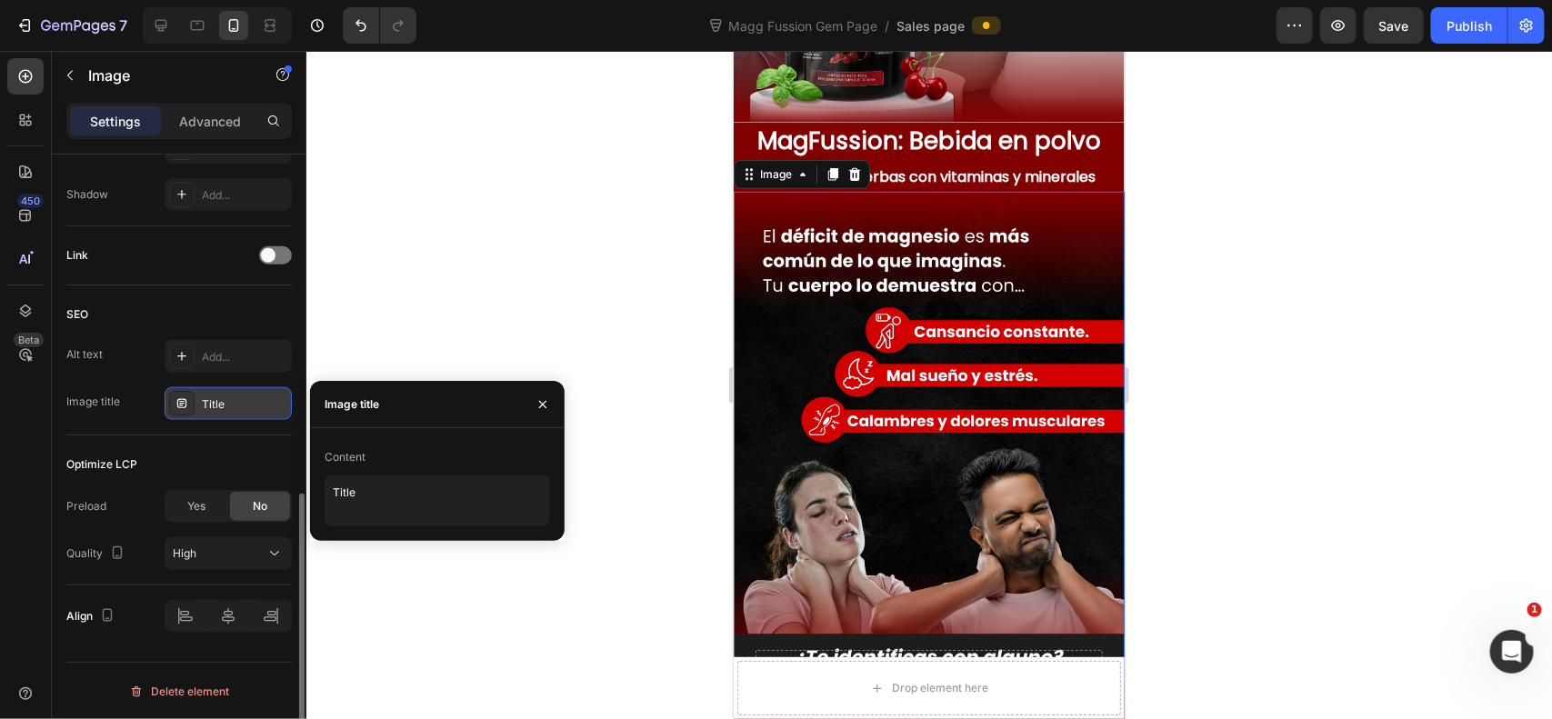
click at [860, 235] on img at bounding box center [928, 435] width 391 height 489
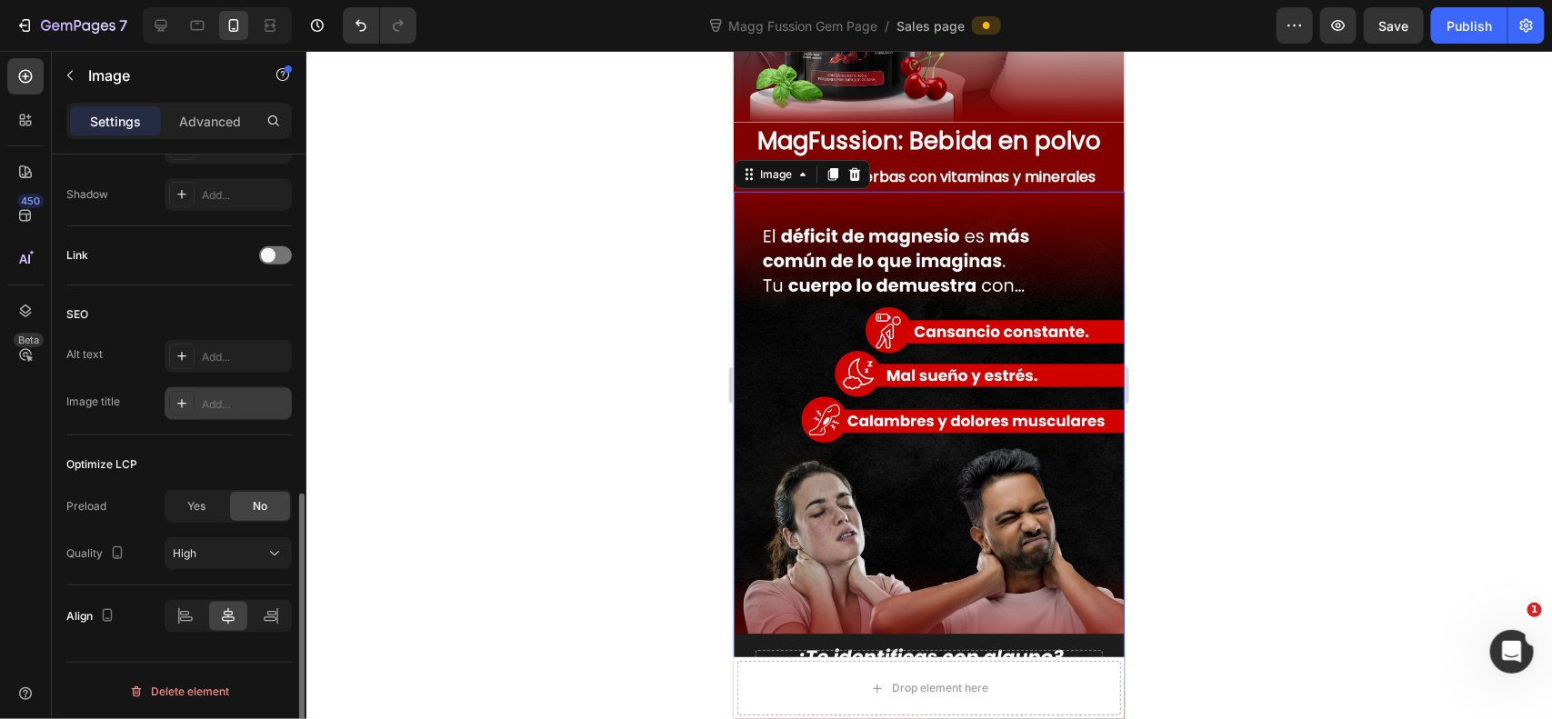
click at [257, 412] on div "Add..." at bounding box center [244, 404] width 85 height 16
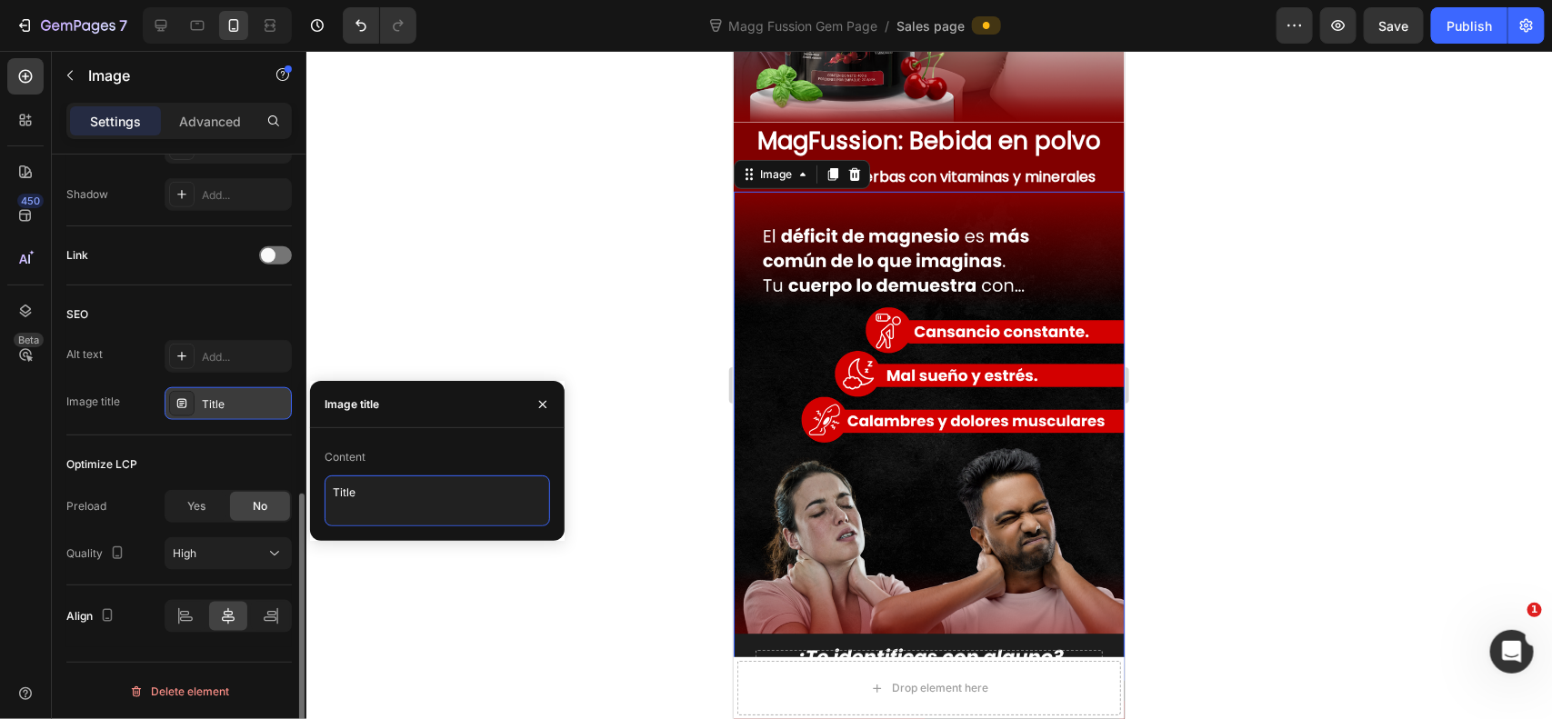
click at [362, 486] on textarea "Title" at bounding box center [437, 500] width 225 height 51
drag, startPoint x: 364, startPoint y: 489, endPoint x: 234, endPoint y: 496, distance: 130.2
click at [234, 496] on div "450 Beta Sections(18) Elements(87) Section Element Hero Section Product Detail …" at bounding box center [153, 385] width 306 height 668
type textarea "d"
type textarea "Déficit de magnesio"
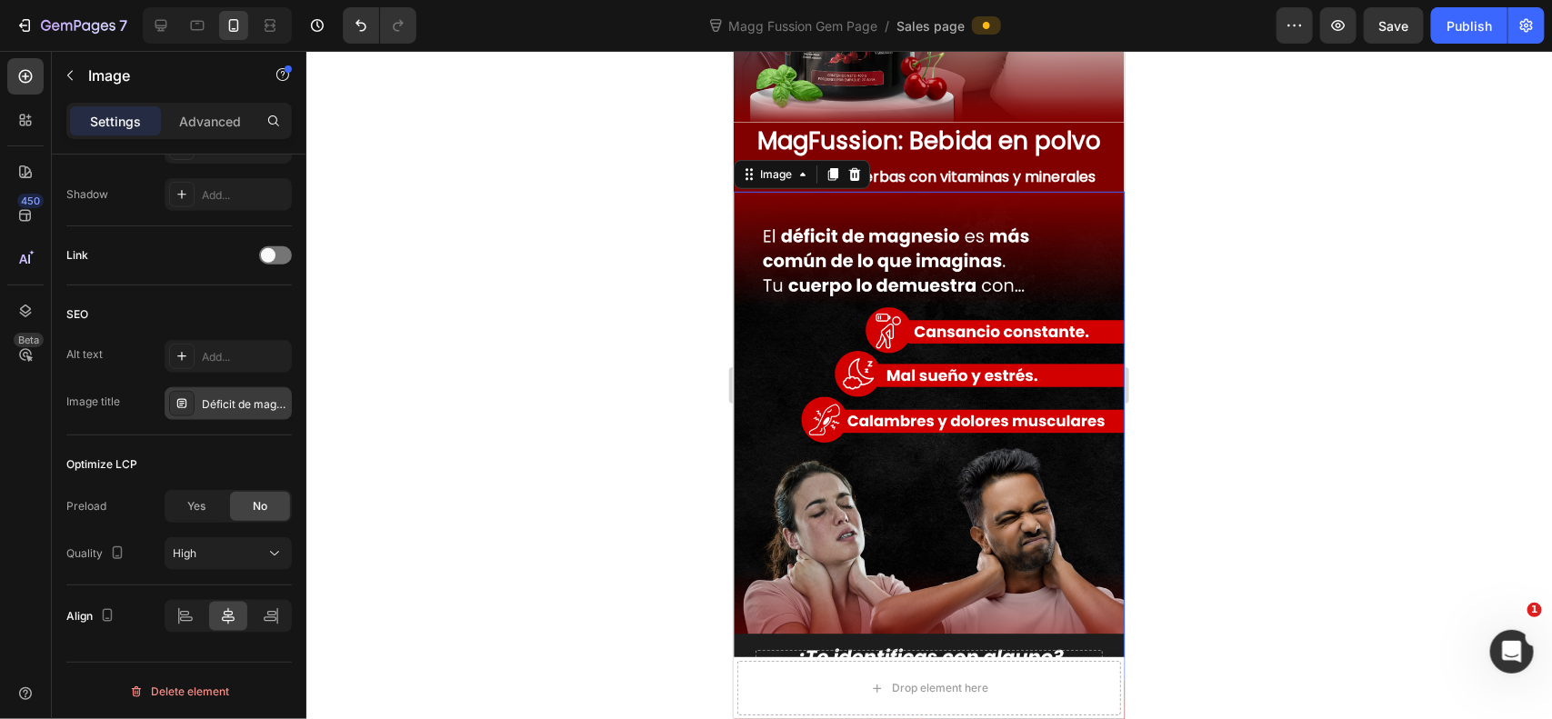
click at [355, 274] on div at bounding box center [929, 385] width 1246 height 668
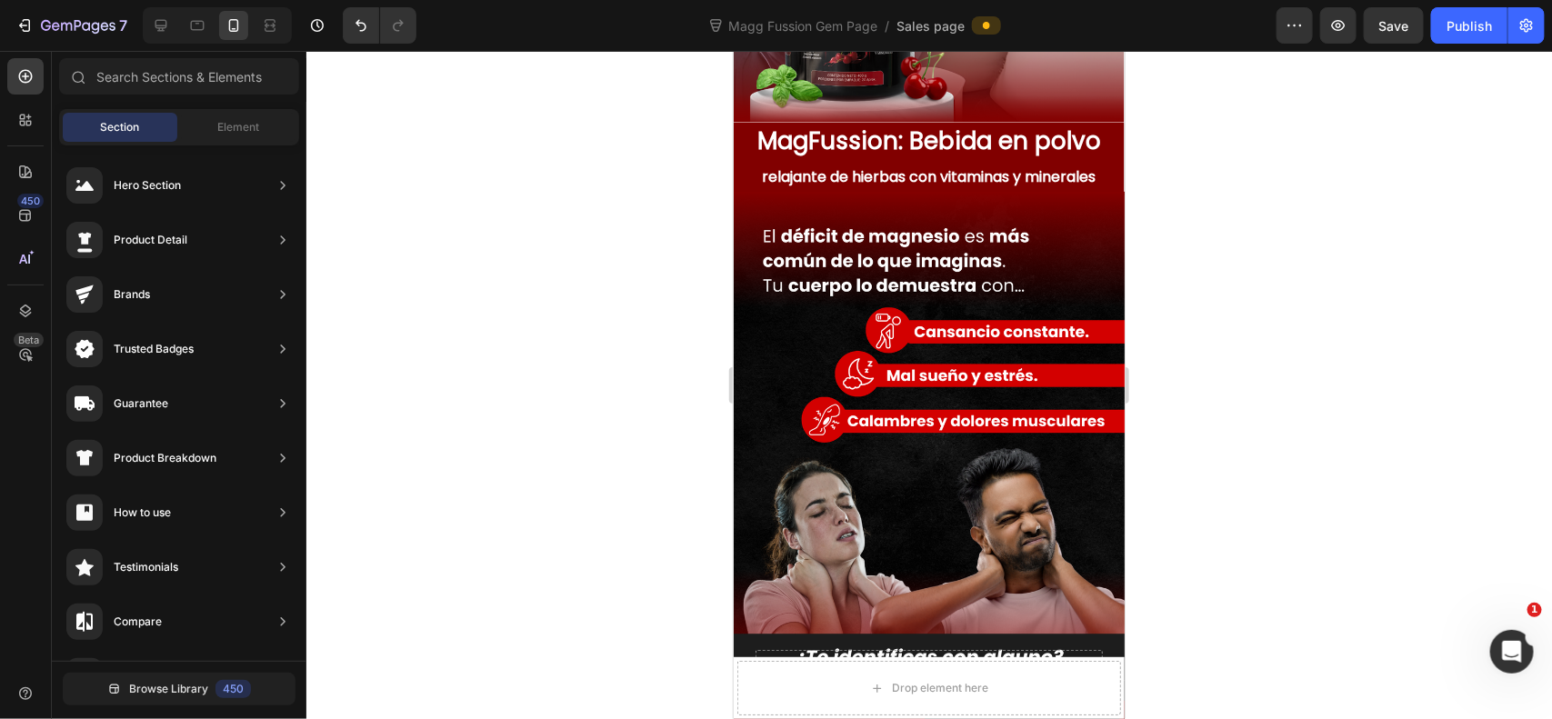
click at [991, 236] on img at bounding box center [928, 435] width 391 height 489
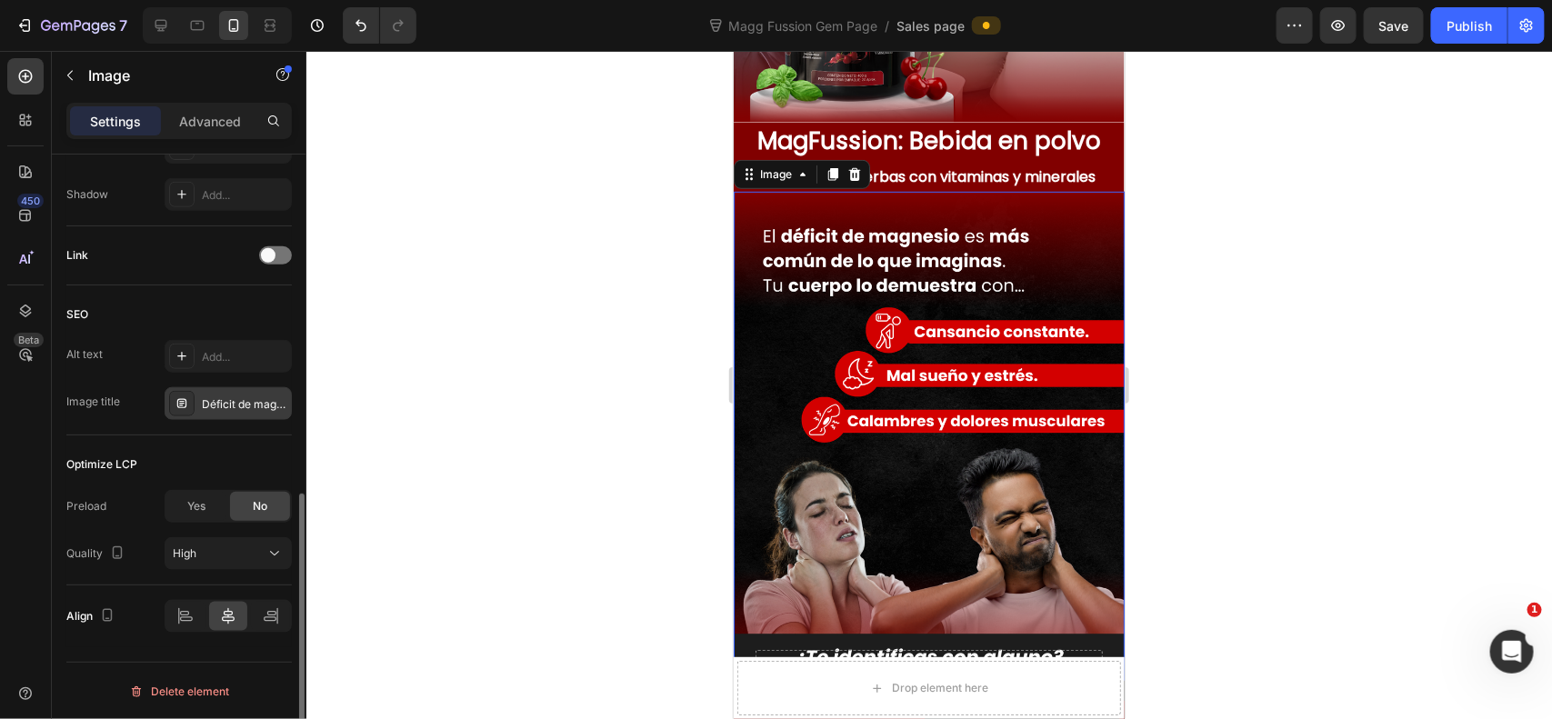
scroll to position [757, 0]
click at [221, 355] on div "Add..." at bounding box center [244, 355] width 85 height 16
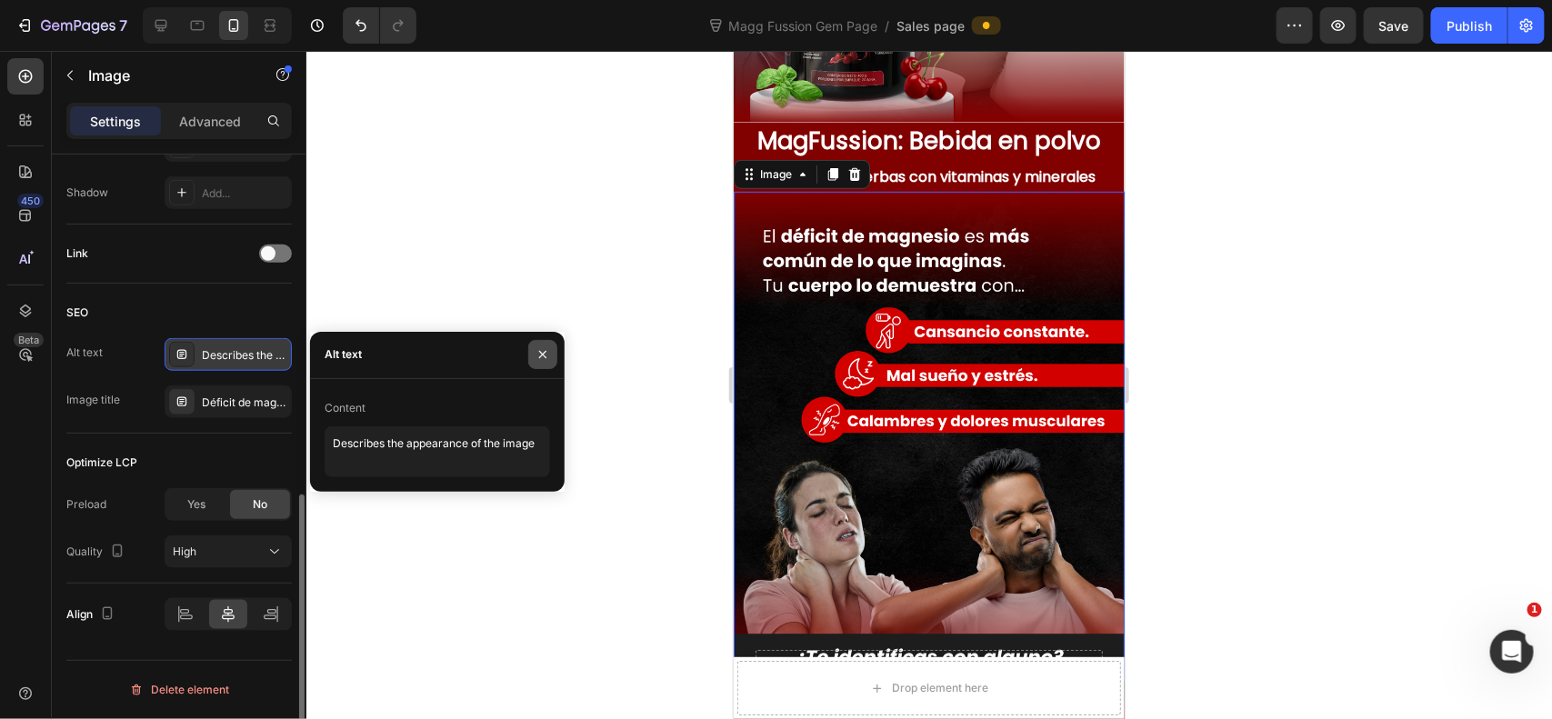
click at [547, 365] on button "button" at bounding box center [542, 354] width 29 height 29
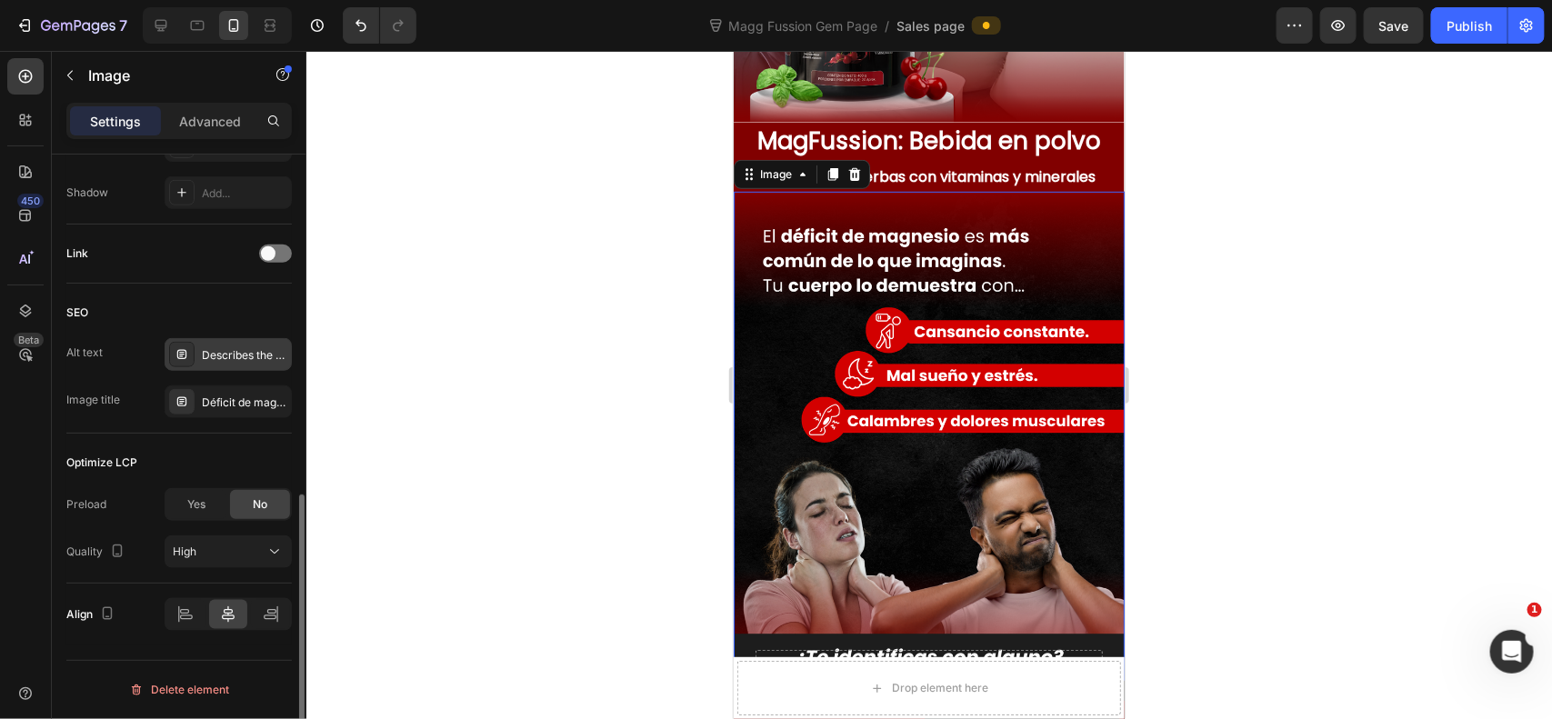
click at [532, 341] on div at bounding box center [929, 385] width 1246 height 668
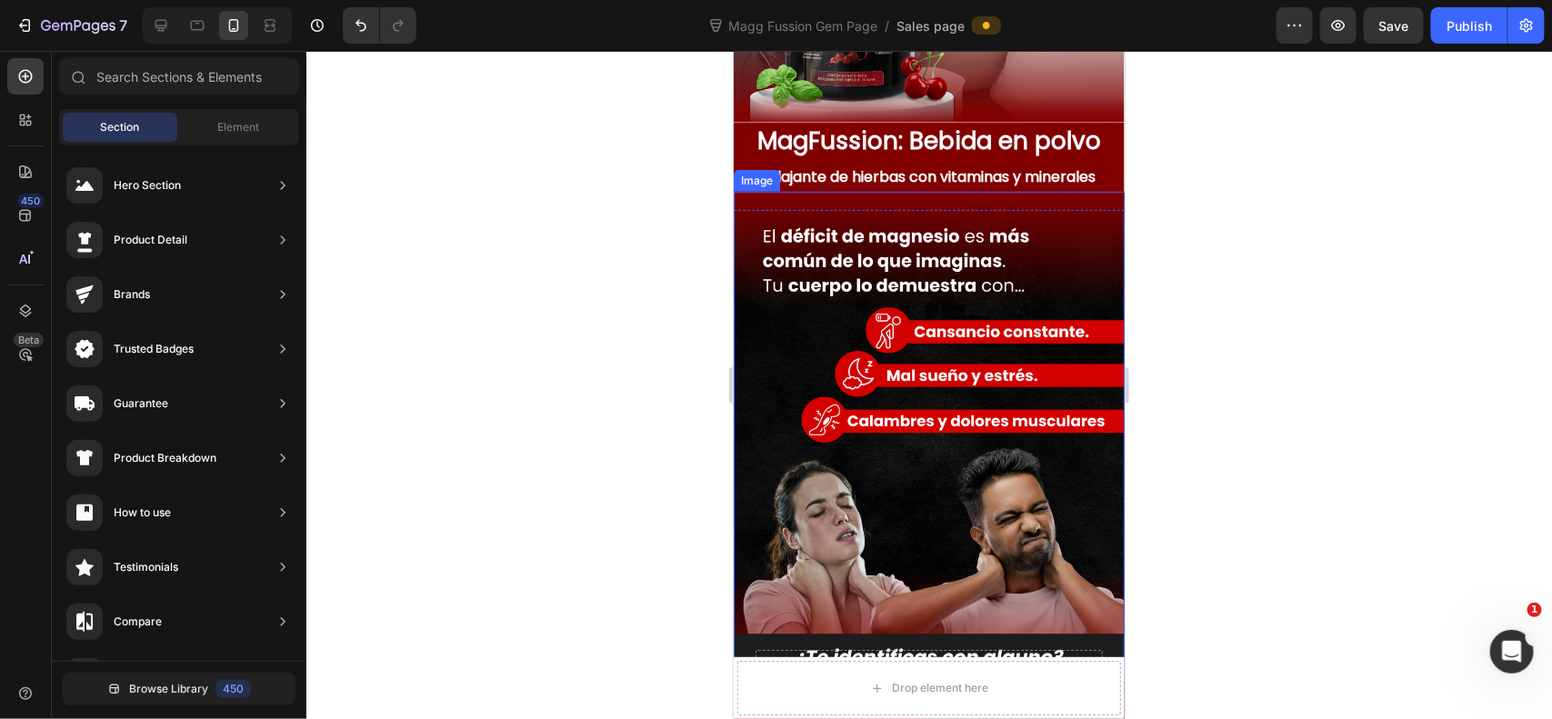
click at [894, 277] on img at bounding box center [928, 435] width 391 height 489
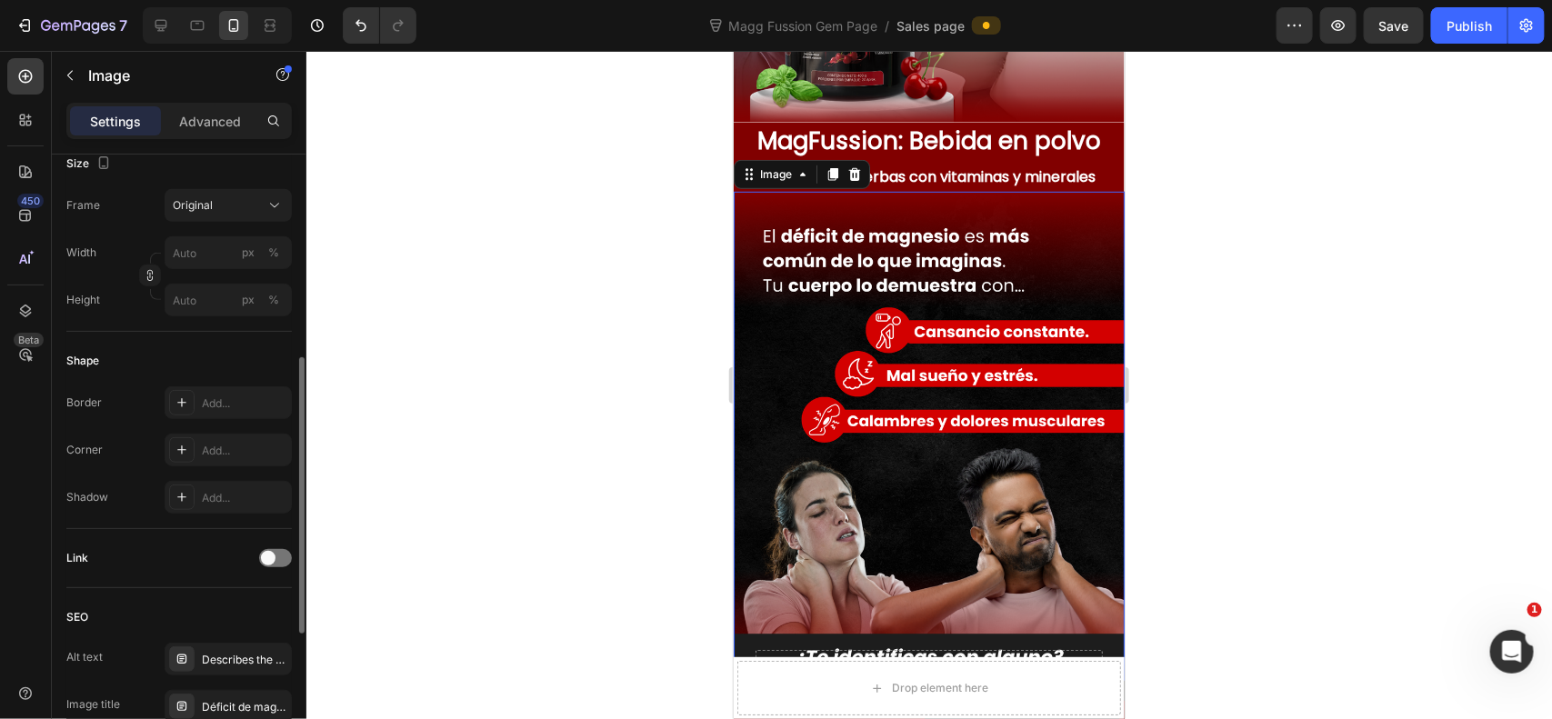
scroll to position [605, 0]
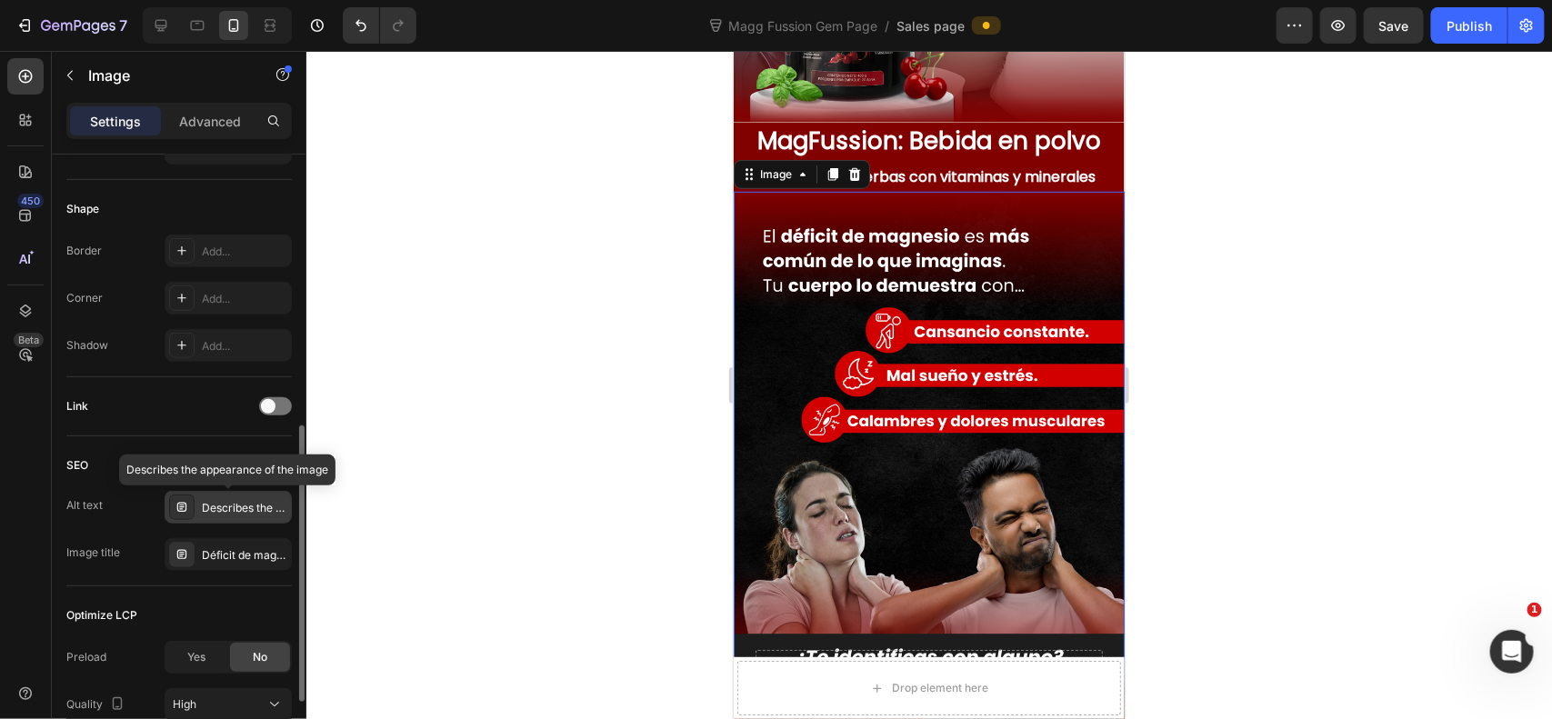
click at [238, 502] on div "Describes the appearance of the image" at bounding box center [244, 508] width 85 height 16
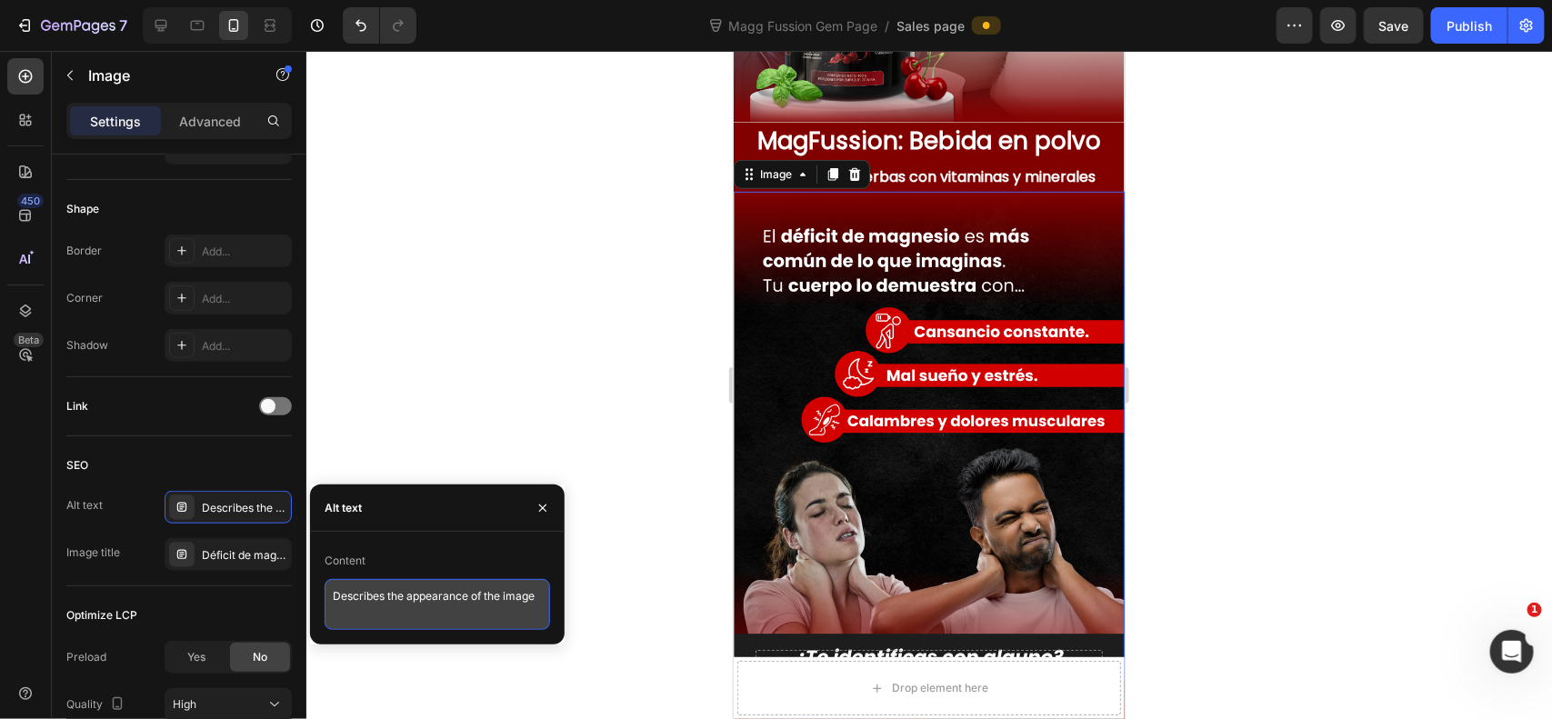
click at [365, 594] on textarea "Describes the appearance of the image" at bounding box center [437, 604] width 225 height 51
type textarea "i"
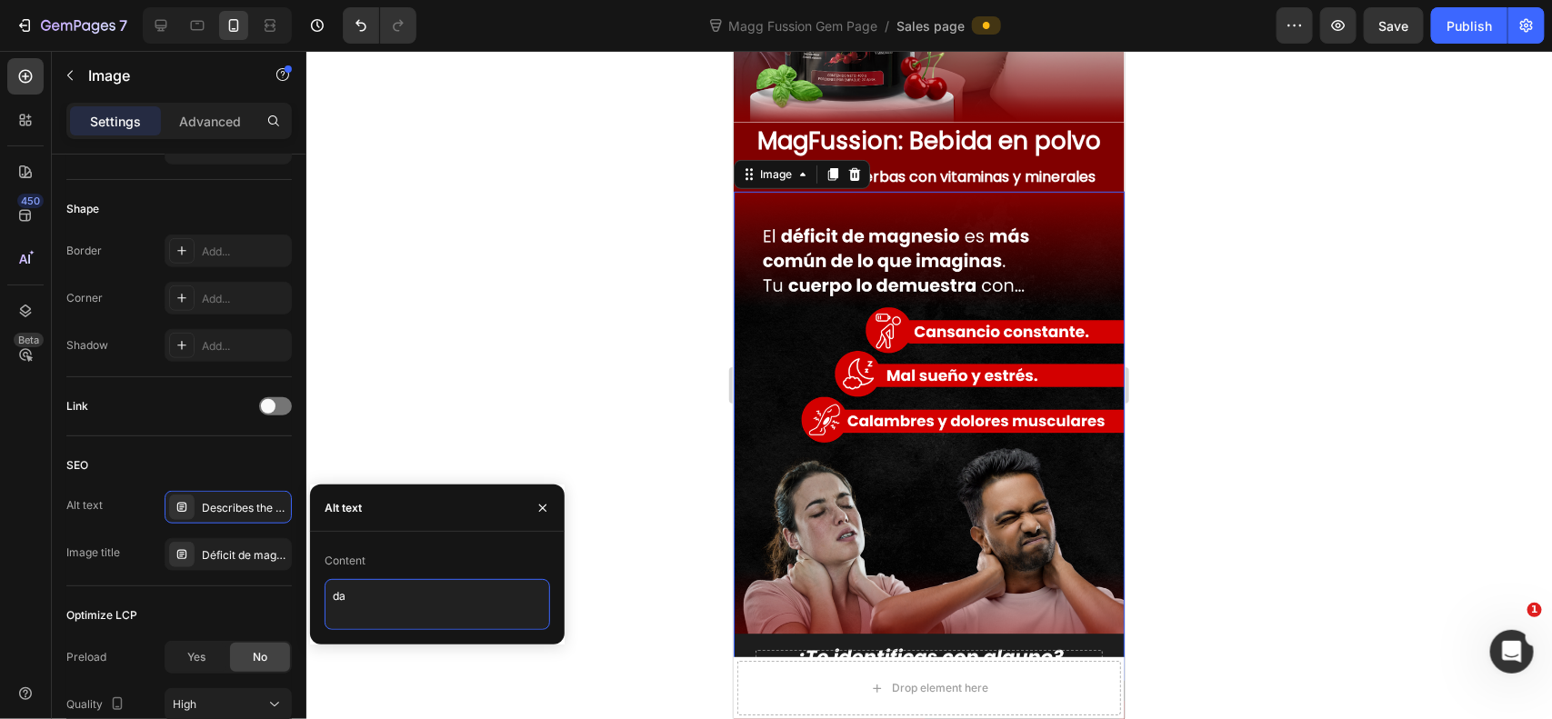
type textarea "d"
type textarea "síntomas de falta de magnesio"
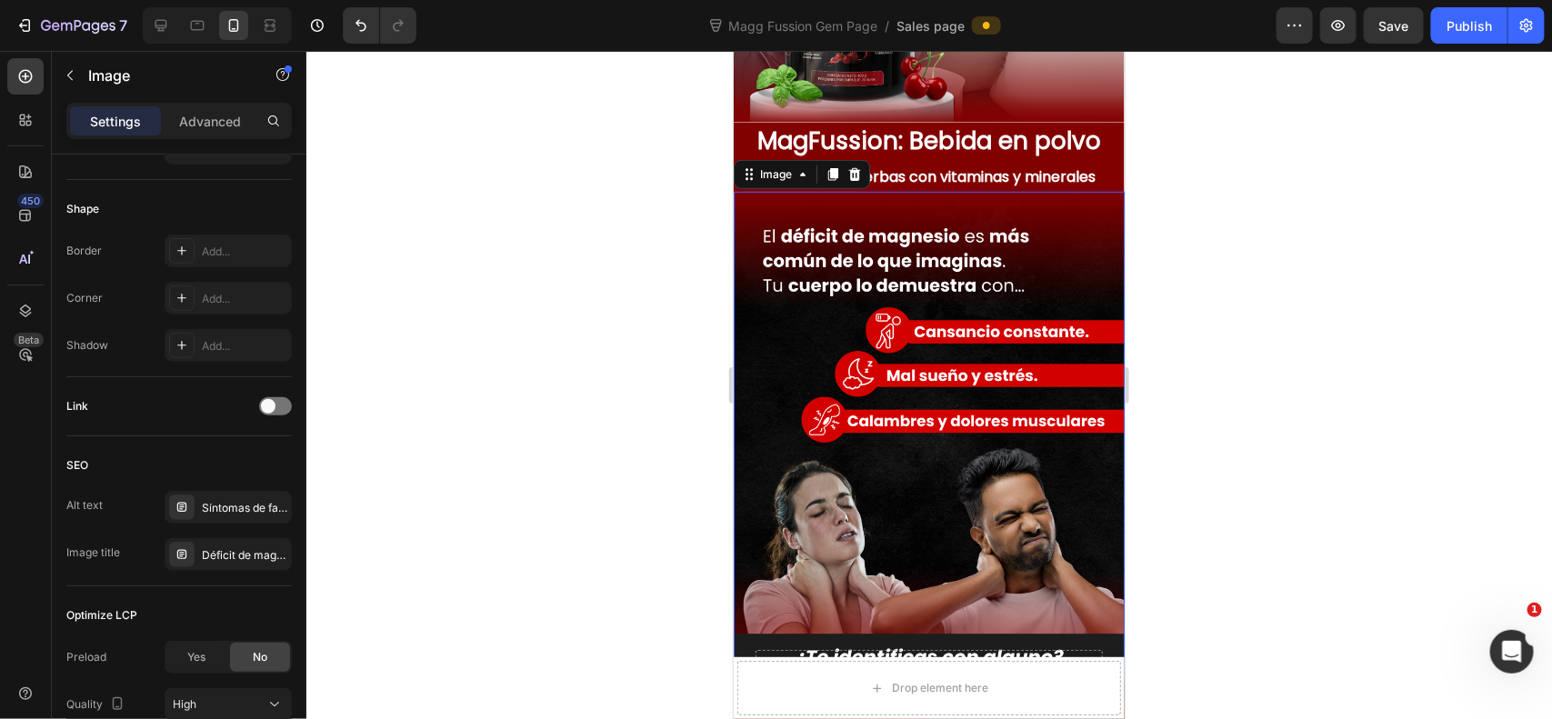
click at [505, 421] on div at bounding box center [929, 385] width 1246 height 668
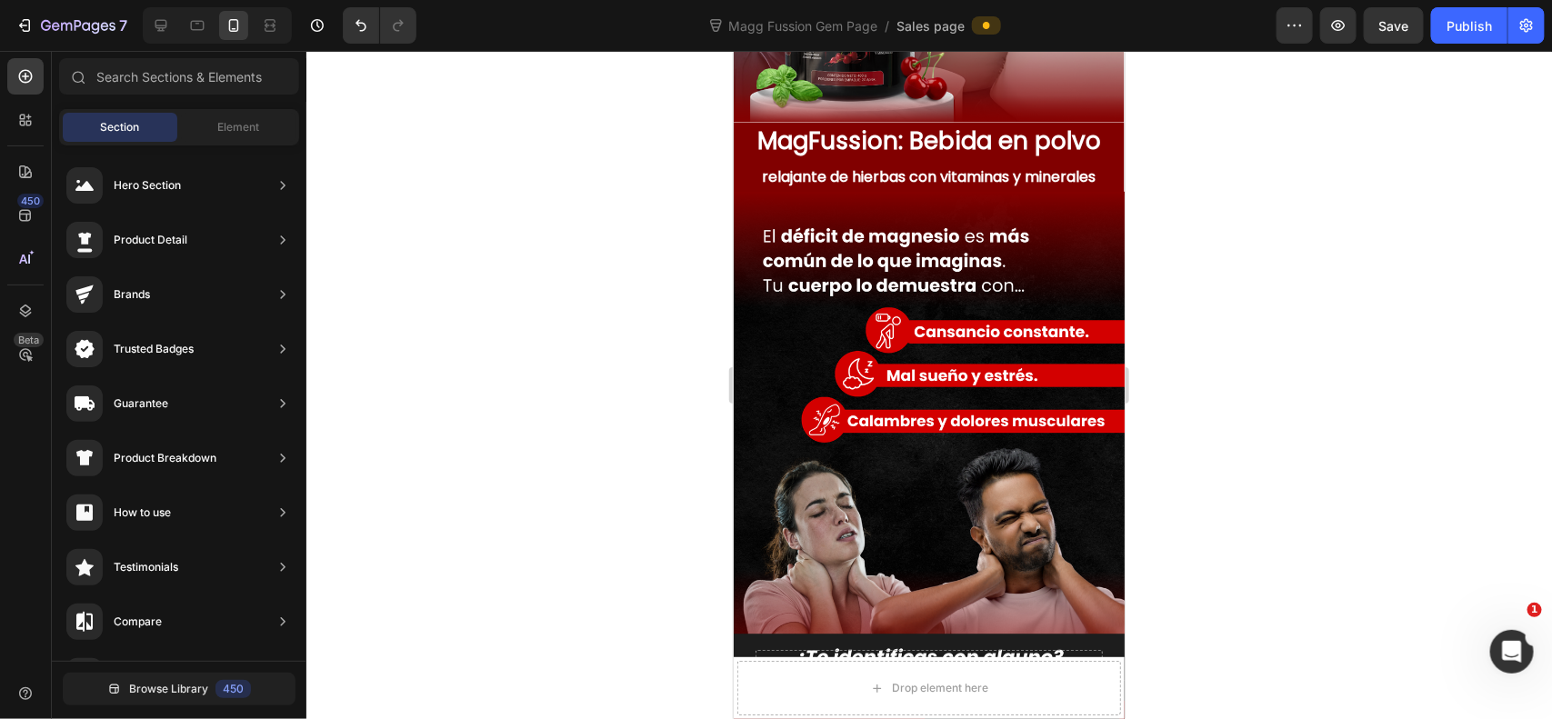
click at [505, 420] on div at bounding box center [929, 385] width 1246 height 668
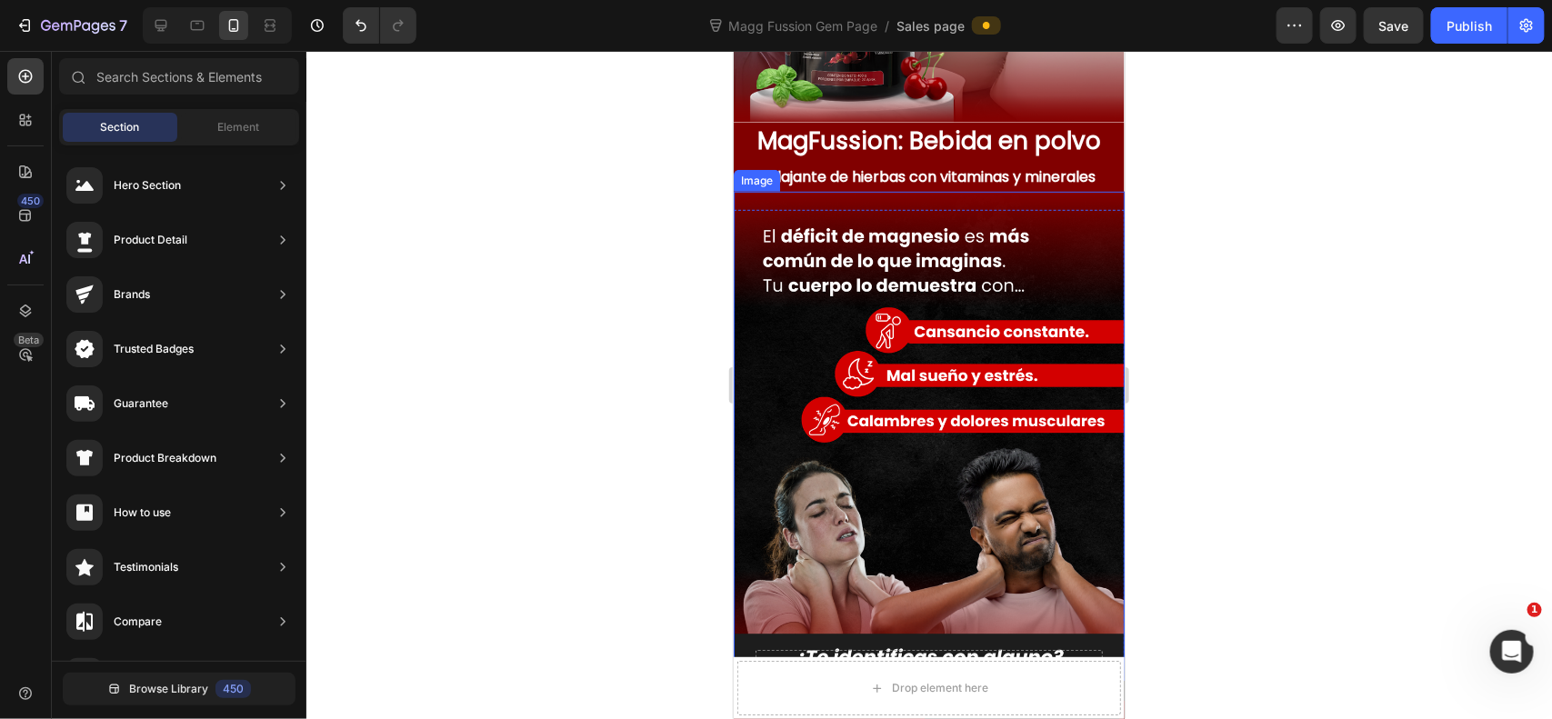
click at [1096, 201] on img at bounding box center [928, 435] width 391 height 489
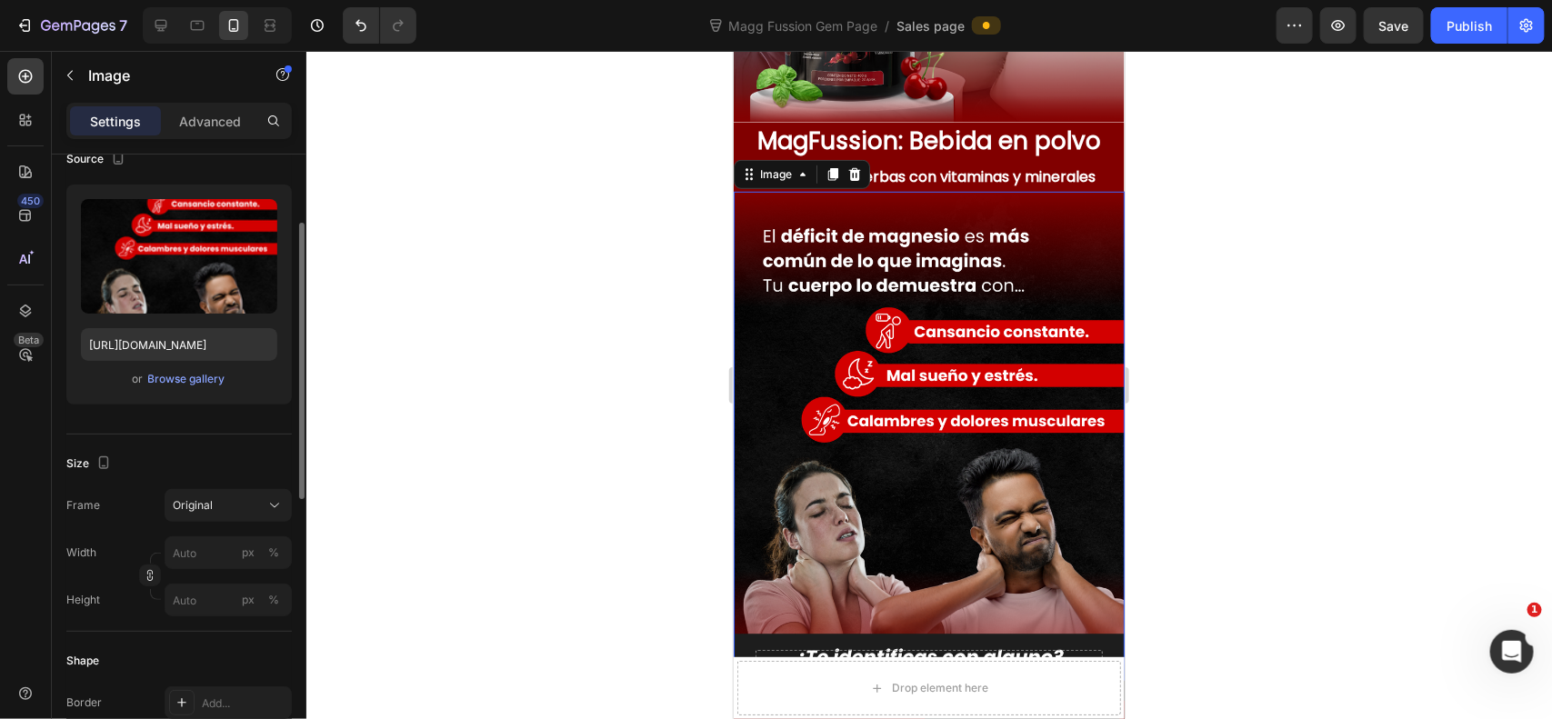
scroll to position [0, 0]
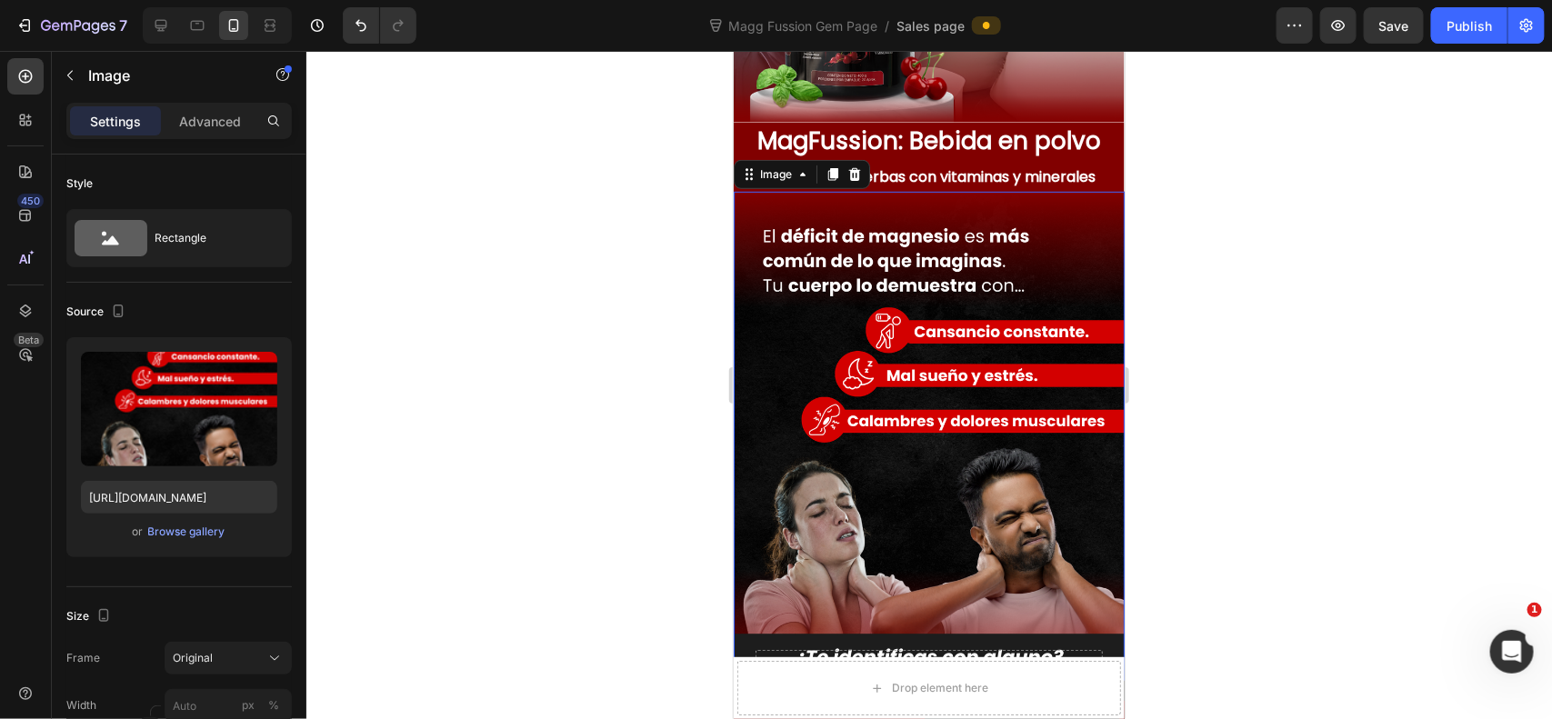
click at [528, 255] on div at bounding box center [929, 385] width 1246 height 668
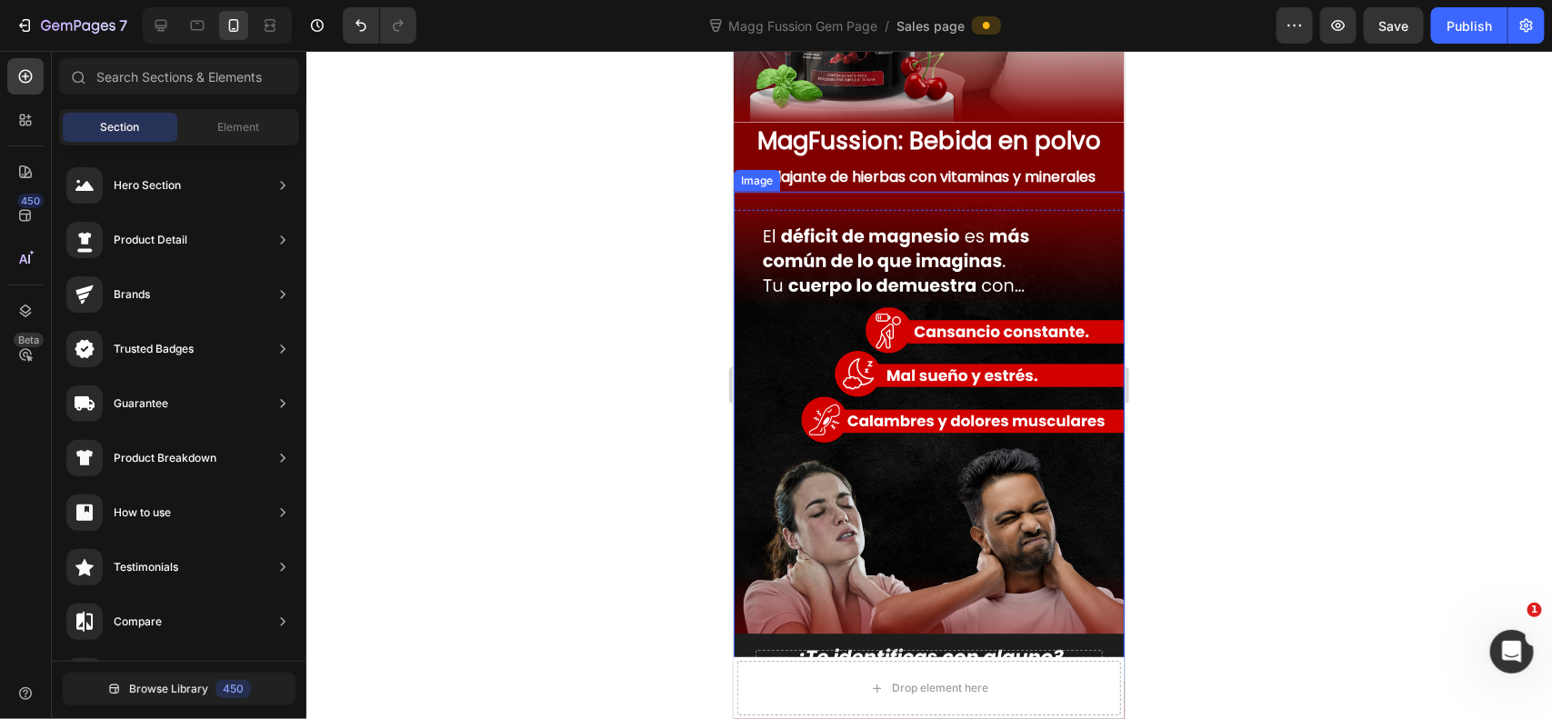
click at [1196, 268] on div at bounding box center [929, 385] width 1246 height 668
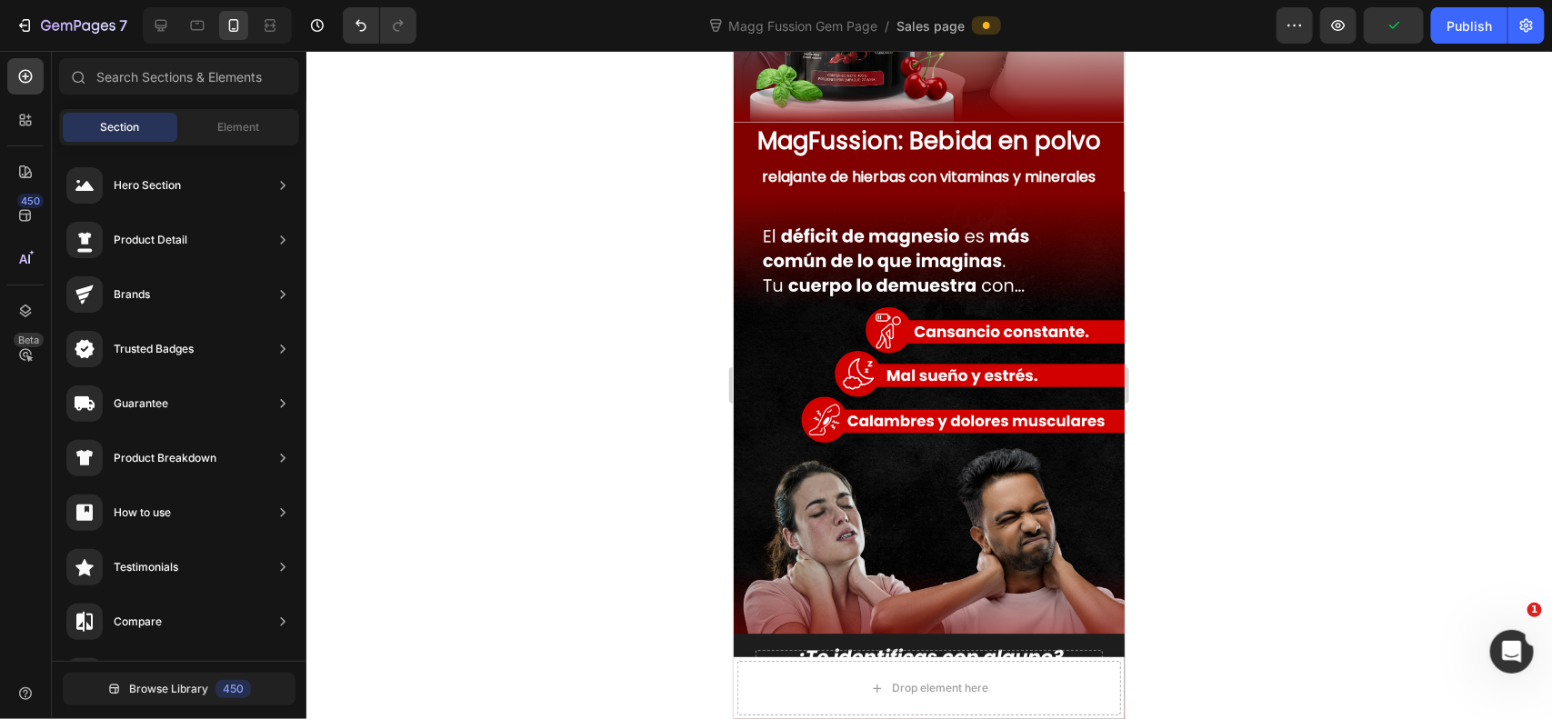
drag, startPoint x: 1235, startPoint y: 270, endPoint x: 411, endPoint y: 280, distance: 823.8
click at [1228, 273] on div at bounding box center [929, 385] width 1246 height 668
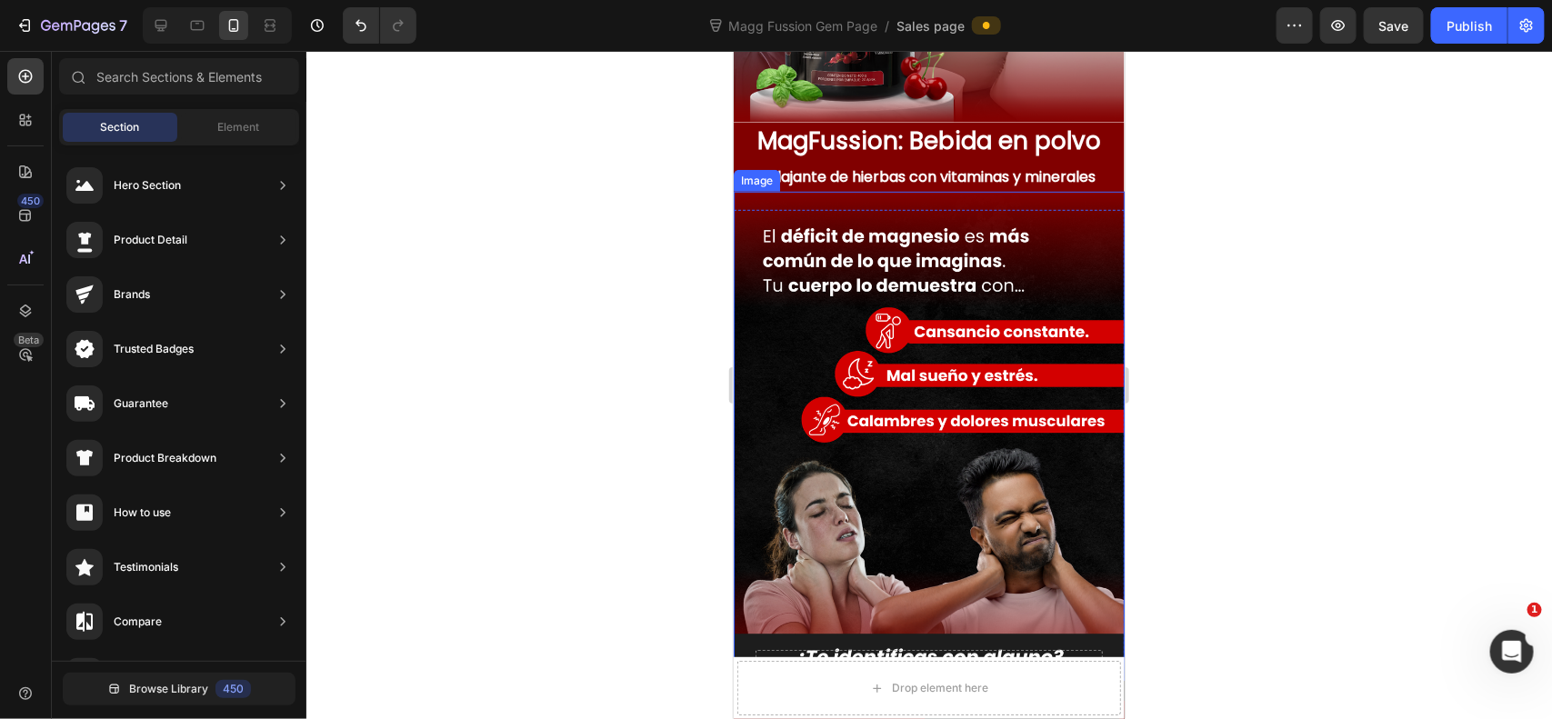
click at [1182, 265] on div at bounding box center [929, 385] width 1246 height 668
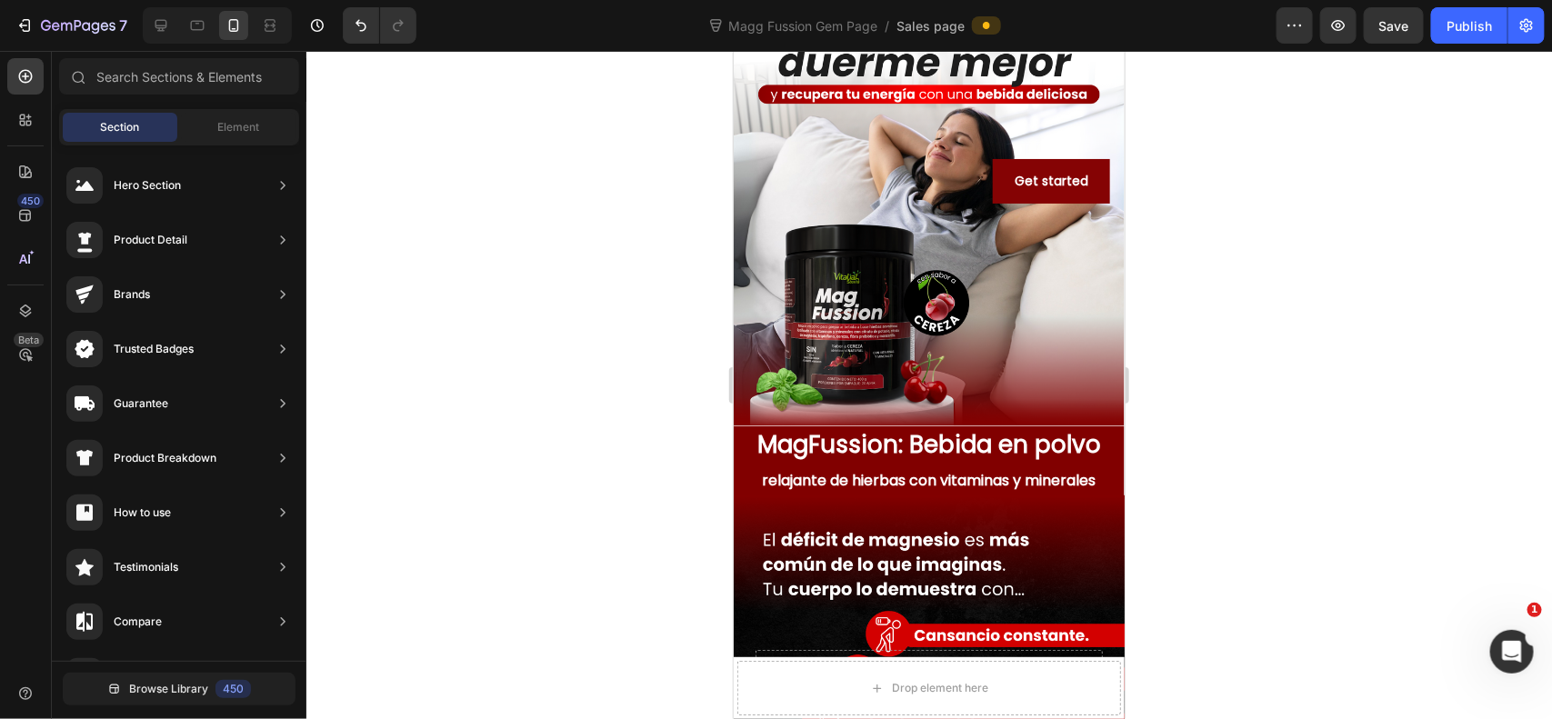
click at [1282, 266] on div at bounding box center [929, 385] width 1246 height 668
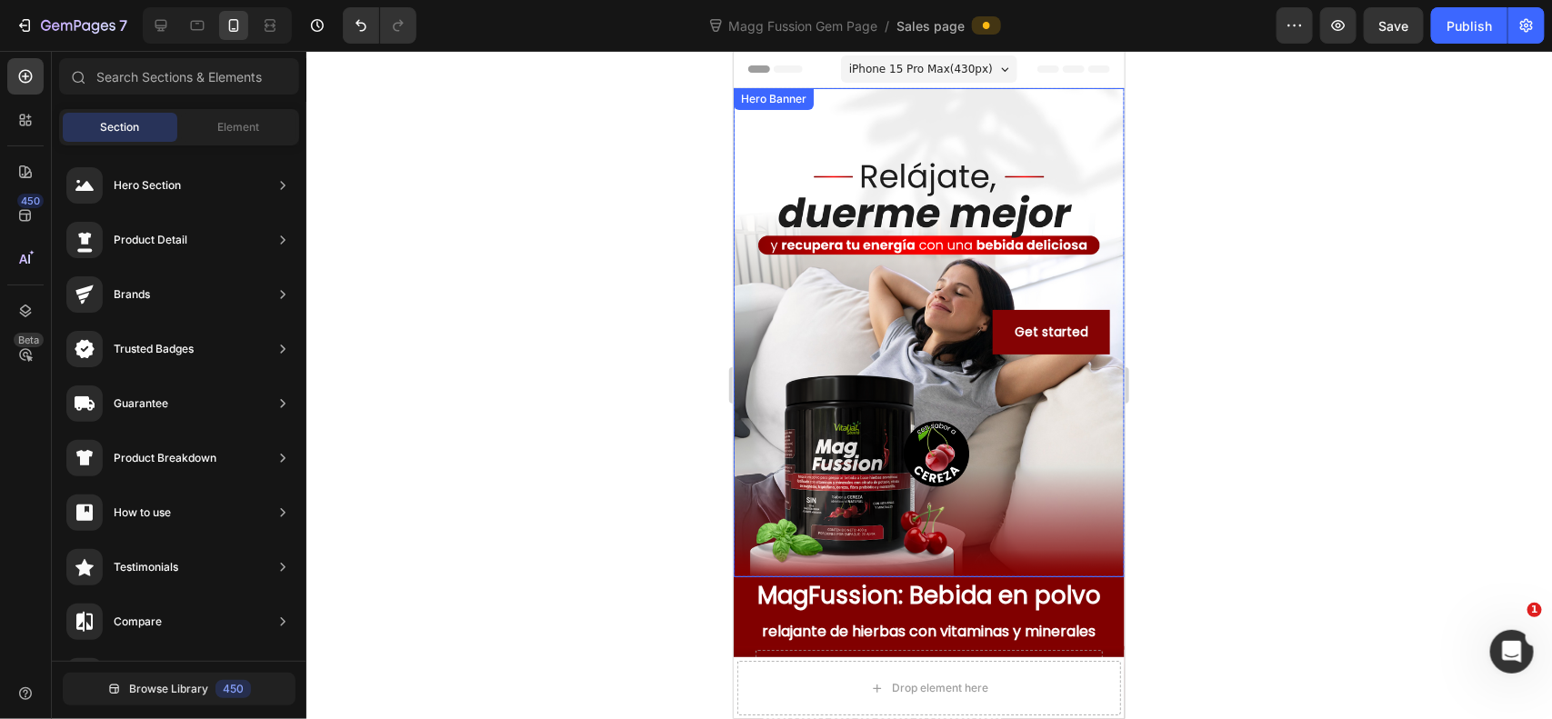
click at [910, 275] on div "Overlay" at bounding box center [928, 331] width 391 height 489
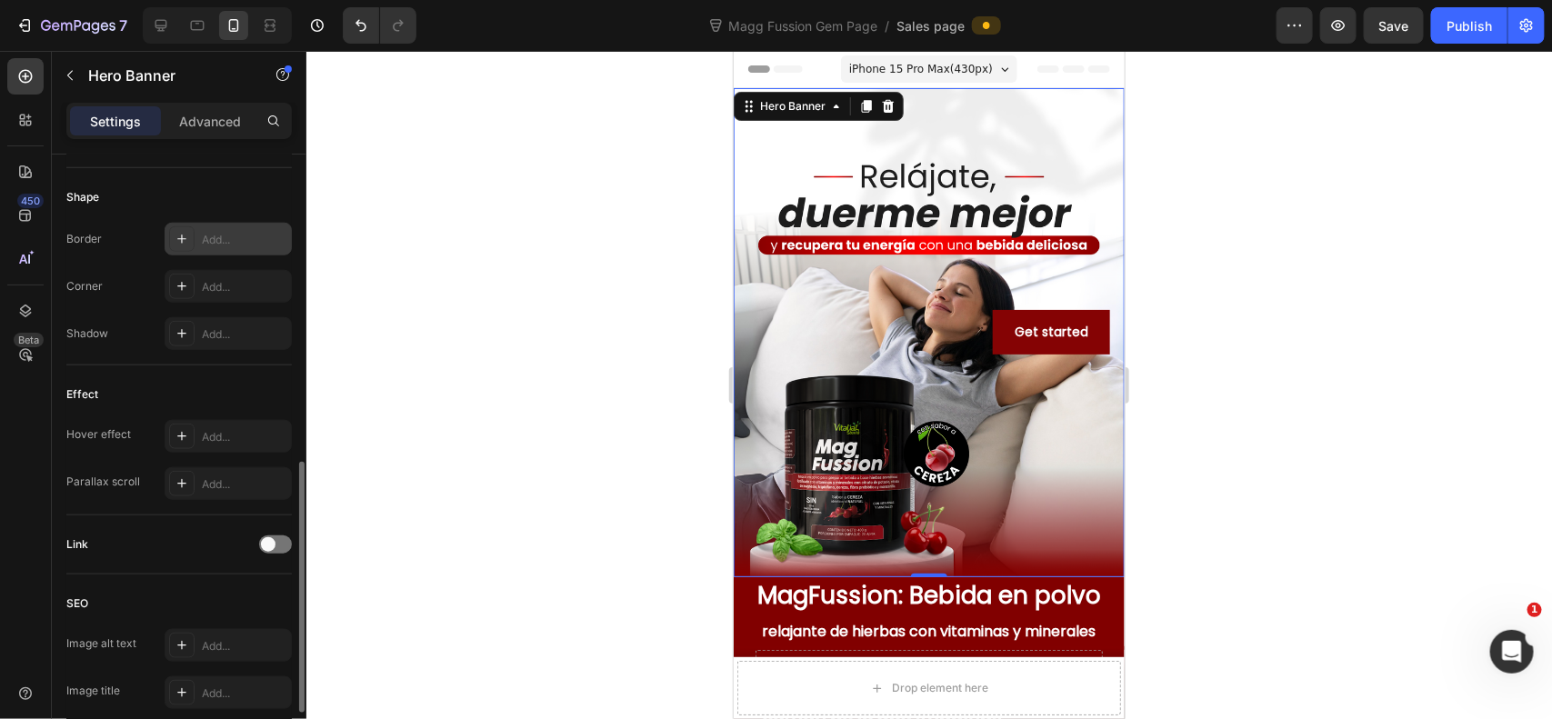
scroll to position [897, 0]
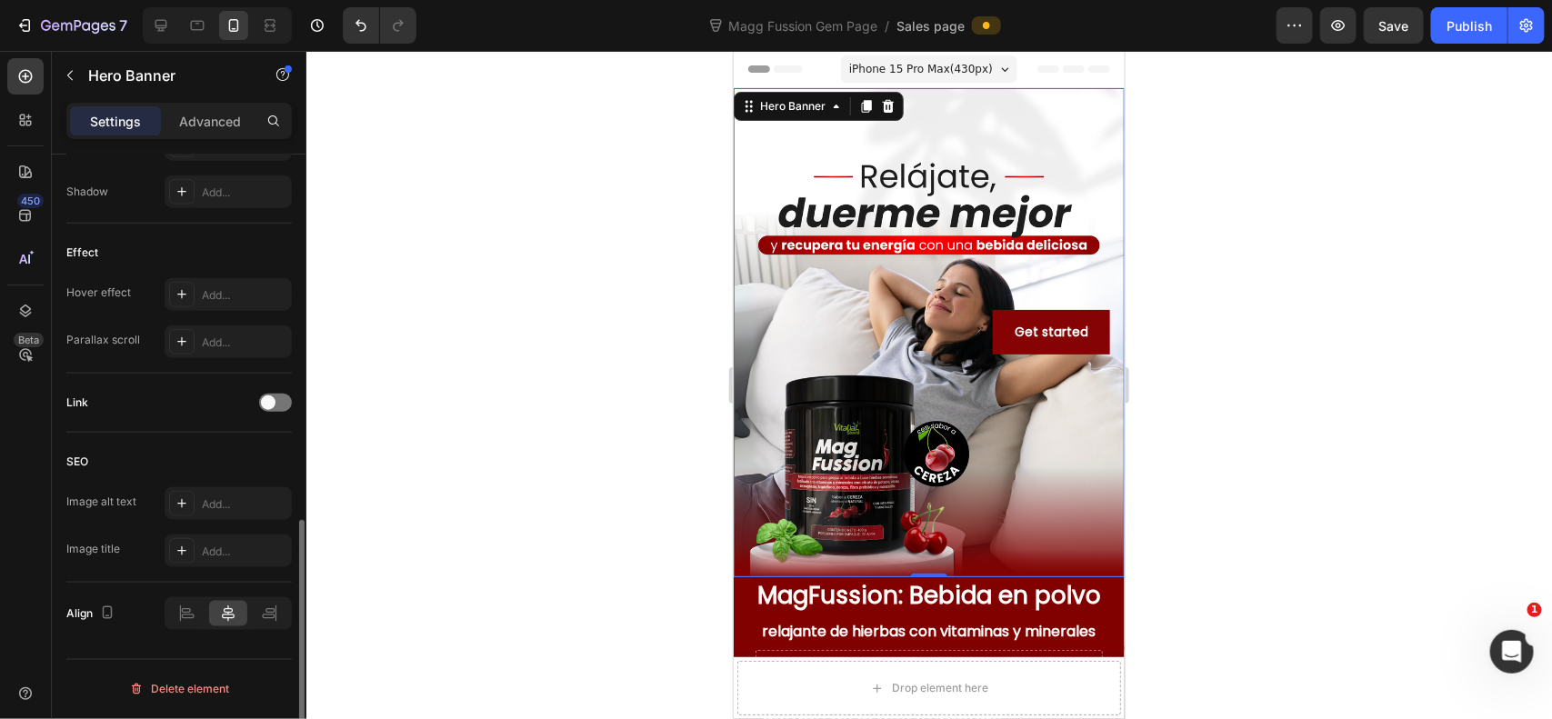
click at [261, 573] on div "SEO Image alt text Add... Image title Add..." at bounding box center [178, 508] width 225 height 150
click at [255, 553] on div "Add..." at bounding box center [244, 552] width 85 height 16
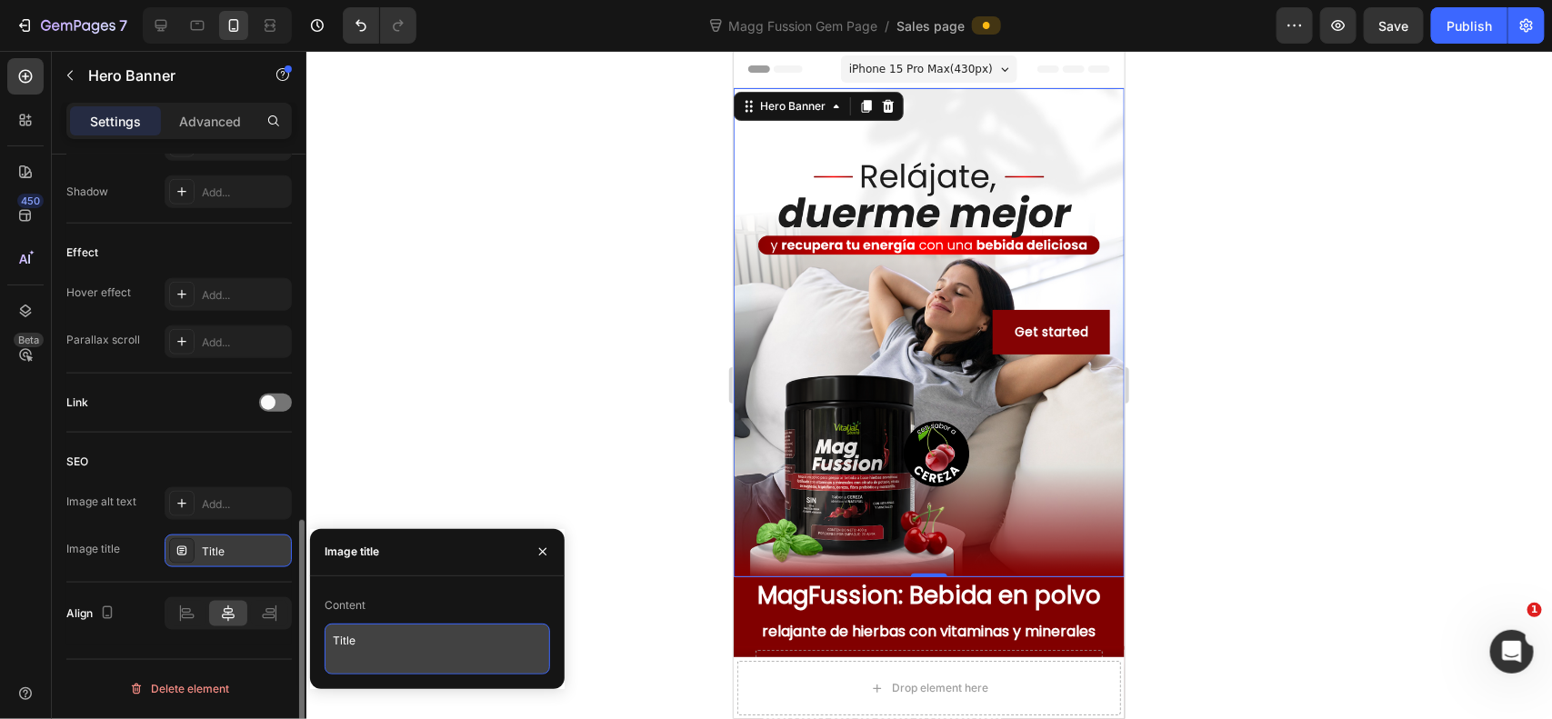
click at [368, 628] on textarea "Title" at bounding box center [437, 649] width 225 height 51
type textarea "T"
type textarea "B"
type textarea "M"
type textarea "b"
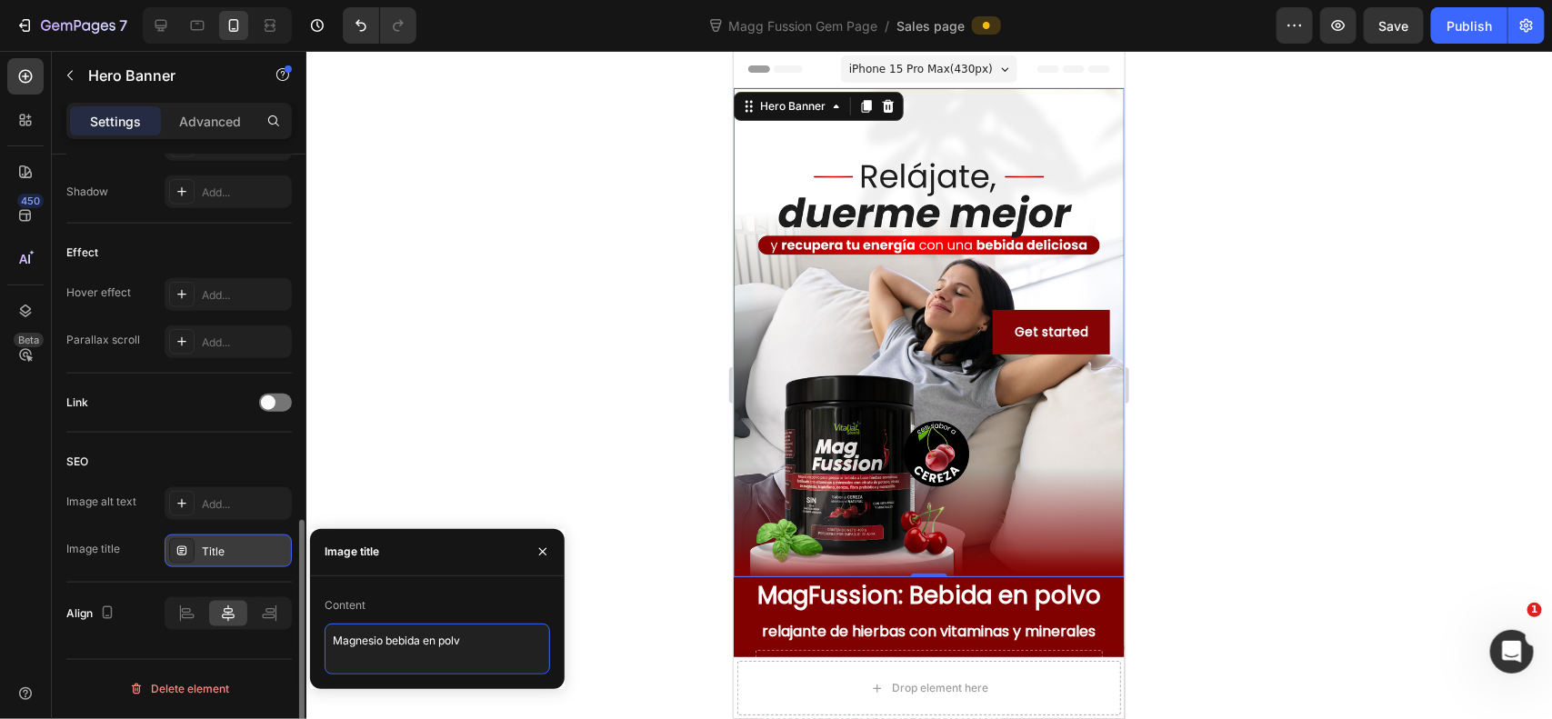
type textarea "Magnesio bebida en polvo"
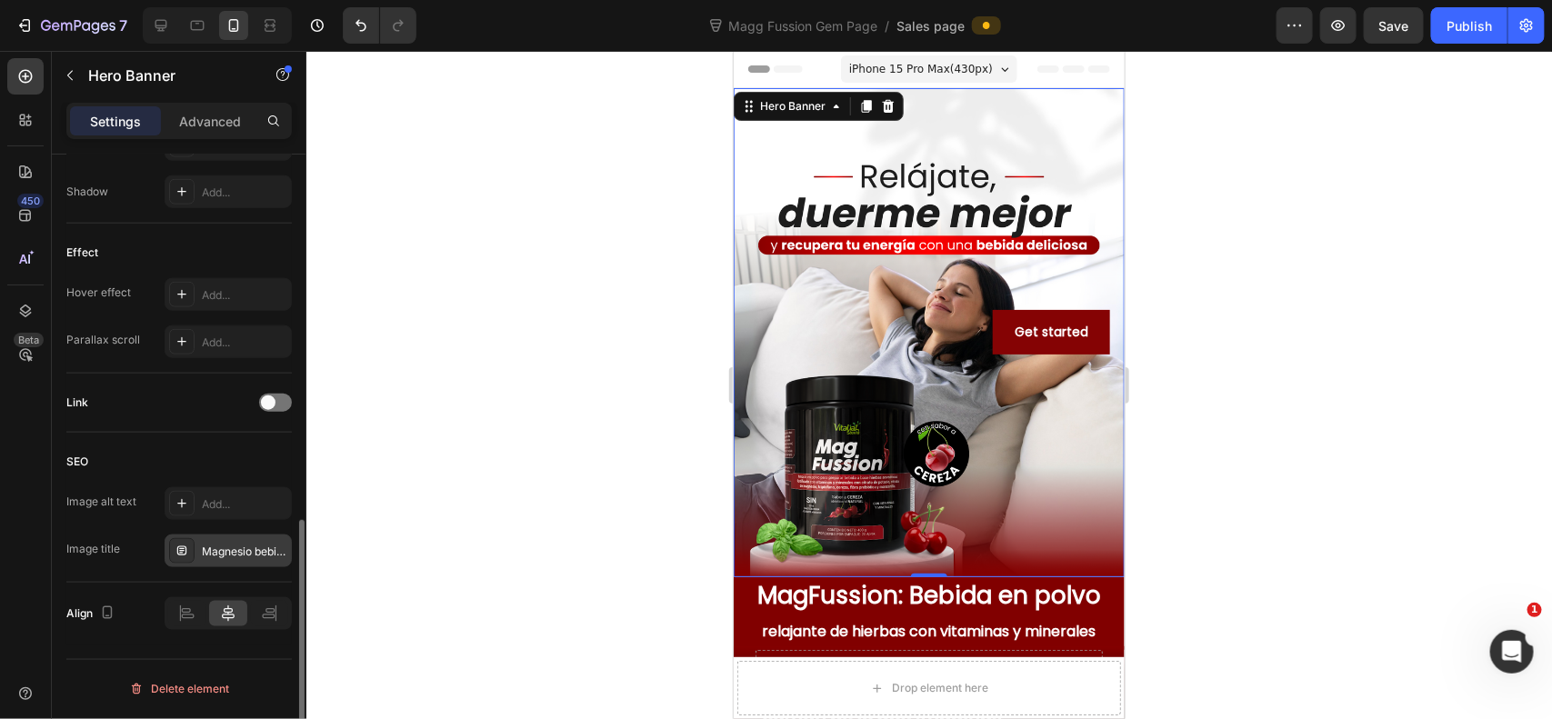
click at [515, 444] on div at bounding box center [929, 385] width 1246 height 668
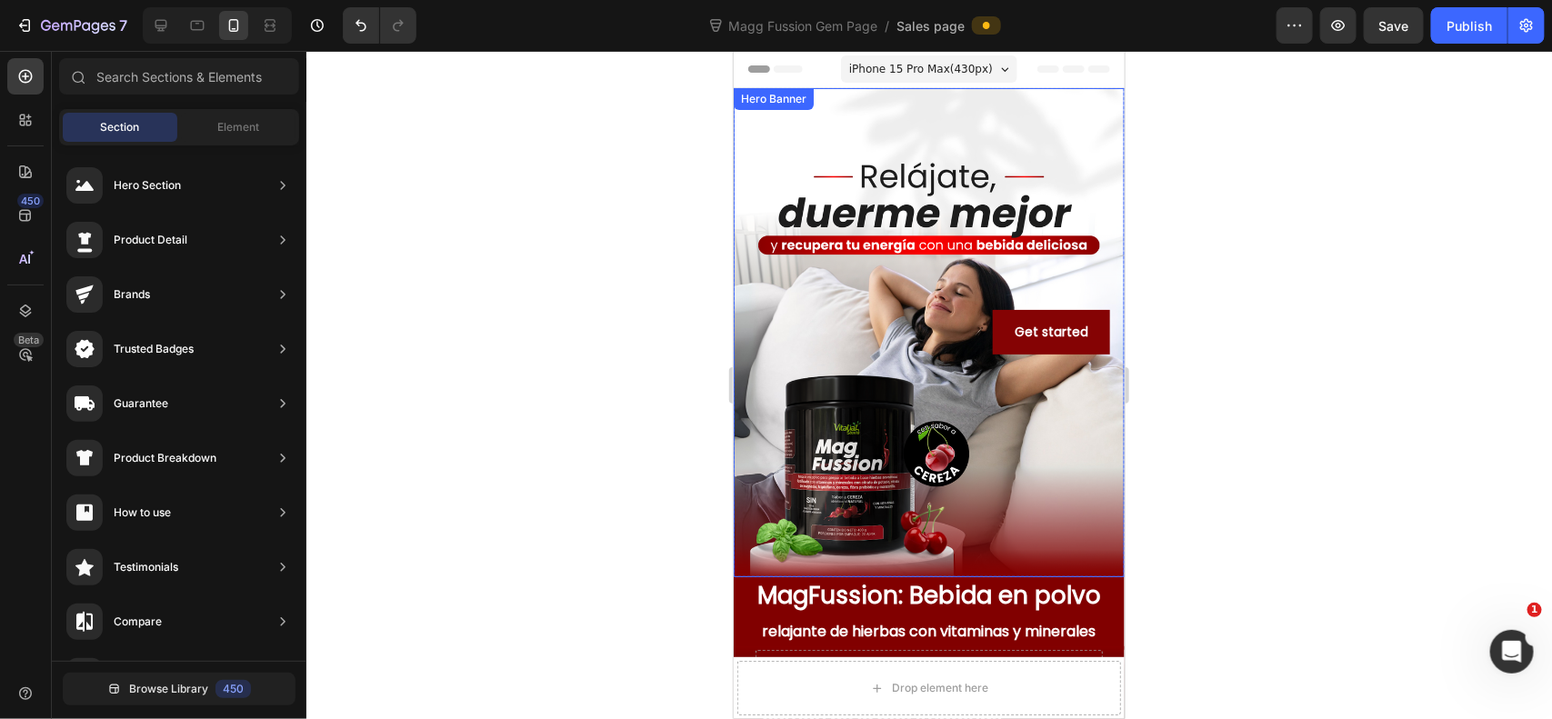
click at [984, 395] on div "Overlay" at bounding box center [928, 331] width 391 height 489
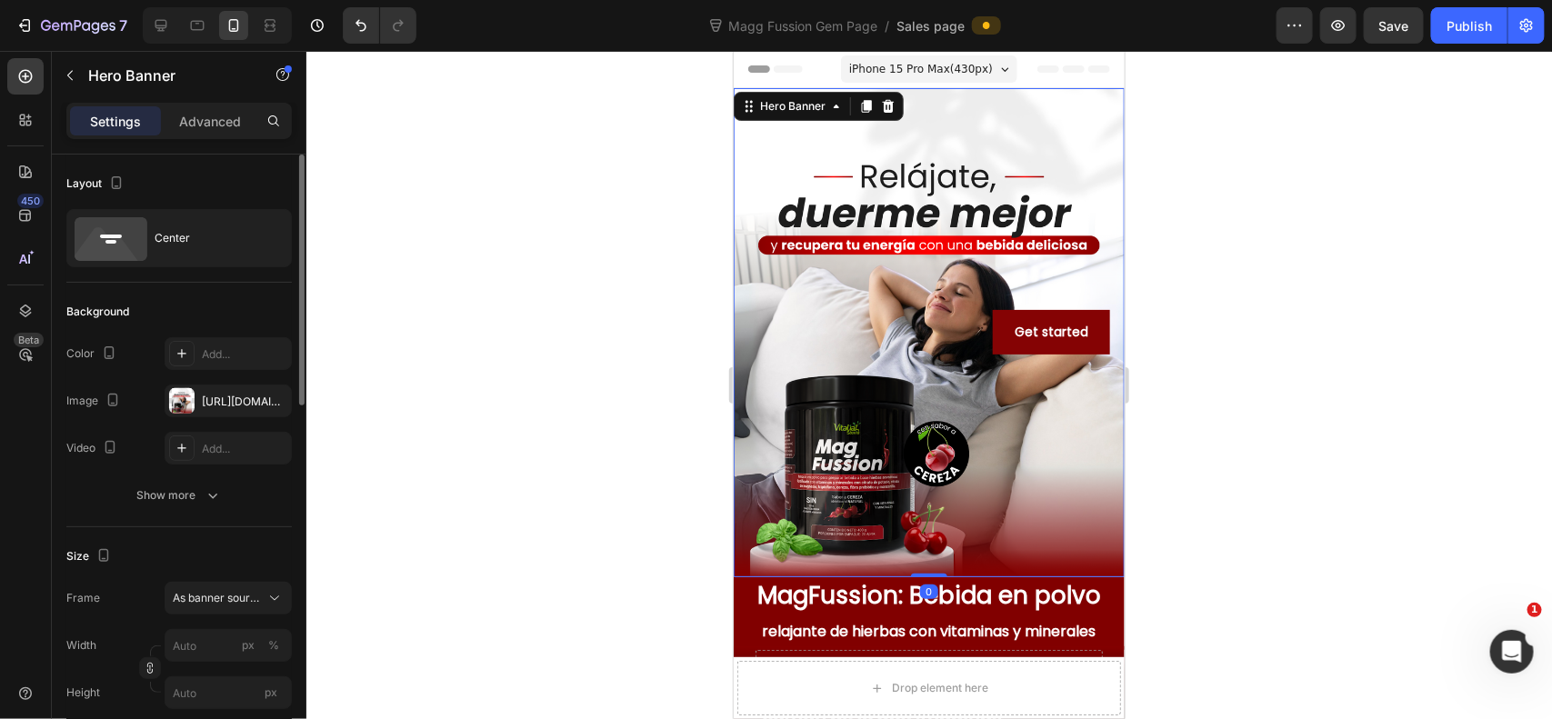
scroll to position [302, 0]
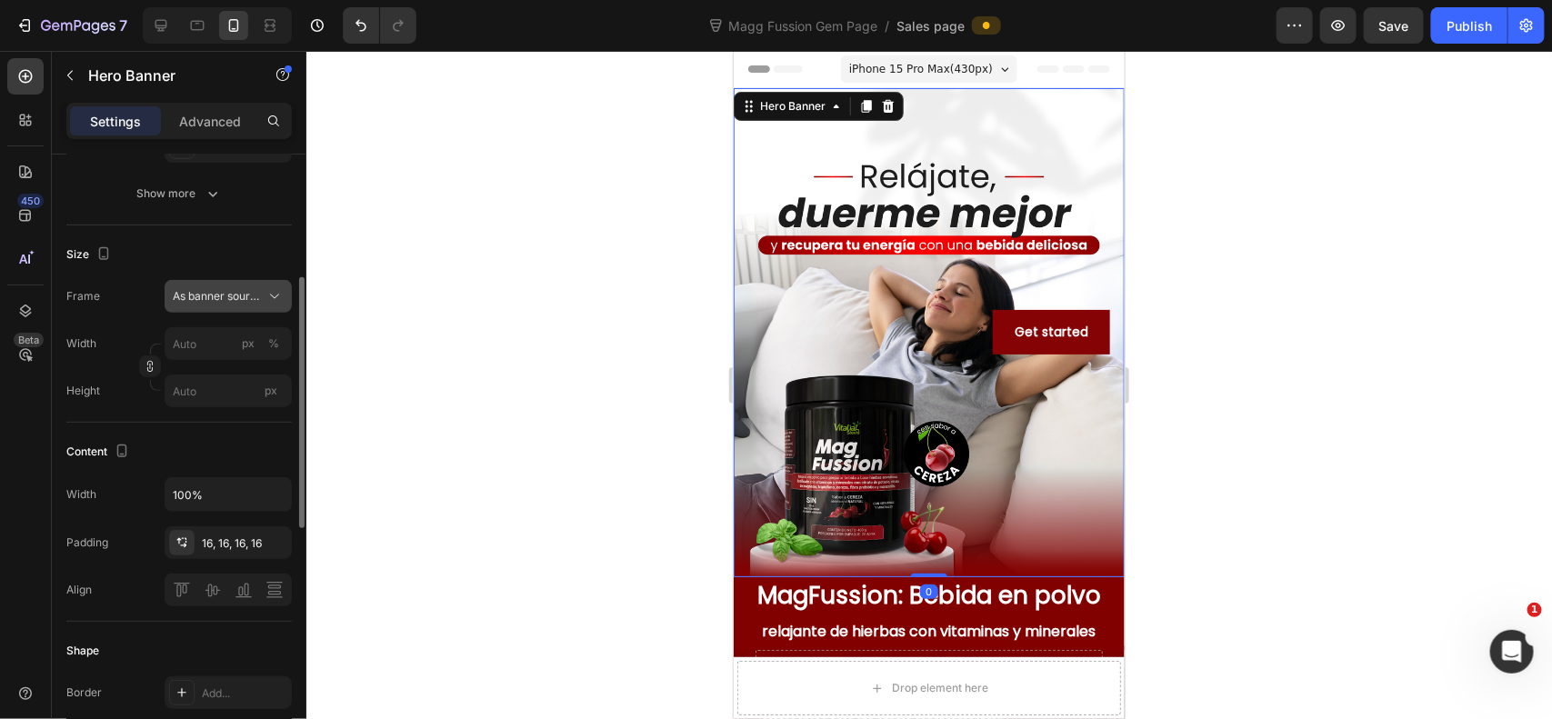
click at [256, 289] on span "As banner source" at bounding box center [217, 296] width 89 height 16
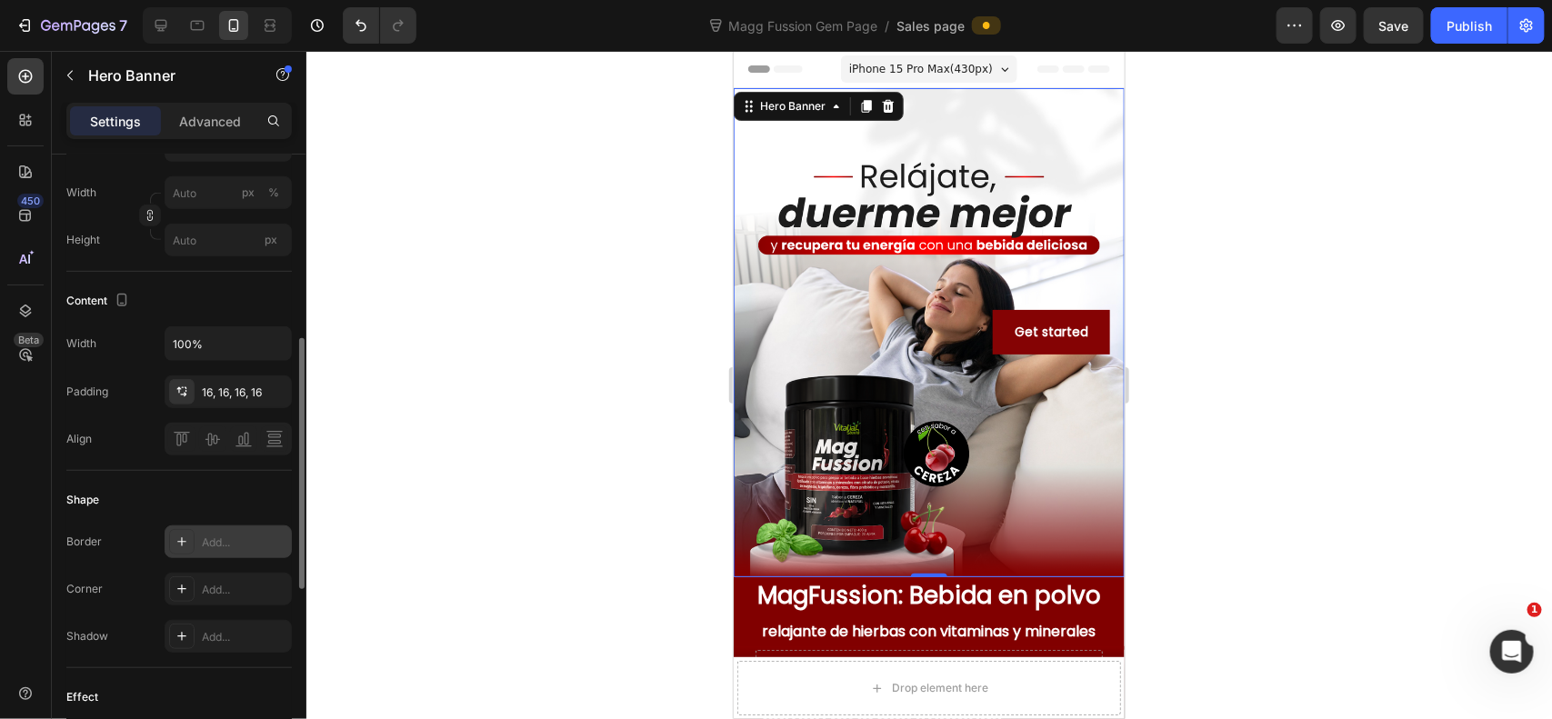
scroll to position [605, 0]
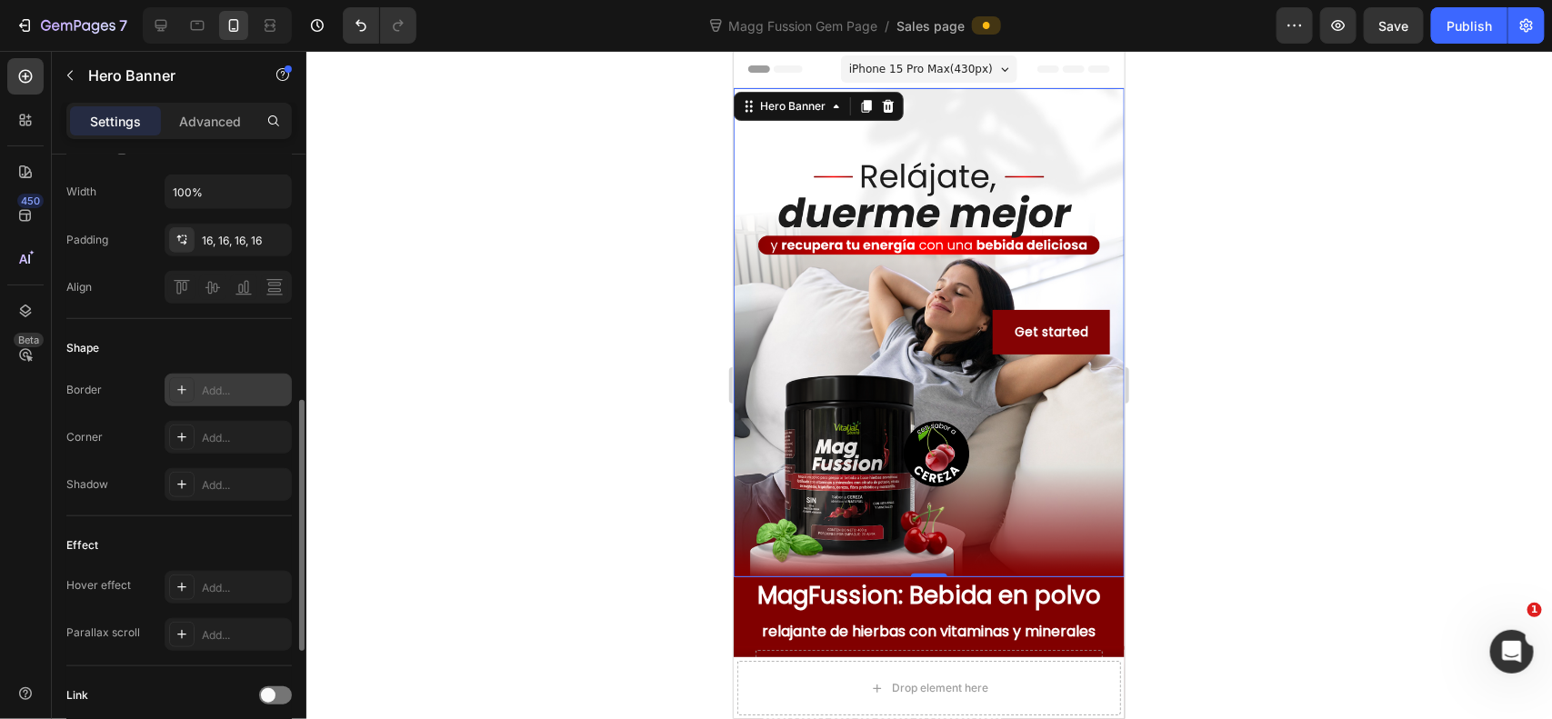
click at [252, 394] on div "Add..." at bounding box center [244, 391] width 85 height 16
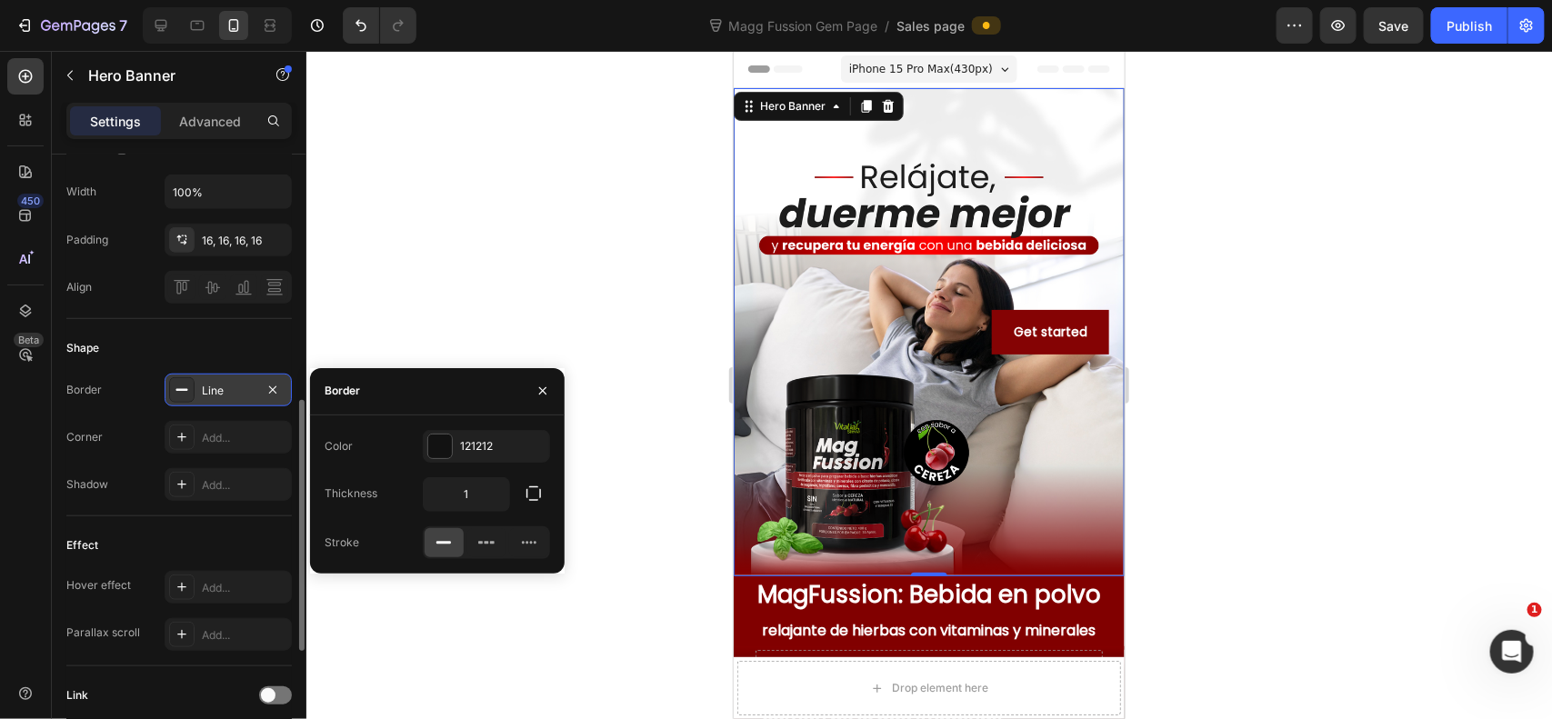
click at [252, 394] on div "Line" at bounding box center [228, 391] width 53 height 16
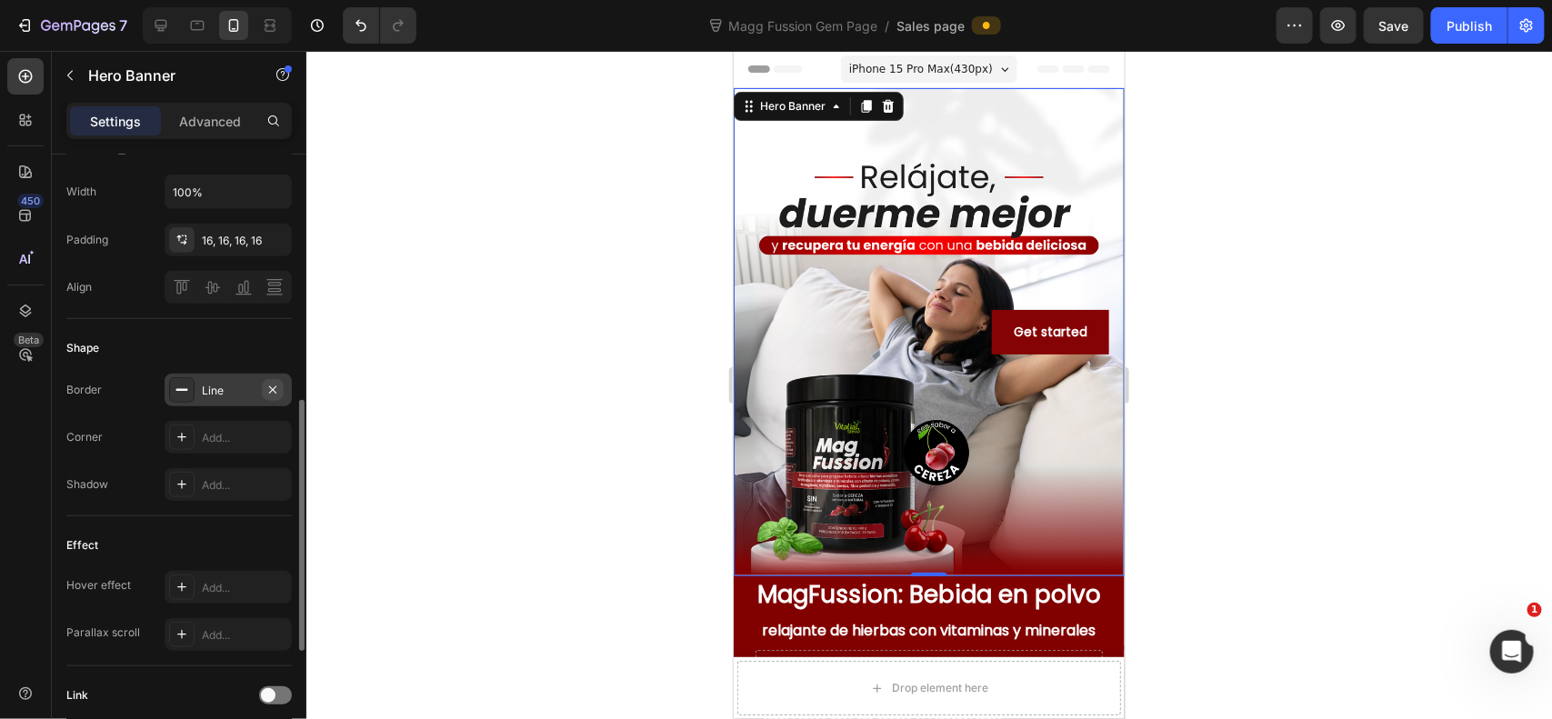
click at [273, 396] on icon "button" at bounding box center [272, 390] width 15 height 15
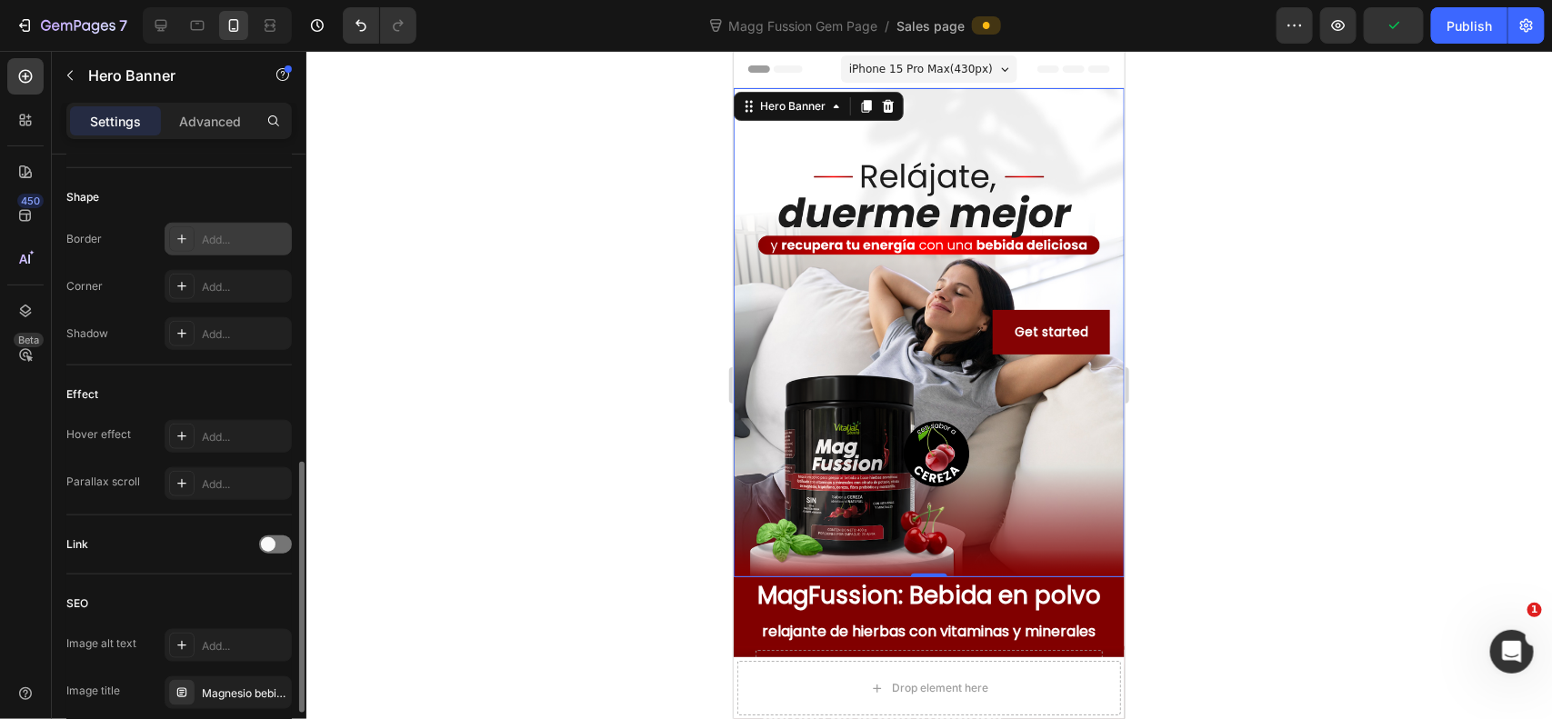
scroll to position [897, 0]
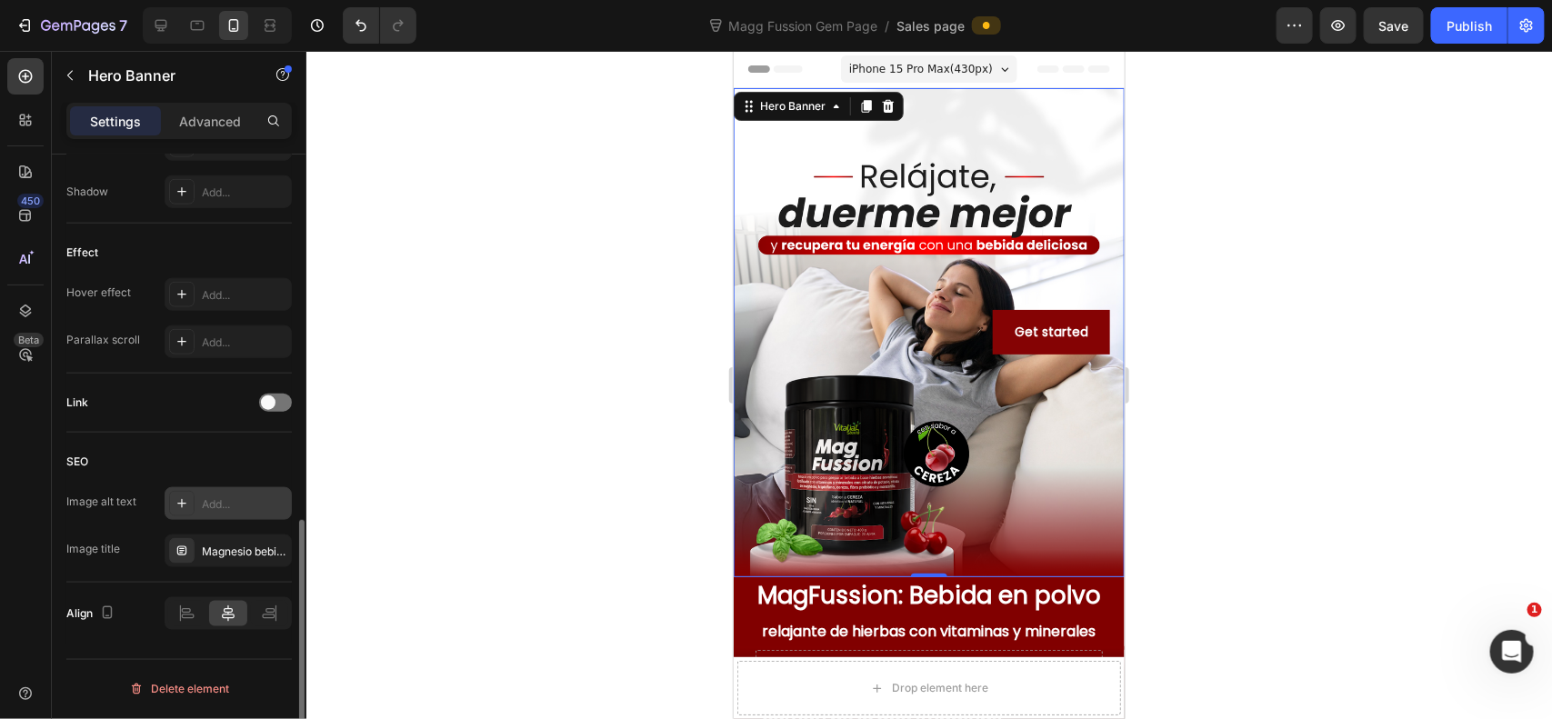
click at [232, 505] on div "Add..." at bounding box center [244, 504] width 85 height 16
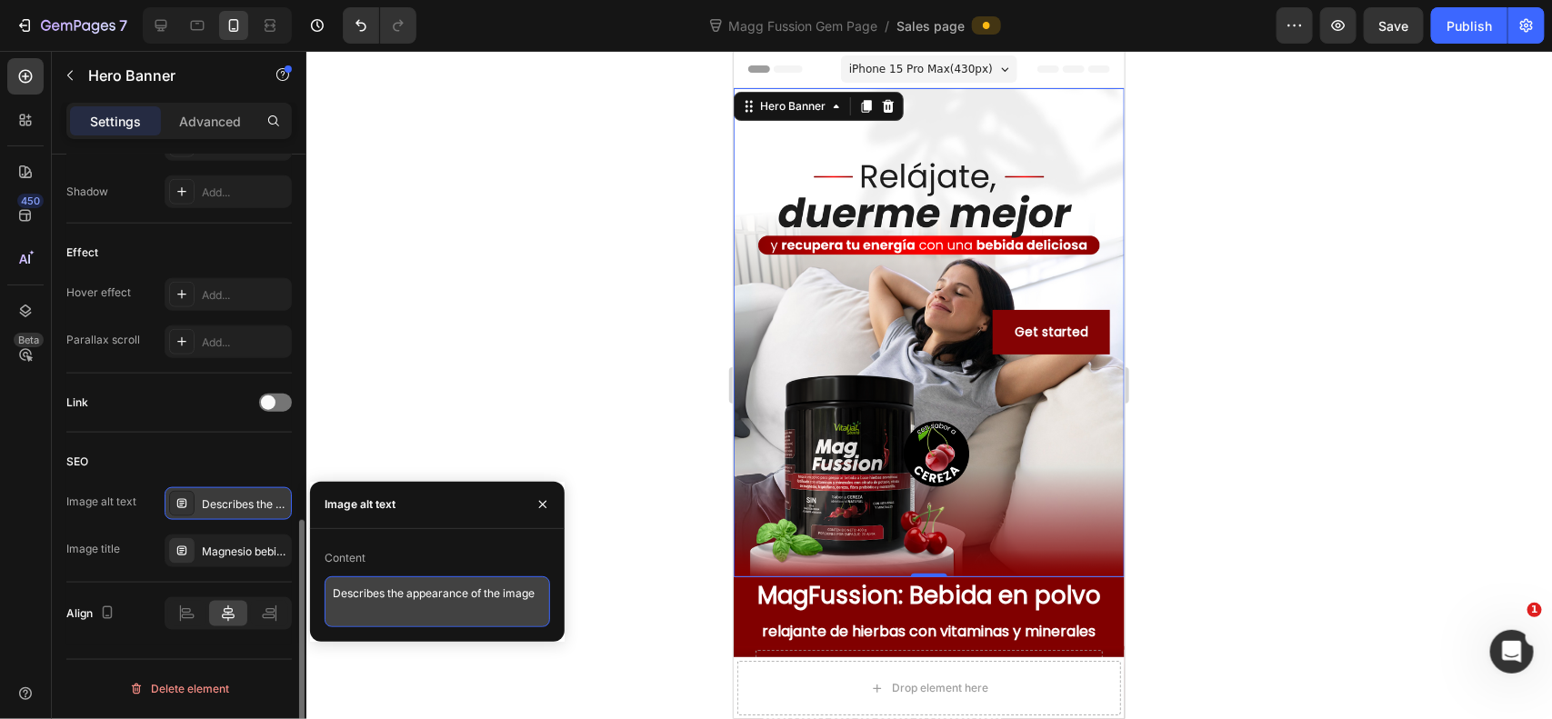
click at [469, 596] on textarea "Describes the appearance of the image" at bounding box center [437, 601] width 225 height 51
type textarea "bebida en polvo magnesio"
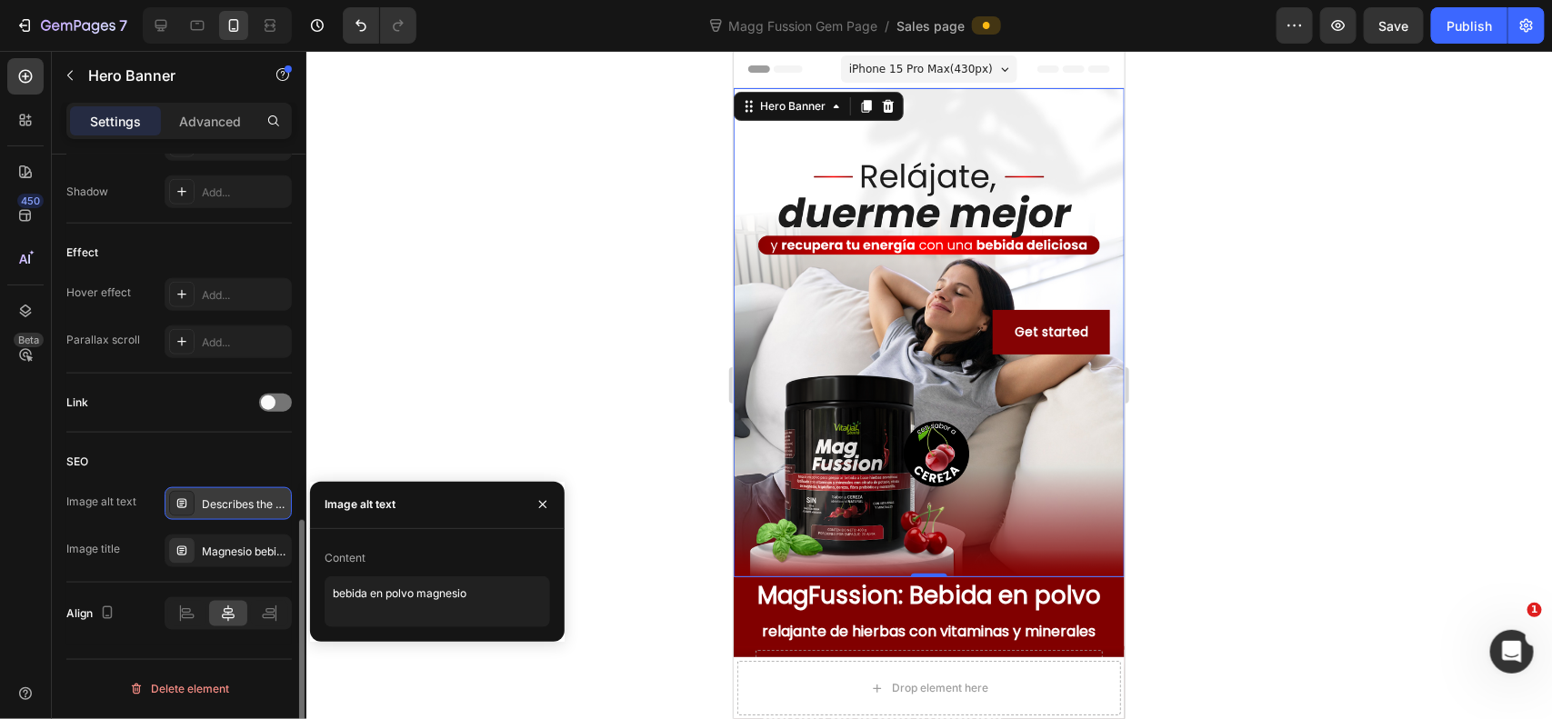
click at [425, 347] on div at bounding box center [929, 385] width 1246 height 668
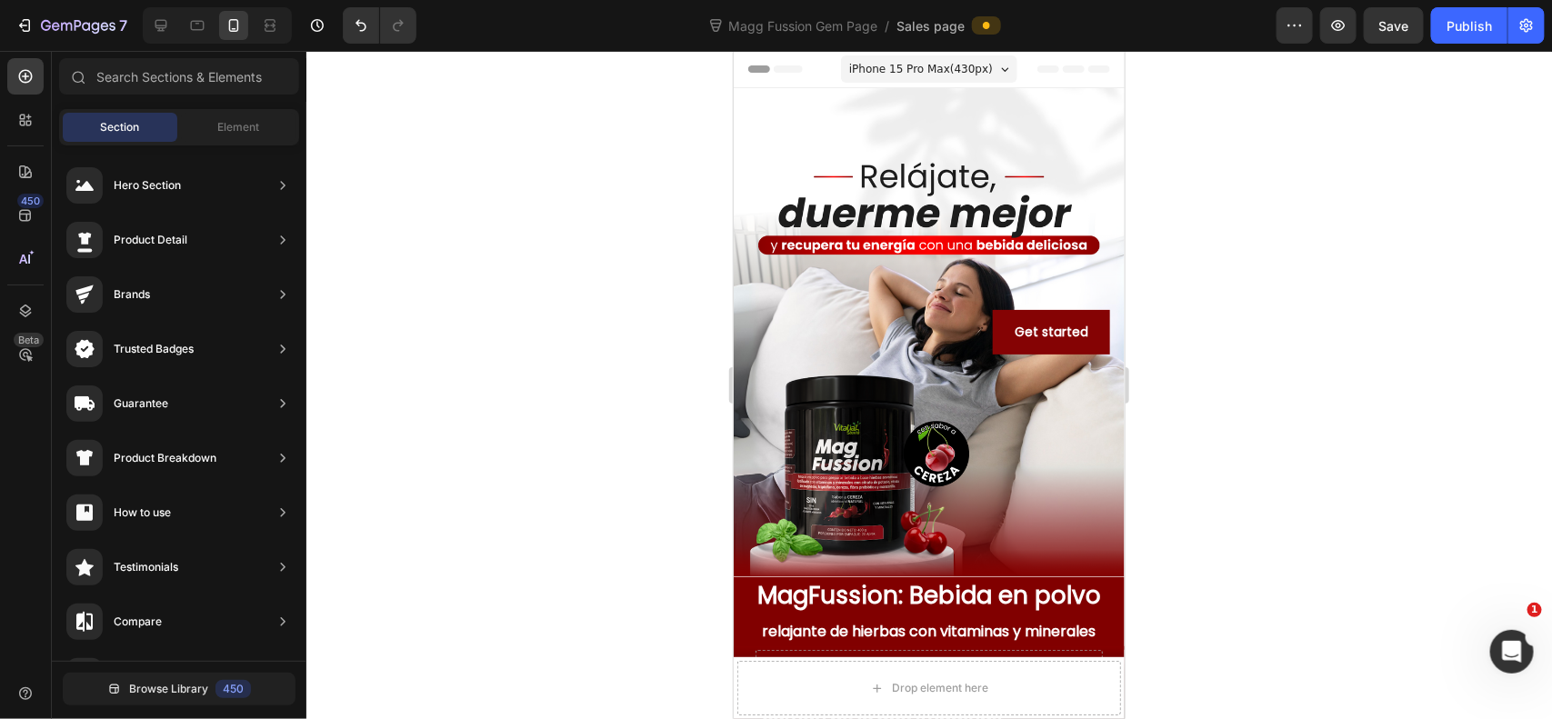
click at [447, 328] on div at bounding box center [929, 385] width 1246 height 668
click at [1235, 312] on div at bounding box center [929, 385] width 1246 height 668
click at [1284, 228] on div at bounding box center [929, 385] width 1246 height 668
click at [1003, 215] on div "Overlay" at bounding box center [928, 331] width 391 height 489
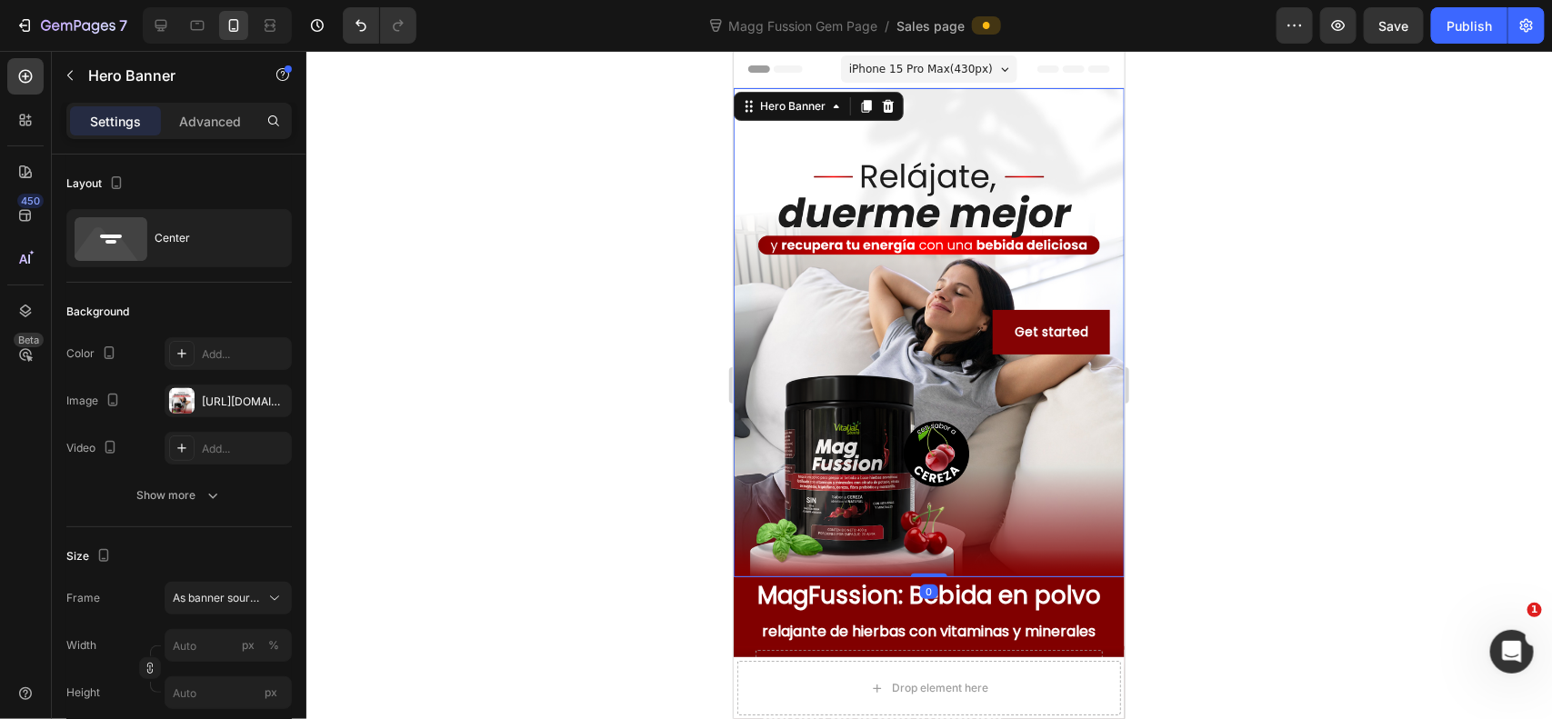
click at [1446, 265] on div at bounding box center [929, 385] width 1246 height 668
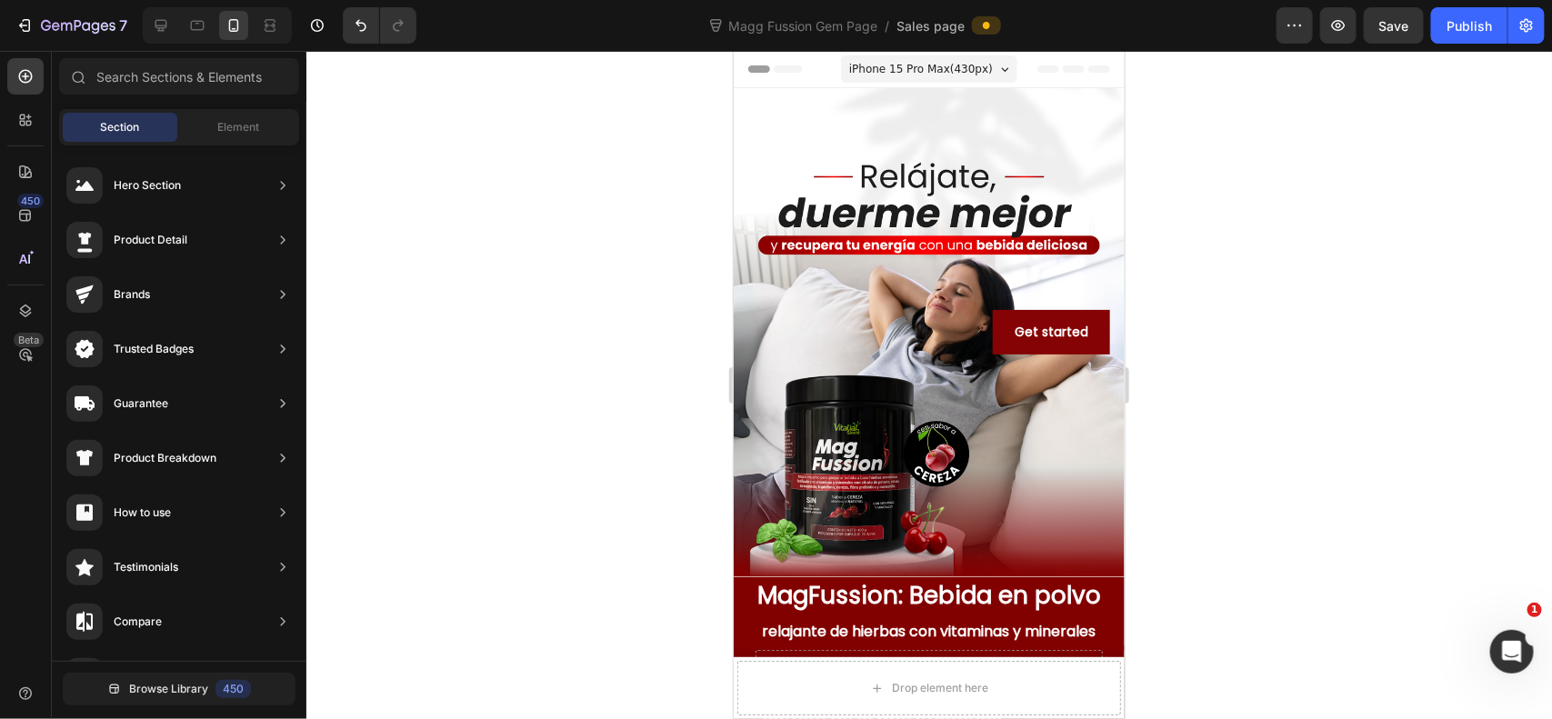
click at [1279, 223] on div at bounding box center [929, 385] width 1246 height 668
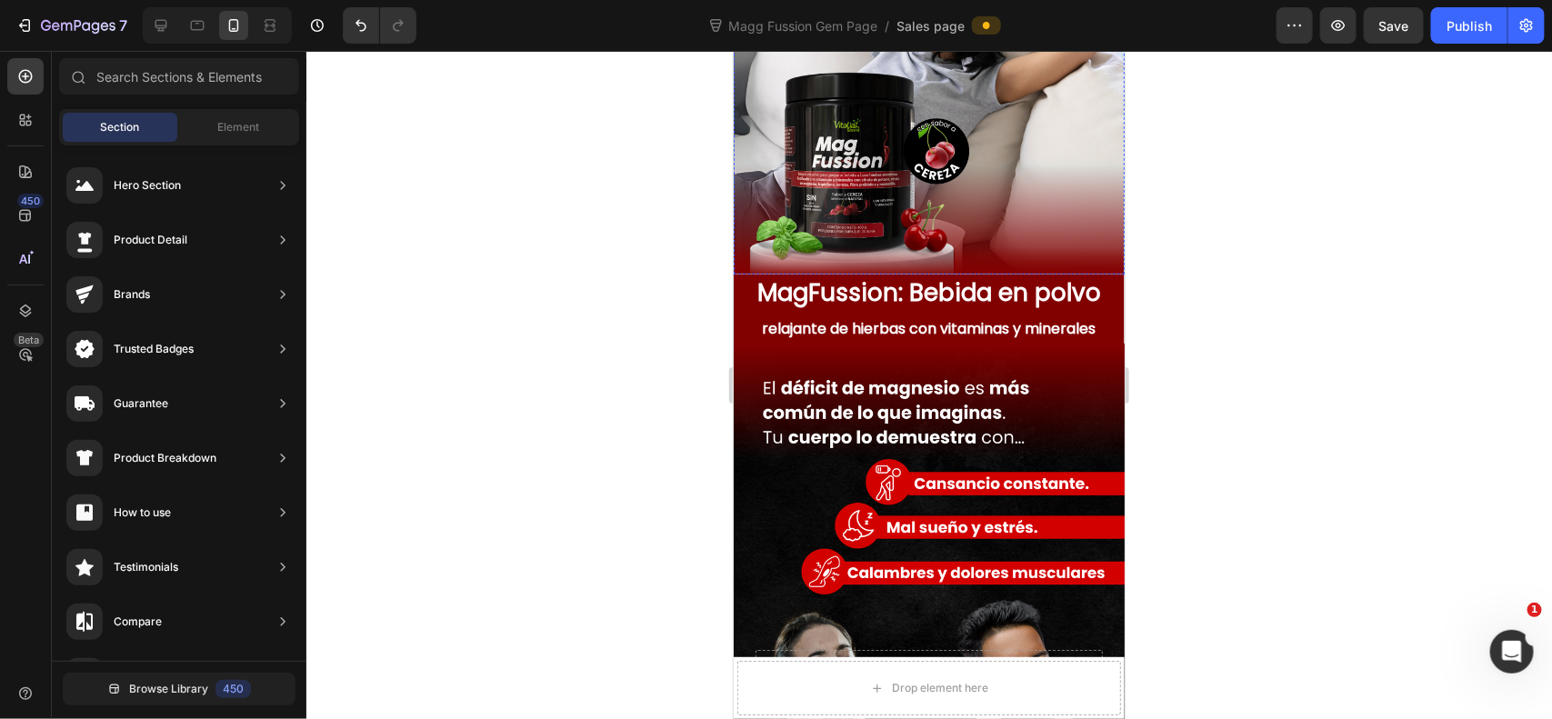
scroll to position [455, 0]
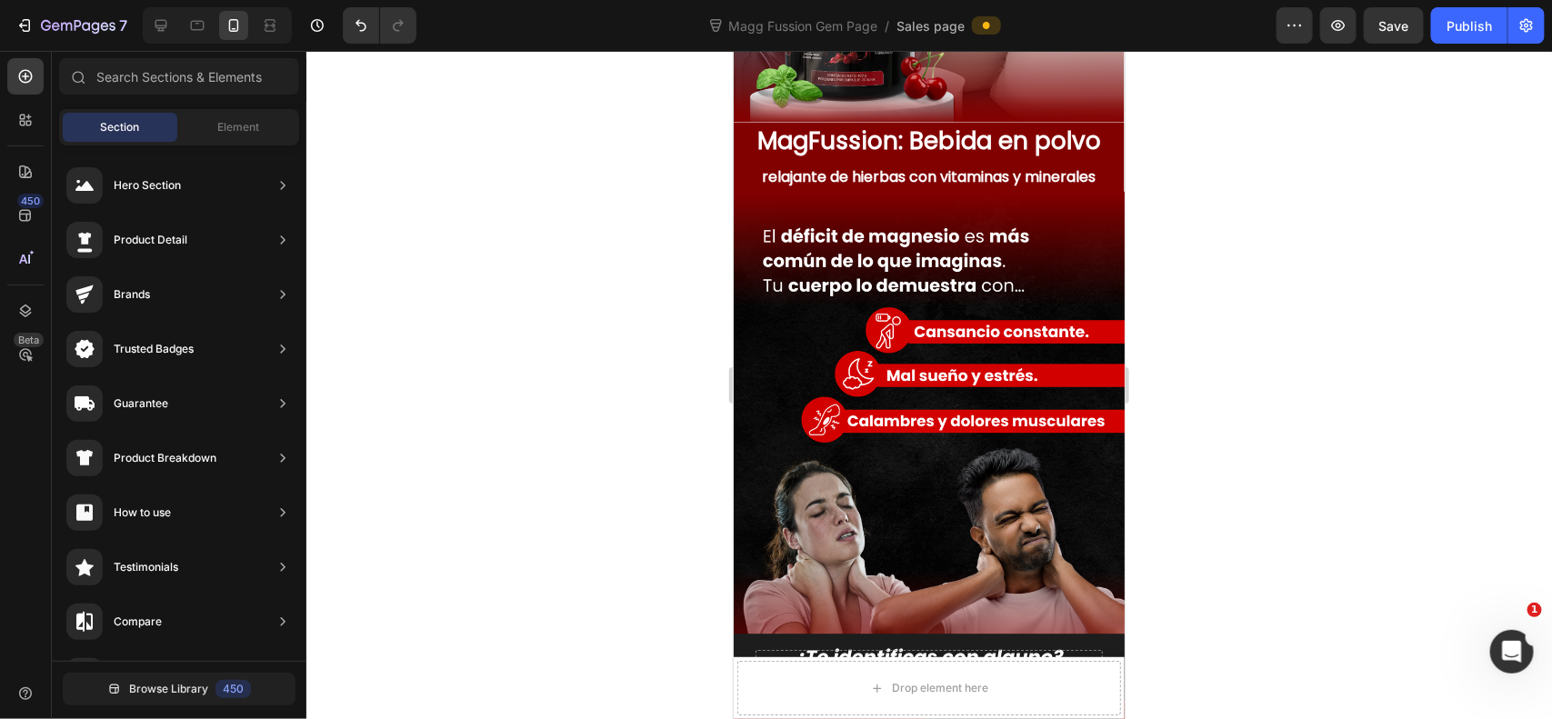
click at [1230, 277] on div at bounding box center [929, 385] width 1246 height 668
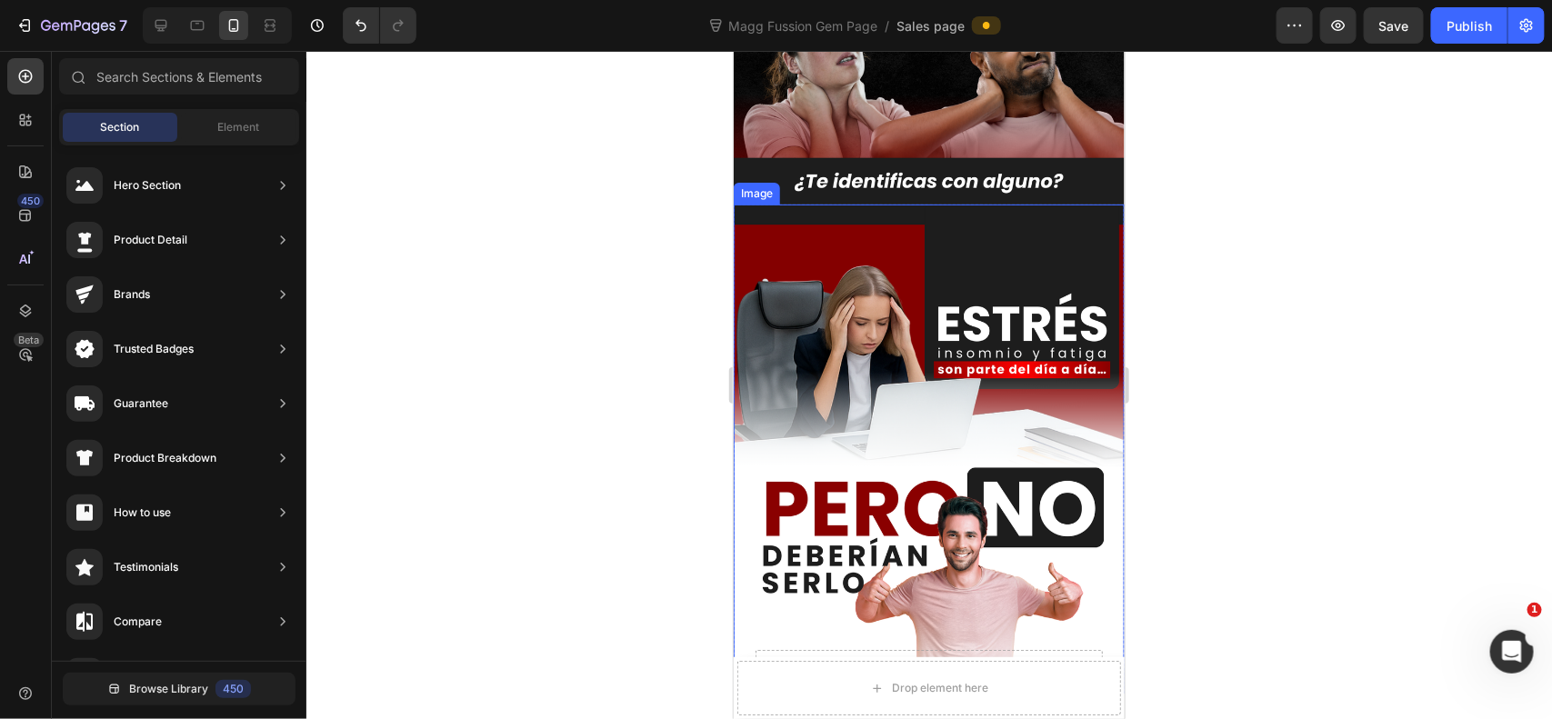
scroll to position [1060, 0]
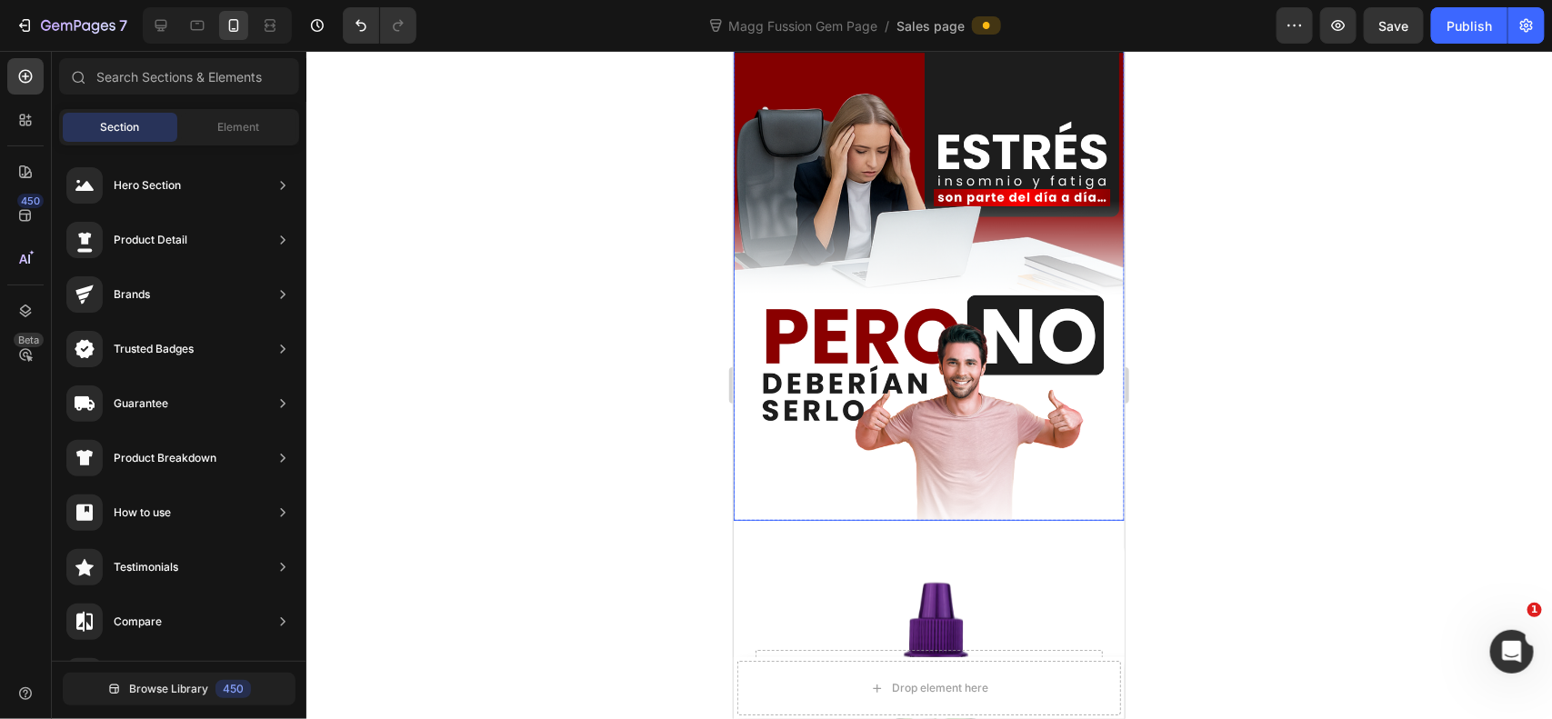
drag, startPoint x: 1214, startPoint y: 210, endPoint x: 1153, endPoint y: 215, distance: 61.1
click at [1214, 209] on div at bounding box center [929, 385] width 1246 height 668
click at [1023, 154] on img at bounding box center [928, 276] width 391 height 489
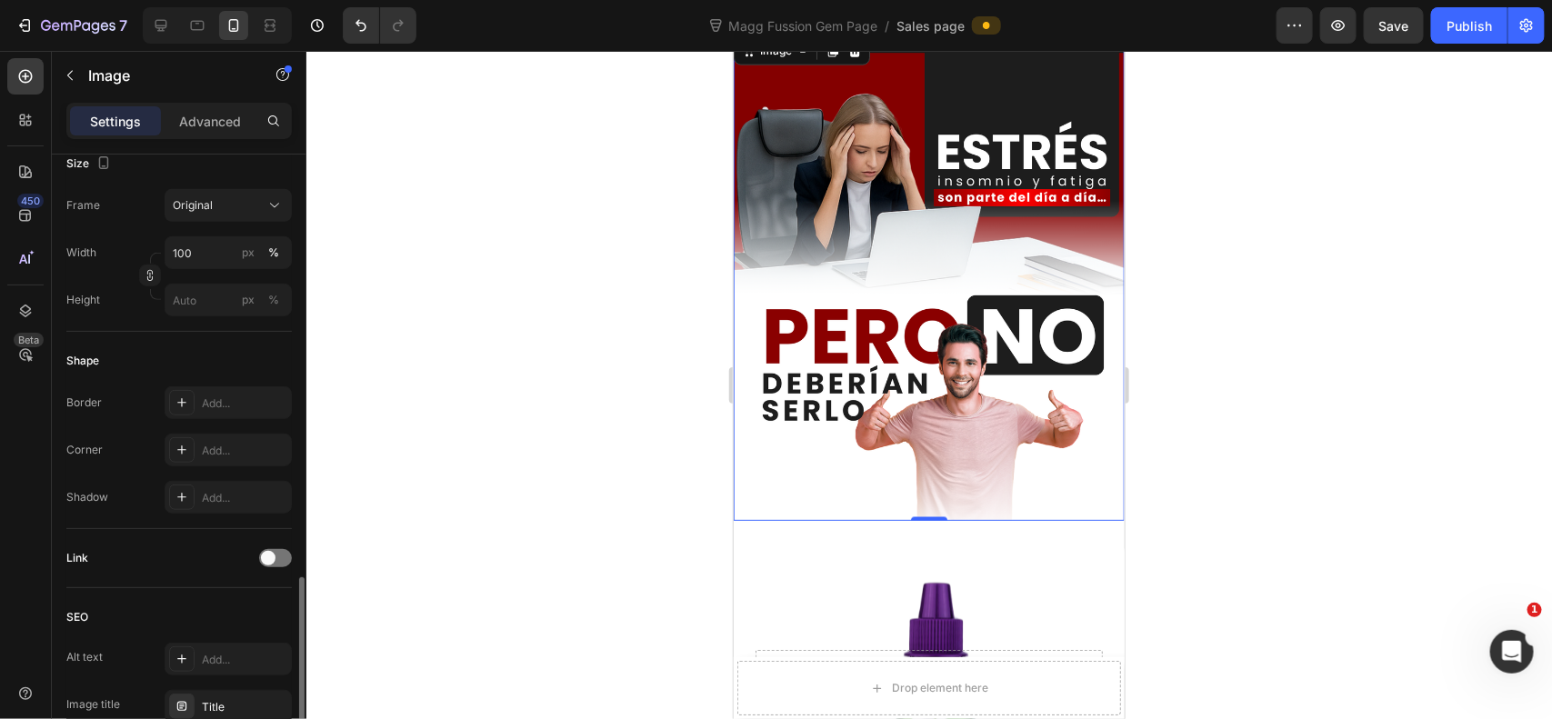
scroll to position [605, 0]
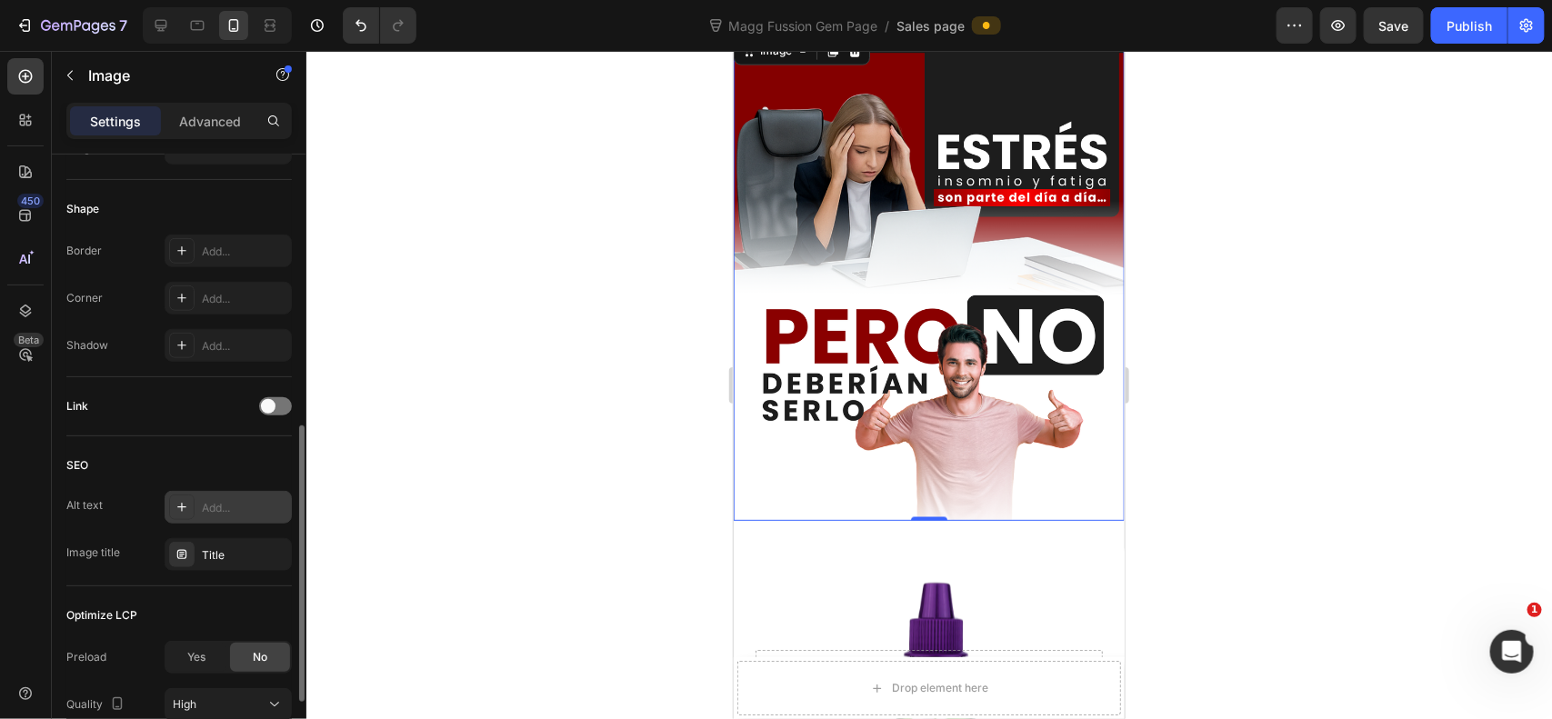
click at [229, 500] on div "Add..." at bounding box center [244, 508] width 85 height 16
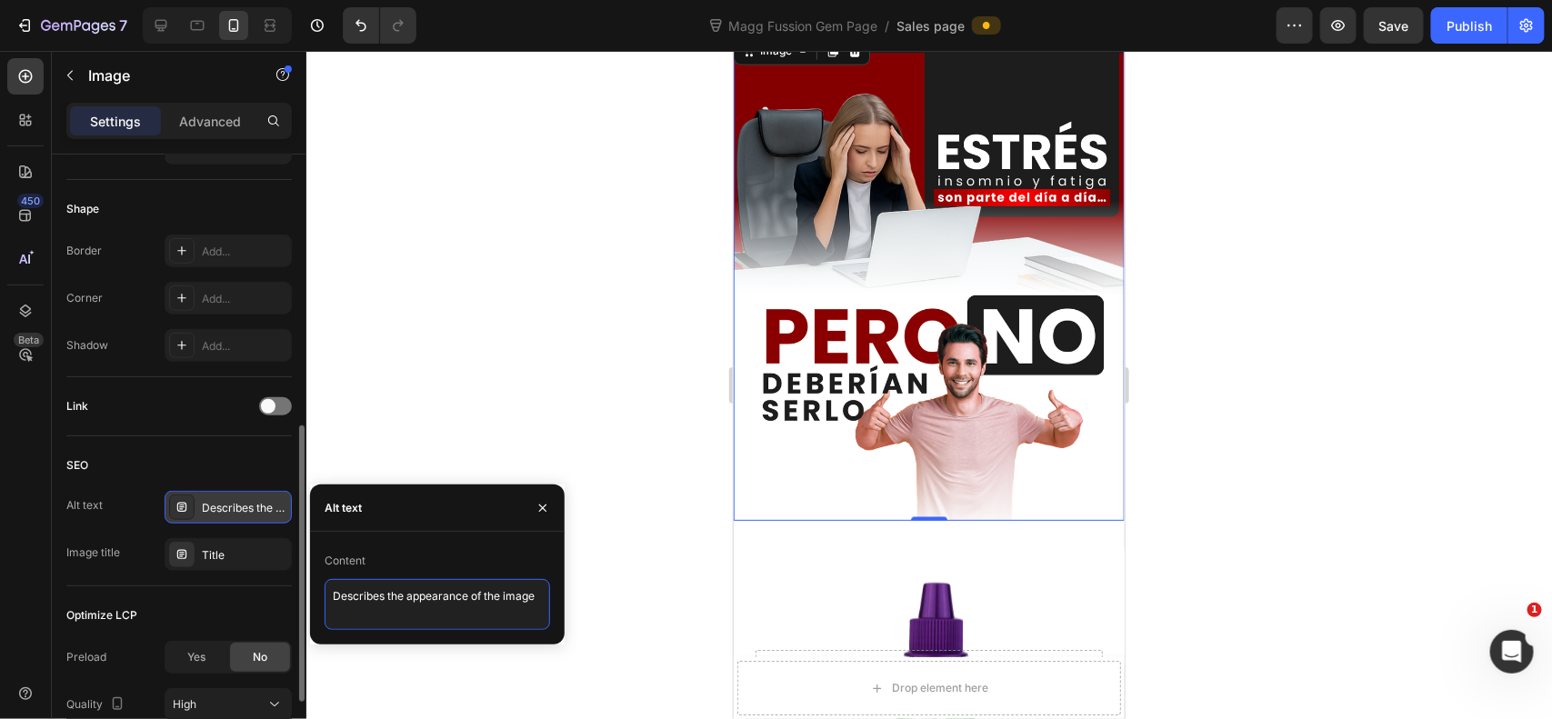
click at [428, 609] on textarea "Describes the appearance of the image" at bounding box center [437, 604] width 225 height 51
type textarea "Estrés en el trabajo, insomnio y [PERSON_NAME]"
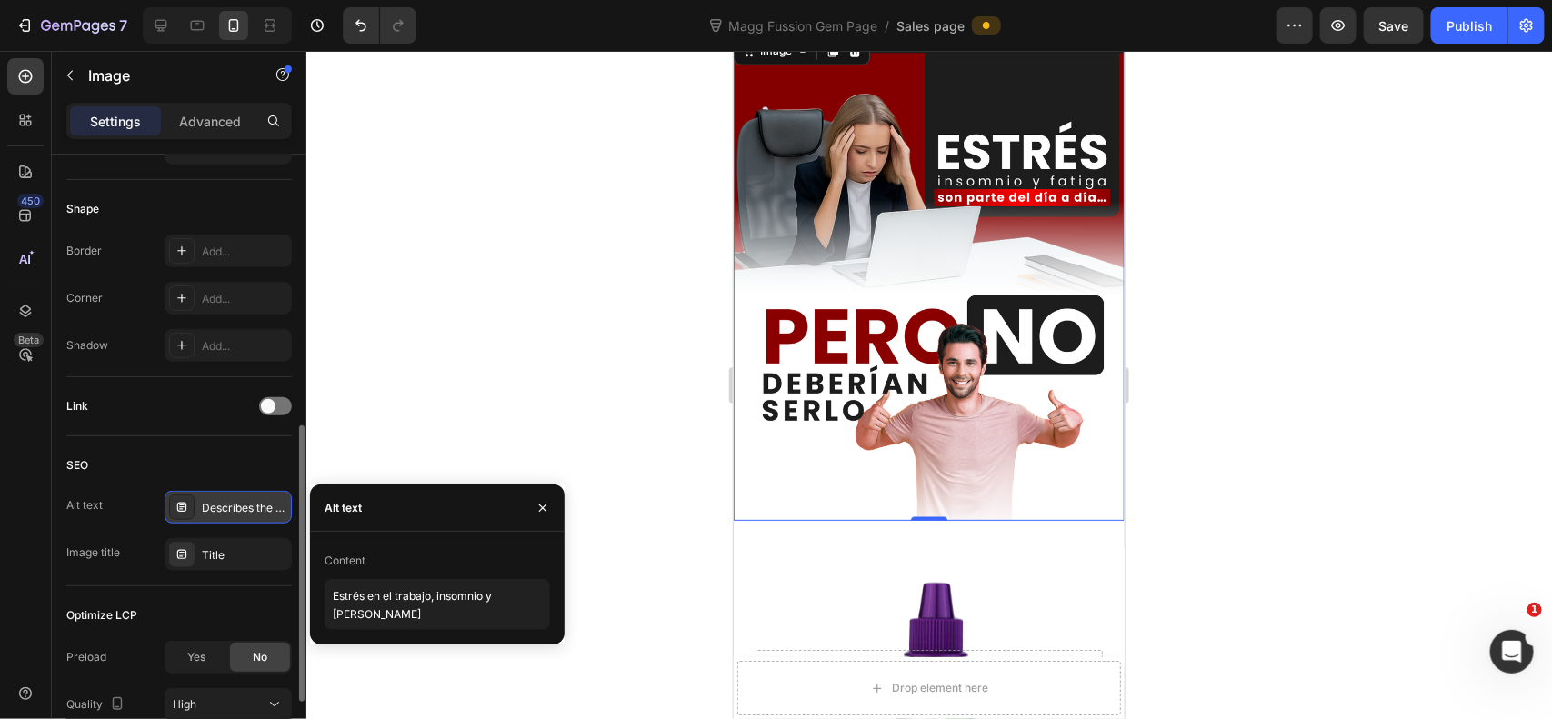
click at [678, 224] on div at bounding box center [929, 385] width 1246 height 668
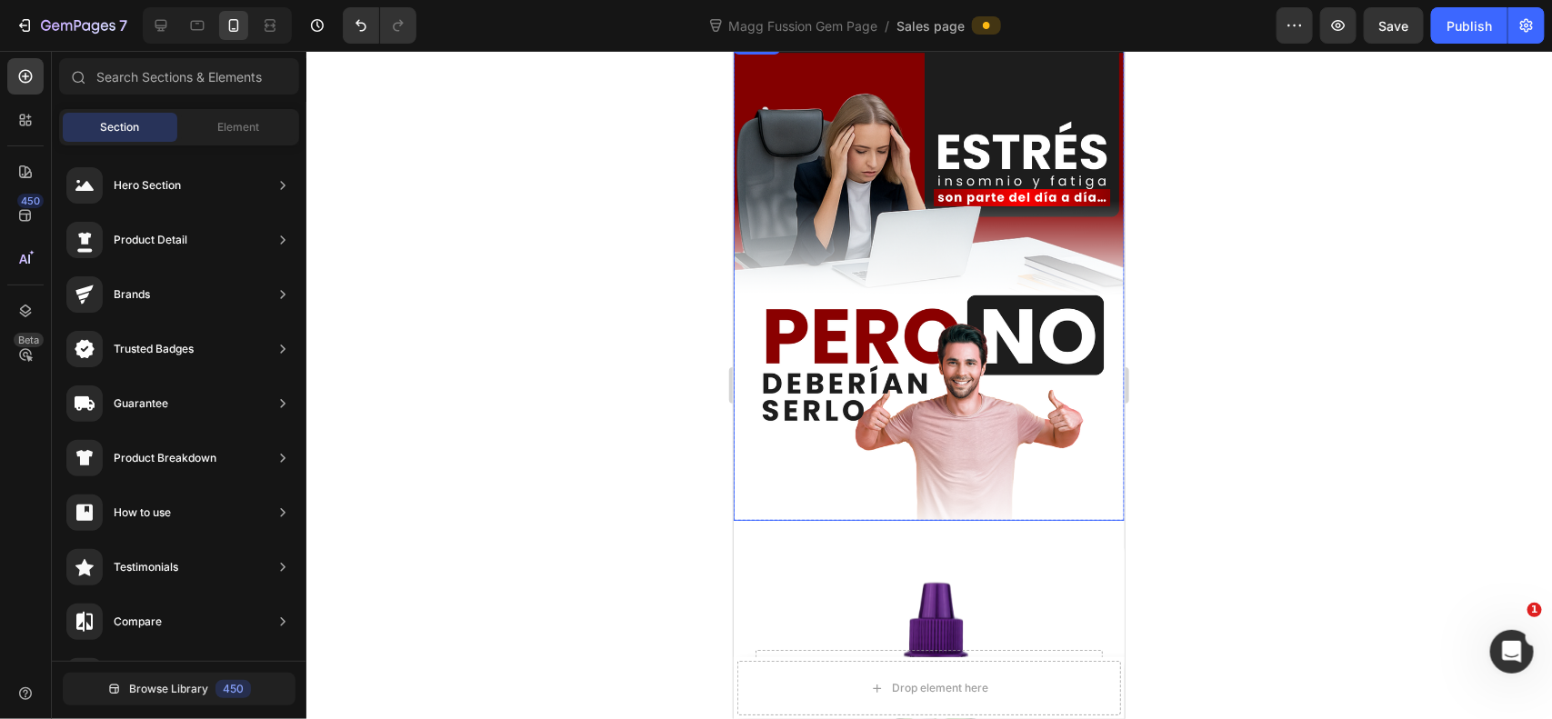
click at [836, 335] on img at bounding box center [928, 276] width 391 height 489
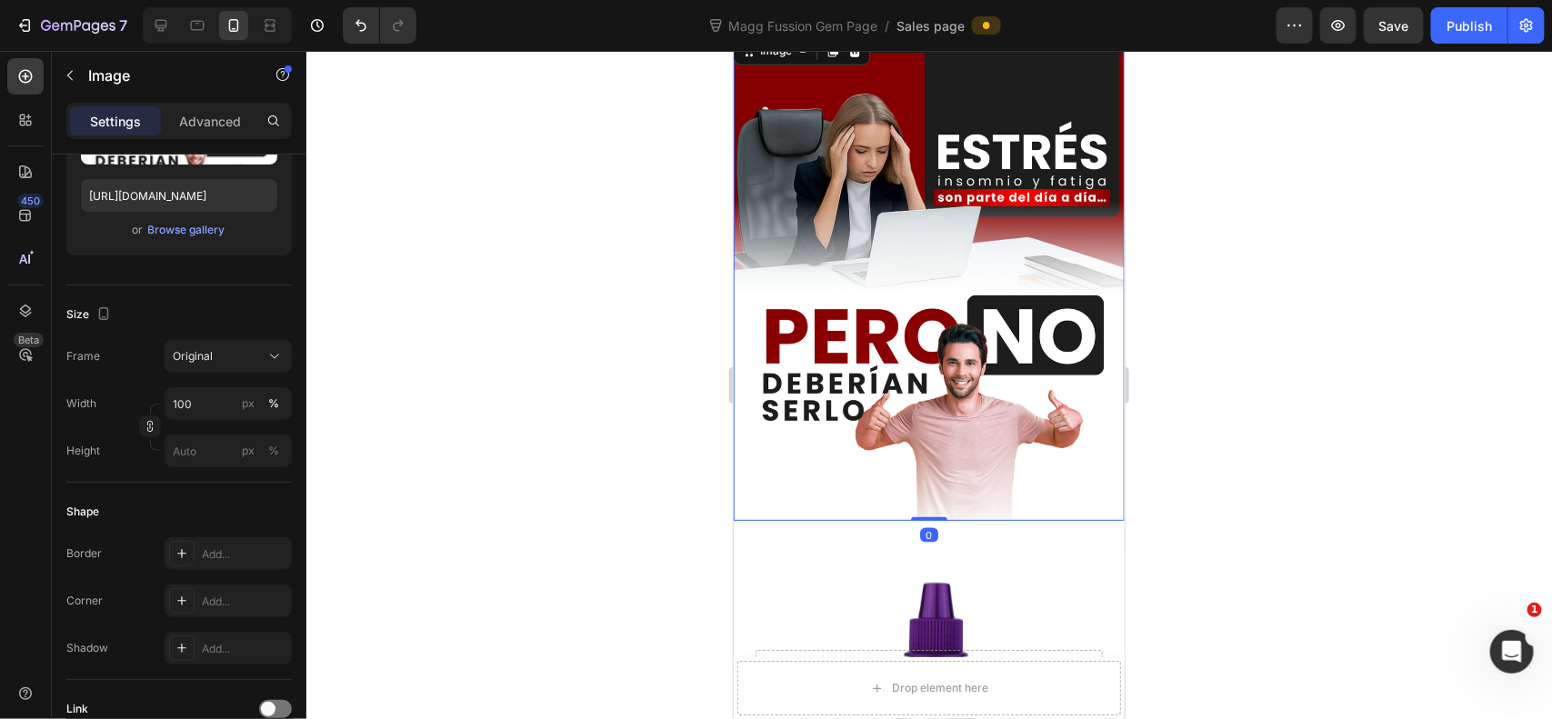
scroll to position [757, 0]
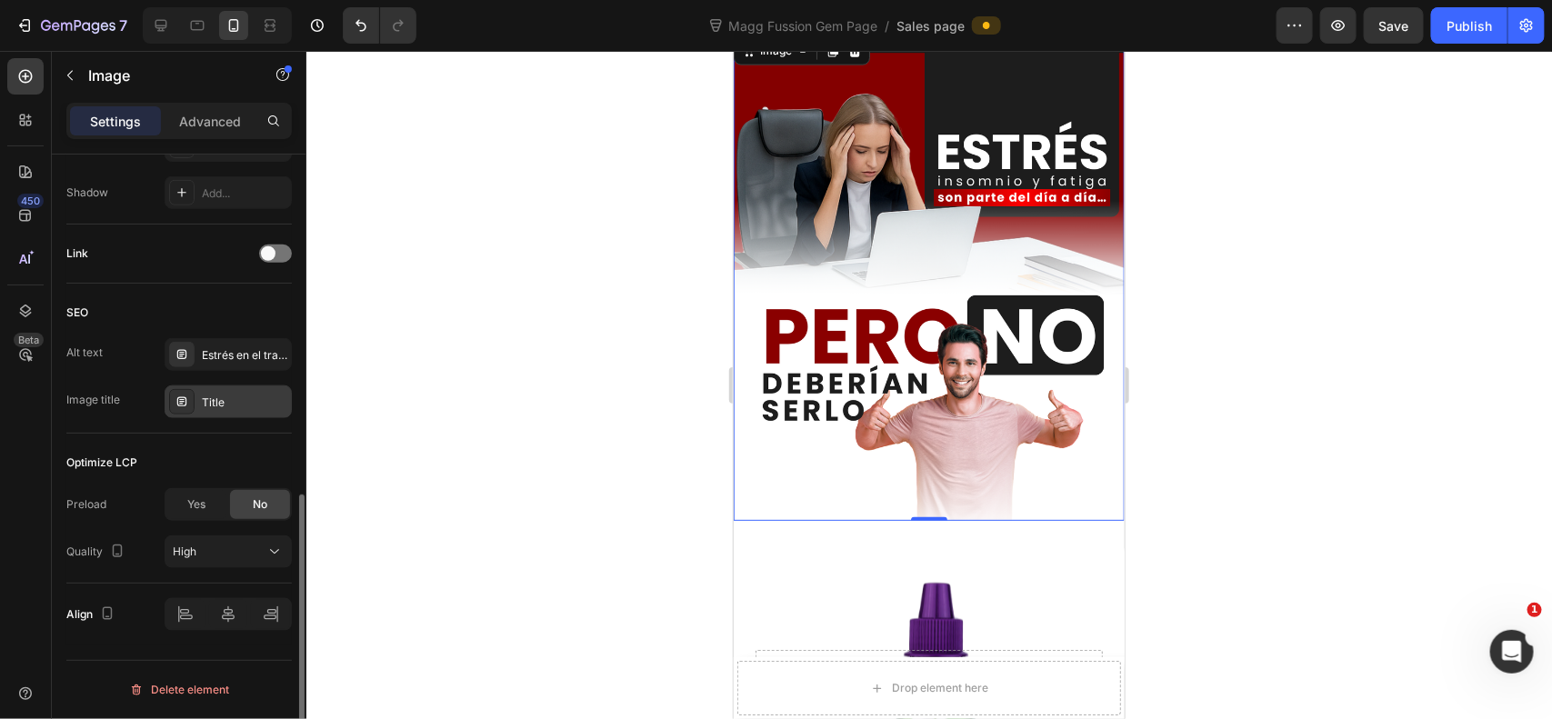
click at [256, 392] on div "Title" at bounding box center [228, 401] width 127 height 33
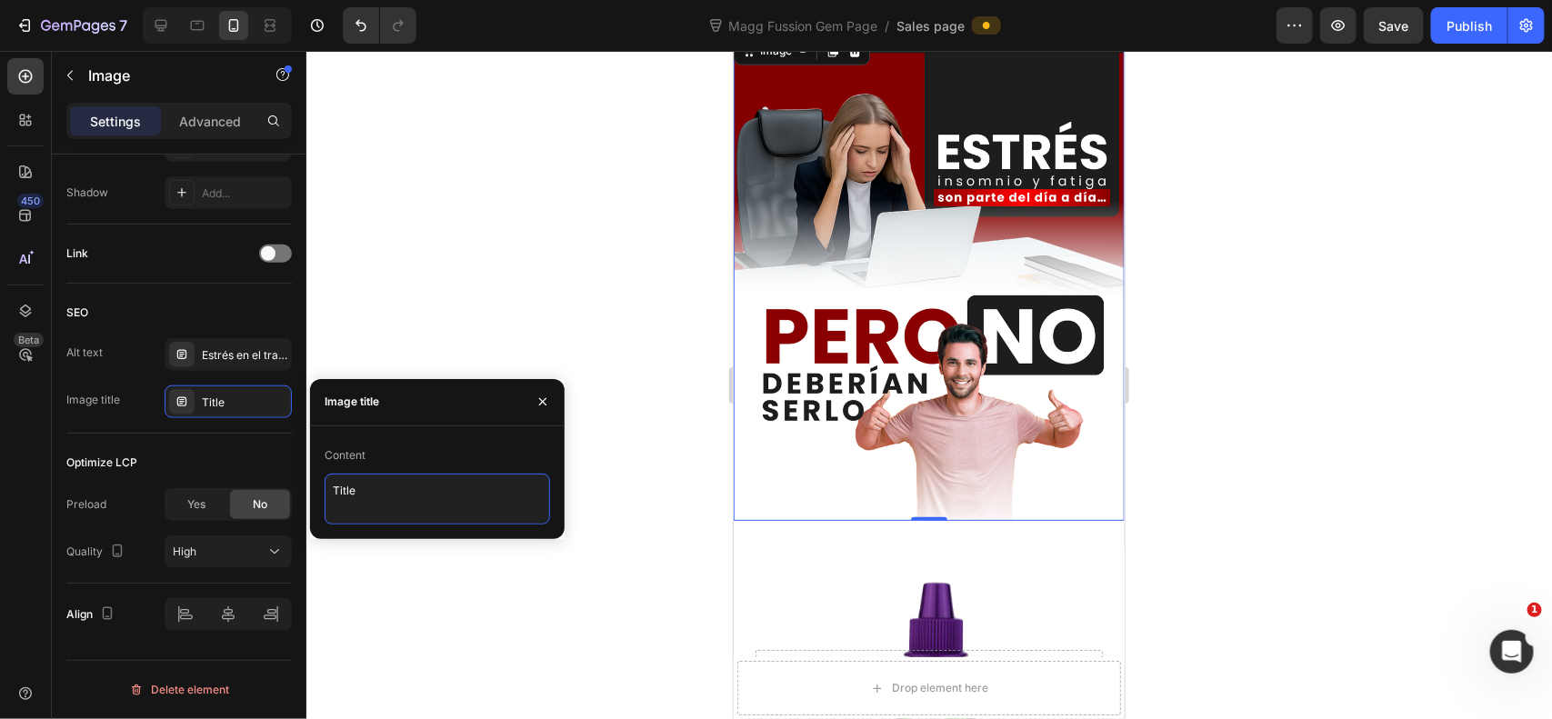
click at [394, 505] on textarea "Title" at bounding box center [437, 499] width 225 height 51
type textarea "T"
type textarea "C"
type textarea "Aliviar el estrés, insomnio y fatiga"
click at [660, 333] on div at bounding box center [929, 385] width 1246 height 668
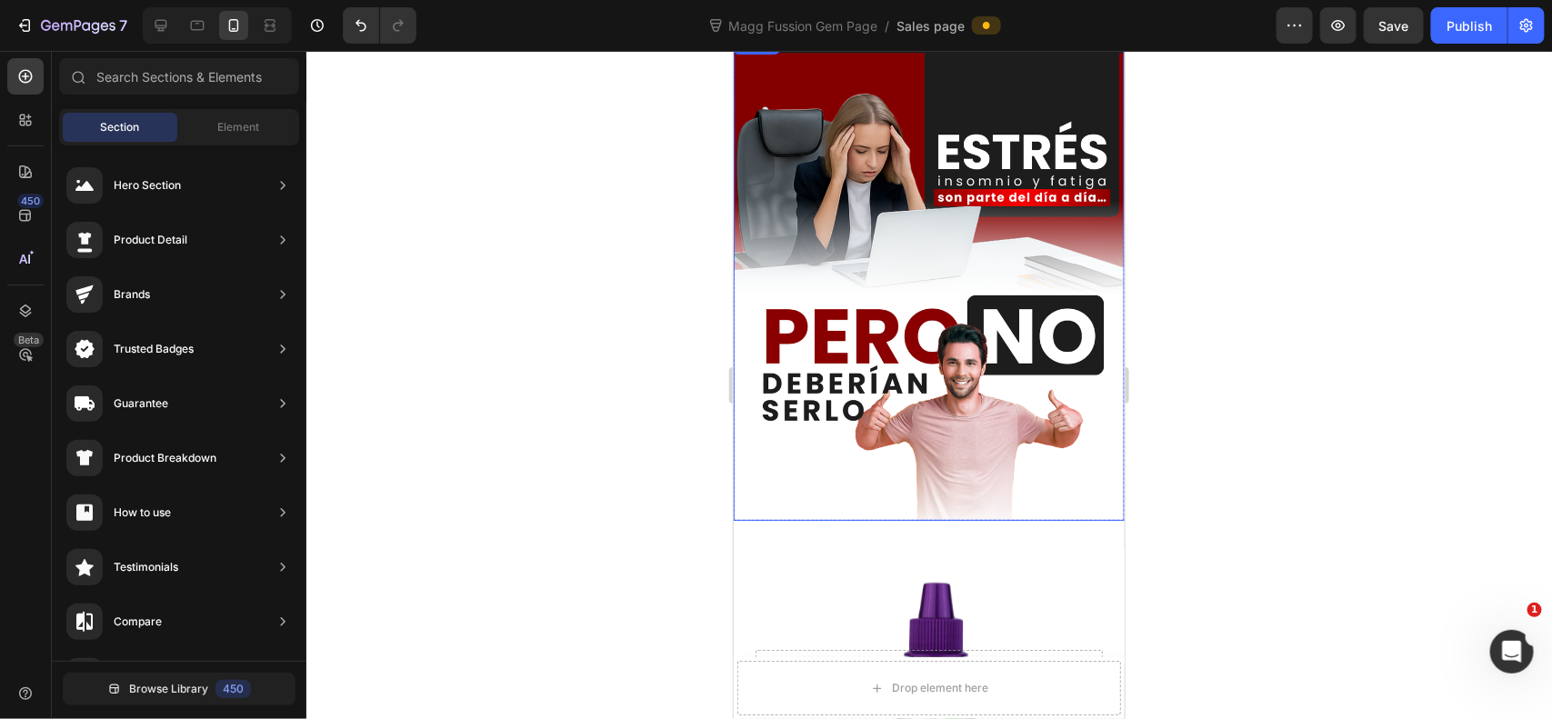
click at [1296, 253] on div at bounding box center [929, 385] width 1246 height 668
click at [1192, 311] on div at bounding box center [929, 385] width 1246 height 668
click at [1189, 320] on div at bounding box center [929, 385] width 1246 height 668
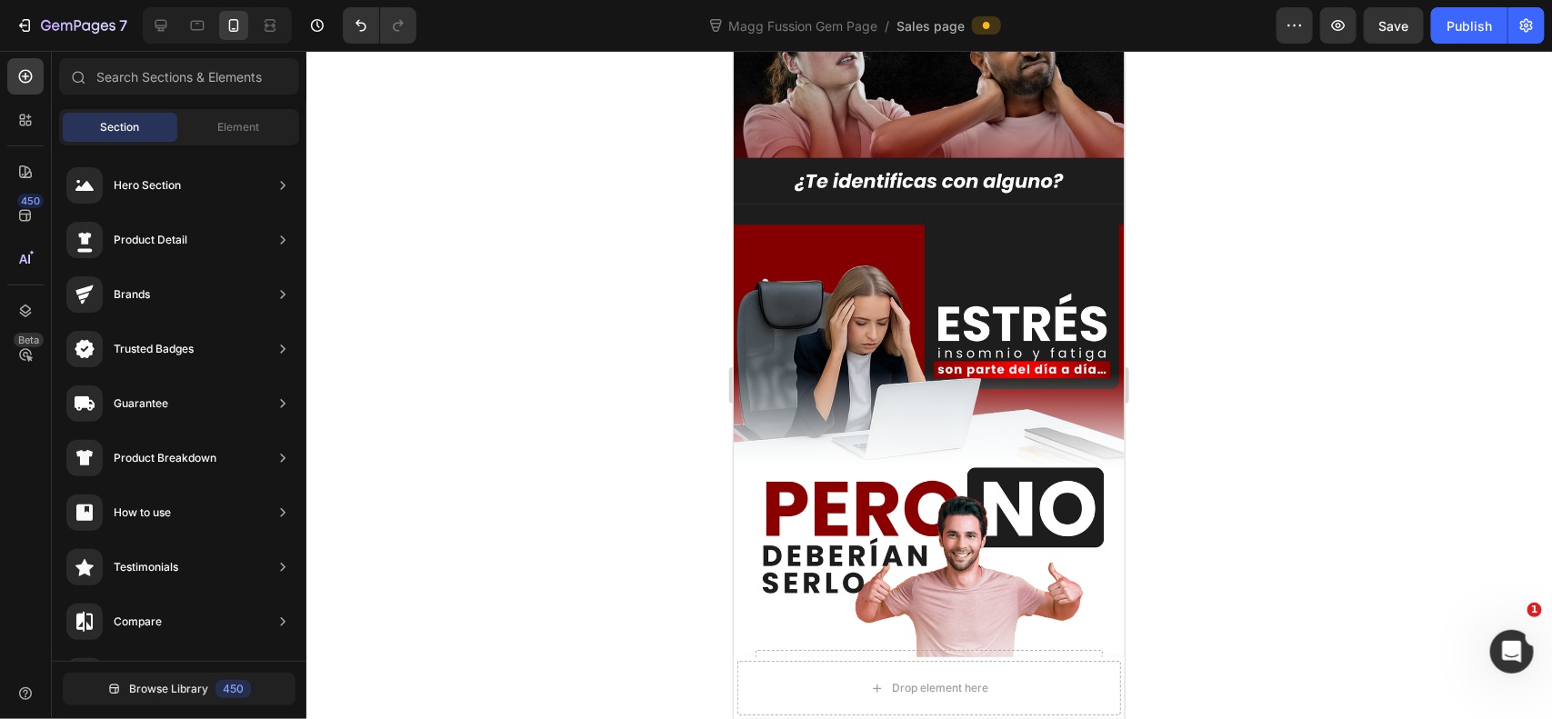
scroll to position [1060, 0]
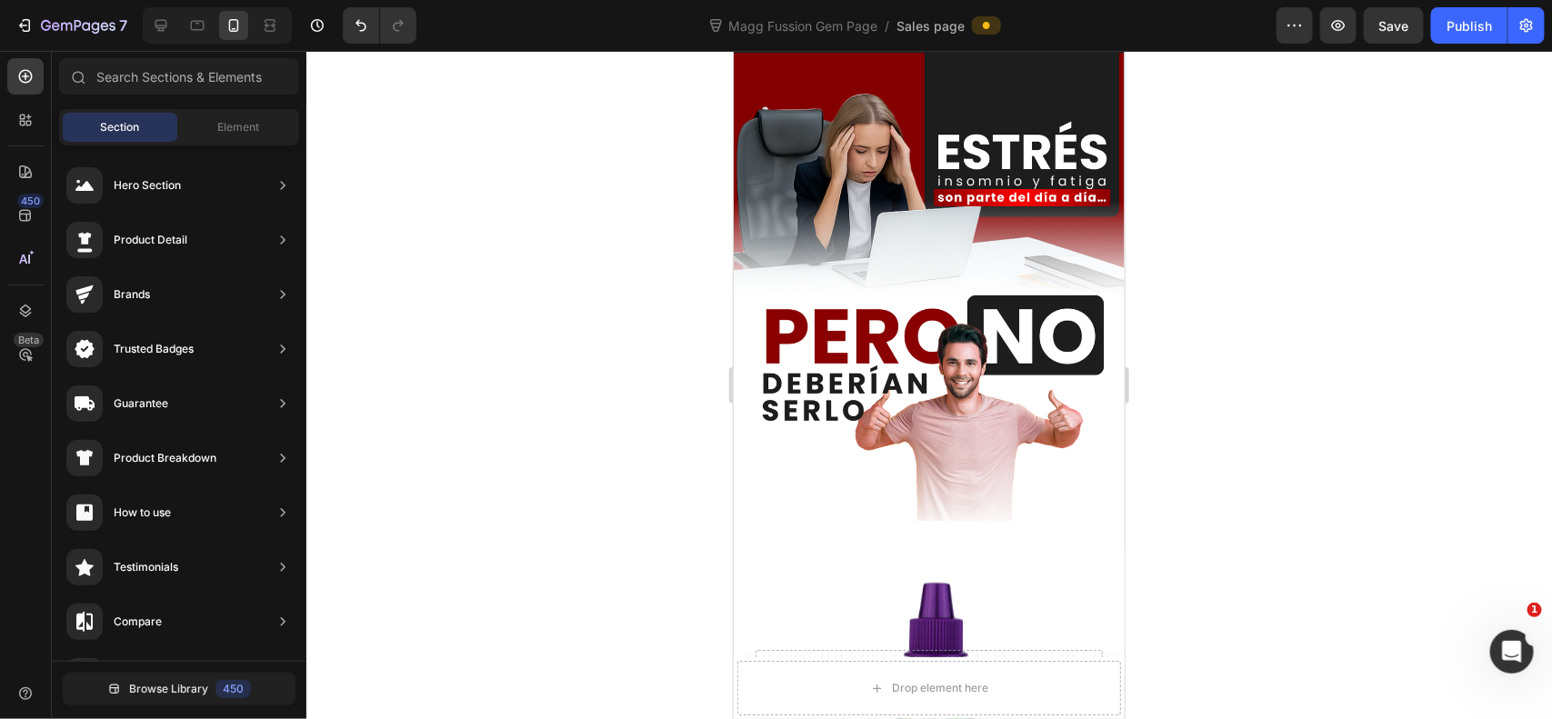
click at [1393, 255] on div at bounding box center [929, 385] width 1246 height 668
click at [1225, 244] on div at bounding box center [929, 385] width 1246 height 668
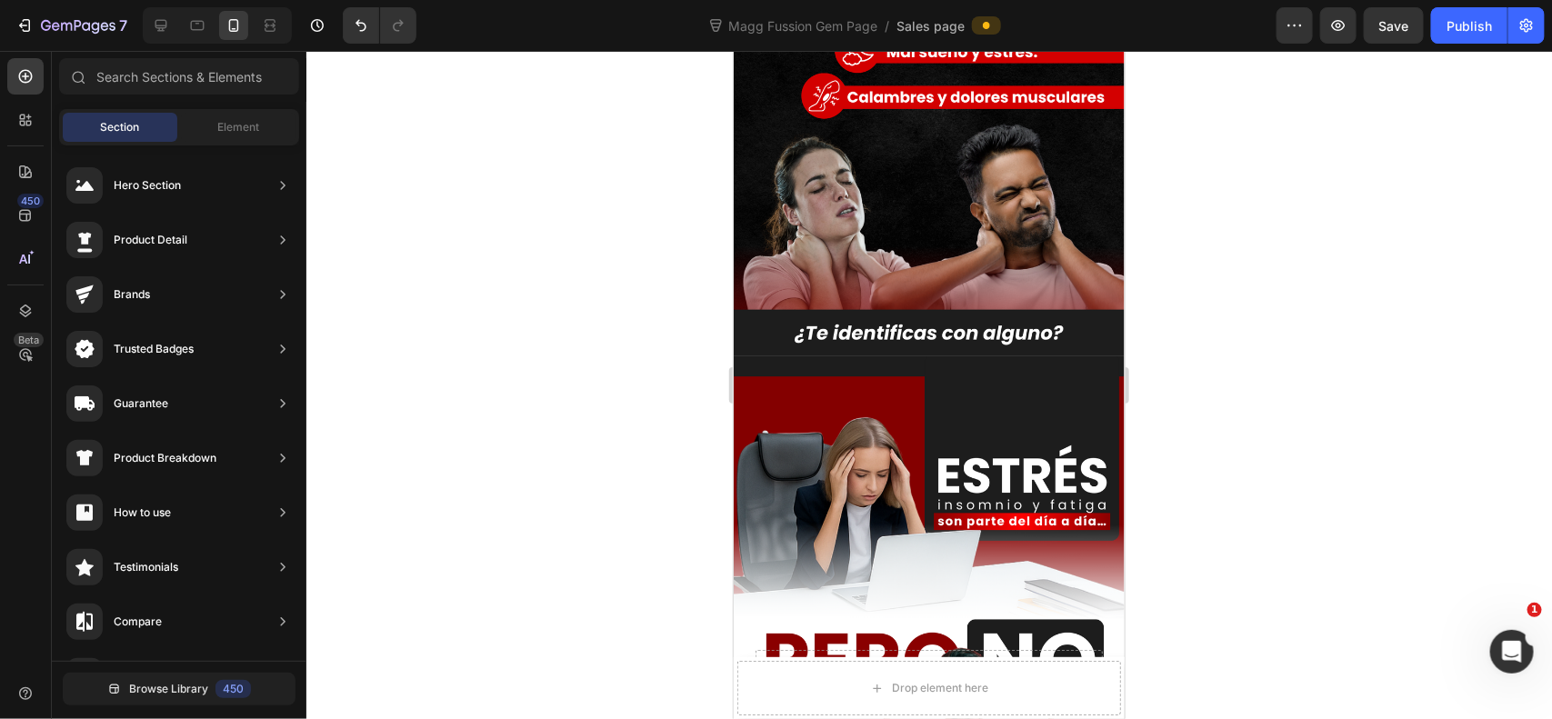
scroll to position [909, 0]
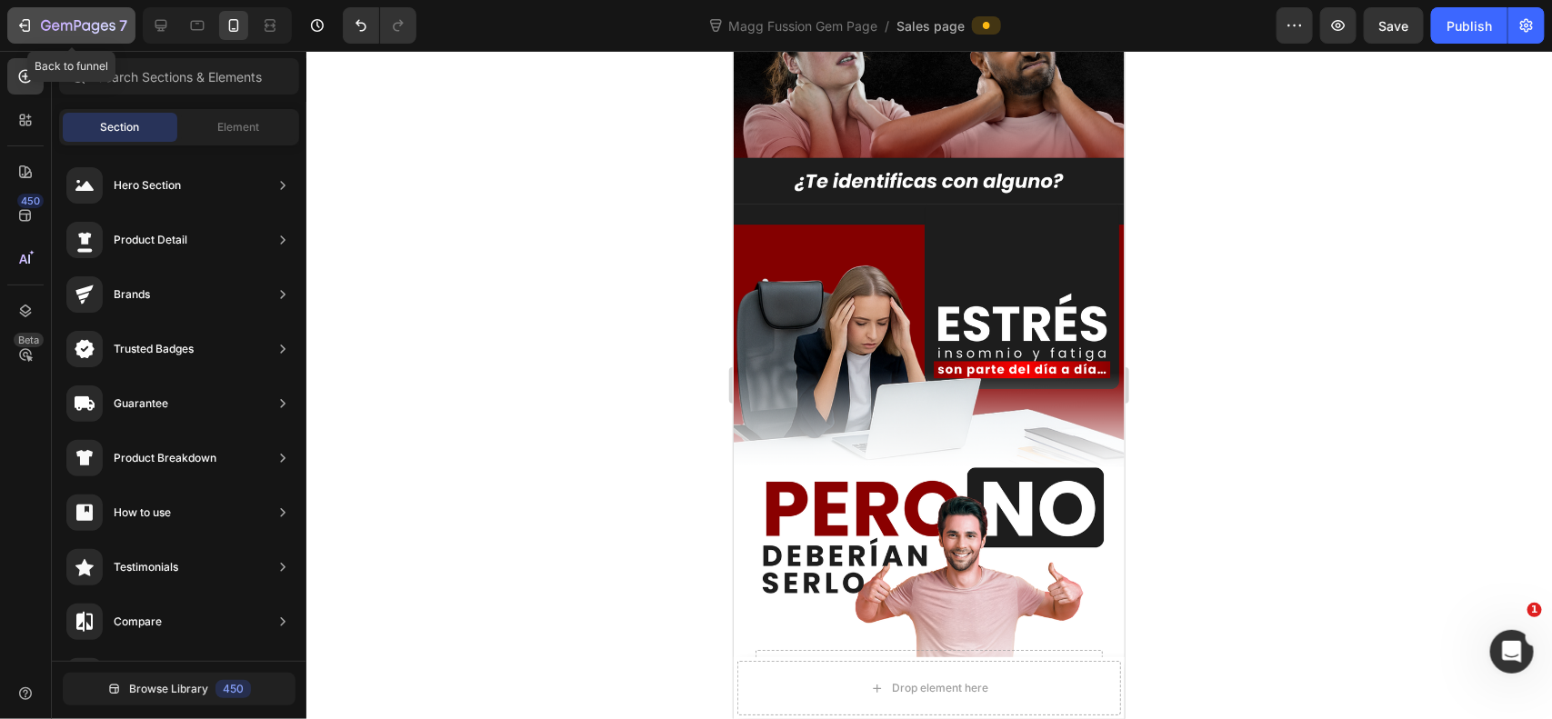
click at [73, 15] on div "7" at bounding box center [84, 26] width 86 height 22
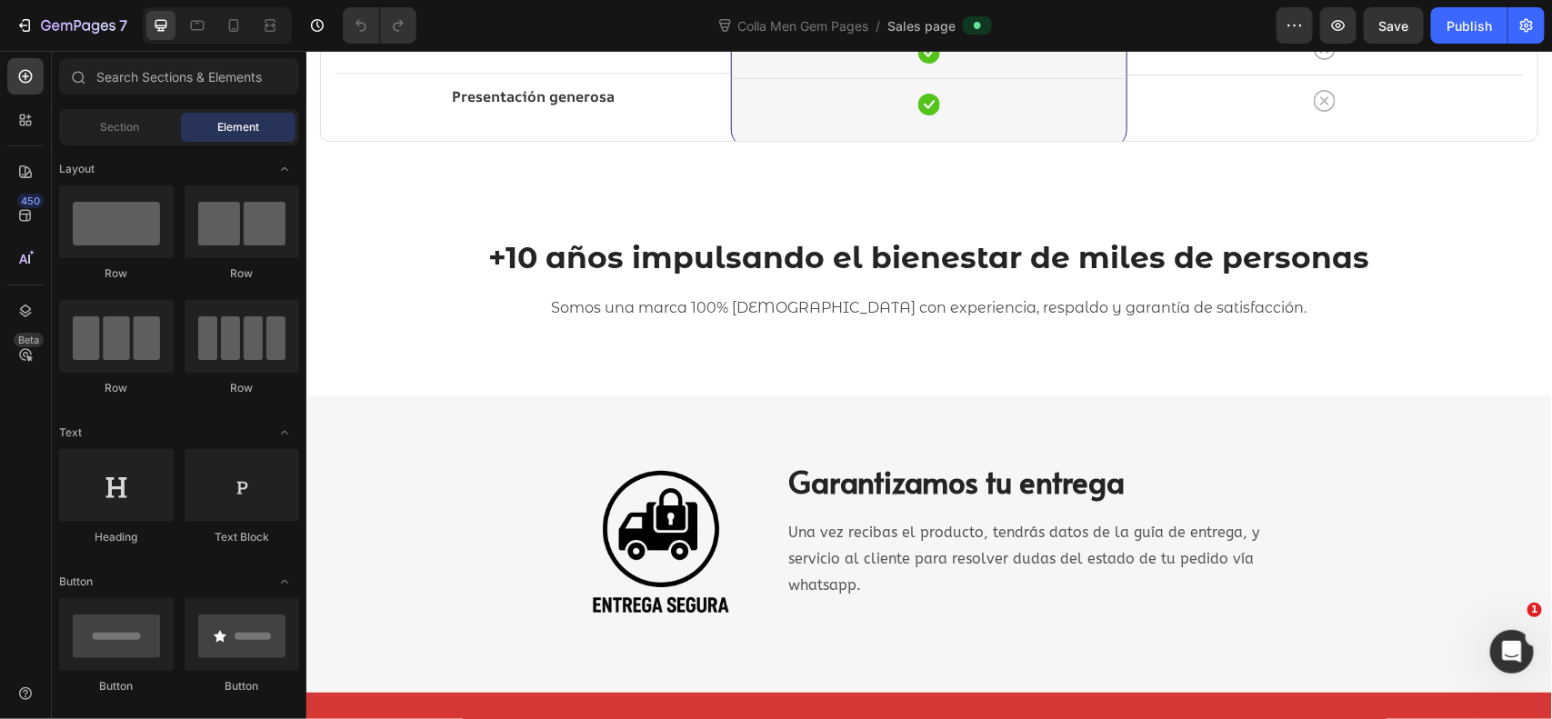
scroll to position [5758, 0]
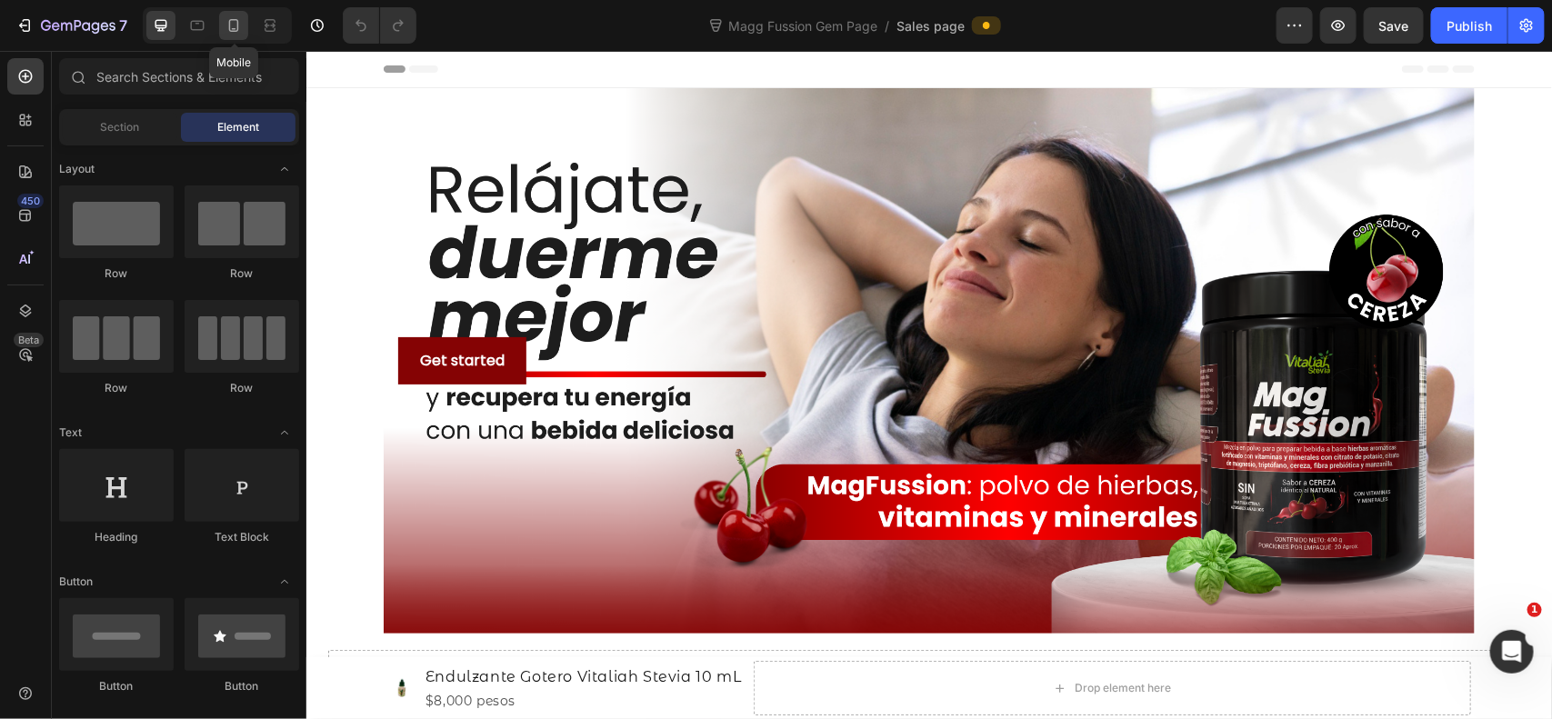
click at [228, 27] on icon at bounding box center [234, 25] width 18 height 18
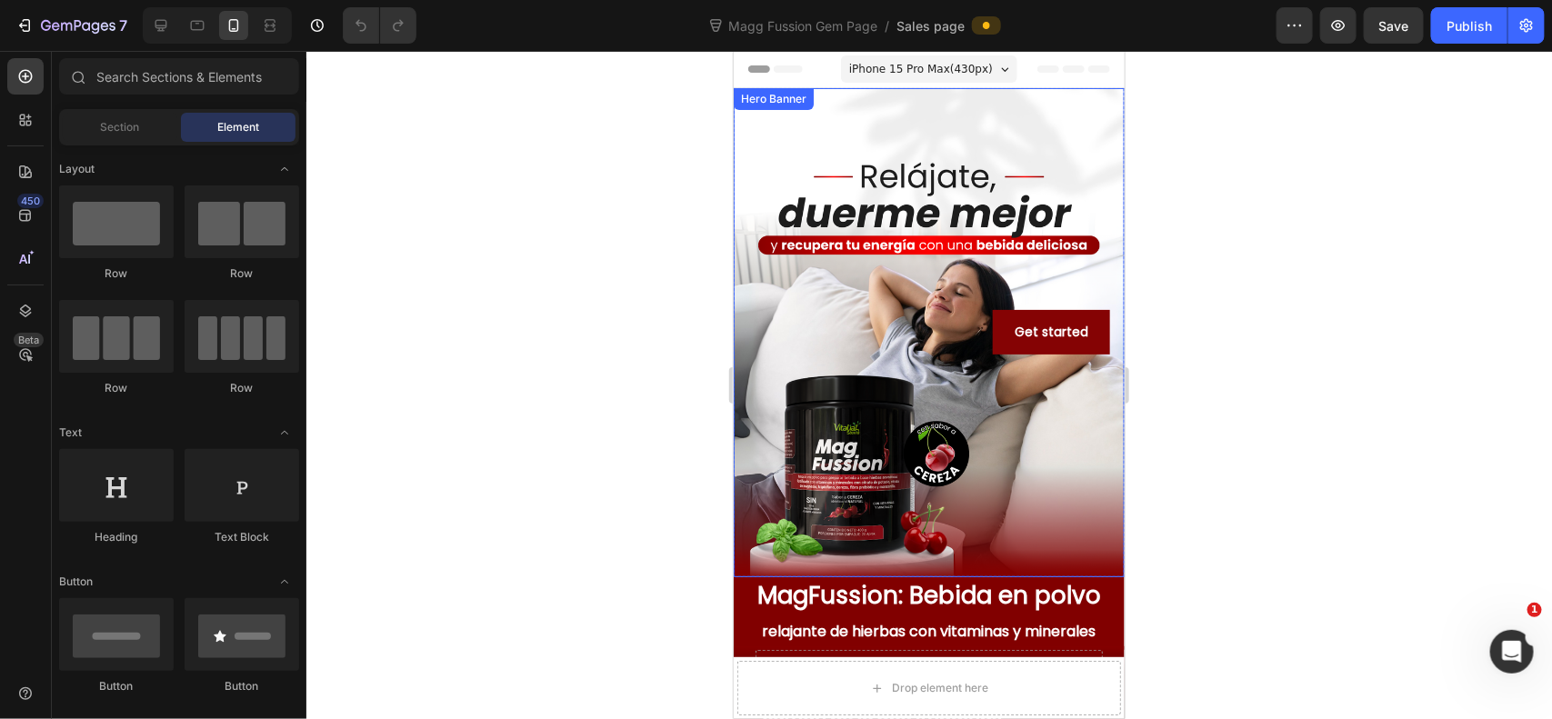
click at [921, 201] on div "Overlay" at bounding box center [928, 331] width 391 height 489
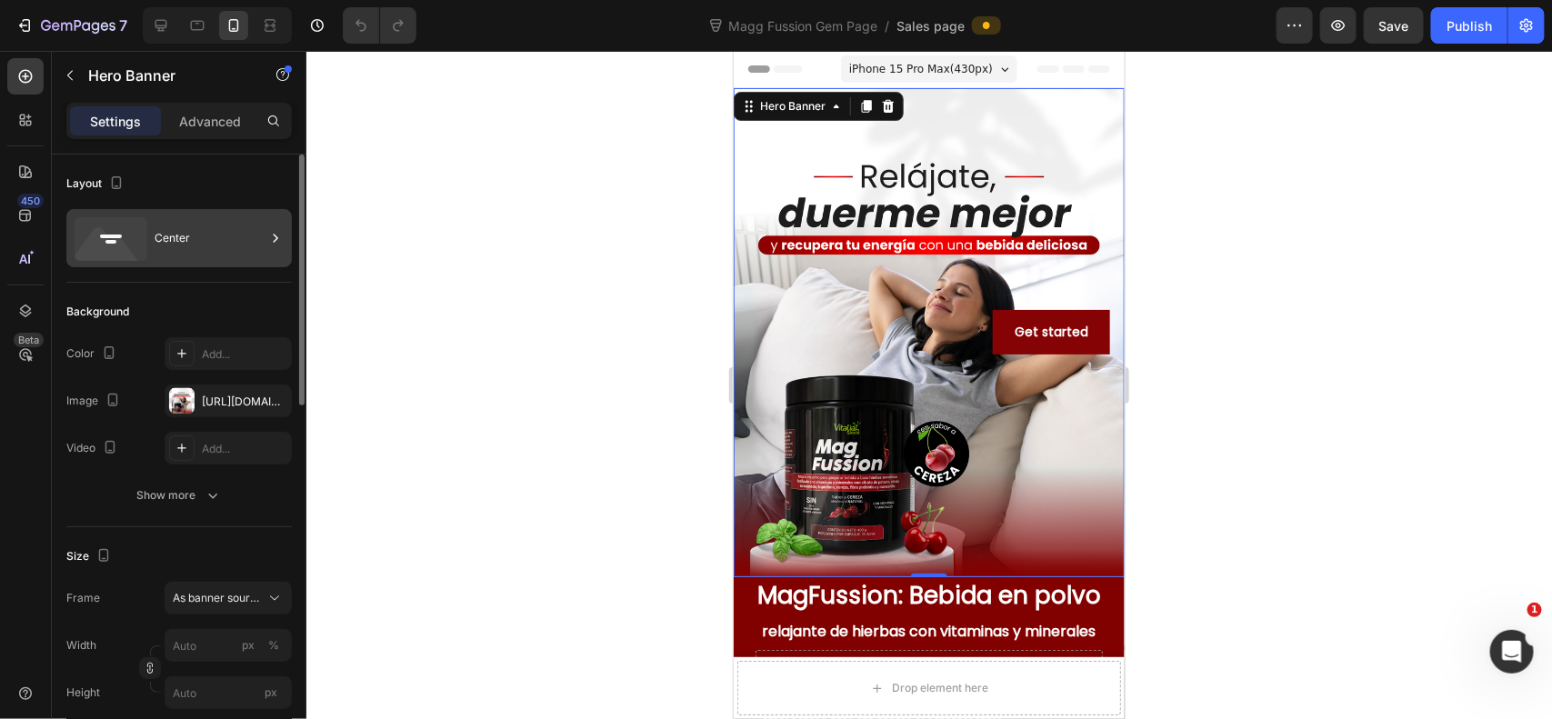
click at [207, 241] on div "Center" at bounding box center [210, 238] width 111 height 42
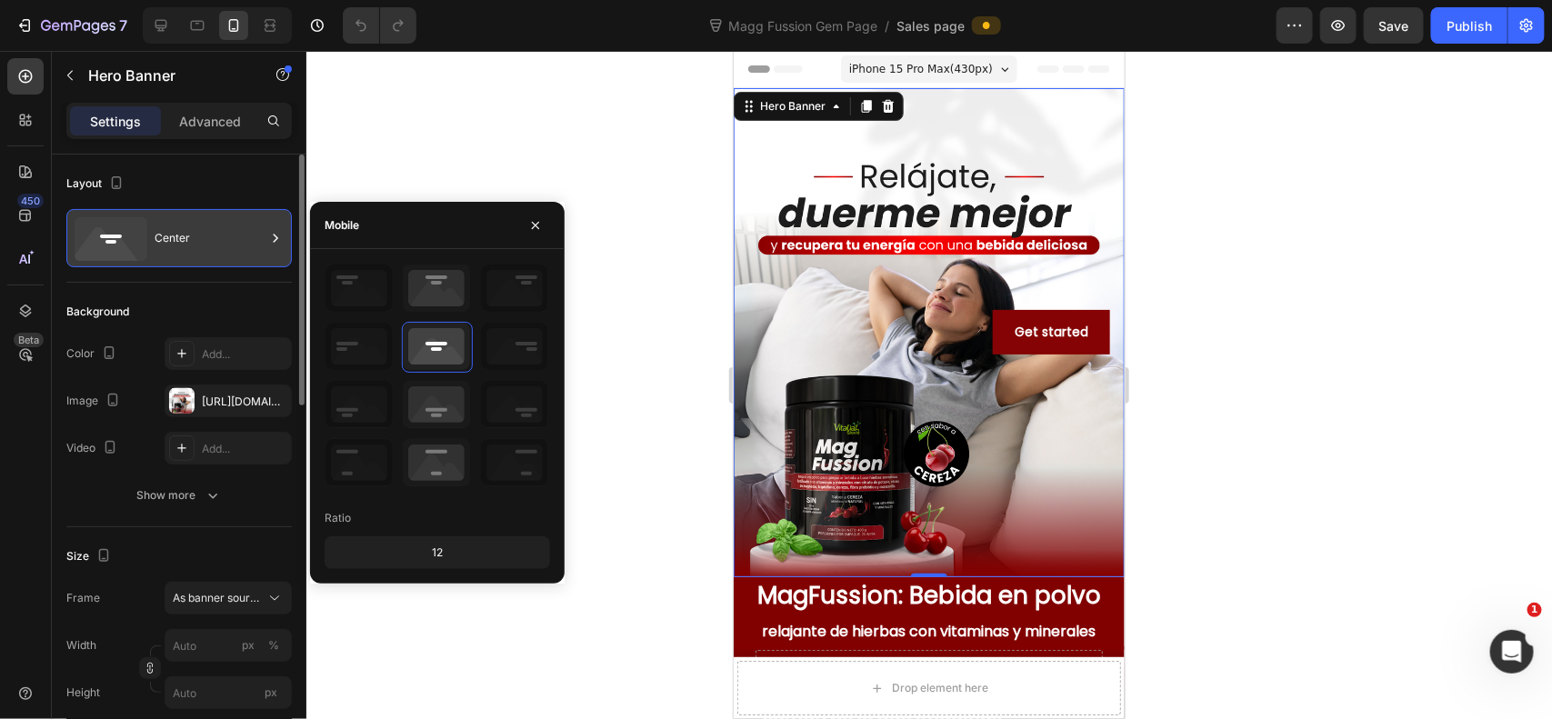
click at [207, 241] on div "Center" at bounding box center [210, 238] width 111 height 42
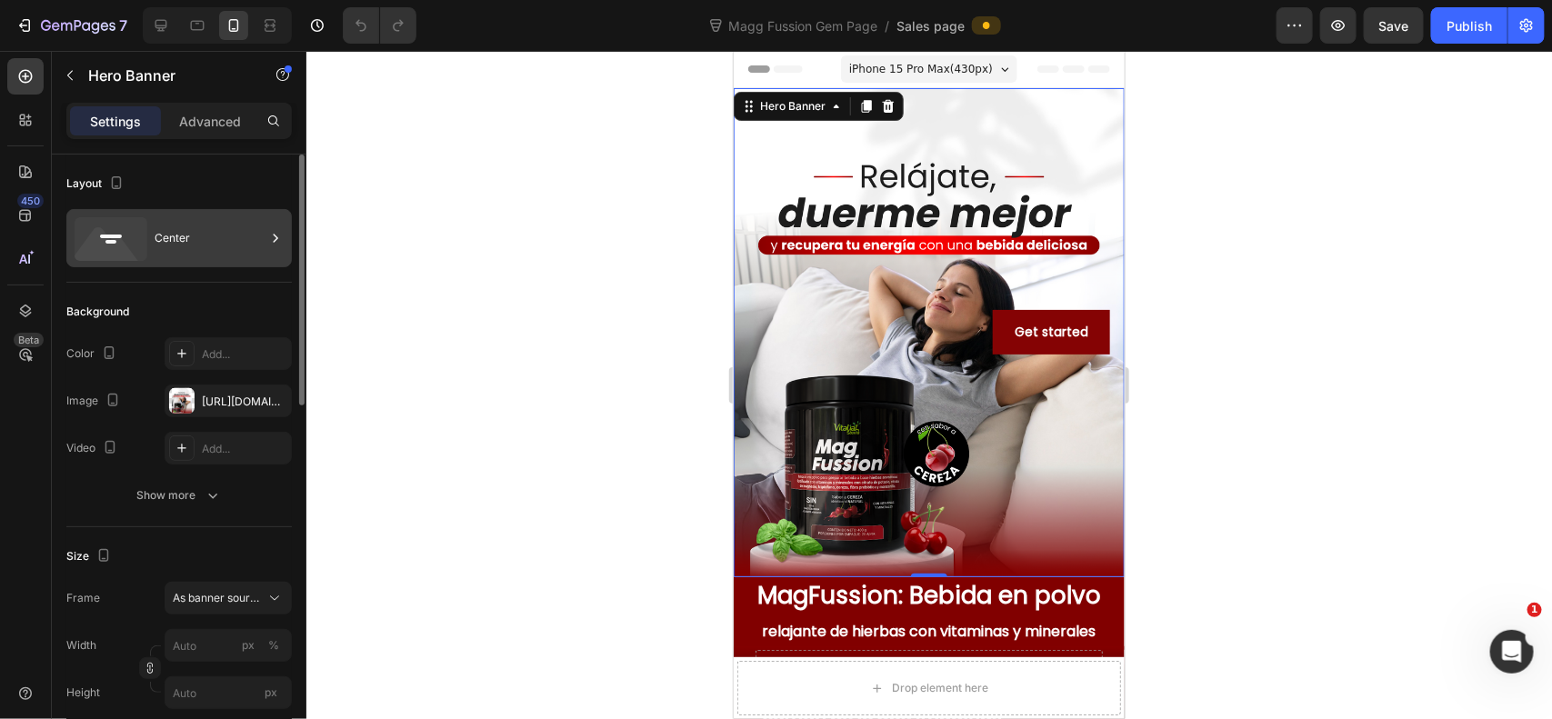
click at [212, 214] on div "Center" at bounding box center [178, 238] width 225 height 58
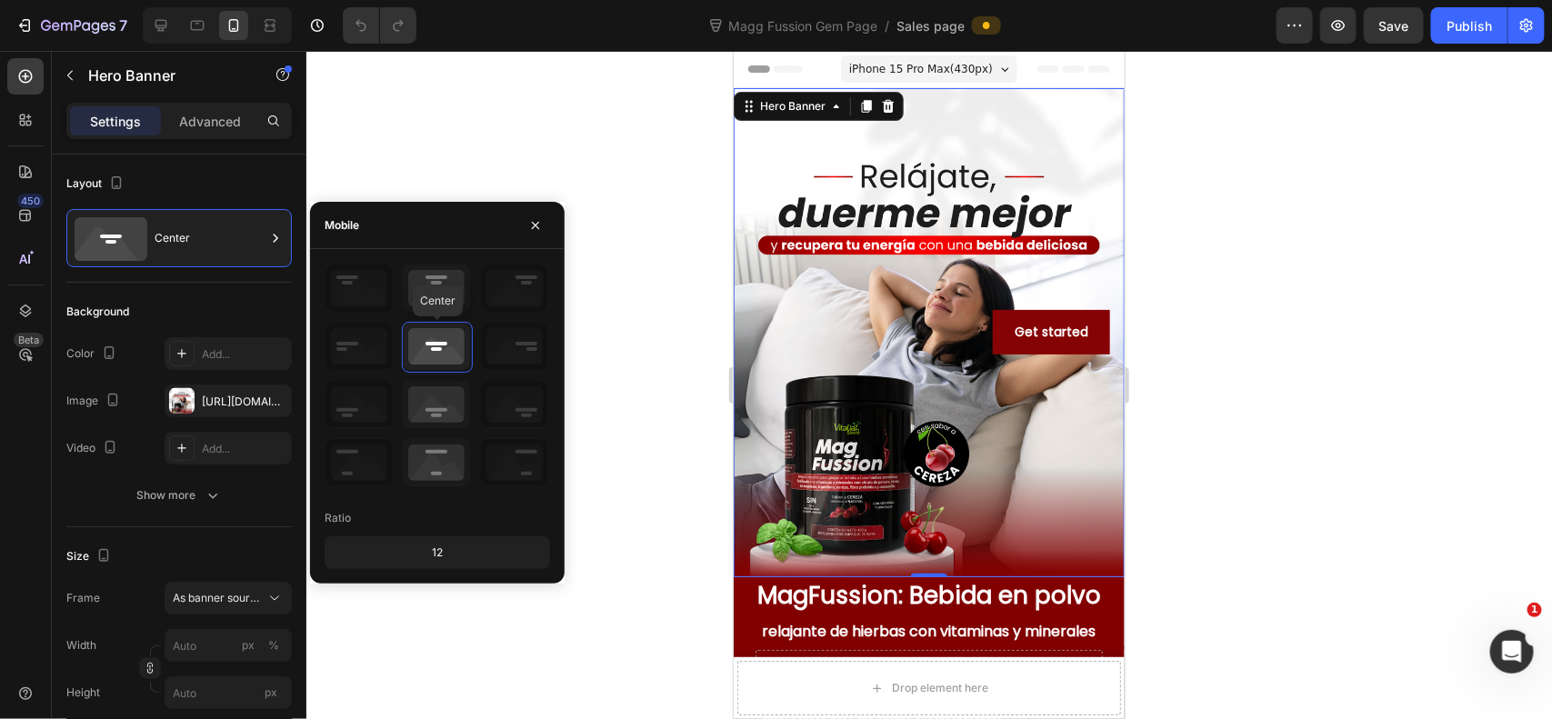
click at [415, 339] on icon at bounding box center [436, 346] width 67 height 47
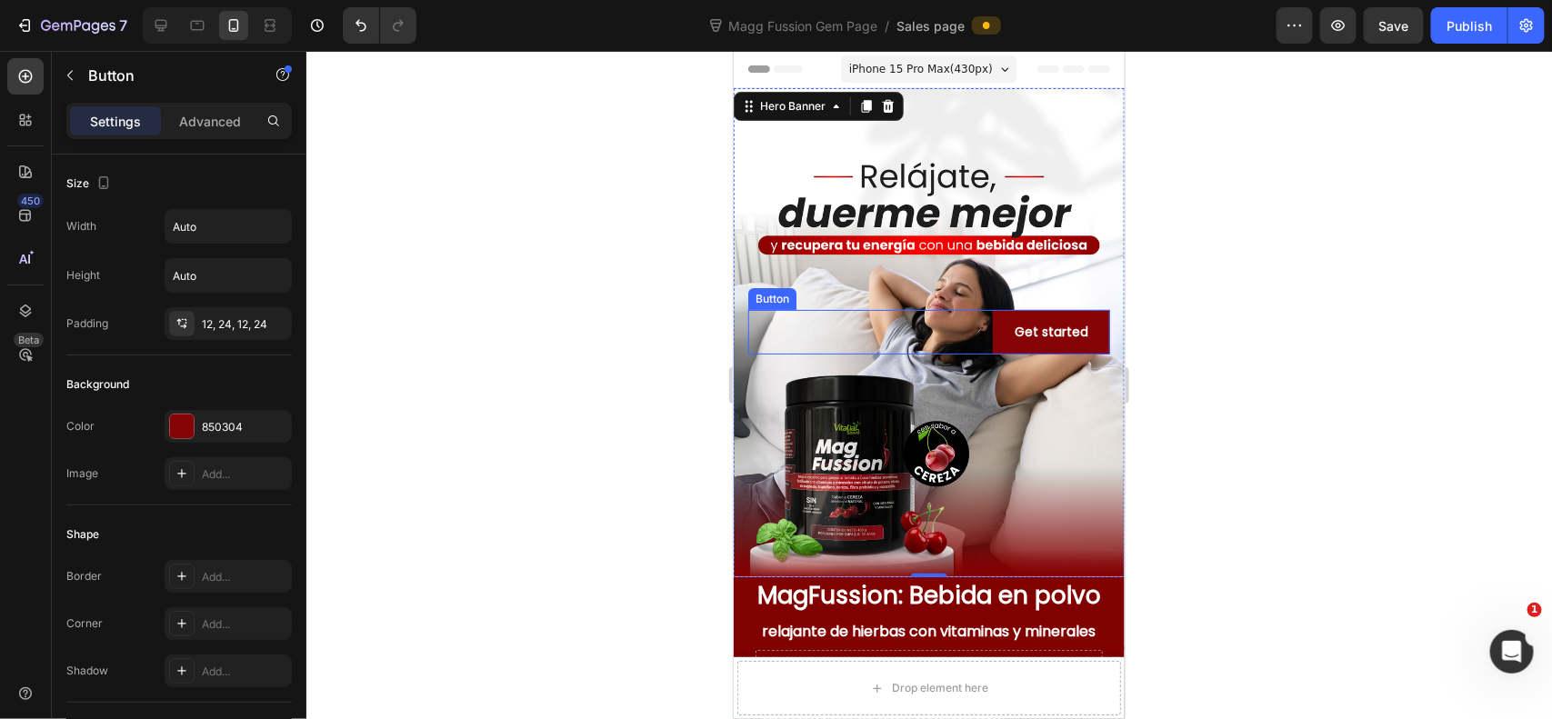
click at [921, 309] on div "Get started Button" at bounding box center [928, 331] width 362 height 45
click at [928, 265] on div "Overlay" at bounding box center [928, 331] width 391 height 489
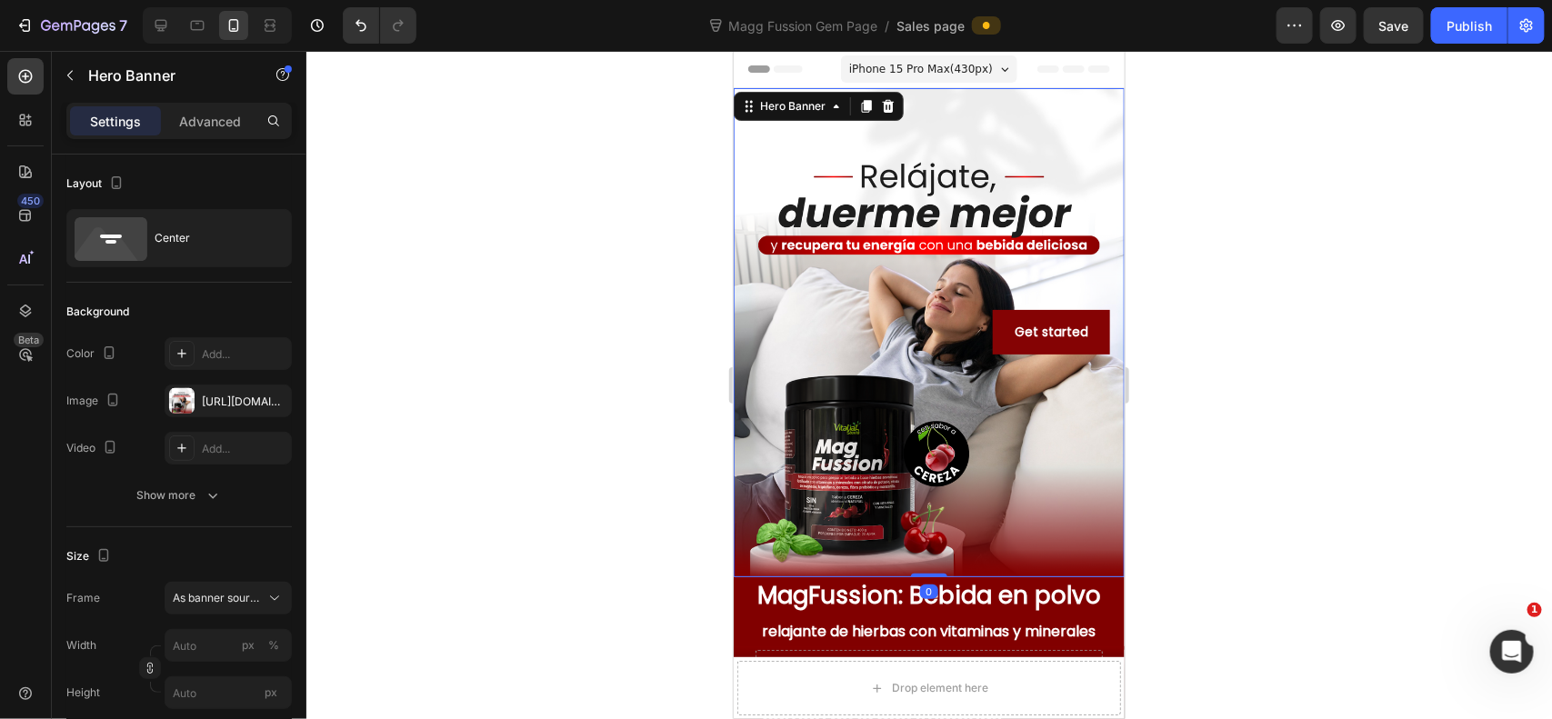
click at [877, 295] on div "Get started Button" at bounding box center [928, 332] width 391 height 74
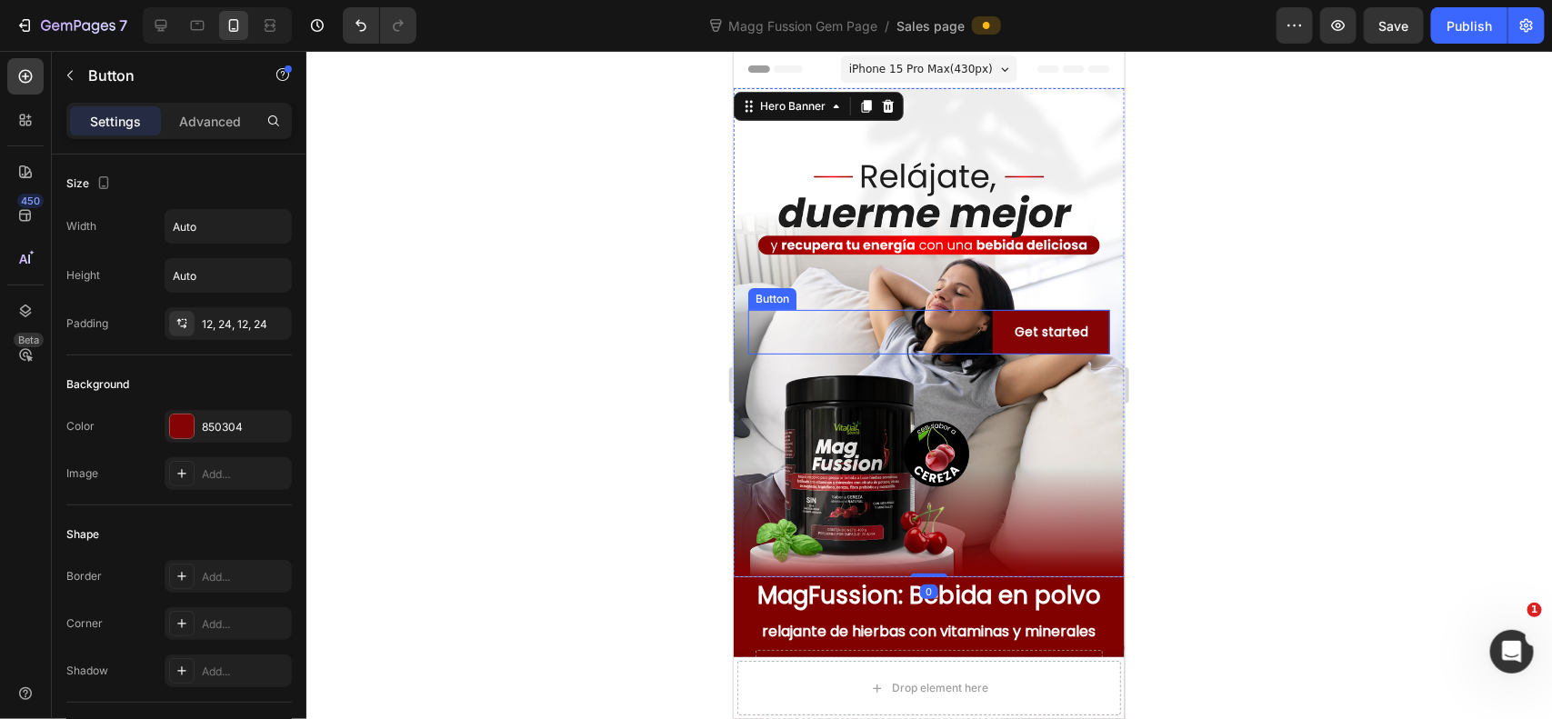
click at [856, 314] on div "Get started Button" at bounding box center [928, 331] width 362 height 45
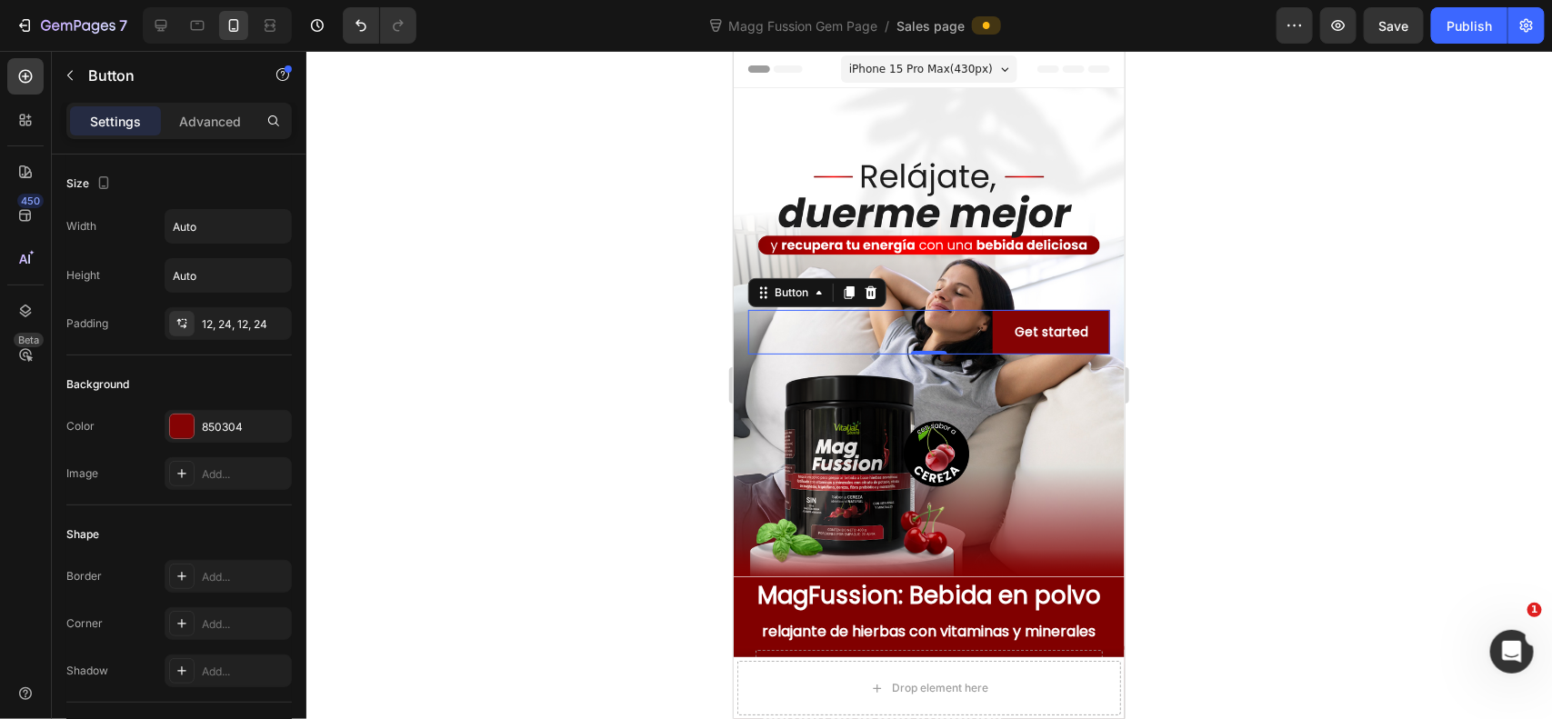
click at [836, 281] on div "Button" at bounding box center [816, 291] width 138 height 29
click at [848, 285] on icon at bounding box center [849, 291] width 10 height 13
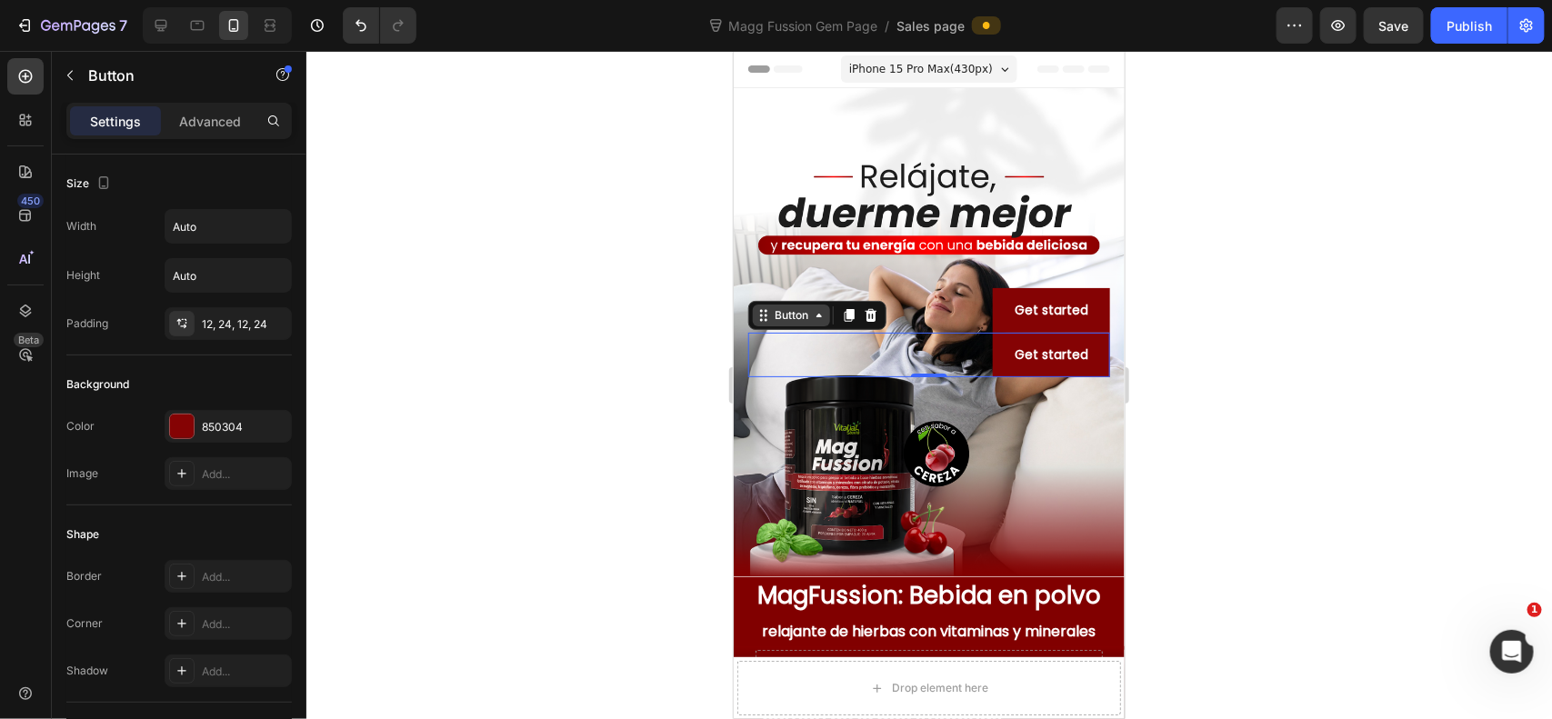
click at [821, 308] on icon at bounding box center [818, 314] width 15 height 15
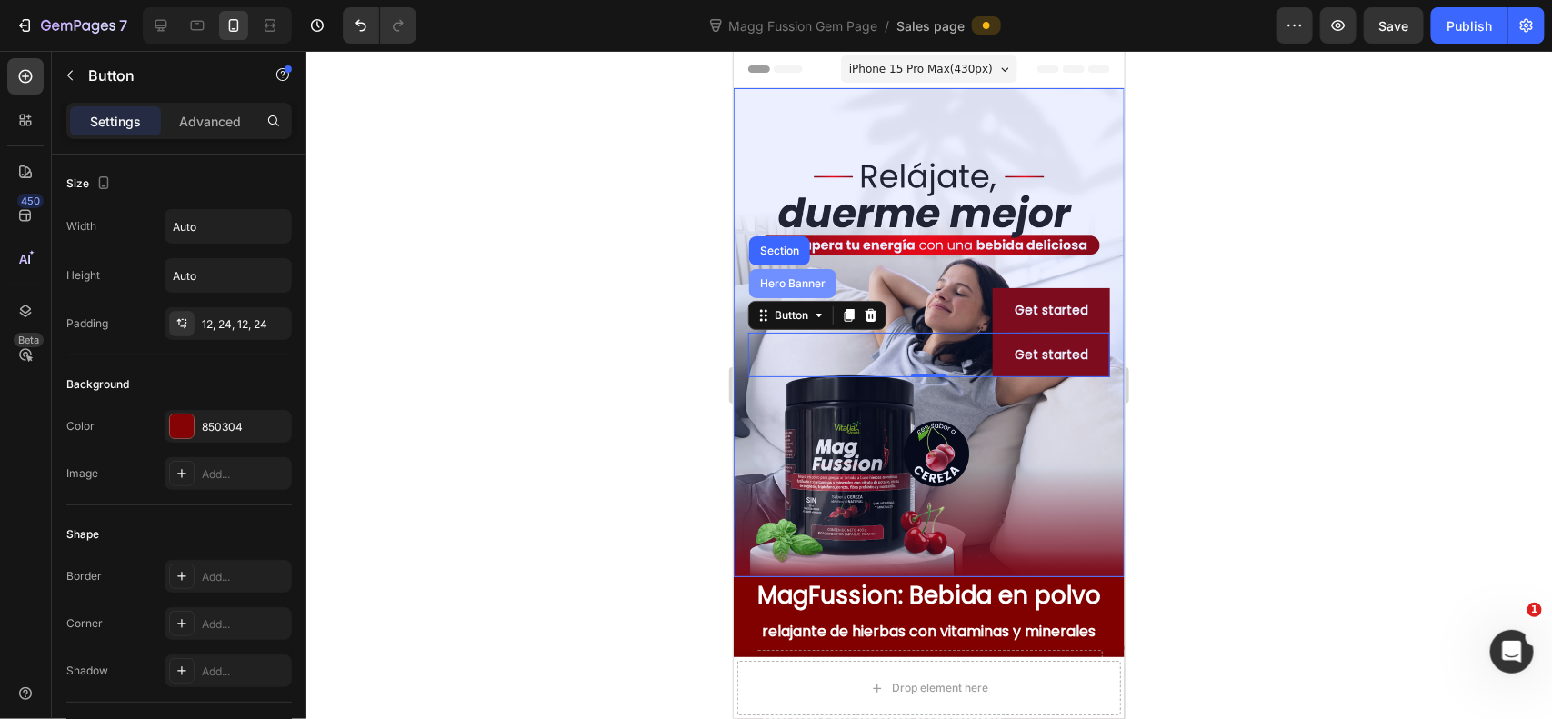
click at [797, 277] on div "Hero Banner" at bounding box center [792, 282] width 73 height 11
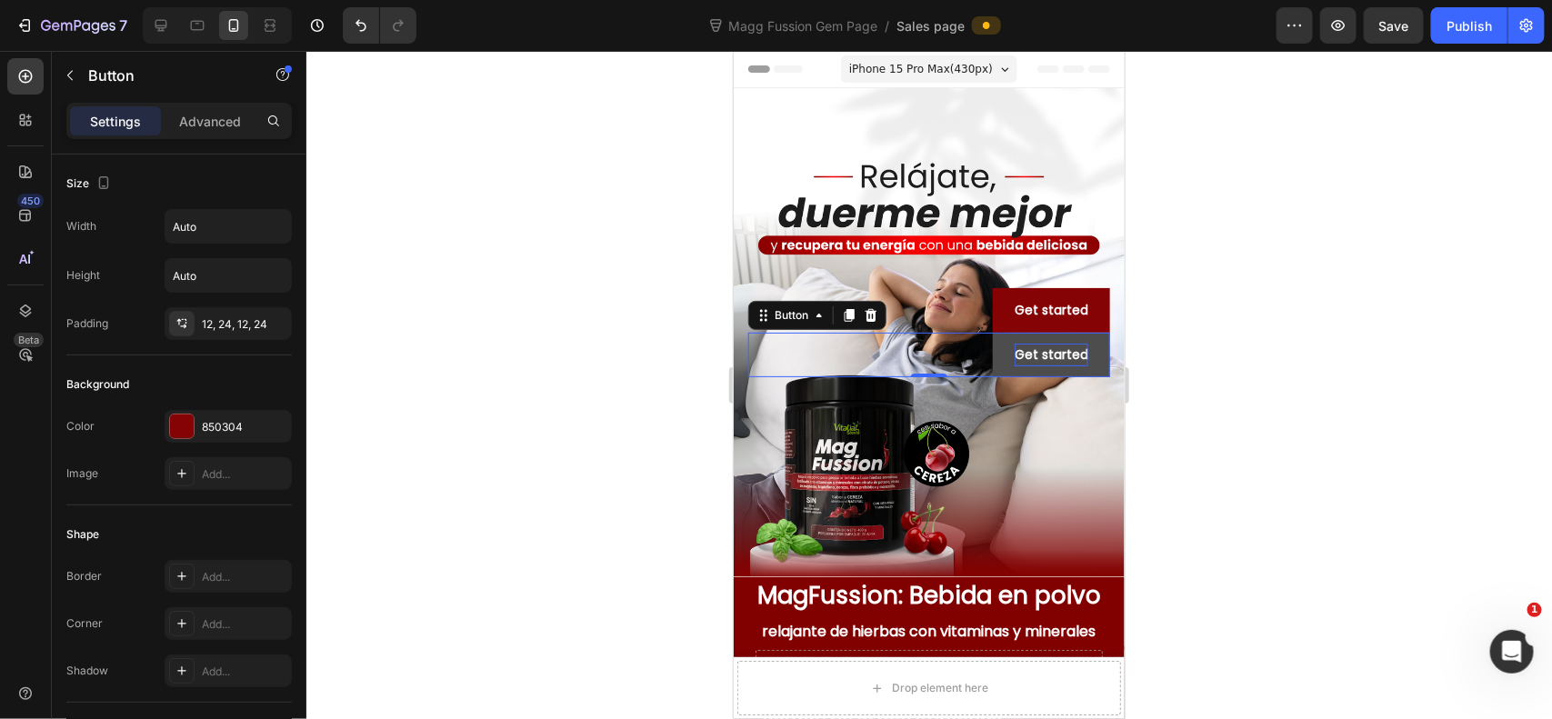
click at [1014, 343] on div "Get started" at bounding box center [1051, 354] width 74 height 23
click at [868, 308] on icon at bounding box center [871, 314] width 12 height 13
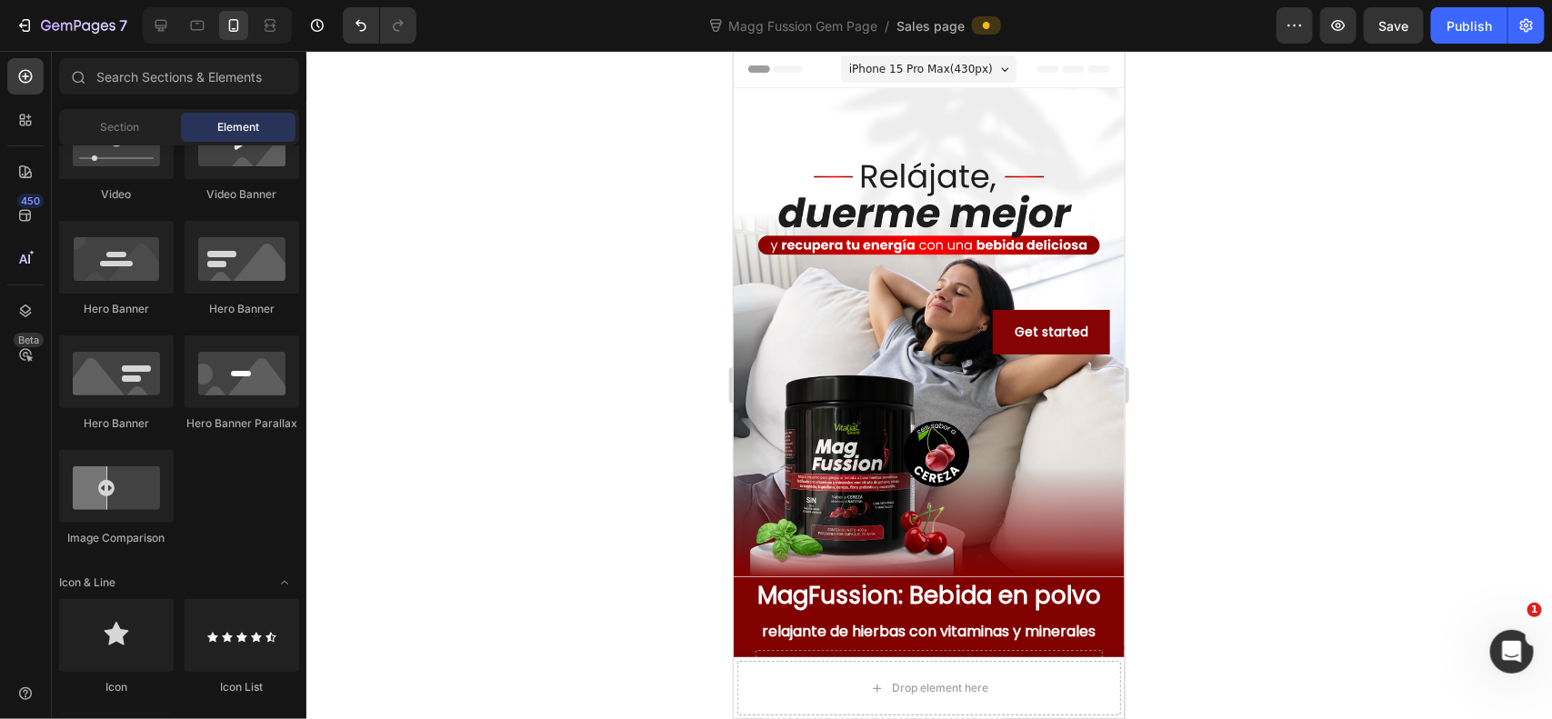
scroll to position [605, 0]
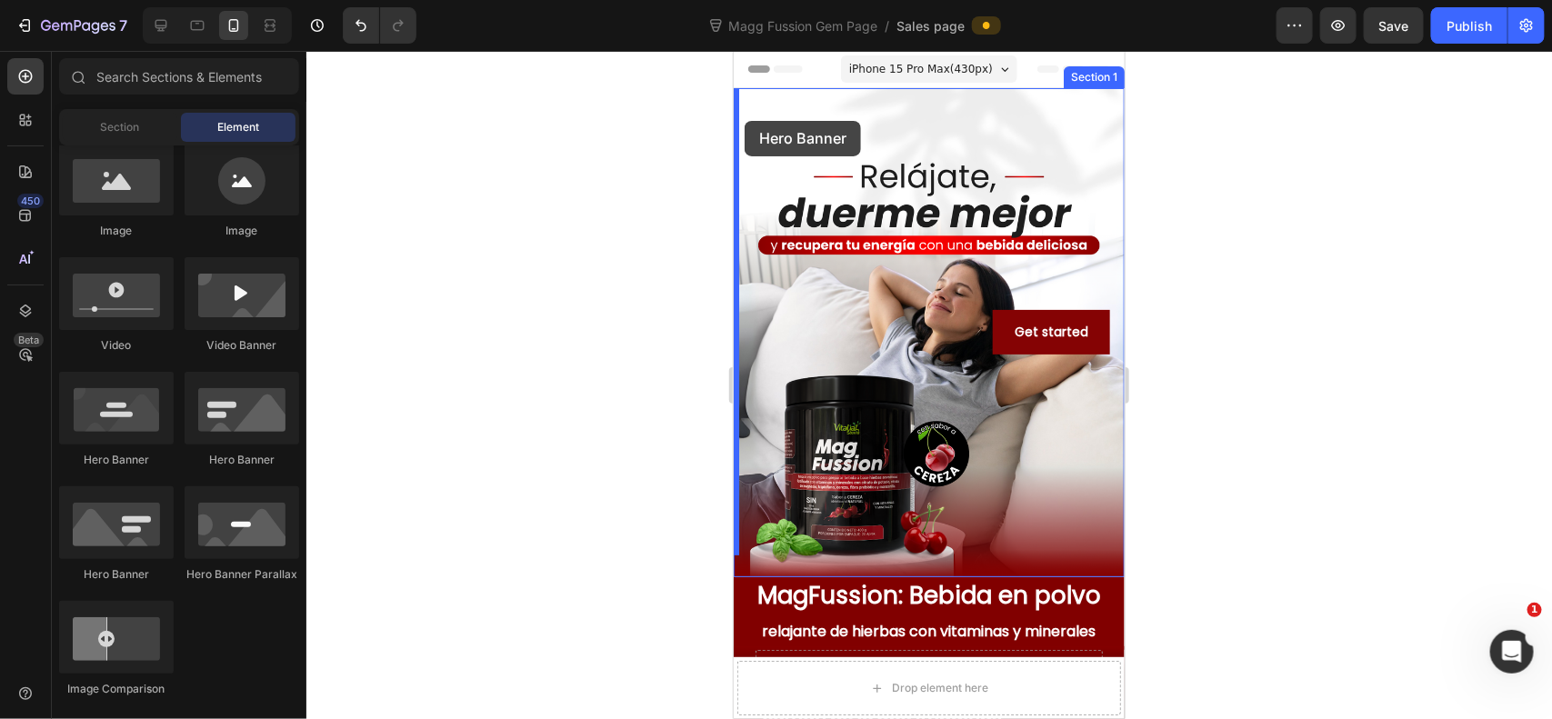
drag, startPoint x: 953, startPoint y: 484, endPoint x: 1111, endPoint y: 226, distance: 302.0
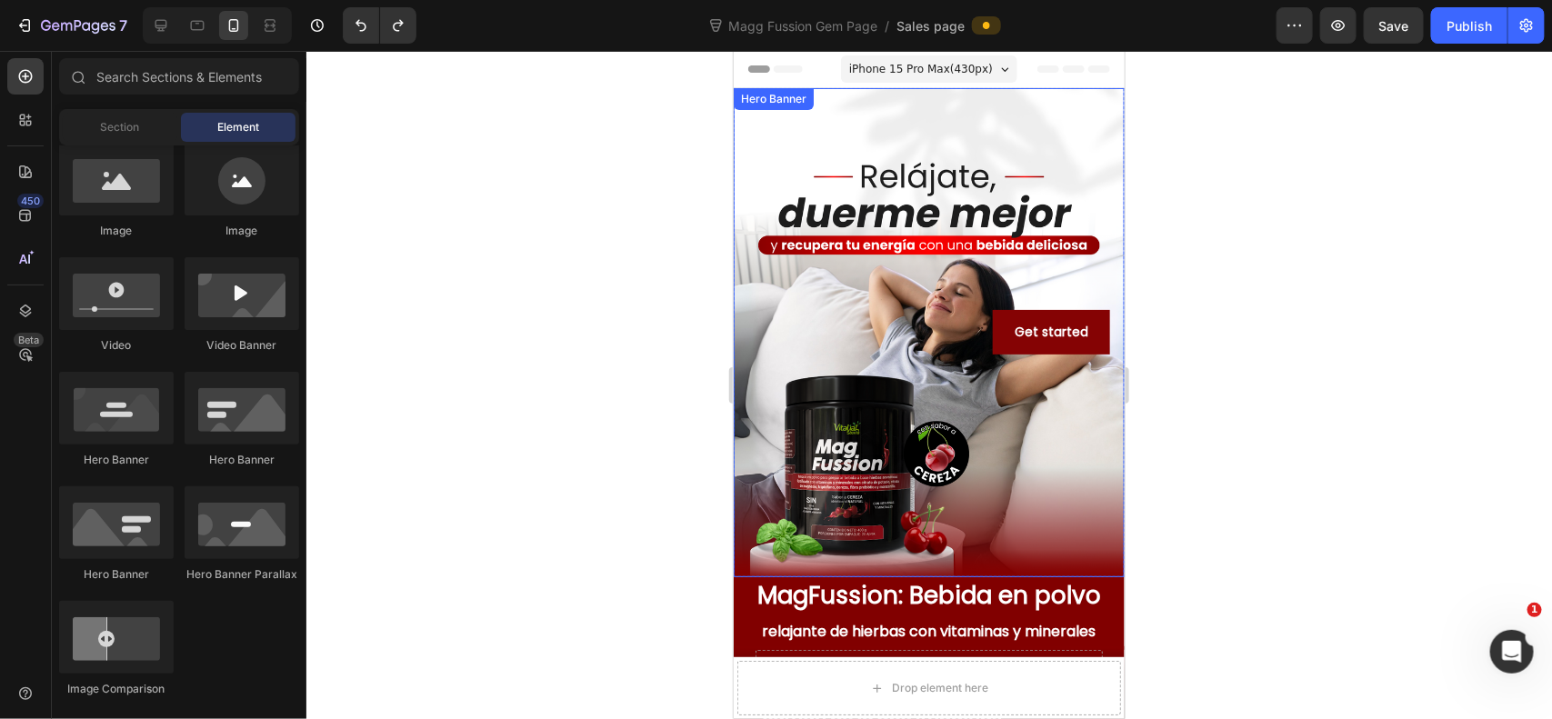
click at [1027, 92] on div "Overlay" at bounding box center [928, 331] width 391 height 489
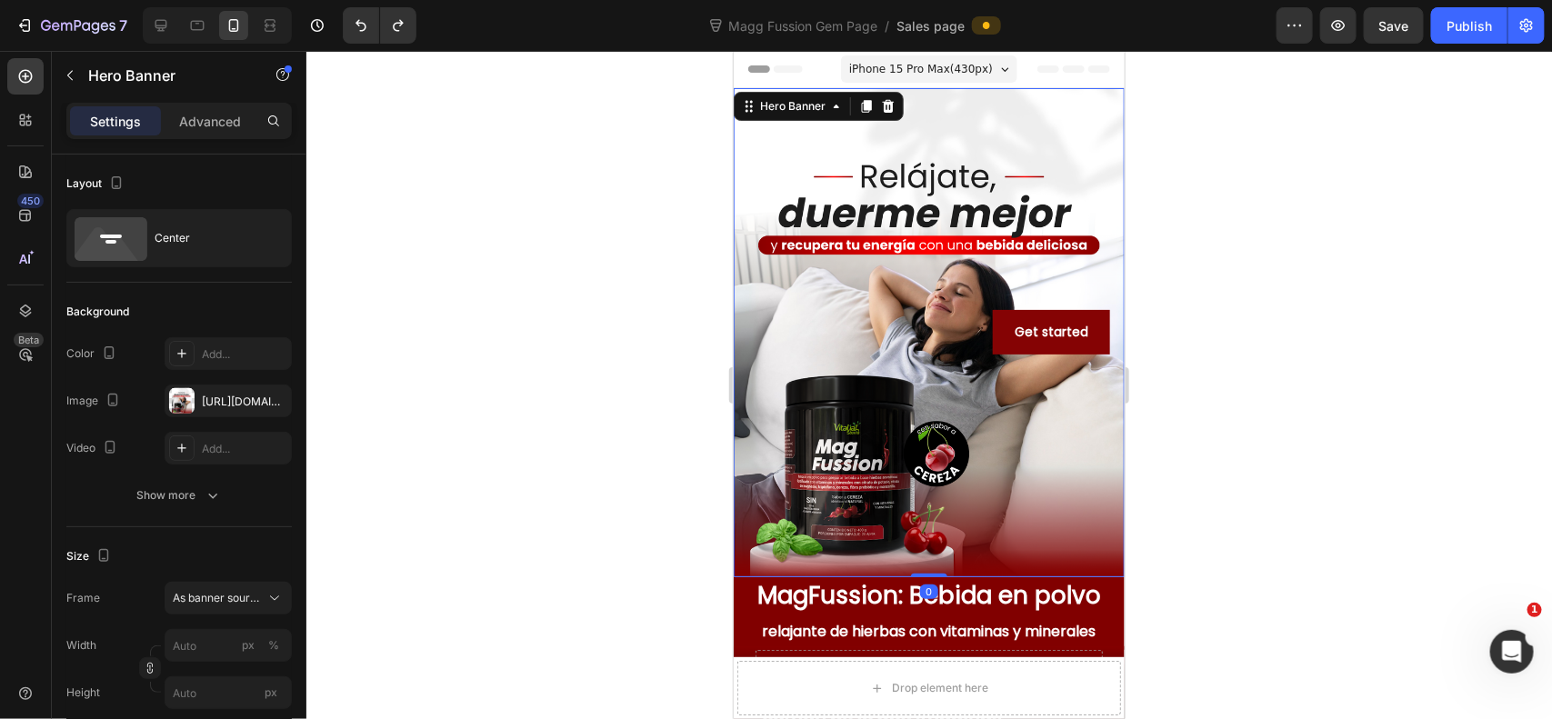
click at [1011, 87] on div "Get started Button" at bounding box center [928, 331] width 391 height 489
click at [68, 73] on icon "button" at bounding box center [70, 75] width 15 height 15
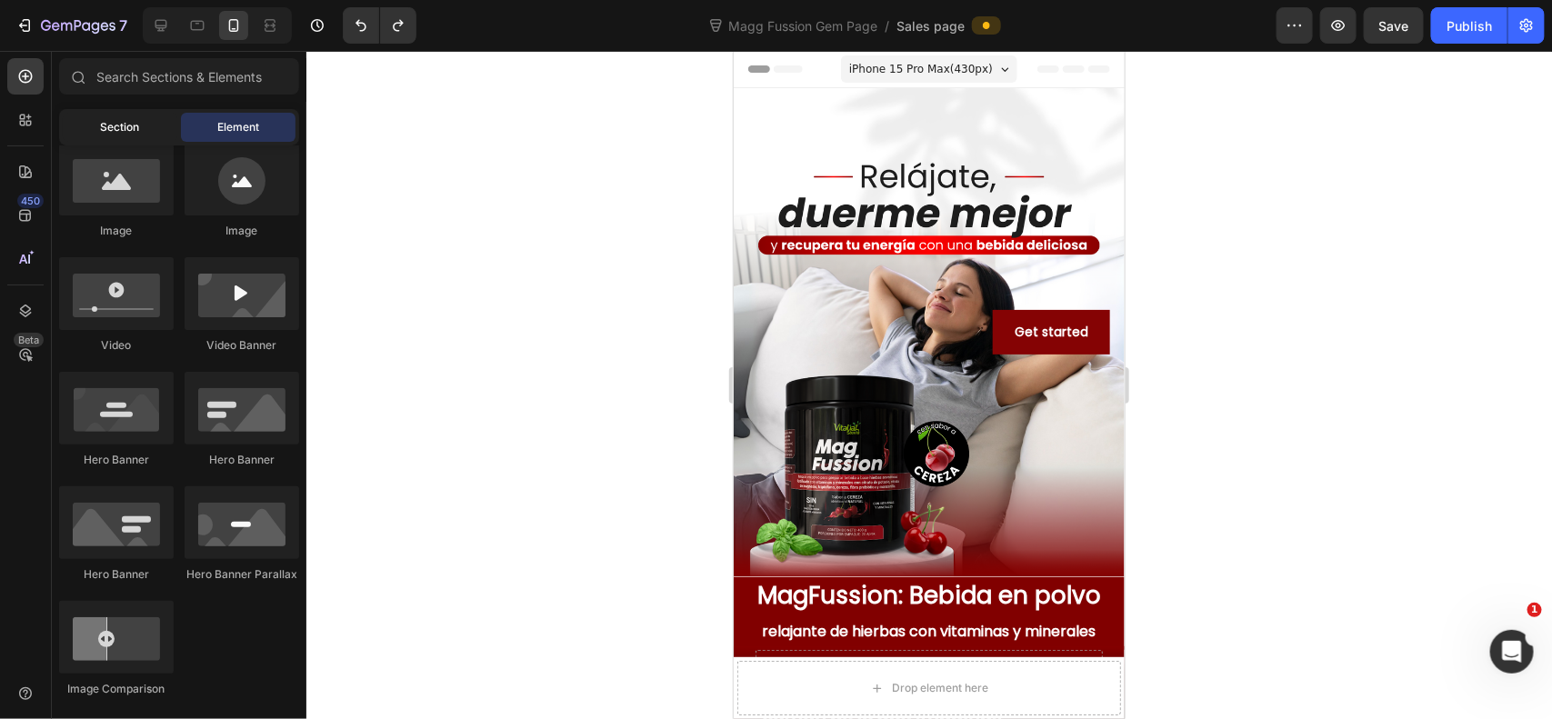
click at [103, 113] on div "Section" at bounding box center [120, 127] width 115 height 29
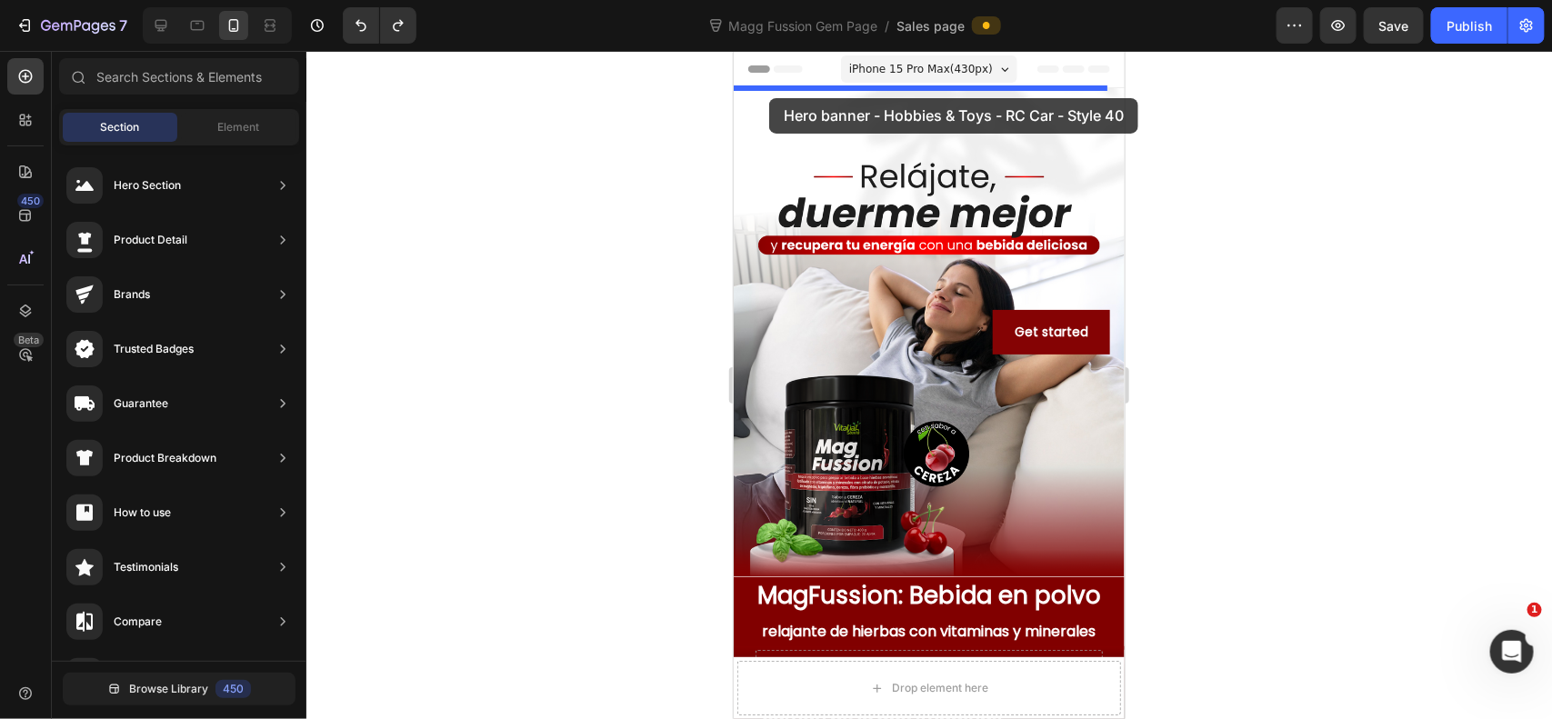
drag, startPoint x: 1067, startPoint y: 253, endPoint x: 768, endPoint y: 96, distance: 337.5
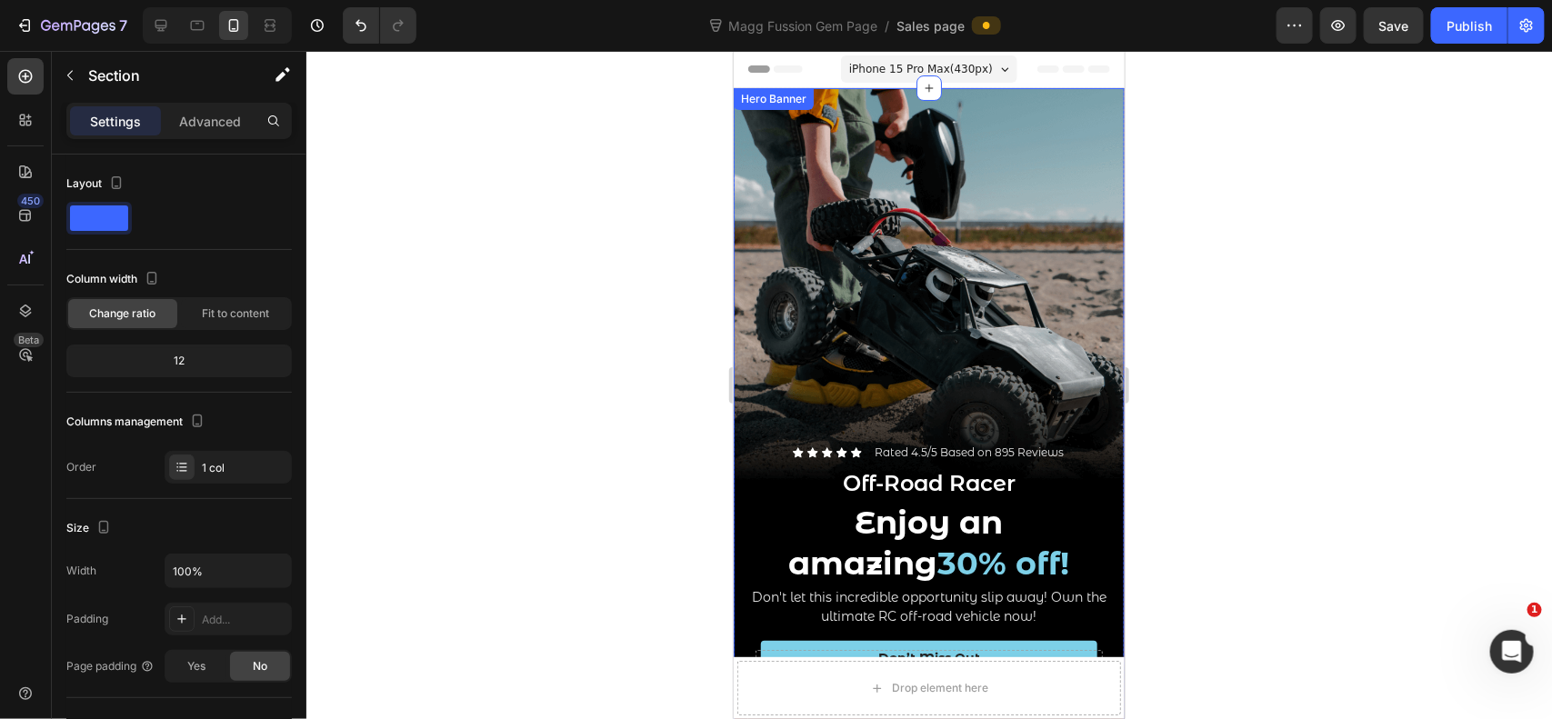
click at [1177, 255] on div at bounding box center [929, 385] width 1246 height 668
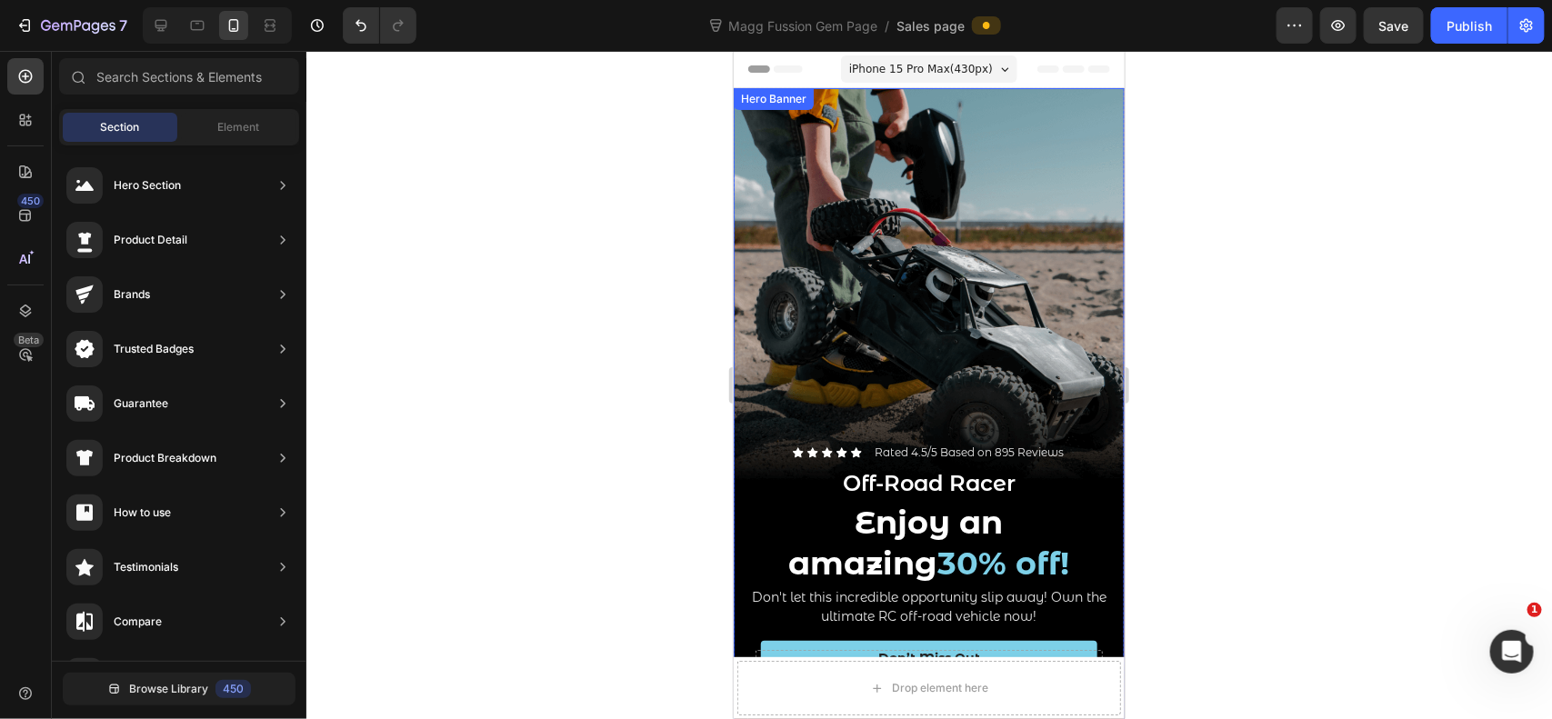
click at [1011, 281] on div "Background Image" at bounding box center [928, 435] width 391 height 696
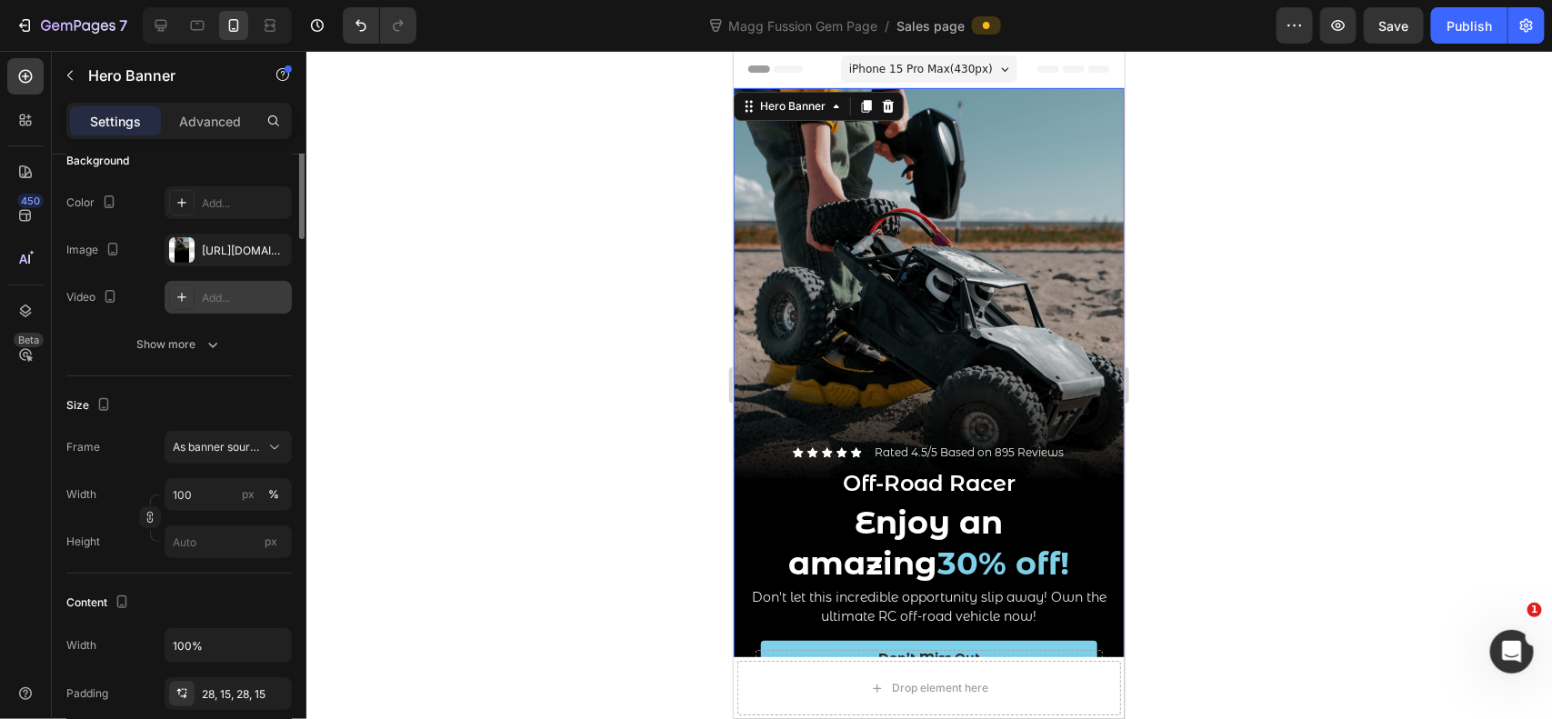
scroll to position [0, 0]
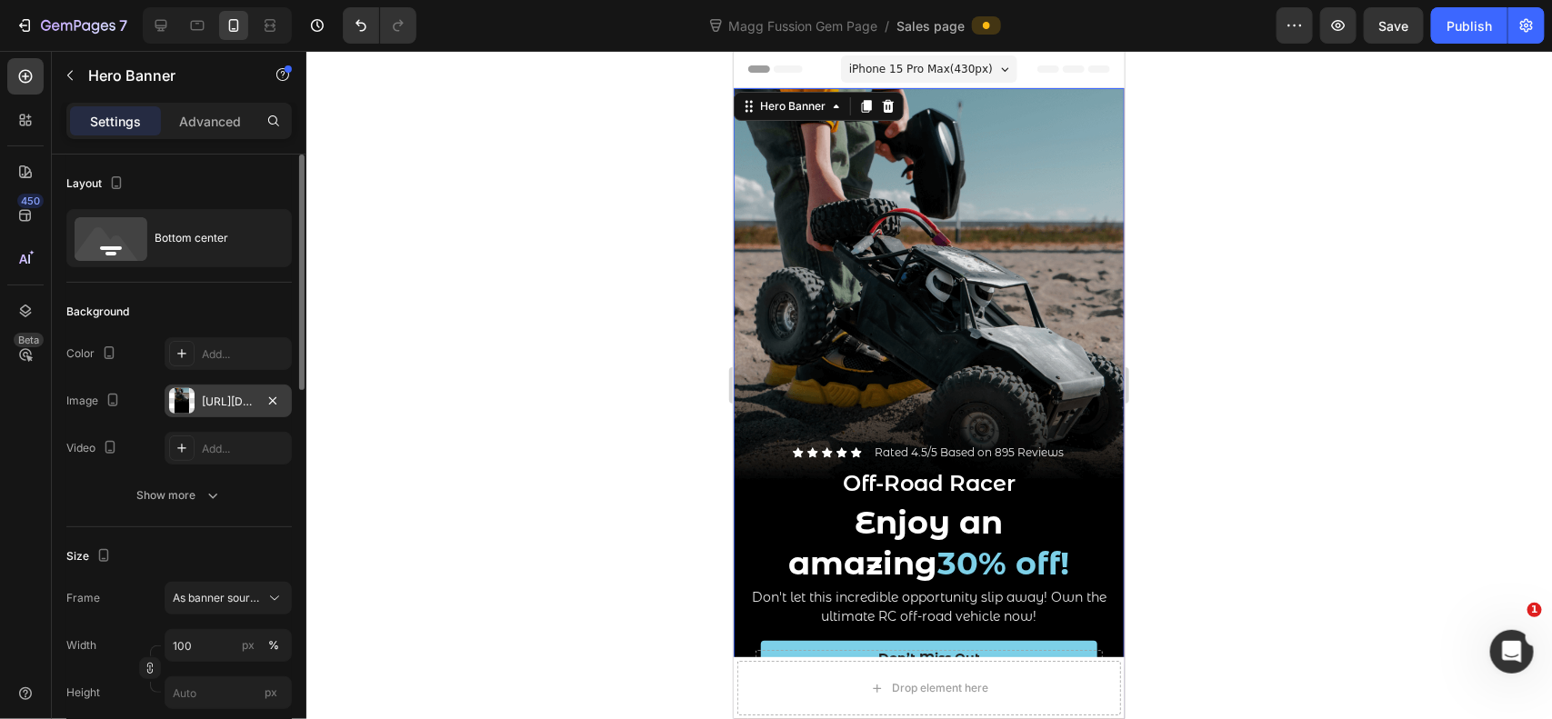
click at [238, 406] on div "https://cdn.shopify.com/s/files/1/2005/9307/files/gempages_432750572815254551-8…" at bounding box center [228, 402] width 53 height 16
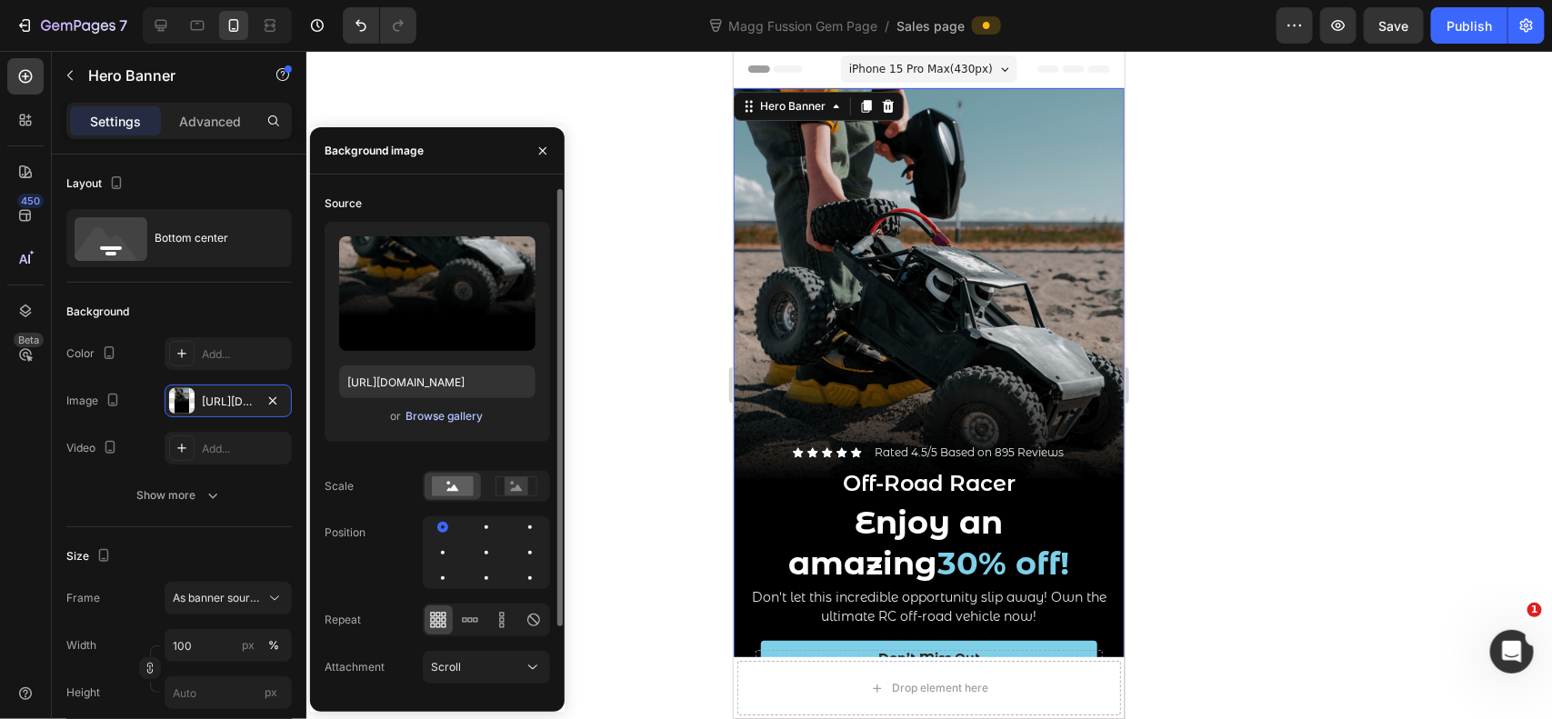
click at [437, 409] on div "Browse gallery" at bounding box center [443, 416] width 77 height 16
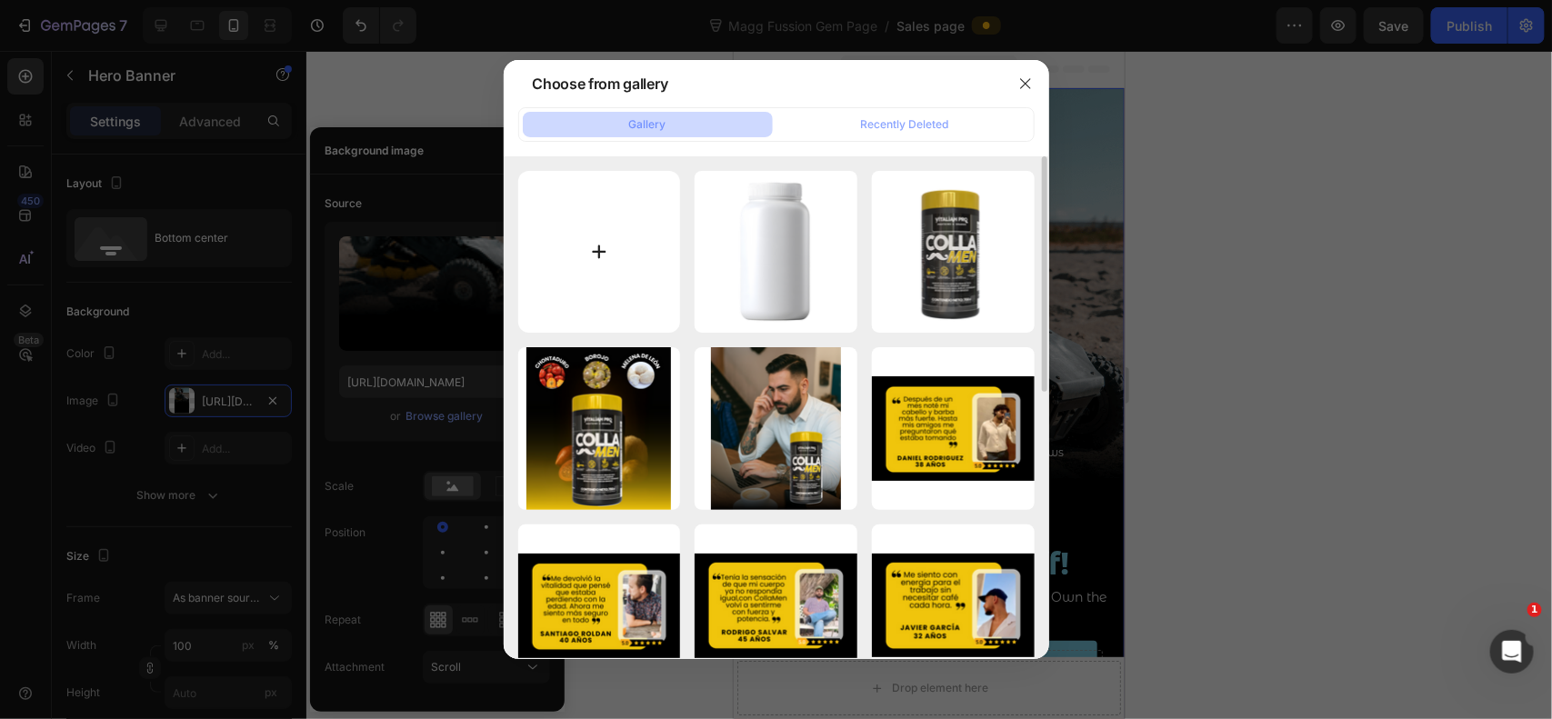
click at [632, 201] on input "file" at bounding box center [599, 252] width 163 height 163
type input "https://cdn.shopify.com/s/files/1/0072/8026/3219/files/gempages_578658871954899…"
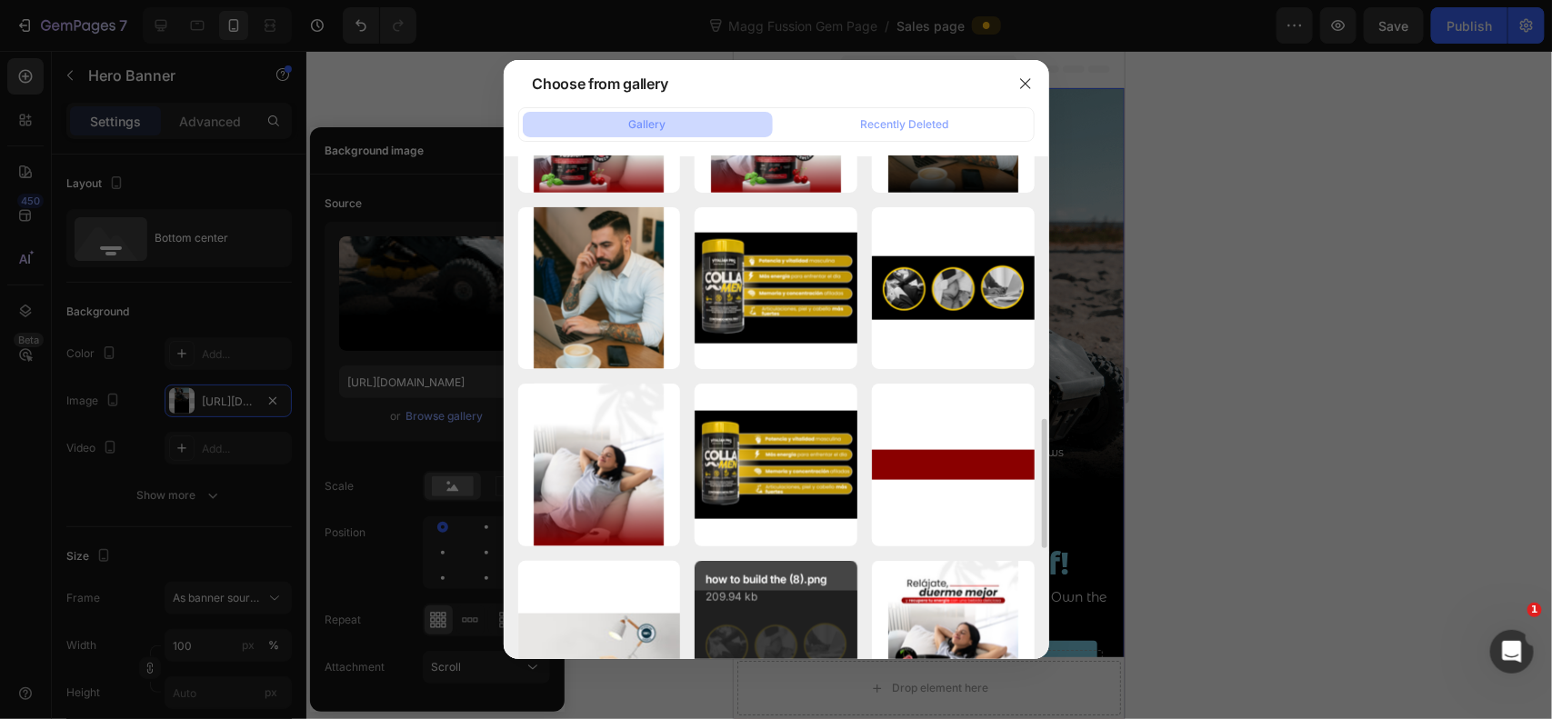
scroll to position [1177, 0]
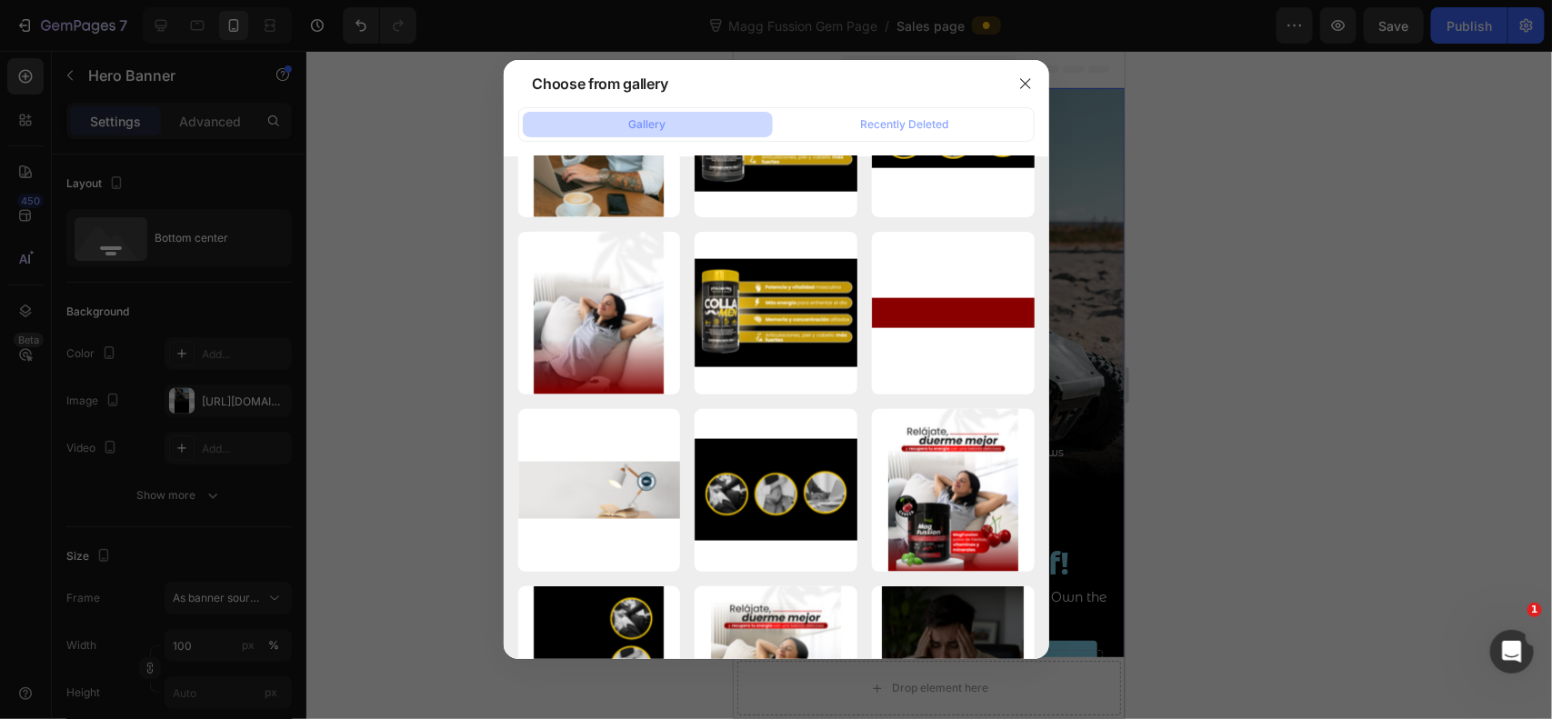
click at [1406, 320] on div at bounding box center [776, 359] width 1552 height 719
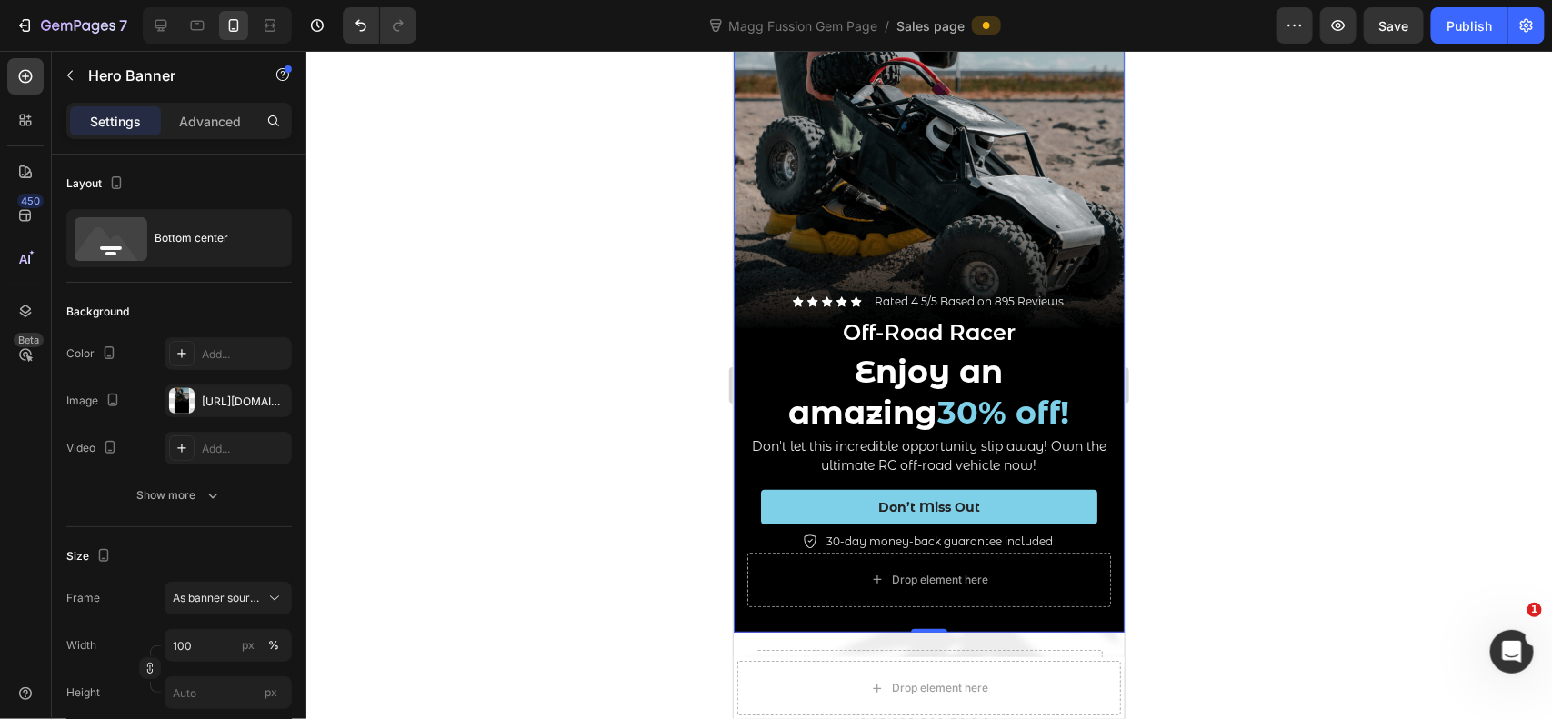
scroll to position [0, 0]
